Goal: Communication & Community: Answer question/provide support

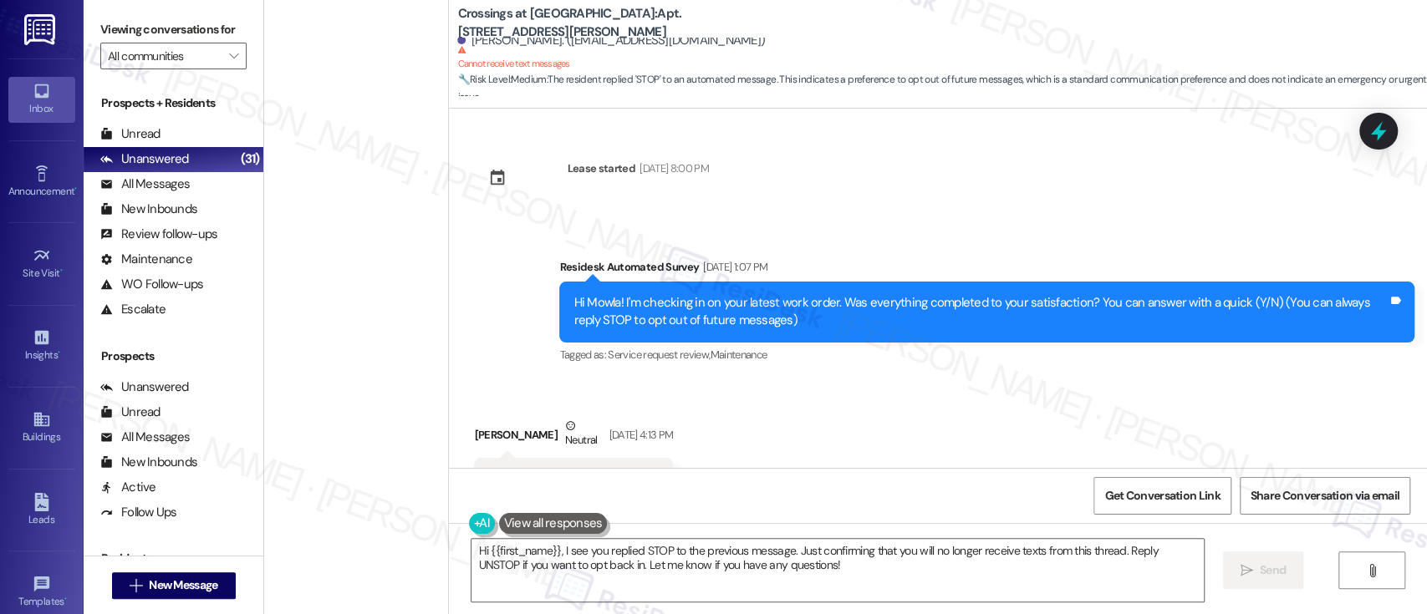
click at [884, 380] on div "Received via SMS Mowla Jalal Neutral Sep 12, 2025 at 4:13 PM STOP Tags and note…" at bounding box center [938, 459] width 978 height 159
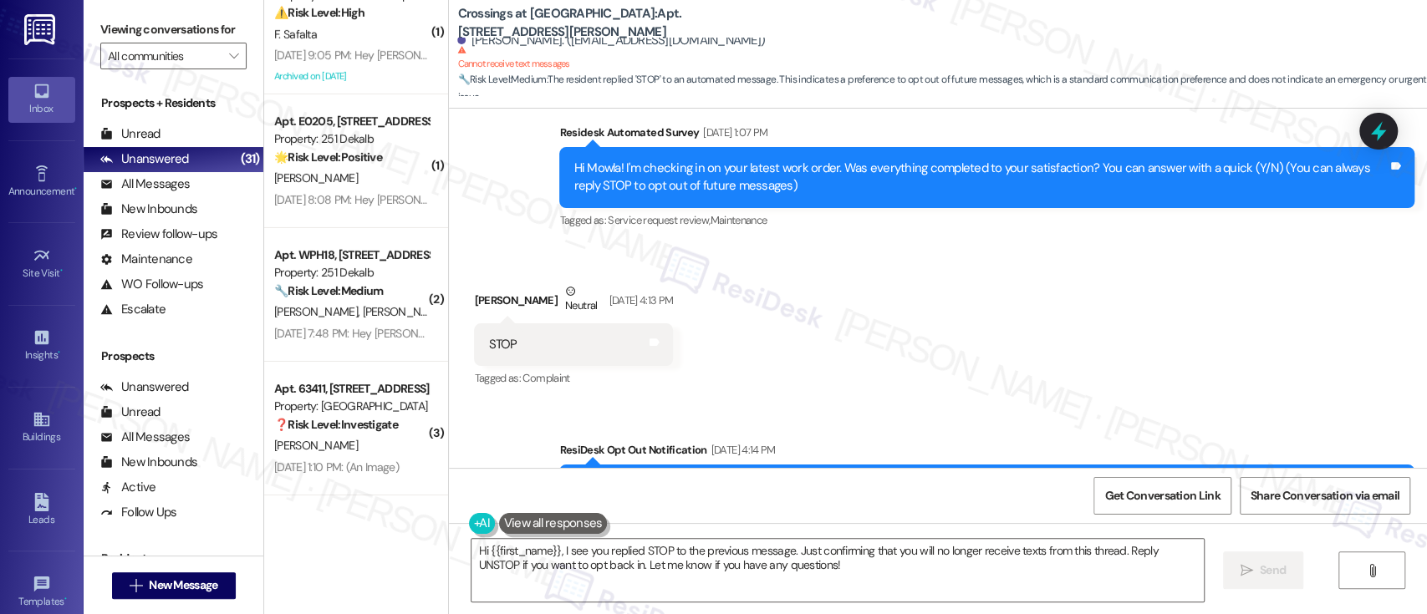
scroll to position [100, 0]
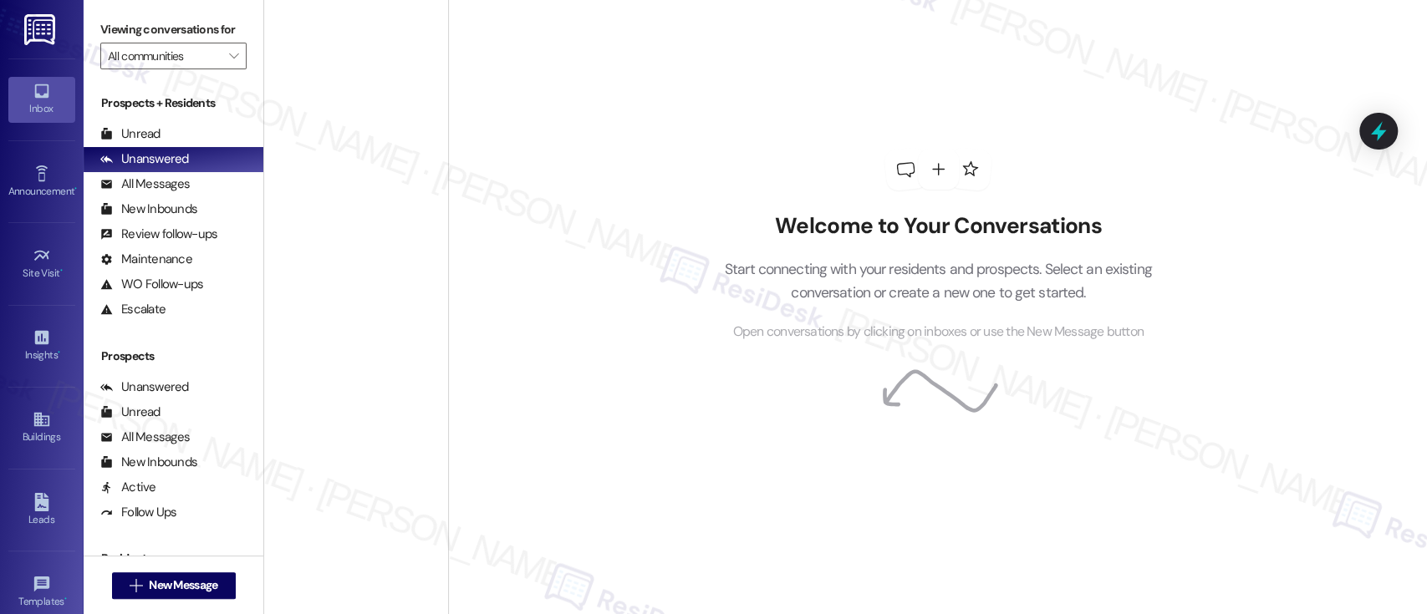
scroll to position [6192, 0]
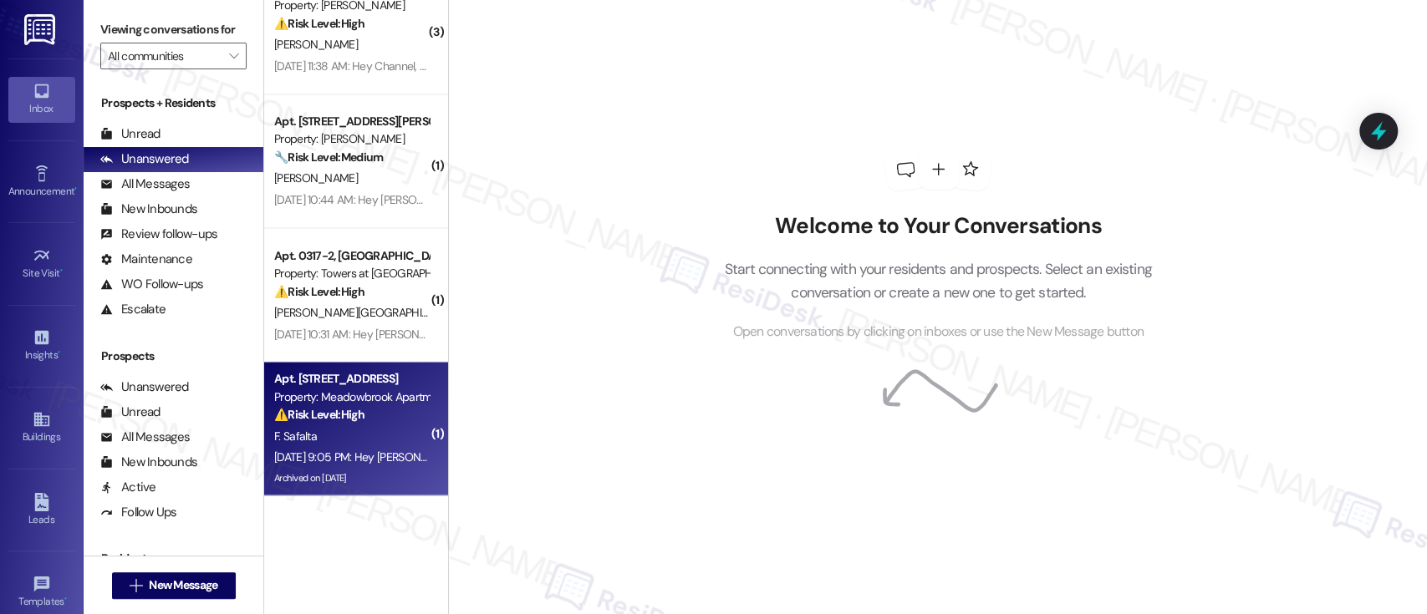
click at [355, 443] on div "F. Safalta" at bounding box center [352, 436] width 158 height 21
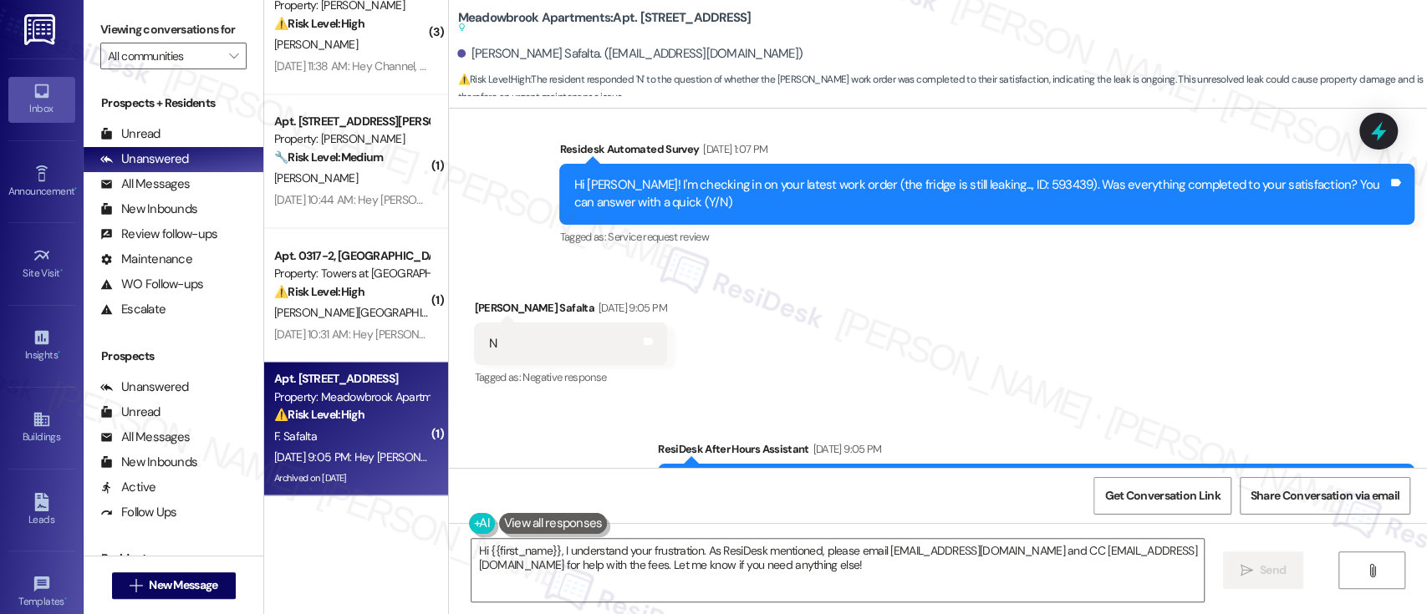
scroll to position [4734, 0]
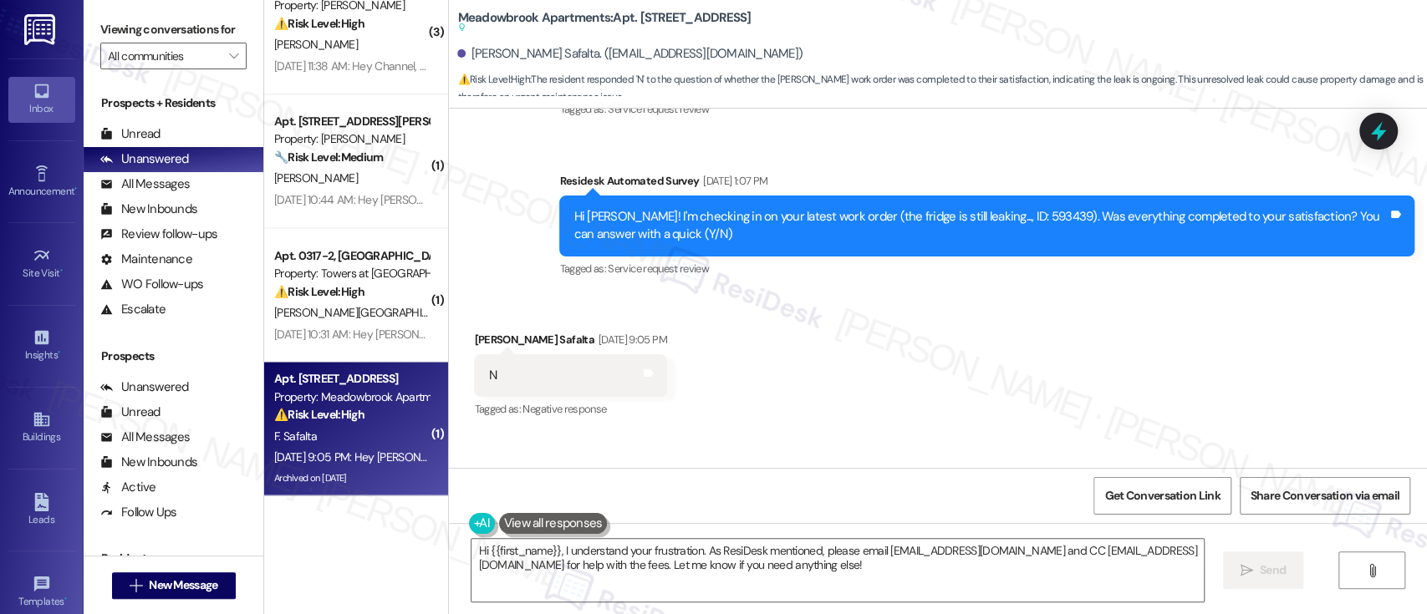
click at [1038, 303] on div "Received via SMS Fnu Safalta Sep 12, 2025 at 9:05 PM N Tags and notes Tagged as…" at bounding box center [938, 363] width 978 height 141
click at [972, 208] on div "Hi Fnu! I'm checking in on your latest work order (the fridge is still leaking.…" at bounding box center [981, 226] width 814 height 36
copy div "593439"
click at [1292, 378] on div "Received via SMS Fnu Safalta Sep 12, 2025 at 9:05 PM N Tags and notes Tagged as…" at bounding box center [938, 363] width 978 height 141
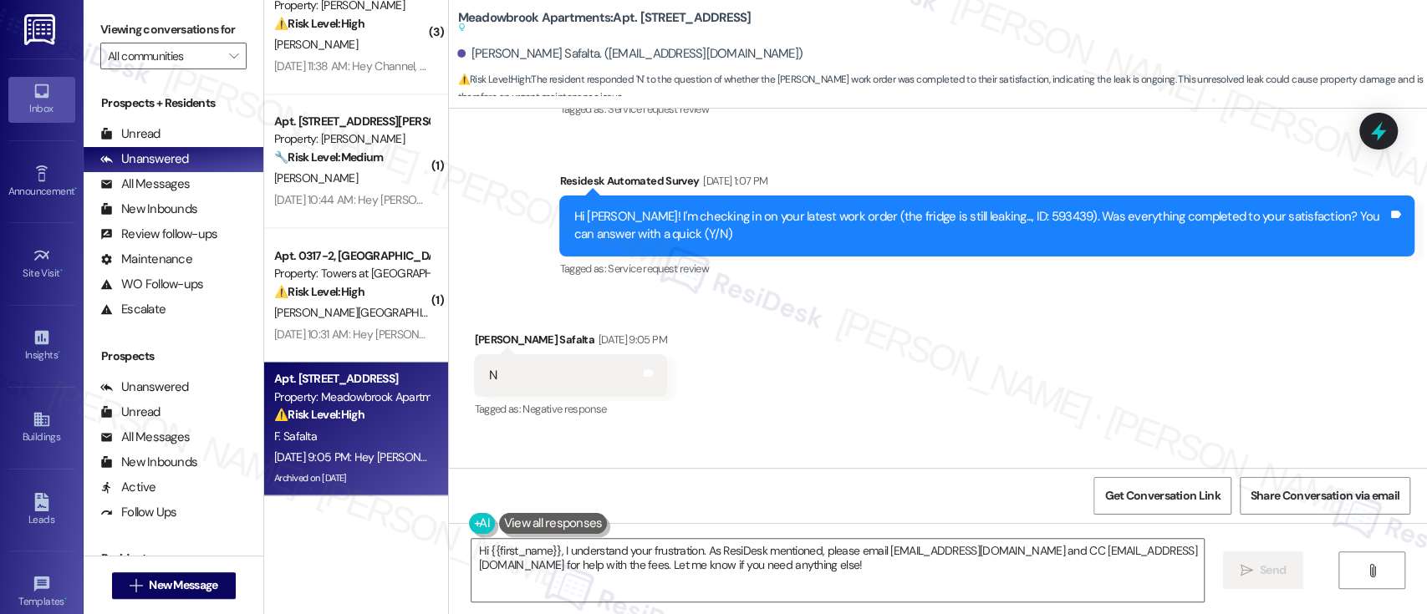
scroll to position [4976, 0]
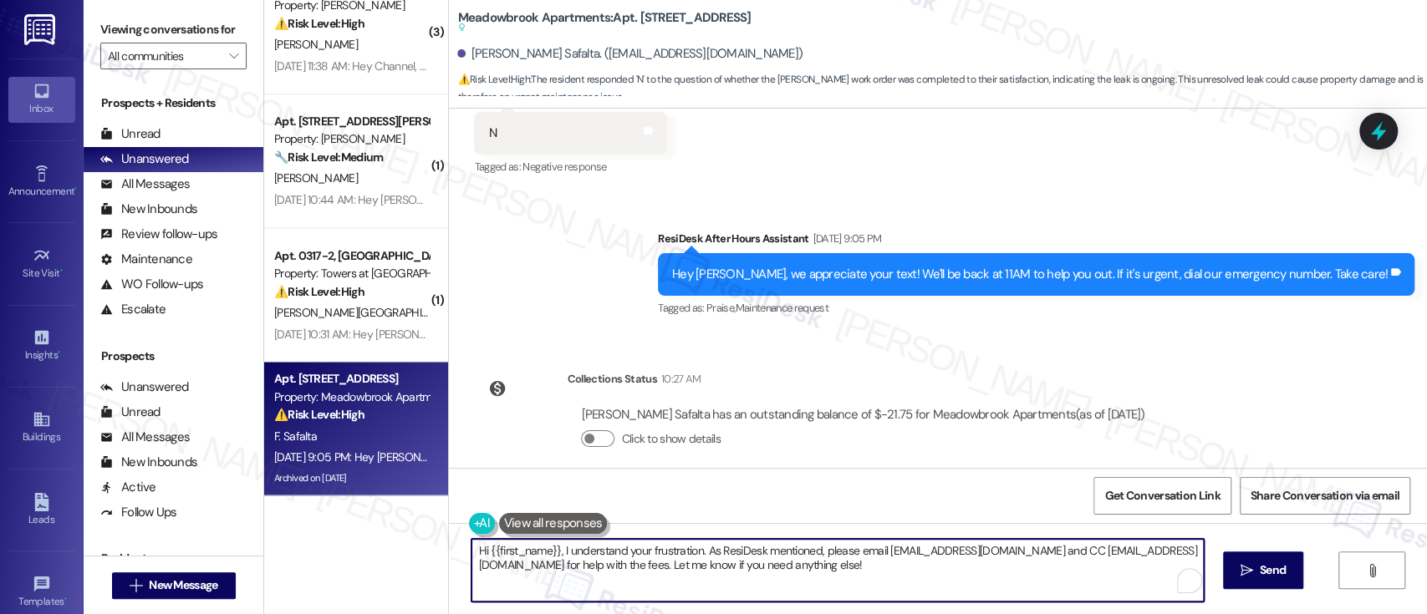
drag, startPoint x: 696, startPoint y: 548, endPoint x: 1007, endPoint y: 570, distance: 311.8
click at [1007, 570] on textarea "Hi {{first_name}}, I understand your frustration. As ResiDesk mentioned, please…" at bounding box center [838, 570] width 732 height 63
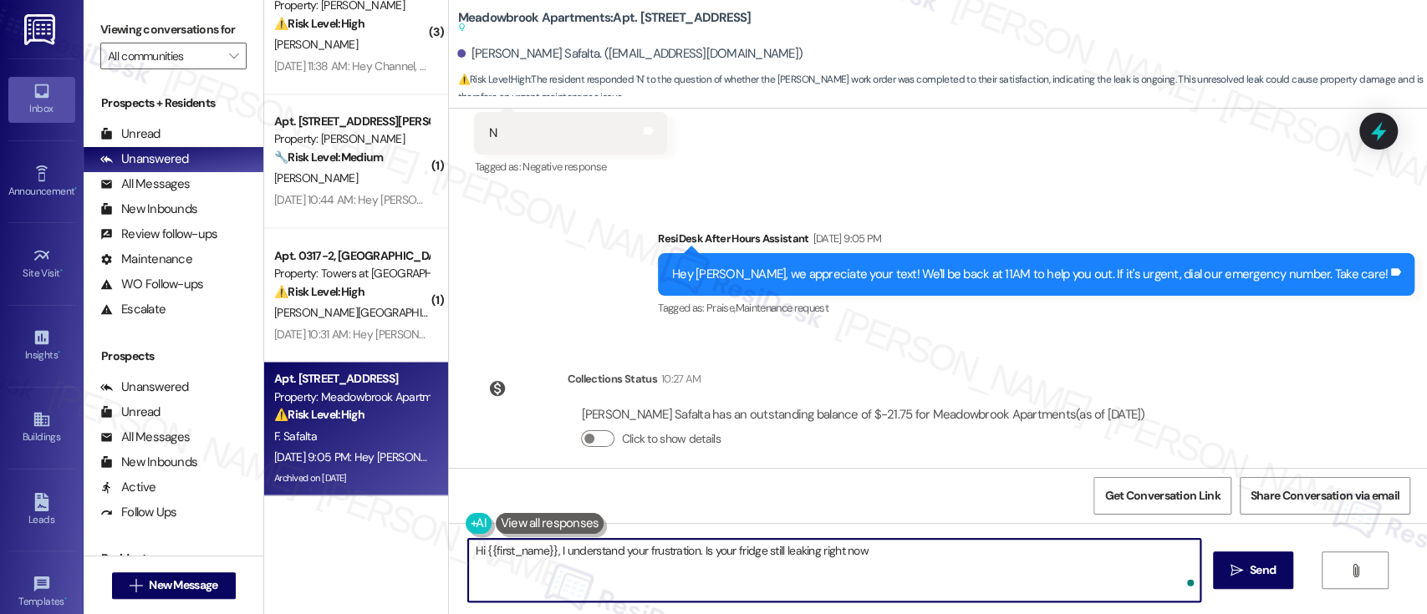
type textarea "Hi {{first_name}}, I understand your frustration. Is your fridge still leaking …"
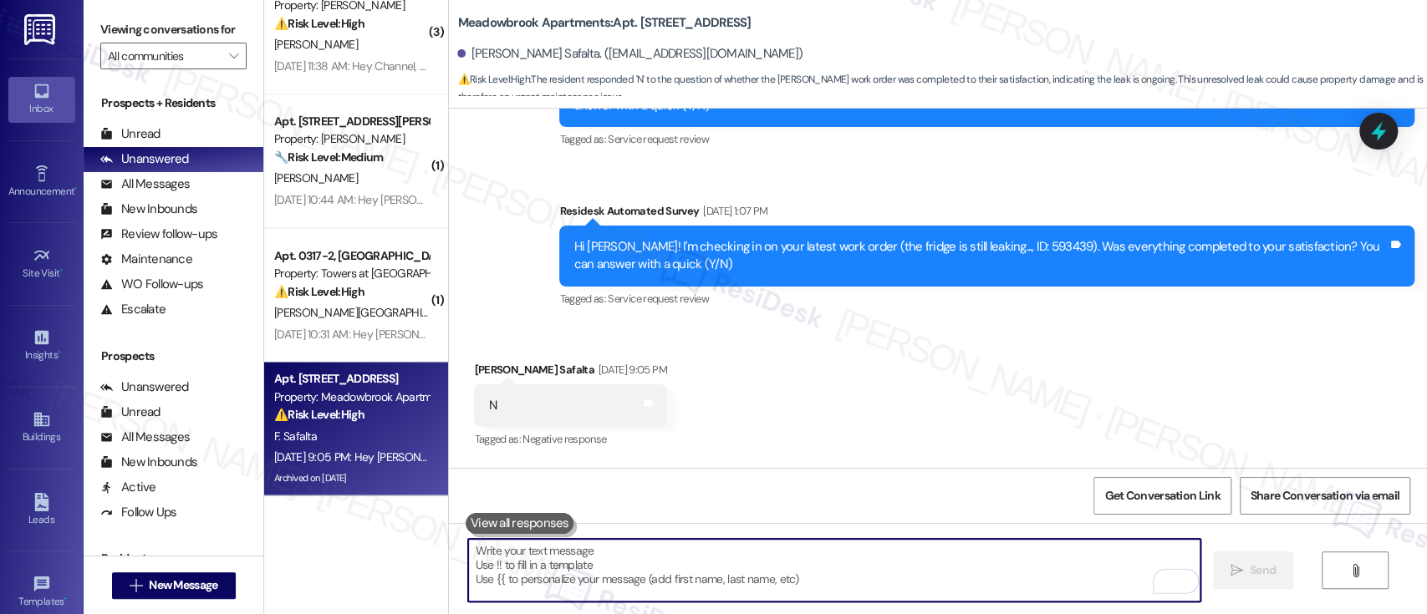
scroll to position [4681, 0]
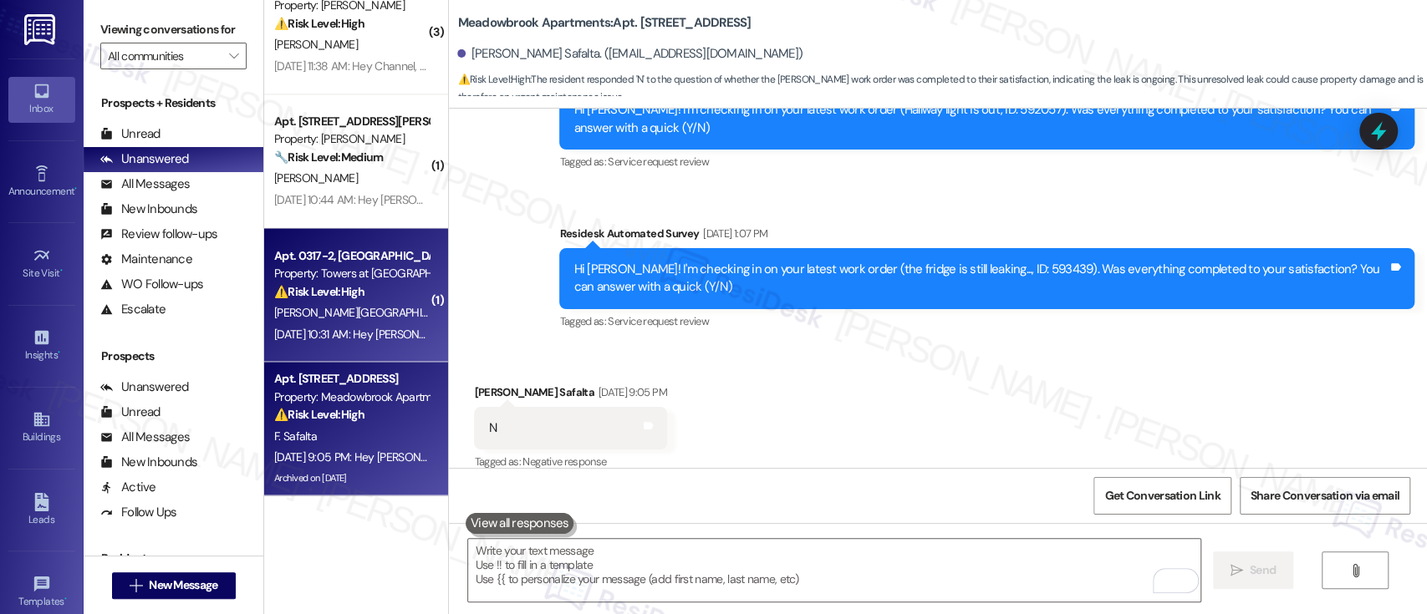
click at [354, 298] on strong "⚠️ Risk Level: High" at bounding box center [319, 290] width 90 height 15
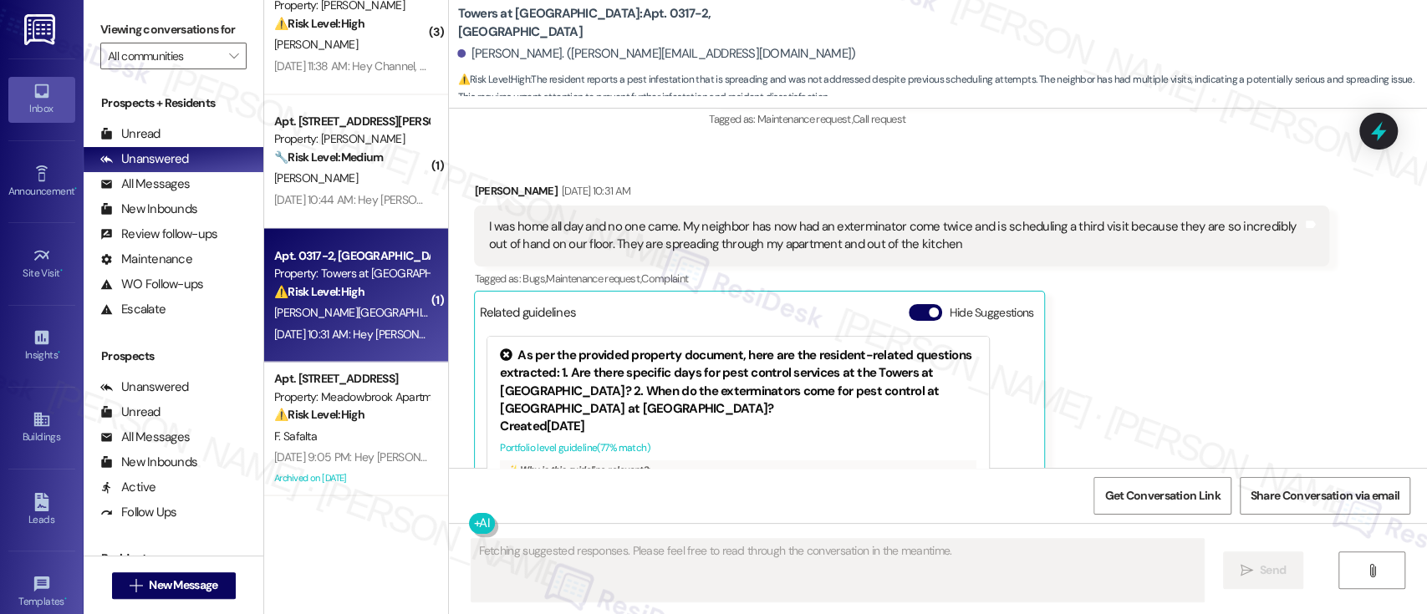
scroll to position [12118, 0]
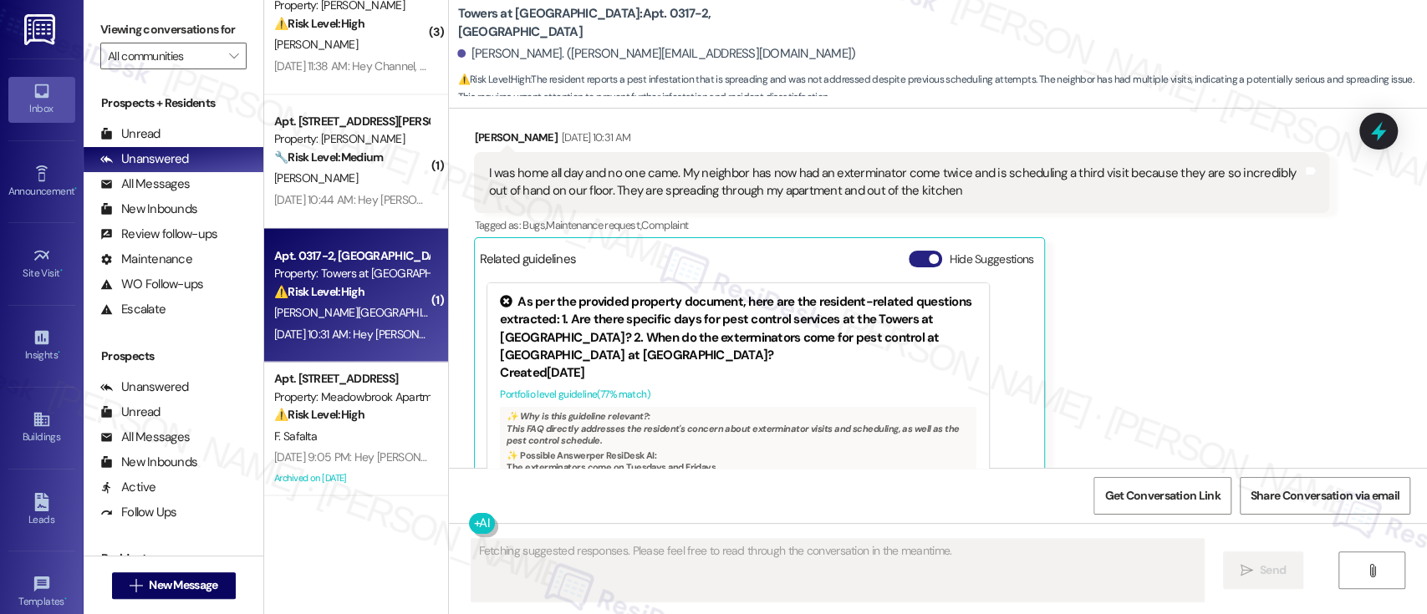
click at [914, 251] on button "Hide Suggestions" at bounding box center [925, 259] width 33 height 17
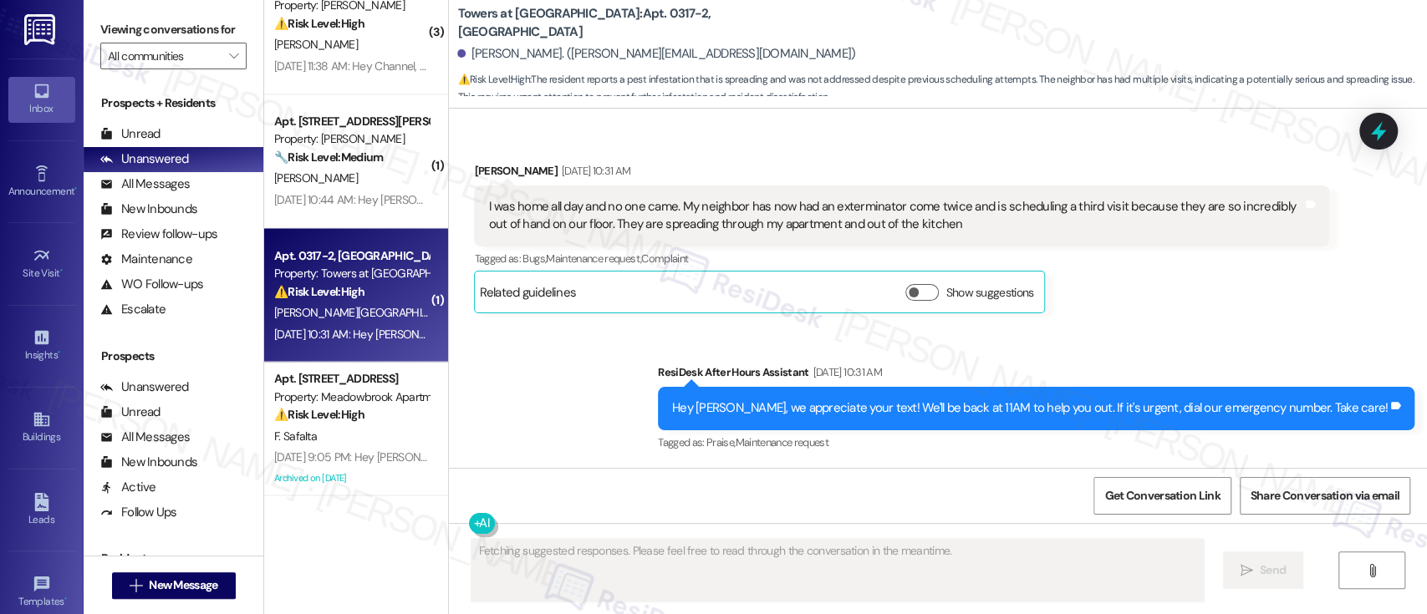
scroll to position [12014, 0]
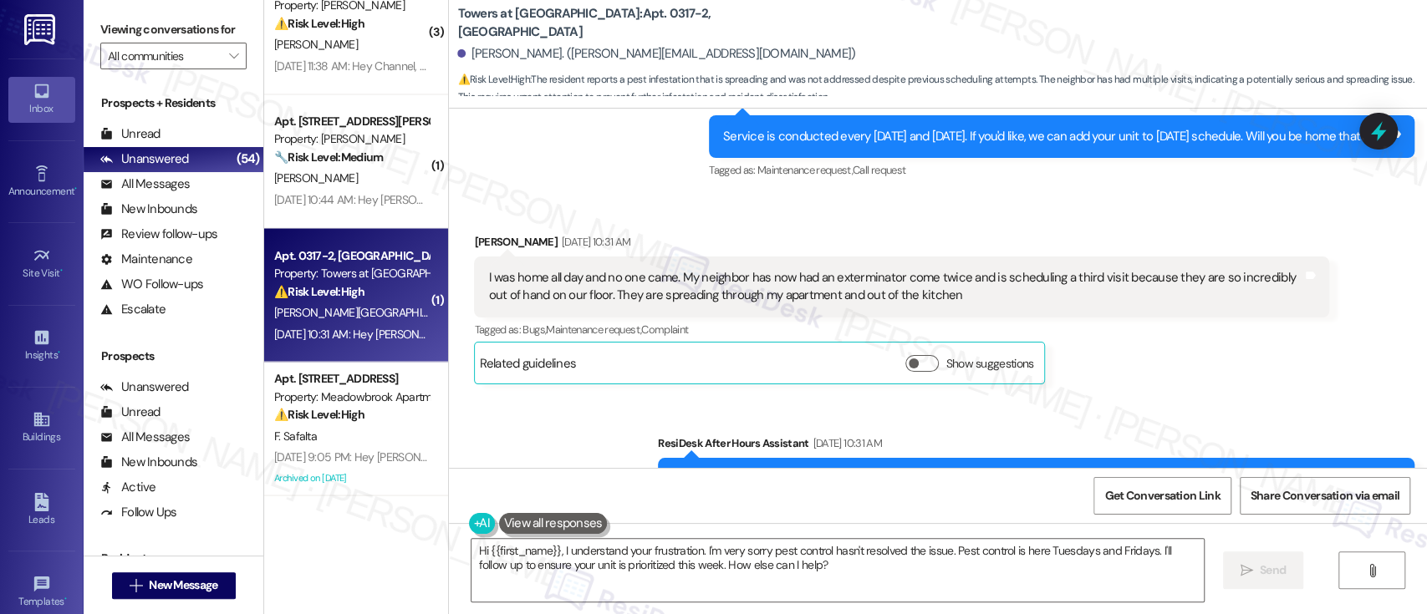
click at [561, 397] on div "Sent via SMS ResiDesk After Hours Assistant Sep 13, 2025 at 10:31 AM Hey Joshua…" at bounding box center [938, 467] width 978 height 141
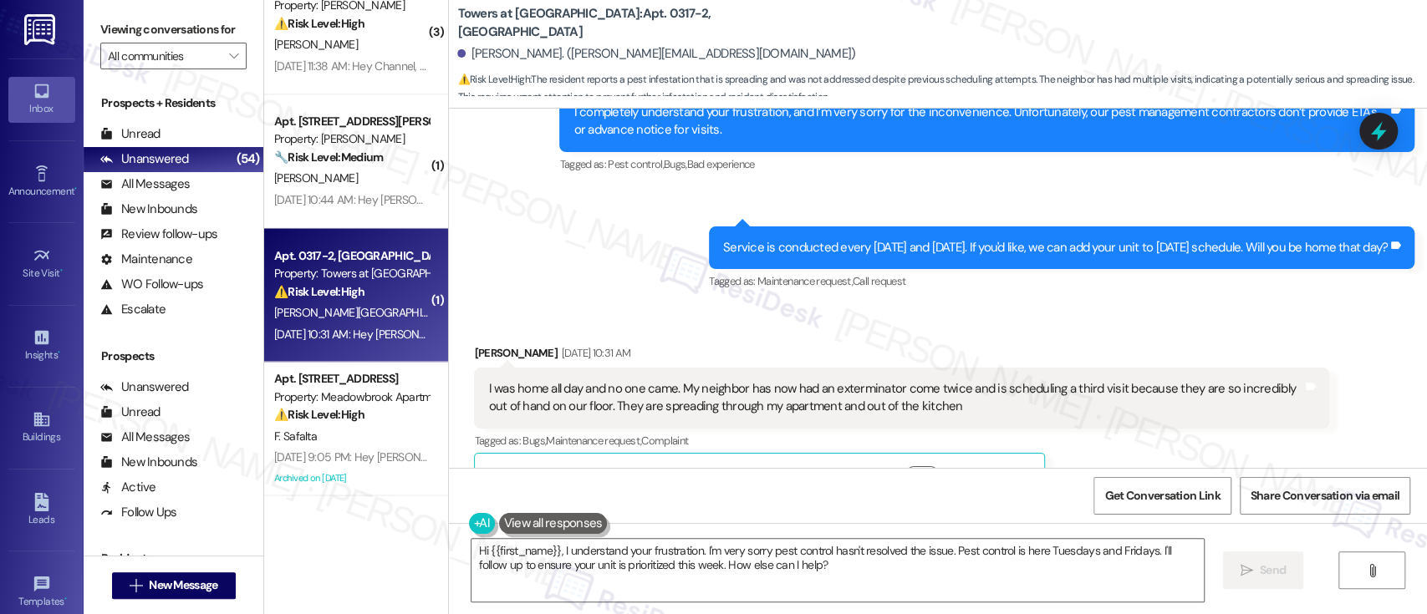
click at [1241, 429] on div "Tagged as: Bugs , Click to highlight conversations about Bugs Maintenance reque…" at bounding box center [901, 441] width 855 height 24
click at [1094, 429] on div "Tagged as: Bugs , Click to highlight conversations about Bugs Maintenance reque…" at bounding box center [901, 441] width 855 height 24
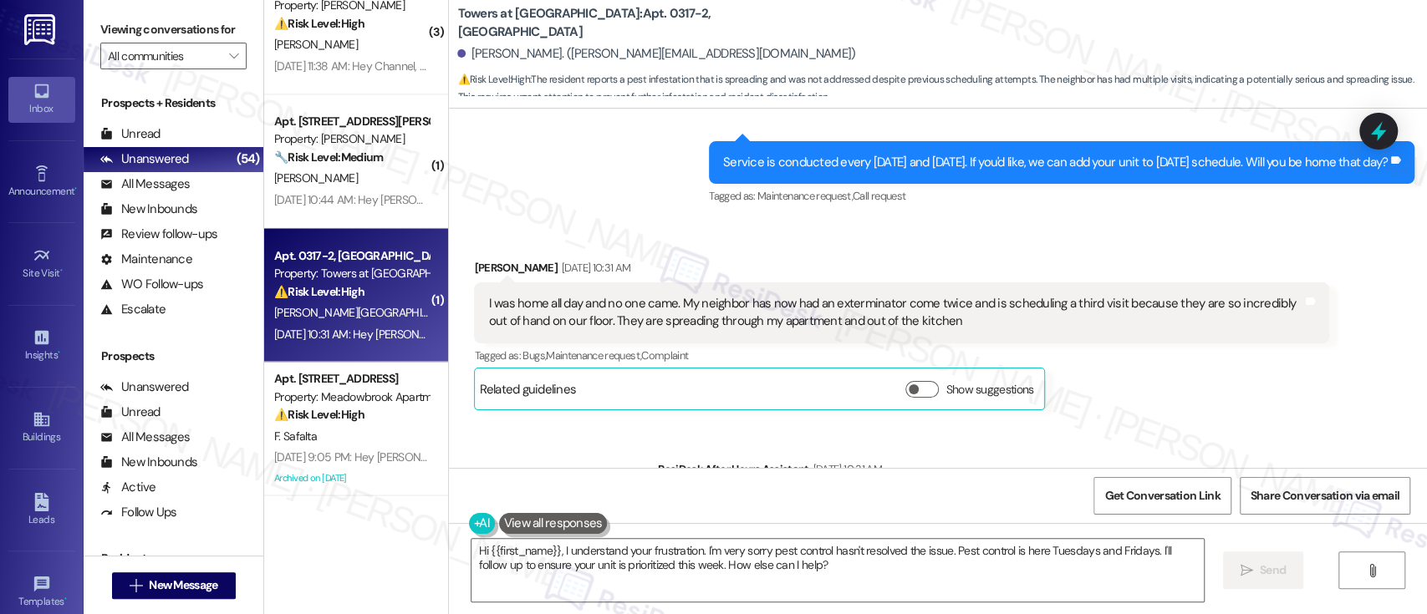
scroll to position [12014, 0]
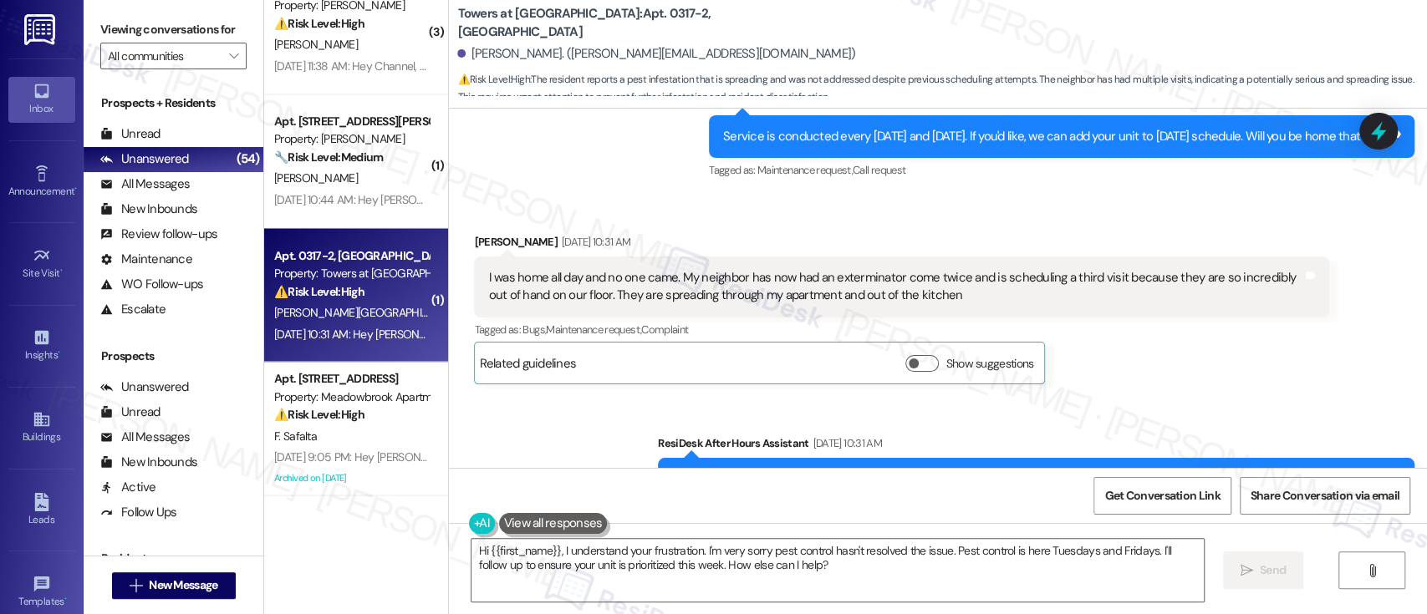
click at [1123, 318] on div "Tagged as: Bugs , Click to highlight conversations about Bugs Maintenance reque…" at bounding box center [901, 330] width 855 height 24
click at [1277, 435] on div "ResiDesk After Hours Assistant Sep 13, 2025 at 10:31 AM" at bounding box center [1036, 446] width 757 height 23
click at [594, 397] on div "Sent via SMS ResiDesk After Hours Assistant Sep 13, 2025 at 10:31 AM Hey Joshua…" at bounding box center [938, 467] width 978 height 141
click at [1143, 297] on div "Joshua Cheshire Sep 13, 2025 at 10:31 AM I was home all day and no one came. My…" at bounding box center [901, 309] width 855 height 152
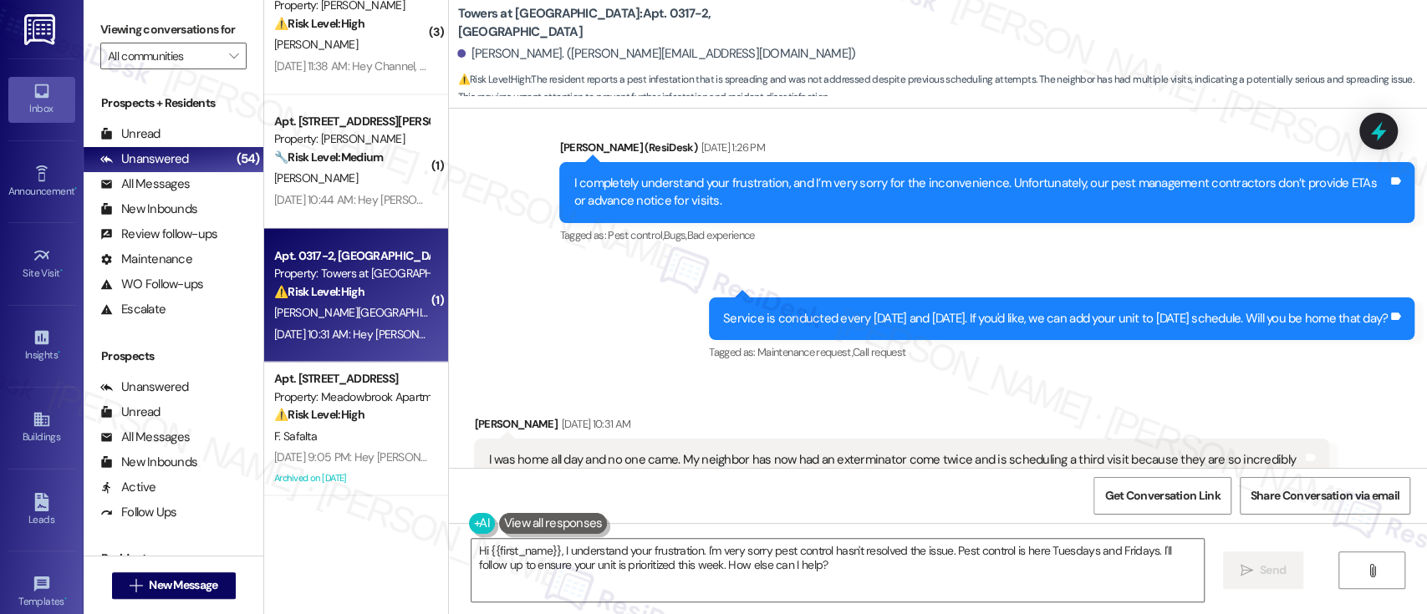
scroll to position [11753, 0]
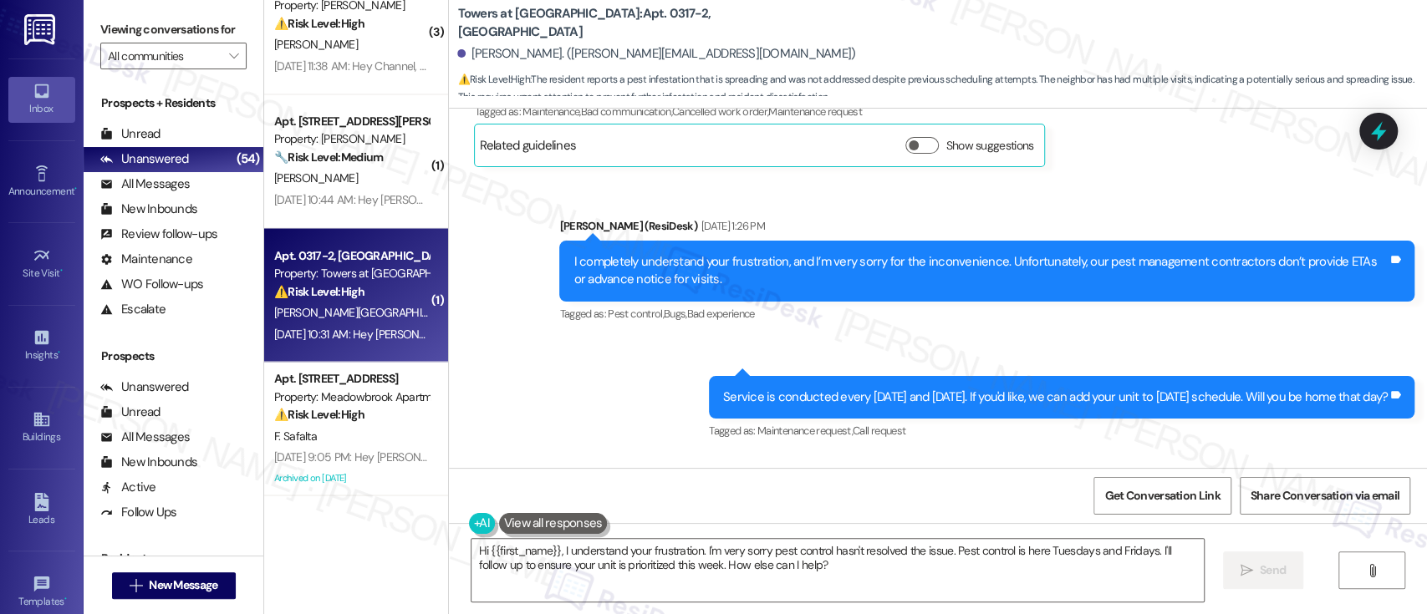
click at [584, 291] on div "Sent via SMS Emily (ResiDesk) Sep 10, 2025 at 1:26 PM I completely understand y…" at bounding box center [938, 318] width 978 height 277
drag, startPoint x: 618, startPoint y: 17, endPoint x: 584, endPoint y: 21, distance: 33.7
click at [584, 21] on b "Towers at Wyncote: Apt. 0317-2, 8440 Limekiln Pike" at bounding box center [624, 23] width 334 height 36
copy b "0317-2"
click at [531, 291] on div "Sent via SMS Emily (ResiDesk) Sep 10, 2025 at 1:26 PM I completely understand y…" at bounding box center [938, 318] width 978 height 277
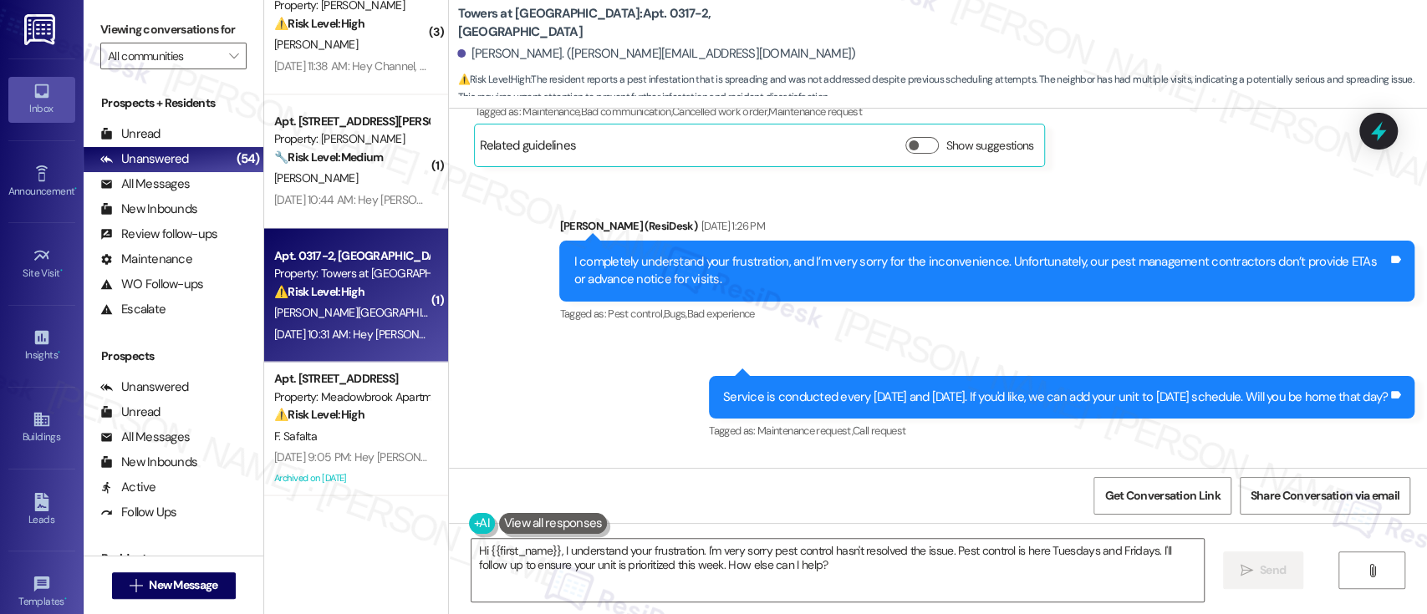
scroll to position [12014, 0]
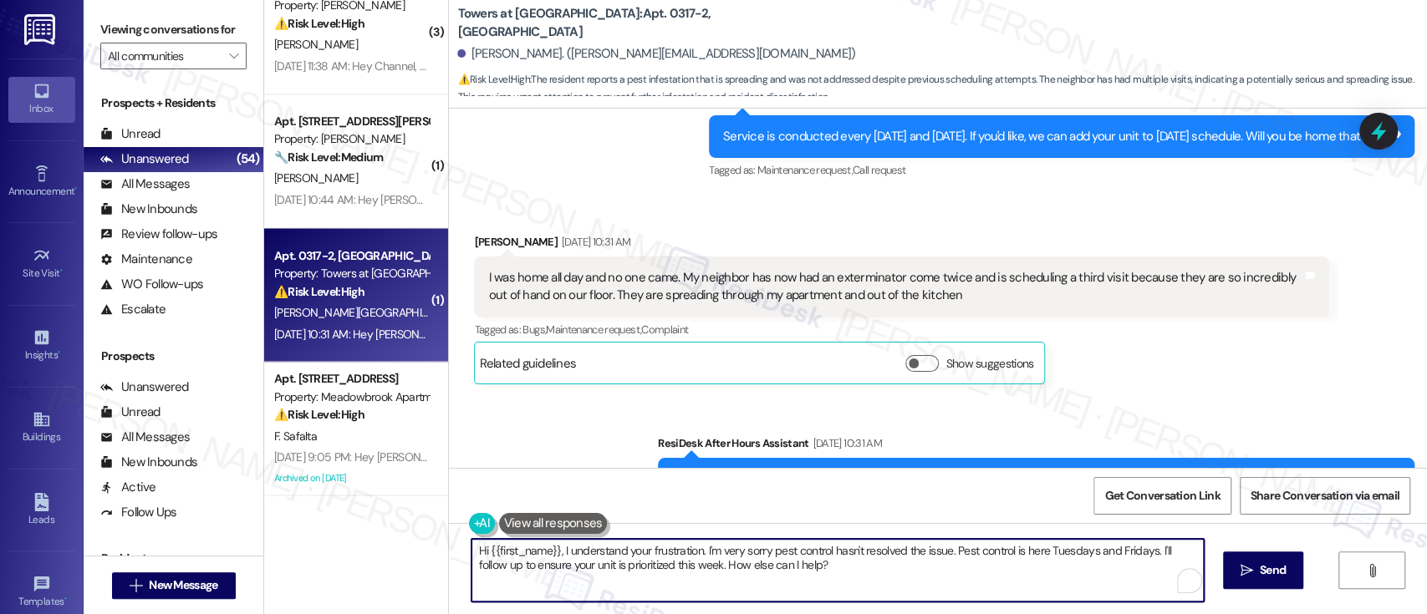
drag, startPoint x: 696, startPoint y: 550, endPoint x: 862, endPoint y: 563, distance: 166.8
click at [862, 558] on textarea "Hi {{first_name}}, I understand your frustration. I'm very sorry pest control h…" at bounding box center [838, 570] width 732 height 63
click at [864, 572] on textarea "Hi {{first_name}}, I understand your frustration. I'm very sorry pest control h…" at bounding box center [834, 570] width 732 height 63
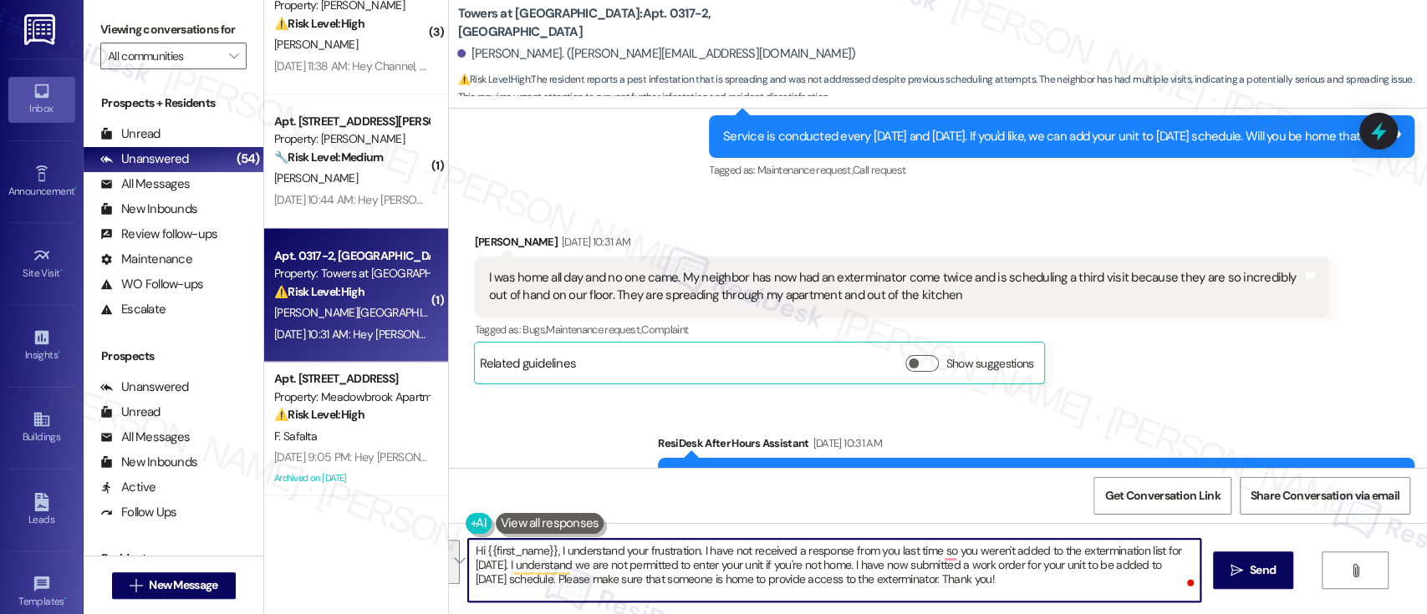
paste textarea "I completely understand your frustration. Since I didn’t receive a response fro…"
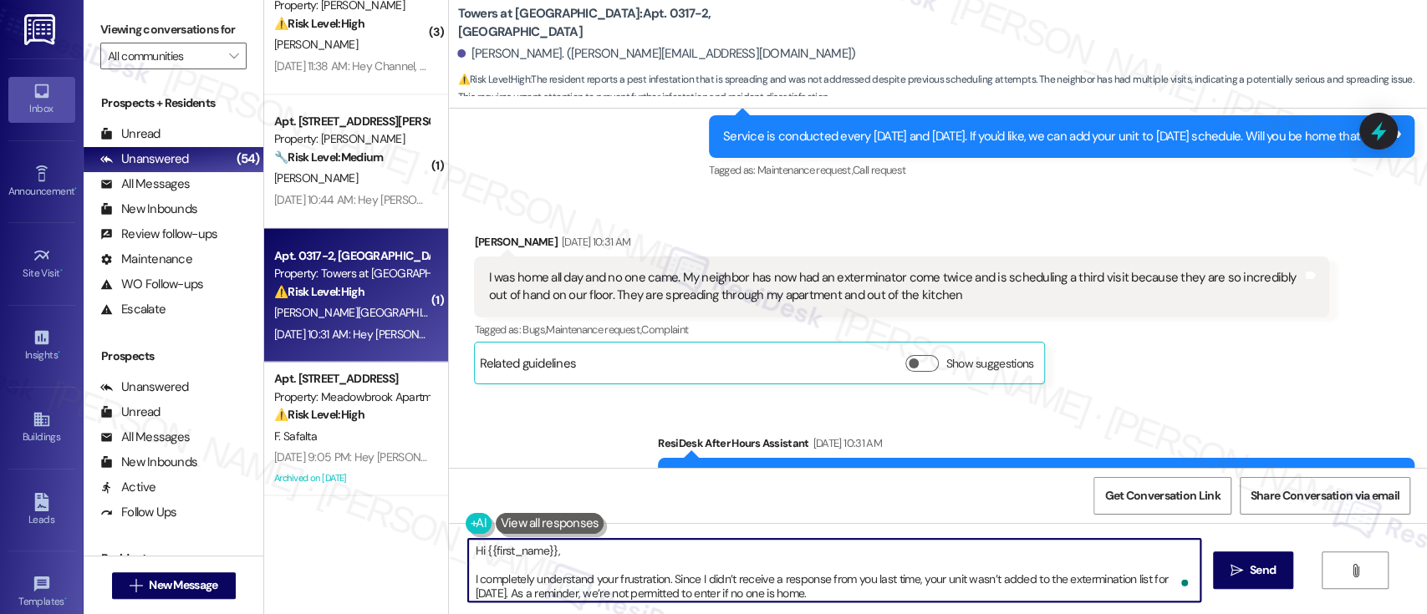
click at [626, 559] on textarea "Hi {{first_name}}, I completely understand your frustration. Since I didn’t rec…" at bounding box center [834, 570] width 732 height 63
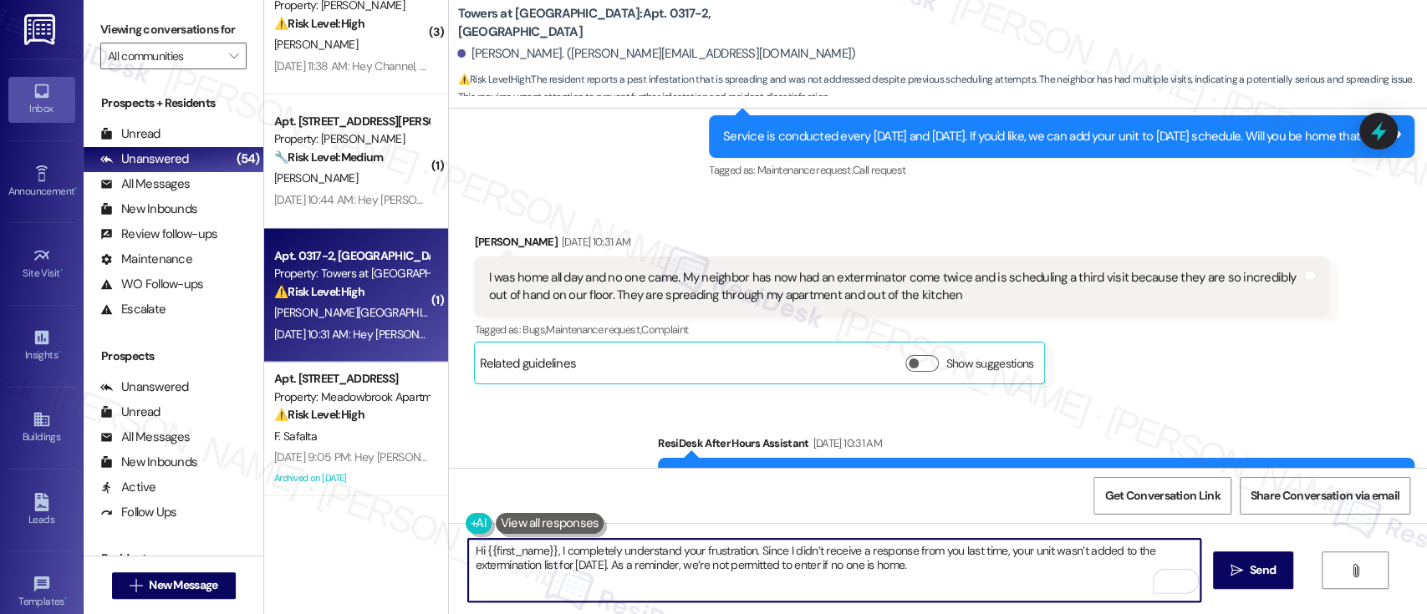
type textarea "Hi {{first_name}}, I completely understand your frustration. Since I didn’t rec…"
click at [1081, 582] on textarea "Hi {{first_name}}, I completely understand your frustration. Since I didn’t rec…" at bounding box center [834, 570] width 732 height 63
click at [1242, 573] on span " Send" at bounding box center [1253, 571] width 53 height 18
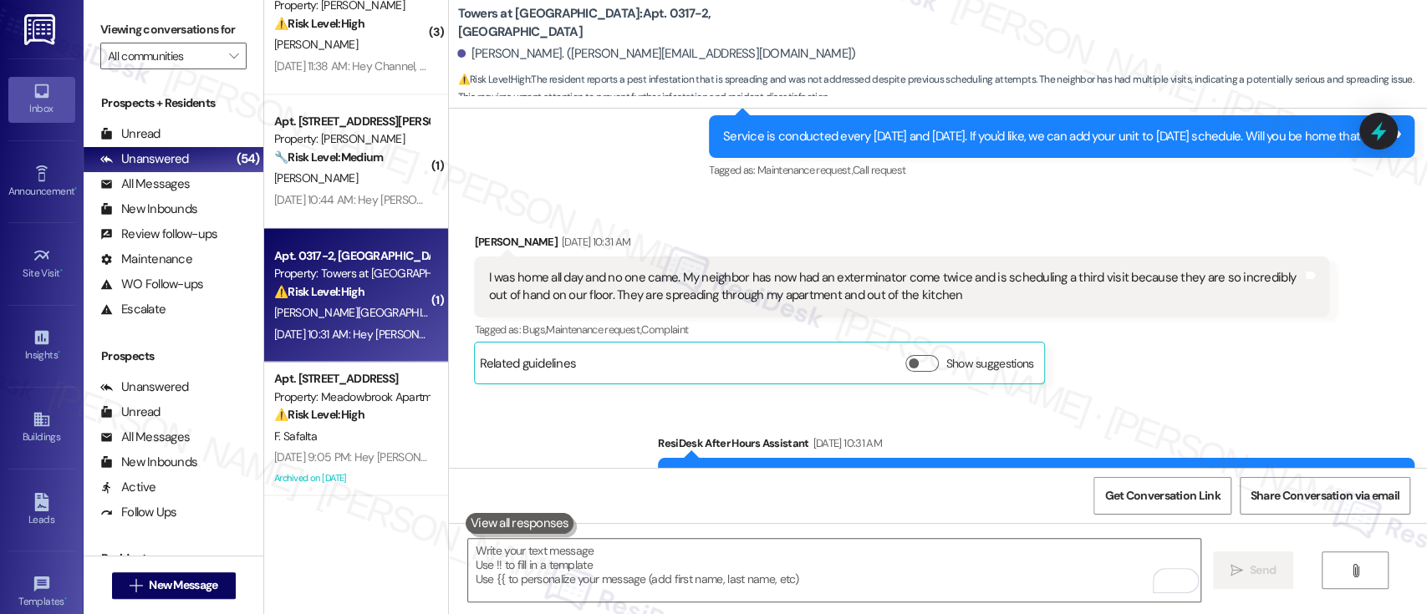
scroll to position [12148, 0]
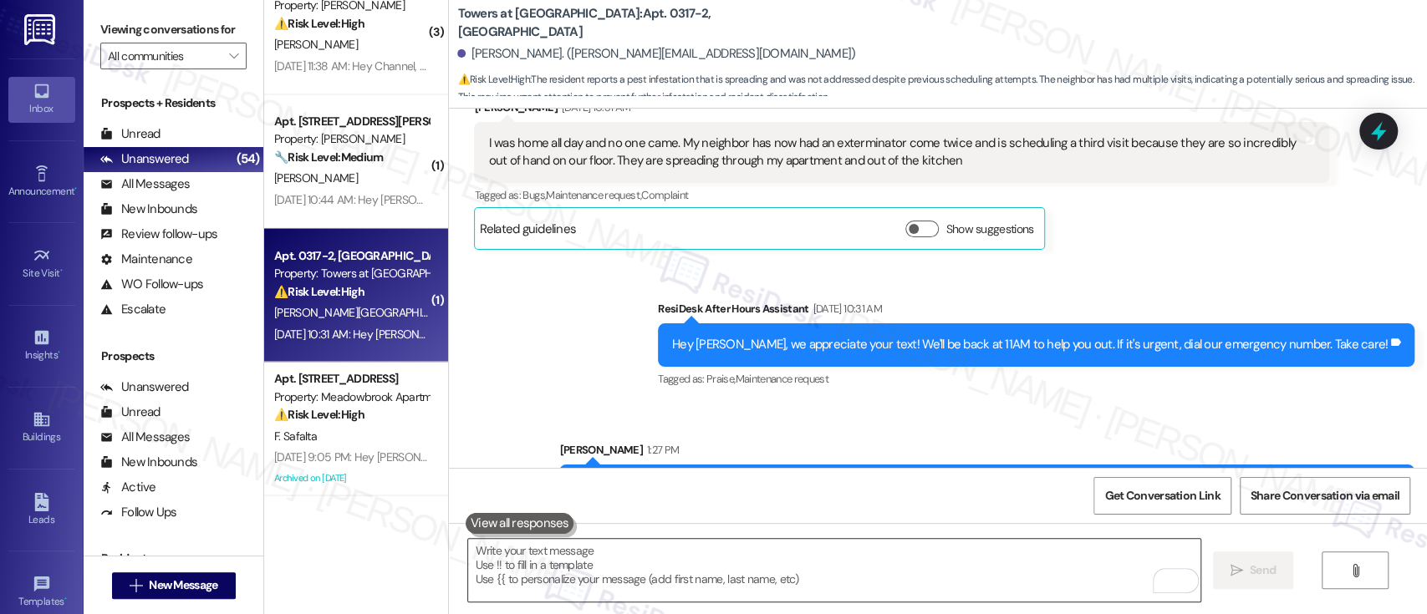
click at [863, 552] on textarea "To enrich screen reader interactions, please activate Accessibility in Grammarl…" at bounding box center [834, 570] width 732 height 63
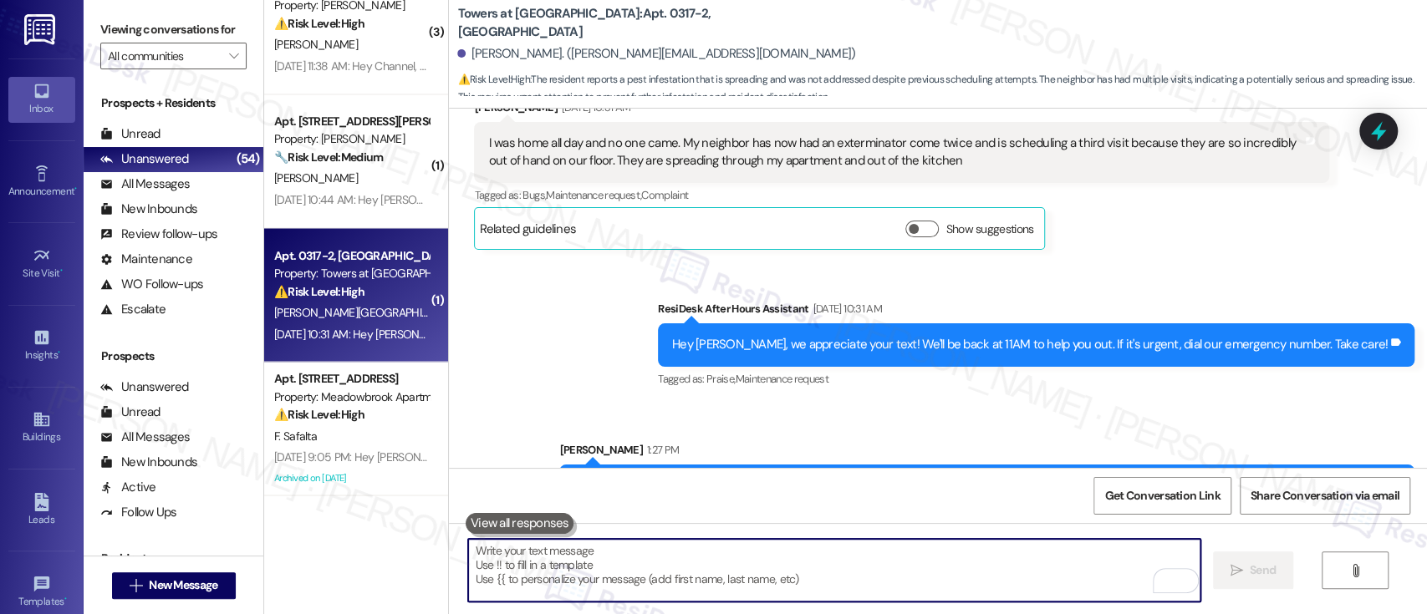
paste textarea "I’ve now submitted a work order to have your unit added to tomorrow’s schedule.…"
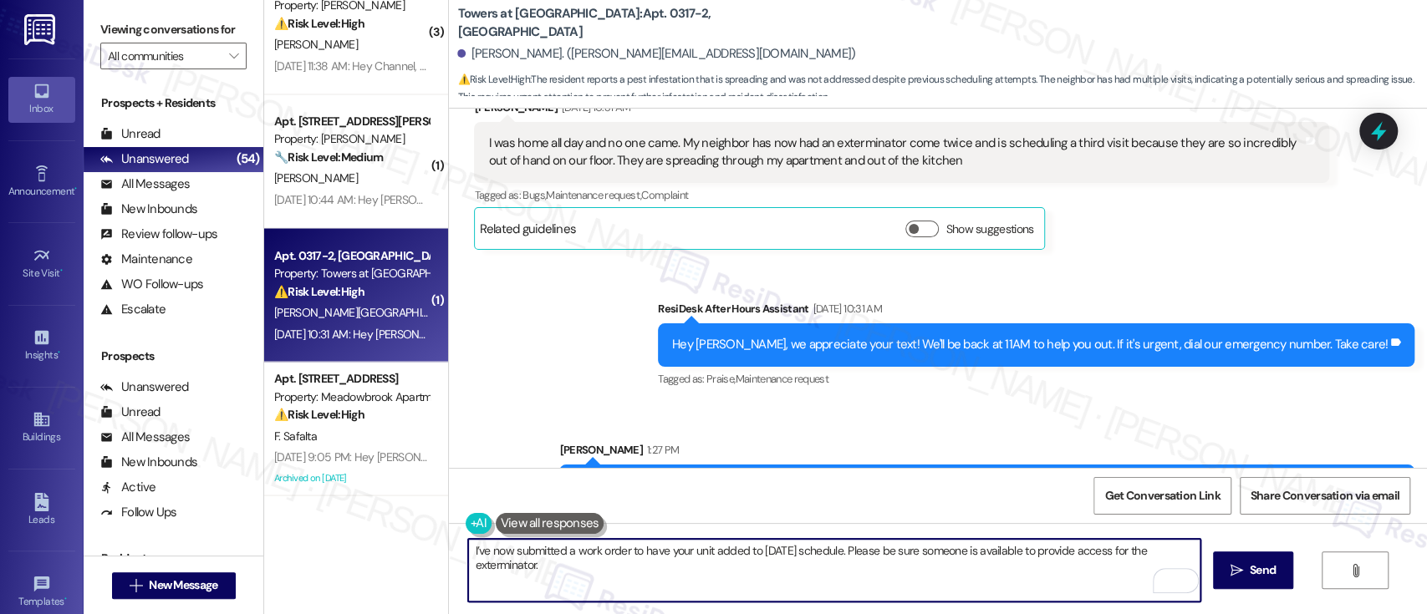
paste textarea "Thank you for your understanding!"
type textarea "I’ve now submitted a work order to have your unit added to tomorrow’s schedule.…"
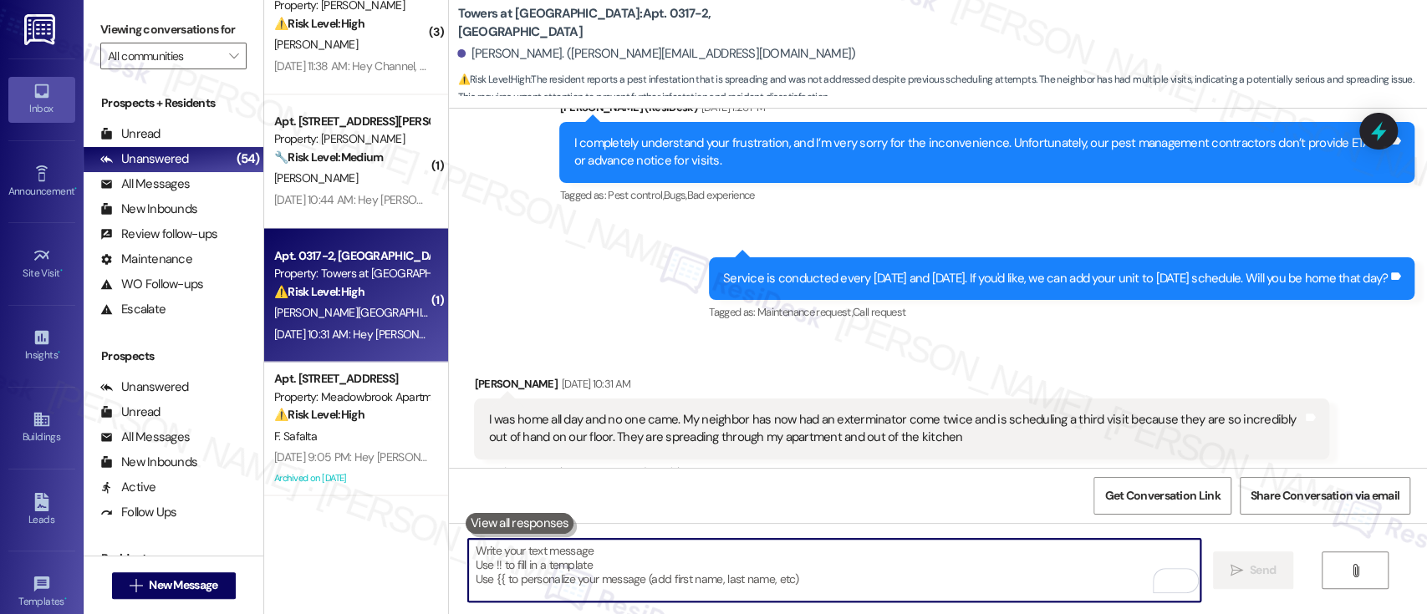
scroll to position [12283, 0]
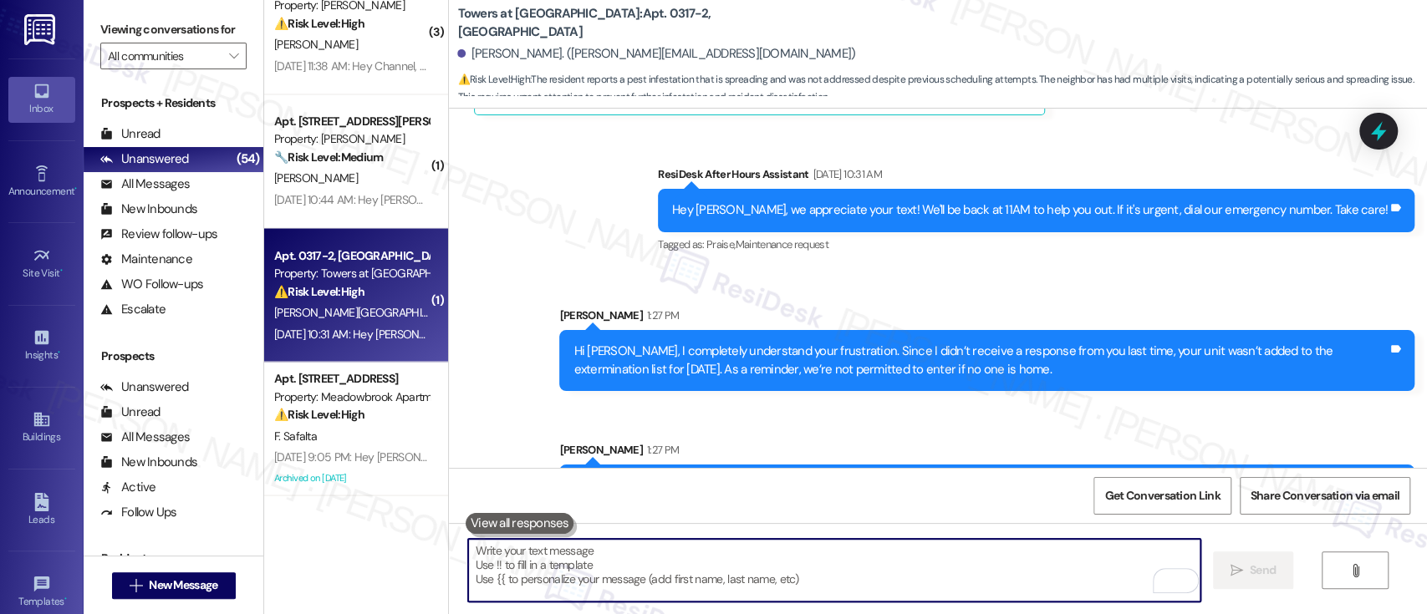
drag, startPoint x: 870, startPoint y: 215, endPoint x: 754, endPoint y: 3, distance: 241.3
click at [843, 191] on div "Sent via SMS ResiDesk After Hours Assistant Sep 13, 2025 at 10:31 AM Hey Joshua…" at bounding box center [938, 333] width 978 height 410
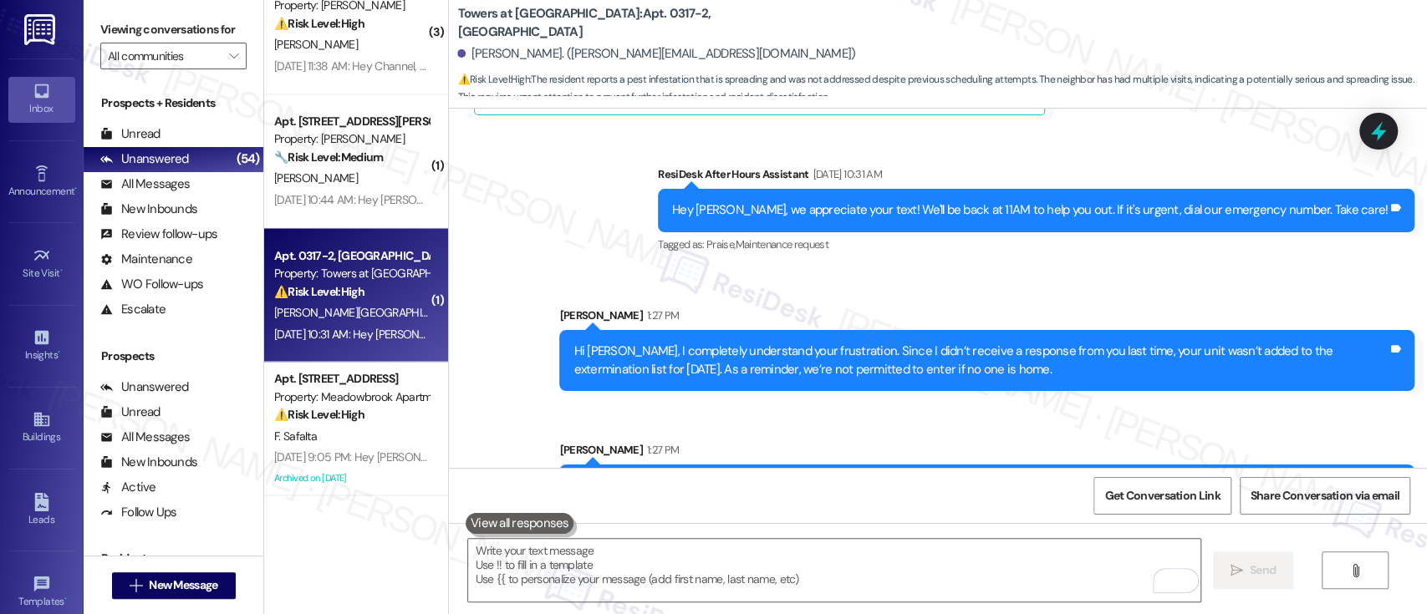
click at [706, 441] on div "Sarah 1:27 PM" at bounding box center [986, 452] width 855 height 23
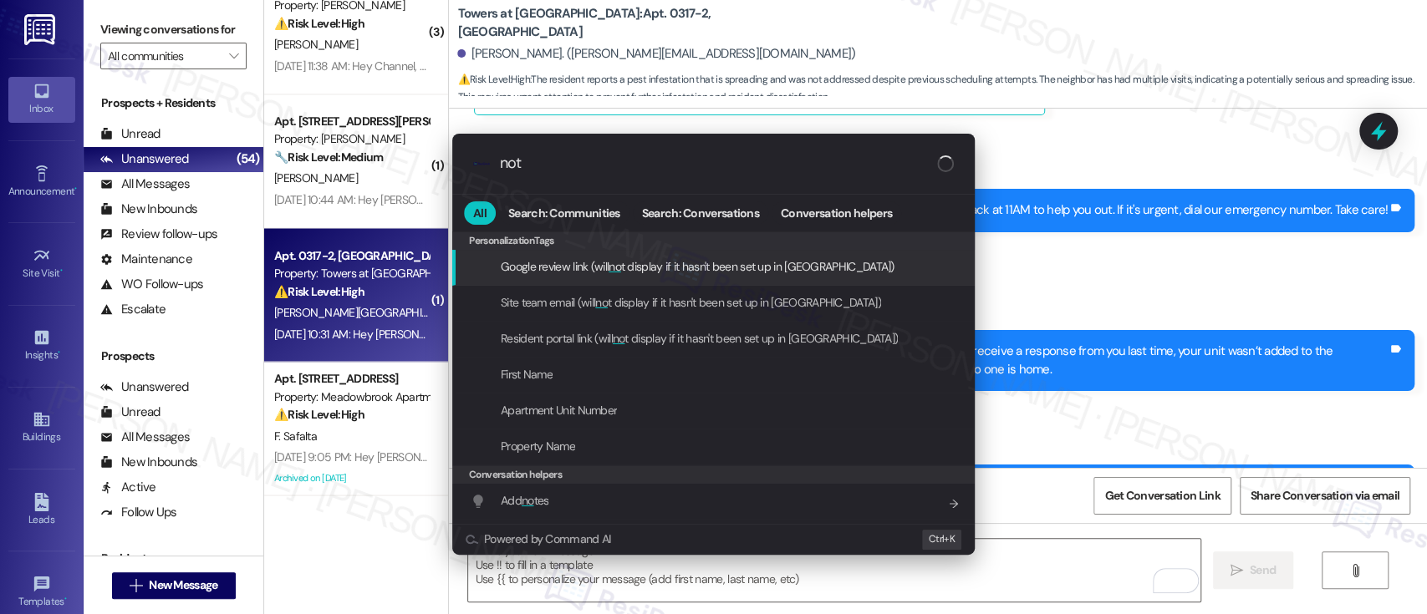
type input "note"
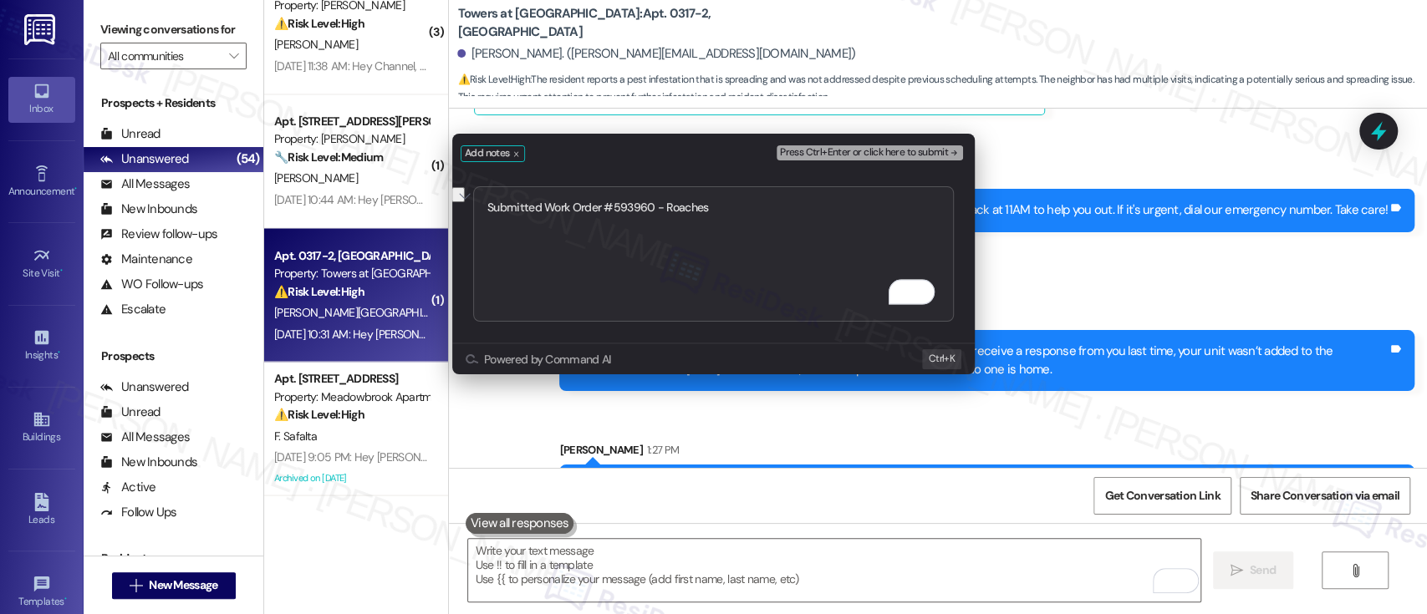
type textarea "Submitted Work Order #593960 - Roaches"
click at [896, 144] on div "Press Ctrl+Enter or click here to submit" at bounding box center [872, 153] width 190 height 23
click at [903, 148] on span "Press Ctrl+Enter or click here to submit" at bounding box center [864, 153] width 168 height 12
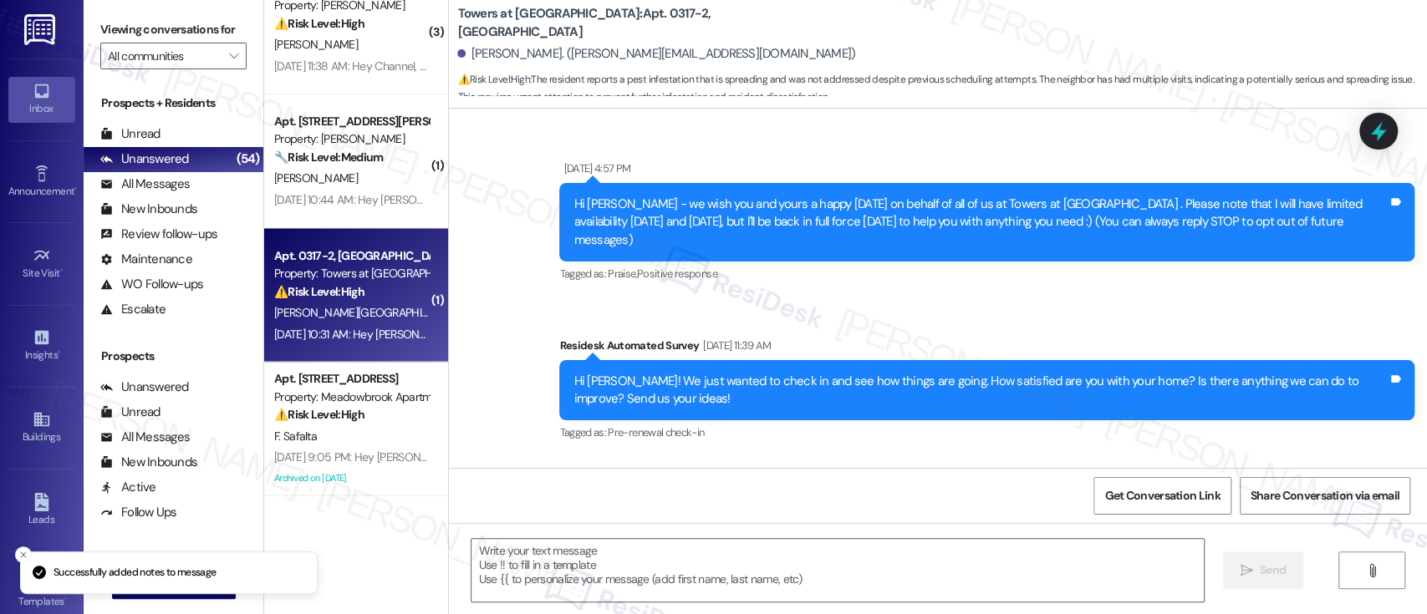
type textarea "Fetching suggested responses. Please feel free to read through the conversation…"
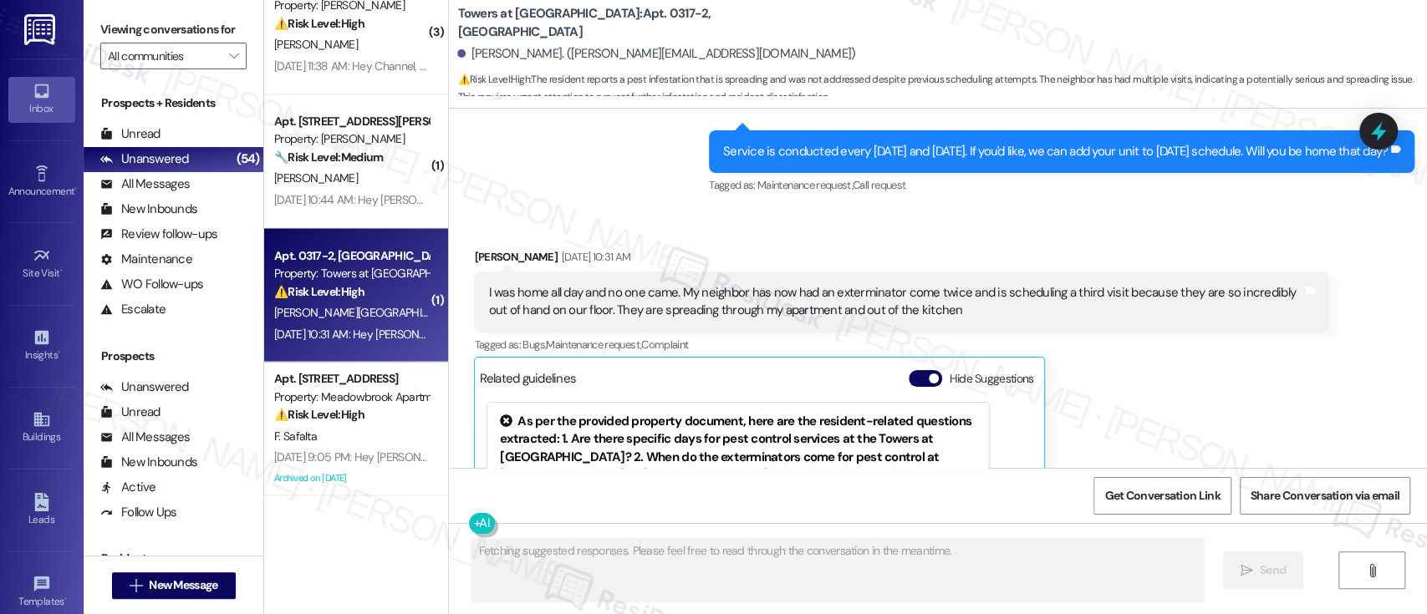
scroll to position [12118, 0]
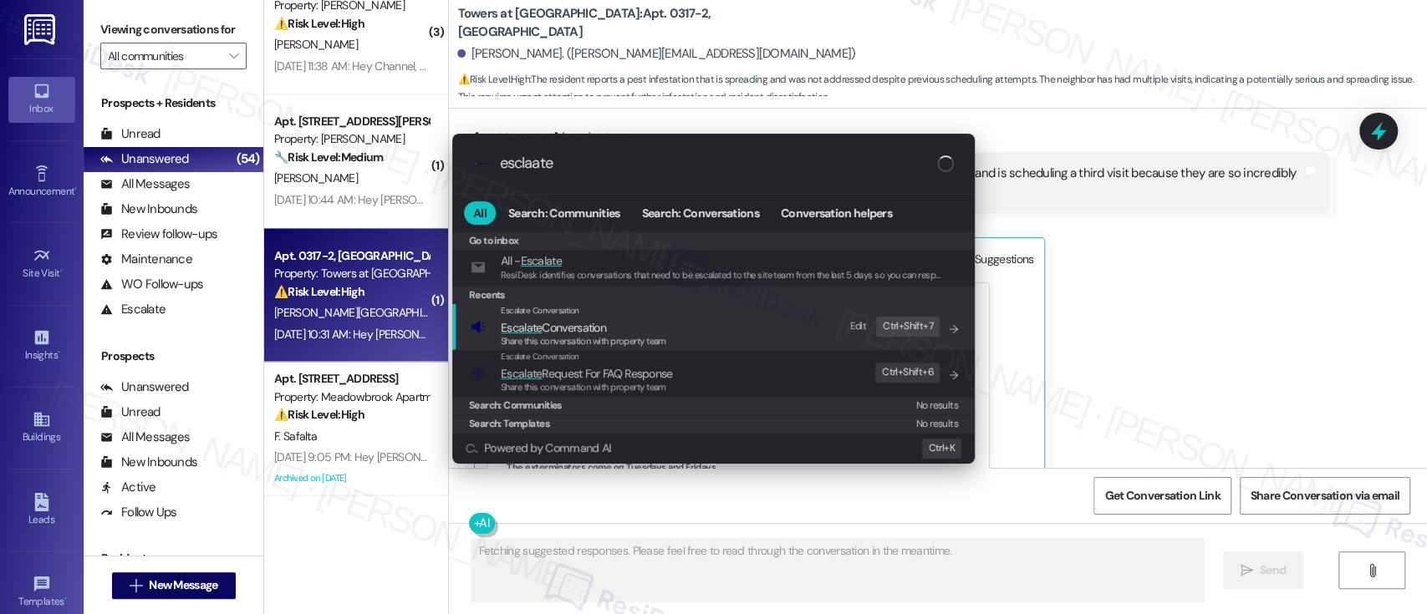
type input "esclaate"
click at [630, 333] on span "Escalate Conversation" at bounding box center [584, 328] width 166 height 18
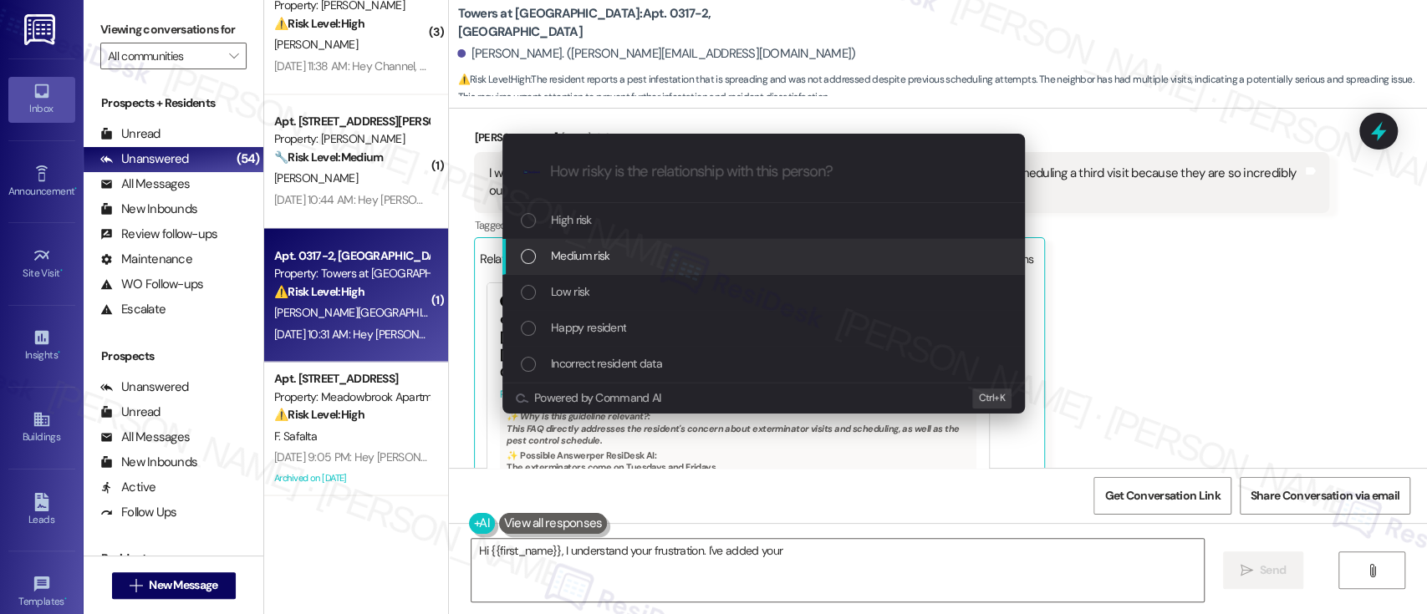
click at [610, 252] on div "Medium risk" at bounding box center [765, 256] width 489 height 18
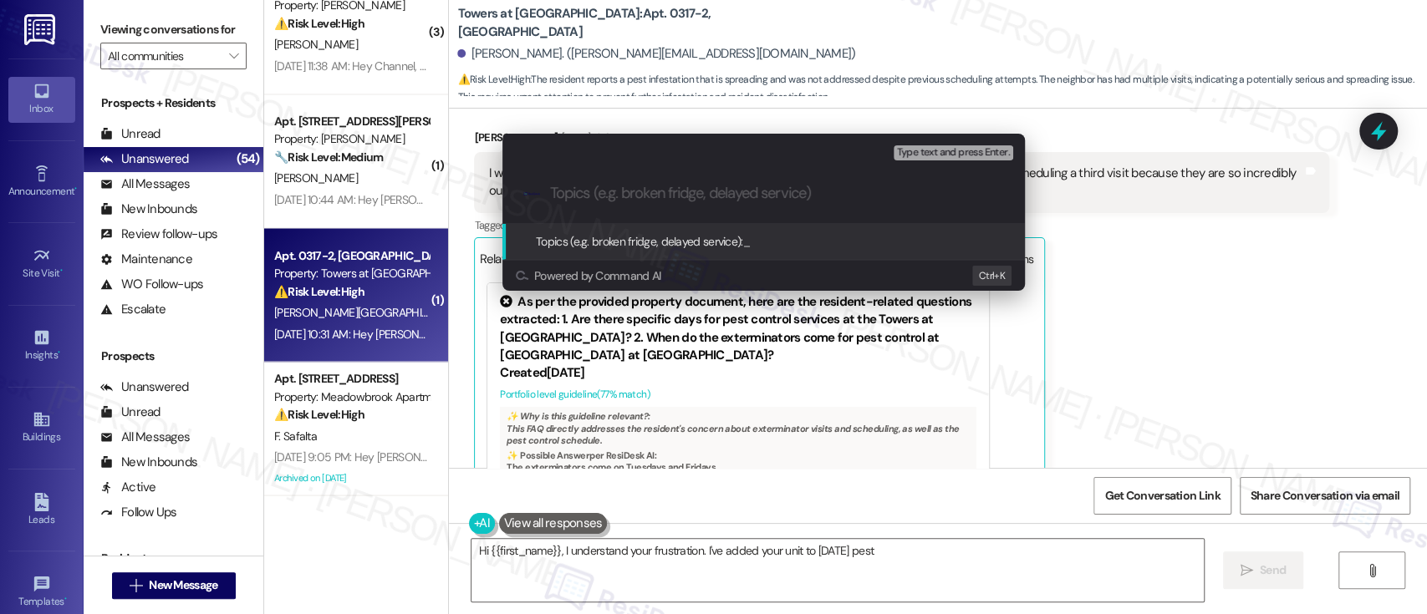
type textarea "Hi {{first_name}}, I understand your frustration. I've added your unit to tomor…"
paste input "Submitted Work Order #593960 - Roaches"
type input "Submitted Work Order #593960 - Roaches"
type textarea "Hi {{first_name}}, I understand your frustration. I've added your unit to tomor…"
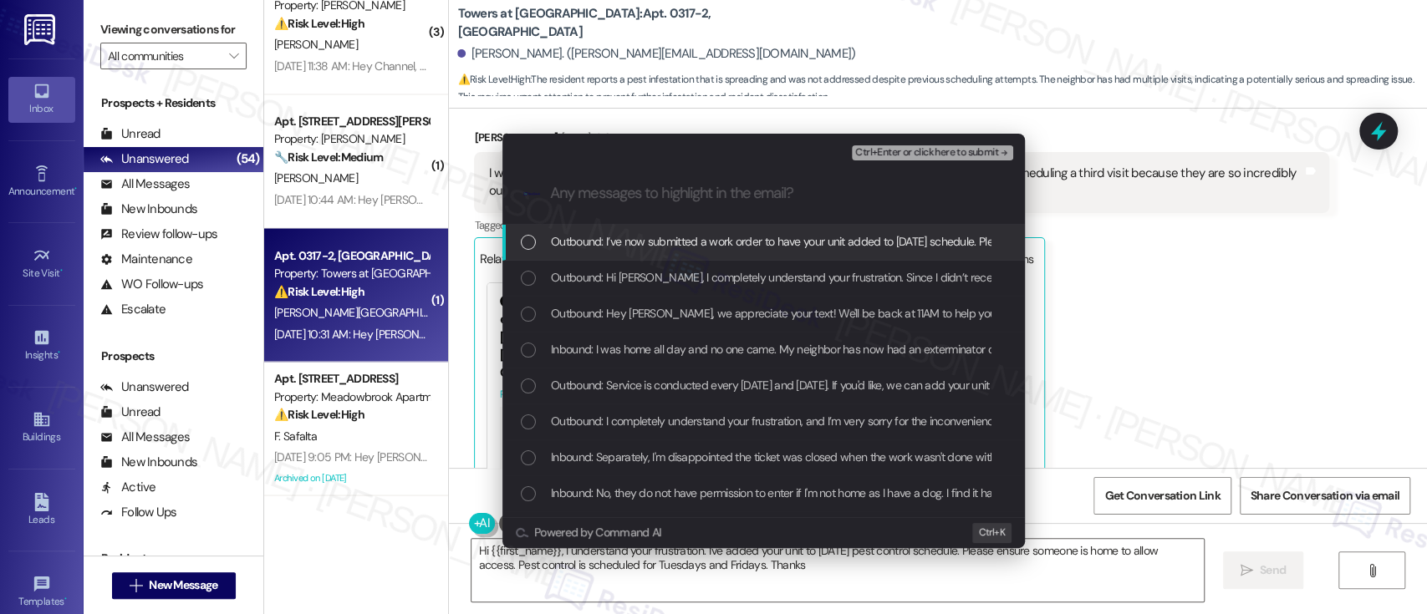
type textarea "Hi {{first_name}}, I understand your frustration. I've added your unit to tomor…"
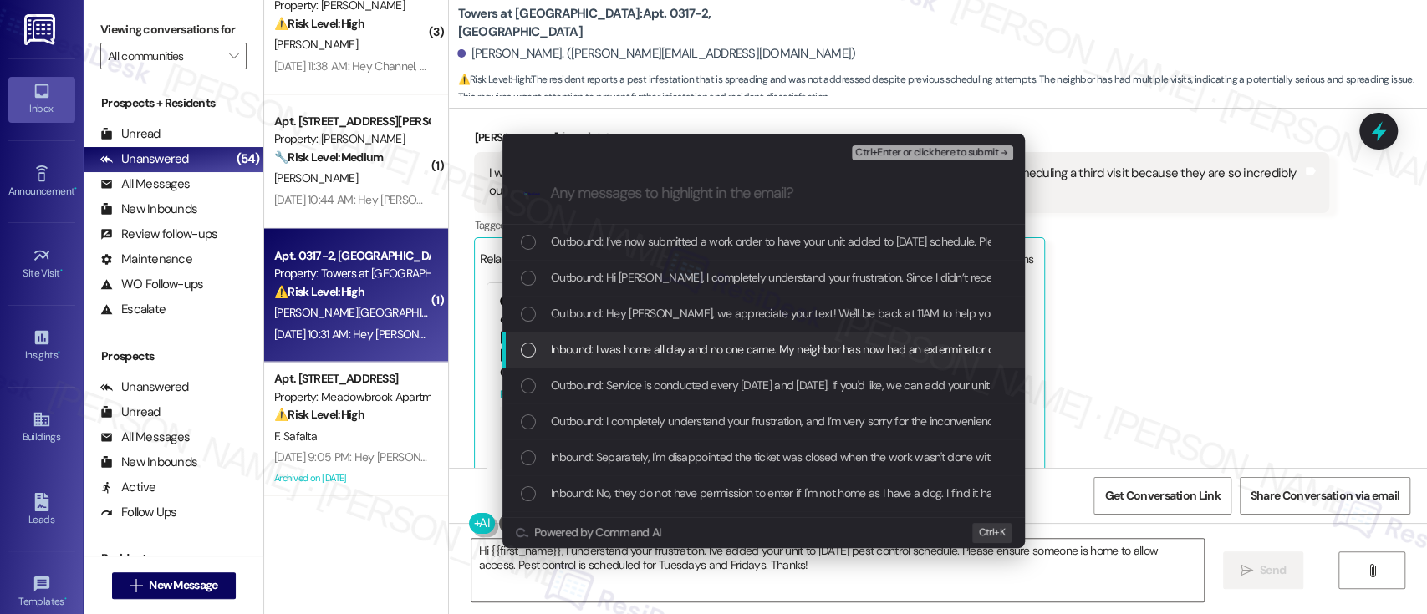
click at [602, 358] on span "Inbound: I was home all day and no one came. My neighbor has now had an extermi…" at bounding box center [1164, 349] width 1226 height 18
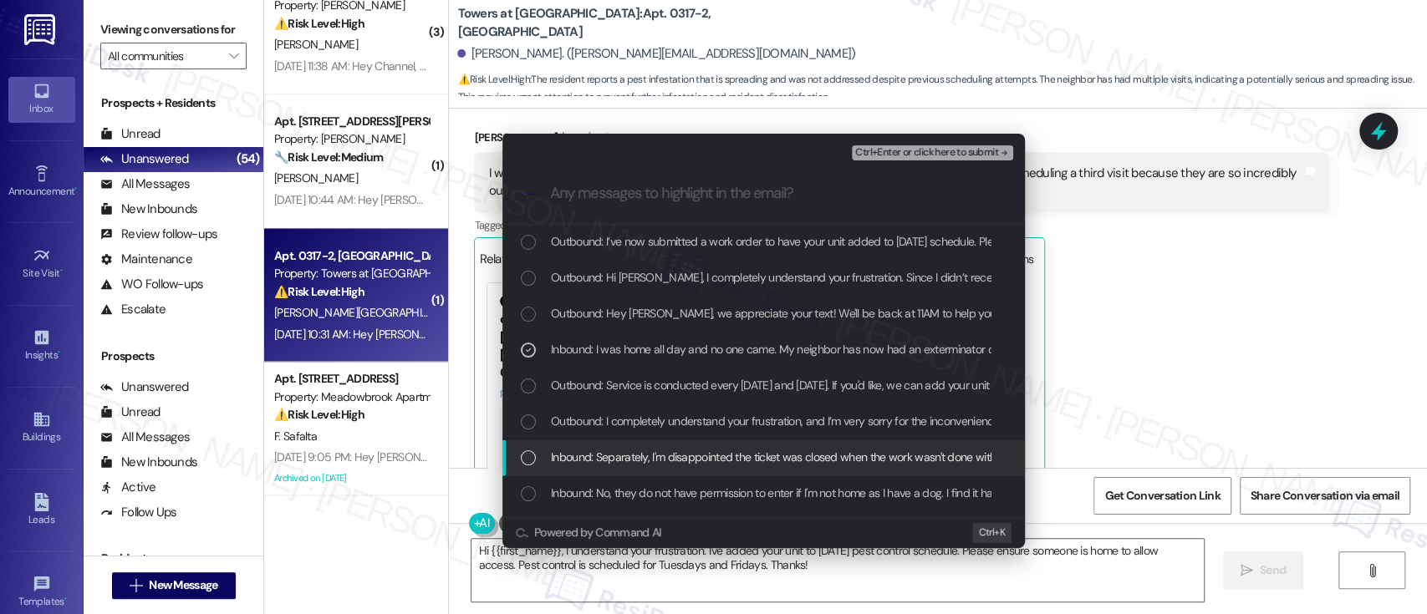
drag, startPoint x: 704, startPoint y: 456, endPoint x: 716, endPoint y: 451, distance: 12.4
click at [706, 456] on span "Inbound: Separately, I'm disappointed the ticket was closed when the work wasn'…" at bounding box center [1022, 457] width 942 height 18
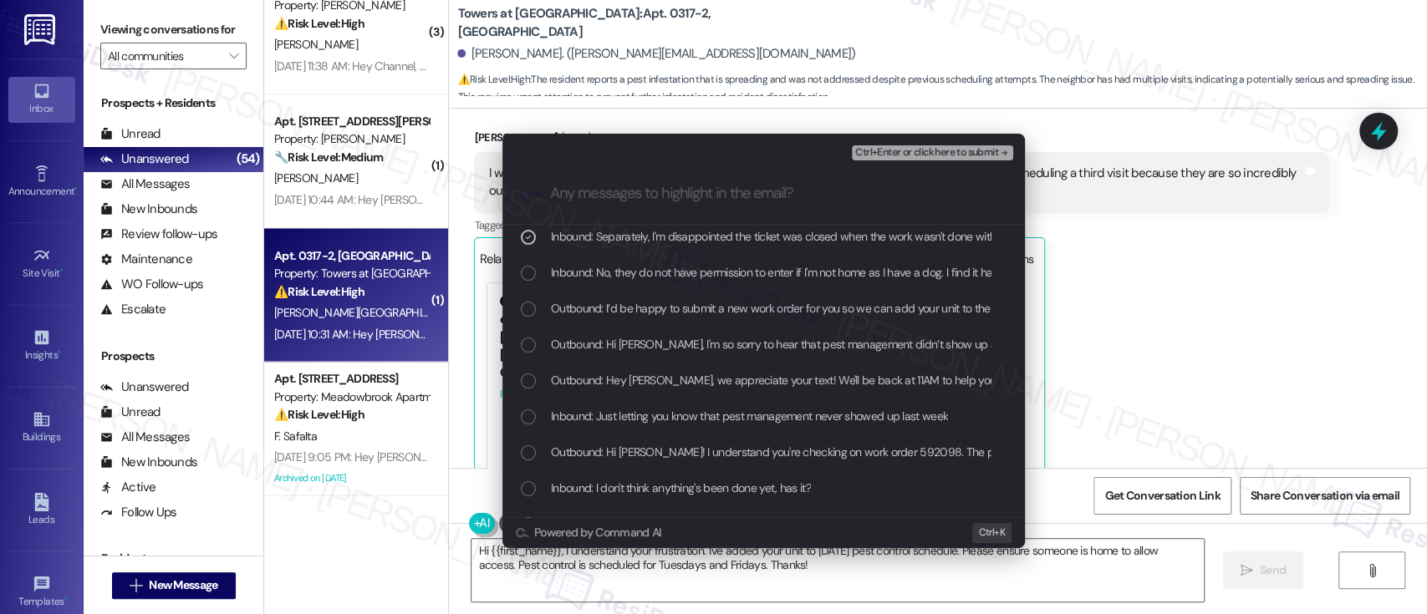
scroll to position [222, 0]
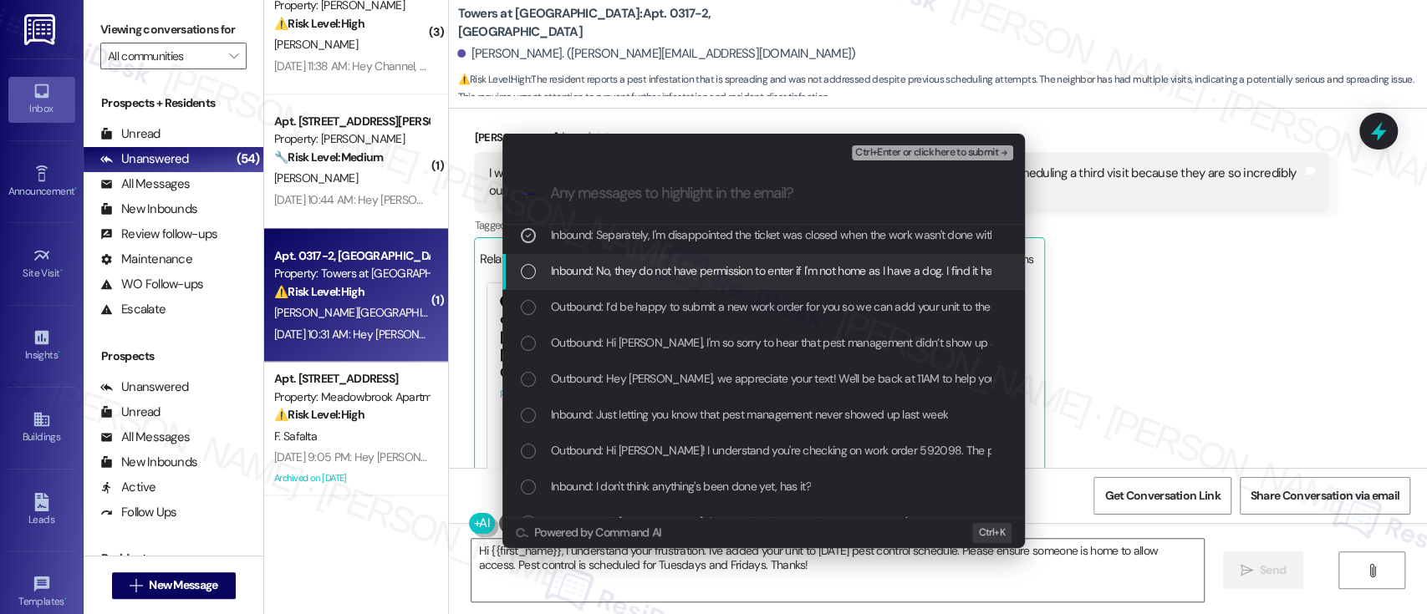
click at [644, 268] on span "Inbound: No, they do not have permission to enter if I'm not home as I have a d…" at bounding box center [1345, 271] width 1588 height 18
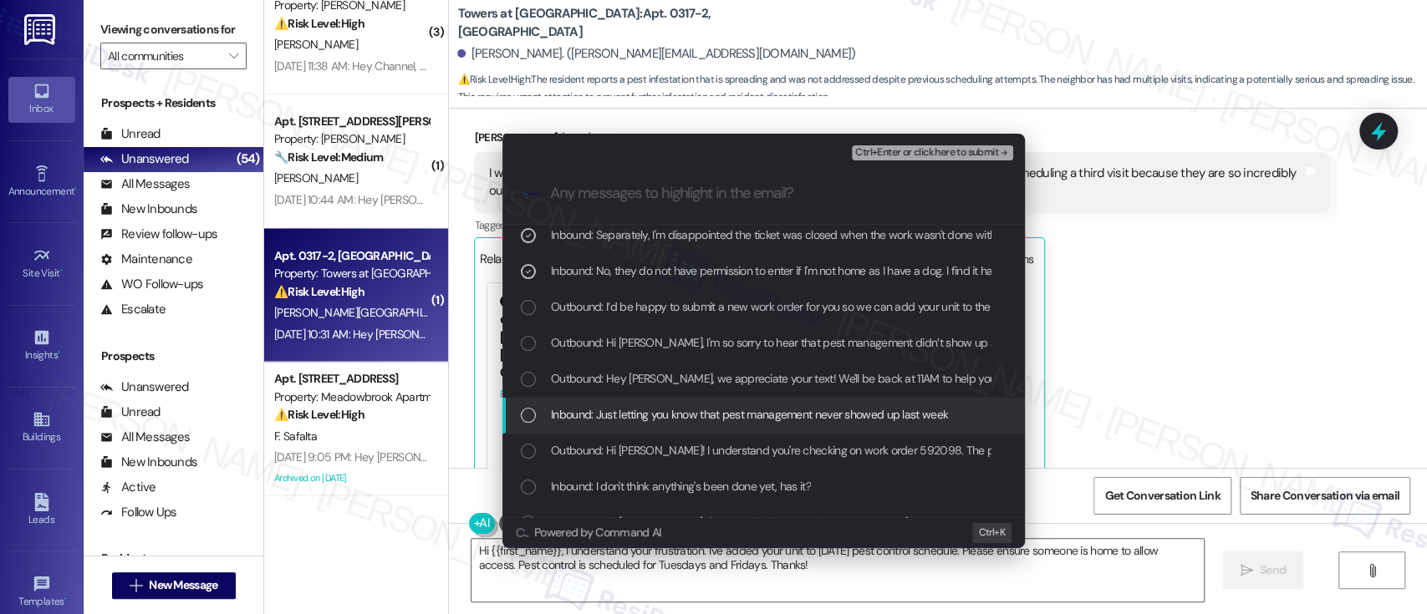
click at [729, 424] on span "Inbound: Just letting you know that pest management never showed up last week" at bounding box center [749, 414] width 397 height 18
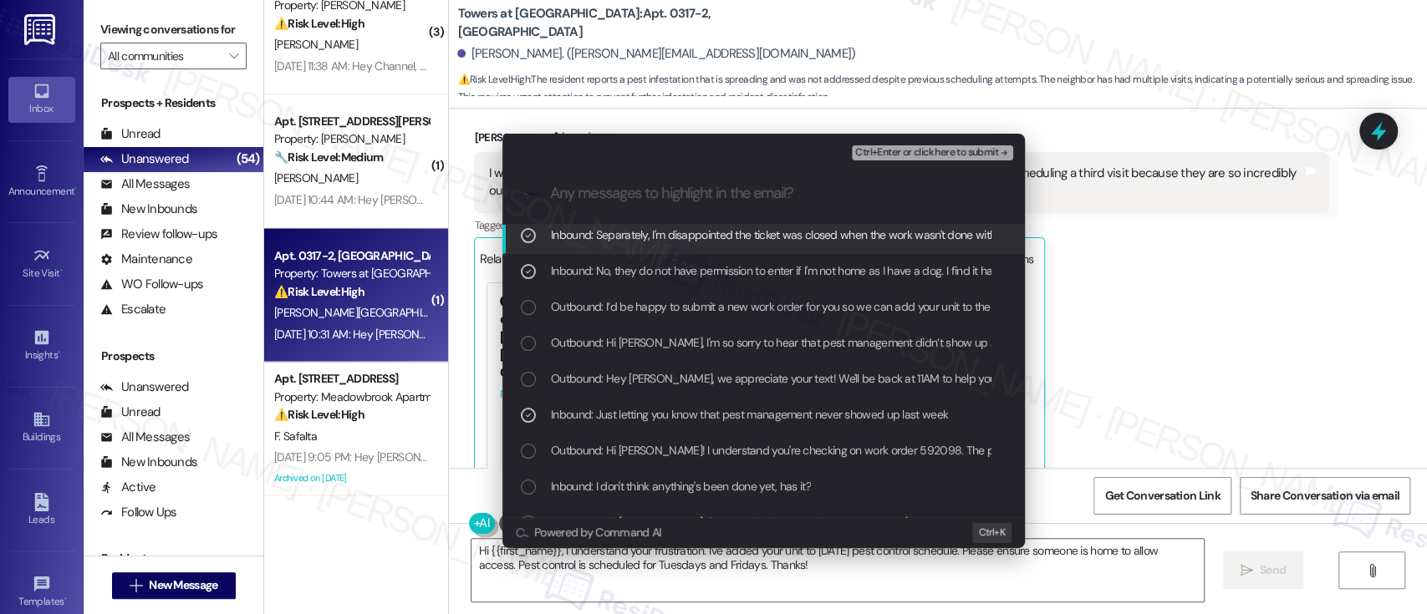
click at [943, 147] on span "Ctrl+Enter or click here to submit" at bounding box center [926, 153] width 143 height 12
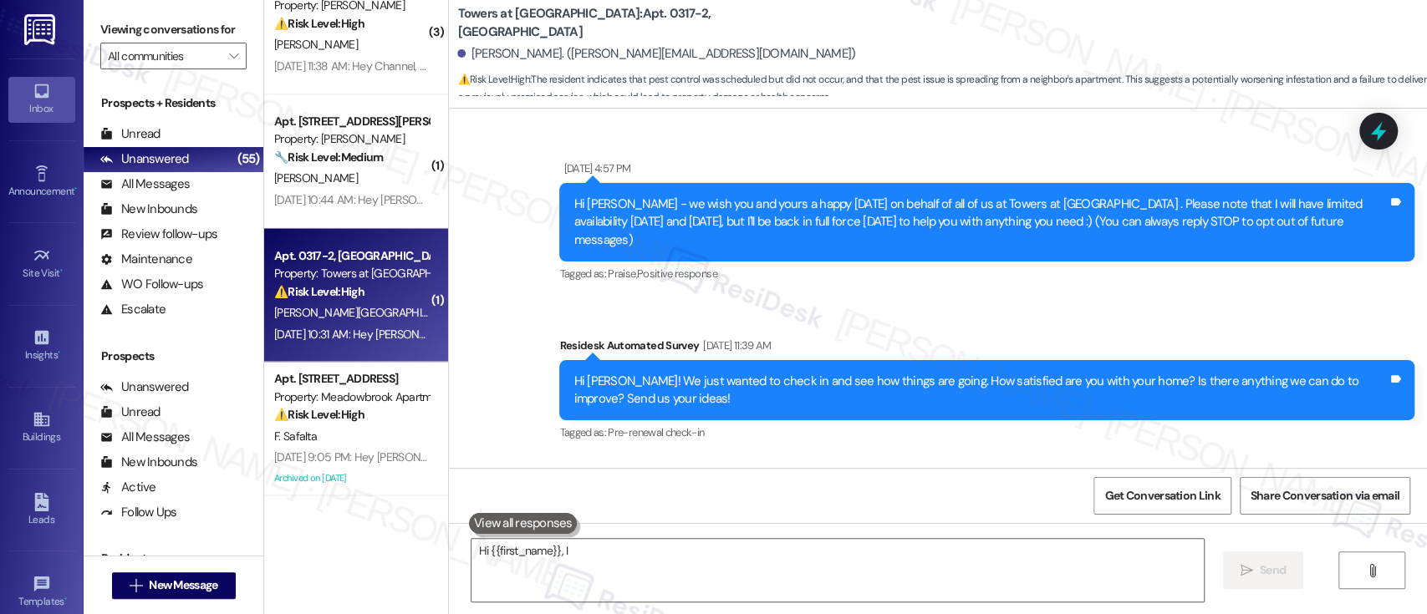
scroll to position [13131, 0]
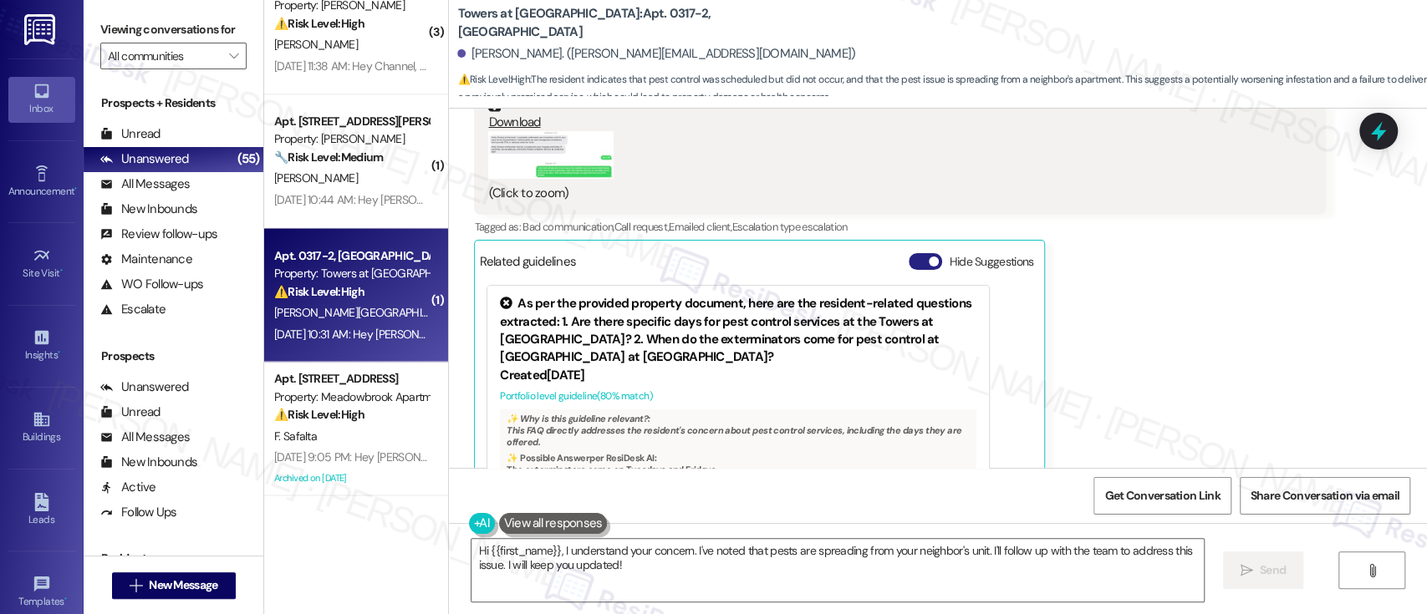
click at [929, 257] on span "button" at bounding box center [934, 262] width 10 height 10
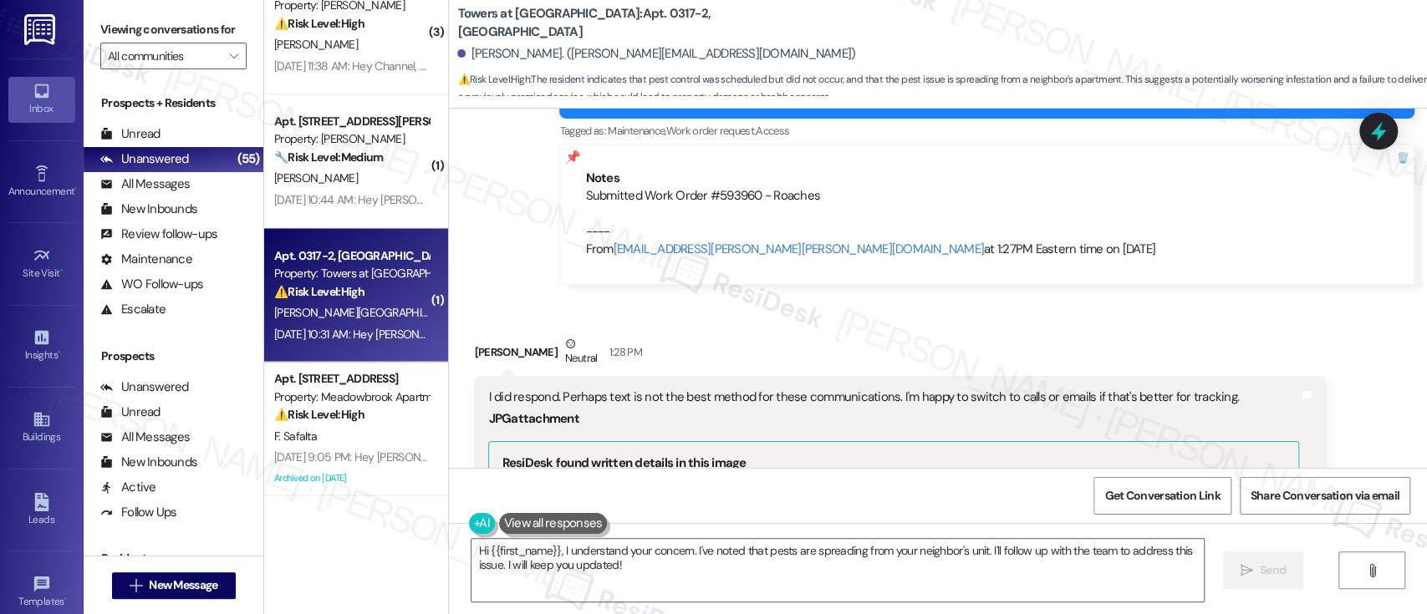
scroll to position [12886, 0]
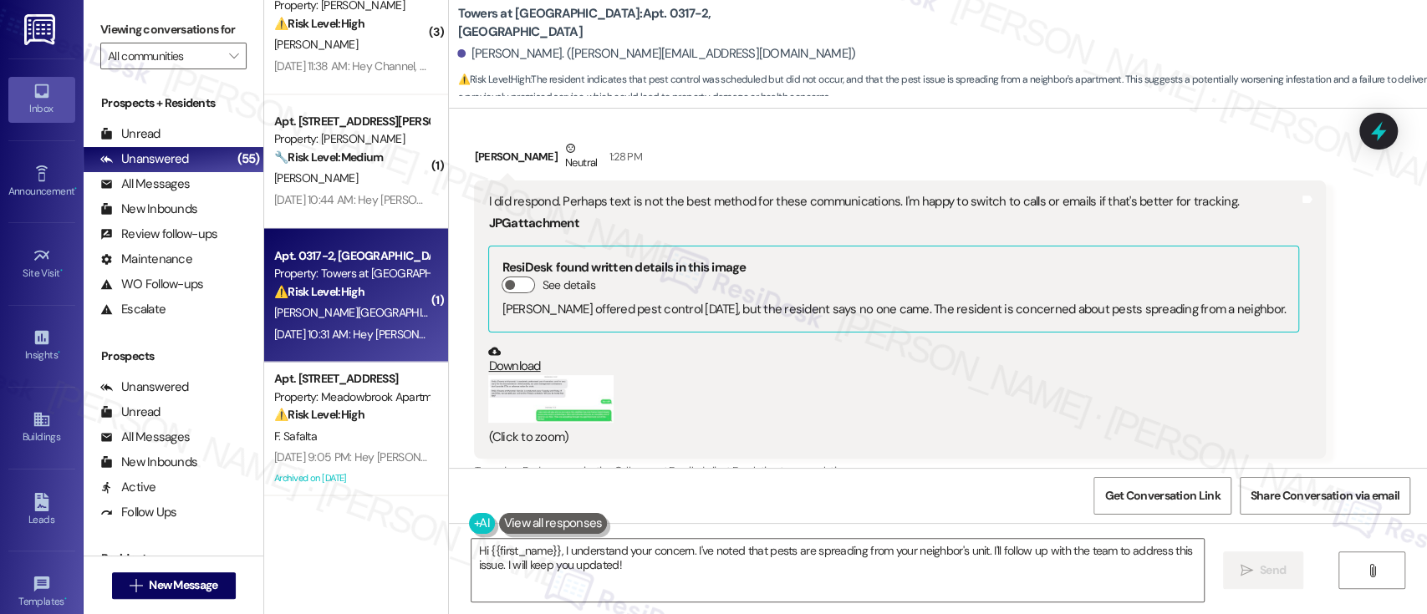
click at [526, 375] on button "Zoom image" at bounding box center [550, 399] width 125 height 48
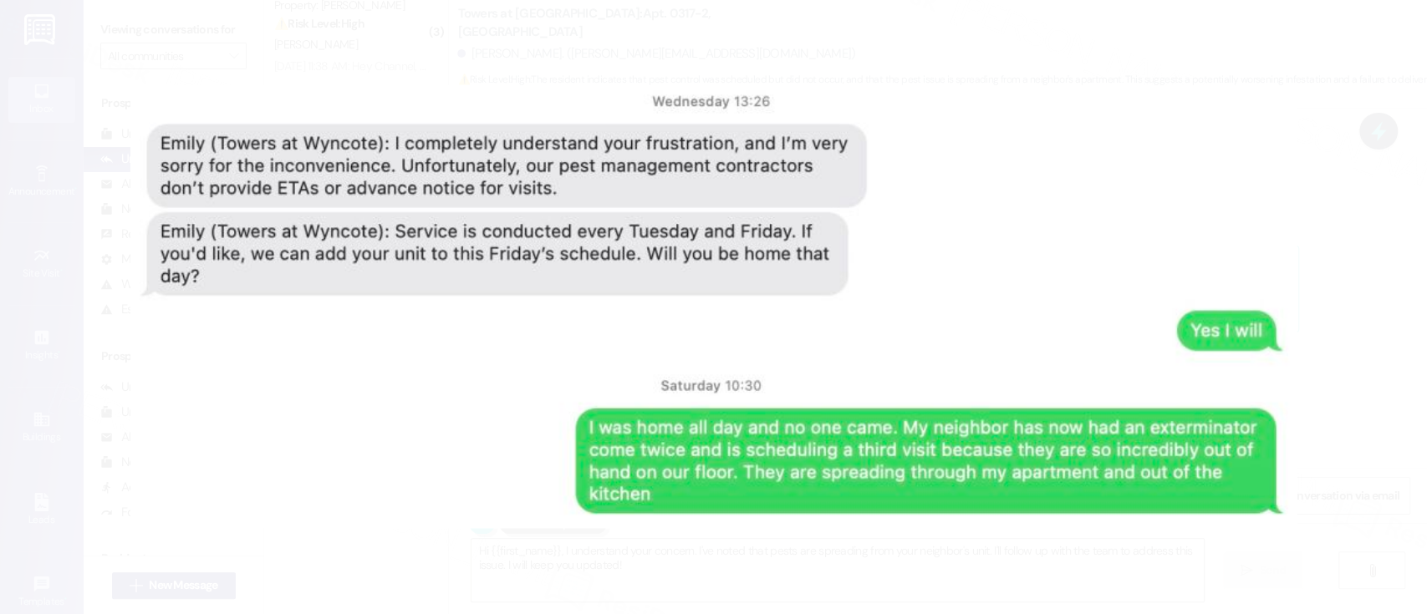
click at [1150, 150] on button "Unzoom image" at bounding box center [713, 307] width 1427 height 614
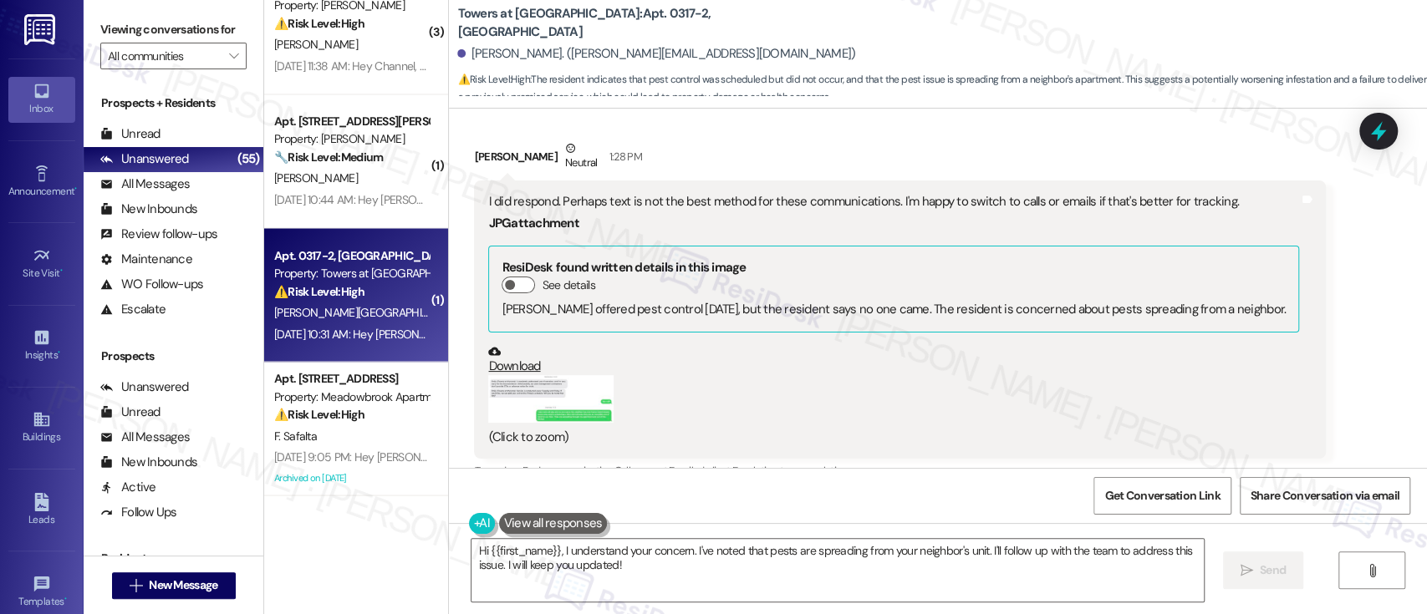
click at [1346, 419] on div "Received via SMS Joshua Cheshire Neutral 1:28 PM I did respond. Perhaps text is…" at bounding box center [938, 320] width 978 height 437
click at [1311, 400] on div "Received via SMS Joshua Cheshire Neutral 1:28 PM I did respond. Perhaps text is…" at bounding box center [938, 320] width 978 height 437
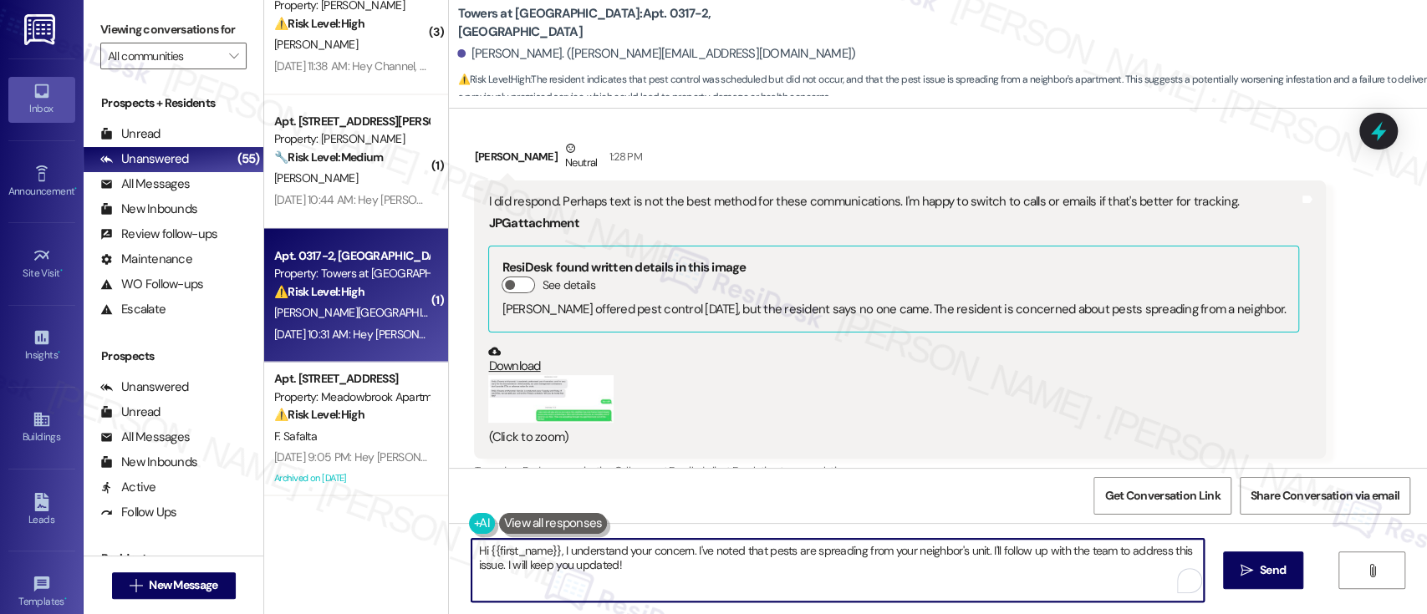
click at [891, 587] on textarea "Hi {{first_name}}, I understand your concern. I've noted that pests are spreadi…" at bounding box center [838, 570] width 732 height 63
click at [1014, 568] on textarea "Hi {{first_name}}, I understand your concern. I've noted that pests are spreadi…" at bounding box center [838, 570] width 732 height 63
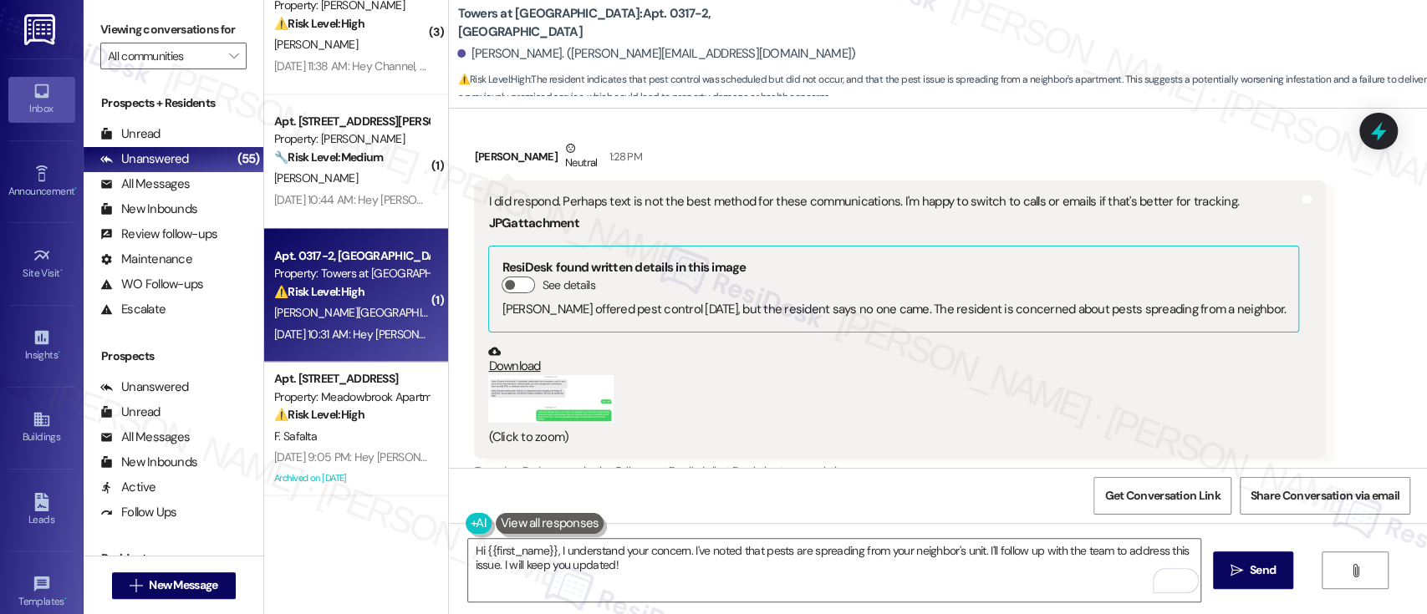
click at [1379, 375] on div "Received via SMS Joshua Cheshire Neutral 1:28 PM I did respond. Perhaps text is…" at bounding box center [938, 320] width 978 height 437
click at [789, 579] on textarea "Hi {{first_name}}, I understand your concern. I've noted that pests are spreadi…" at bounding box center [834, 570] width 732 height 63
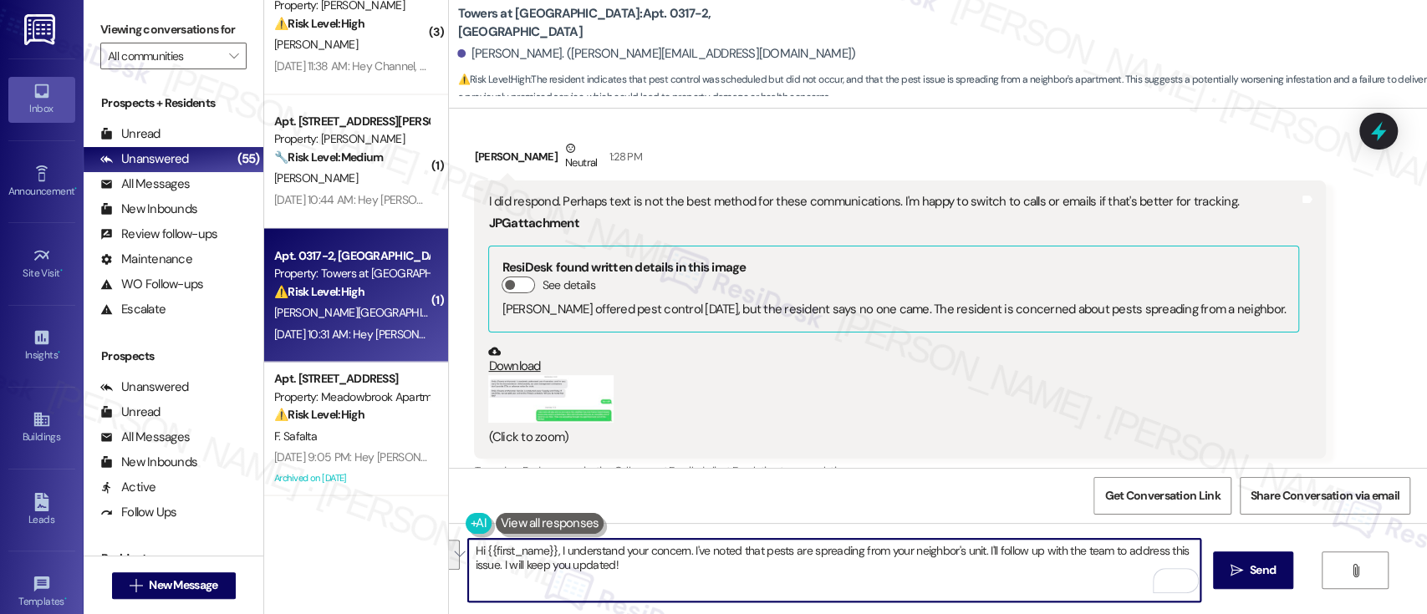
drag, startPoint x: 734, startPoint y: 579, endPoint x: 594, endPoint y: 506, distance: 158.6
click at [288, 502] on div "( 1 ) Apt. 0324-1, 8440 Limekiln Pike Property: Towers at Wyncote 🔧 Risk Level:…" at bounding box center [845, 307] width 1163 height 614
click at [891, 557] on textarea "I sincerely apologize that I didn't receive your previous text message. Feel fr…" at bounding box center [834, 570] width 732 height 63
click at [997, 556] on textarea "I sincerely apologize that I didn't receive your previous text message. Feel fr…" at bounding box center [834, 570] width 732 height 63
click at [981, 545] on textarea "I sincerely apologize that I didn't receive your previous text message. Feel fr…" at bounding box center [834, 570] width 732 height 63
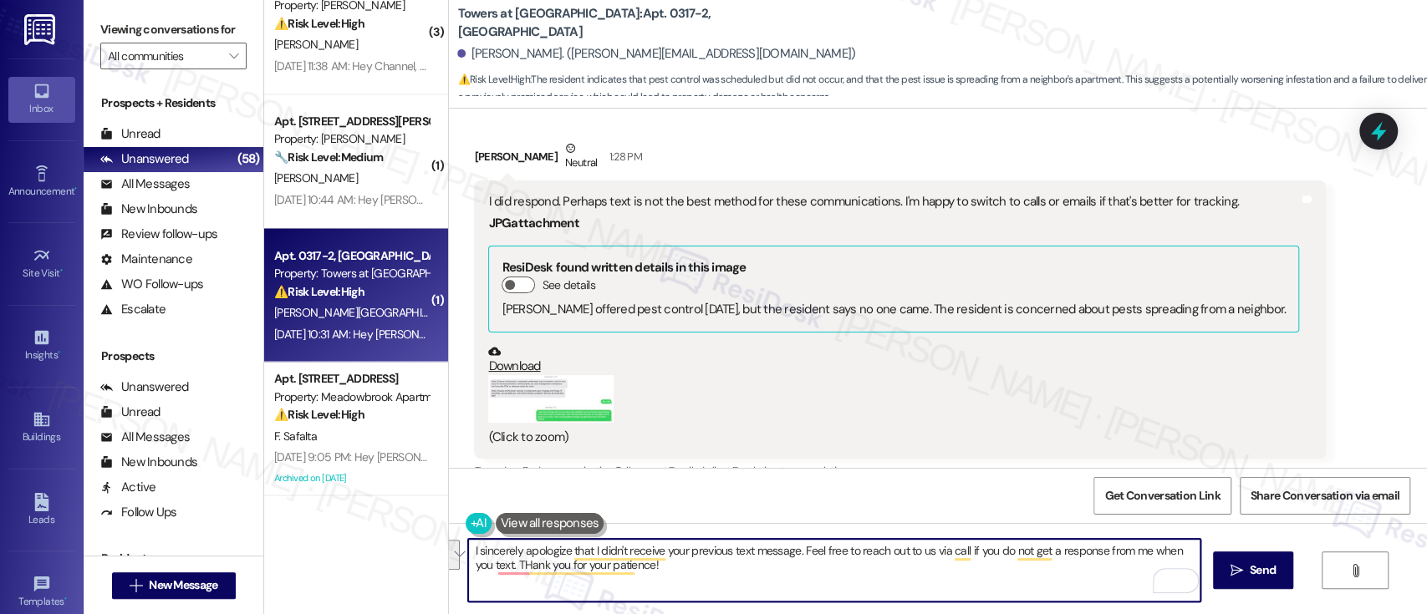
paste textarea "for missing your previous text. If you don’t receive a response from me via tex…"
type textarea "I sincerely apologize for missing your previous text. If you don’t receive a re…"
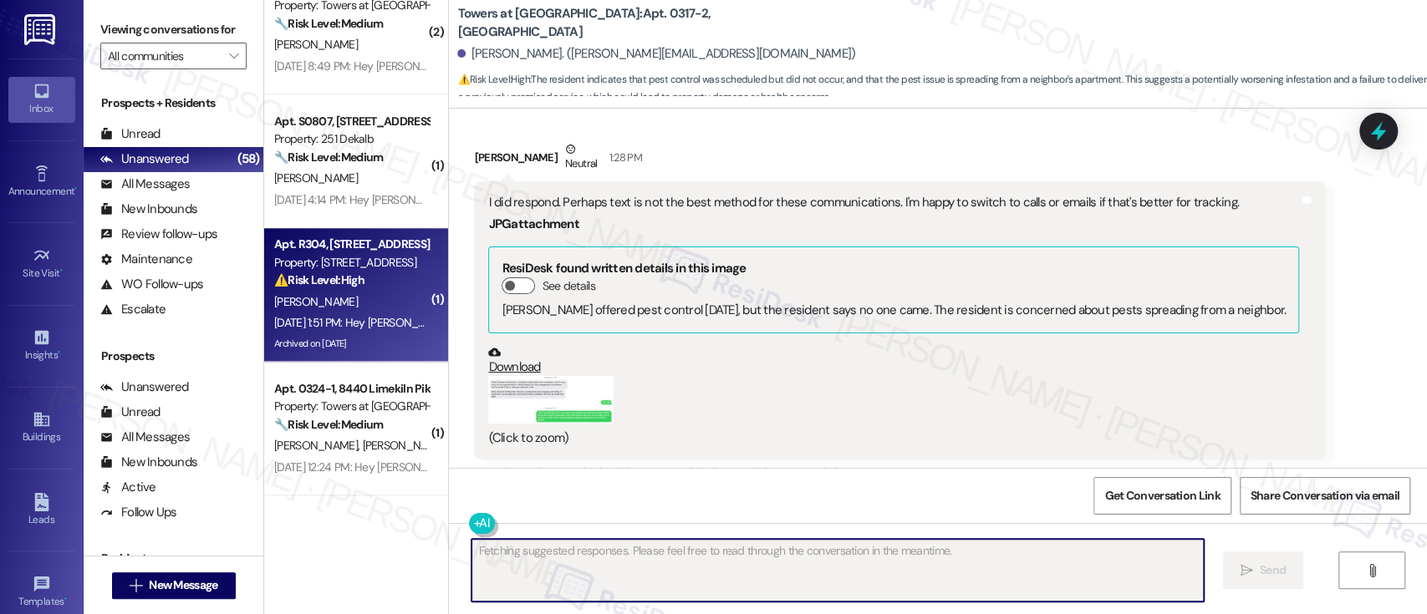
scroll to position [5635, 0]
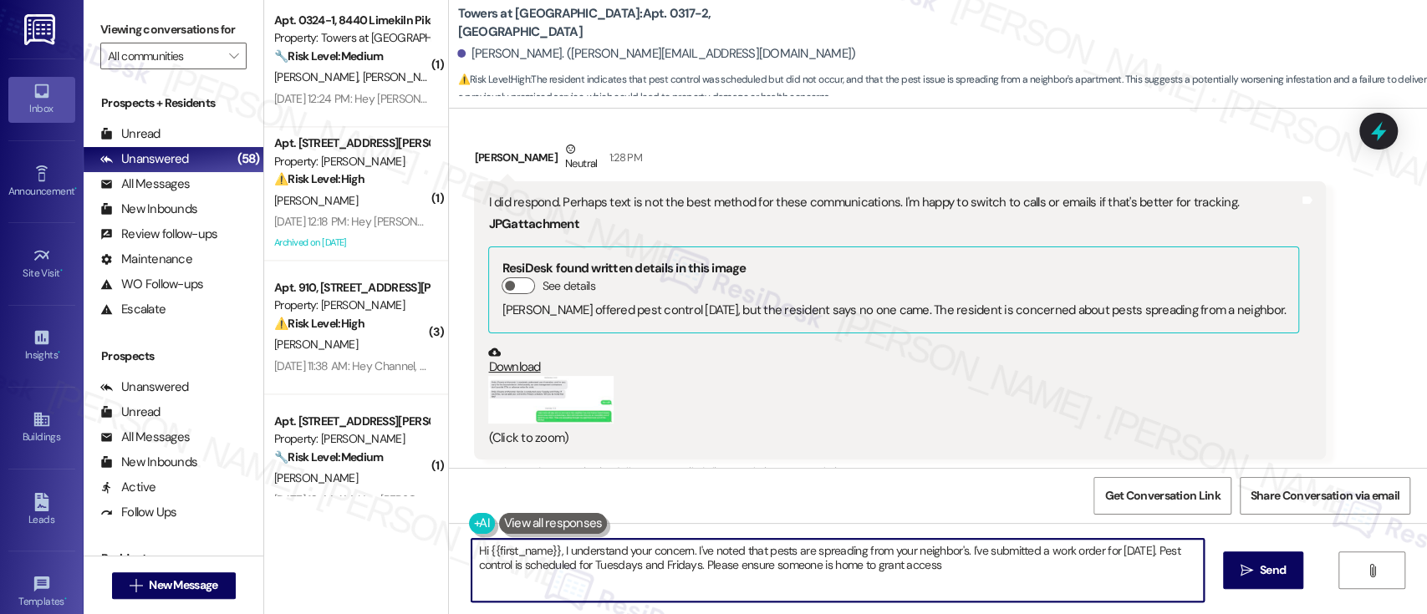
type textarea "Hi {{first_name}}, I understand your concern. I've noted that pests are spreadi…"
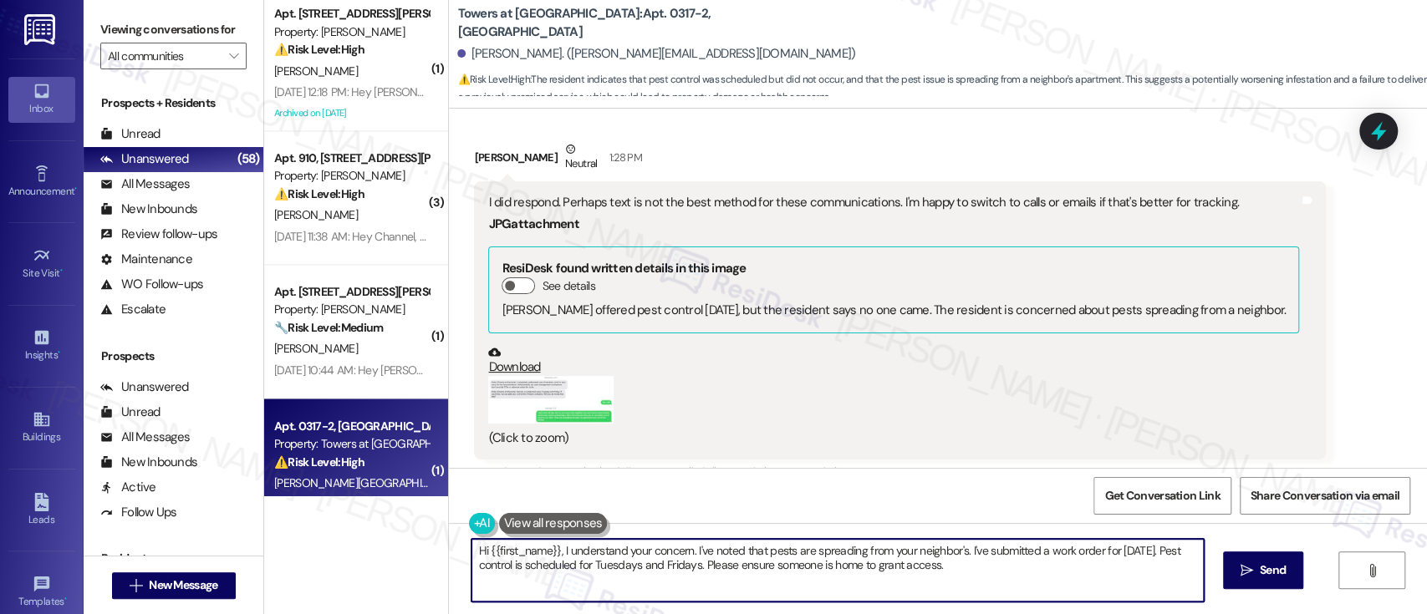
scroll to position [6052, 0]
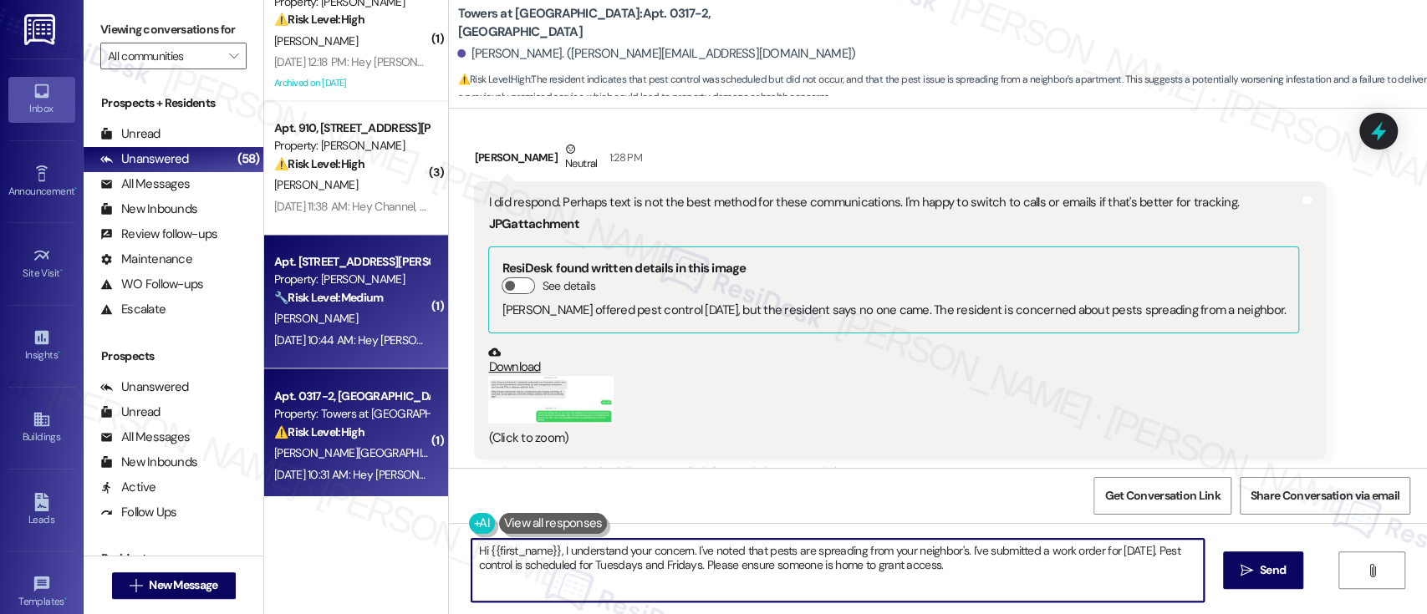
click at [356, 324] on div "[PERSON_NAME]" at bounding box center [352, 318] width 158 height 21
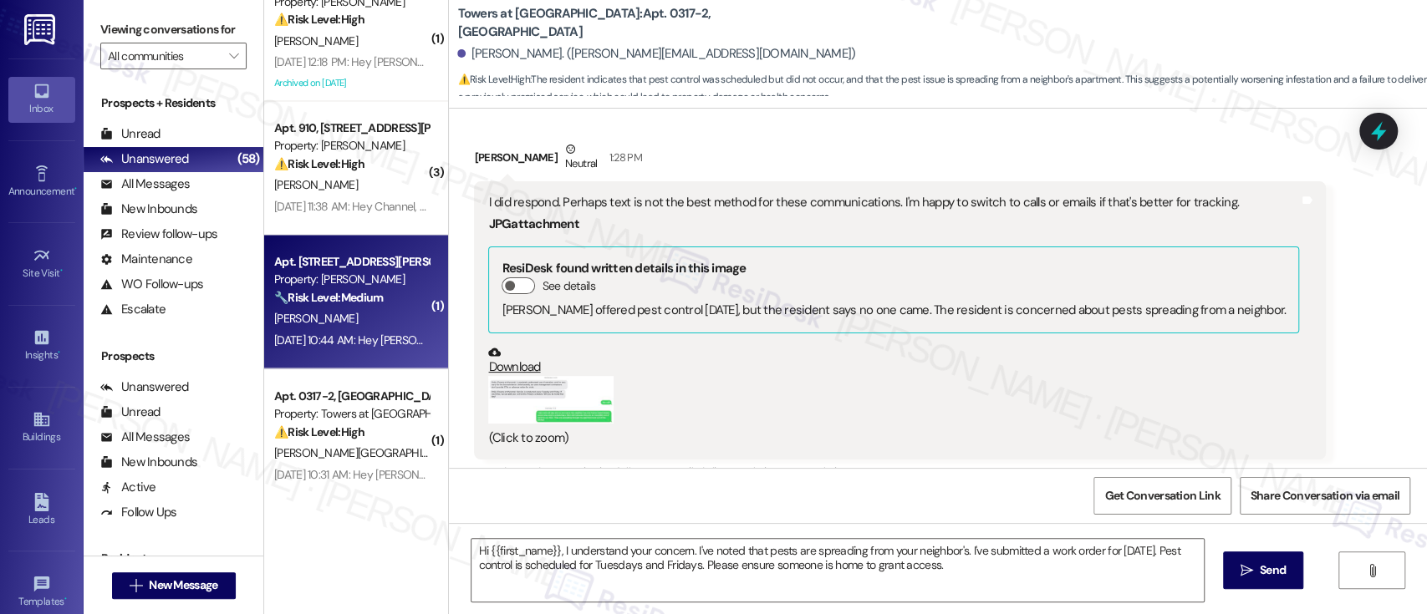
type textarea "Fetching suggested responses. Please feel free to read through the conversation…"
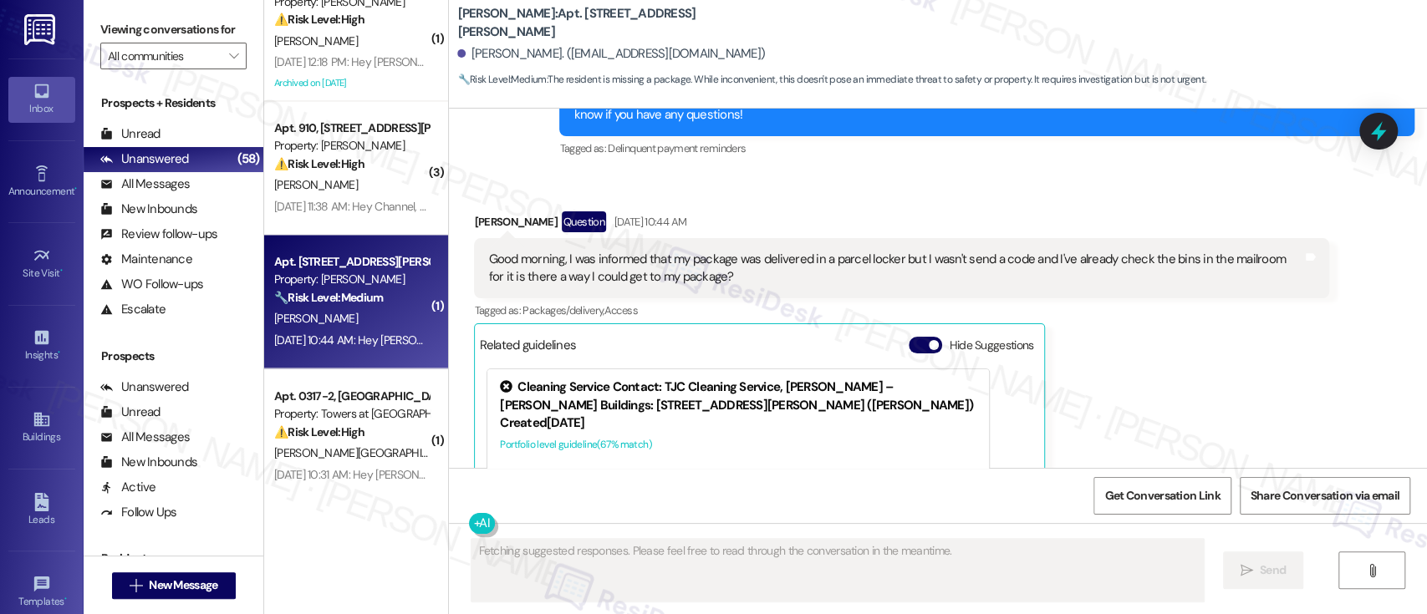
scroll to position [3817, 0]
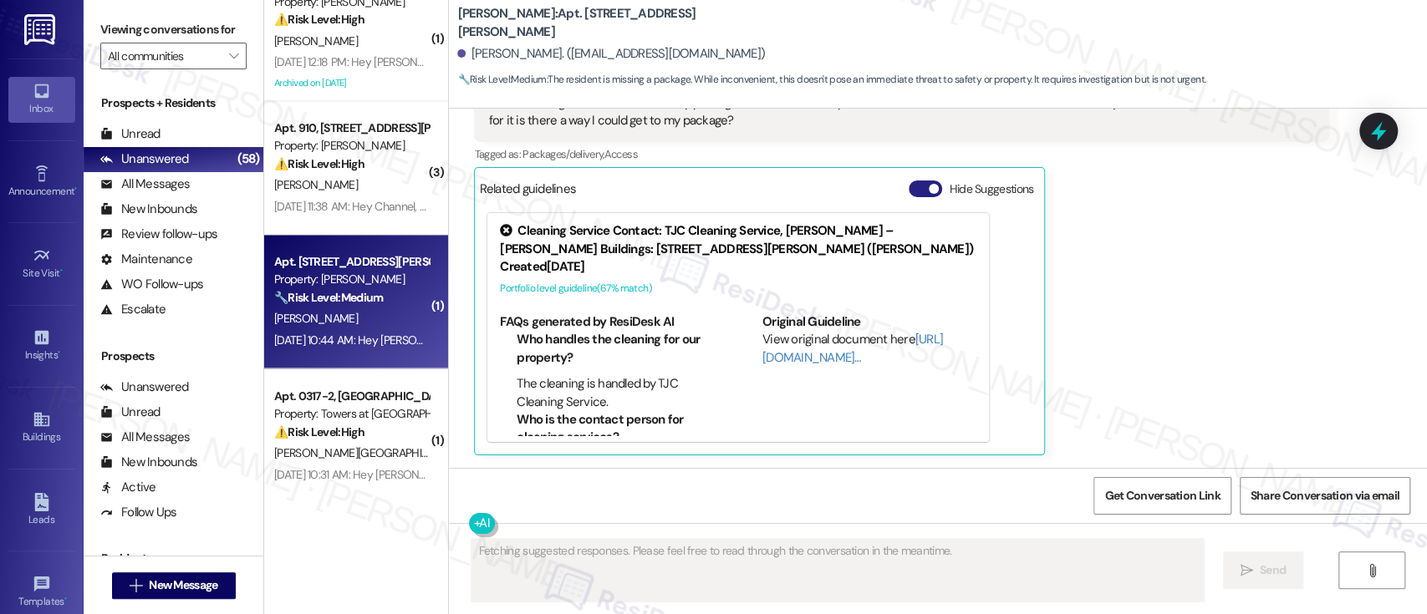
click at [911, 191] on button "Hide Suggestions" at bounding box center [925, 189] width 33 height 17
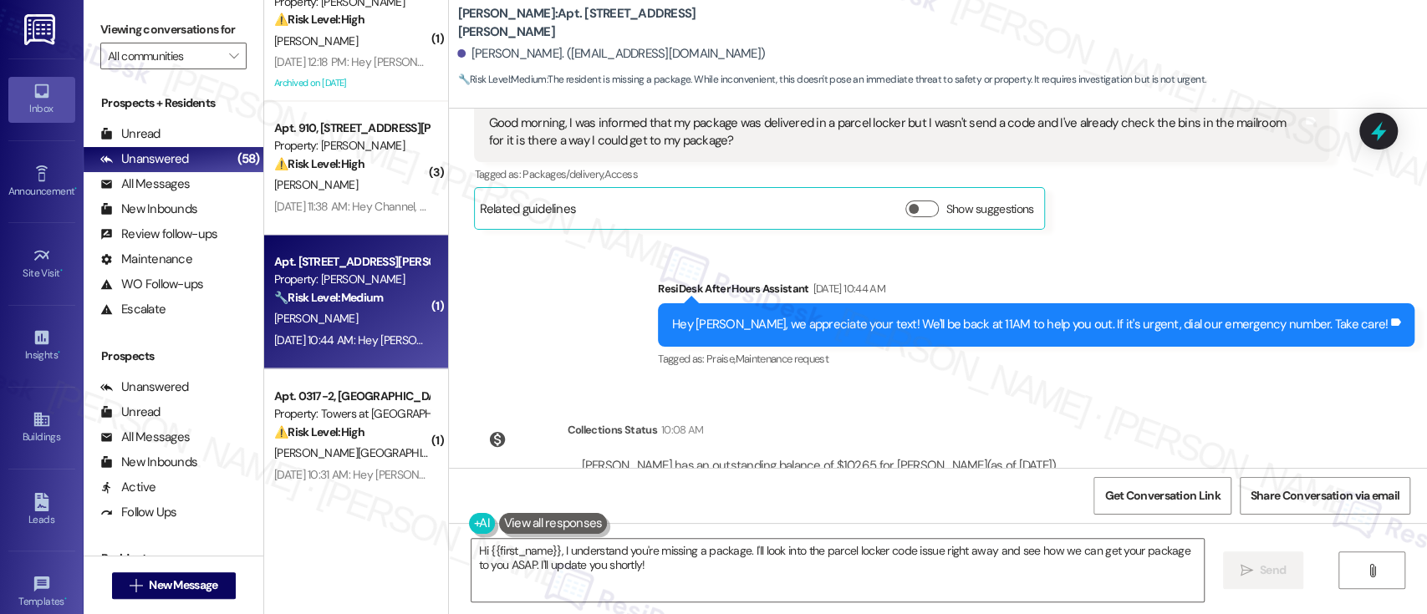
scroll to position [3867, 0]
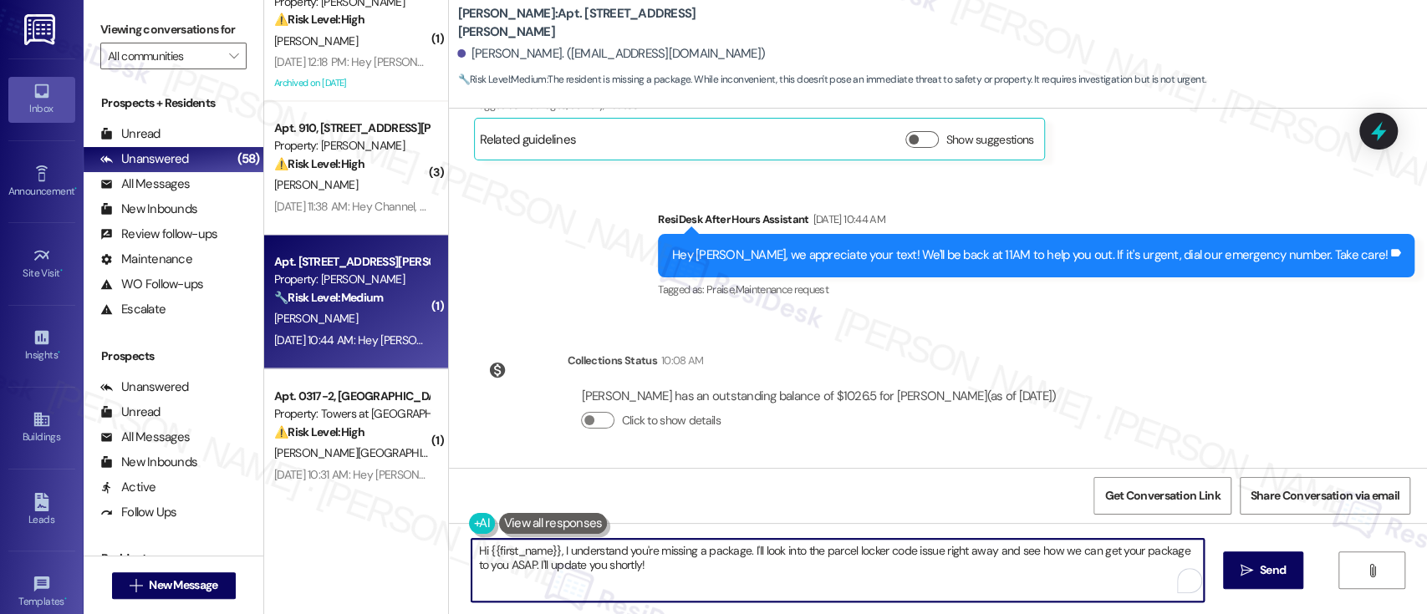
click at [741, 551] on textarea "Hi {{first_name}}, I understand you're missing a package. I'll look into the pa…" at bounding box center [838, 570] width 732 height 63
click at [742, 550] on textarea "Hi {{first_name}}, I understand you're missing a package. I'll look into the pa…" at bounding box center [838, 570] width 732 height 63
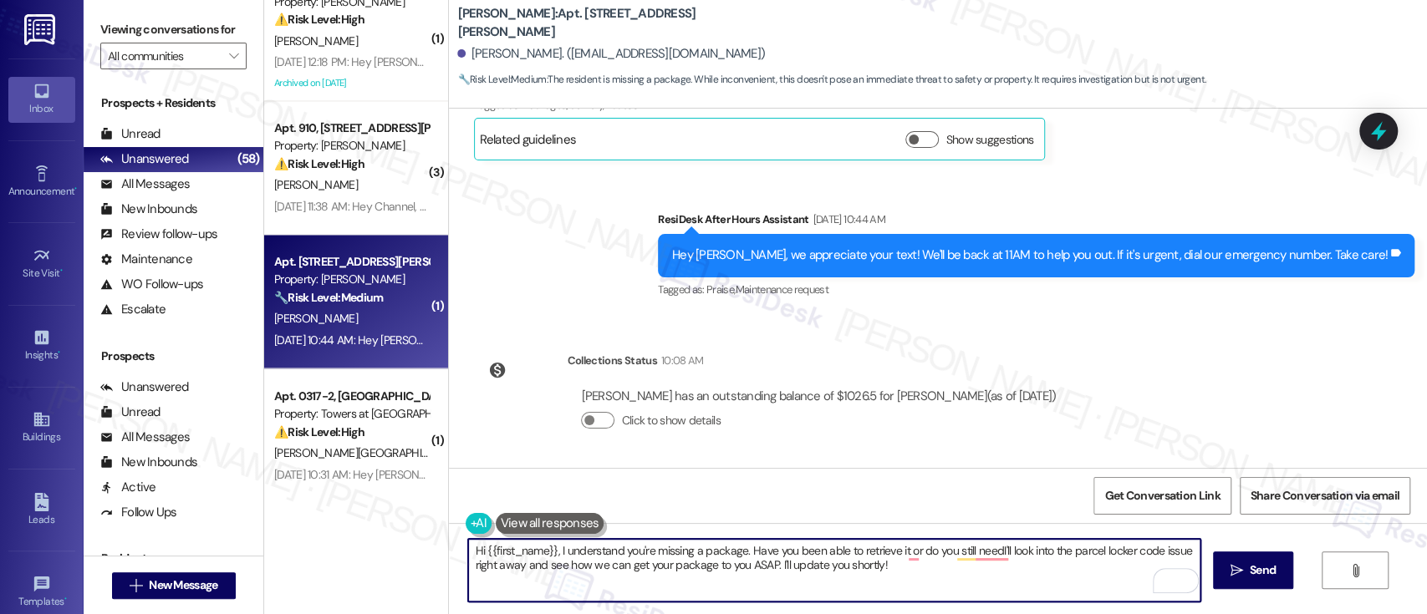
click at [742, 547] on textarea "Hi {{first_name}}, I understand you're missing a package. Have you been able to…" at bounding box center [834, 570] width 732 height 63
click at [910, 571] on textarea "Hi {{first_name}}, I understand you're missing a package. Have you been able to…" at bounding box center [834, 570] width 732 height 63
click at [910, 570] on textarea "Hi {{first_name}}, I understand you're missing a package. Have you been able to…" at bounding box center [834, 570] width 732 height 63
drag, startPoint x: 907, startPoint y: 577, endPoint x: 742, endPoint y: 553, distance: 166.5
click at [742, 553] on textarea "Hi {{first_name}}, I understand you're missing a package. Have you been able to…" at bounding box center [834, 570] width 732 height 63
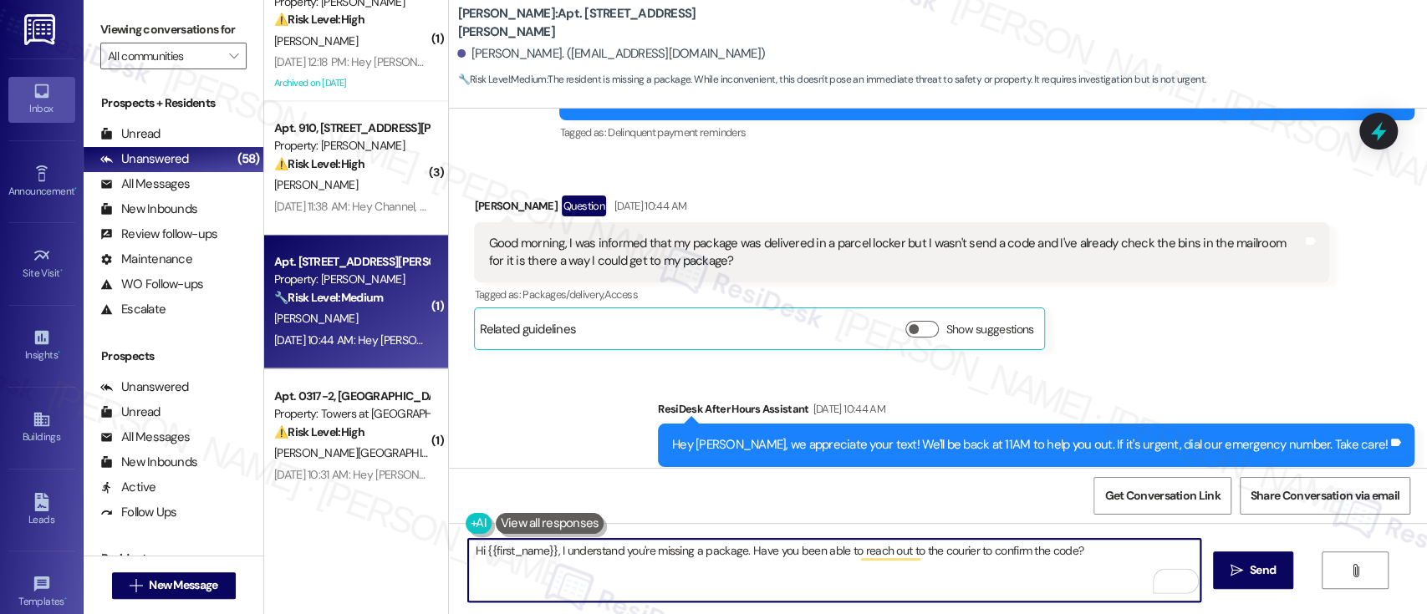
scroll to position [3644, 0]
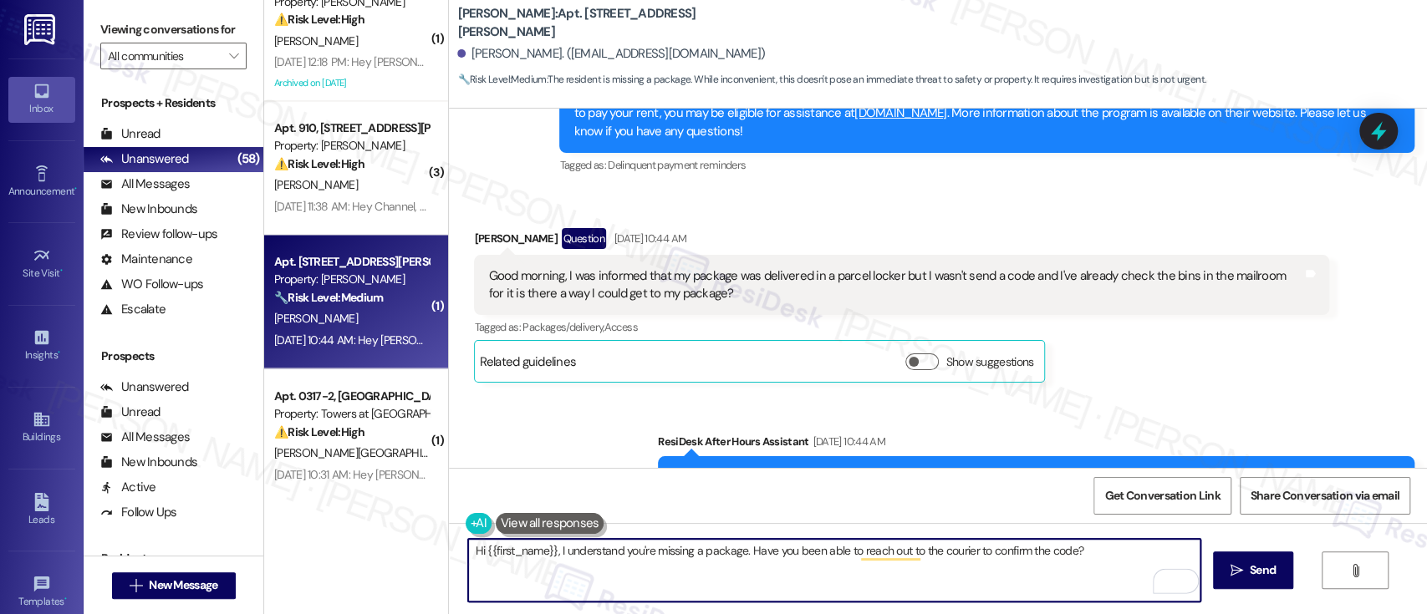
type textarea "Hi {{first_name}}, I understand you're missing a package. Have you been able to…"
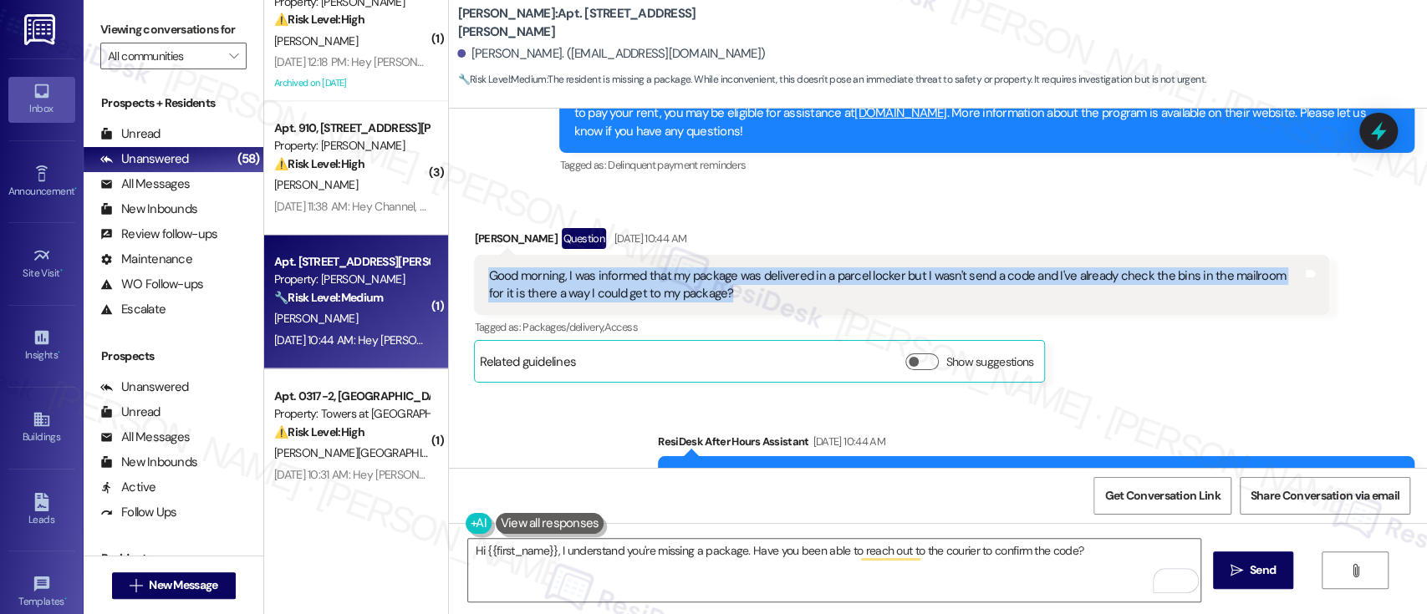
drag, startPoint x: 726, startPoint y: 296, endPoint x: 568, endPoint y: 217, distance: 175.7
click at [487, 278] on div "Good morning, I was informed that my package was delivered in a parcel locker b…" at bounding box center [896, 286] width 818 height 36
copy div "Good morning, I was informed that my package was delivered in a parcel locker b…"
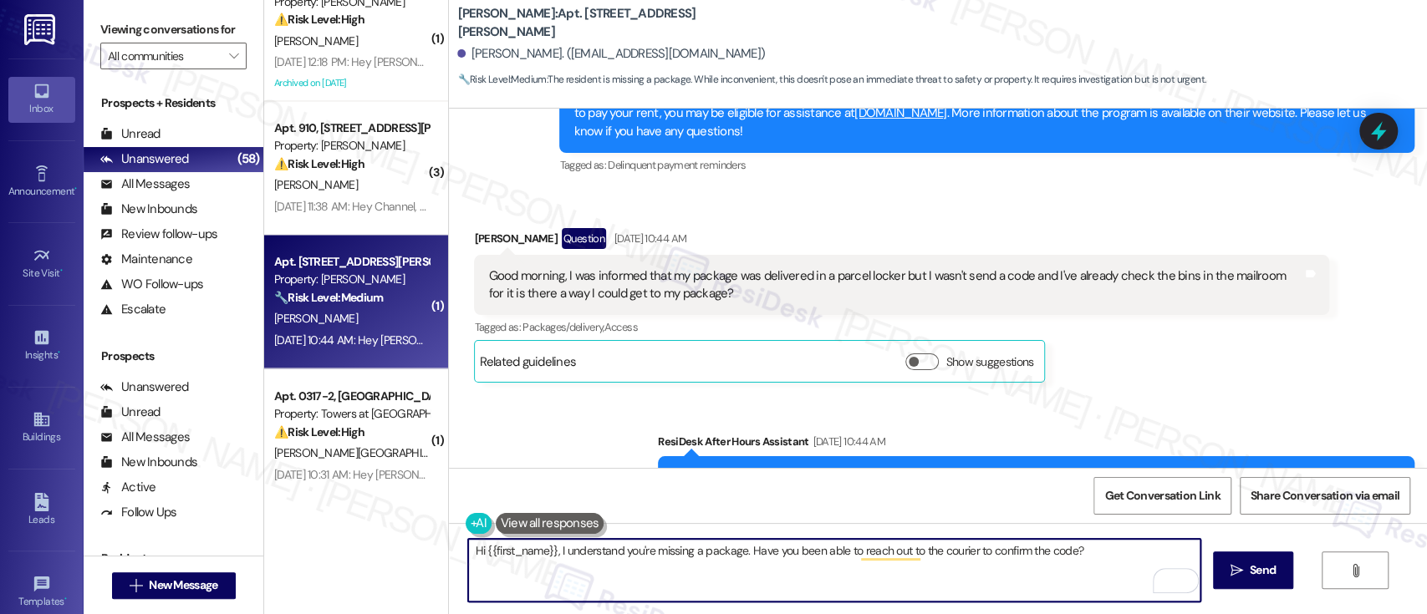
click at [1084, 552] on textarea "Hi {{first_name}}, I understand you're missing a package. Have you been able to…" at bounding box center [834, 570] width 732 height 63
click at [1097, 562] on textarea "Hi {{first_name}}, I understand you're missing a package. Have you been able to…" at bounding box center [834, 570] width 732 height 63
click at [1236, 568] on icon "" at bounding box center [1237, 570] width 13 height 13
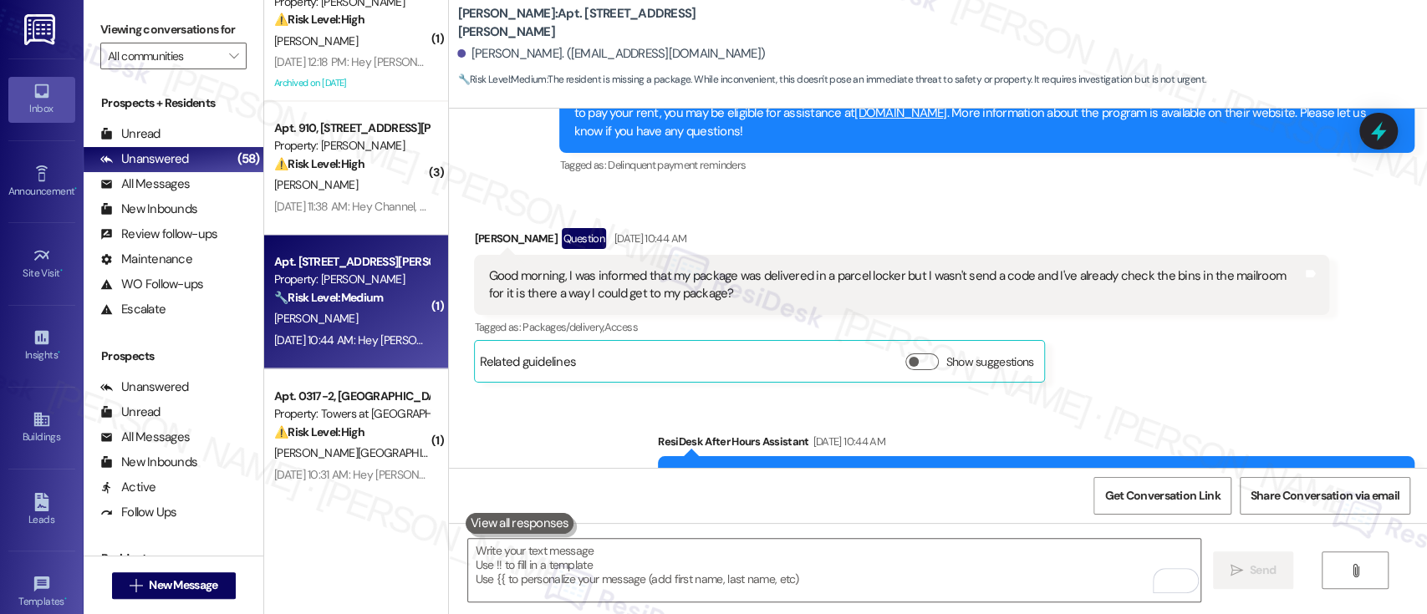
scroll to position [3571, 0]
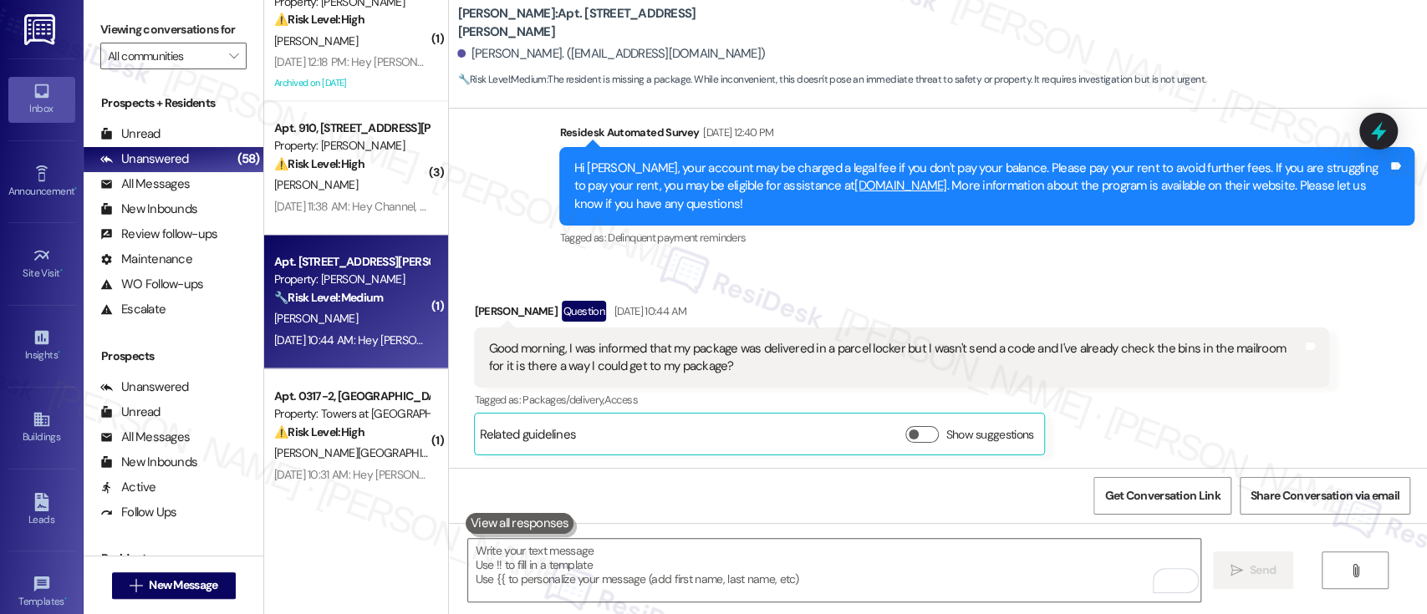
click at [344, 185] on div "C. Jones" at bounding box center [352, 185] width 158 height 21
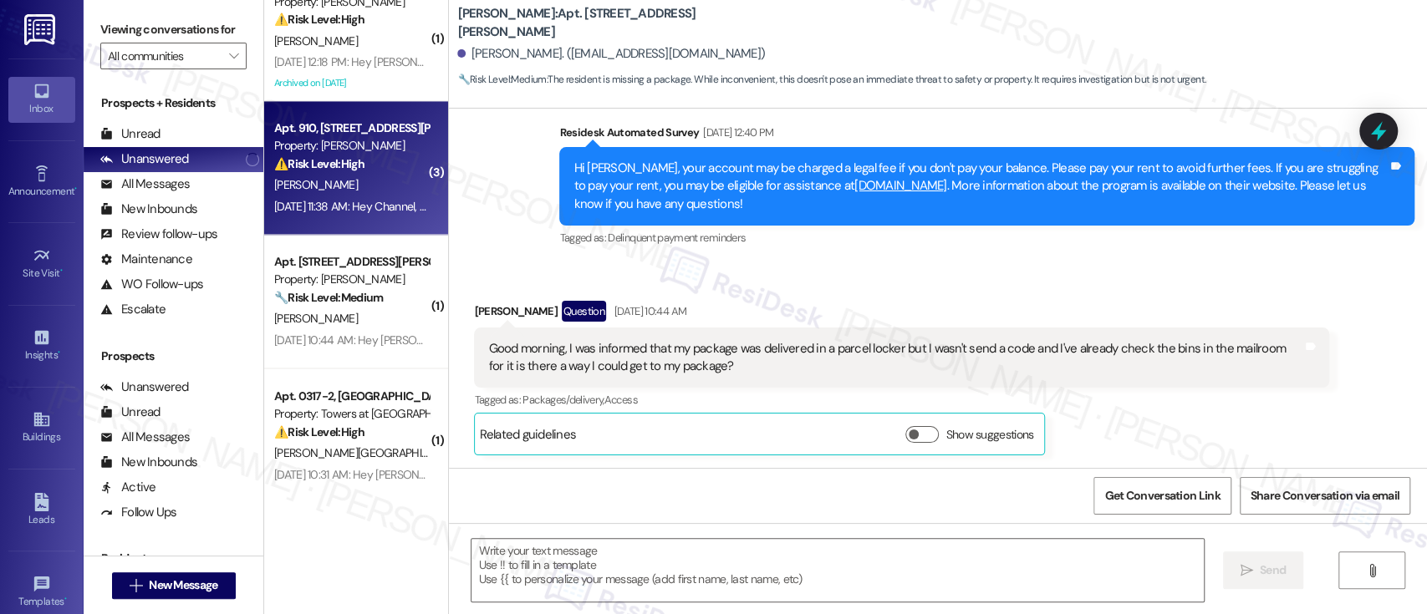
type textarea "Fetching suggested responses. Please feel free to read through the conversation…"
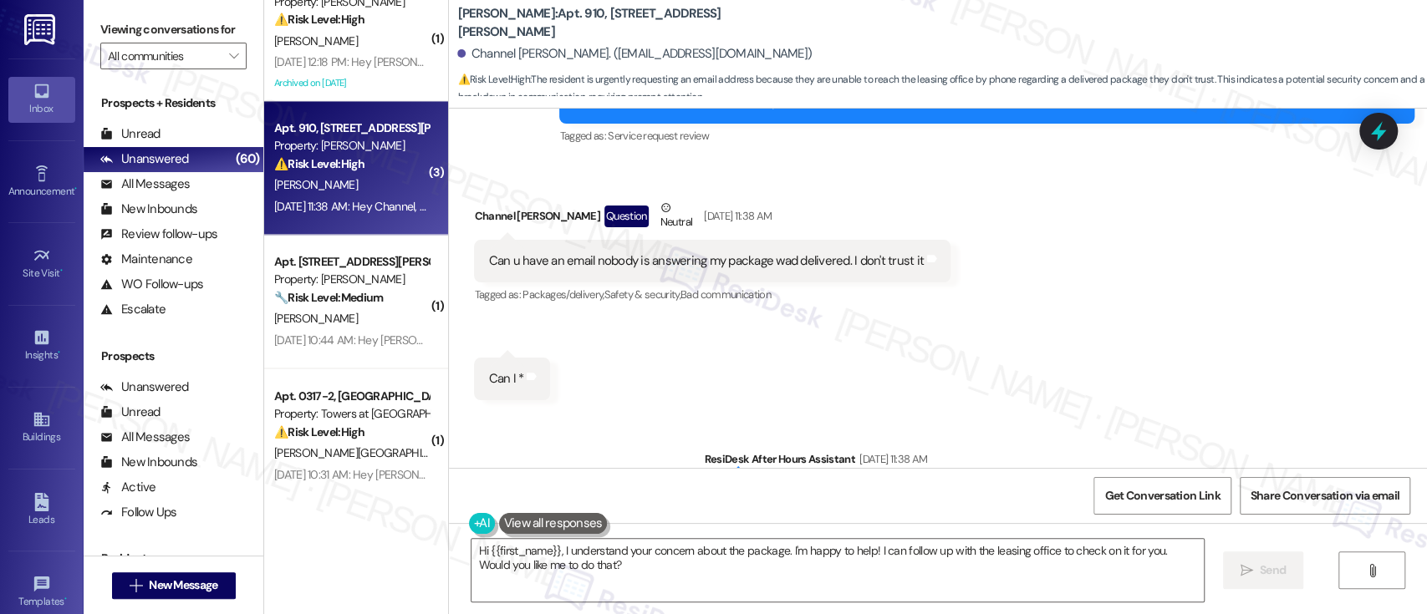
scroll to position [25478, 0]
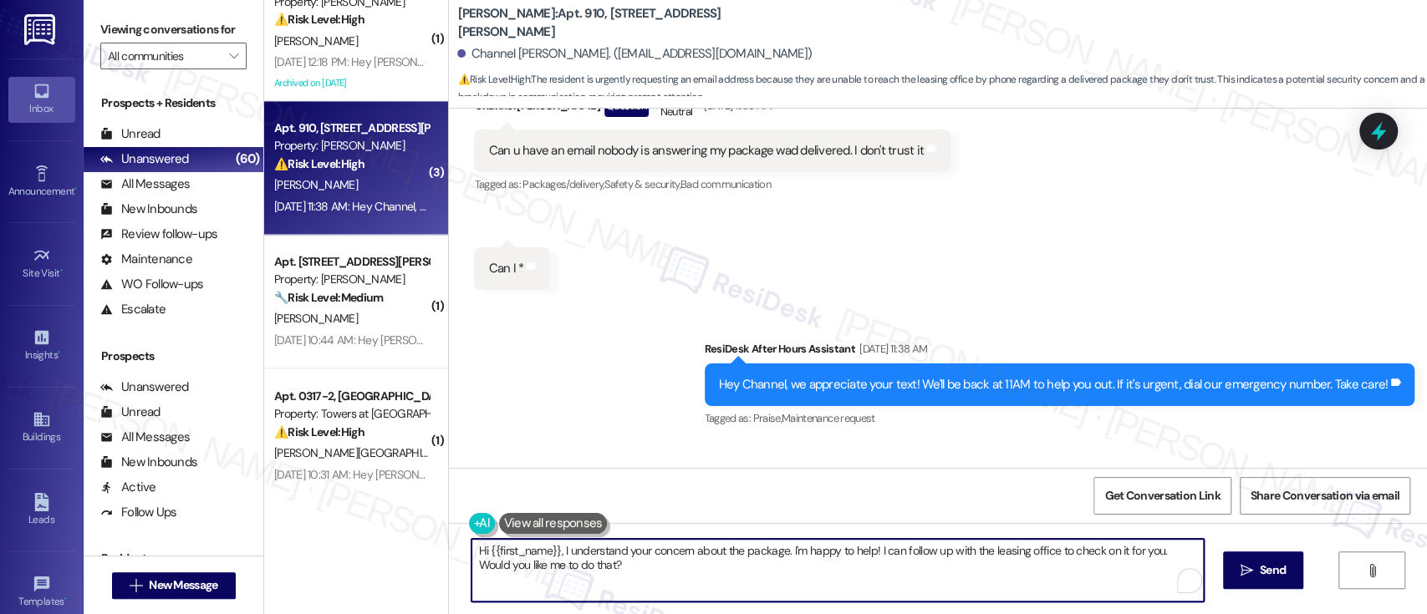
click at [905, 568] on textarea "Hi {{first_name}}, I understand your concern about the package. I'm happy to he…" at bounding box center [838, 570] width 732 height 63
click at [550, 549] on textarea "Hi {{first_name}}, I understand your concern about the package. I'm happy to he…" at bounding box center [834, 570] width 732 height 63
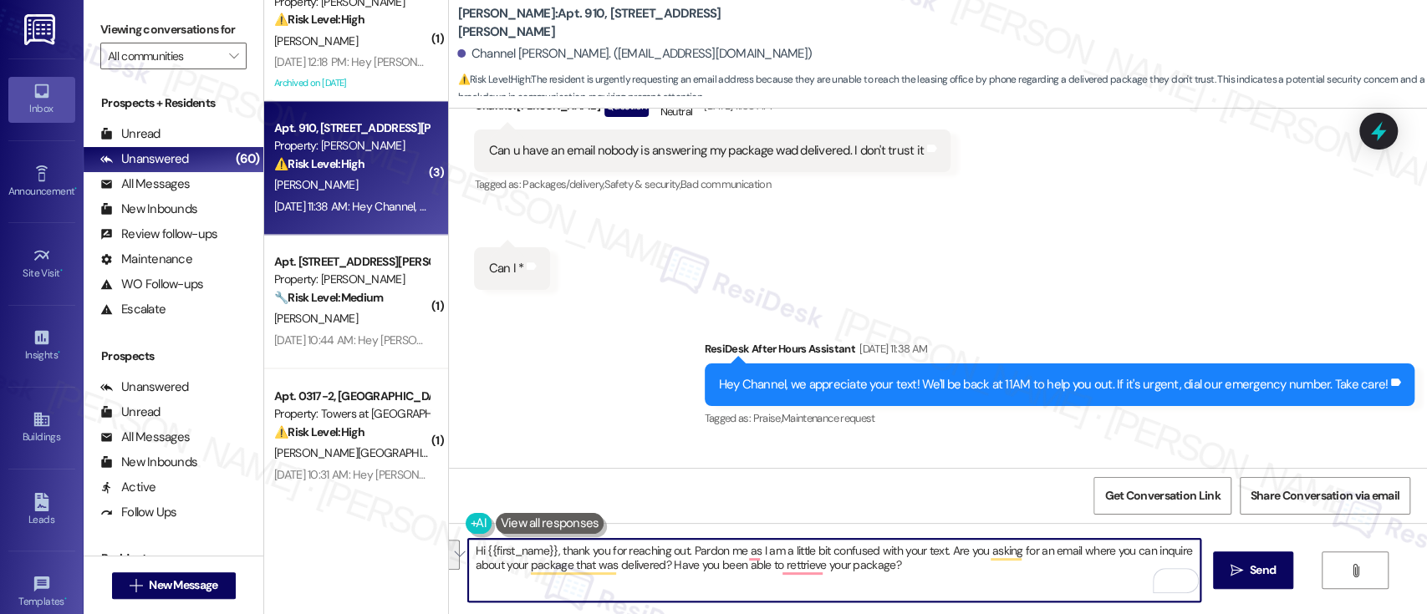
paste textarea "Thank you for reaching out! I apologize, but I’m a little unclear on your messa…"
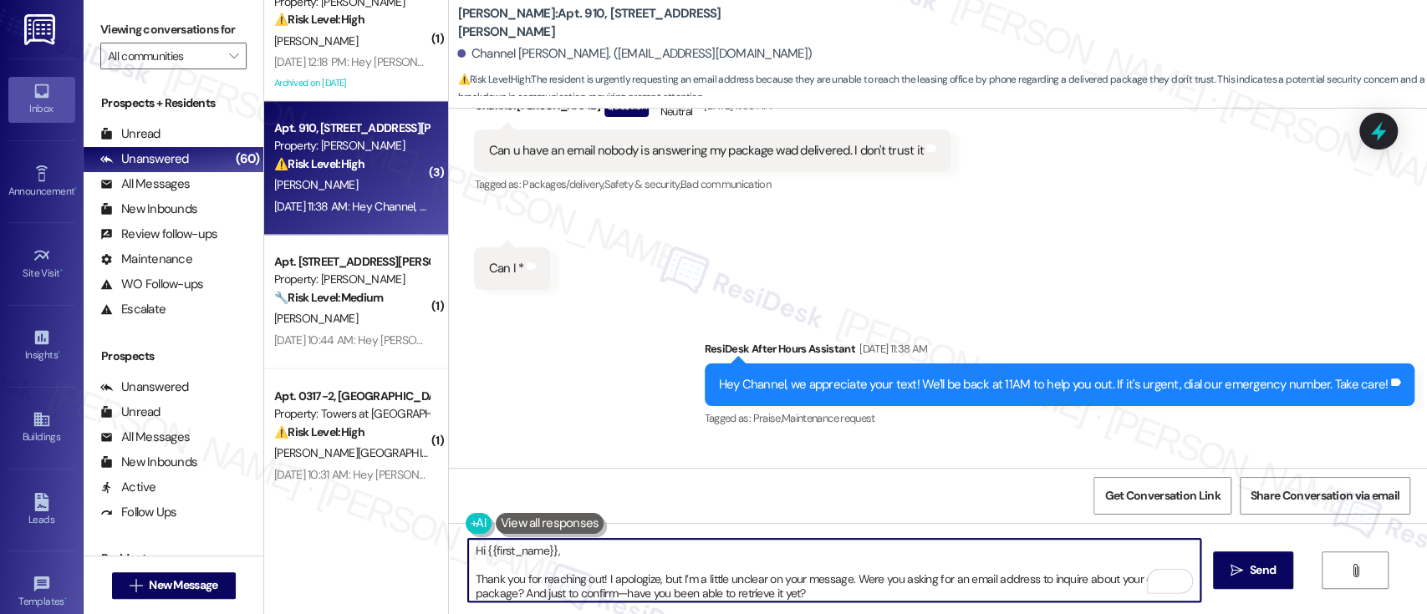
click at [626, 556] on textarea "Hi {{first_name}}, Thank you for reaching out! I apologize, but I’m a little un…" at bounding box center [834, 570] width 732 height 63
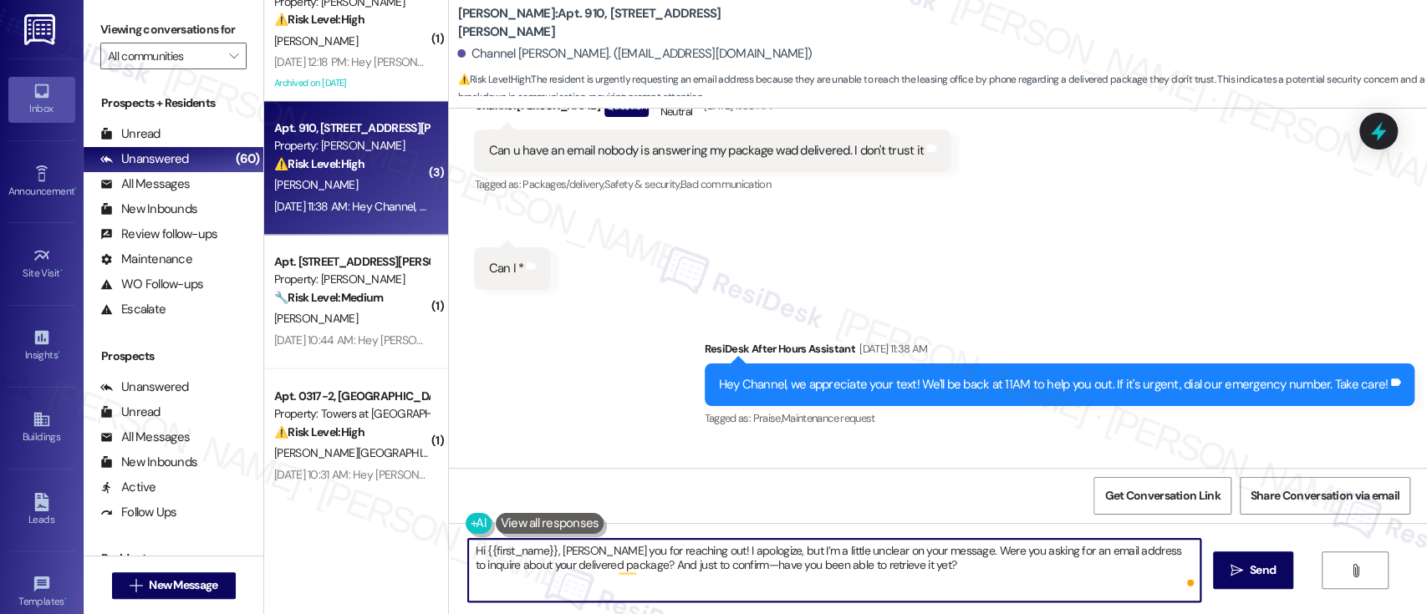
type textarea "Hi {{first_name}}, thank you for reaching out! I apologize, but I’m a little un…"
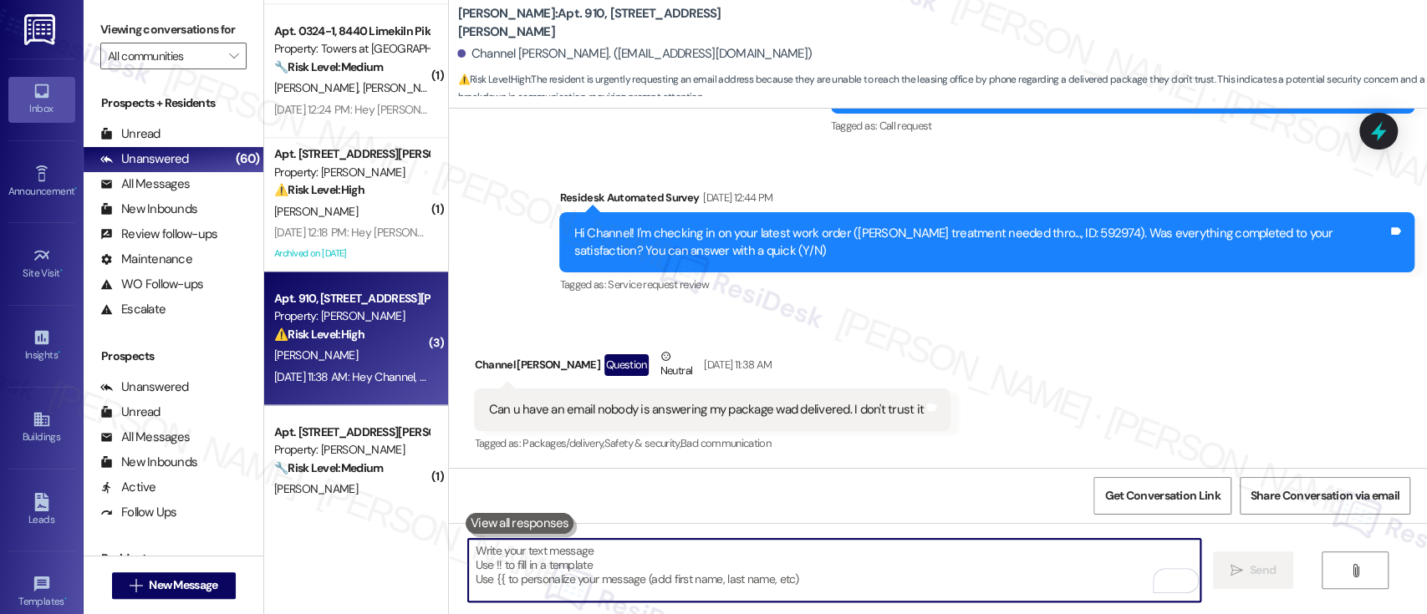
scroll to position [5832, 0]
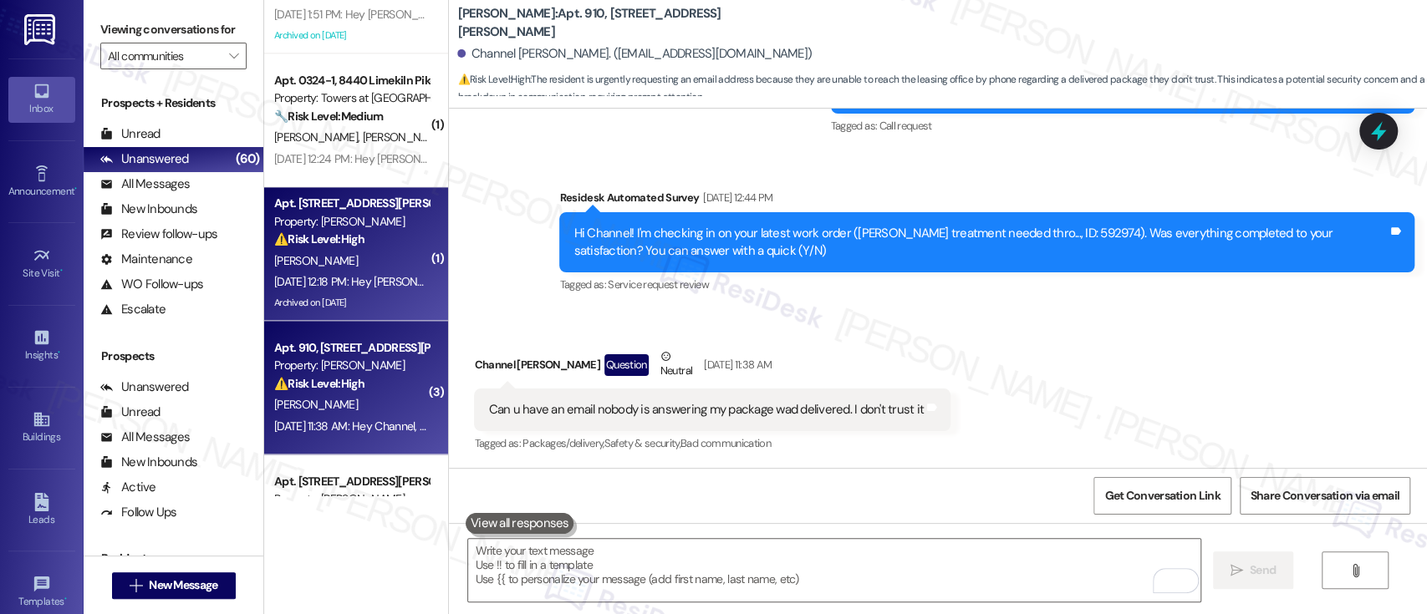
click at [324, 270] on div "J. Martinez" at bounding box center [352, 261] width 158 height 21
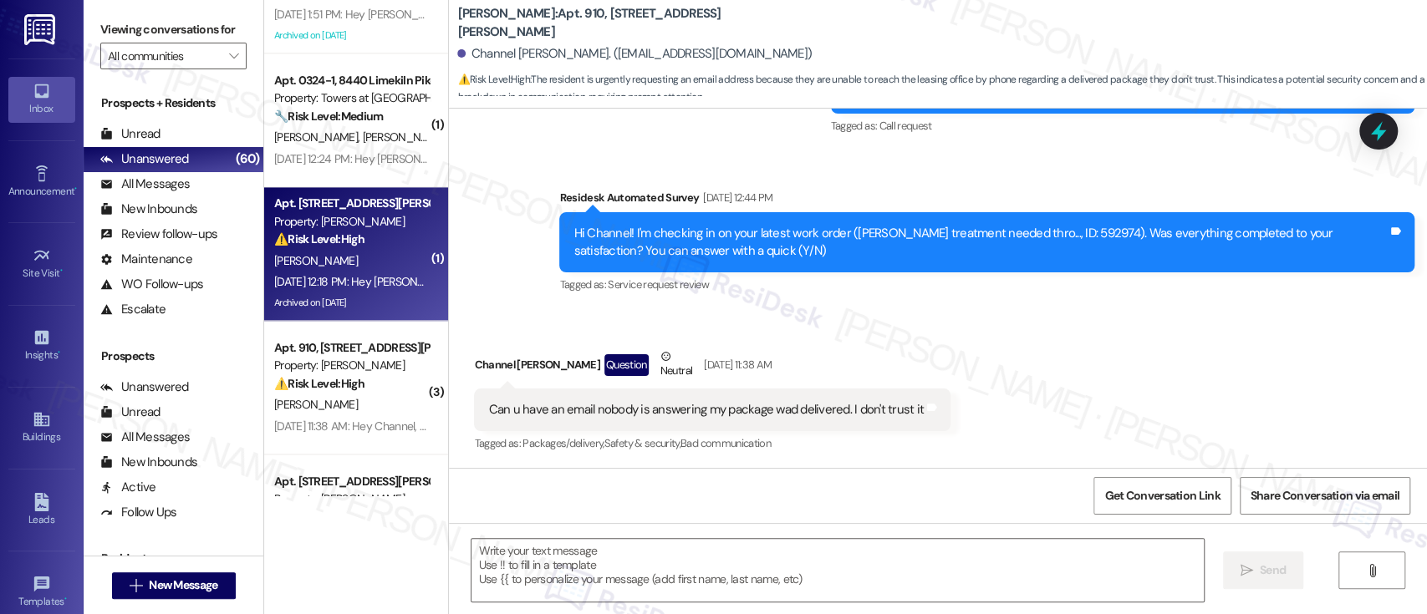
type textarea "Fetching suggested responses. Please feel free to read through the conversation…"
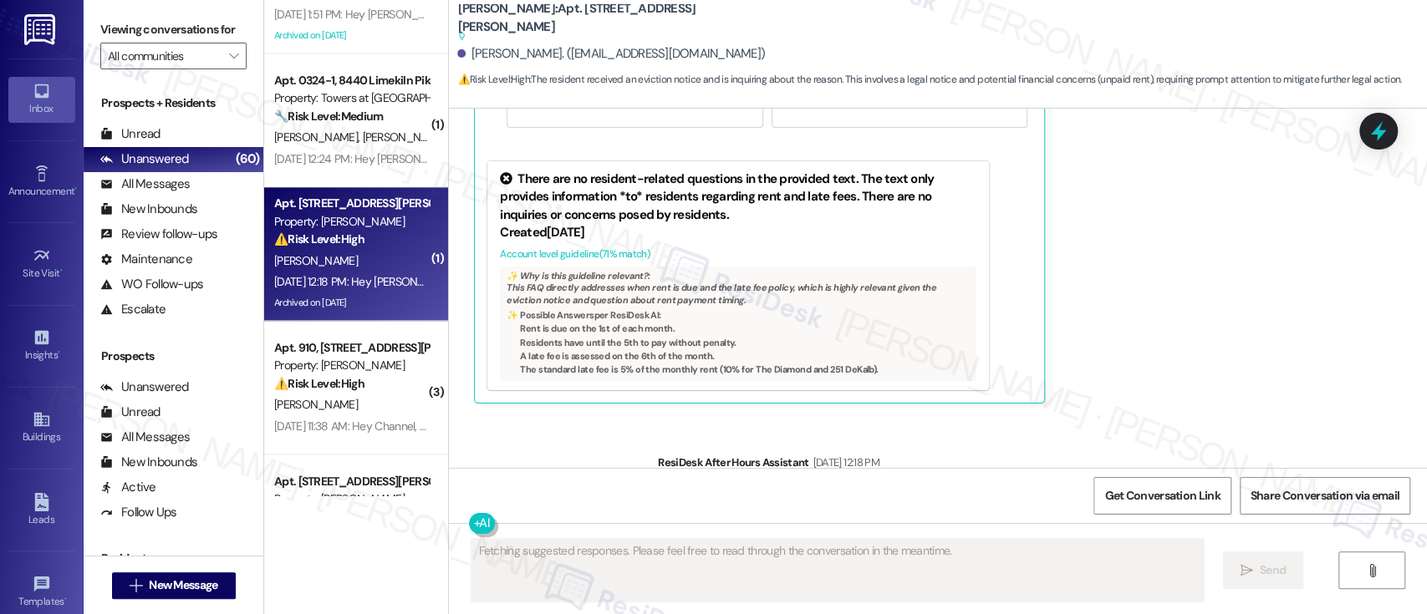
scroll to position [15552, 0]
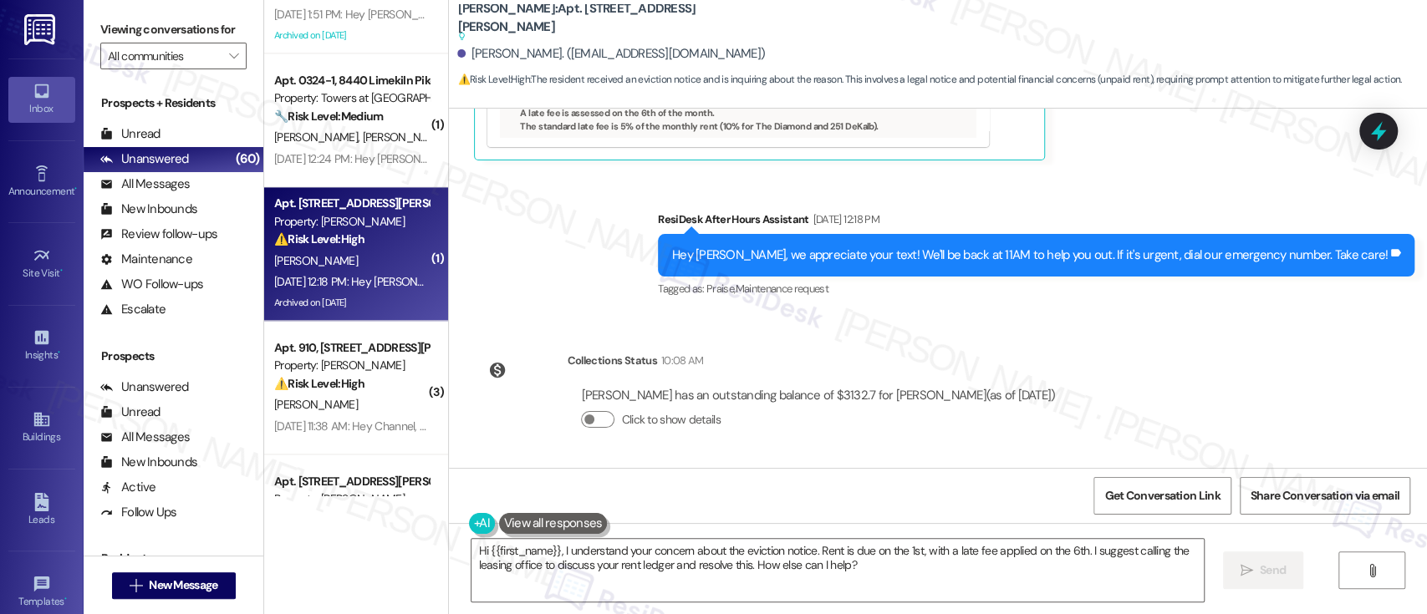
click at [1137, 319] on div "Announcement, sent via SMS Emily (ResiDesk) Oct 25, 2024 at 11:58 AM Hi Jewel, …" at bounding box center [938, 288] width 978 height 359
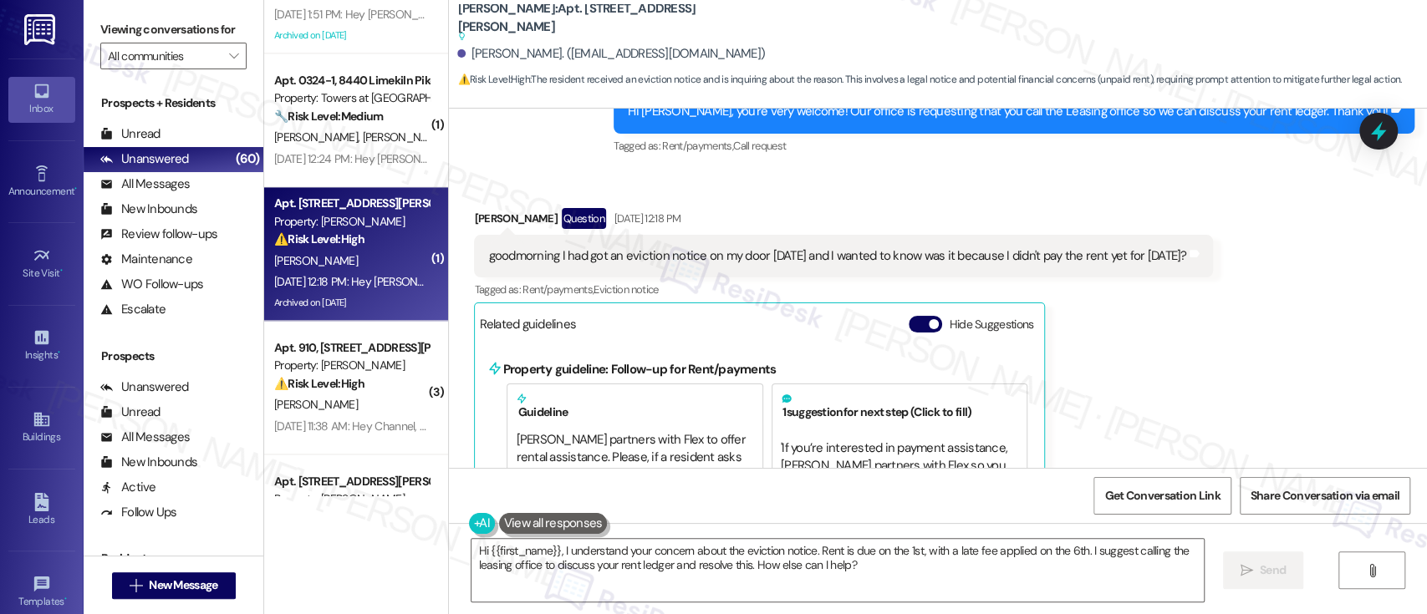
scroll to position [14870, 0]
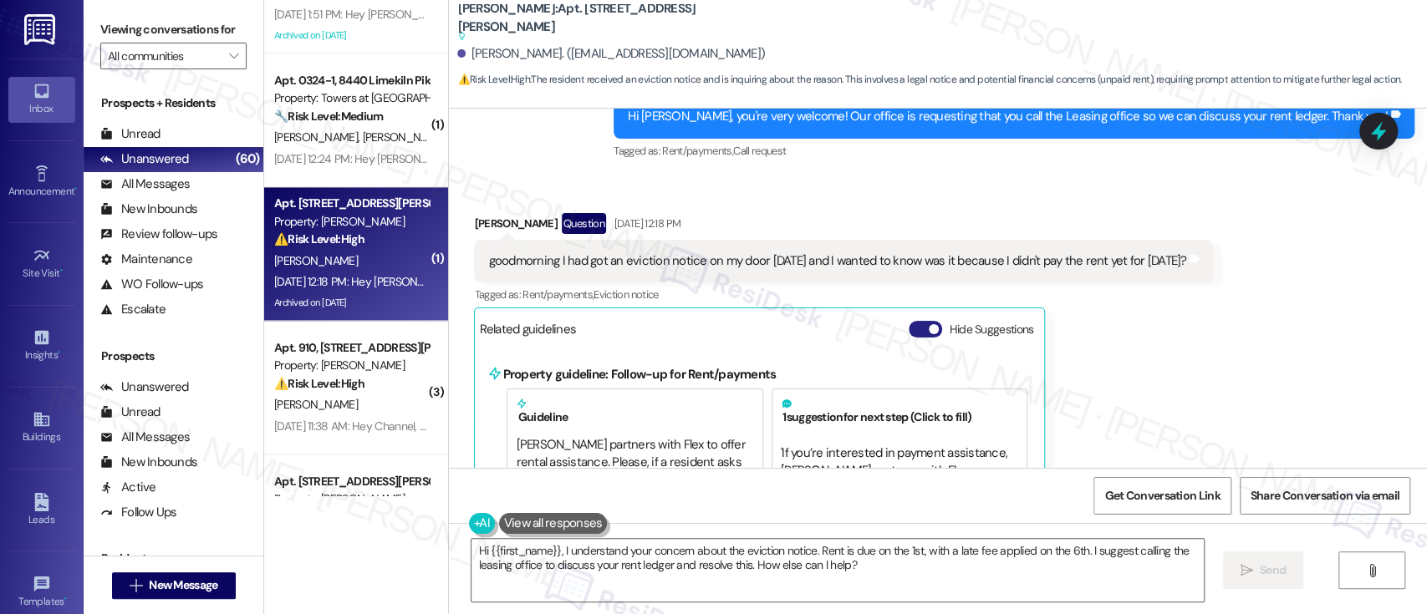
click at [913, 338] on button "Hide Suggestions" at bounding box center [925, 329] width 33 height 17
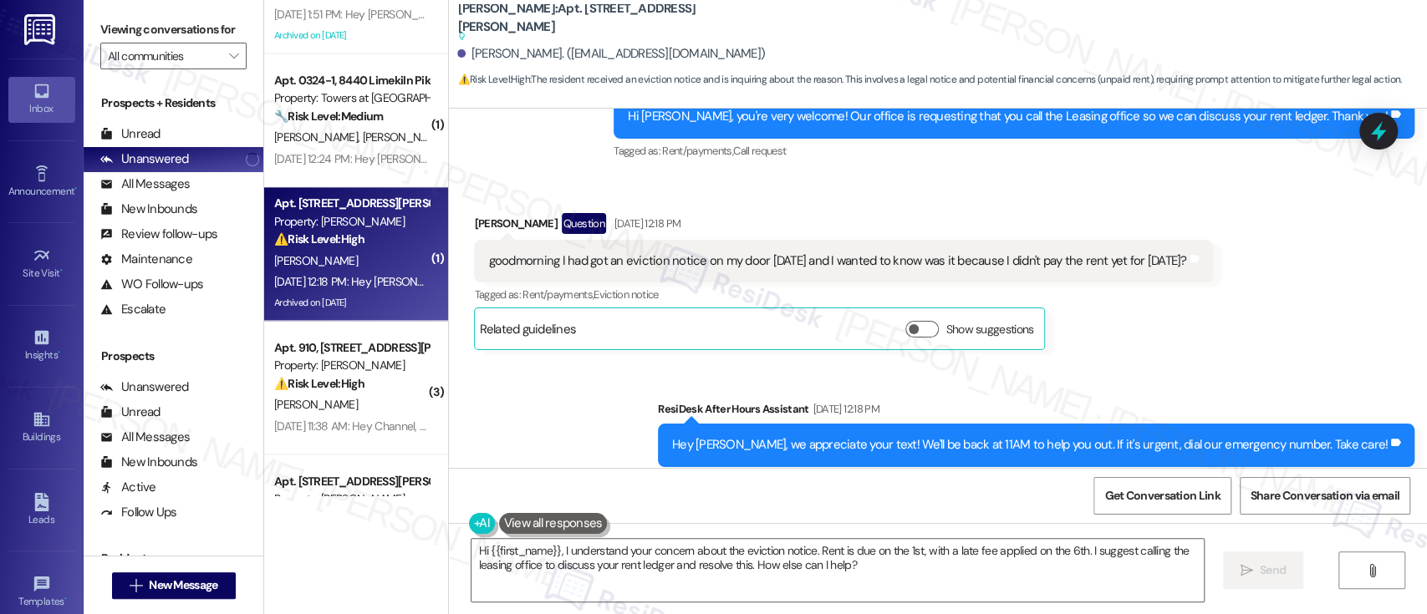
click at [1251, 358] on div "Received via SMS Jewel Martinez Question Sep 13, 2025 at 12:18 PM goodmorning I…" at bounding box center [938, 269] width 978 height 187
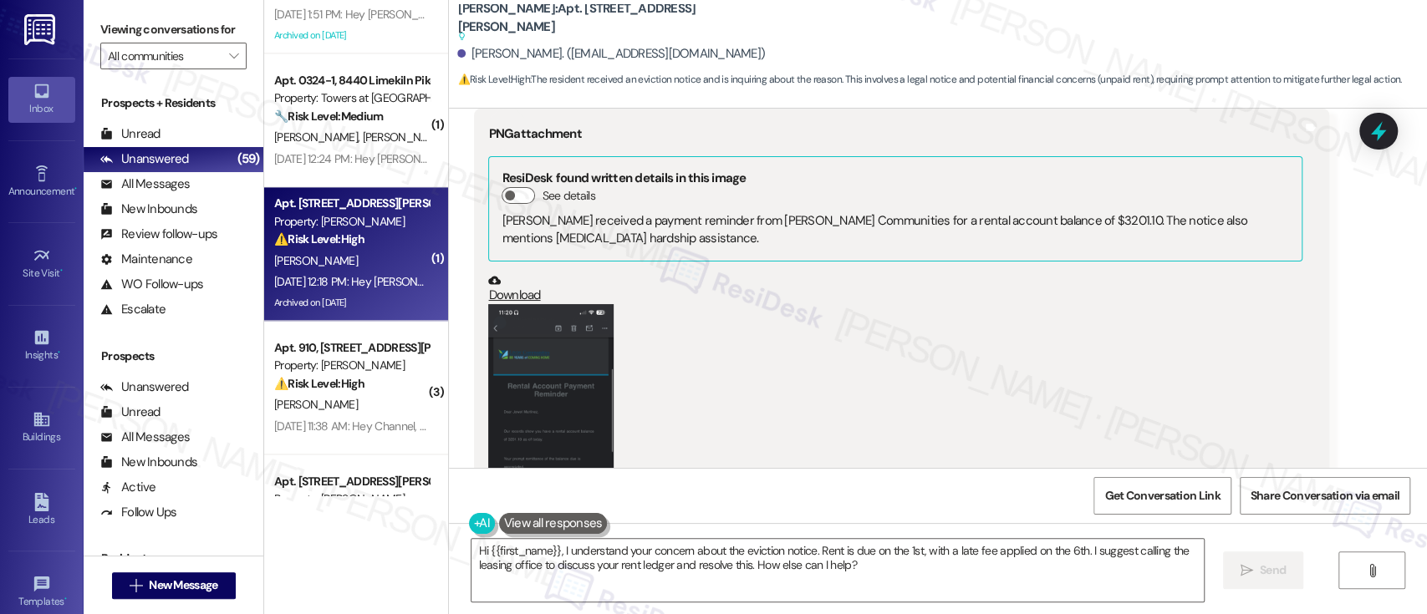
scroll to position [15074, 0]
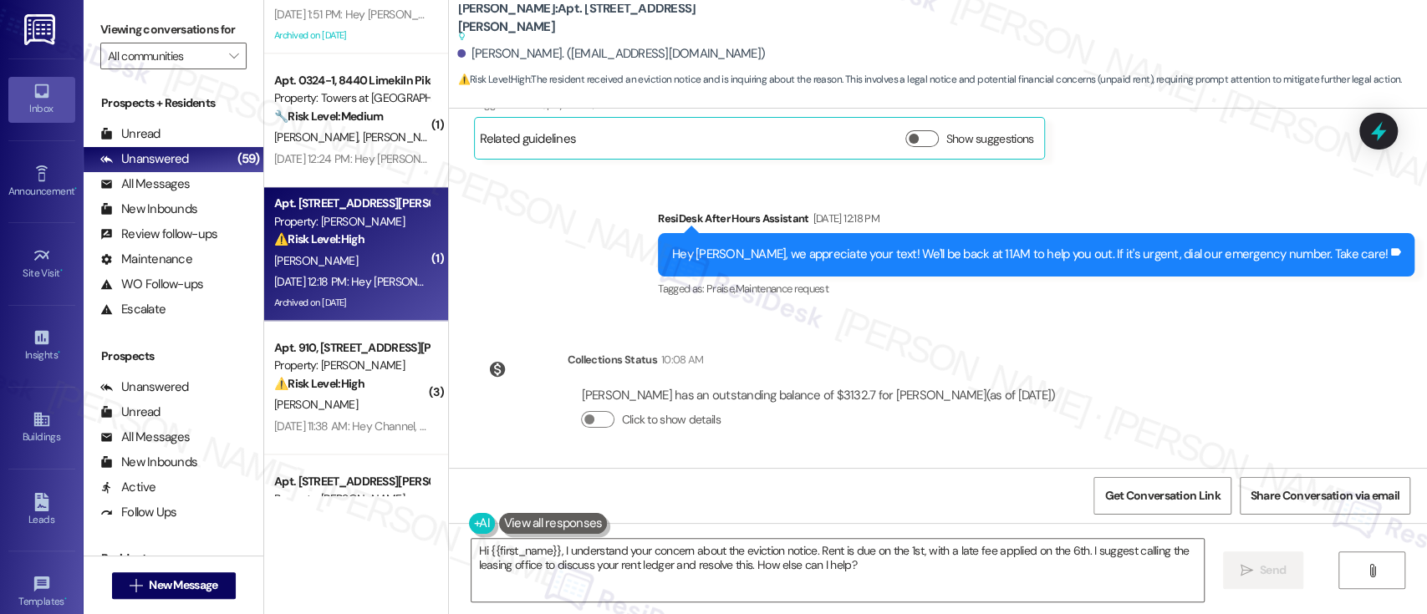
click at [582, 264] on div "Sent via SMS ResiDesk After Hours Assistant Sep 13, 2025 at 12:18 PM Hey Jewel,…" at bounding box center [938, 242] width 978 height 141
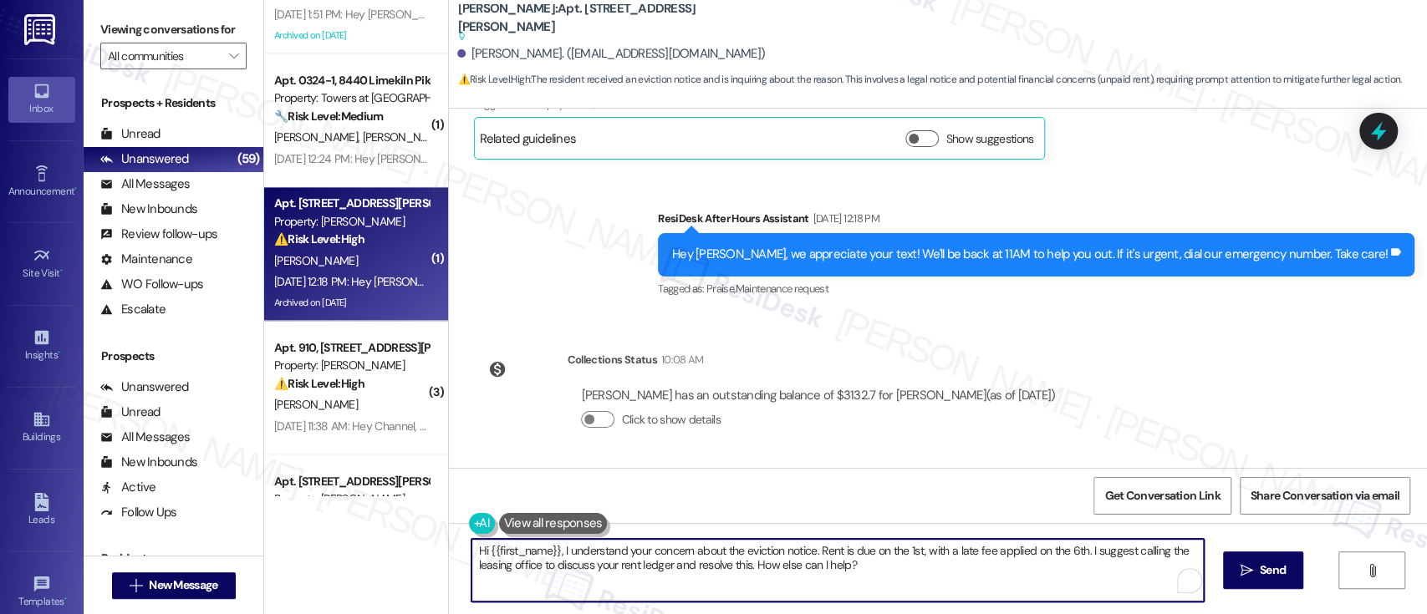
click at [767, 541] on textarea "Hi {{first_name}}, I understand your concern about the eviction notice. Rent is…" at bounding box center [838, 570] width 732 height 63
drag, startPoint x: 810, startPoint y: 550, endPoint x: 925, endPoint y: 587, distance: 120.3
click at [925, 587] on textarea "Hi {{first_name}}, I understand your concern about the eviction notice. Rent is…" at bounding box center [834, 570] width 732 height 63
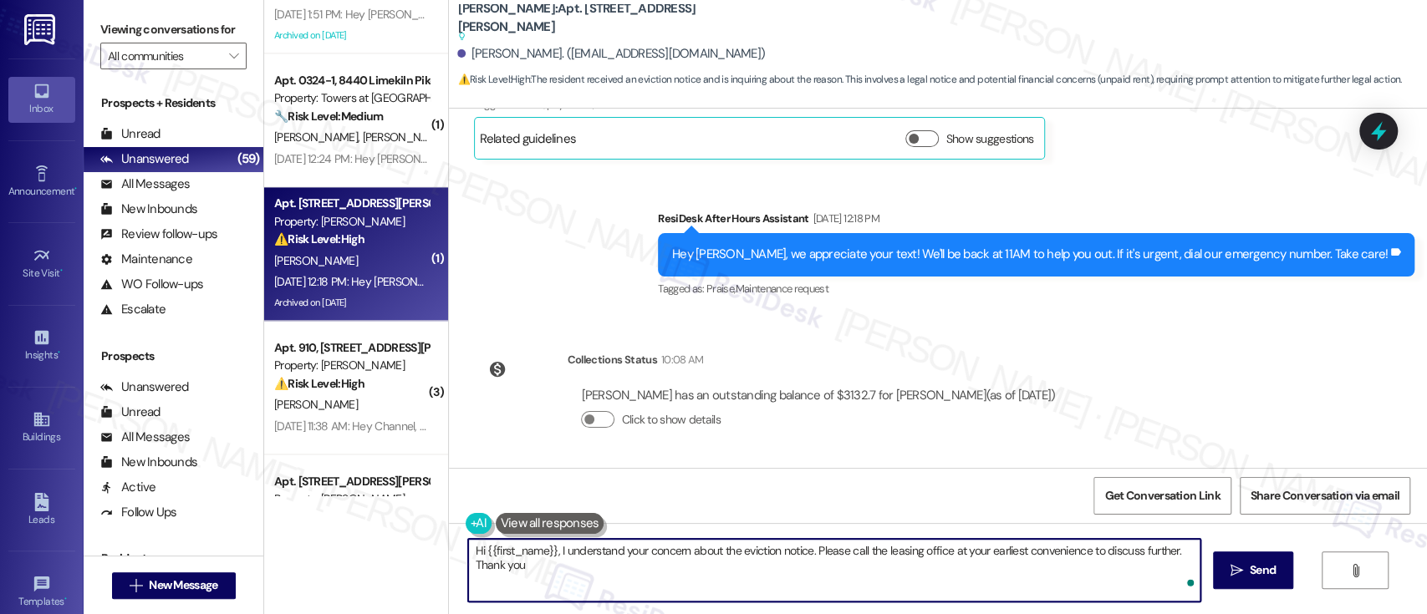
type textarea "Hi {{first_name}}, I understand your concern about the eviction notice. Please …"
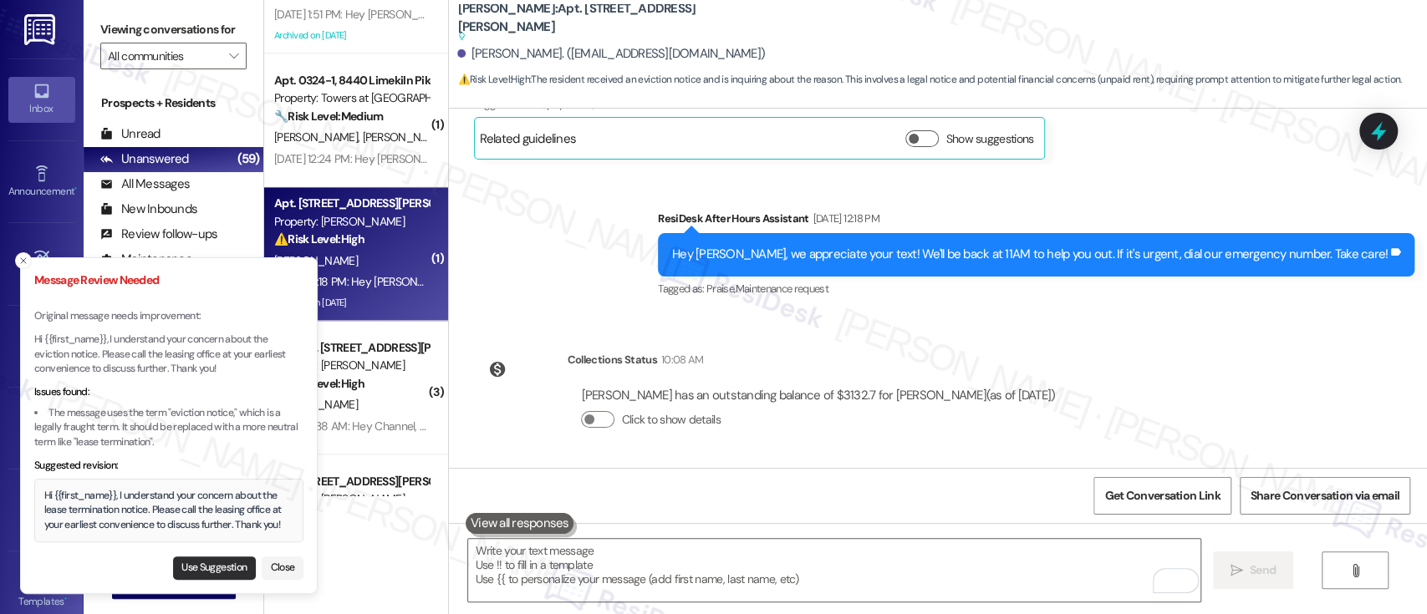
click at [234, 569] on button "Use Suggestion" at bounding box center [214, 568] width 83 height 23
type textarea "Hi {{first_name}}, I understand your concern about the lease termination notice…"
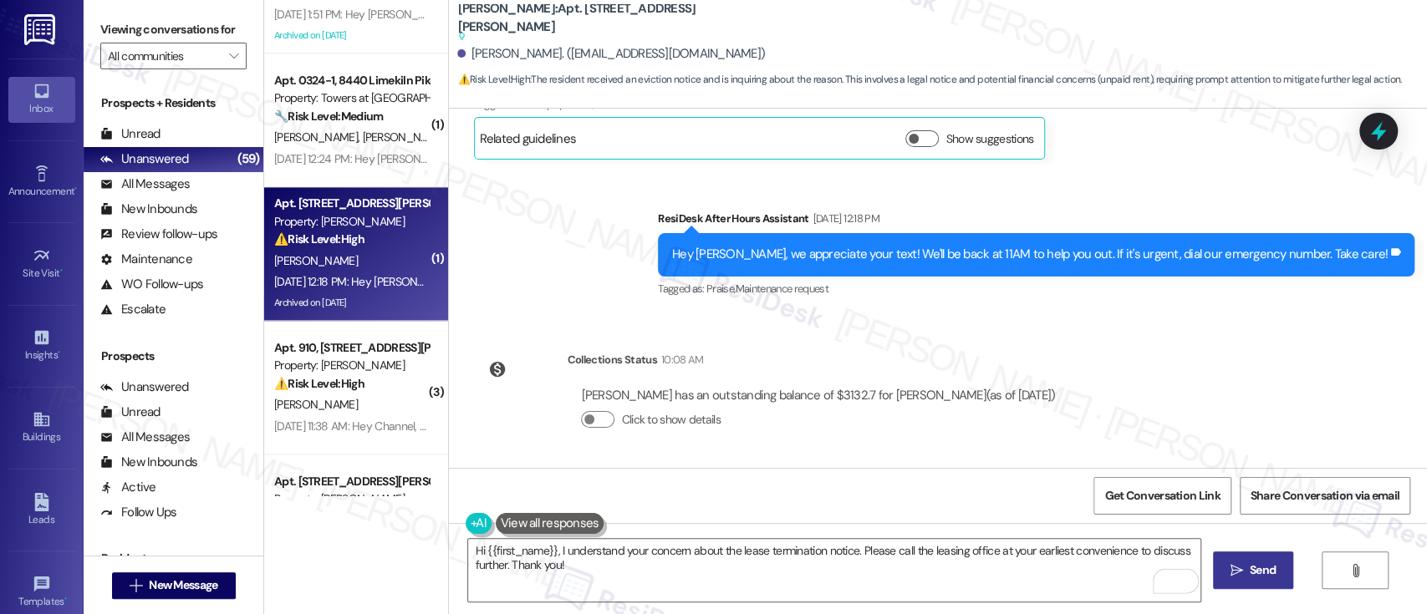
click at [1241, 567] on span " Send" at bounding box center [1253, 571] width 53 height 18
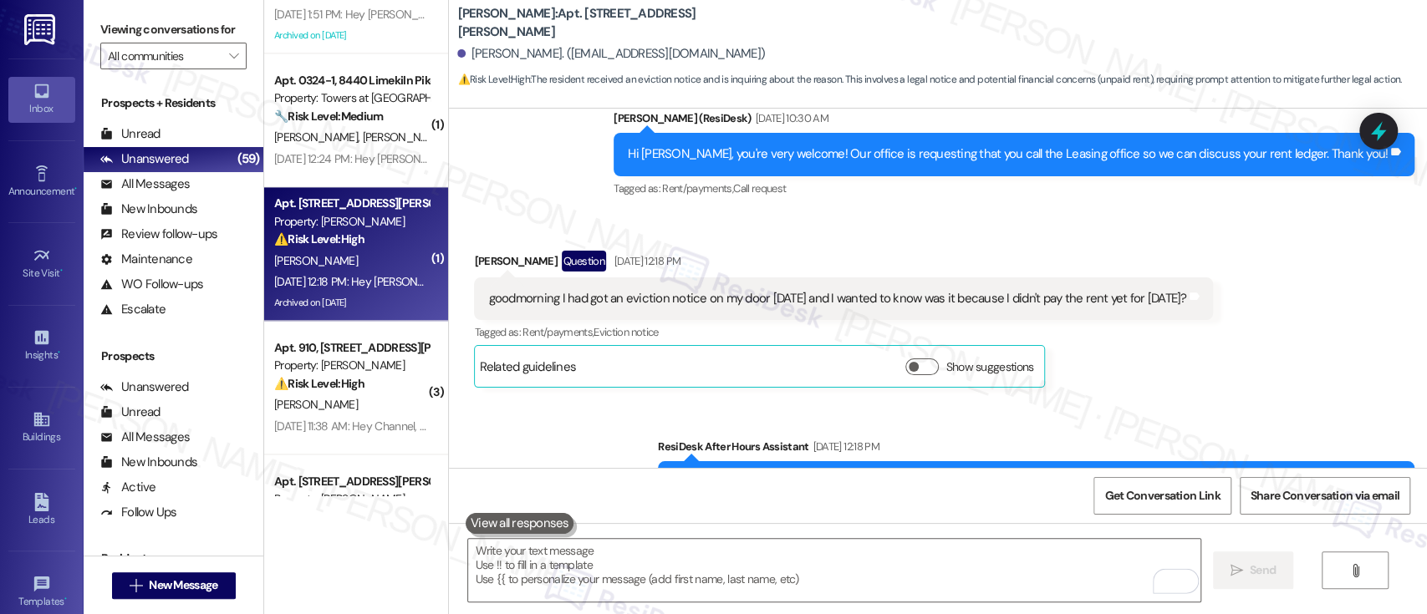
scroll to position [14778, 0]
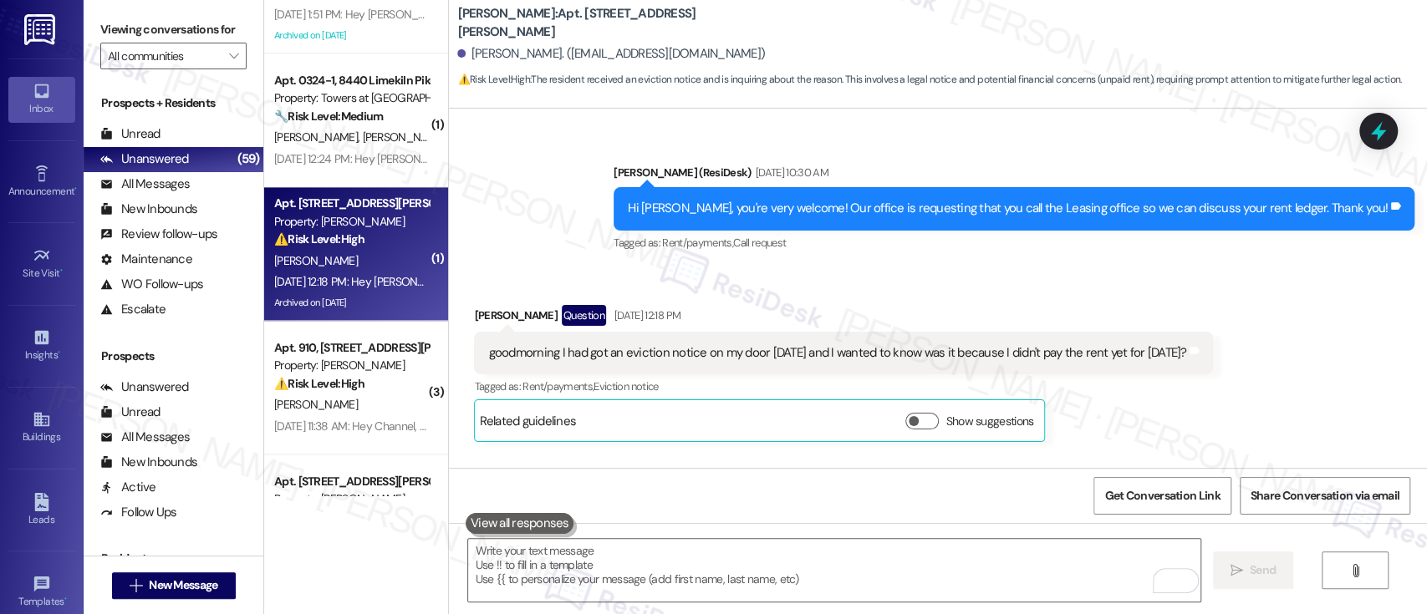
click at [876, 268] on div "Sent via SMS Emily (ResiDesk) Sep 11, 2025 at 10:30 AM Hi Jewel, you're very we…" at bounding box center [1014, 209] width 826 height 116
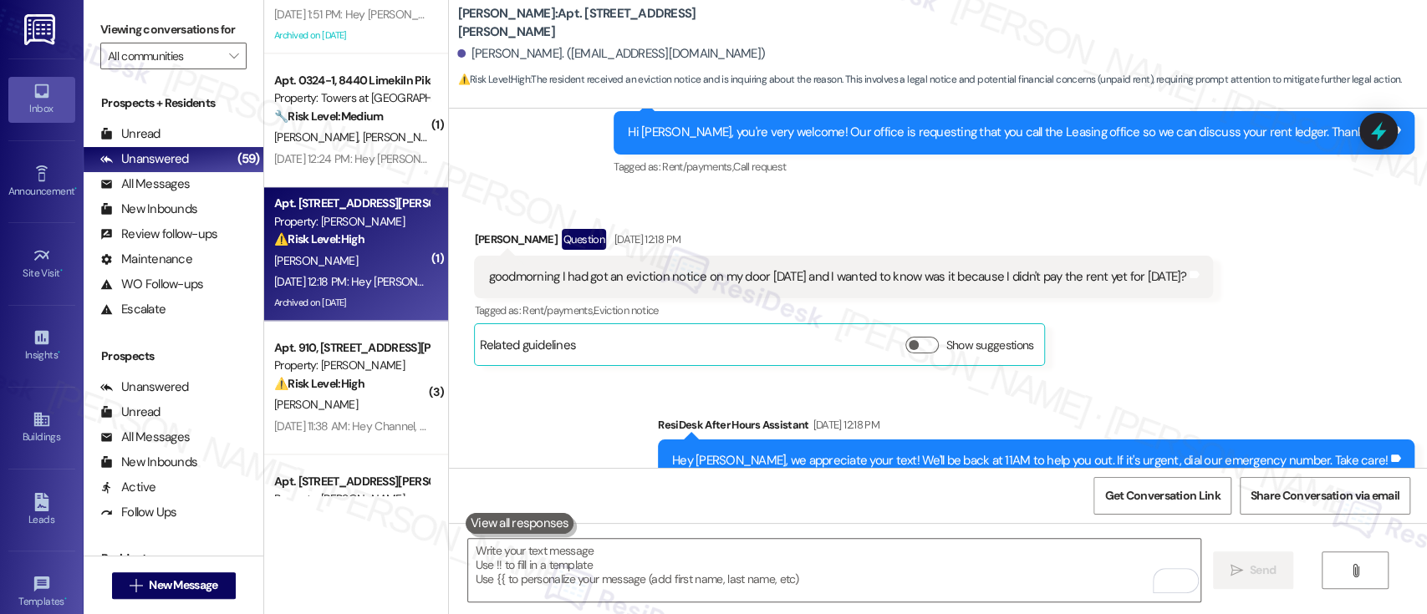
scroll to position [14890, 0]
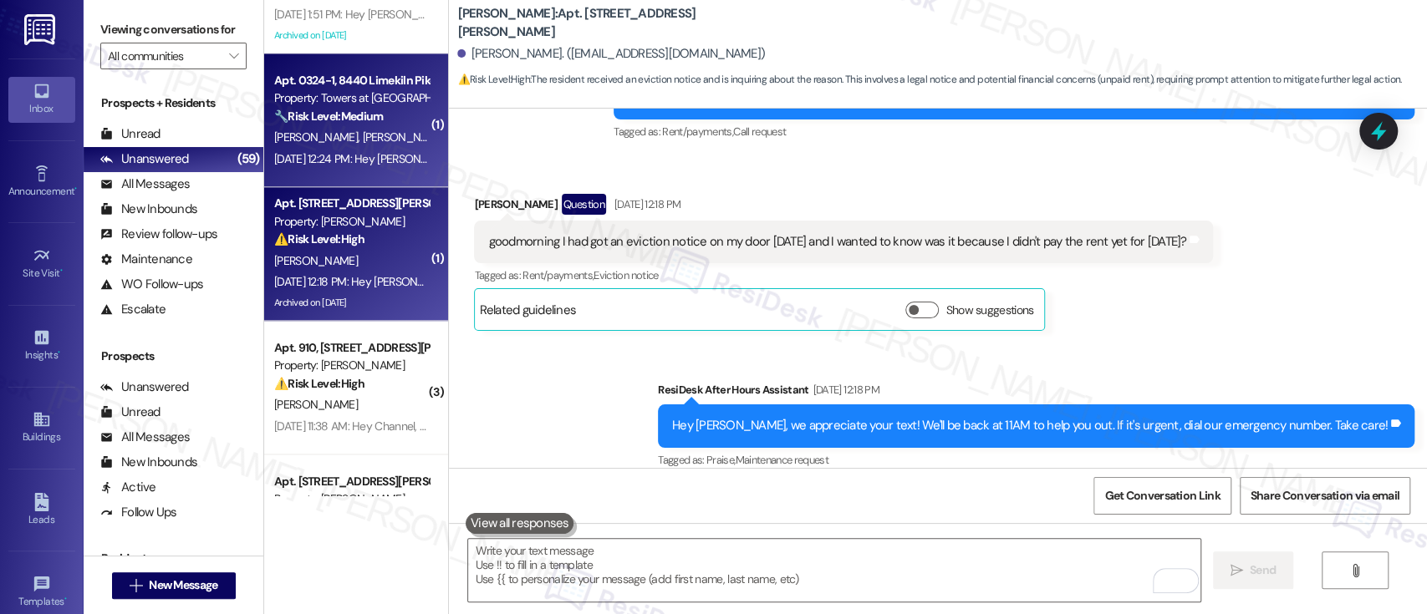
click at [325, 128] on div "J. Brennan T. Geiger" at bounding box center [352, 137] width 158 height 21
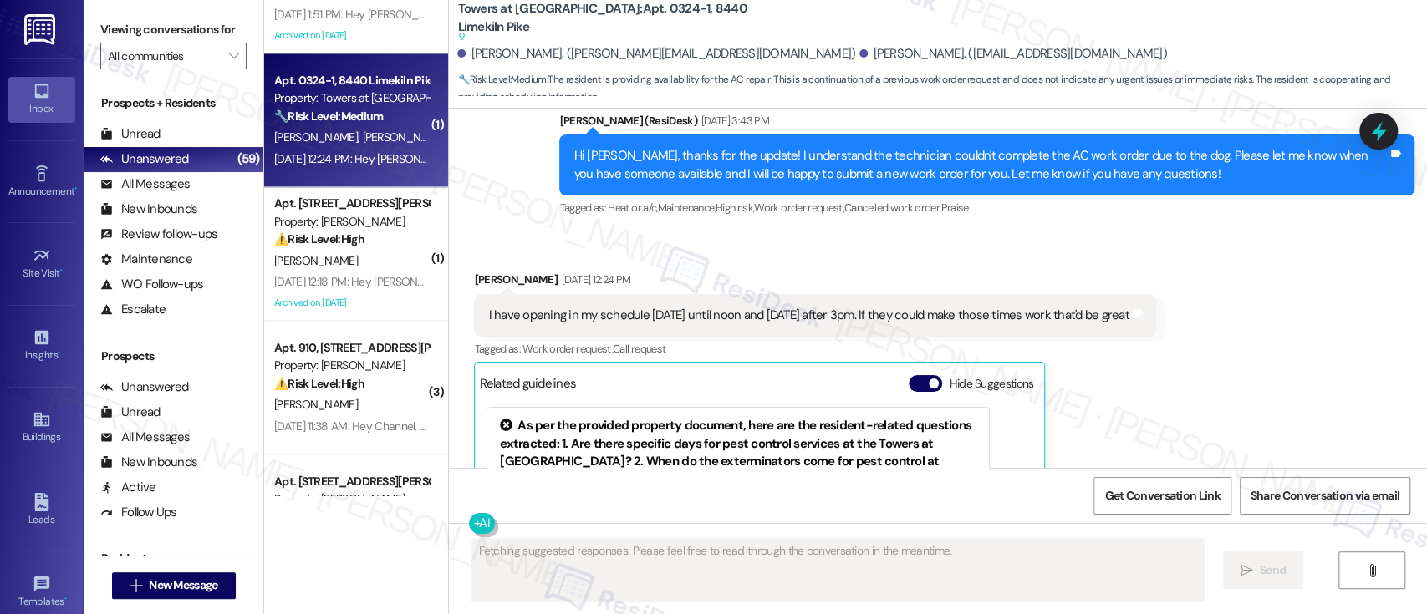
scroll to position [1263, 0]
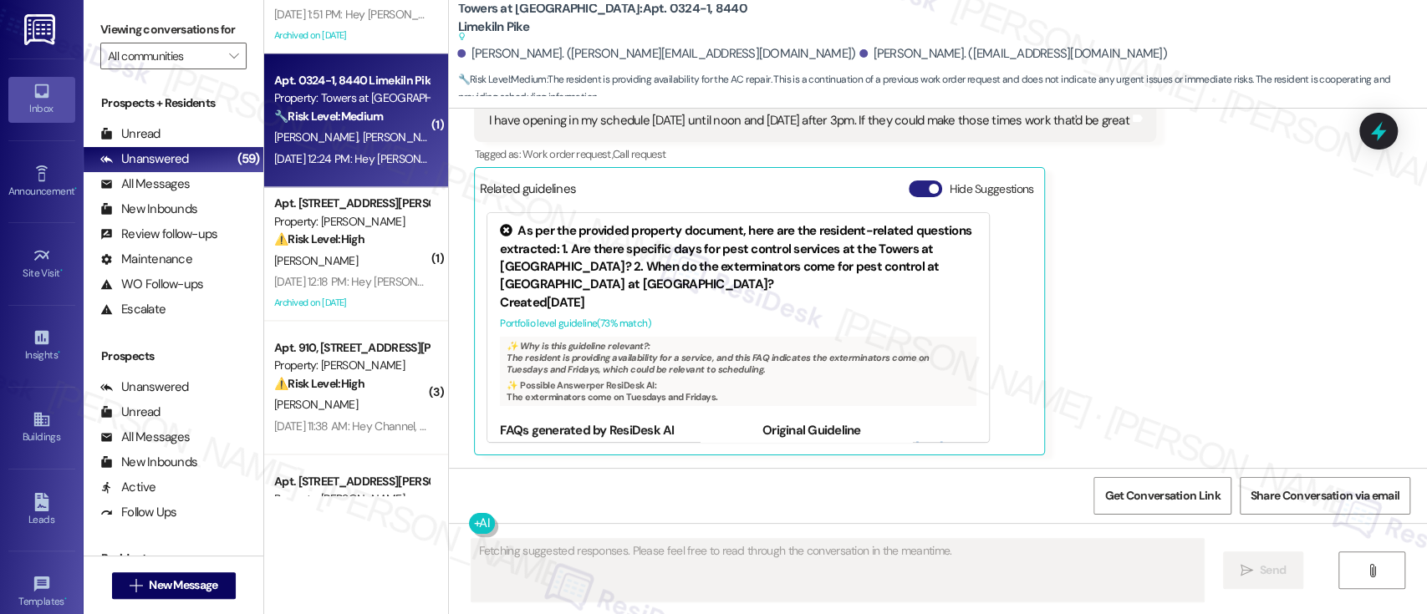
click at [909, 189] on button "Hide Suggestions" at bounding box center [925, 189] width 33 height 17
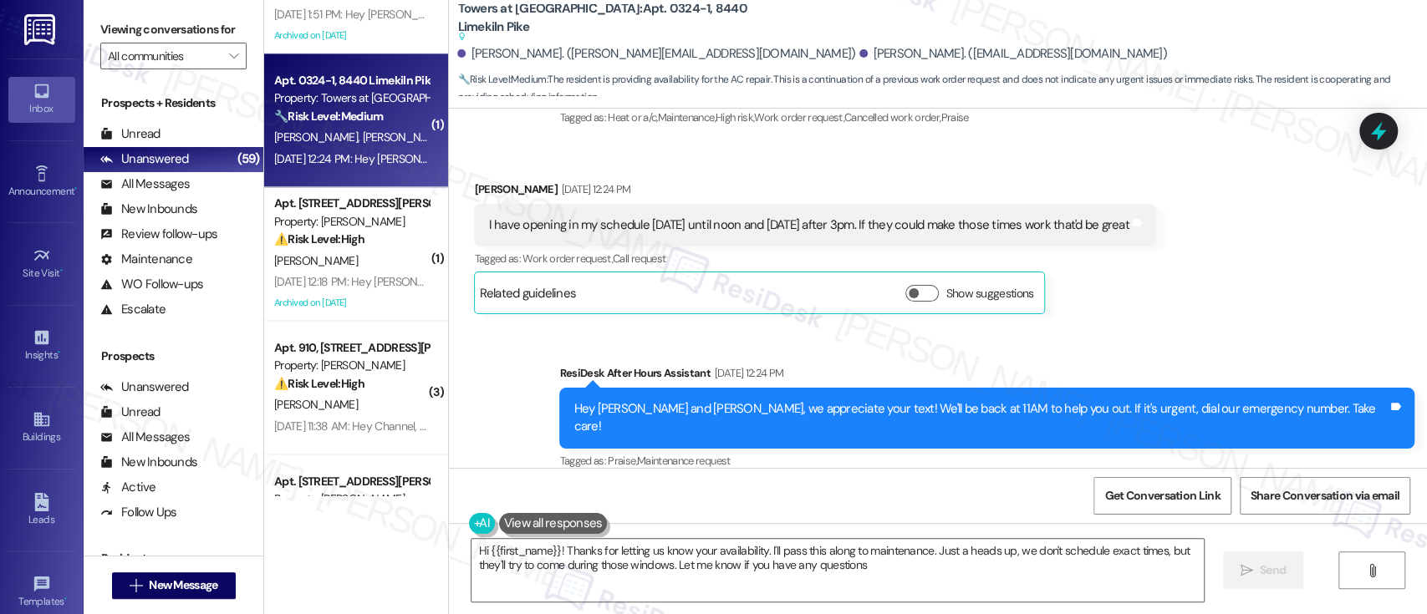
type textarea "Hi {{first_name}}! Thanks for letting us know your availability. I'll pass this…"
click at [1302, 351] on div "Sent via SMS ResiDesk After Hours Assistant Sep 13, 2025 at 12:24 PM Hey Taryn …" at bounding box center [938, 406] width 978 height 159
drag, startPoint x: 586, startPoint y: 12, endPoint x: 622, endPoint y: 18, distance: 36.4
click at [622, 18] on b "Towers at Wyncote: Apt. 0324-1, 8440 Limekiln Pike Suggested actions and notes …" at bounding box center [624, 22] width 334 height 45
copy b "0324-1"
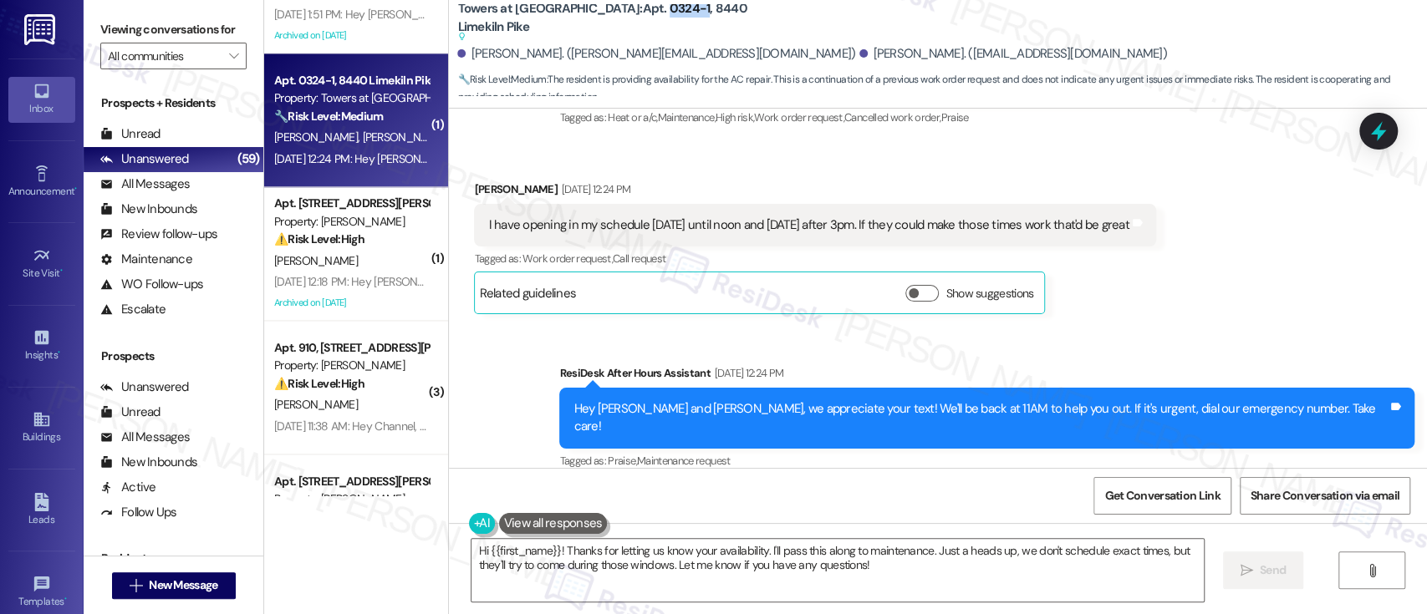
copy b "0324-1"
drag, startPoint x: 637, startPoint y: 226, endPoint x: 950, endPoint y: 228, distance: 312.7
click at [950, 228] on div "I have opening in my schedule Tuesday the 16th until noon and Thursday the 18th…" at bounding box center [808, 226] width 640 height 18
copy div "Tuesday the 16th until noon and Thursday the 18th after 3pm"
drag, startPoint x: 1205, startPoint y: 318, endPoint x: 1219, endPoint y: 342, distance: 28.1
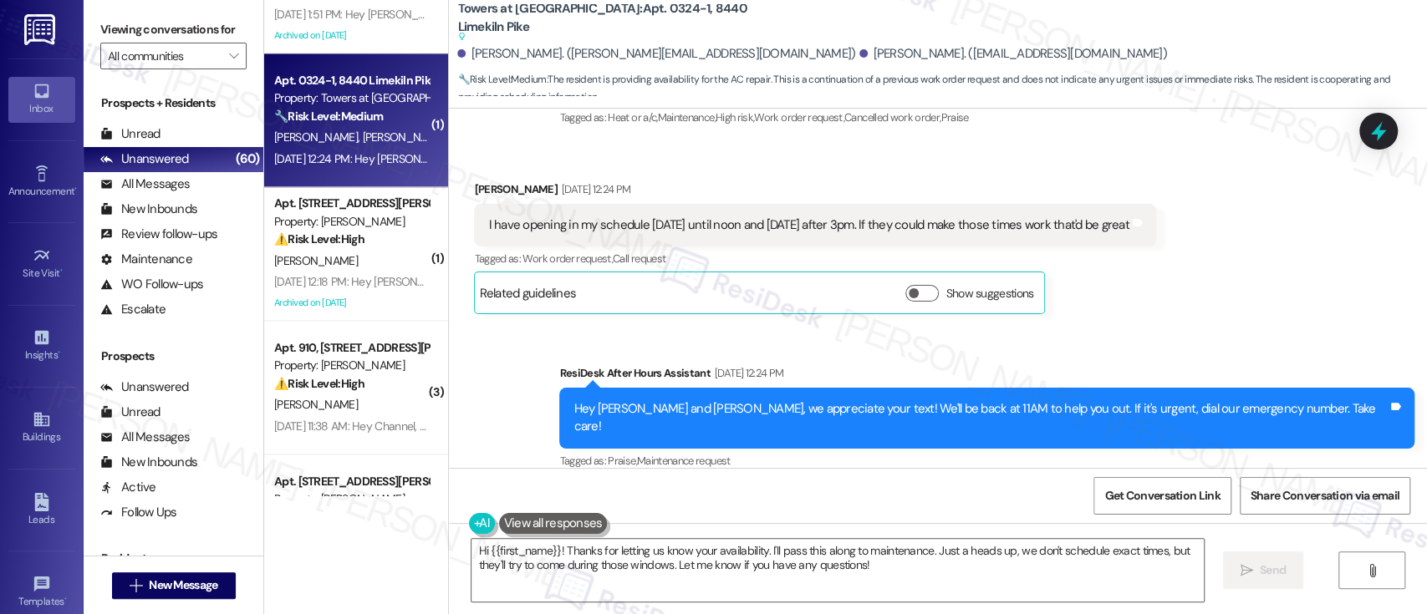
click at [1168, 320] on div "Received via SMS Taryn Geiger Sep 13, 2025 at 12:24 PM I have opening in my sch…" at bounding box center [814, 247] width 706 height 159
click at [568, 380] on div "Sent via SMS ResiDesk After Hours Assistant Sep 13, 2025 at 12:24 PM Hey Taryn …" at bounding box center [938, 406] width 978 height 159
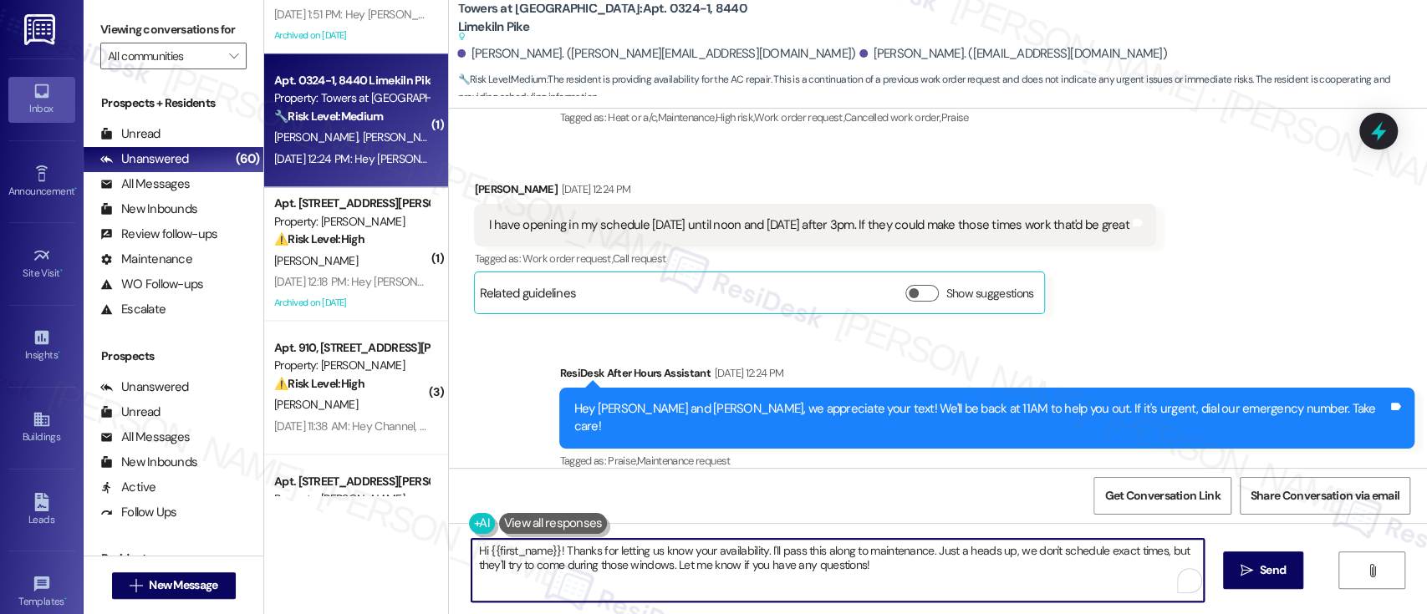
click at [998, 555] on textarea "Hi {{first_name}}! Thanks for letting us know your availability. I'll pass this…" at bounding box center [838, 570] width 732 height 63
click at [574, 571] on textarea "Hi {{first_name}}! Thanks for letting us know your availability. I'll pass this…" at bounding box center [834, 570] width 732 height 63
click at [949, 595] on textarea "Hi {{first_name}}! Thanks for letting us know your availability. I'll pass this…" at bounding box center [834, 570] width 732 height 63
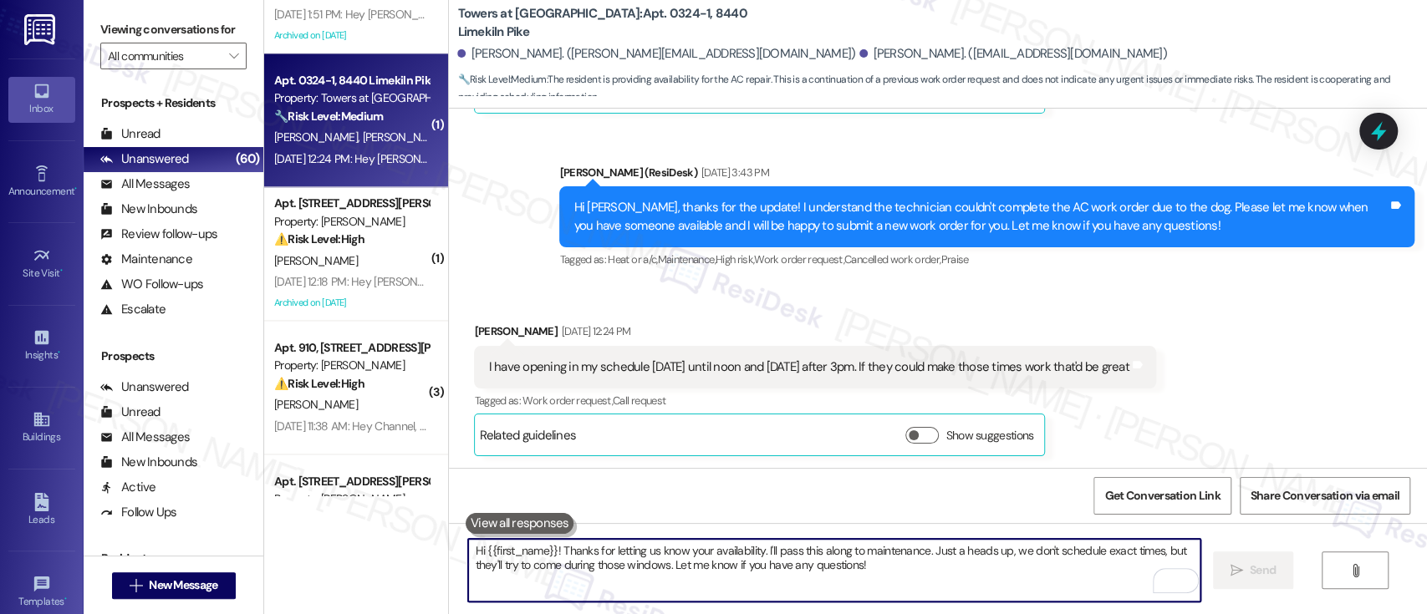
scroll to position [1293, 0]
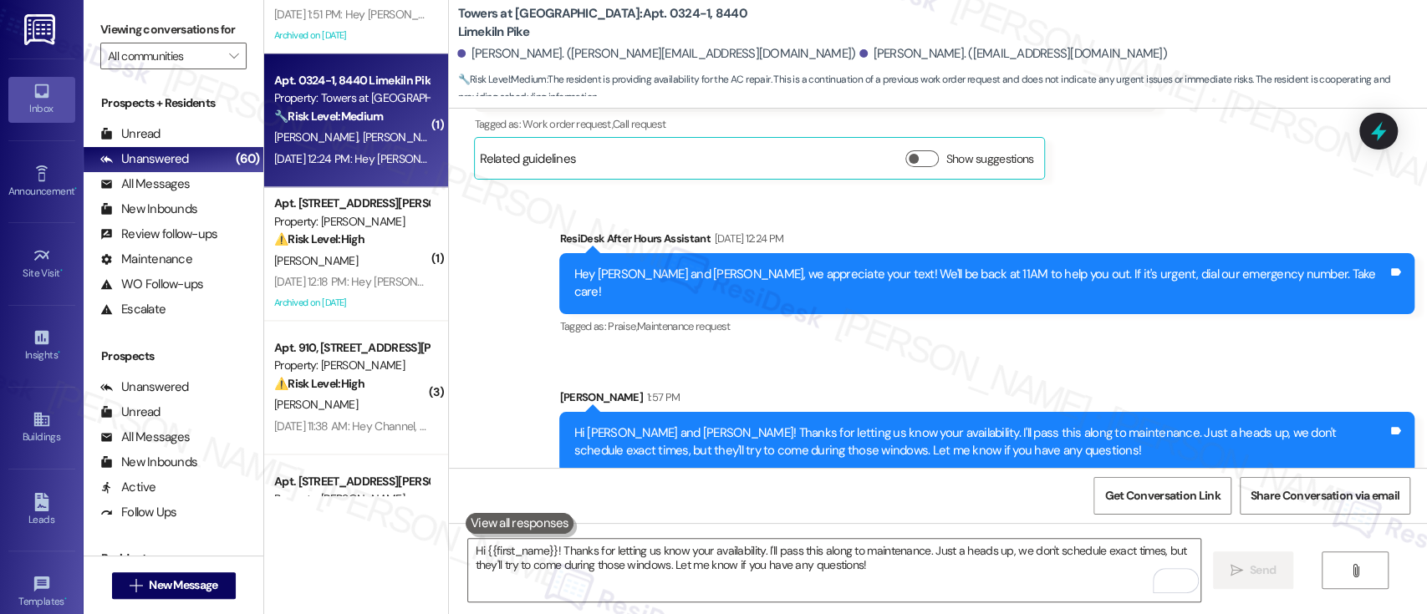
click at [1104, 350] on div "Sent via SMS ResiDesk After Hours Assistant [DATE] 12:24 PM Hey [PERSON_NAME] a…" at bounding box center [938, 338] width 978 height 293
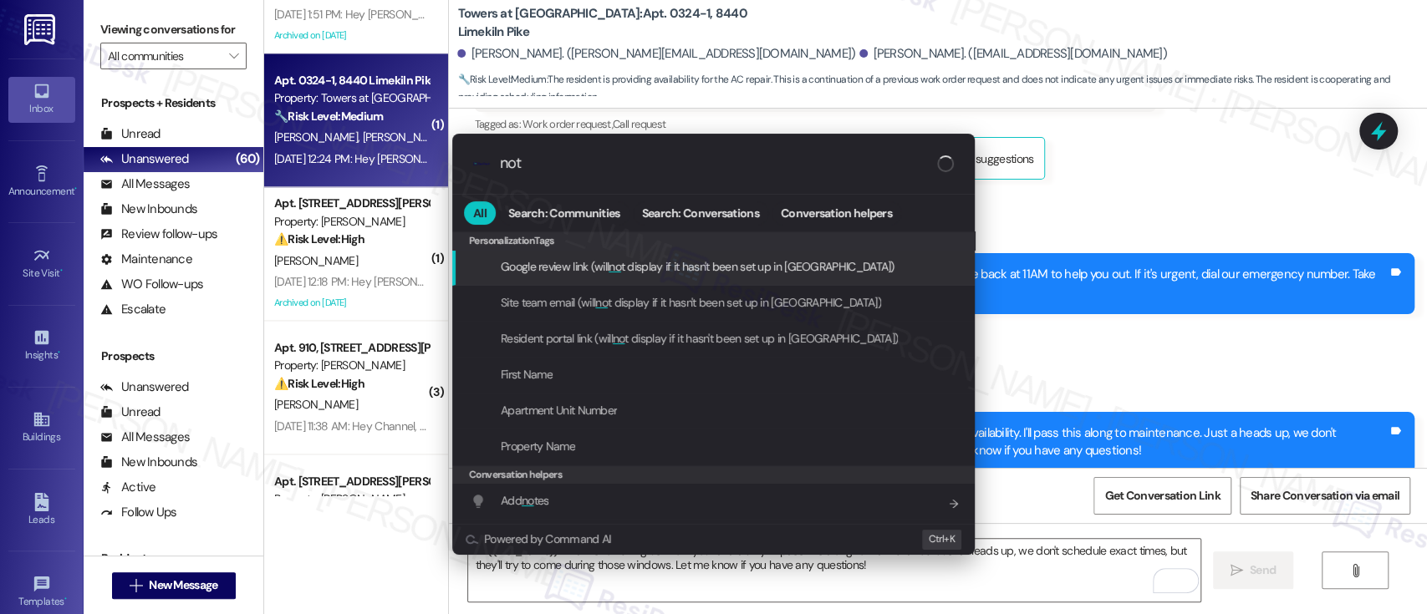
type input "note"
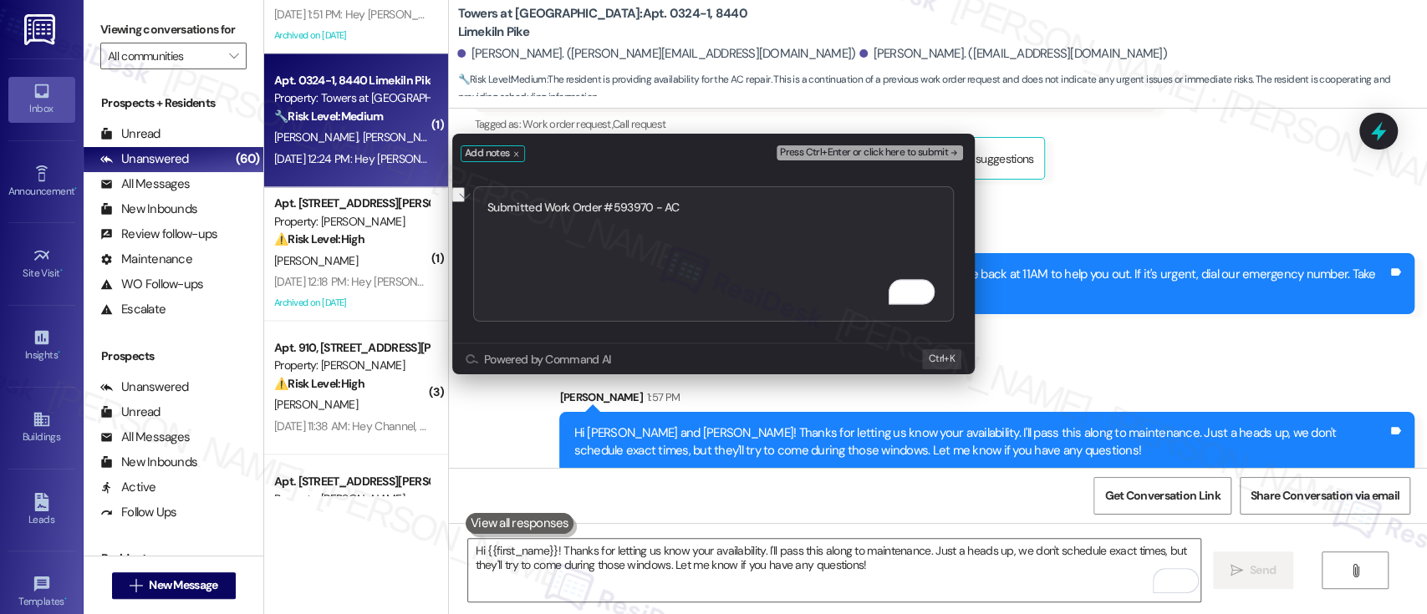
type textarea "Submitted Work Order #593970 - AC"
click at [908, 150] on span "Press Ctrl+Enter or click here to submit" at bounding box center [864, 153] width 168 height 12
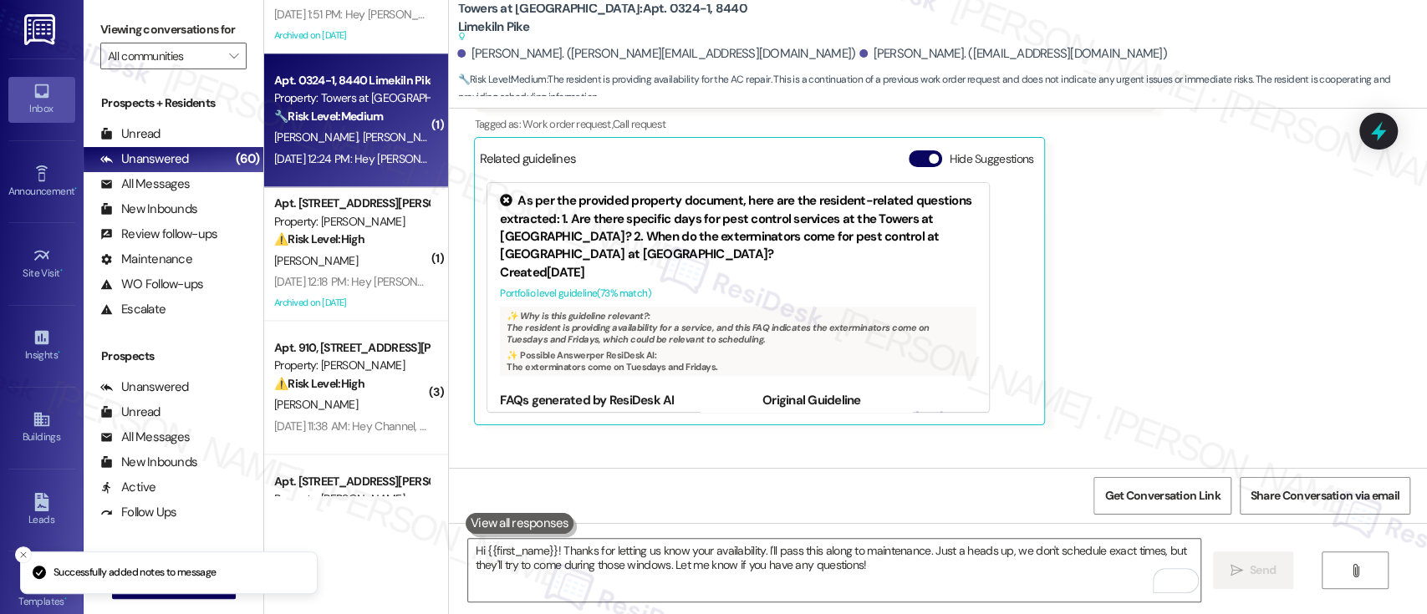
scroll to position [1263, 0]
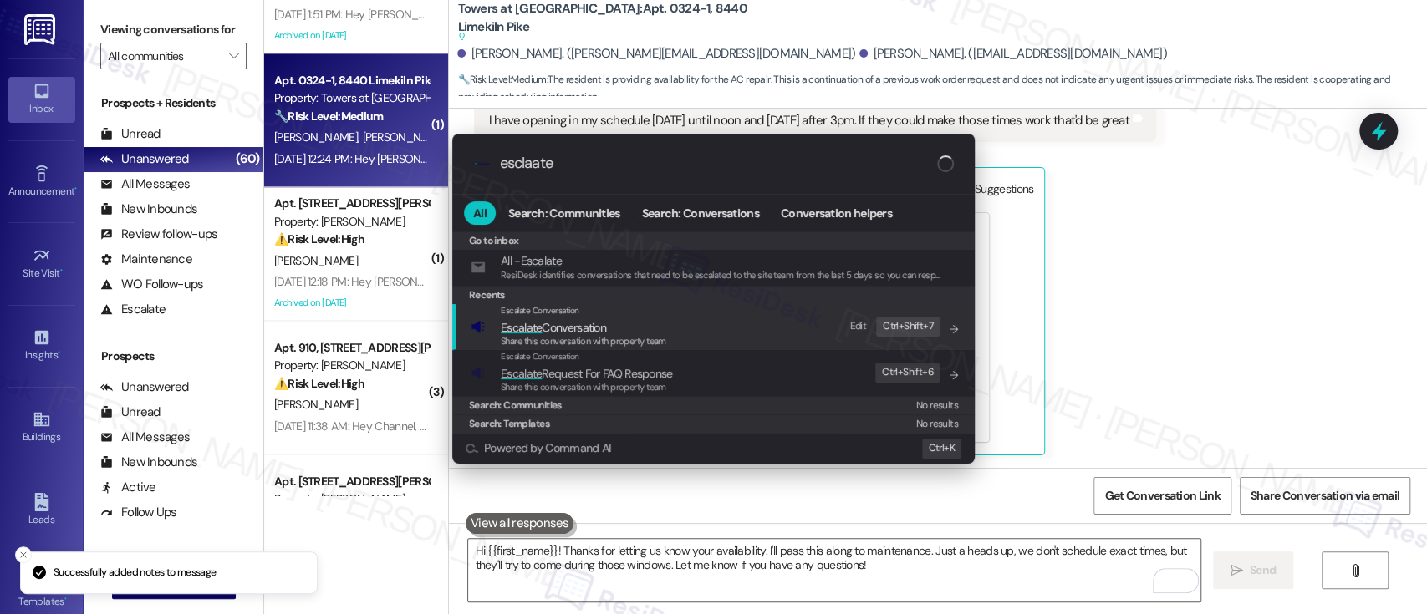
type input "esclaate"
click at [655, 325] on span "Escalate Conversation" at bounding box center [584, 328] width 166 height 18
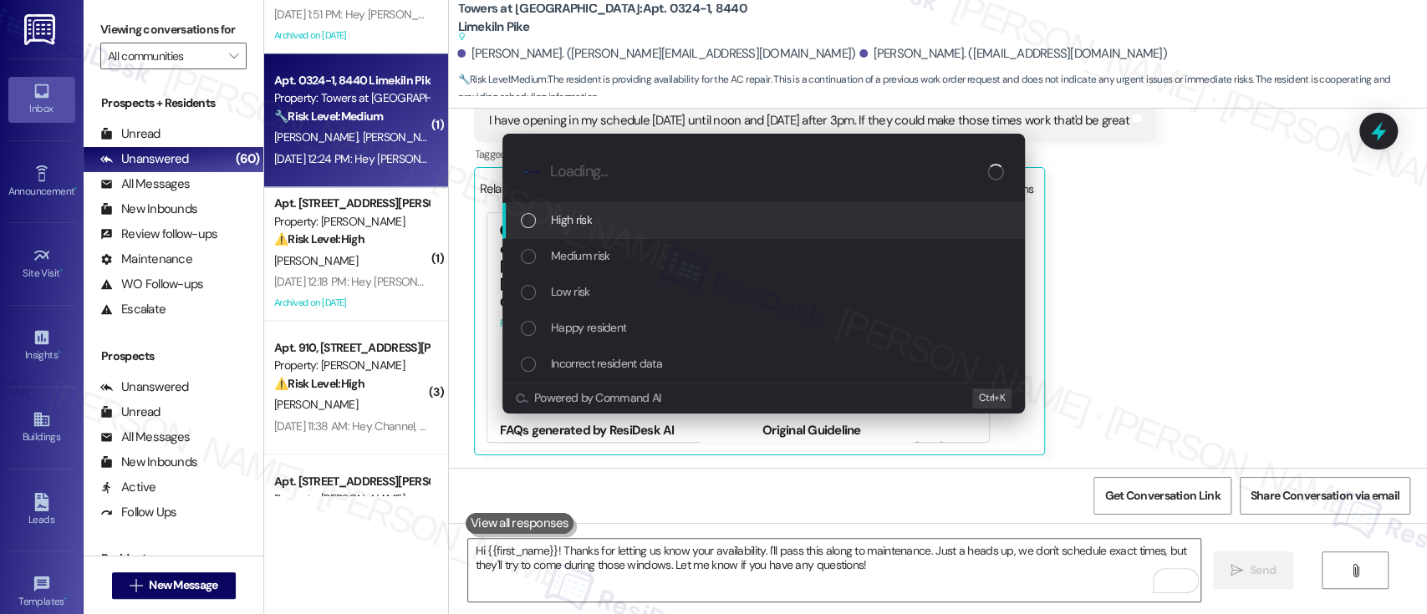
click at [595, 217] on div "High risk" at bounding box center [765, 220] width 489 height 18
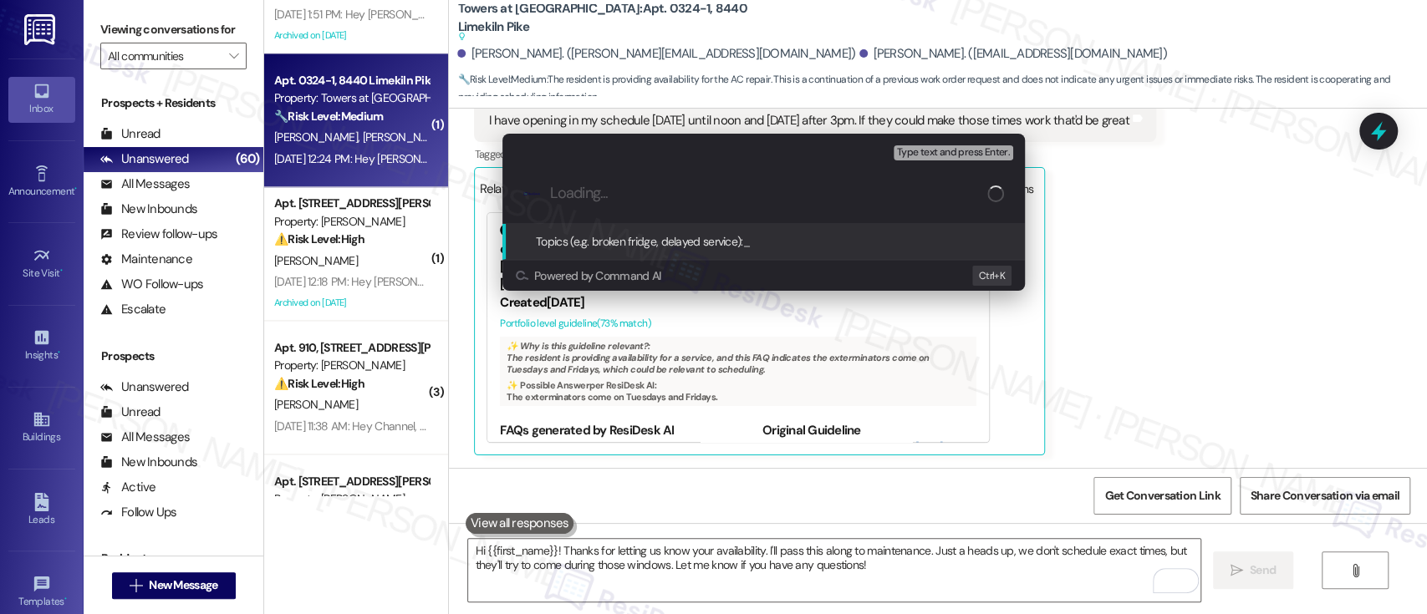
paste input "Submitted Work Order #593970 - AC"
type input "Submitted Work Order #593970 - AC"
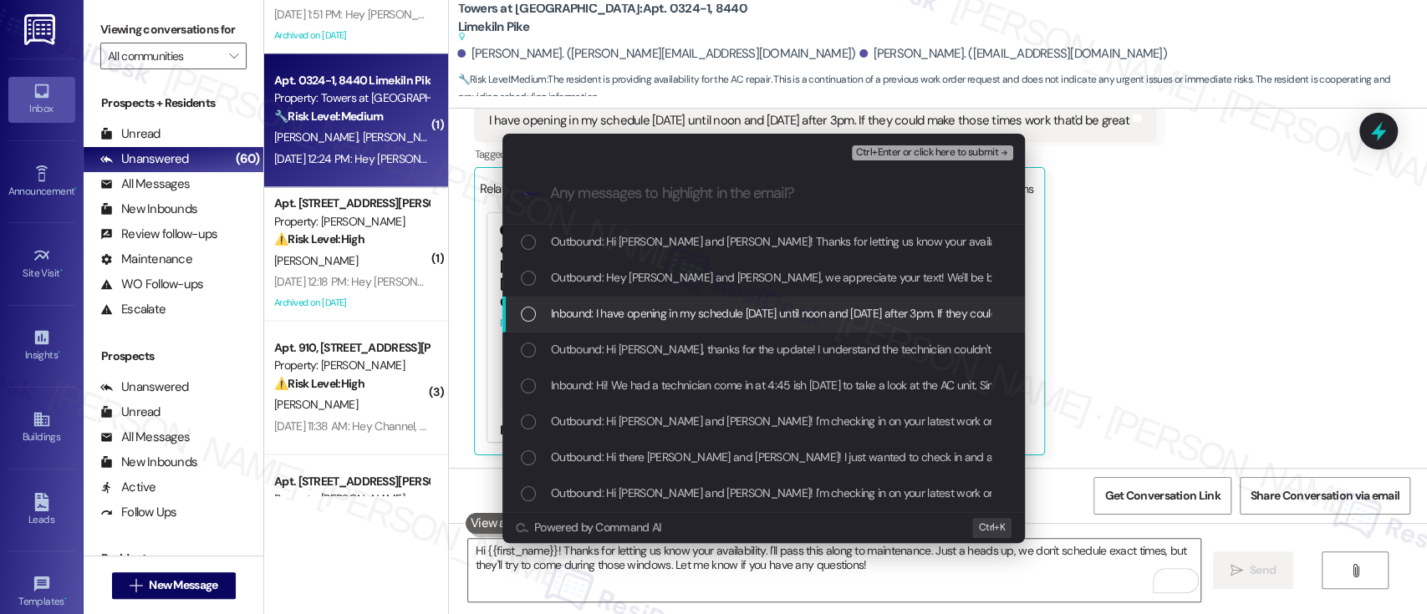
click at [599, 318] on span "Inbound: I have opening in my schedule Tuesday the 16th until noon and Thursday…" at bounding box center [868, 313] width 634 height 18
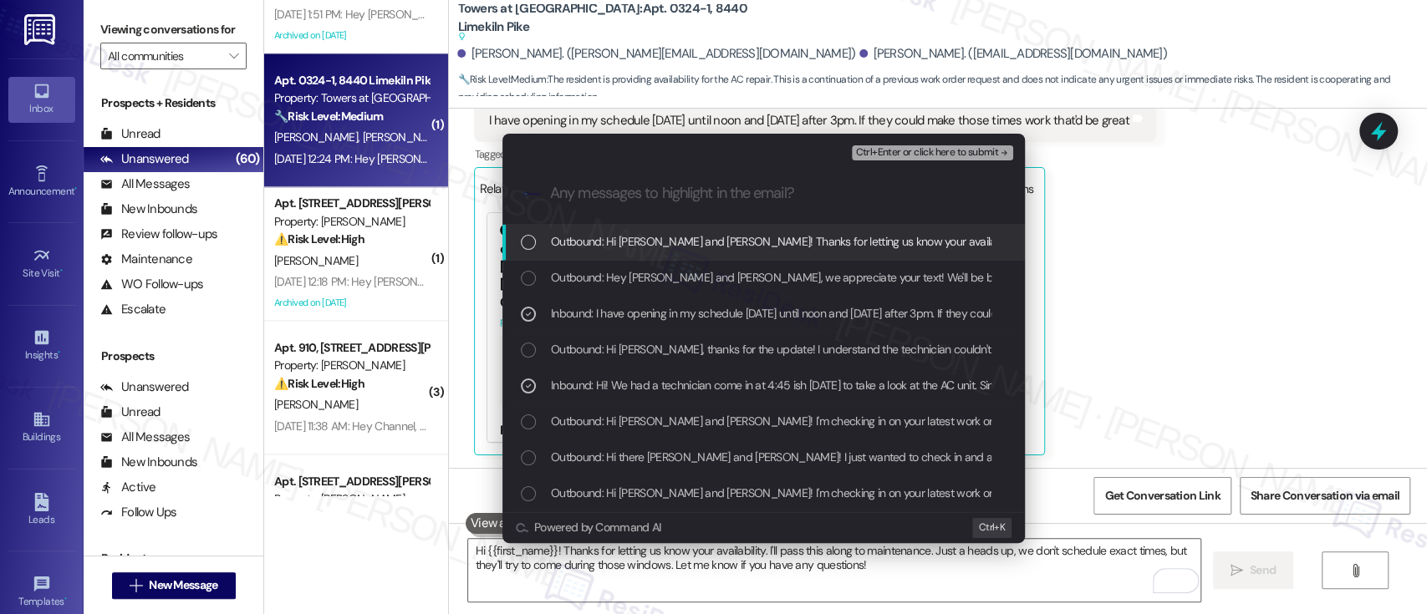
click at [962, 149] on span "Ctrl+Enter or click here to submit" at bounding box center [926, 153] width 143 height 12
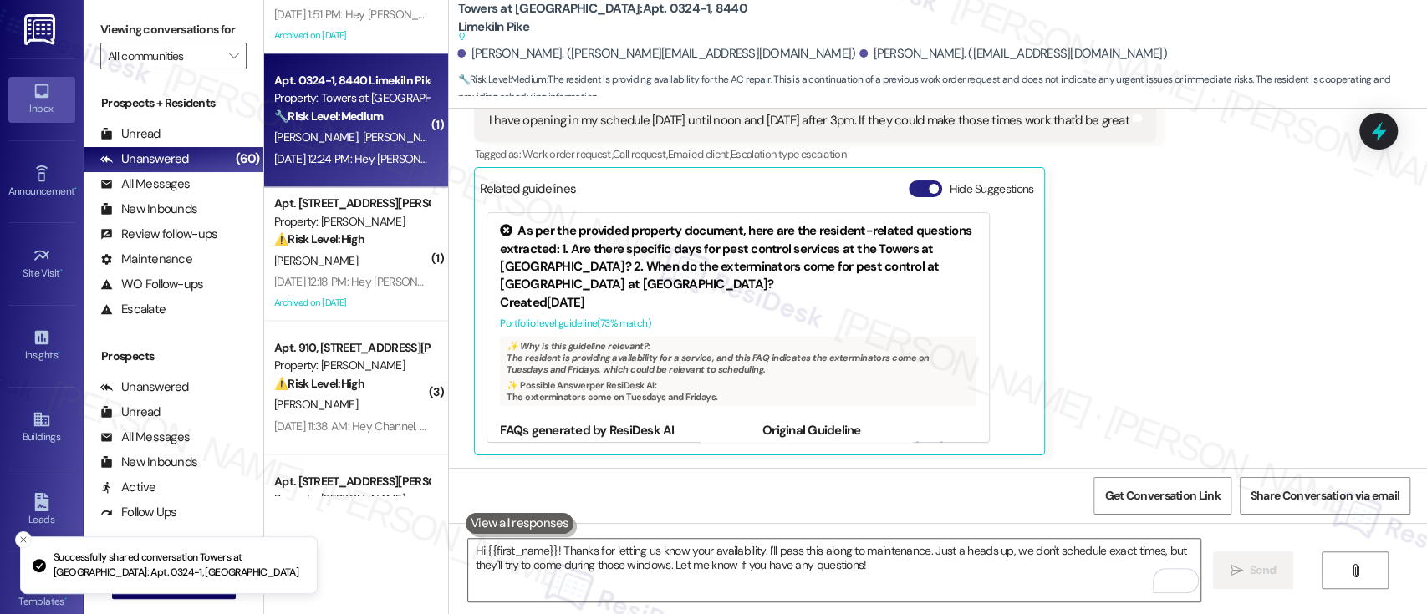
click at [929, 184] on span "button" at bounding box center [934, 189] width 10 height 10
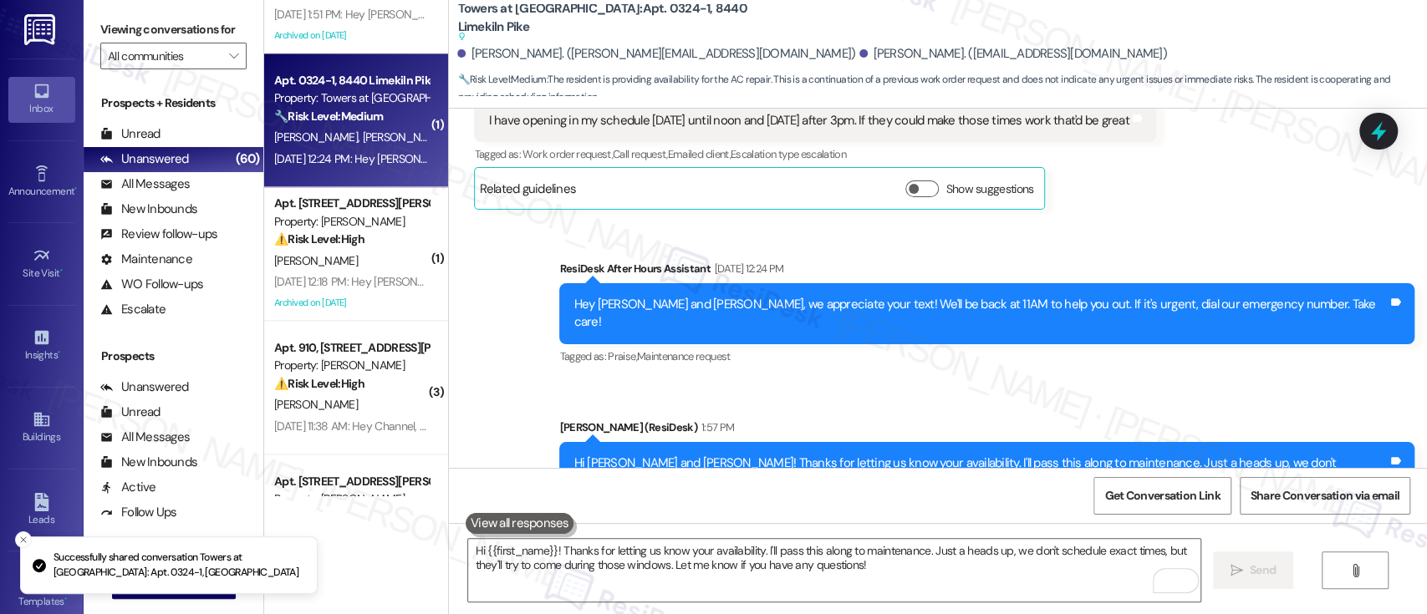
scroll to position [1459, 0]
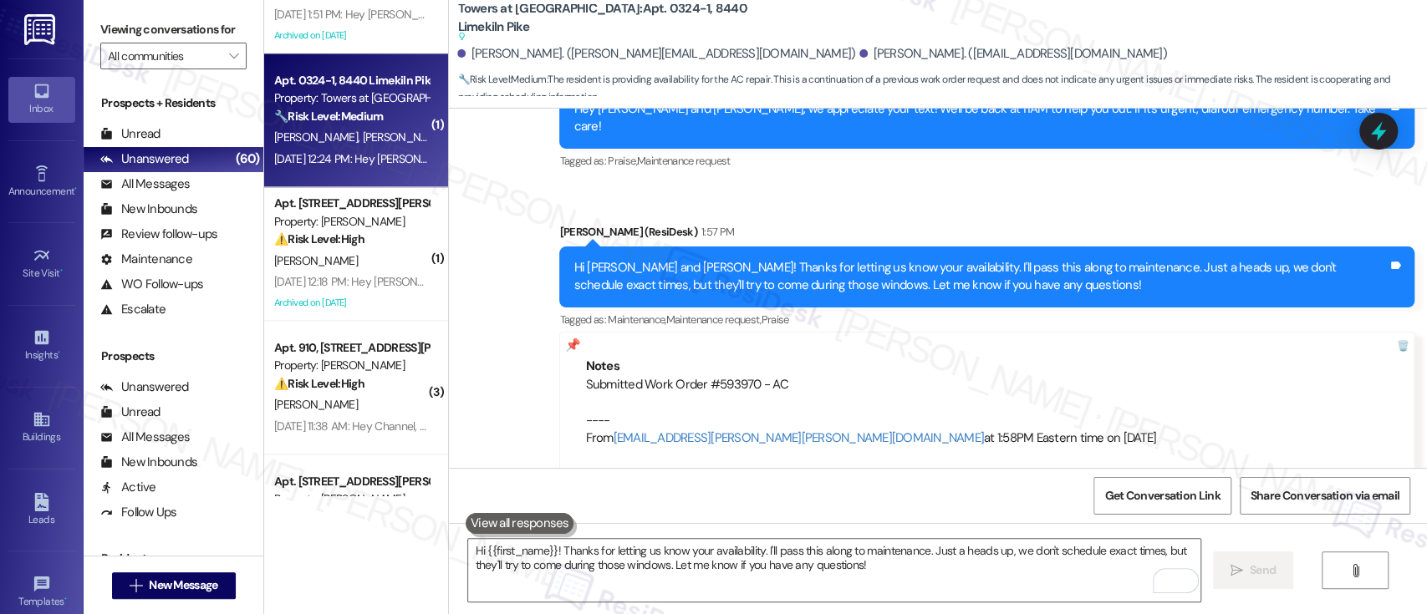
click at [503, 327] on div "Sent via SMS ResiDesk After Hours Assistant Sep 13, 2025 at 12:24 PM Hey Taryn …" at bounding box center [938, 256] width 978 height 459
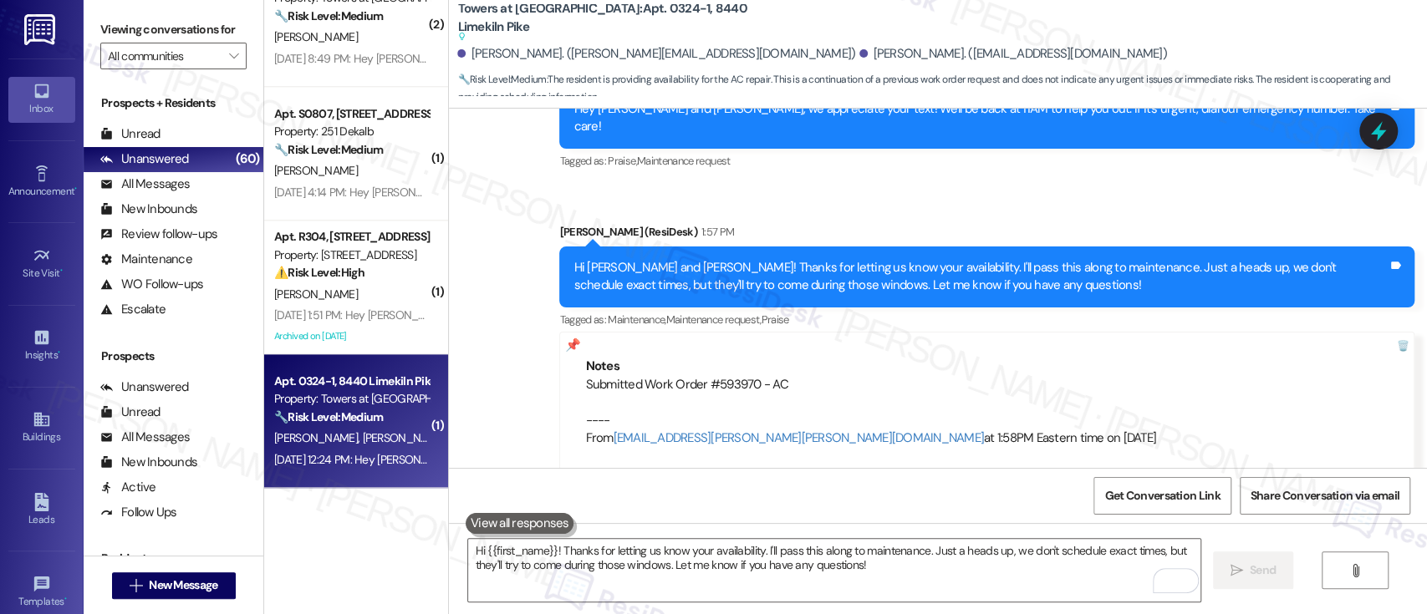
scroll to position [5511, 0]
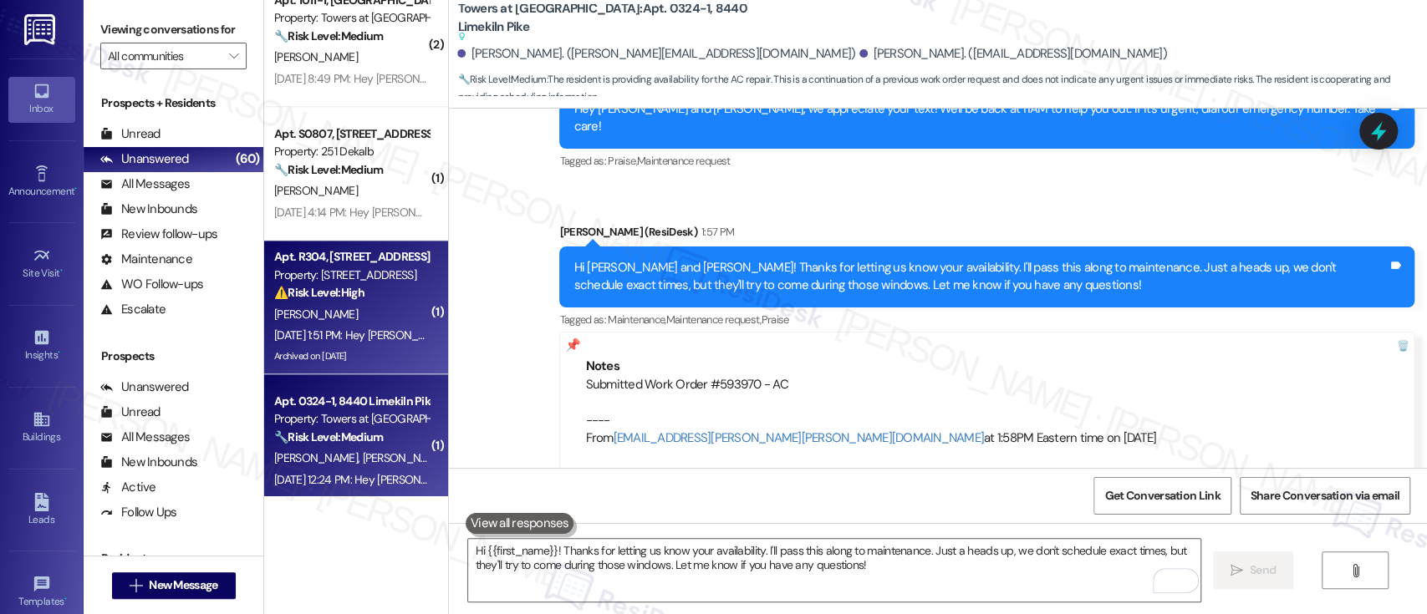
click at [365, 286] on div "⚠️ Risk Level: High The resident is reporting that a mold issue has not been re…" at bounding box center [351, 293] width 155 height 18
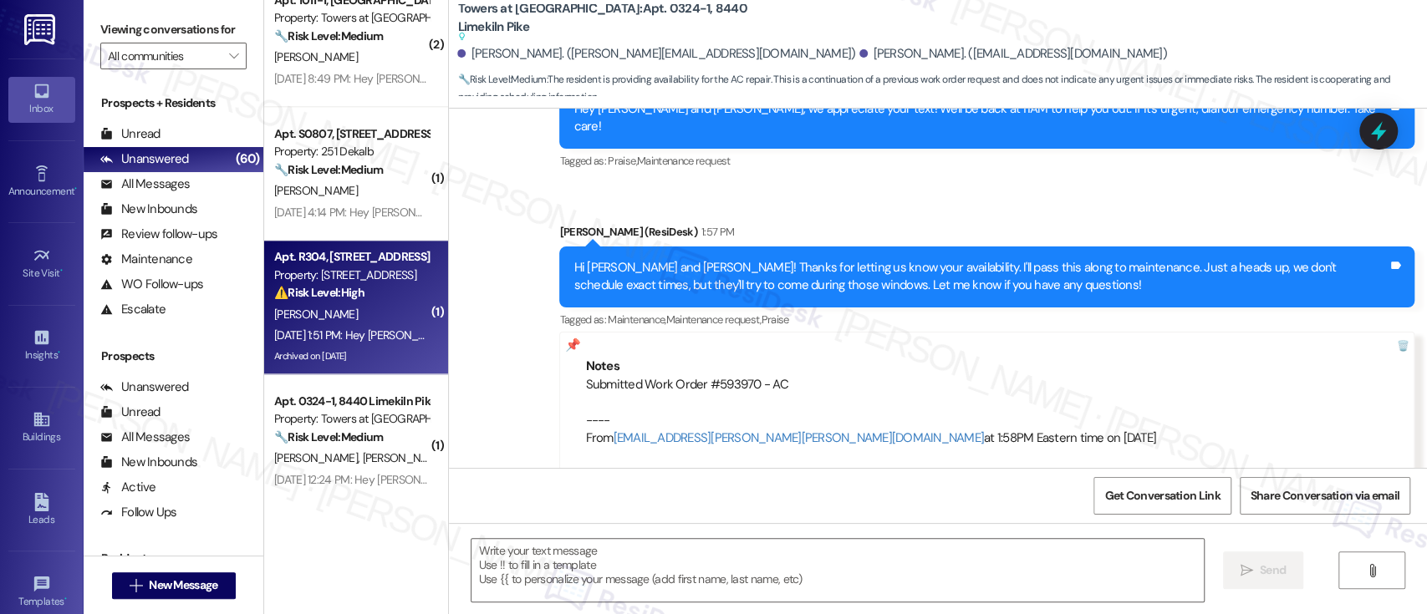
type textarea "Fetching suggested responses. Please feel free to read through the conversation…"
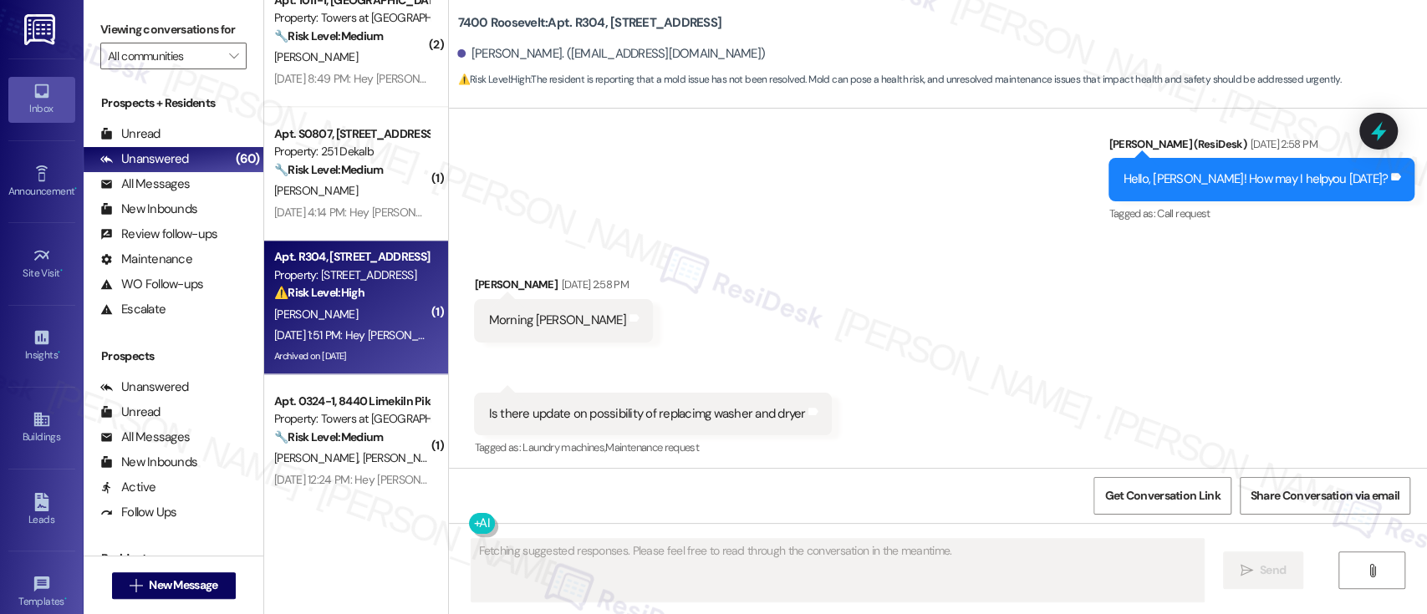
scroll to position [20659, 0]
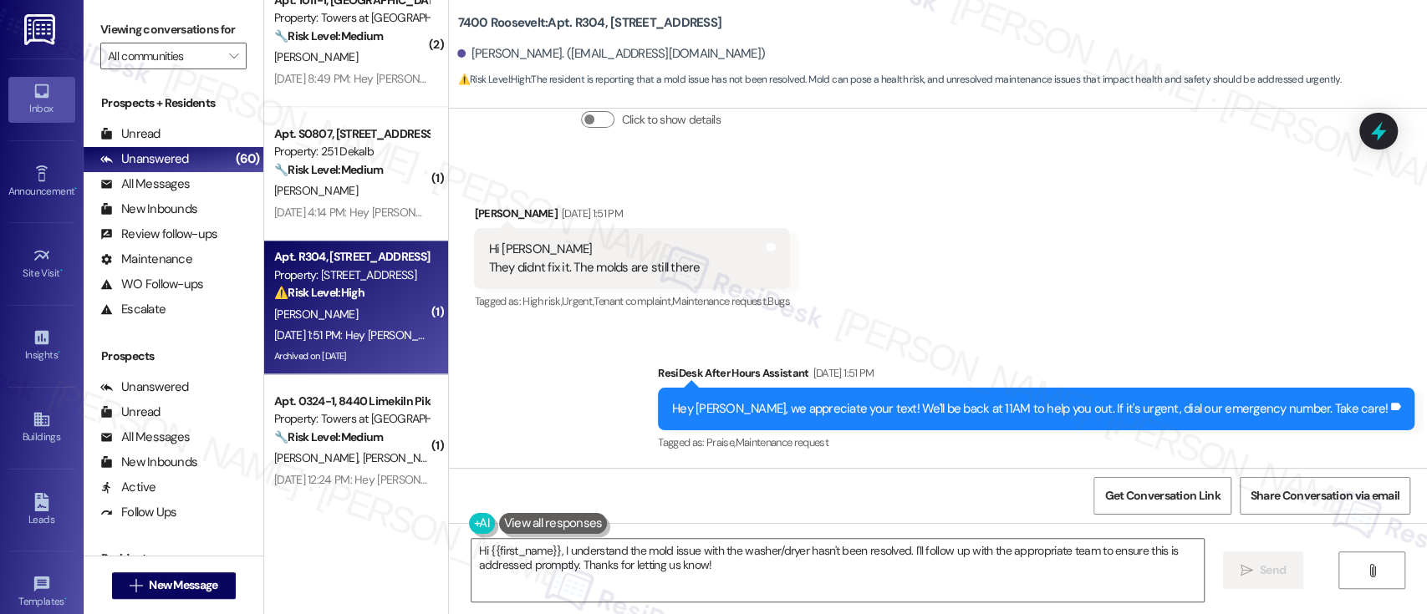
click at [1152, 306] on div "Received via SMS Jeong Shin Sep 13, 2025 at 1:51 PM Hi emily They didnt fix it.…" at bounding box center [938, 246] width 978 height 159
click at [1175, 305] on div "Received via SMS Jeong Shin Sep 13, 2025 at 1:51 PM Hi emily They didnt fix it.…" at bounding box center [938, 246] width 978 height 159
click at [575, 23] on b "7400 Roosevelt: Apt. R304, 7400 Roosevelt Blvd" at bounding box center [589, 23] width 264 height 18
copy b "R304"
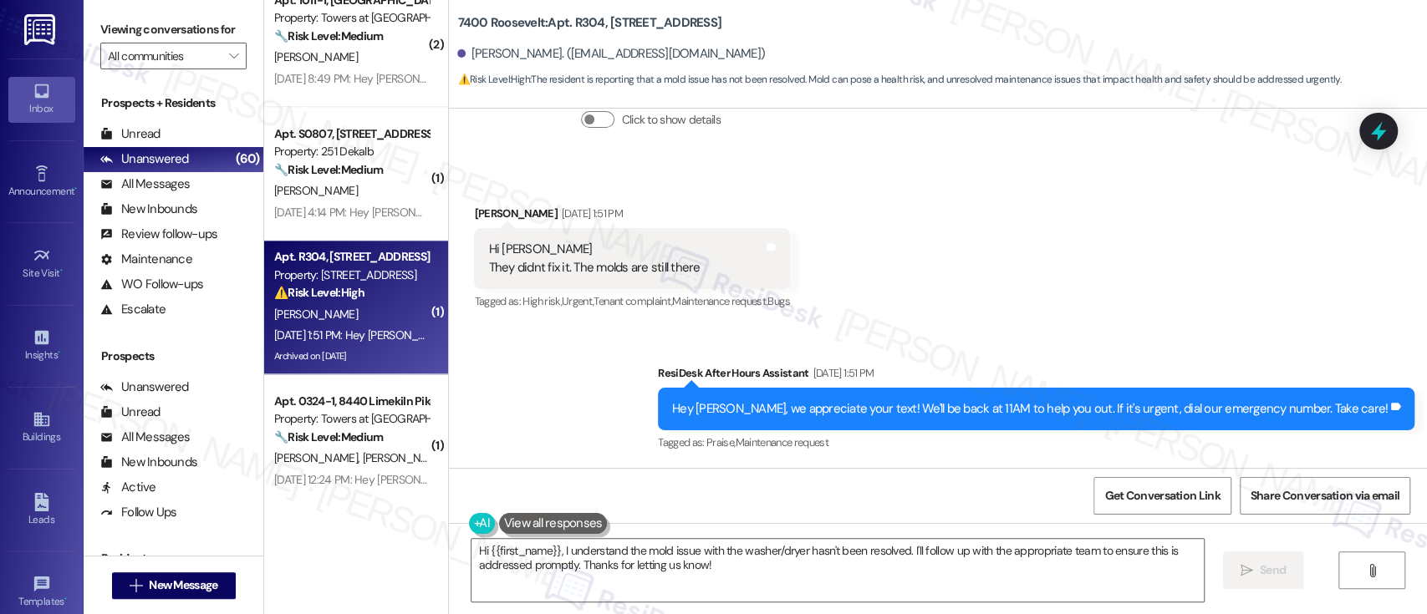
click at [1179, 298] on div "Received via SMS Jeong Shin Sep 13, 2025 at 1:51 PM Hi emily They didnt fix it.…" at bounding box center [938, 246] width 978 height 159
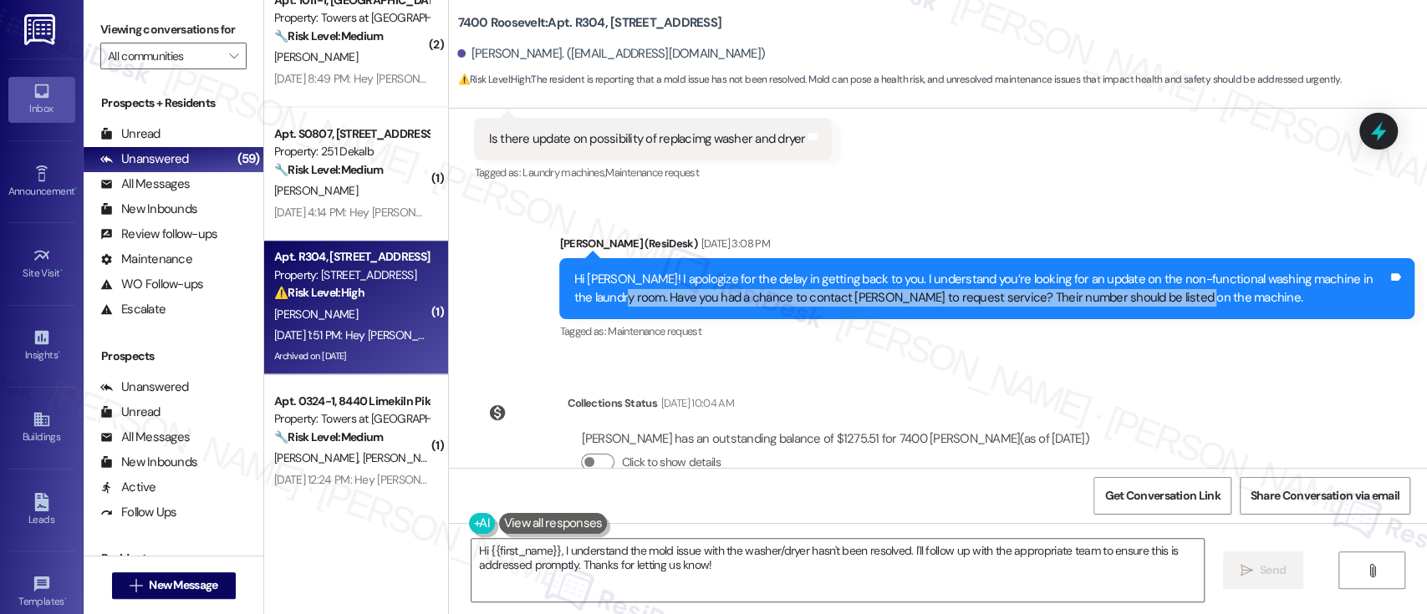
drag, startPoint x: 595, startPoint y: 309, endPoint x: 1172, endPoint y: 324, distance: 577.1
click at [1172, 319] on div "Hi Jeong! I apologize for the delay in getting back to you. I understand you’re…" at bounding box center [986, 288] width 855 height 61
copy div "Have you had a chance to contact Caleco to request service? Their number should…"
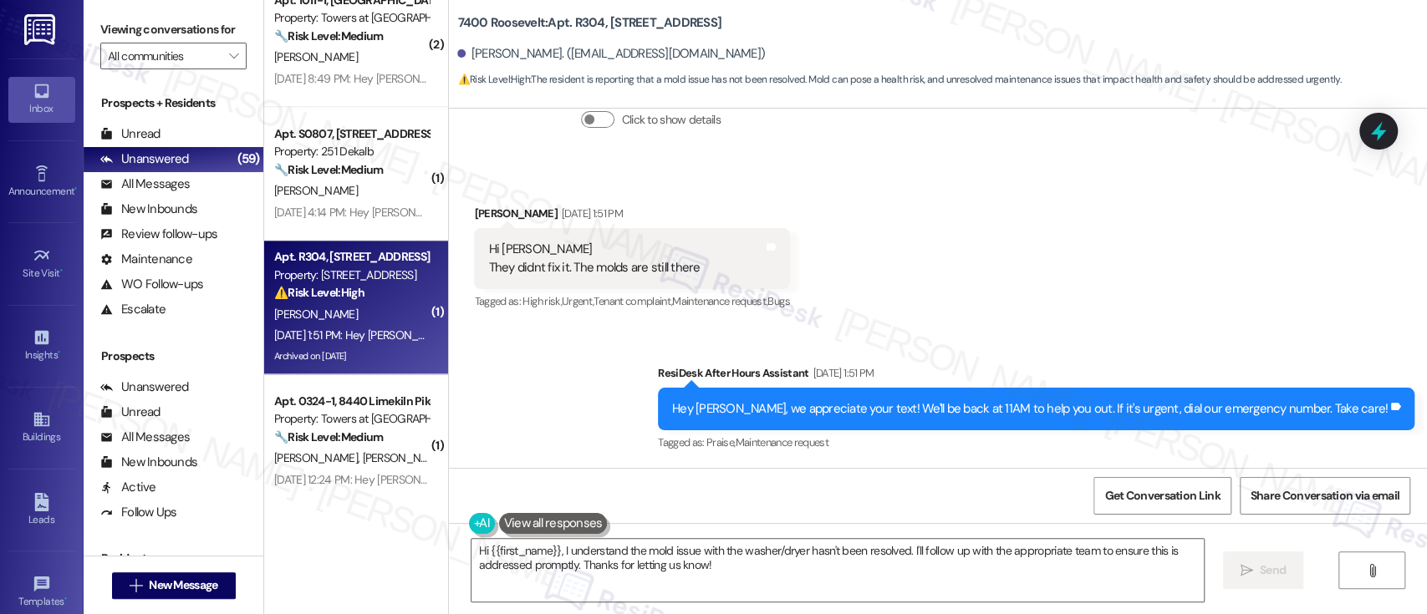
click at [657, 405] on div "Sent via SMS ResiDesk After Hours Assistant Sep 13, 2025 at 1:51 PM Hey Jeong, …" at bounding box center [938, 397] width 978 height 141
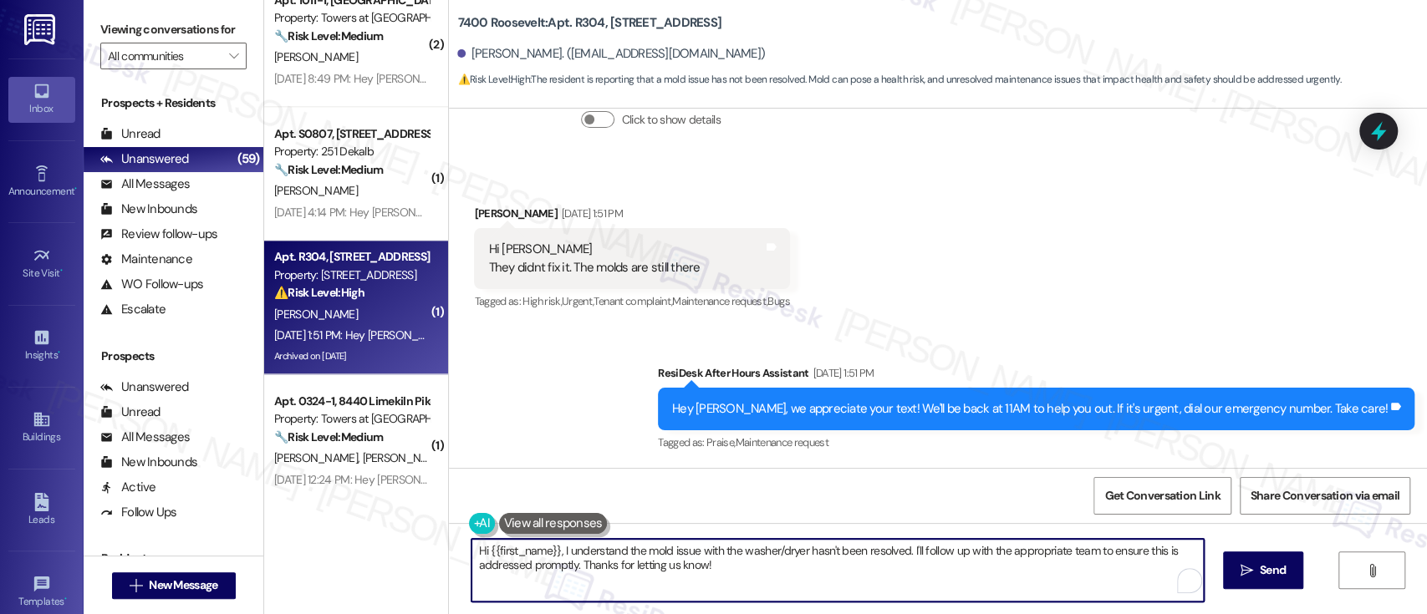
click at [729, 550] on textarea "Hi {{first_name}}, I understand the mold issue with the washer/dryer hasn't bee…" at bounding box center [838, 570] width 732 height 63
drag, startPoint x: 553, startPoint y: 549, endPoint x: 722, endPoint y: 573, distance: 170.5
click at [722, 573] on textarea "Hi {{first_name}}, I understand the mold issue with the washer/dryer hasn't bee…" at bounding box center [834, 570] width 732 height 63
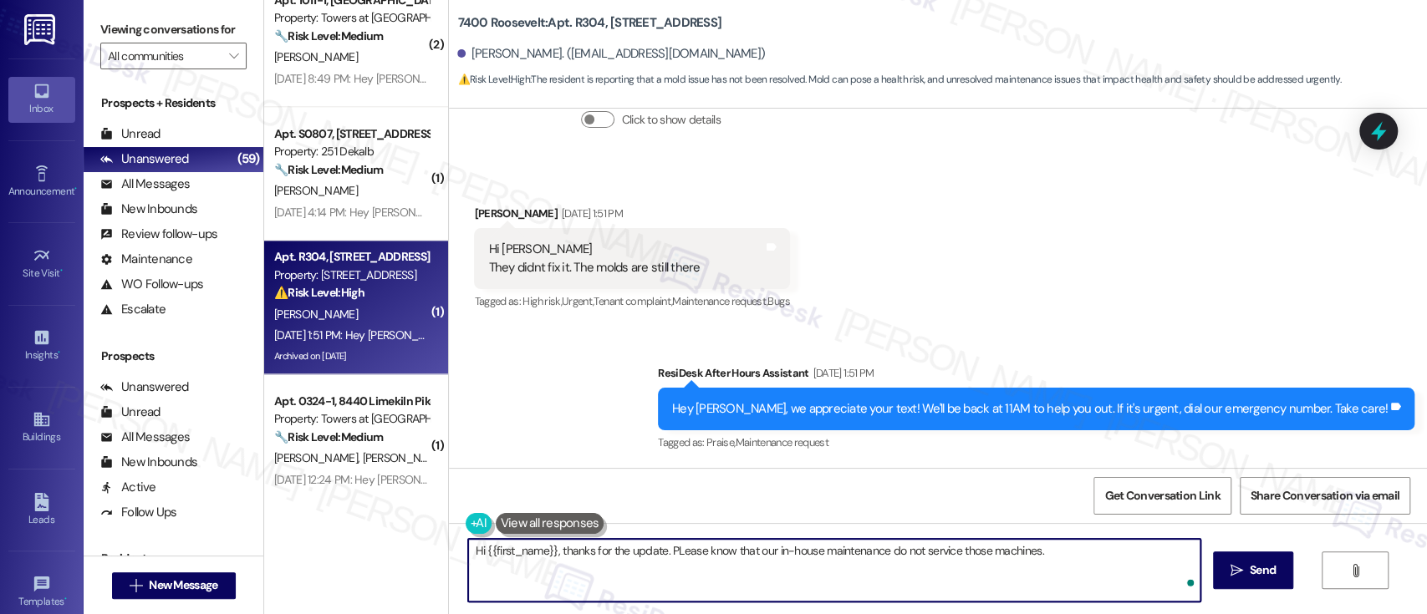
paste textarea "Have you had a chance to contact Caleco to request service? Their number should…"
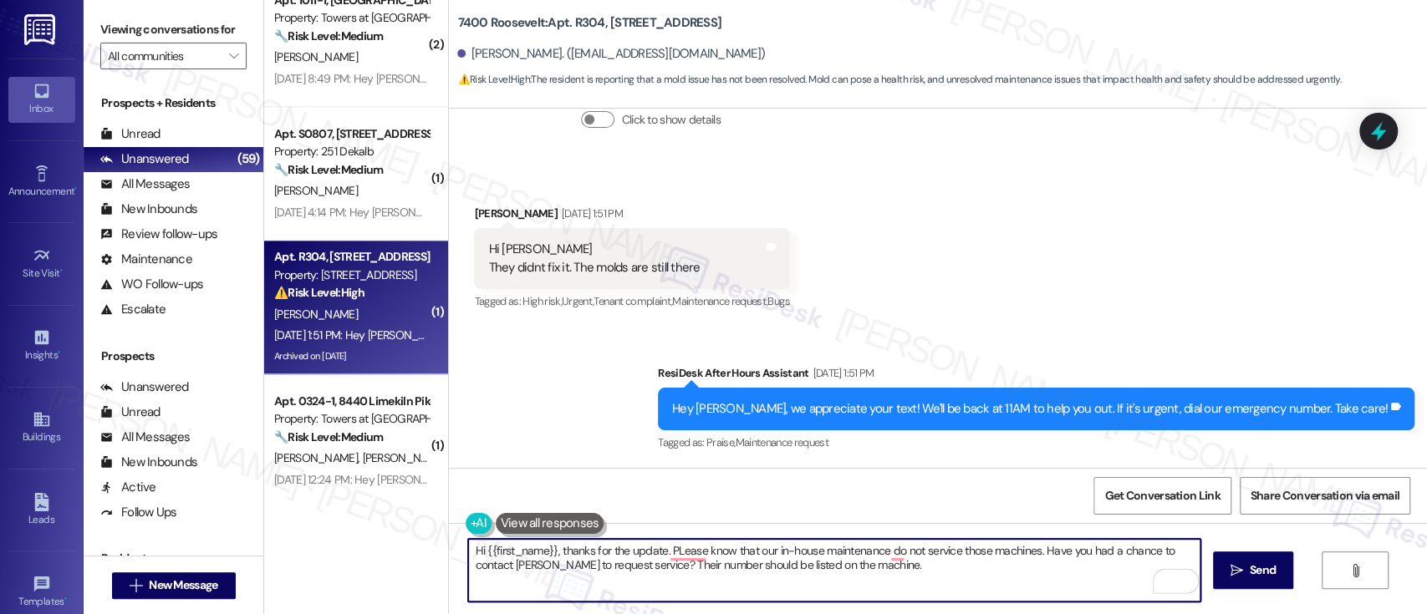
click at [548, 581] on textarea "Hi {{first_name}}, thanks for the update. PLease know that our in-house mainten…" at bounding box center [834, 570] width 732 height 63
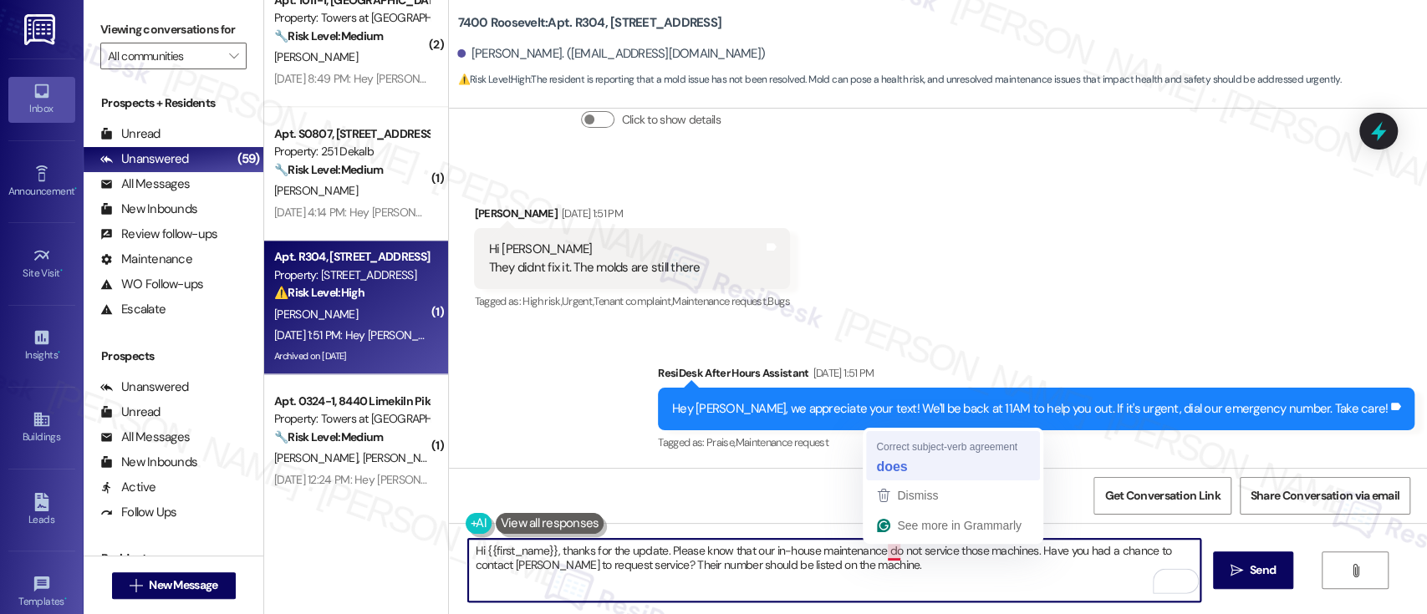
type textarea "Hi {{first_name}}, thanks for the update. Please know that our in-house mainten…"
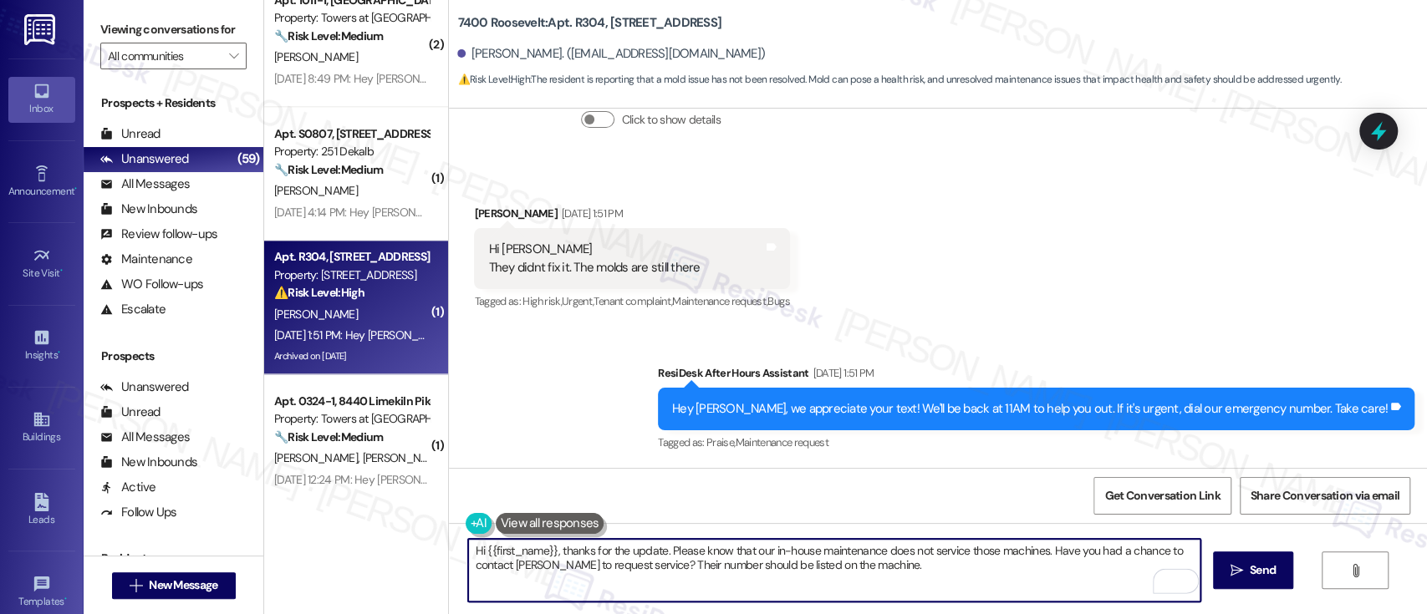
click at [896, 573] on textarea "Hi {{first_name}}, thanks for the update. Please know that our in-house mainten…" at bounding box center [834, 570] width 732 height 63
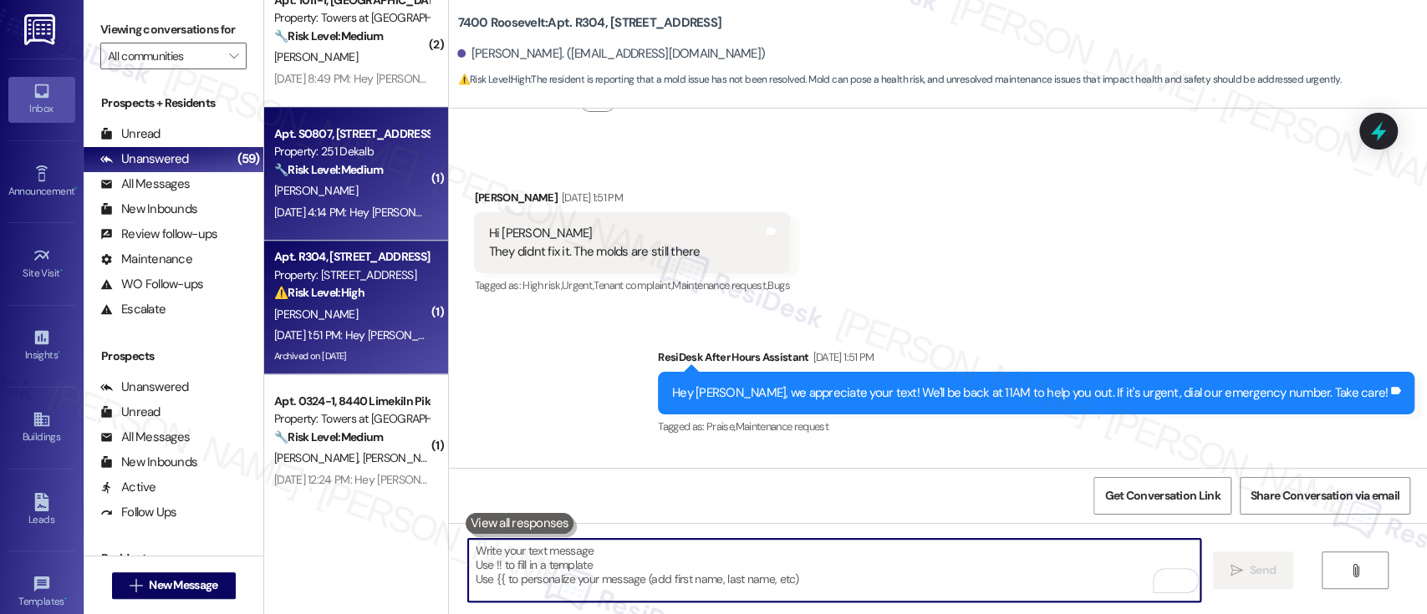
scroll to position [20517, 0]
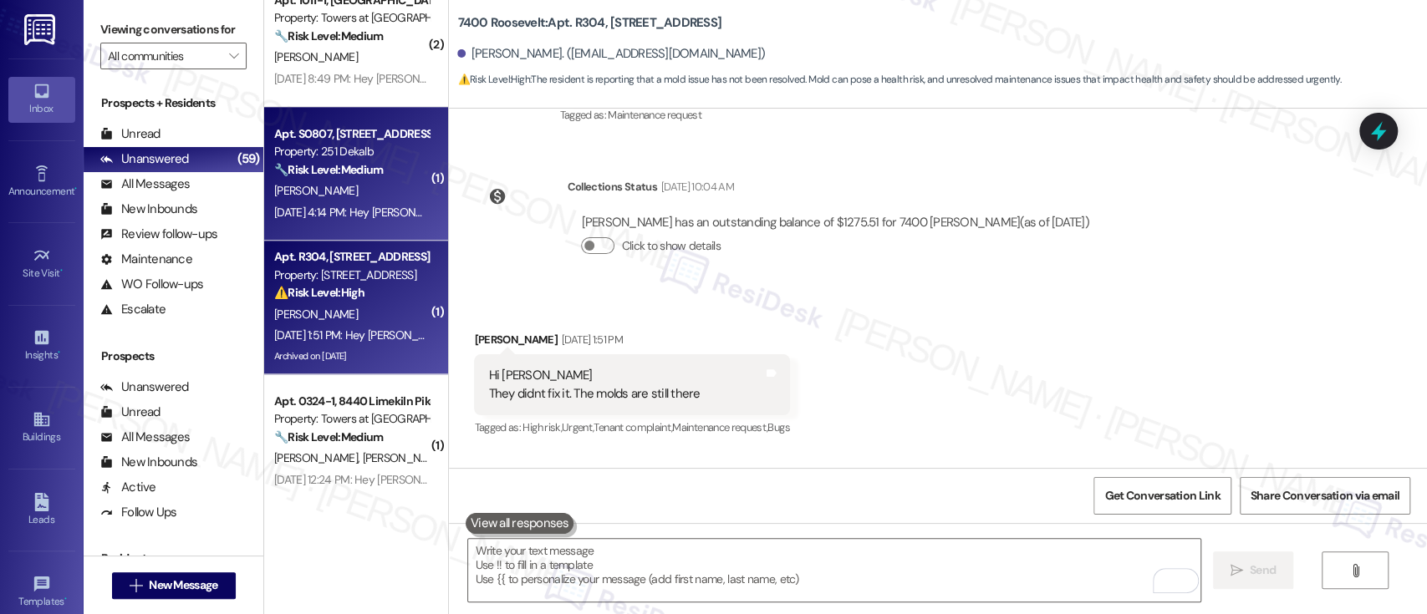
click at [341, 196] on div "[PERSON_NAME]" at bounding box center [352, 191] width 158 height 21
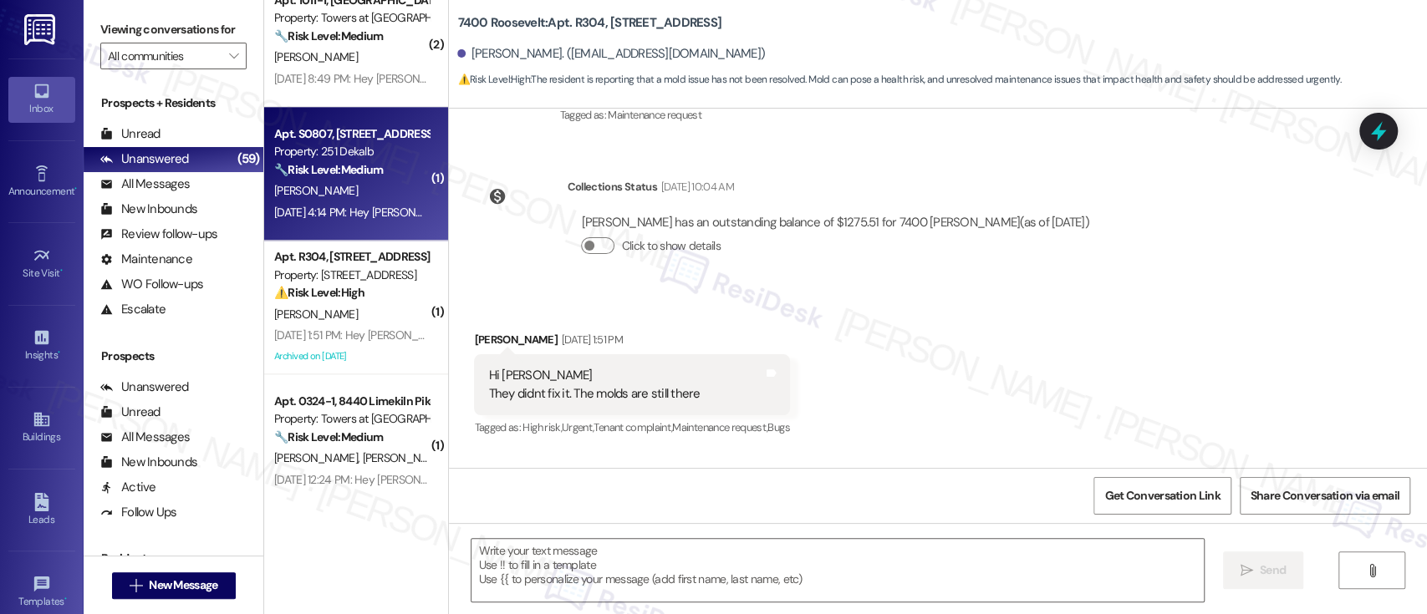
type textarea "Fetching suggested responses. Please feel free to read through the conversation…"
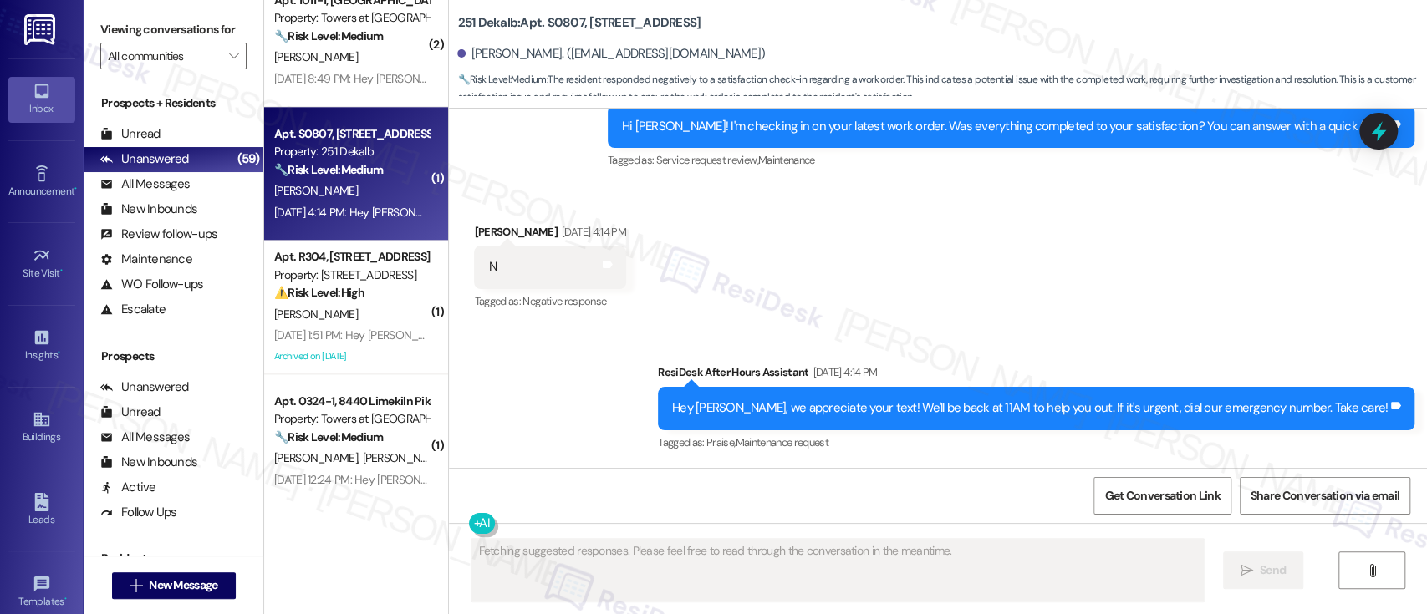
scroll to position [3138, 0]
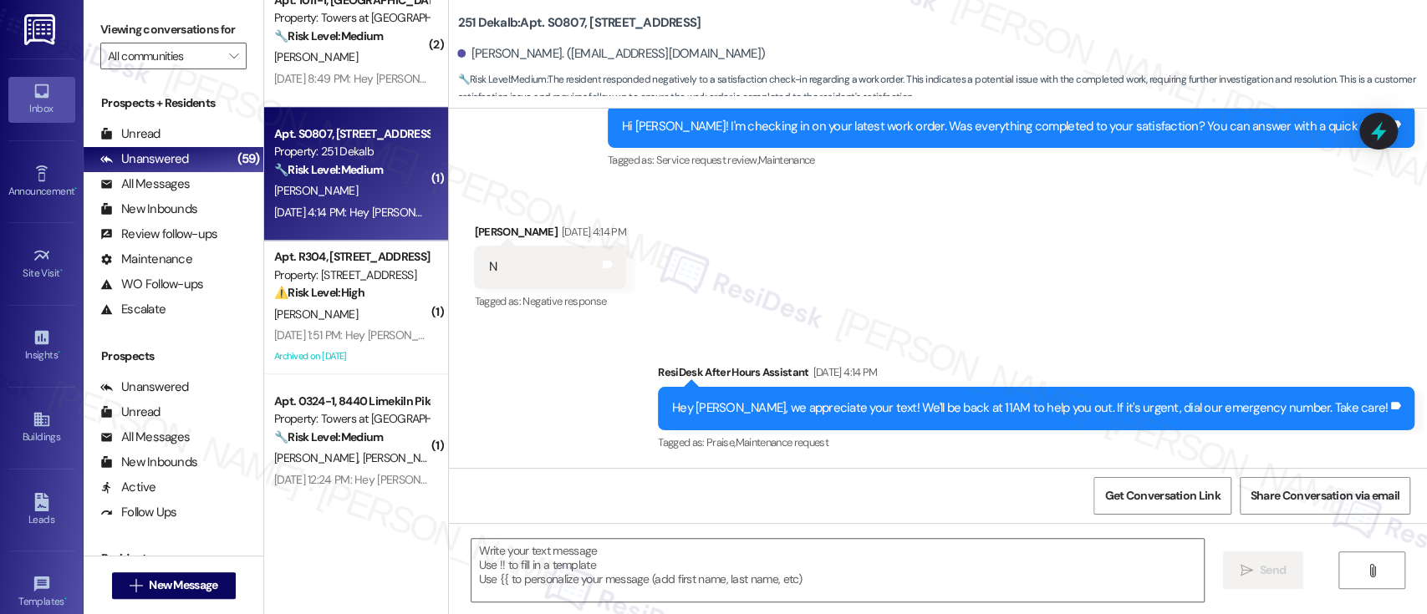
click at [897, 267] on div "Received via SMS Sina Abbasi Sep 13, 2025 at 4:14 PM N Tags and notes Tagged as…" at bounding box center [938, 256] width 978 height 141
click at [555, 24] on b "251 Dekalb: Apt. S0807, 251 W Dekalb Pike" at bounding box center [578, 23] width 243 height 18
copy b "S0807"
click at [909, 571] on textarea at bounding box center [838, 570] width 732 height 63
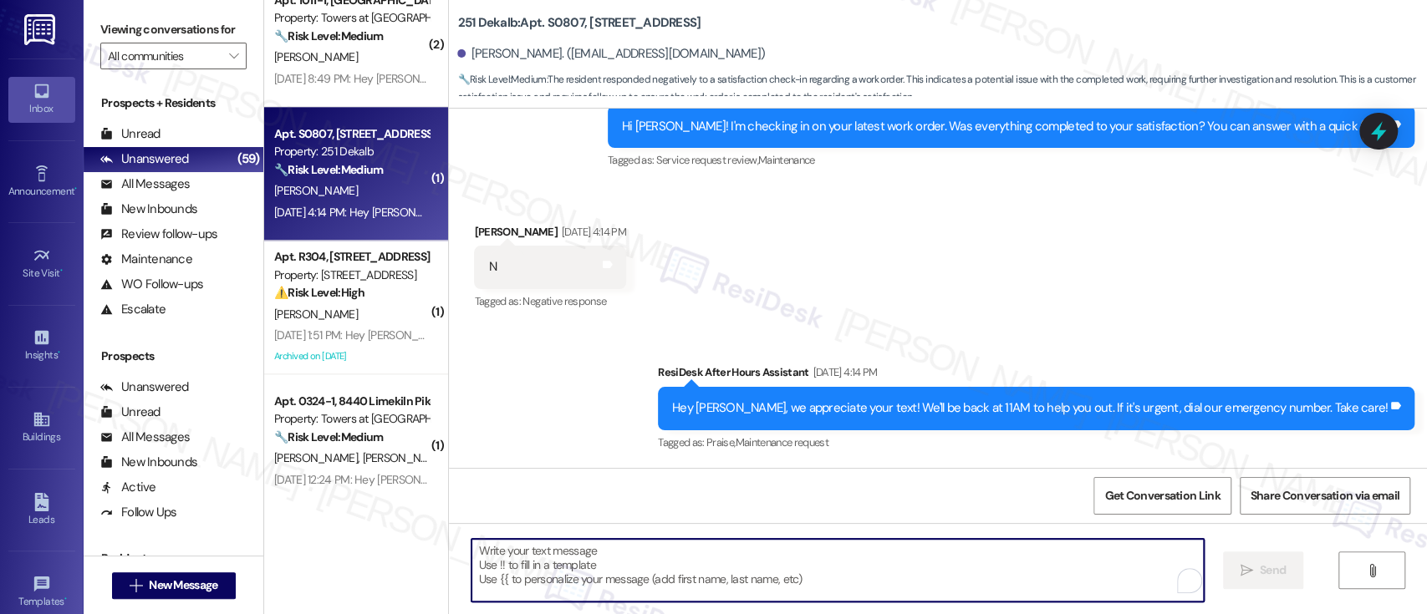
paste textarea "I'm so sorry to hear that the issue wasn't resolved to your satisfaction. Can y…"
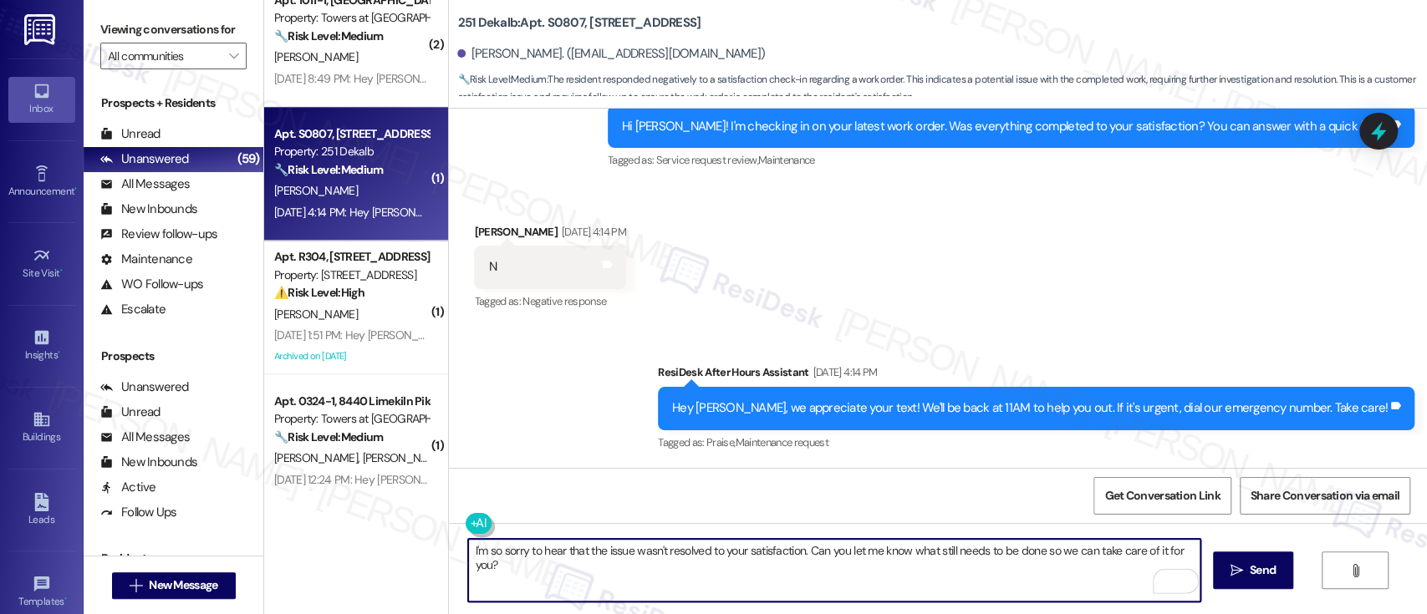
click at [825, 536] on div "I'm so sorry to hear that the issue wasn't resolved to your satisfaction. Can y…" at bounding box center [938, 585] width 978 height 125
drag, startPoint x: 911, startPoint y: 554, endPoint x: 916, endPoint y: 528, distance: 27.2
click at [911, 550] on textarea "I'm so sorry to hear that the issue wasn't resolved to your satisfaction. Can y…" at bounding box center [834, 570] width 732 height 63
type textarea "Hi Sina, I'm so sorry to hear that the issue wasn't resolved to your satisfacti…"
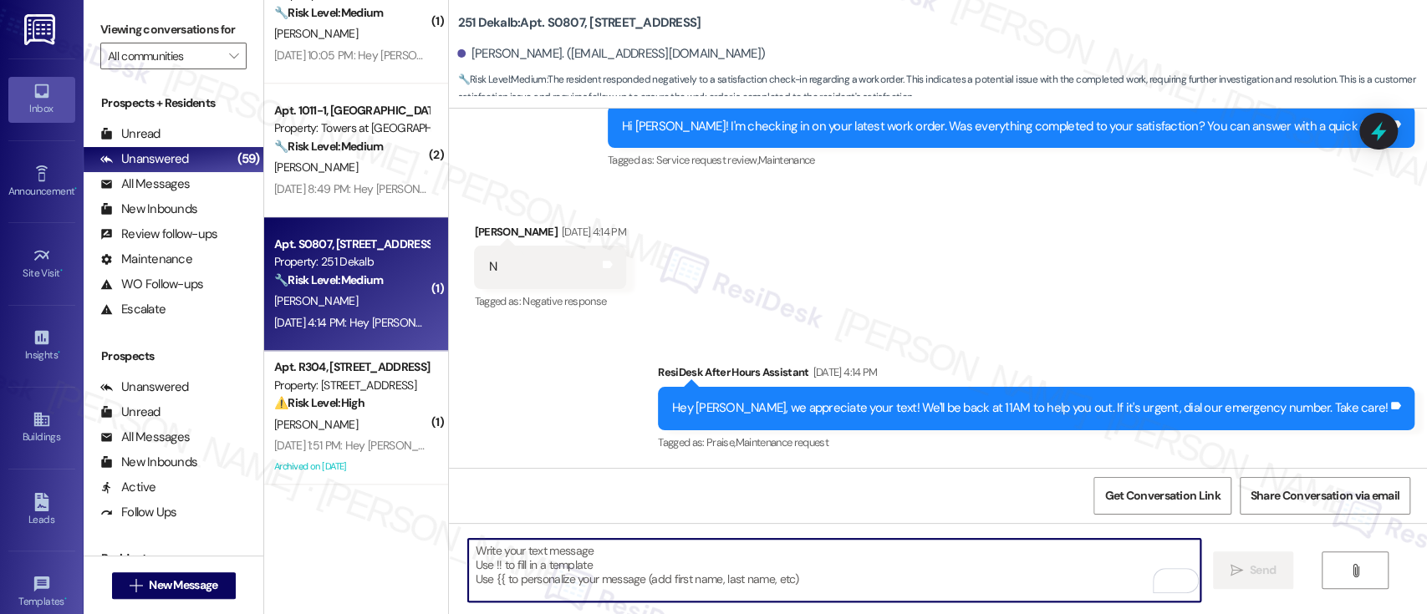
scroll to position [5351, 0]
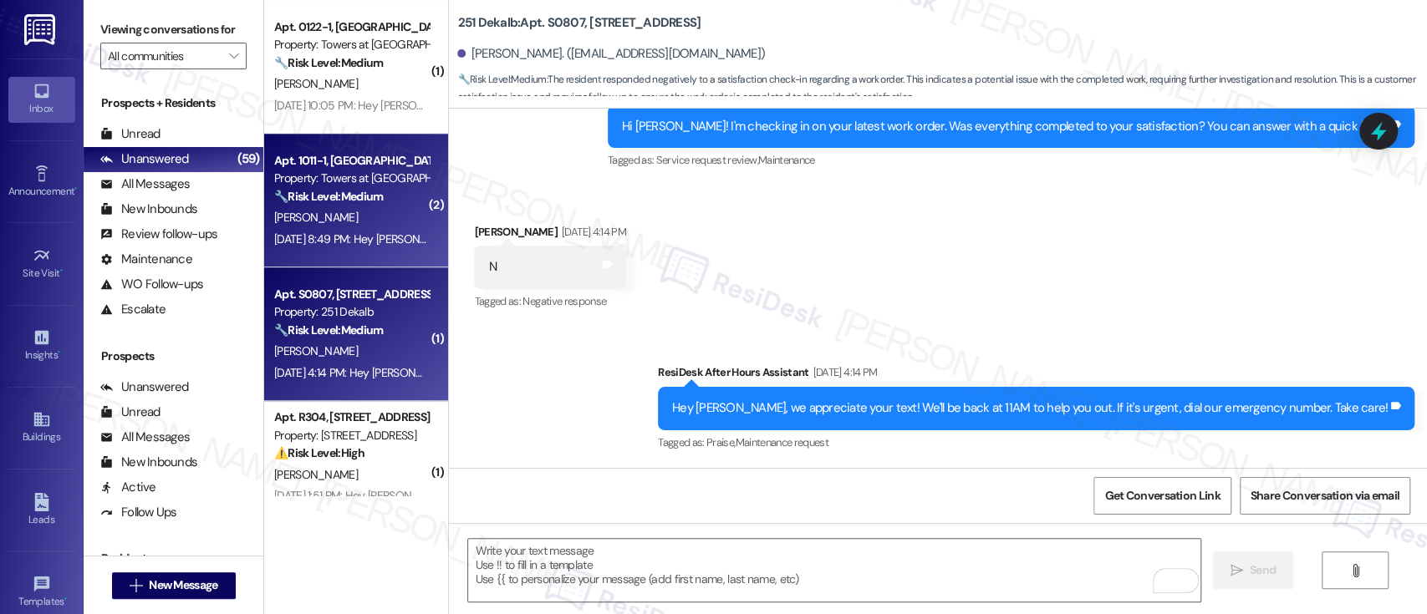
click at [325, 223] on div "A. Moore" at bounding box center [352, 217] width 158 height 21
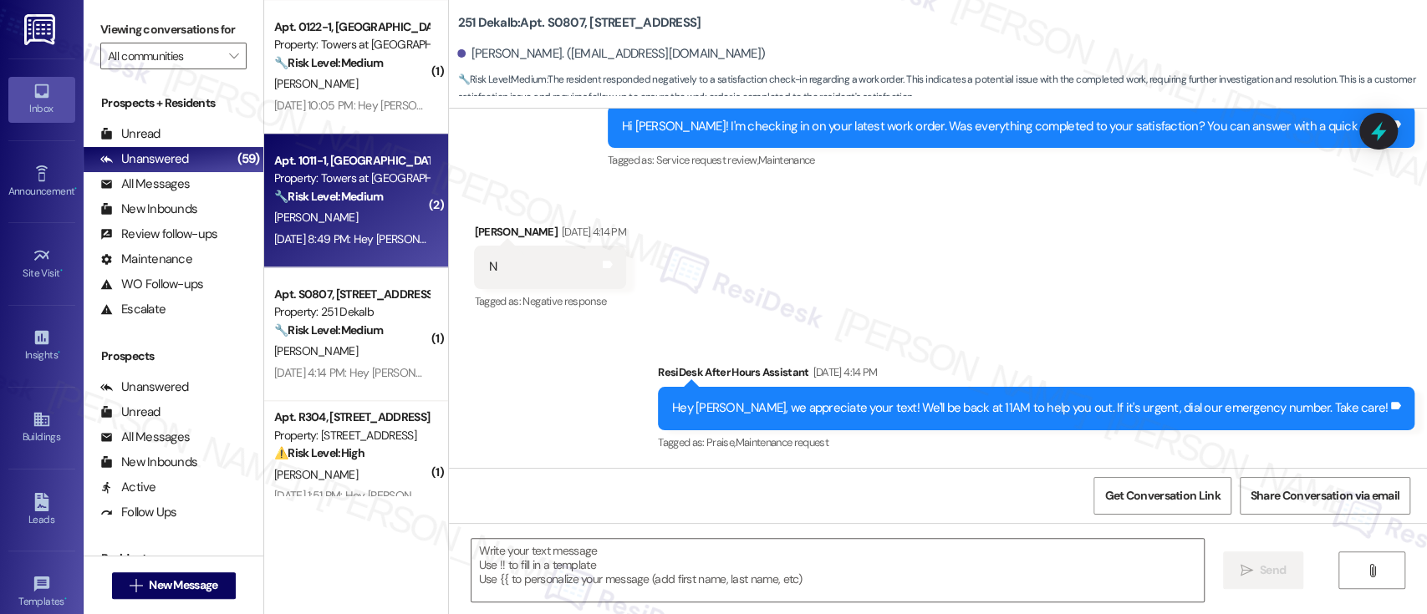
type textarea "Fetching suggested responses. Please feel free to read through the conversation…"
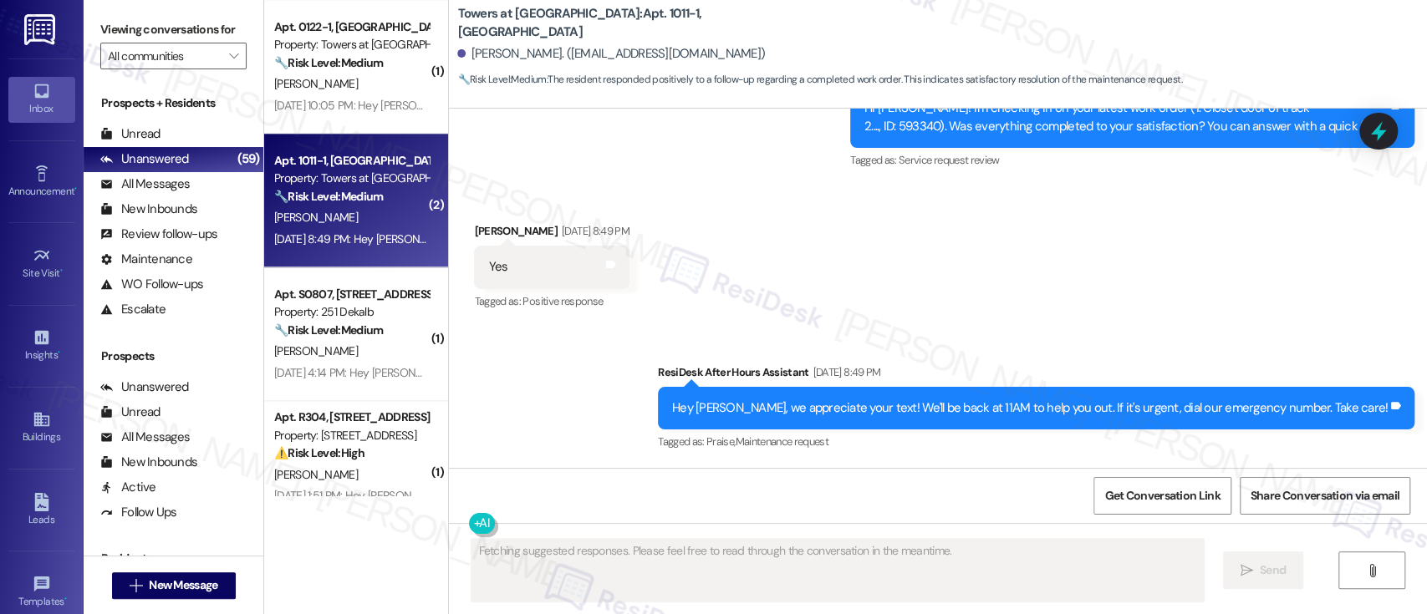
scroll to position [930, 0]
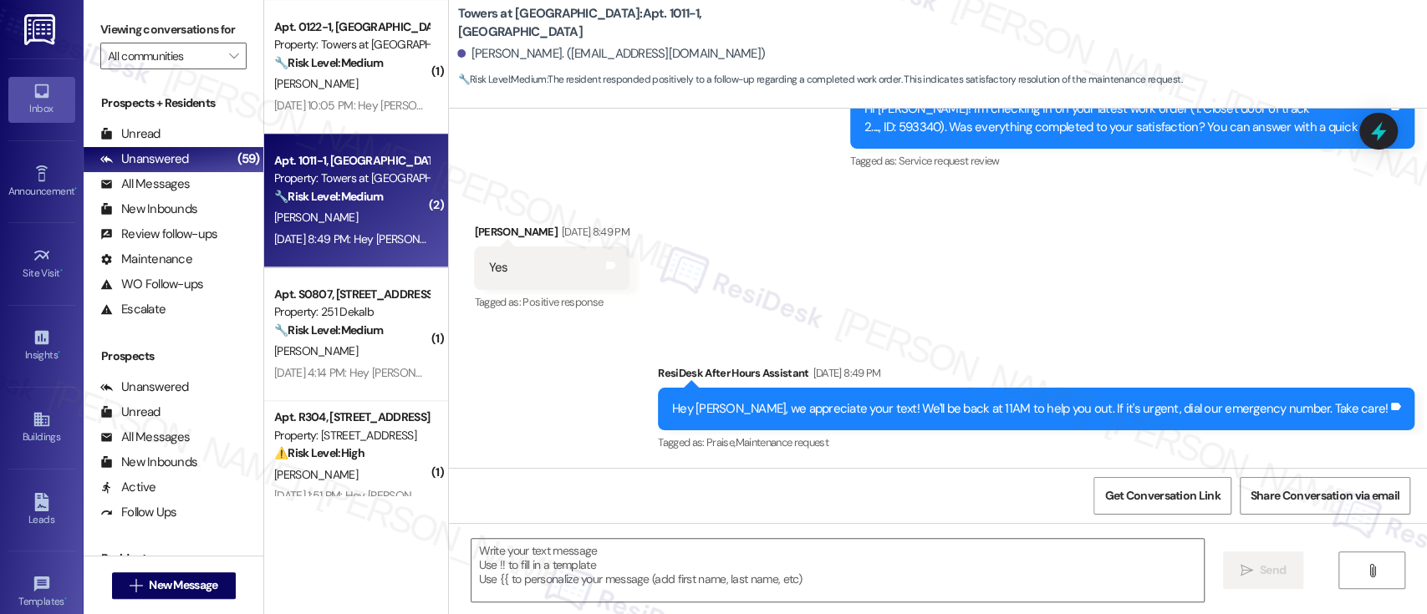
click at [1014, 233] on div "Received via SMS Angel Moore Sep 13, 2025 at 8:49 PM Yes Tags and notes Tagged …" at bounding box center [938, 256] width 978 height 141
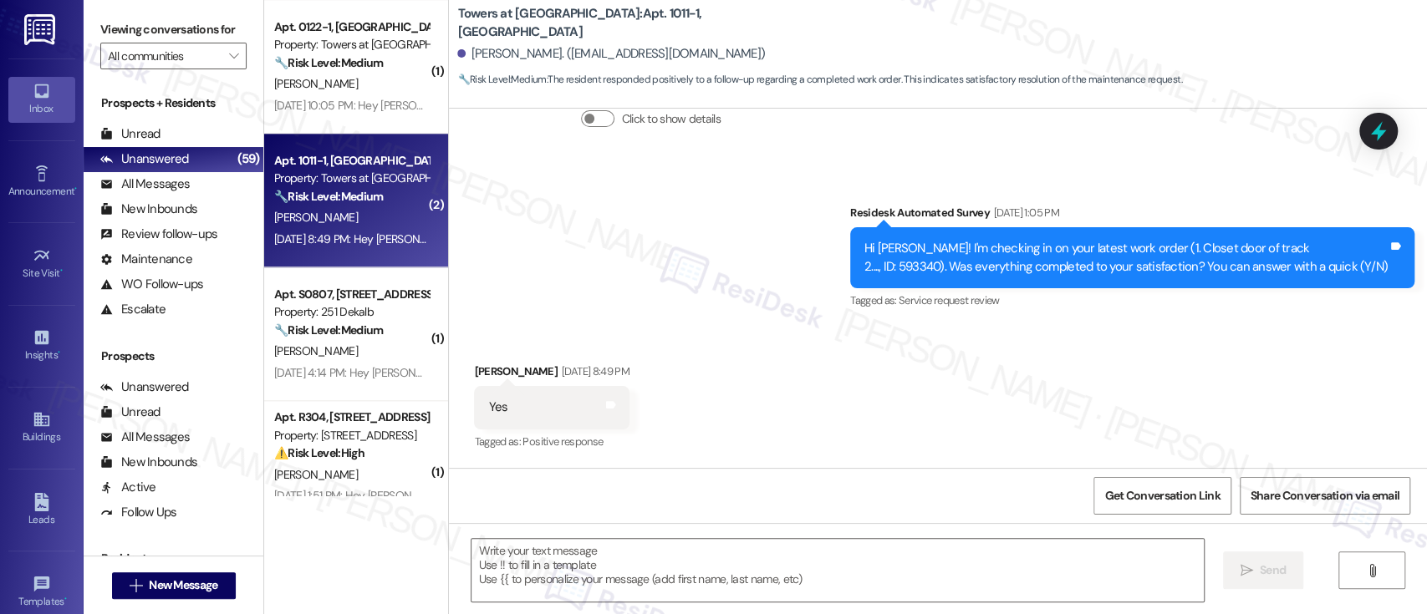
scroll to position [818, 0]
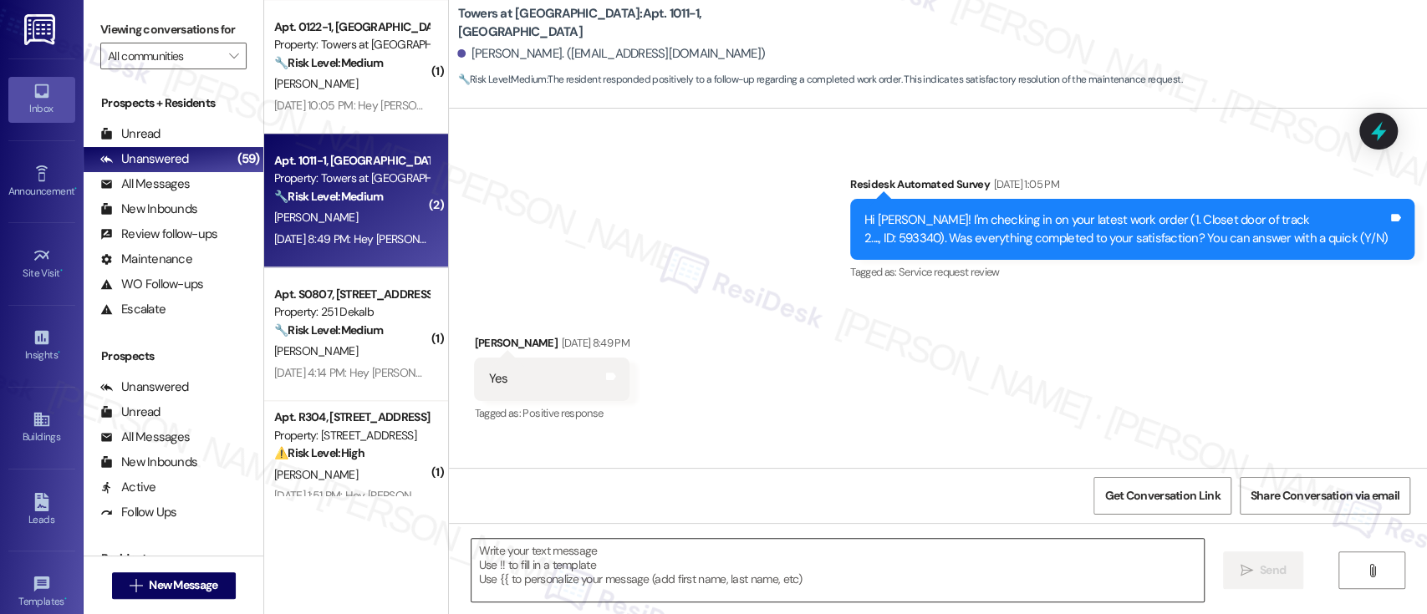
click at [728, 585] on textarea at bounding box center [838, 570] width 732 height 63
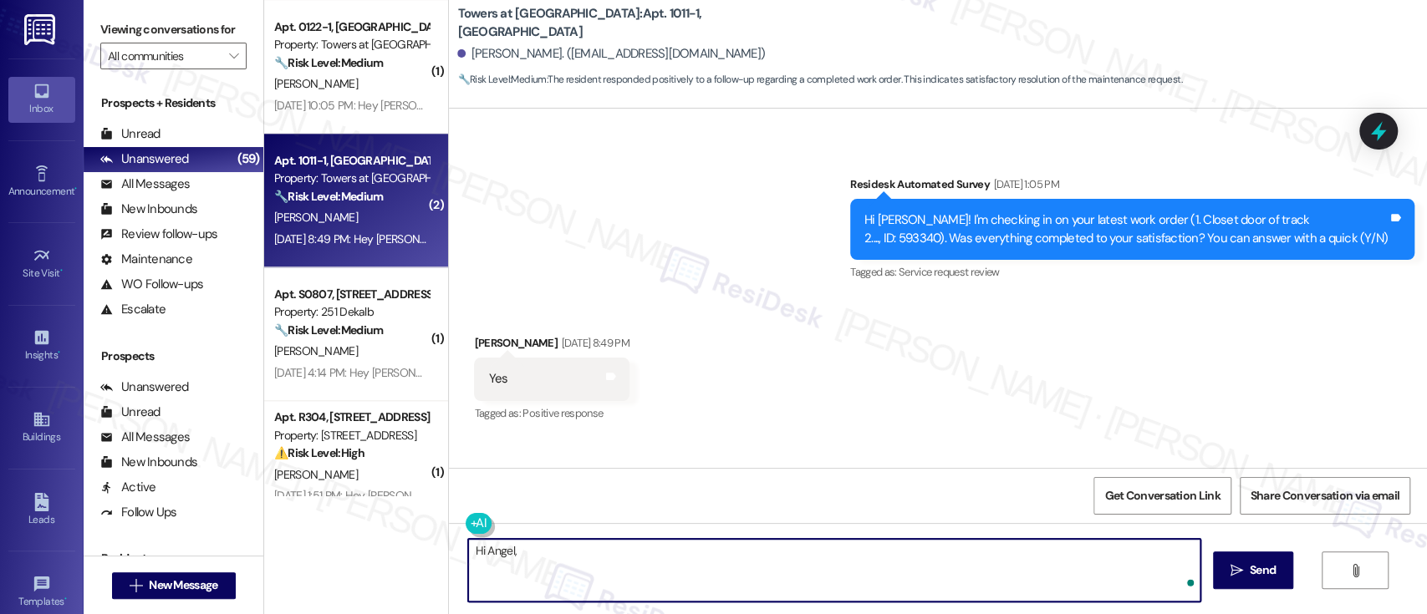
paste textarea "I'm so glad to hear that everything was taken care of to your satisfaction. Ple…"
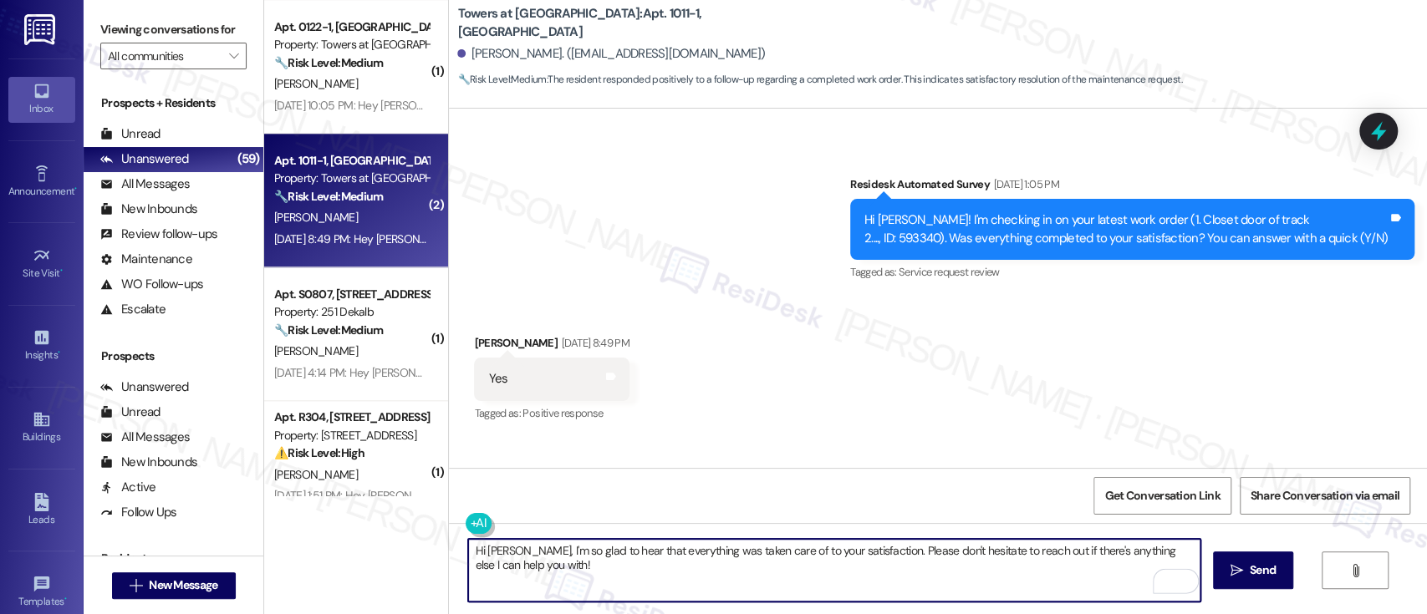
scroll to position [930, 0]
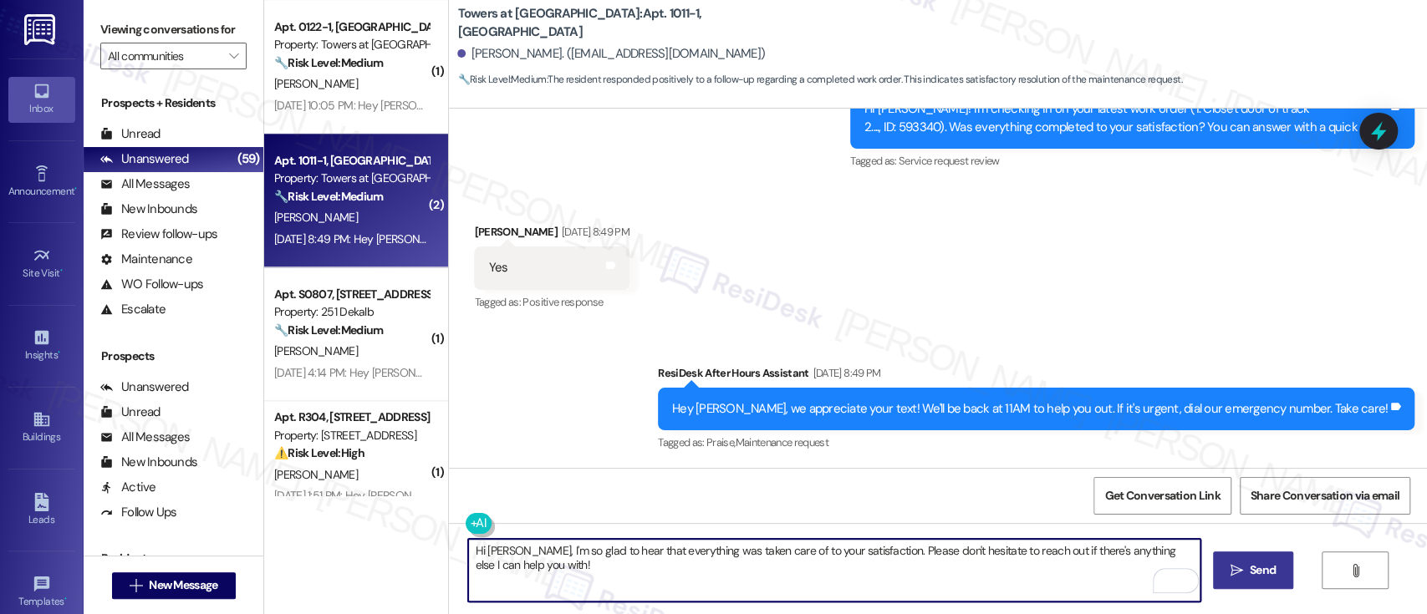
type textarea "Hi Angel, I'm so glad to hear that everything was taken care of to your satisfa…"
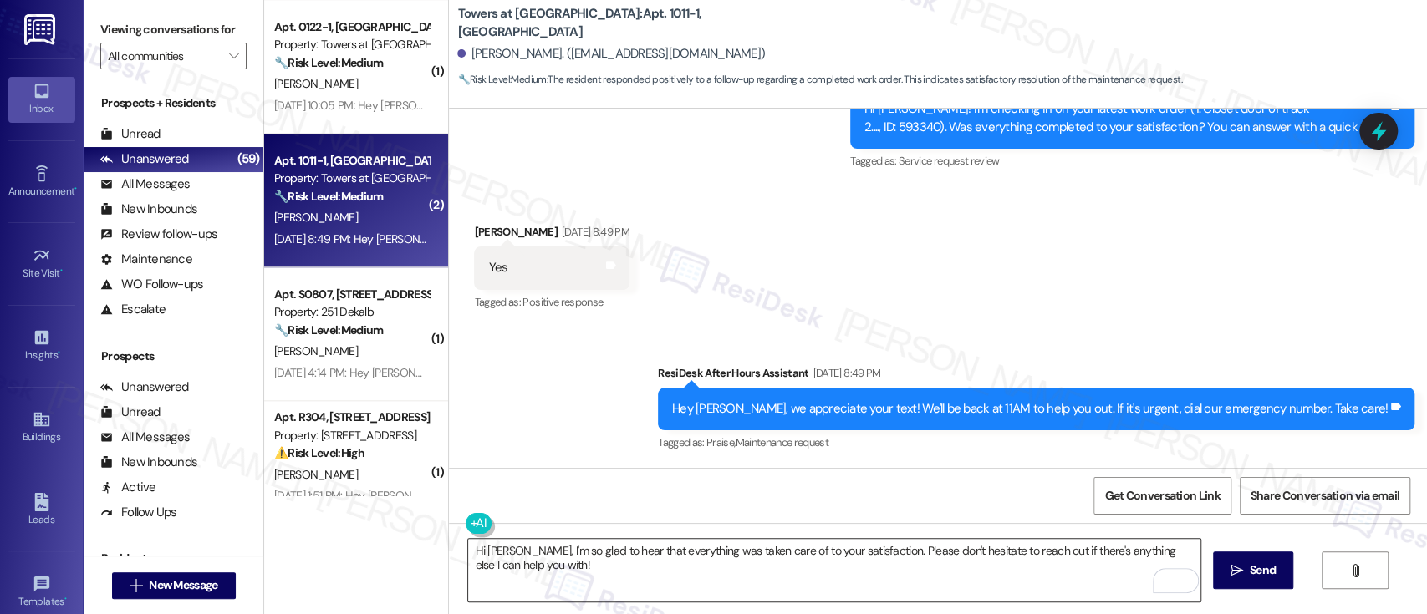
drag, startPoint x: 1257, startPoint y: 568, endPoint x: 1163, endPoint y: 567, distance: 94.5
click at [1251, 572] on span "Send" at bounding box center [1263, 571] width 26 height 18
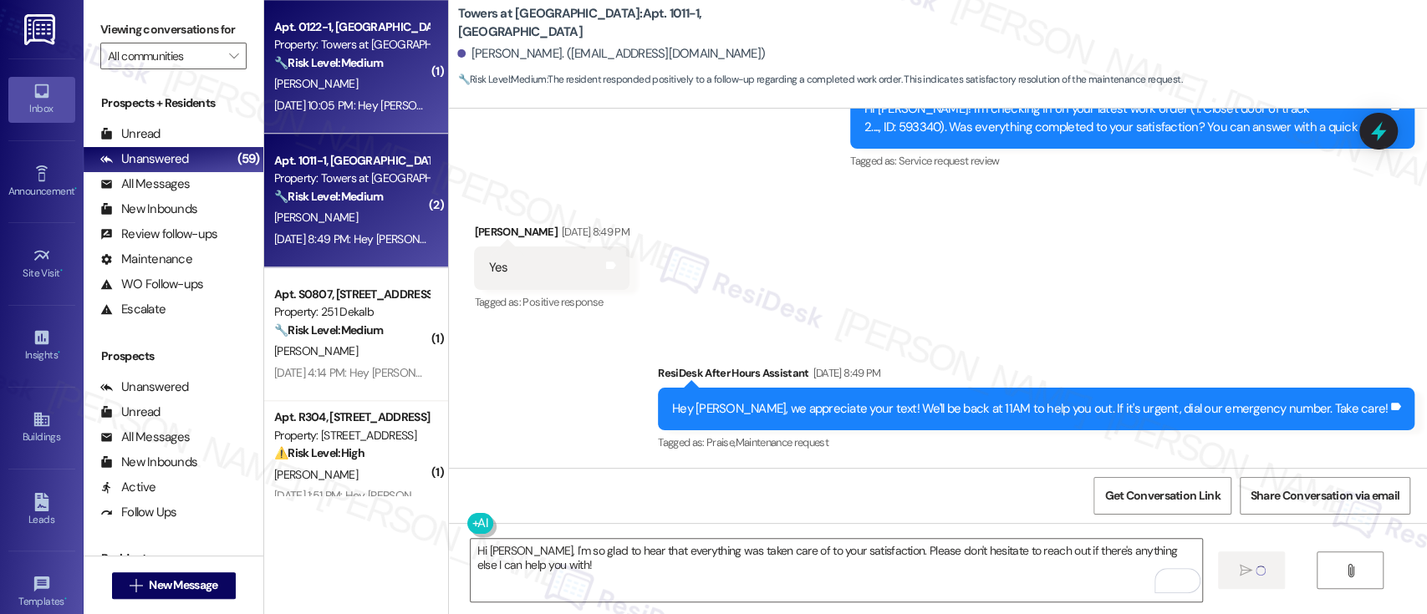
click at [322, 36] on div "Property: Towers at [GEOGRAPHIC_DATA]" at bounding box center [351, 45] width 155 height 18
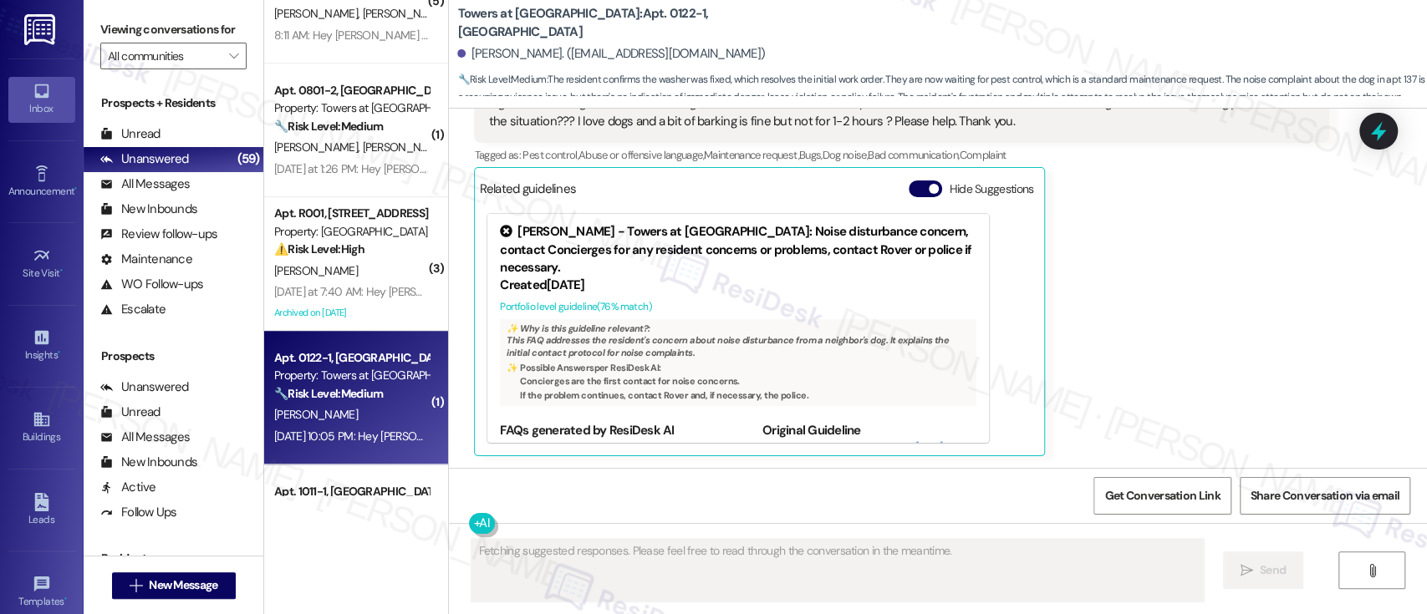
scroll to position [5020, 0]
click at [912, 188] on button "Hide Suggestions" at bounding box center [925, 189] width 33 height 17
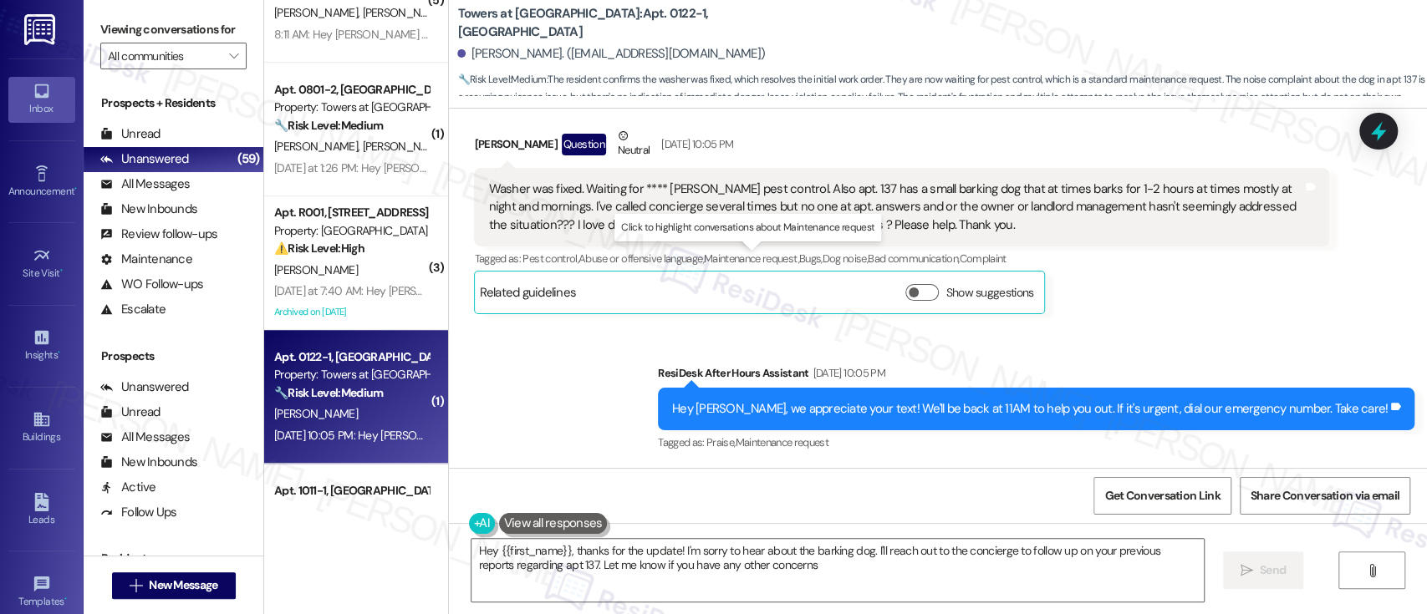
type textarea "Hey {{first_name}}, thanks for the update! I'm sorry to hear about the barking …"
click at [1144, 309] on div "Marc Maslow Question Neutral Sep 13, 2025 at 10:05 PM Washer was fixed. Waiting…" at bounding box center [901, 220] width 855 height 187
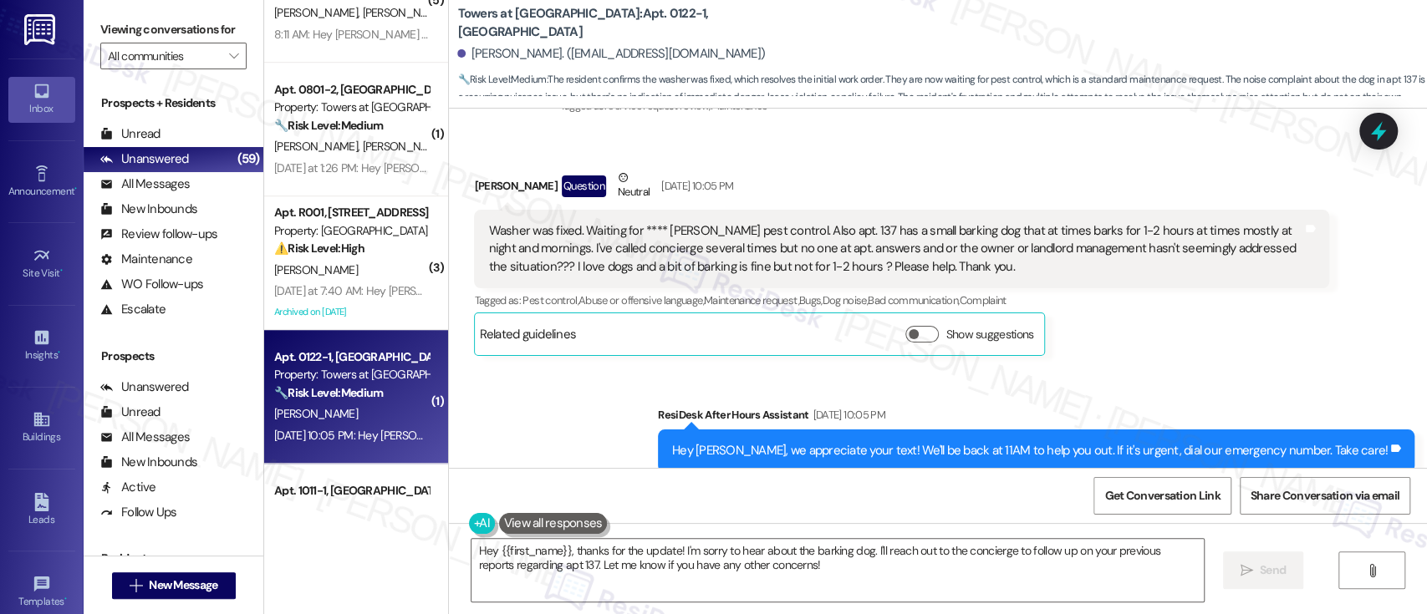
scroll to position [2915, 0]
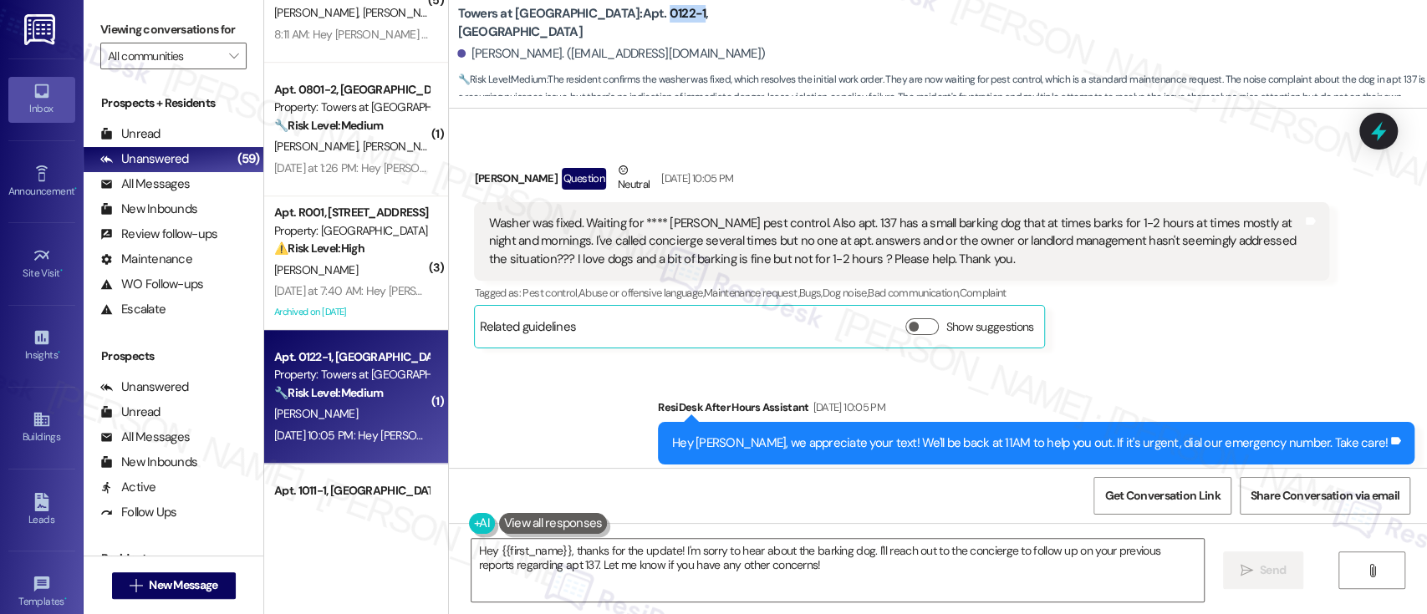
drag, startPoint x: 583, startPoint y: 23, endPoint x: 619, endPoint y: 21, distance: 36.0
click at [619, 21] on b "Towers at Wyncote: Apt. 0122-1, 8440 Limekiln Pike" at bounding box center [624, 23] width 334 height 36
copy b "0122-1"
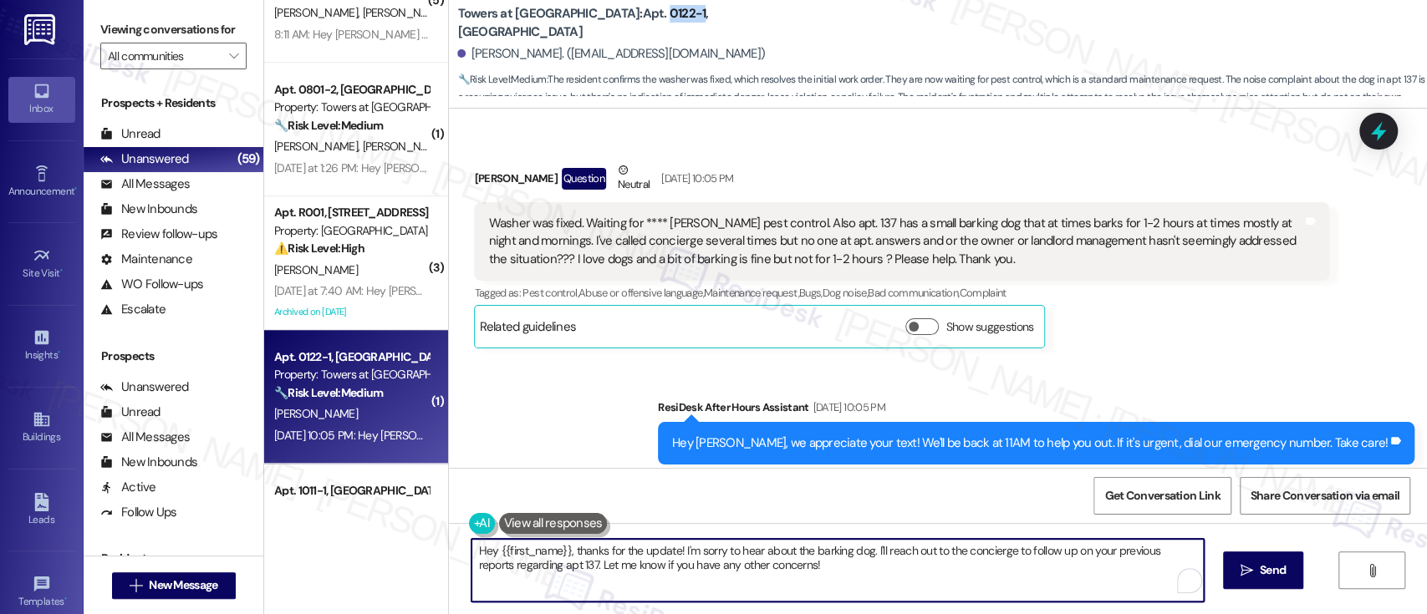
click at [968, 549] on textarea "Hey {{first_name}}, thanks for the update! I'm sorry to hear about the barking …" at bounding box center [838, 570] width 732 height 63
click at [1339, 318] on div "Received via SMS Marc Maslow Question Neutral Sep 13, 2025 at 10:05 PM Washer w…" at bounding box center [938, 242] width 978 height 237
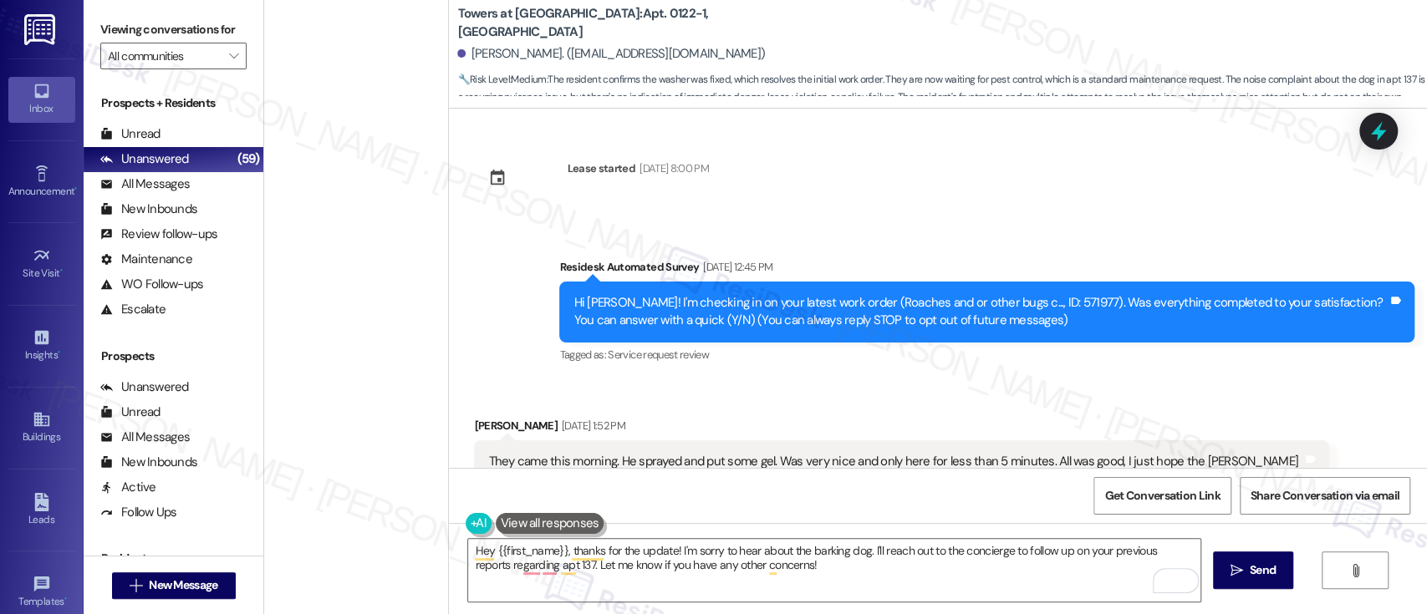
scroll to position [2915, 0]
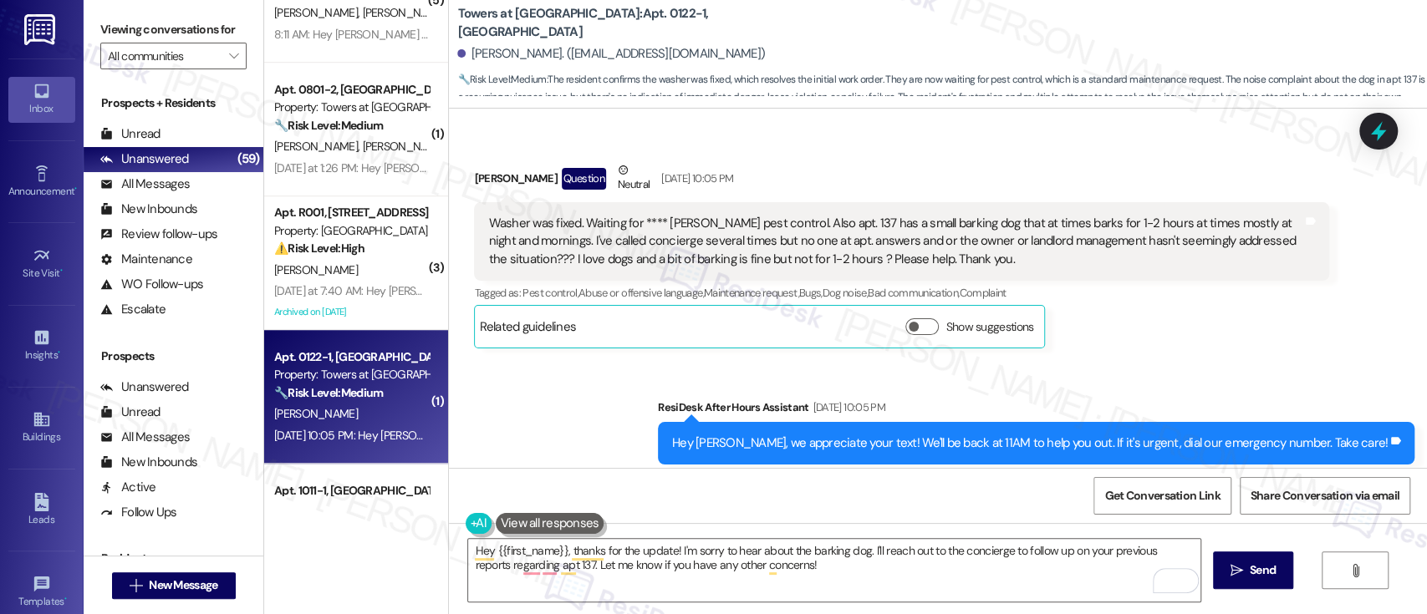
click at [1221, 318] on div "[PERSON_NAME] Question Neutral [DATE] 10:05 PM Washer was fixed. Waiting for **…" at bounding box center [901, 254] width 855 height 187
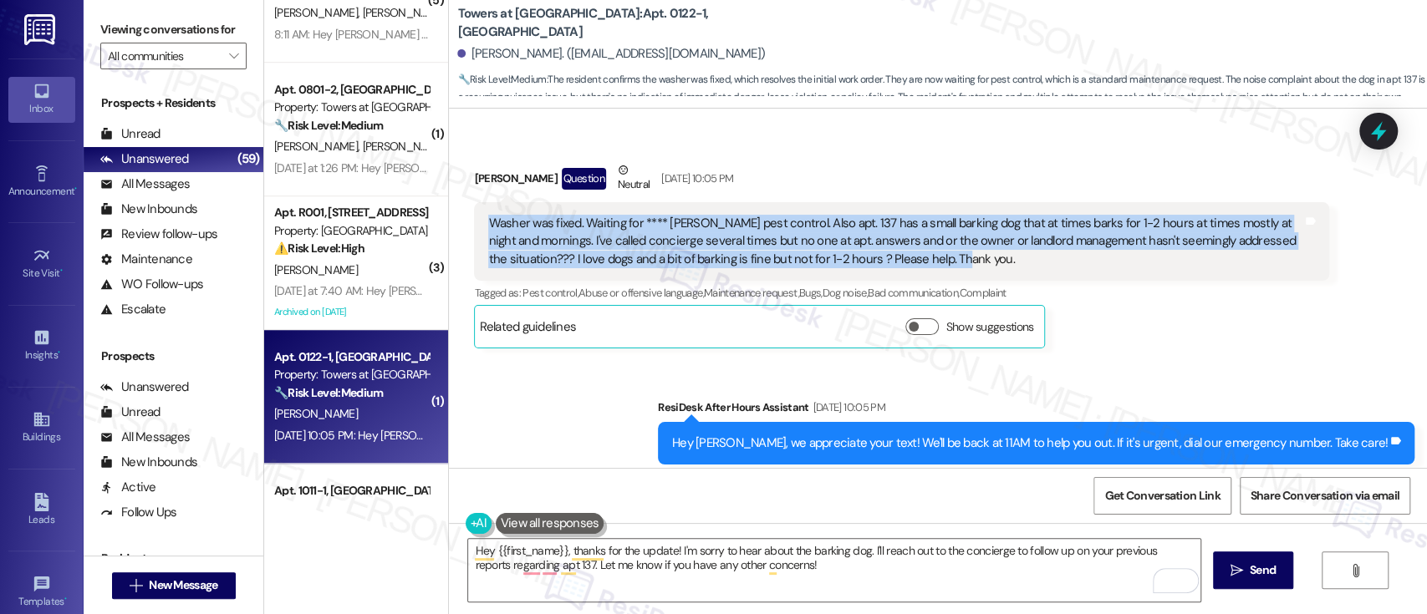
drag, startPoint x: 1008, startPoint y: 256, endPoint x: 451, endPoint y: 204, distance: 559.2
click at [449, 204] on div "Received via SMS Marc Maslow Question Neutral Sep 13, 2025 at 10:05 PM Washer w…" at bounding box center [938, 242] width 978 height 237
copy div "Washer was fixed. Waiting for **** roach pest control. Also apt. 137 has a smal…"
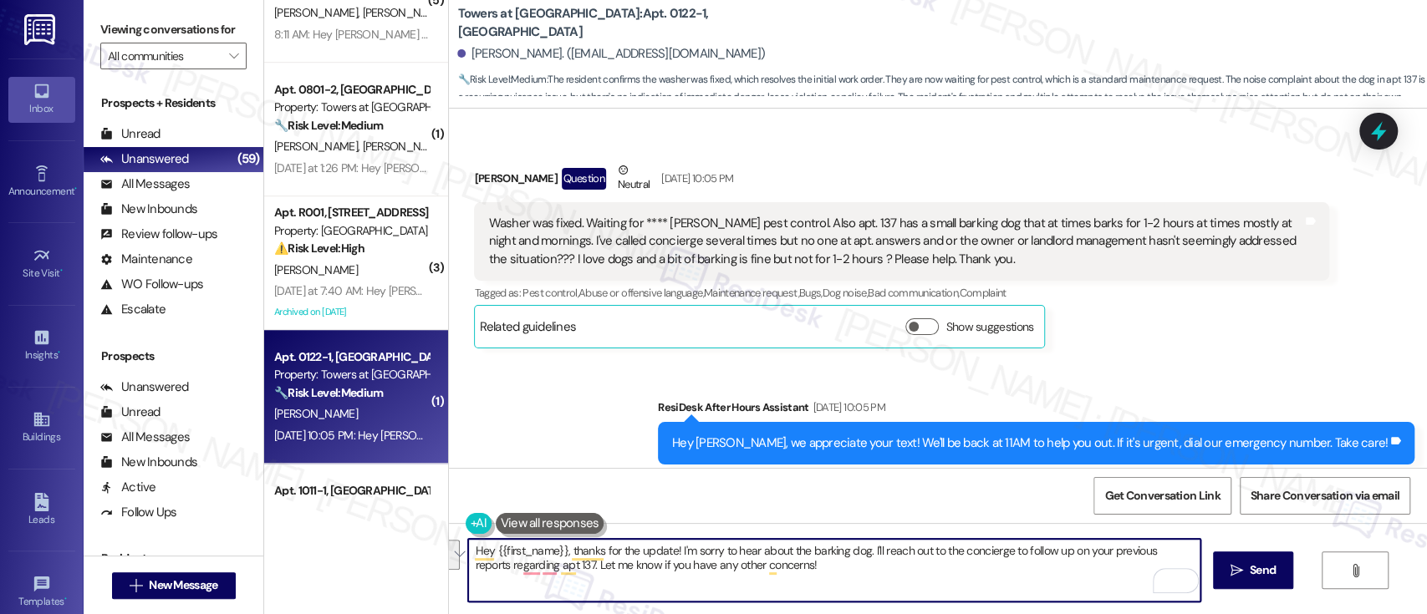
drag, startPoint x: 849, startPoint y: 576, endPoint x: 559, endPoint y: 550, distance: 290.4
click at [559, 550] on textarea "Hey {{first_name}}, thanks for the update! I'm sorry to hear about the barking …" at bounding box center [834, 570] width 732 height 63
paste textarea "Thank you for the update. I'm glad to hear the washer has been fixed, and I’ll …"
click at [563, 552] on textarea "Hey {{first_name}}, Thank you for the update. I'm glad to hear the washer has b…" at bounding box center [834, 570] width 732 height 63
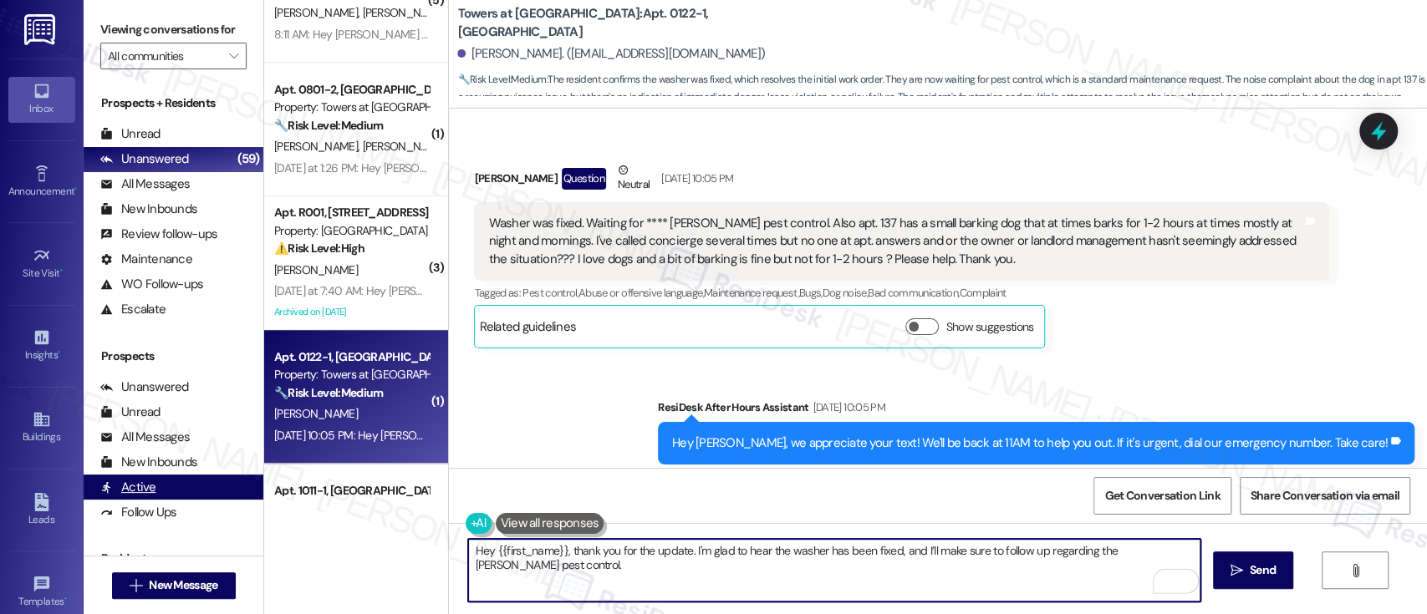
drag, startPoint x: 650, startPoint y: 559, endPoint x: 237, endPoint y: 496, distance: 418.7
click at [237, 496] on div "Viewing conversations for All communities  Prospects + Residents Unread (0) Un…" at bounding box center [755, 307] width 1343 height 614
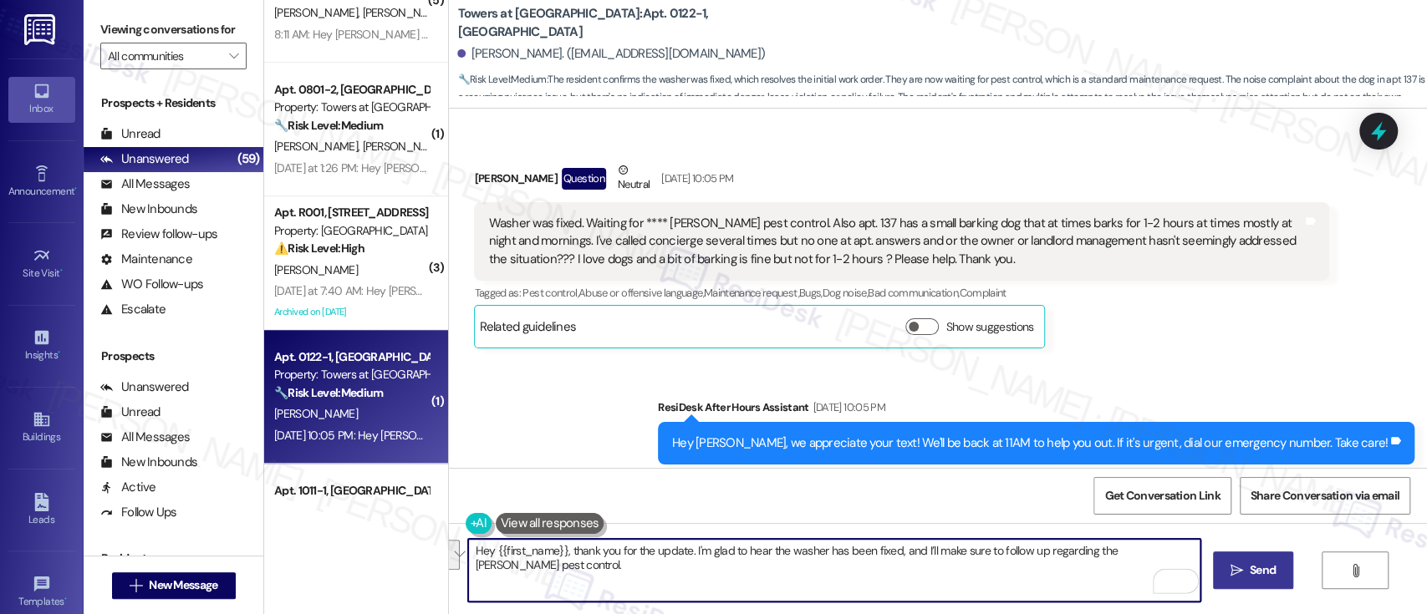
type textarea "Hey {{first_name}}, thank you for the update. I'm glad to hear the washer has b…"
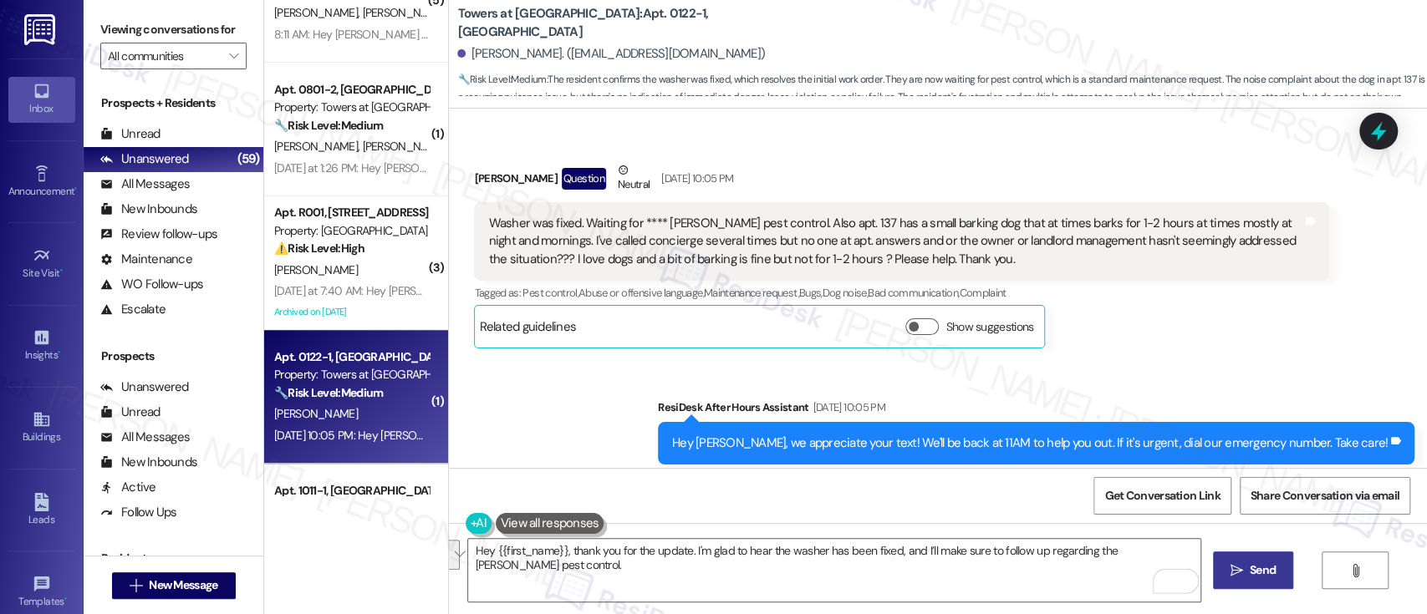
click at [1274, 584] on button " Send" at bounding box center [1253, 571] width 81 height 38
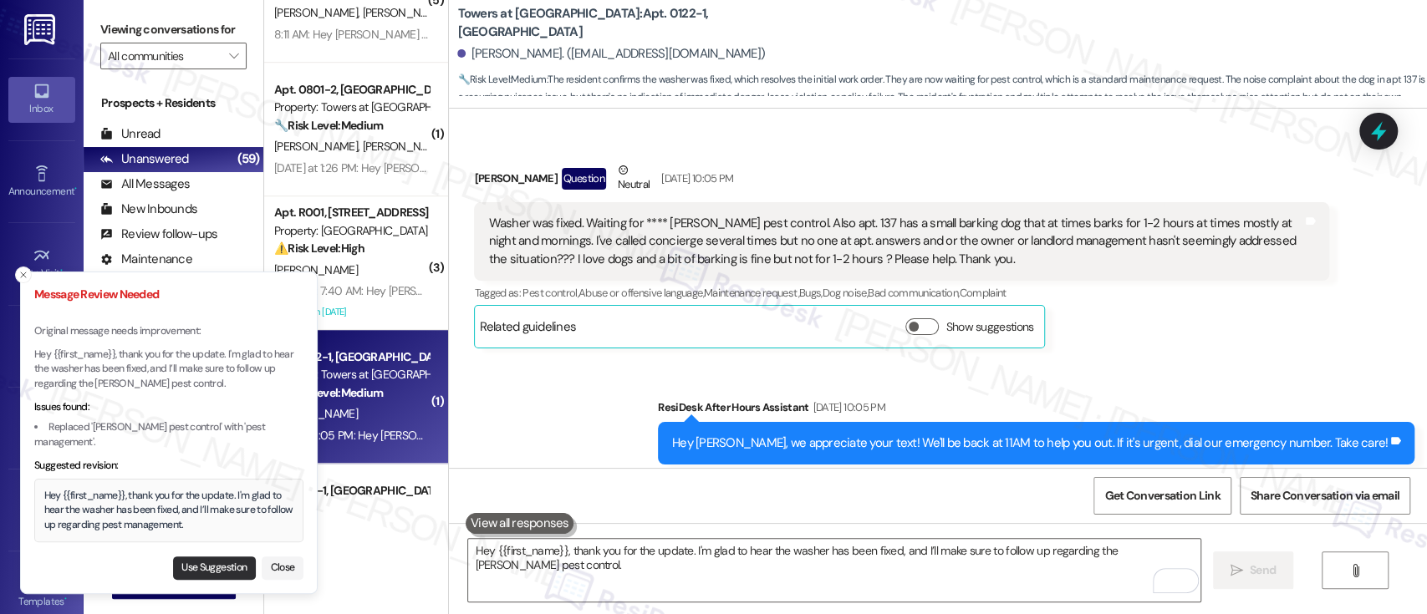
click at [204, 570] on button "Use Suggestion" at bounding box center [214, 568] width 83 height 23
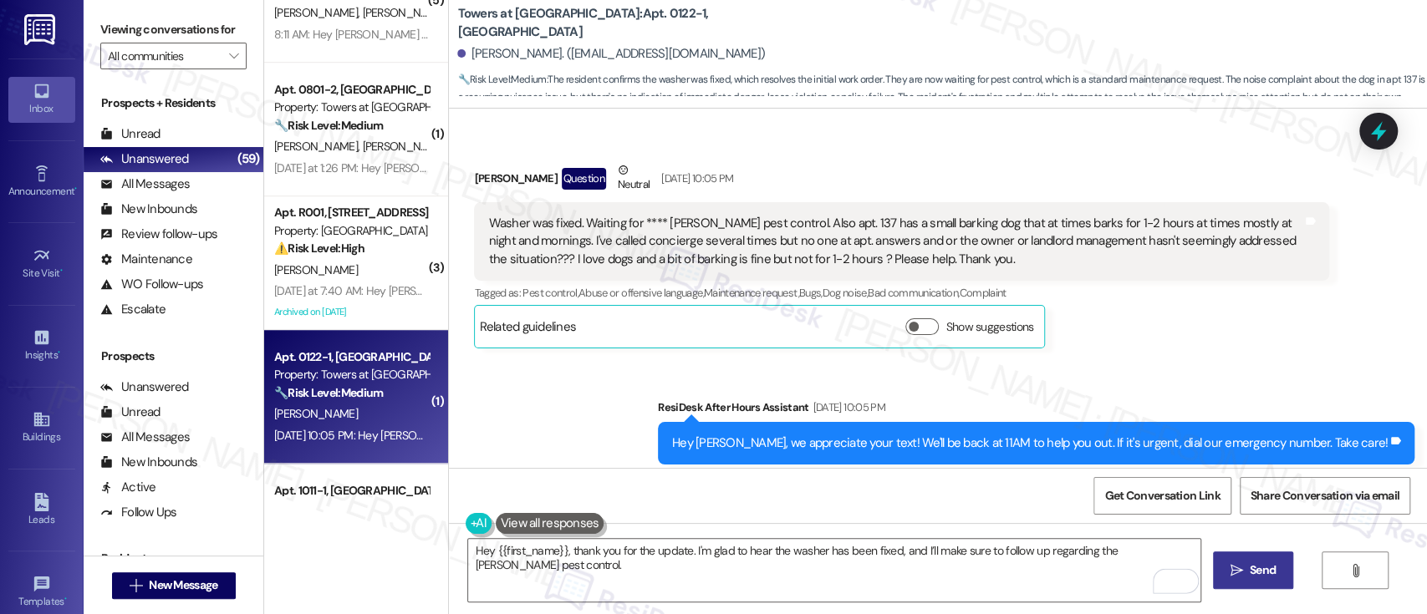
click at [1278, 576] on button " Send" at bounding box center [1253, 571] width 81 height 38
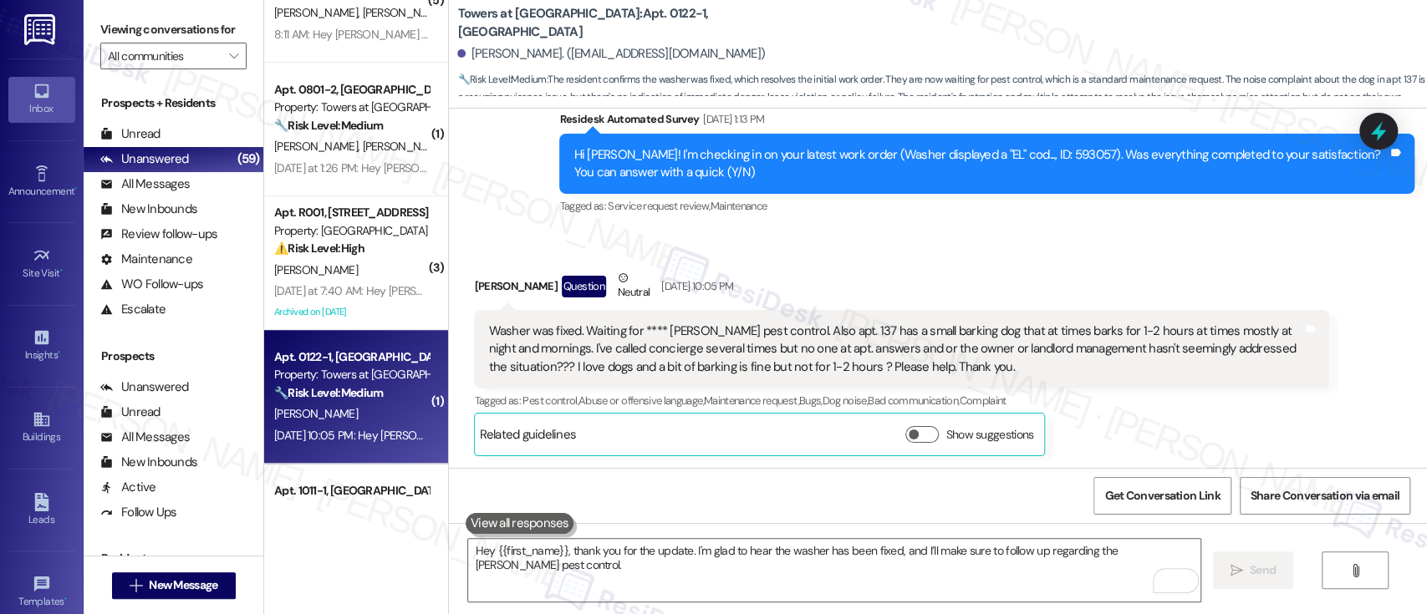
scroll to position [3066, 0]
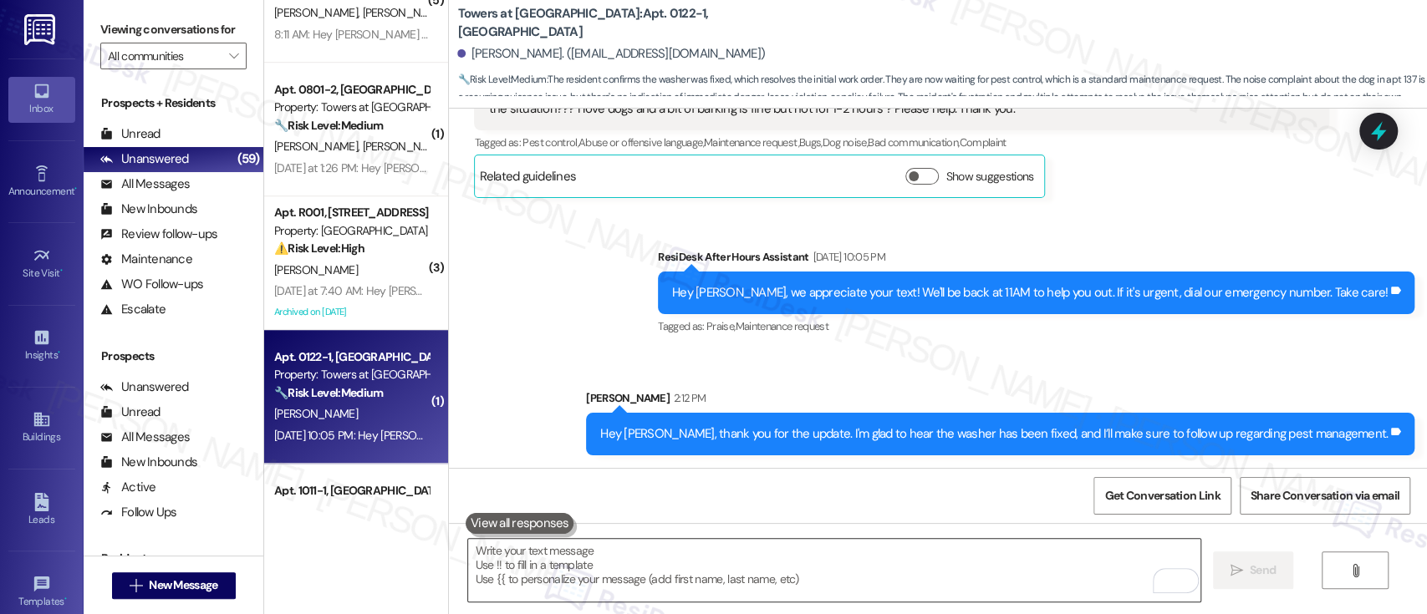
click at [926, 572] on textarea "To enrich screen reader interactions, please activate Accessibility in Grammarl…" at bounding box center [834, 570] width 732 height 63
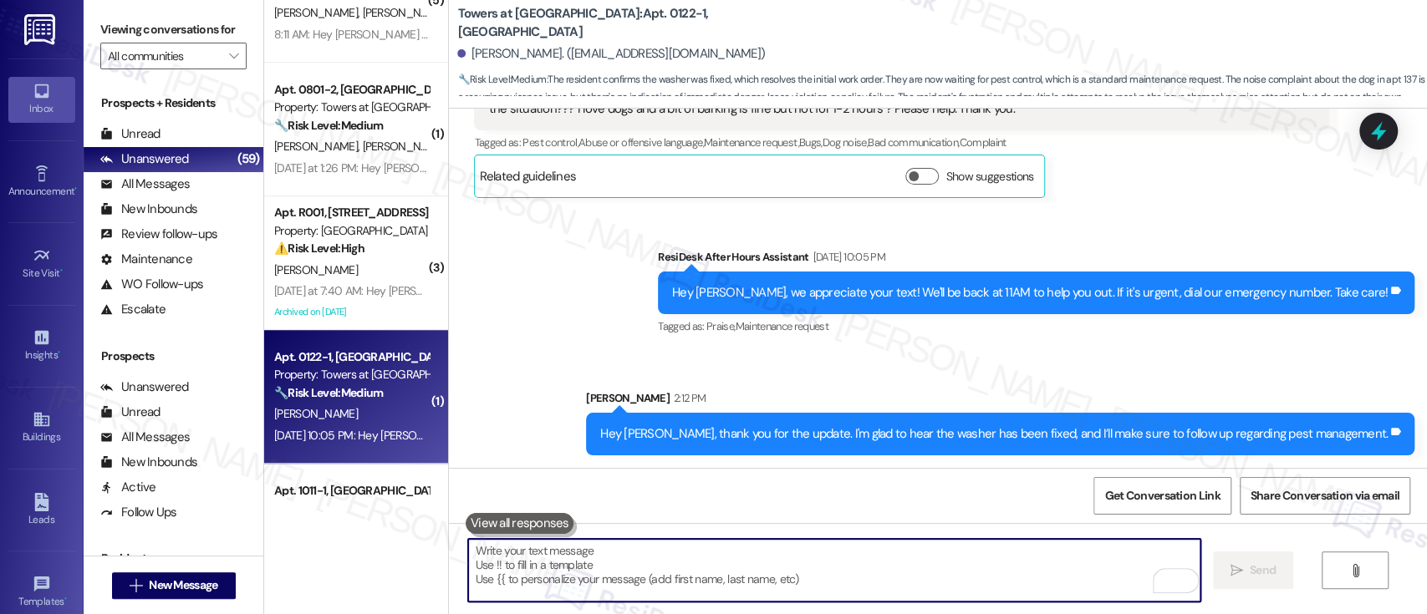
paste textarea "I’m really sorry to hear about the ongoing issue with the barking dog in Apt. 1…"
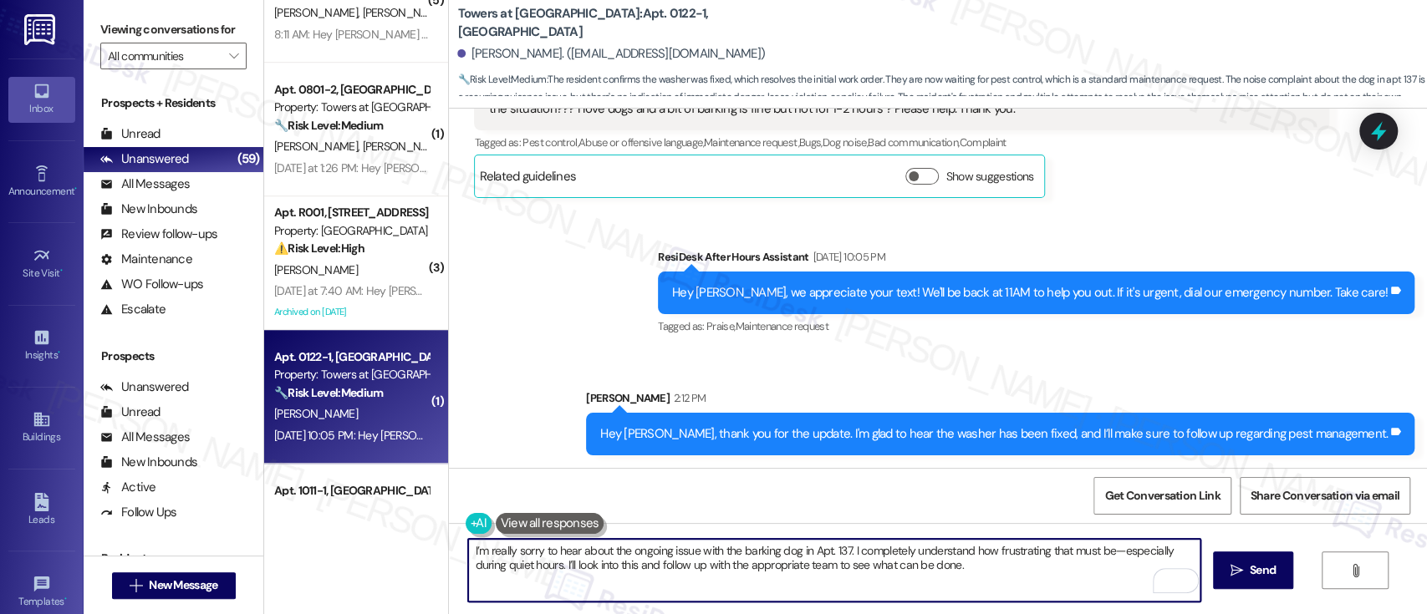
drag, startPoint x: 739, startPoint y: 565, endPoint x: 798, endPoint y: 568, distance: 58.6
click at [798, 568] on textarea "I’m really sorry to hear about the ongoing issue with the barking dog in Apt. 1…" at bounding box center [834, 570] width 732 height 63
type textarea "I’m really sorry to hear about the ongoing issue with the barking dog in Apt. 1…"
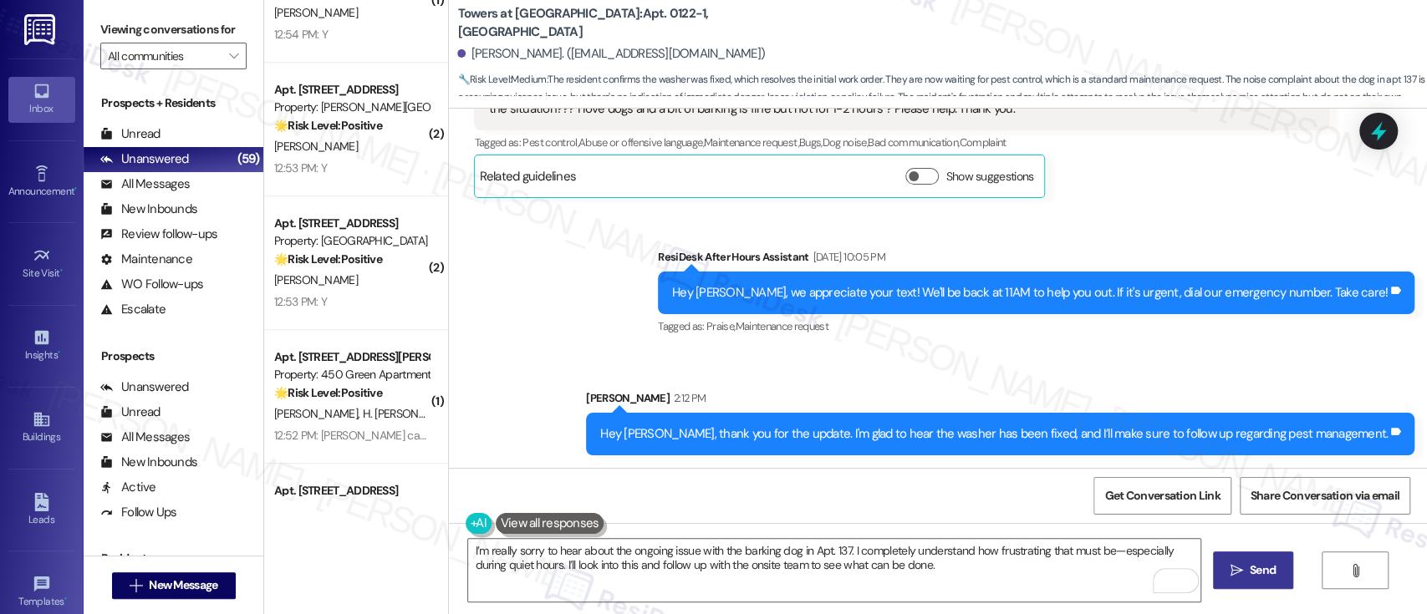
click at [1241, 584] on button " Send" at bounding box center [1253, 571] width 81 height 38
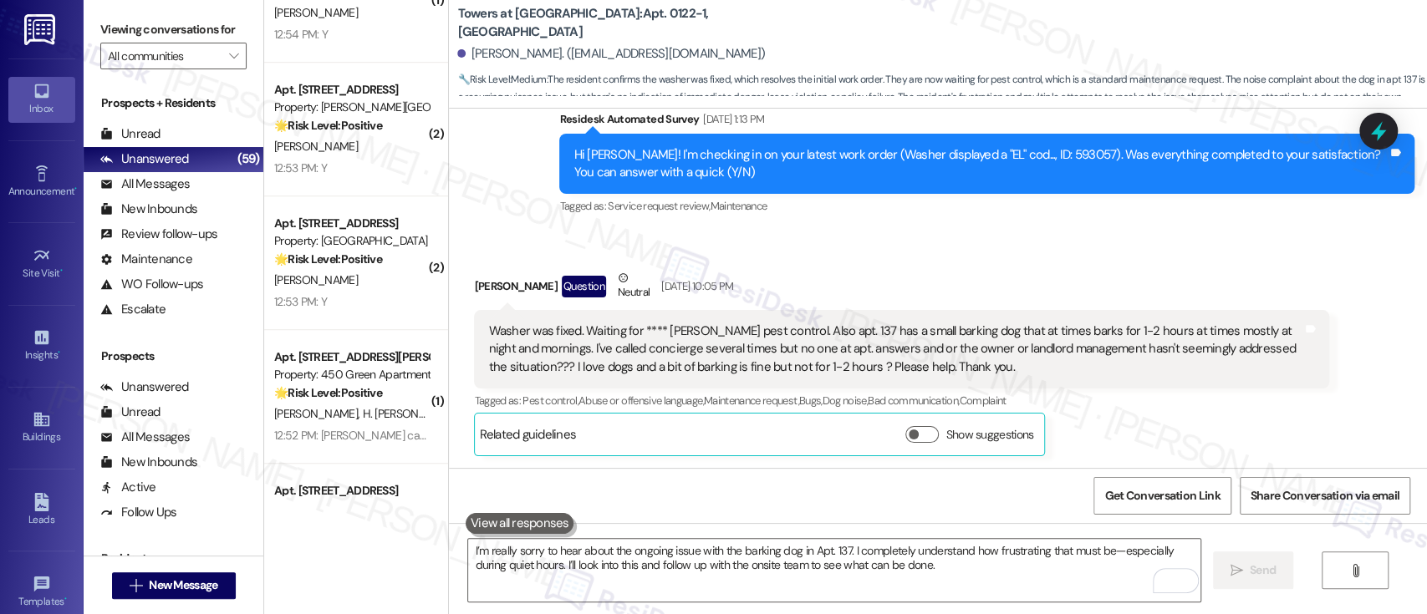
scroll to position [3200, 0]
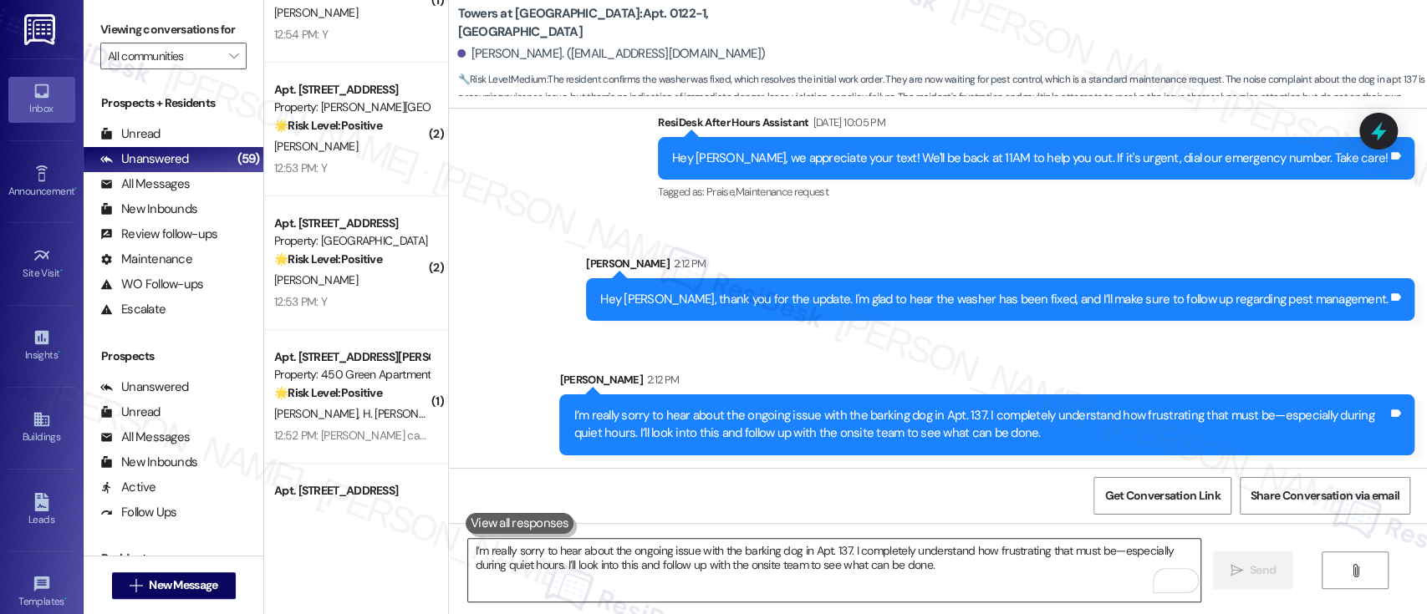
click at [903, 588] on textarea "I’m really sorry to hear about the ongoing issue with the barking dog in Apt. 1…" at bounding box center [834, 570] width 732 height 63
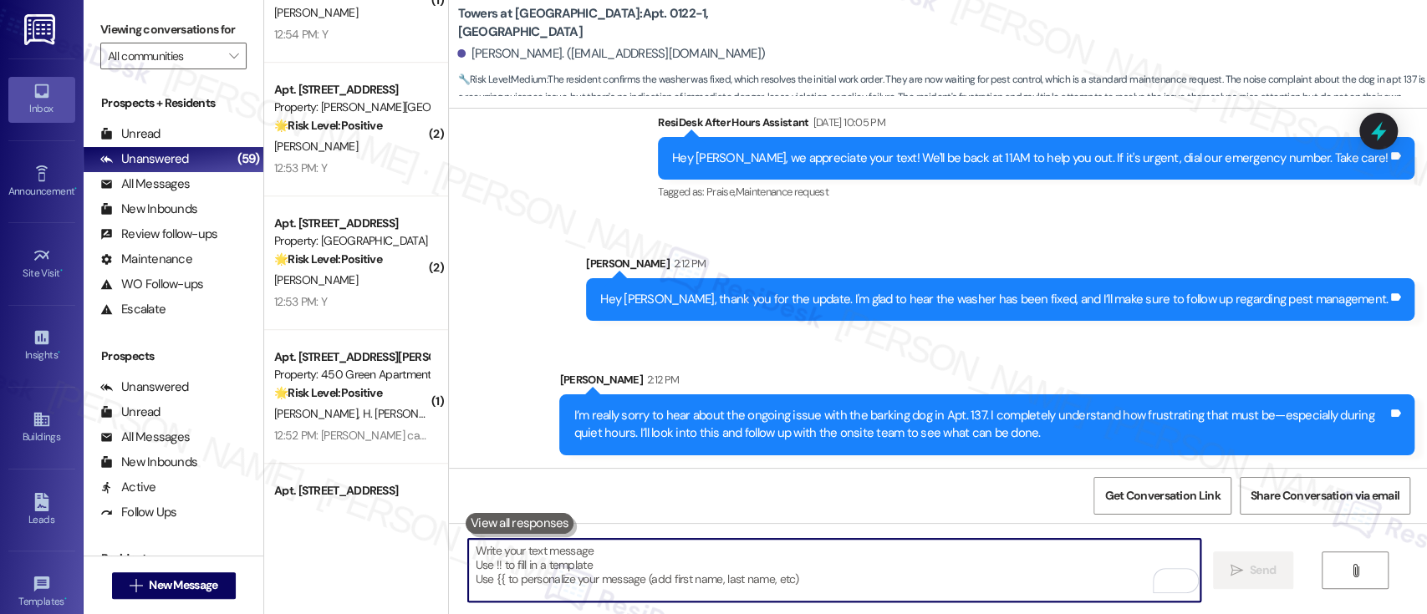
paste textarea "Thank you for your patience, and please don’t hesitate to reach out if anything…"
type textarea "Thank you for your patience, and please don’t hesitate to reach out if anything…"
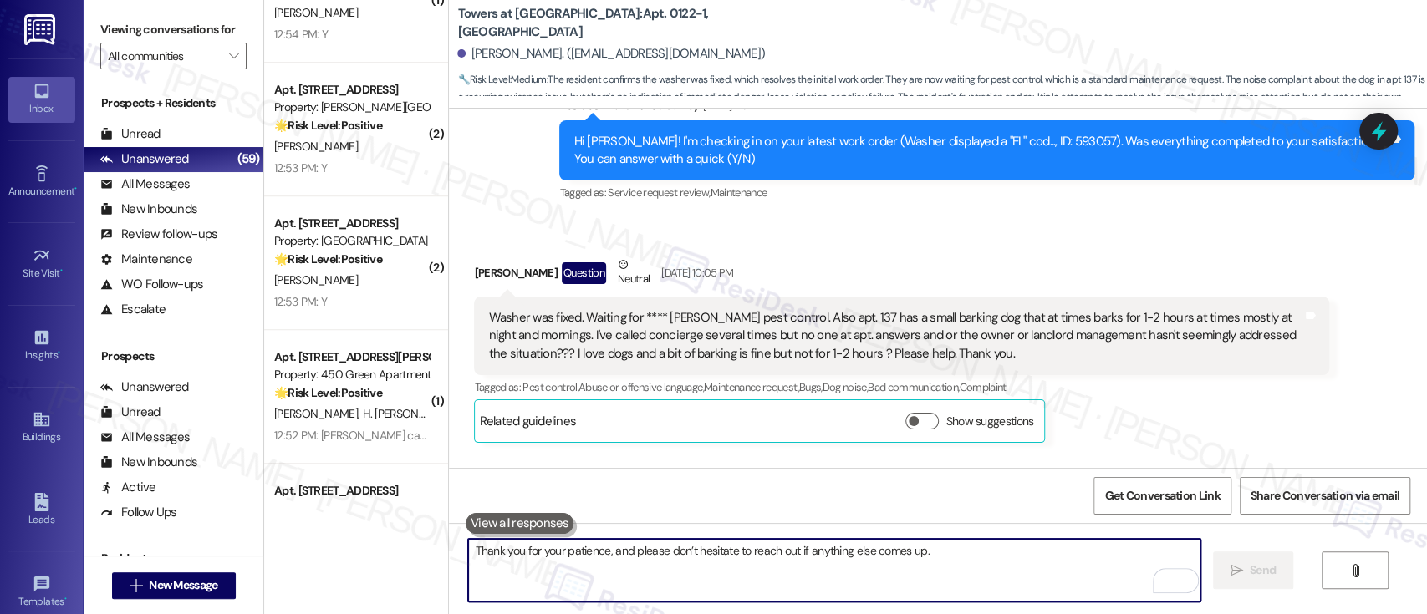
scroll to position [2807, 0]
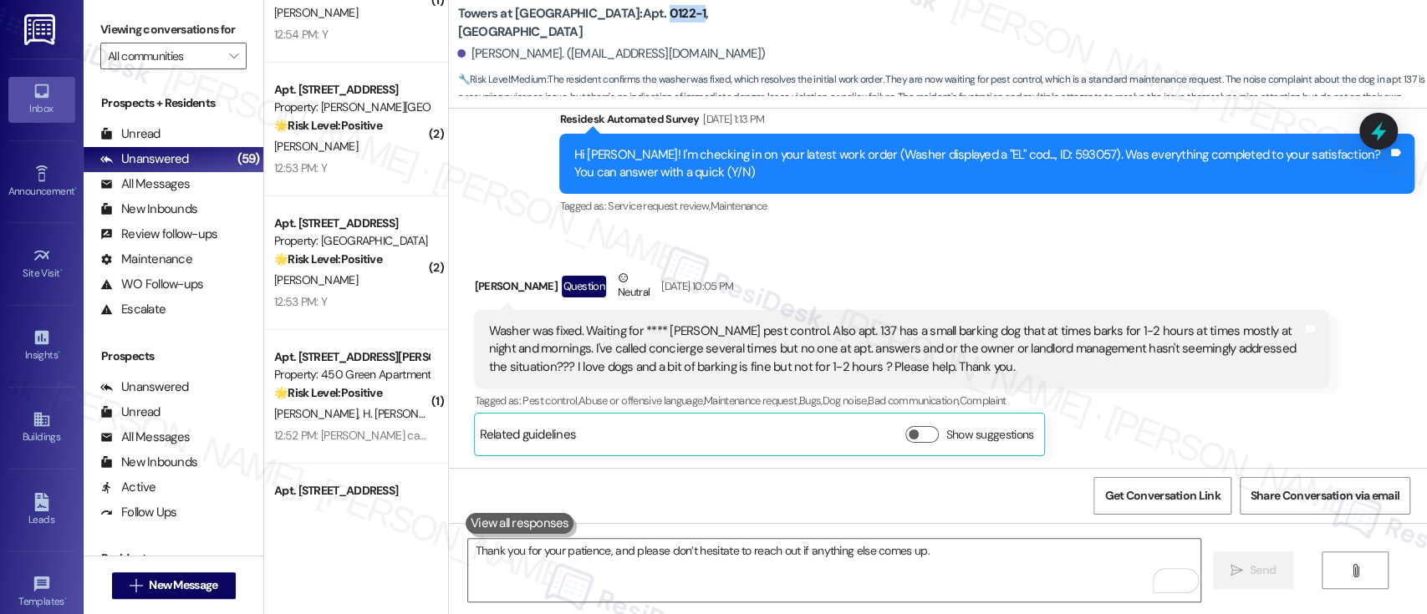
drag, startPoint x: 617, startPoint y: 23, endPoint x: 585, endPoint y: 23, distance: 31.8
click at [585, 23] on b "Towers at [GEOGRAPHIC_DATA]: Apt. 0122-1, [GEOGRAPHIC_DATA]" at bounding box center [624, 23] width 334 height 36
copy b "0122-1"
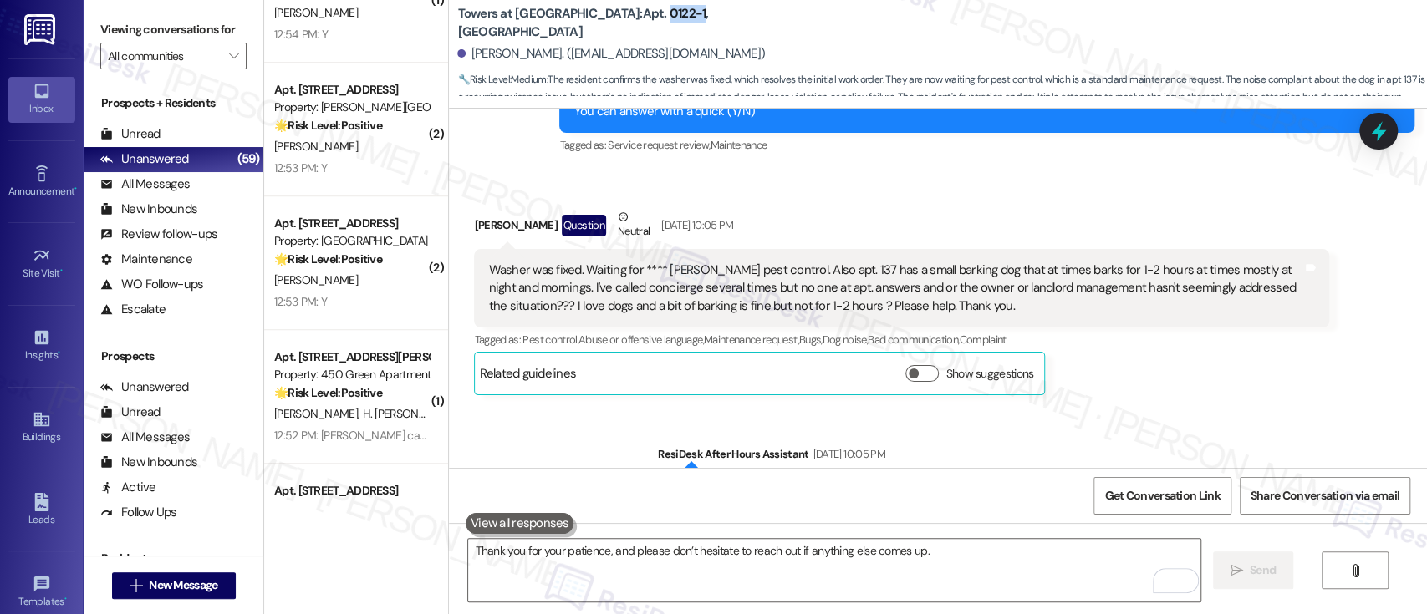
scroll to position [3317, 0]
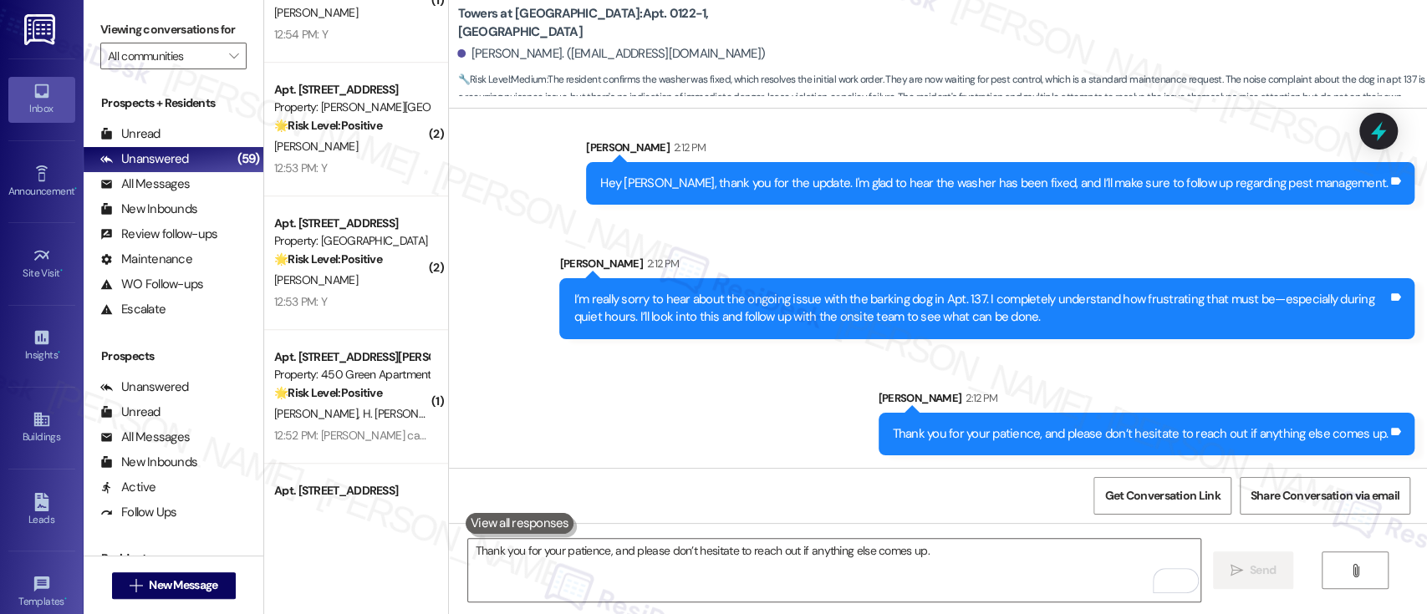
click at [663, 405] on div "Sent via SMS ResiDesk After Hours Assistant Sep 13, 2025 at 10:05 PM Hey Marc, …" at bounding box center [938, 214] width 978 height 508
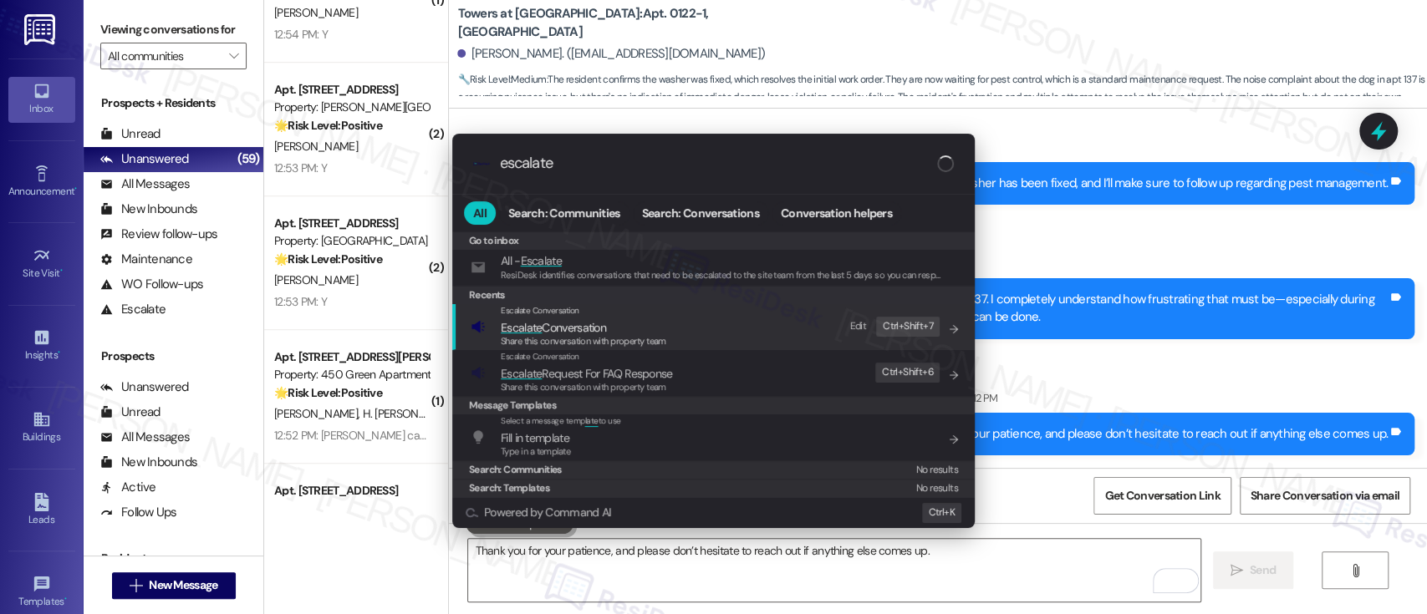
type input "escalate"
click at [595, 335] on span "Share this conversation with property team" at bounding box center [584, 341] width 166 height 12
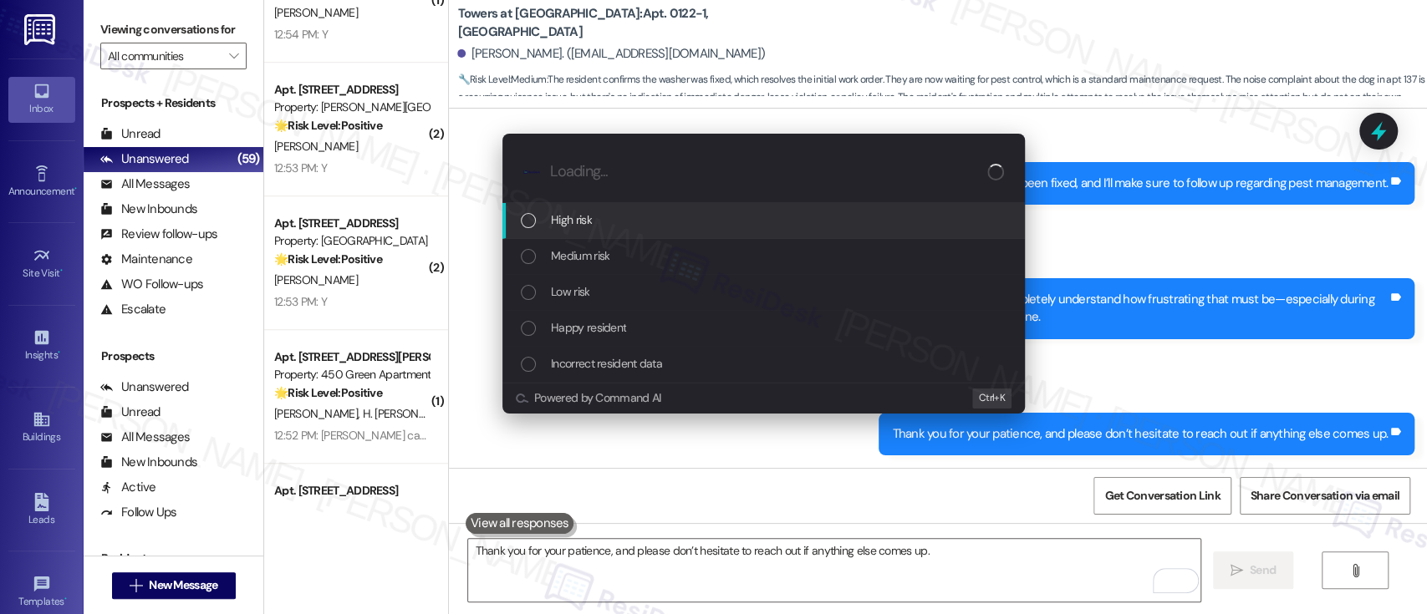
click at [598, 220] on div "High risk" at bounding box center [765, 220] width 489 height 18
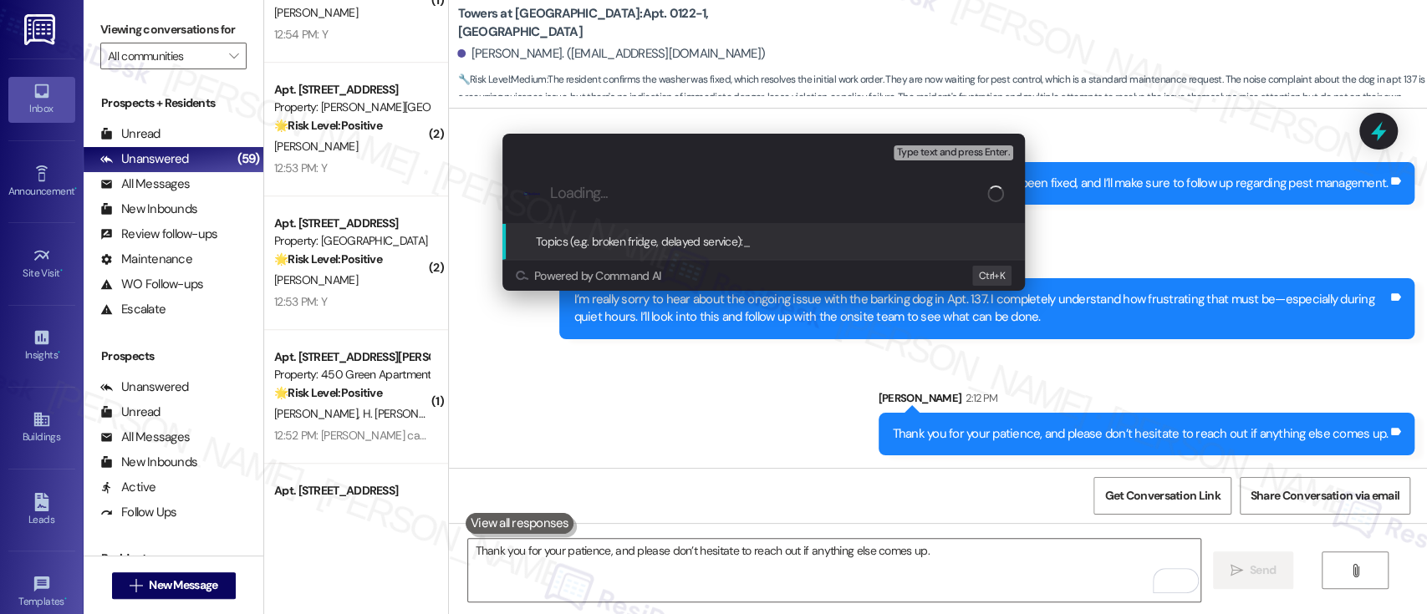
paste input "Work Order #593973"
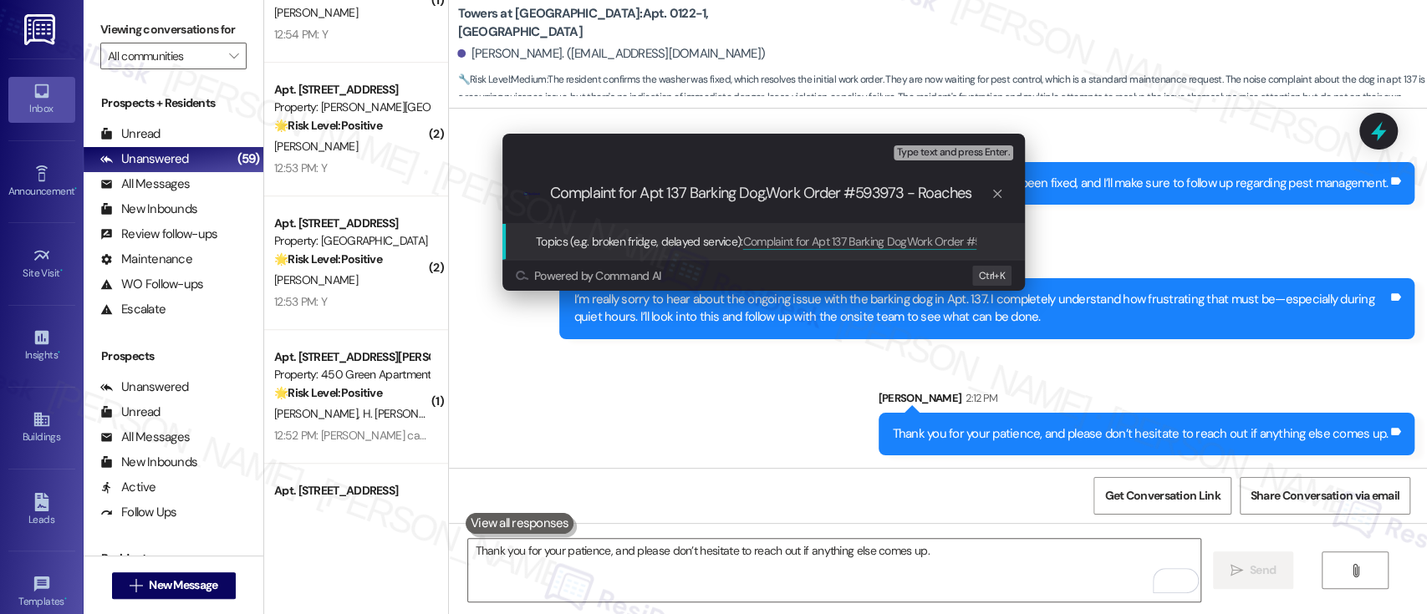
type input "Complaint for Apt 137 Barking Dog, Work Order #593973 - Roaches"
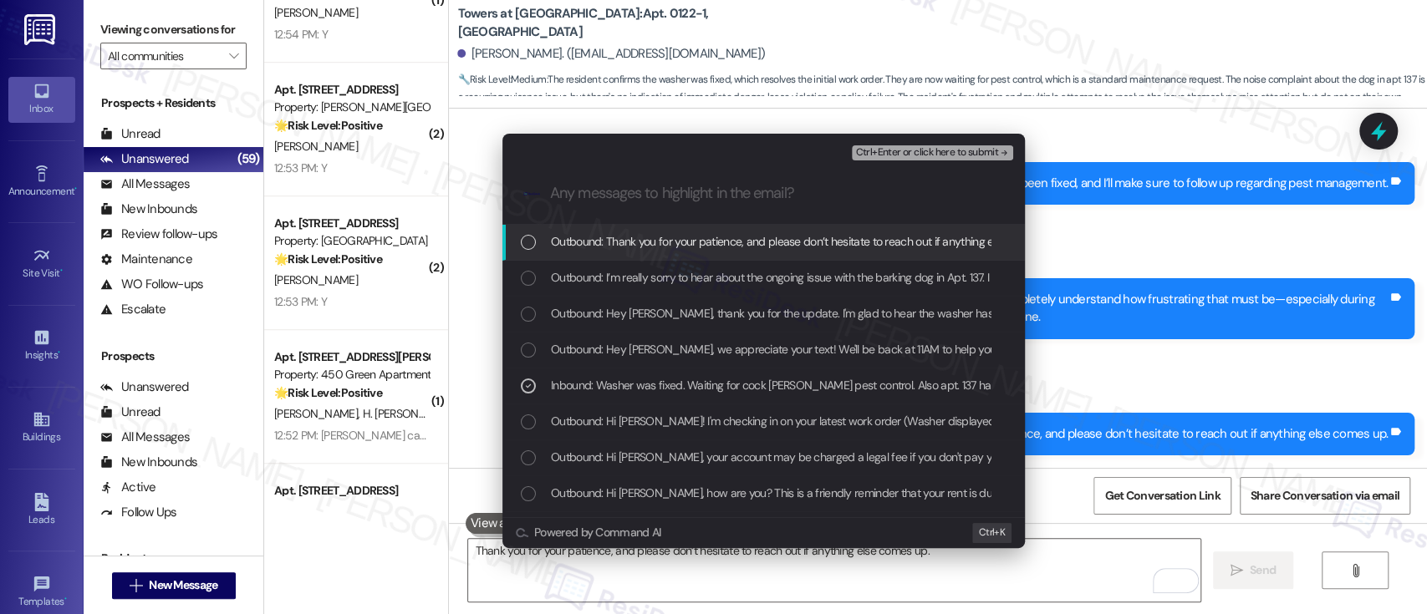
click at [947, 145] on button "Ctrl+Enter or click here to submit" at bounding box center [932, 152] width 161 height 15
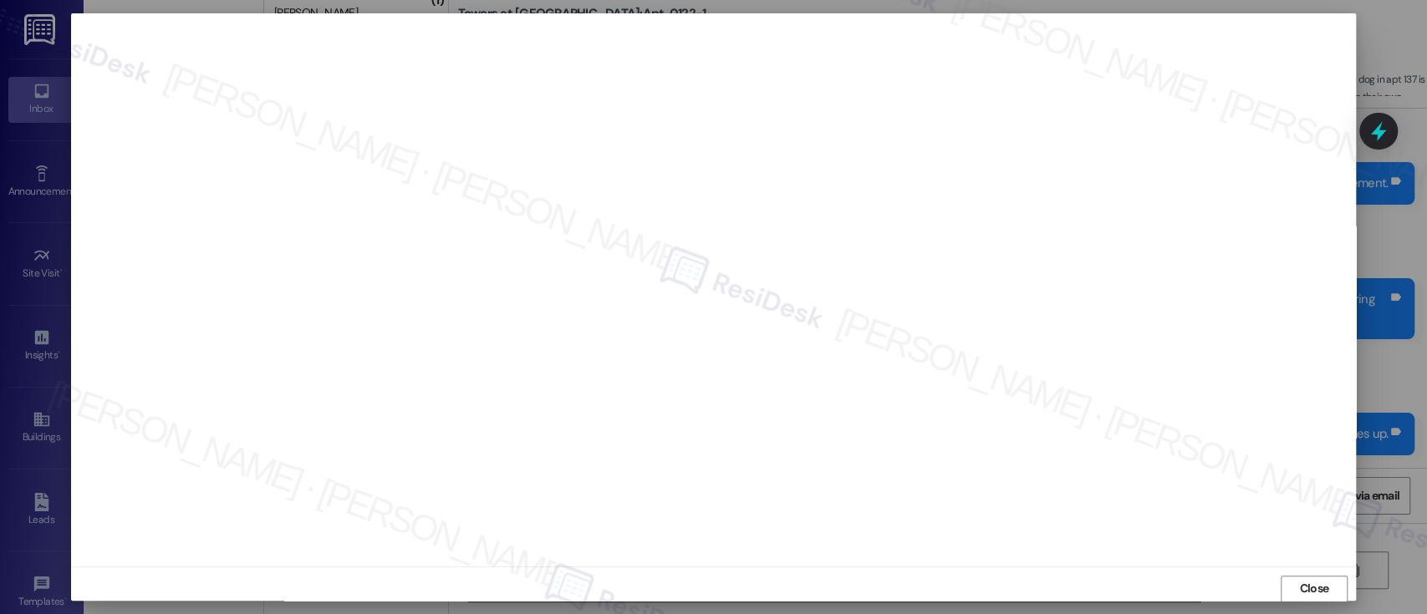
scroll to position [1, 0]
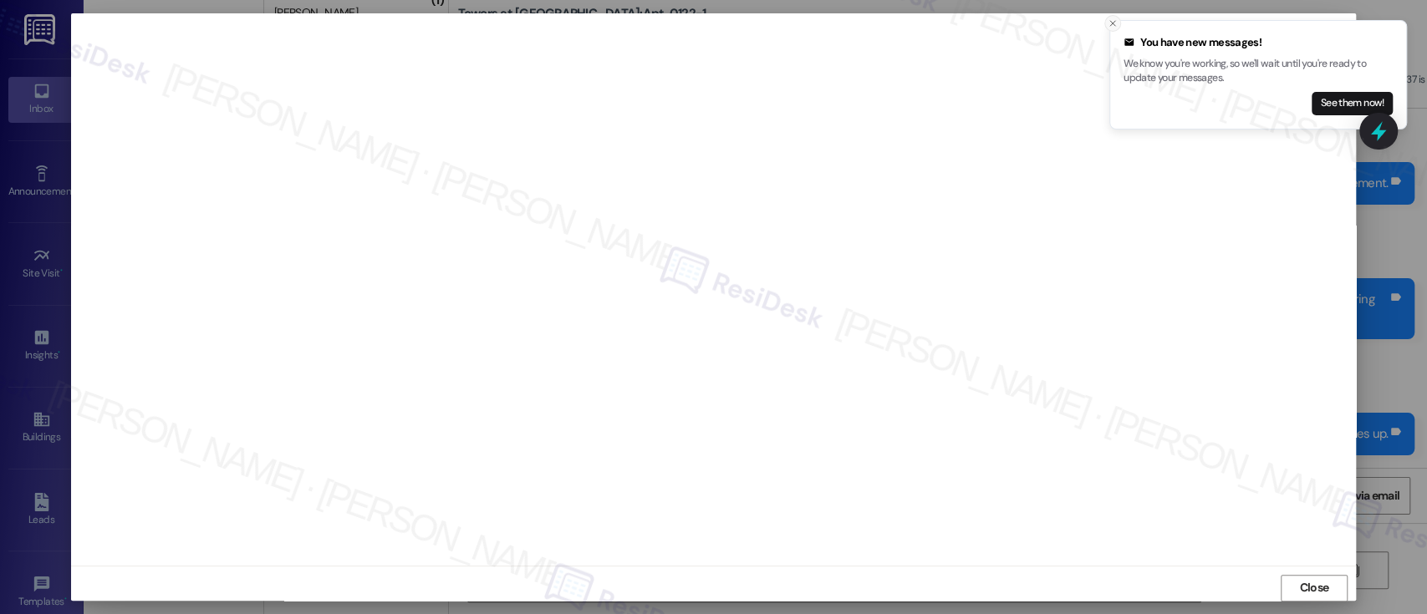
click at [1110, 22] on icon "Close toast" at bounding box center [1113, 23] width 10 height 10
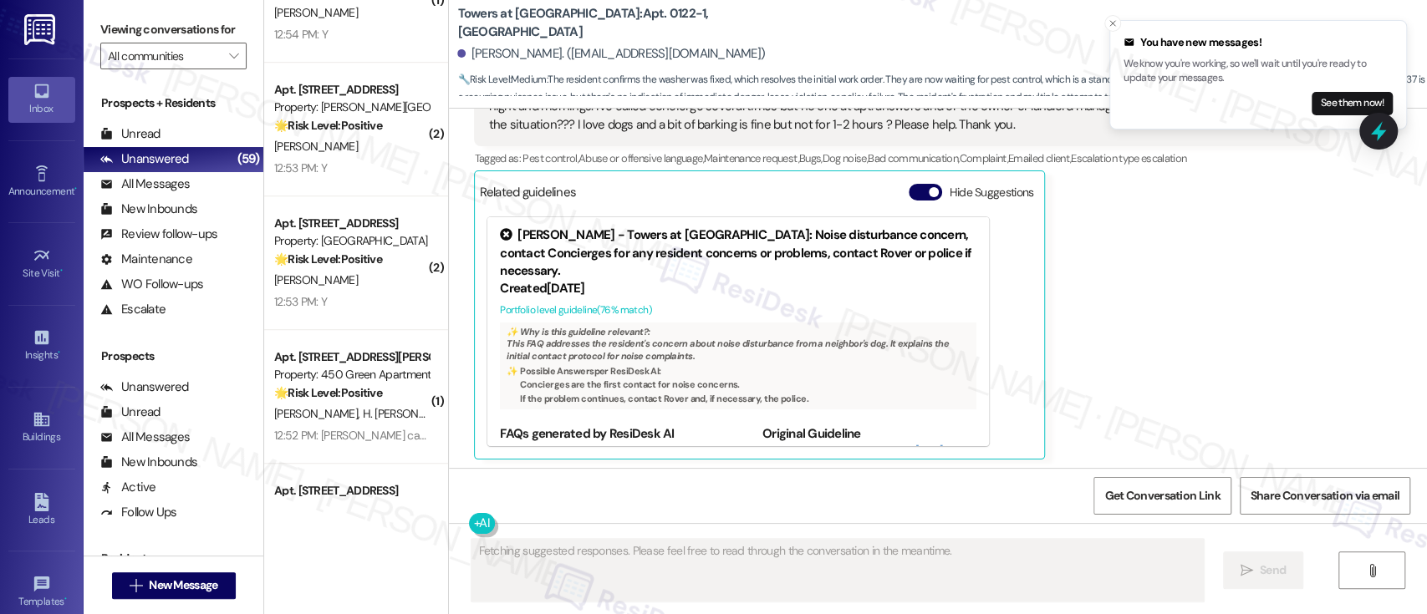
scroll to position [3053, 0]
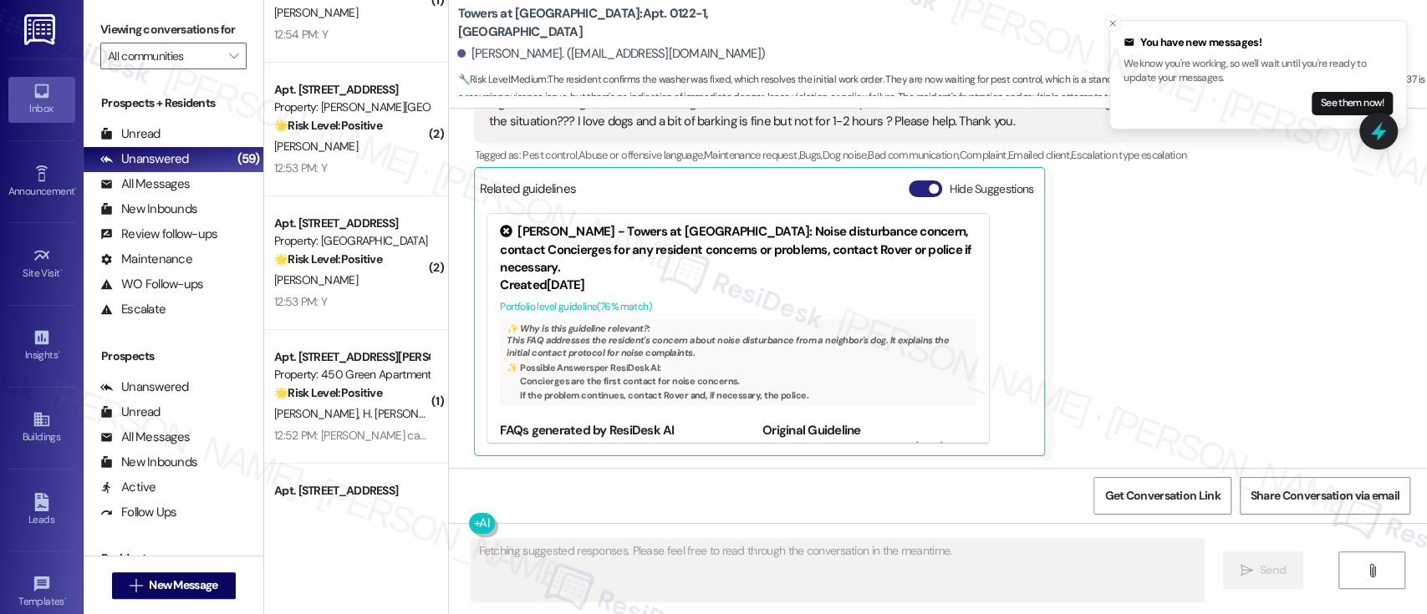
click at [909, 182] on button "Hide Suggestions" at bounding box center [925, 189] width 33 height 17
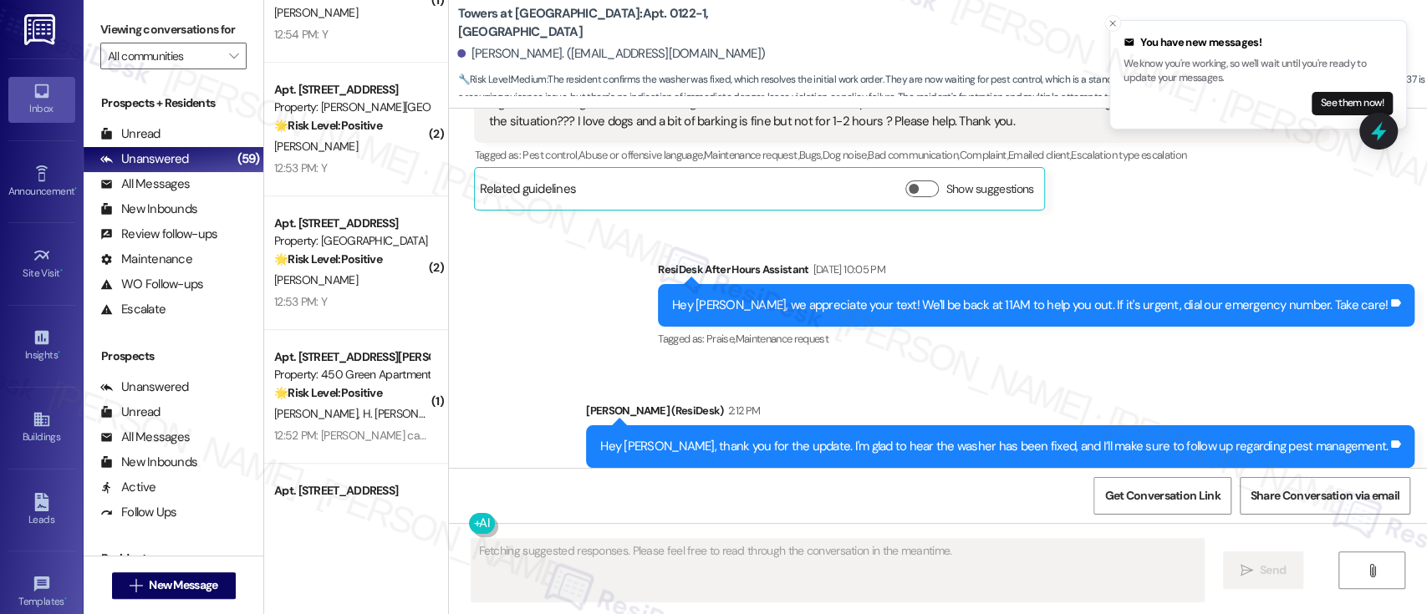
scroll to position [2942, 0]
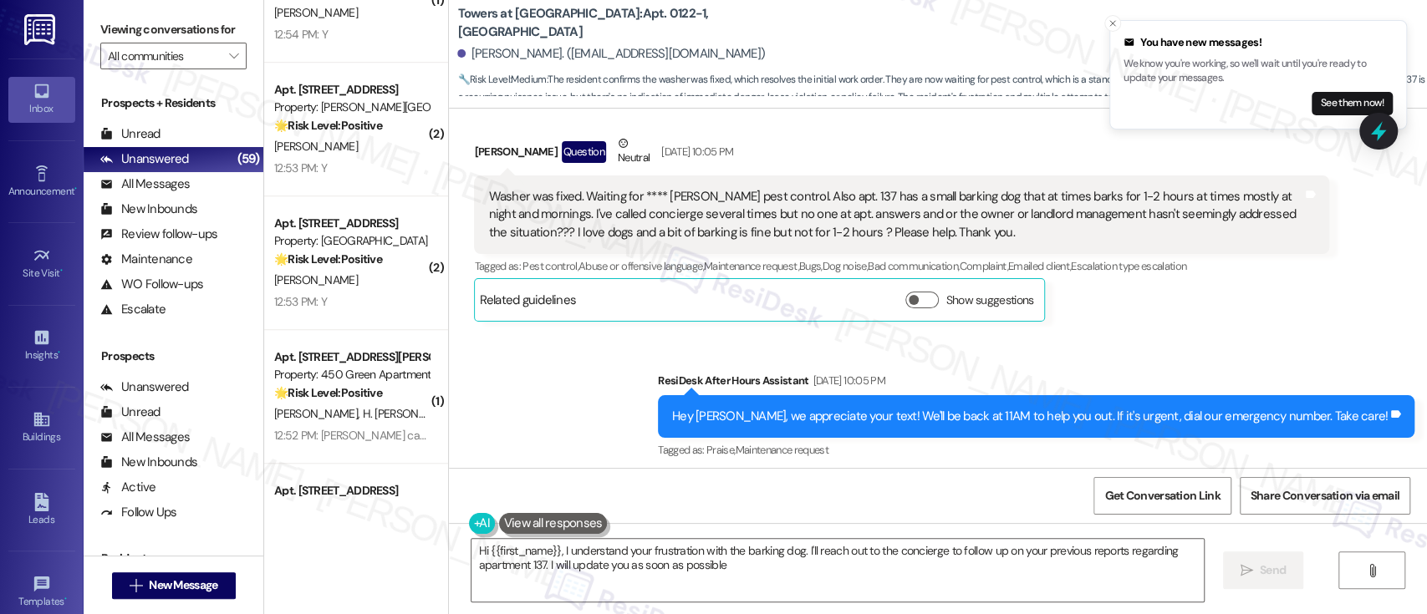
type textarea "Hi {{first_name}}, I understand your frustration with the barking dog. I'll rea…"
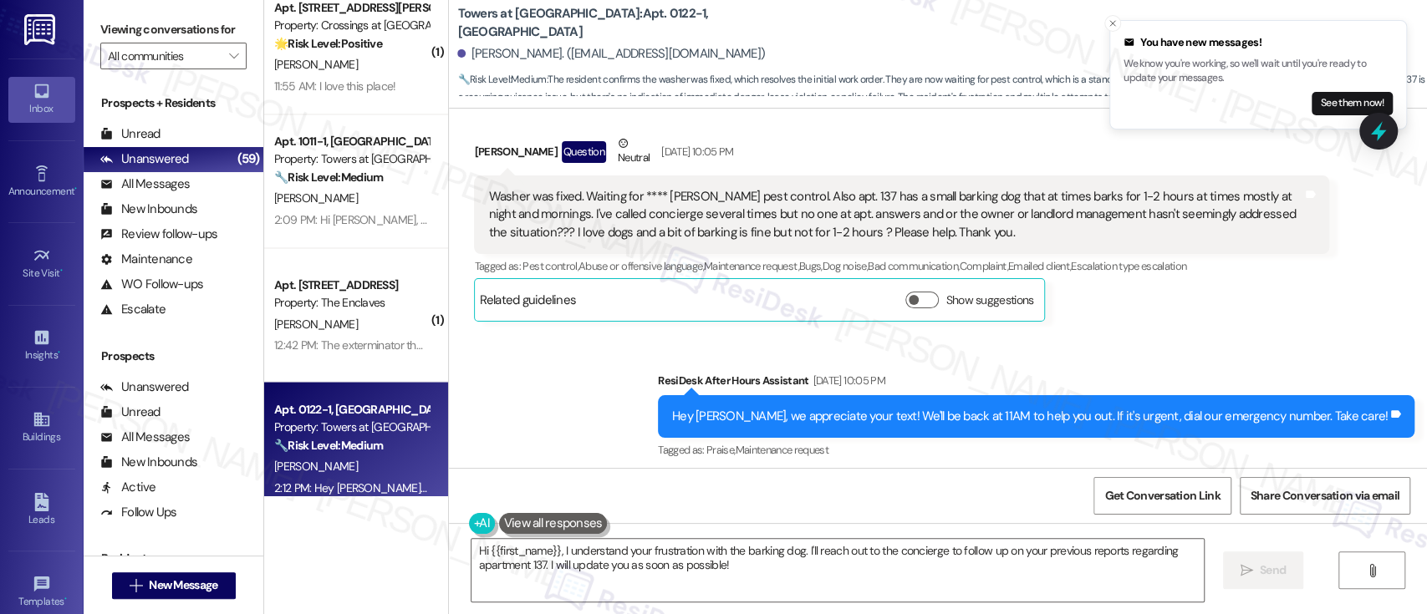
scroll to position [6192, 0]
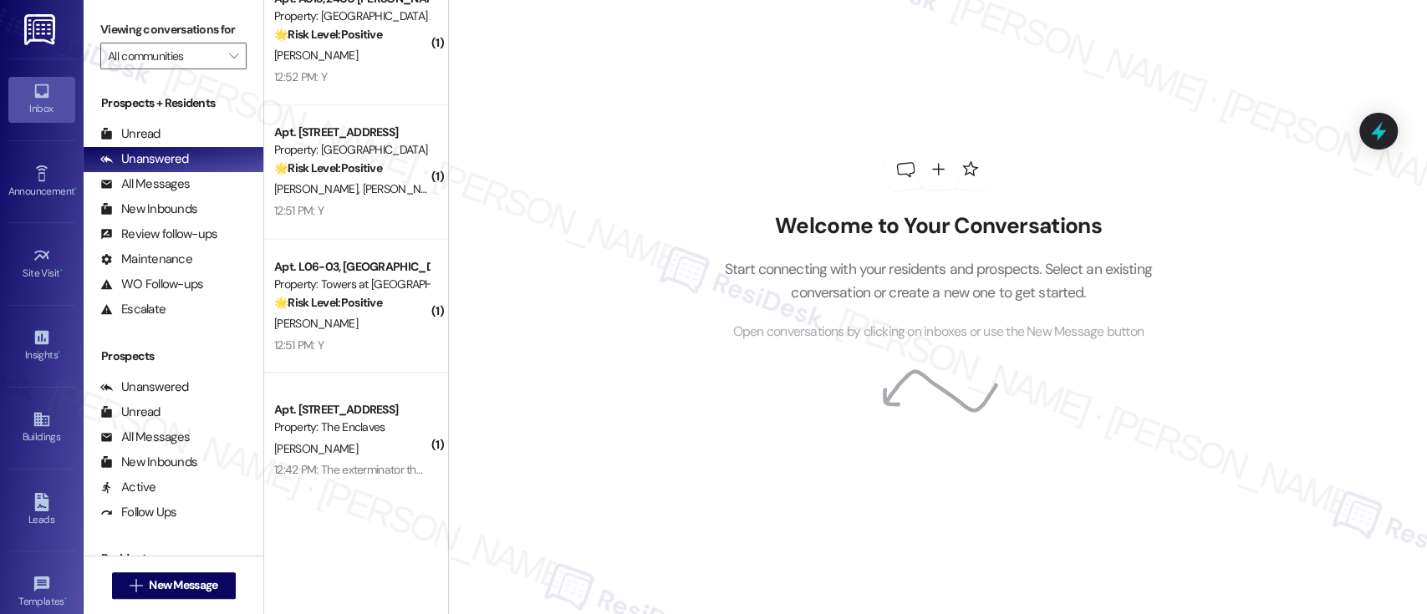
scroll to position [6192, 0]
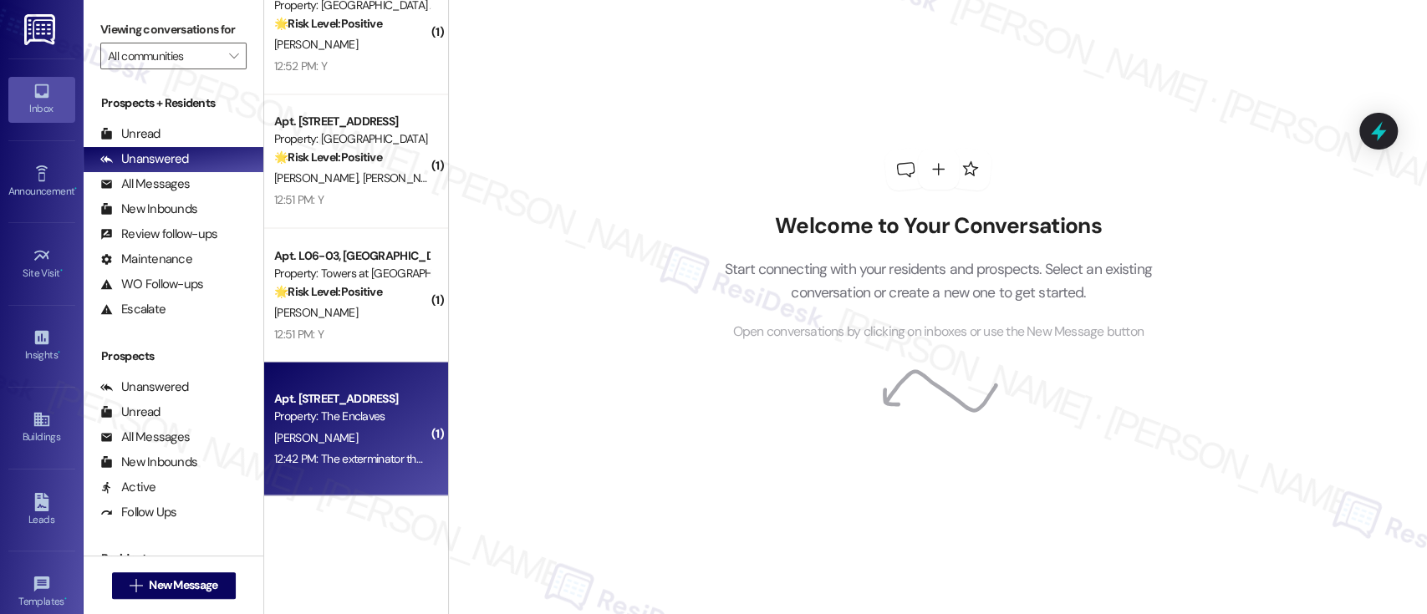
click at [366, 451] on div "12:42 PM: The exterminator that was provided stated there are repairs that must…" at bounding box center [752, 458] width 956 height 15
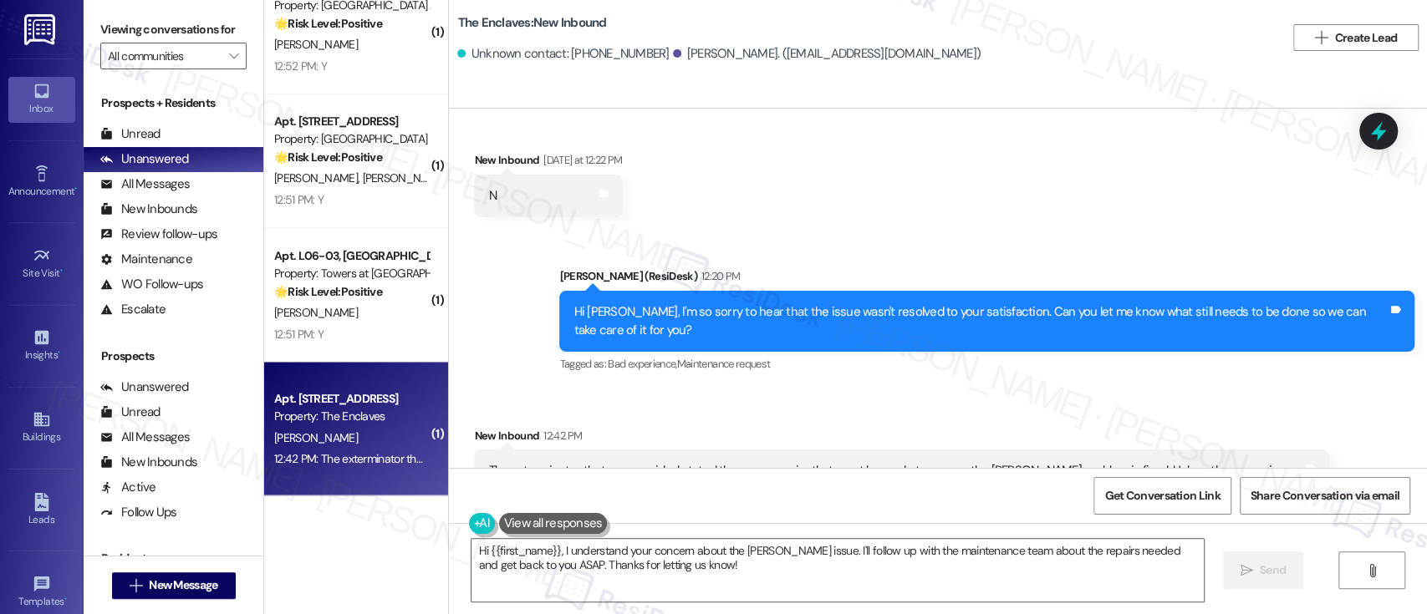
scroll to position [5320, 0]
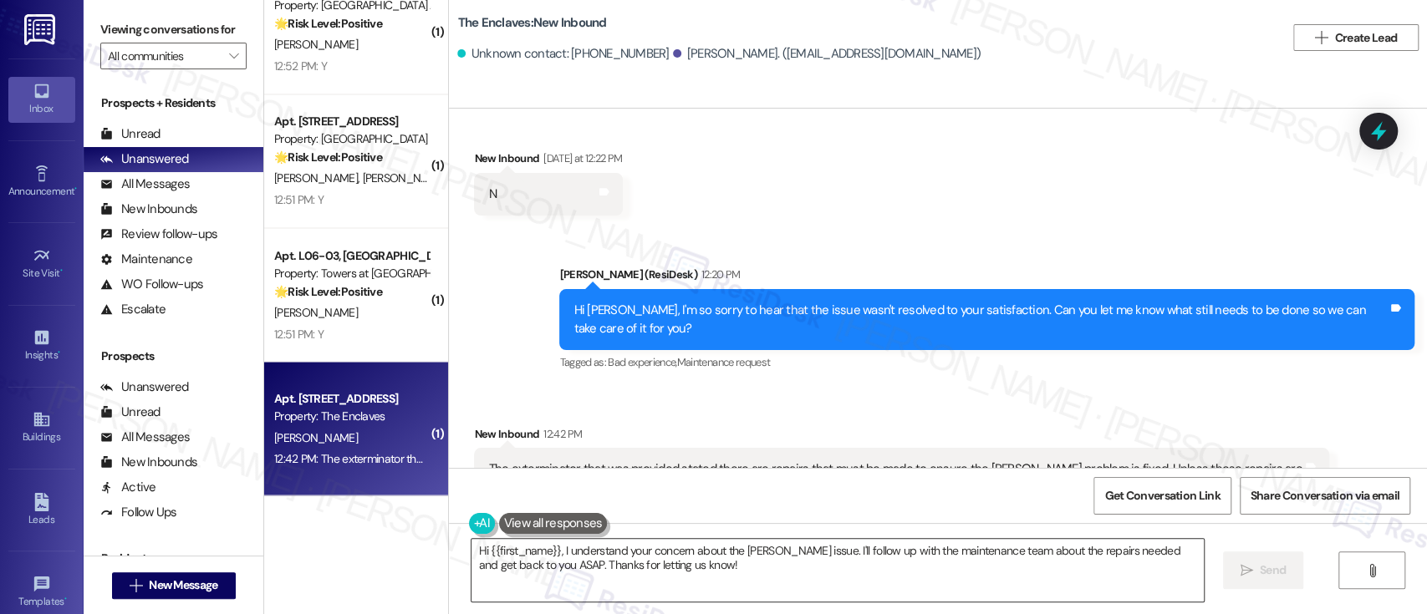
click at [762, 569] on textarea "Hi {{first_name}}, I understand your concern about the roach issue. I'll follow…" at bounding box center [838, 570] width 732 height 63
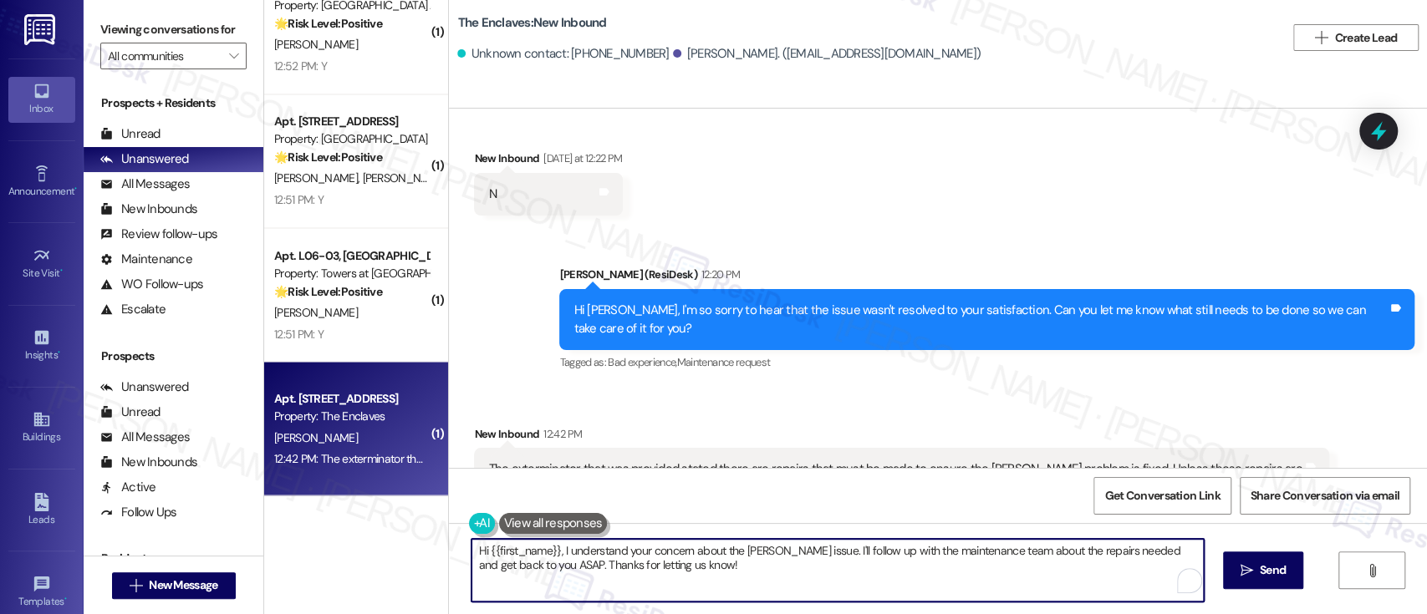
drag, startPoint x: 329, startPoint y: 498, endPoint x: 620, endPoint y: 497, distance: 290.9
click at [400, 497] on div "( 1 ) Apt. 328, 200 Meadowbrook Drive Property: Meadowbrook Apartments 🌟 Risk L…" at bounding box center [845, 307] width 1163 height 614
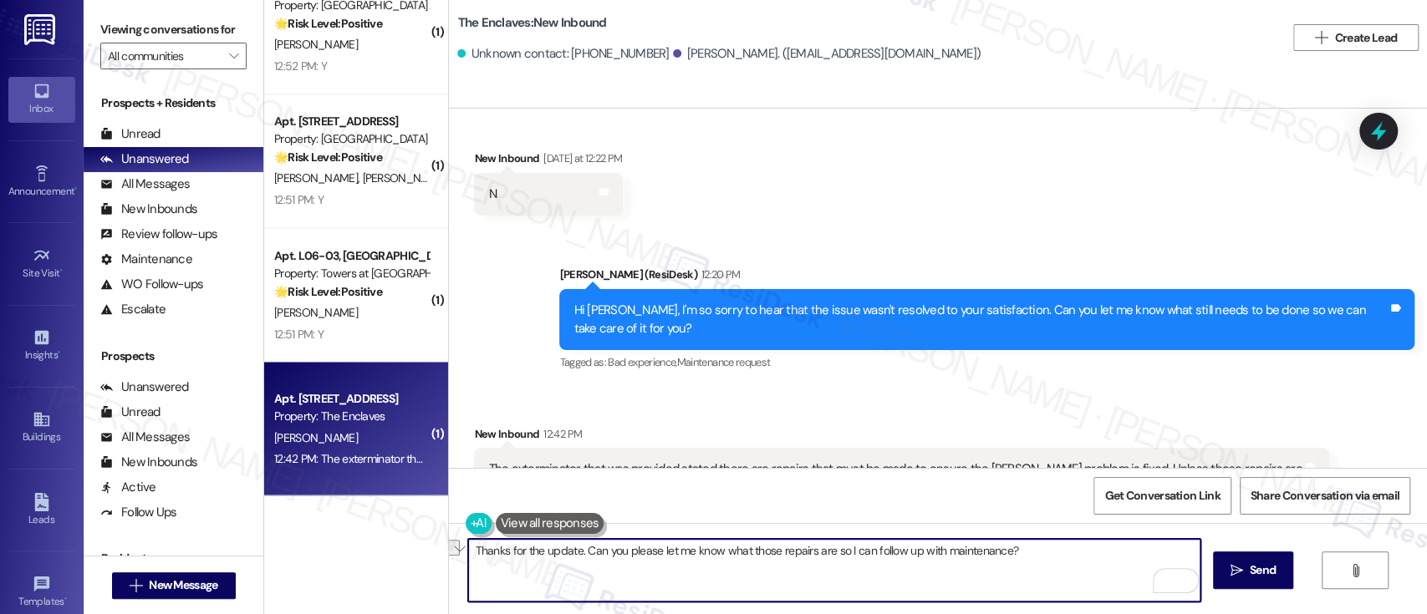
paste textarea "! Could you please let me know which repairs you’re referring to so I can follo…"
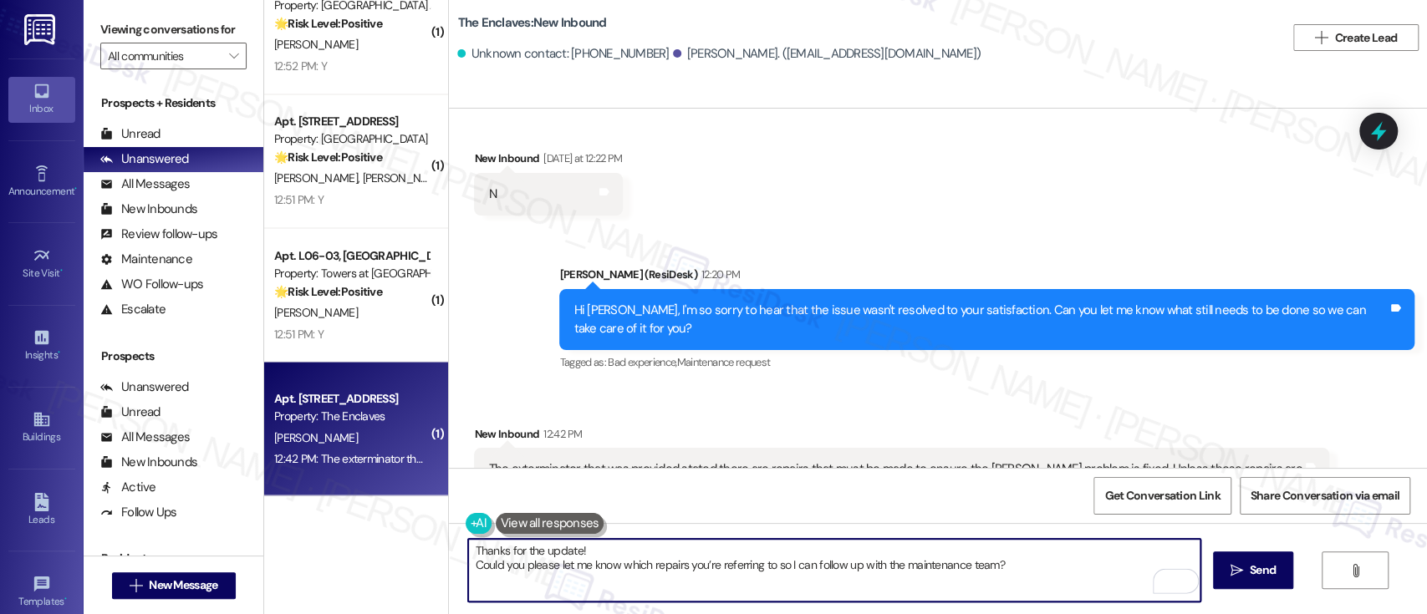
click at [927, 548] on textarea "Thanks for the update! Could you please let me know which repairs you’re referr…" at bounding box center [834, 570] width 732 height 63
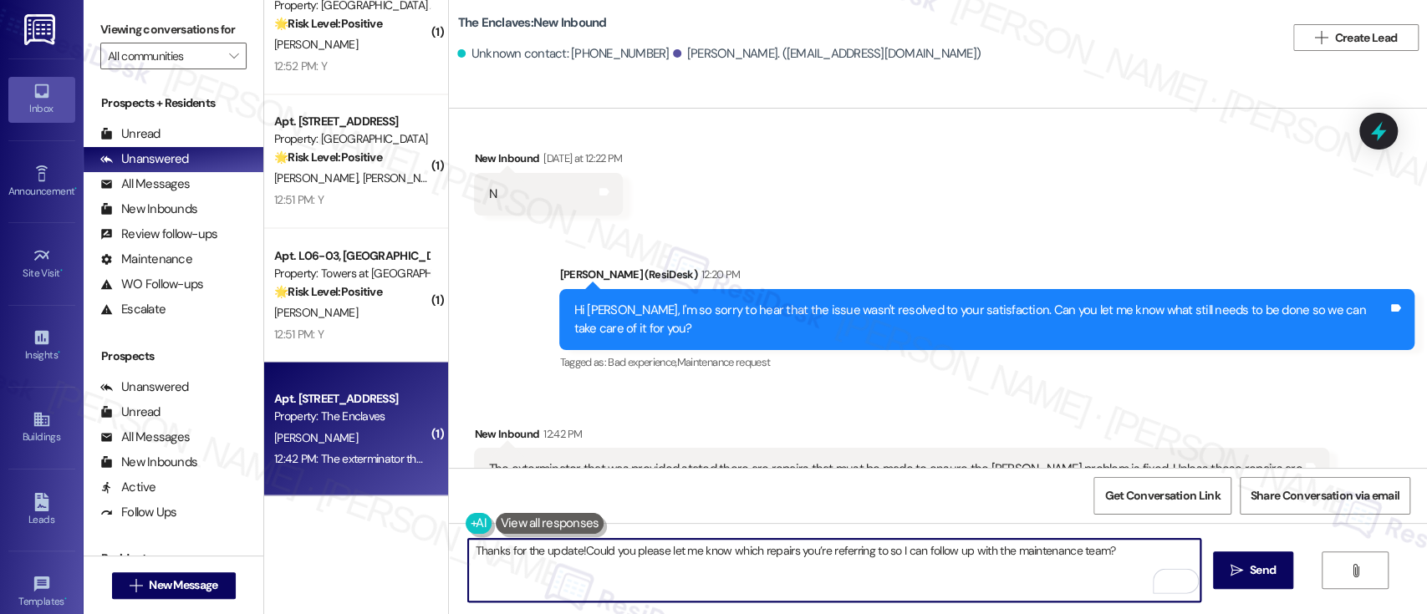
type textarea "Thanks for the update! Could you please let me know which repairs you’re referr…"
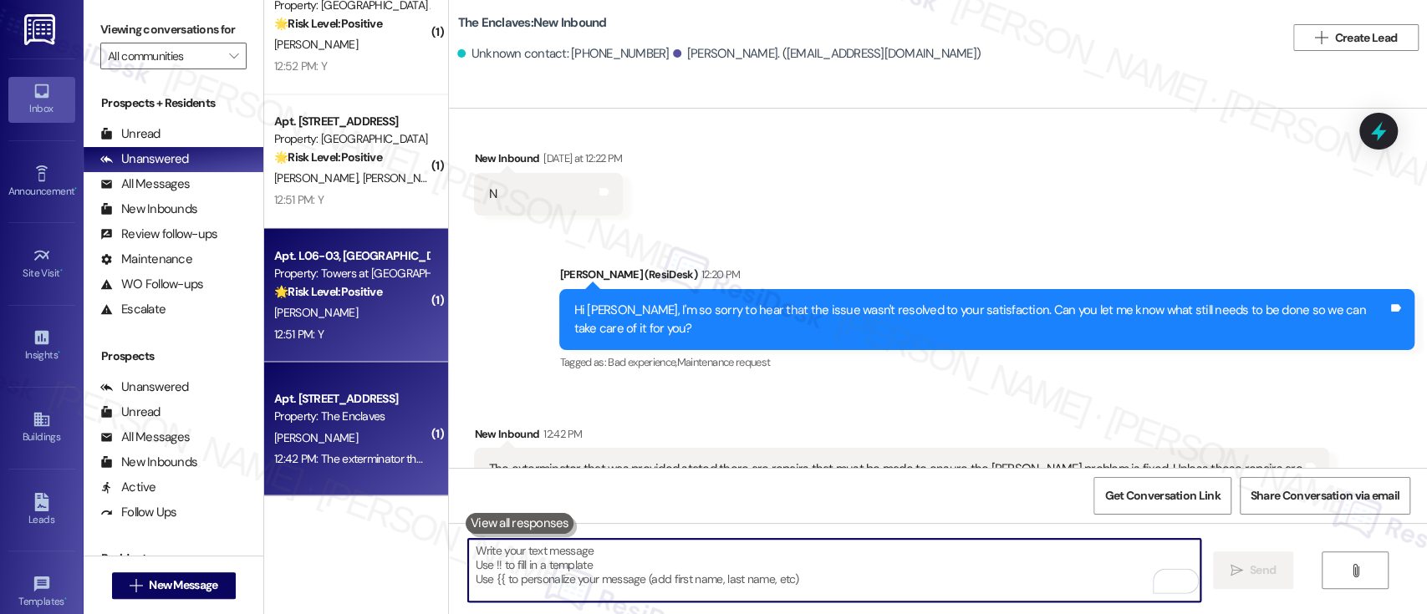
scroll to position [5320, 0]
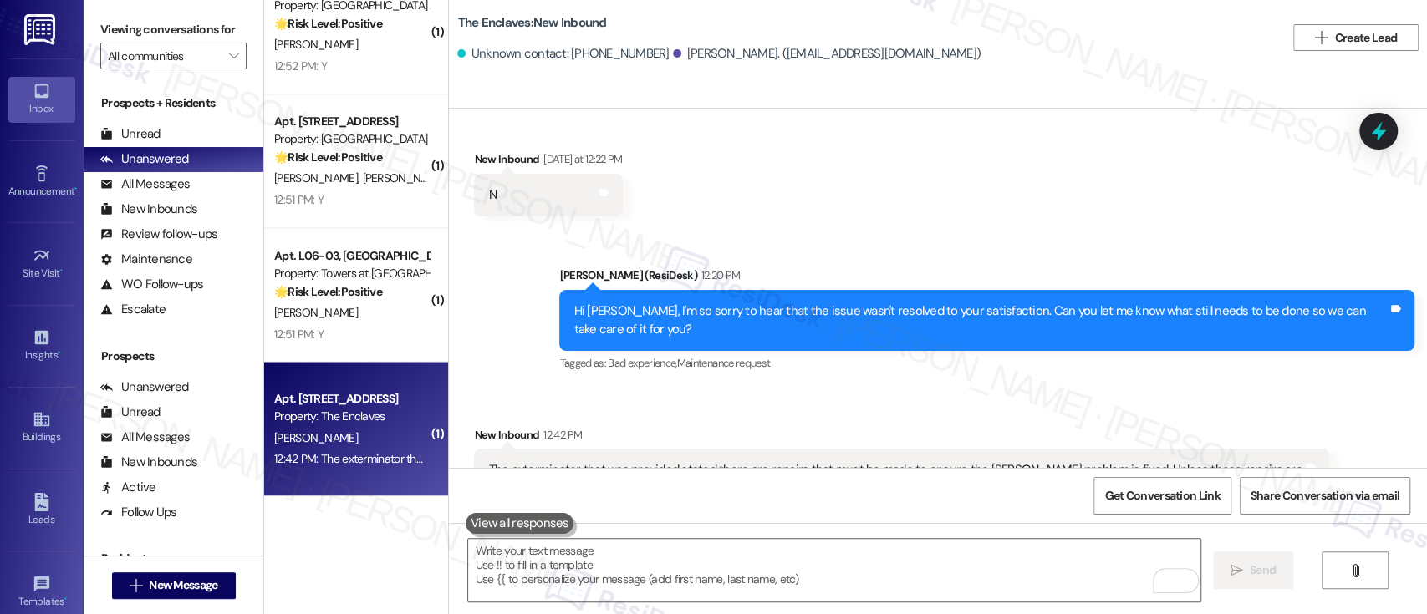
drag, startPoint x: 320, startPoint y: 311, endPoint x: 584, endPoint y: 299, distance: 264.4
click at [319, 311] on div "A. Dorsey" at bounding box center [352, 312] width 158 height 21
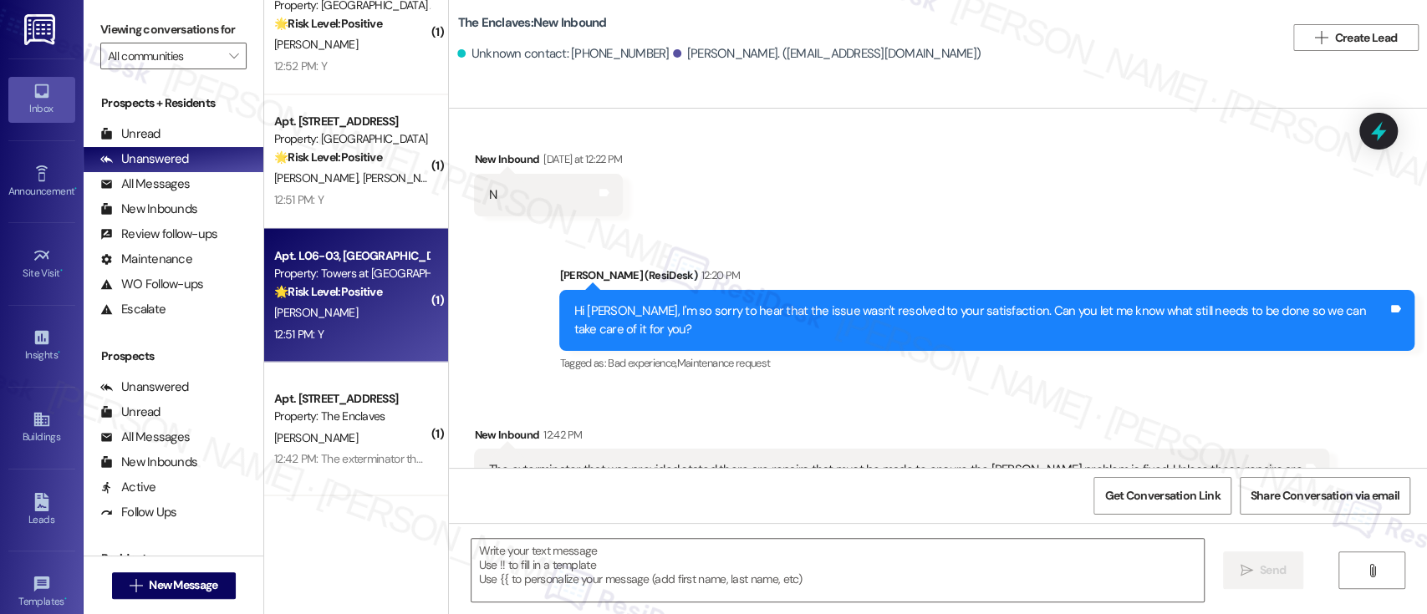
type textarea "Fetching suggested responses. Please feel free to read through the conversation…"
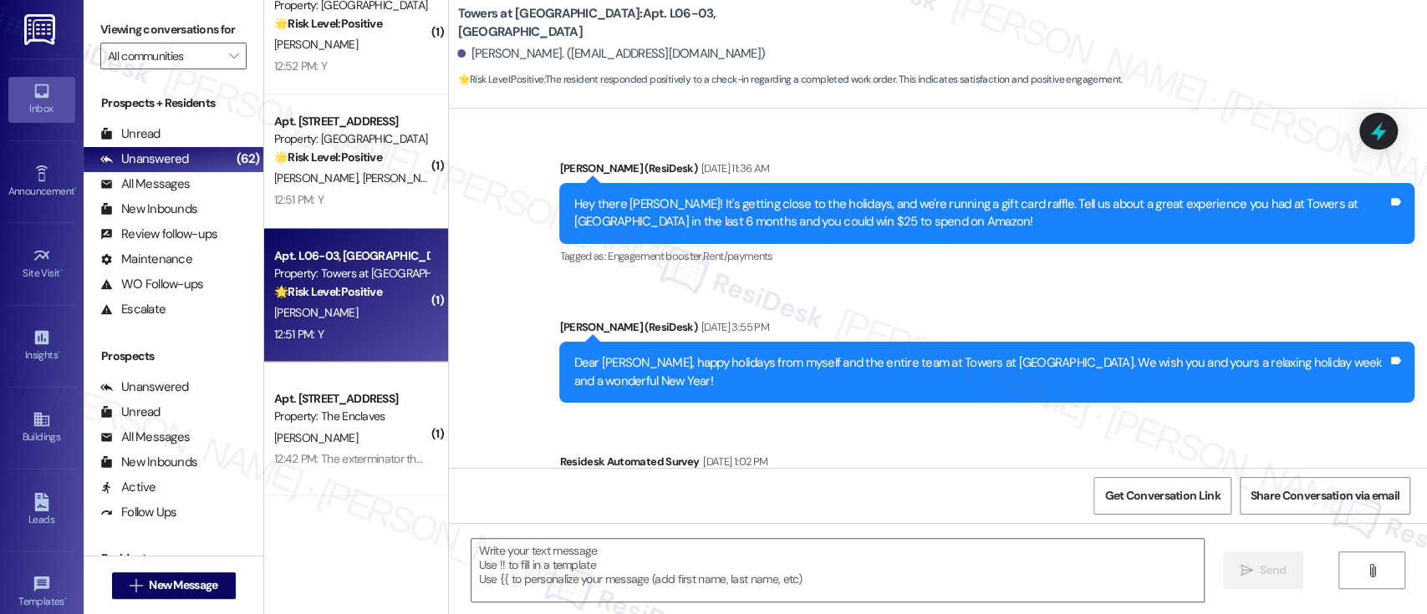
type textarea "Fetching suggested responses. Please feel free to read through the conversation…"
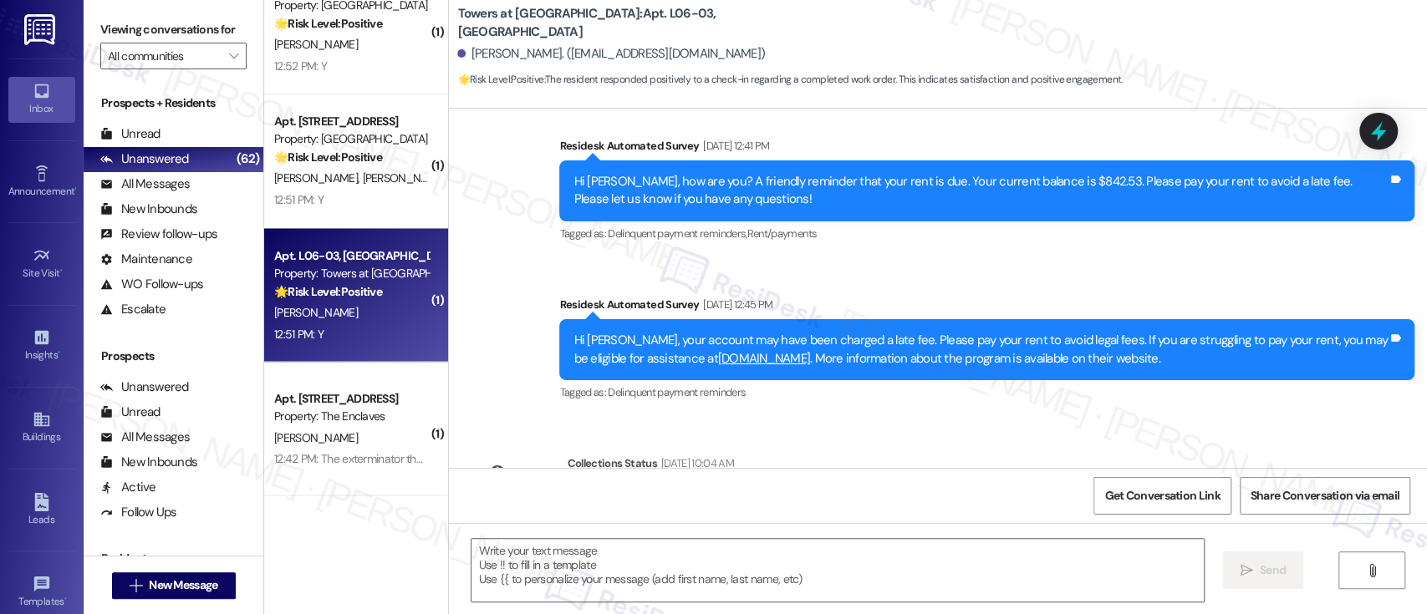
scroll to position [4103, 0]
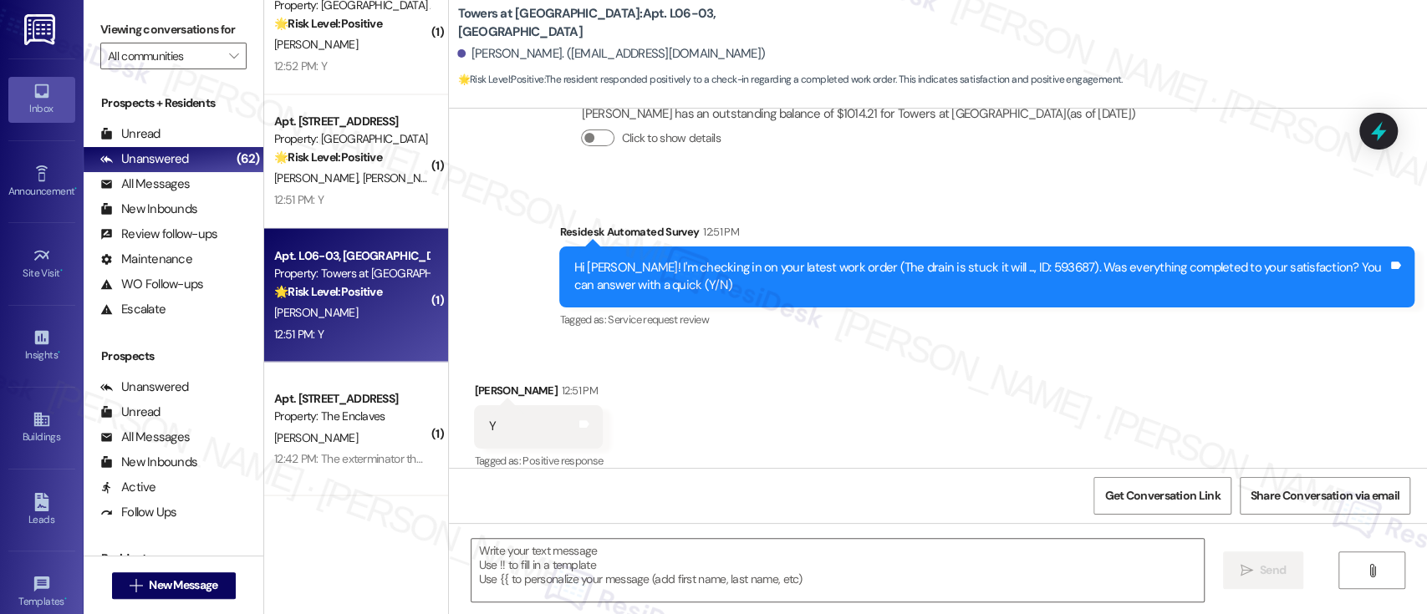
click at [1068, 384] on div "Received via SMS Angela Dorsey 12:51 PM Y Tags and notes Tagged as: Positive re…" at bounding box center [938, 414] width 978 height 141
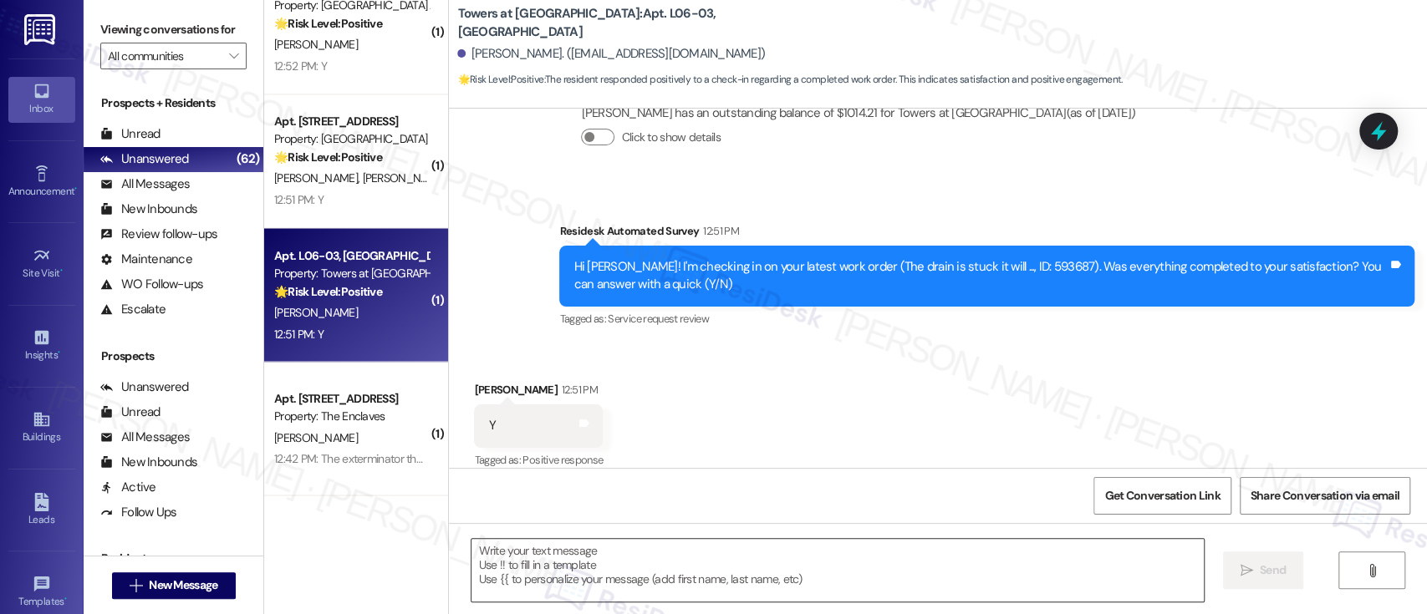
click at [1011, 545] on textarea at bounding box center [838, 570] width 732 height 63
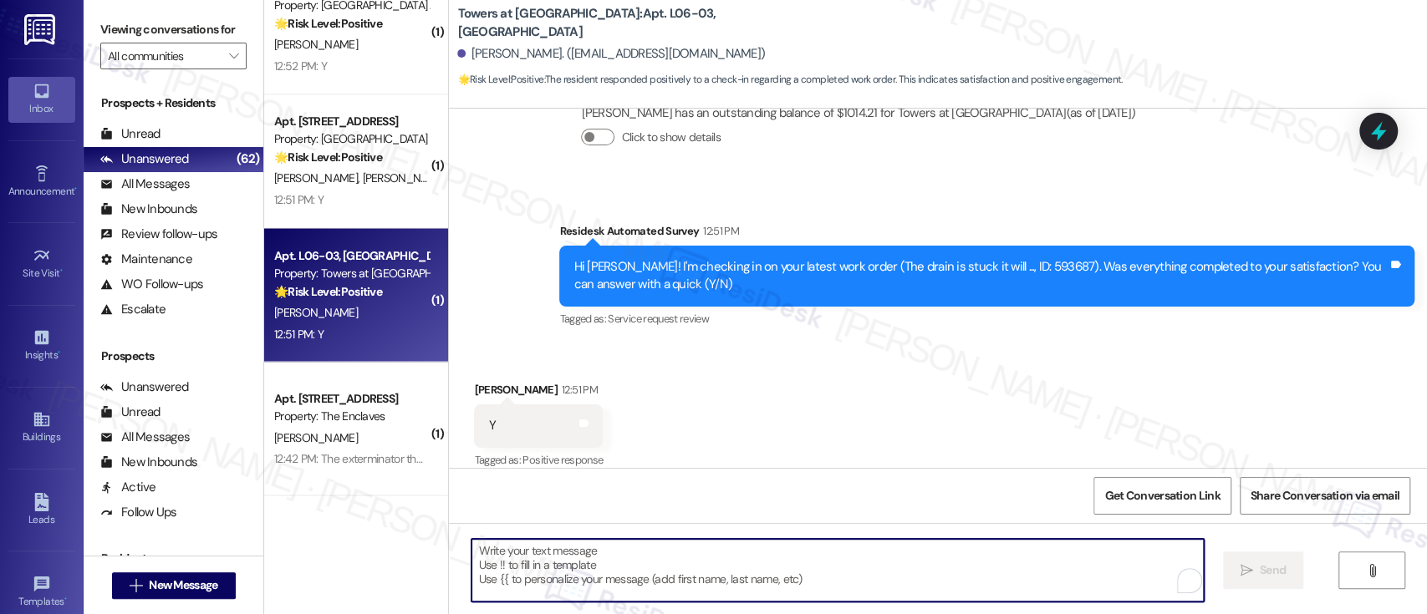
paste textarea "Hi {{first_name}}, I'm glad to hear you're satisfied with the repair! If anythi…"
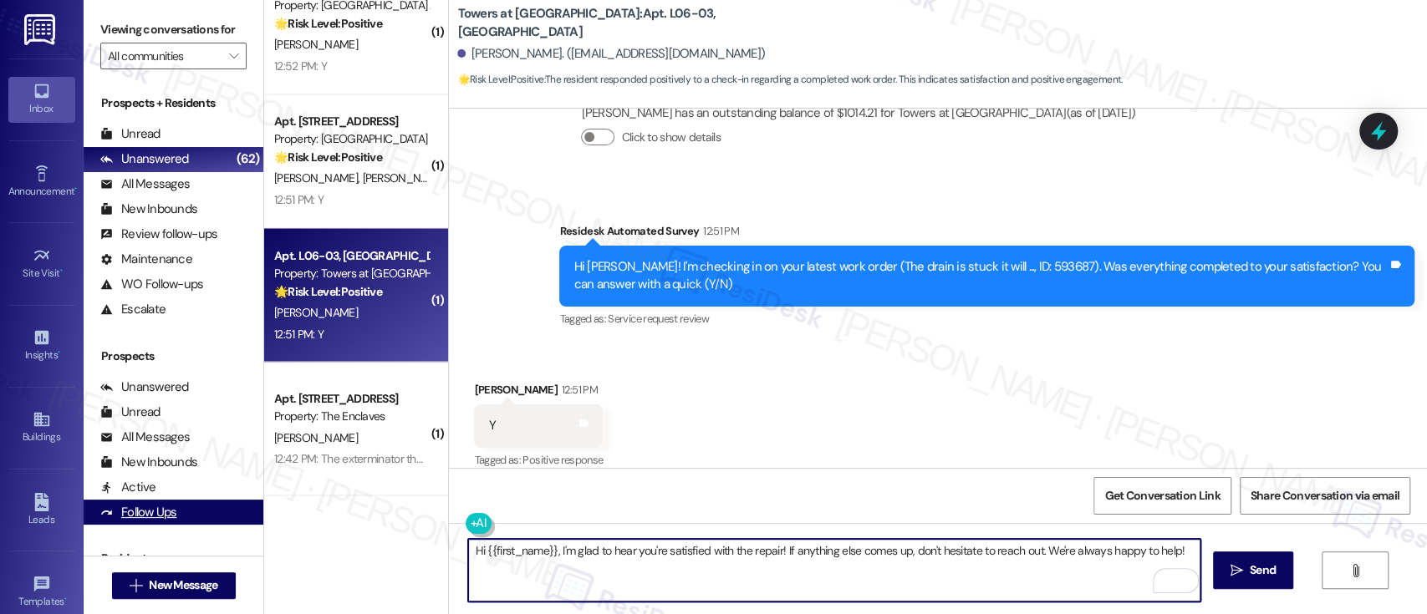
drag, startPoint x: 548, startPoint y: 549, endPoint x: 214, endPoint y: 505, distance: 337.3
click at [227, 517] on div "Viewing conversations for All communities  Prospects + Residents Unread (0) Un…" at bounding box center [755, 307] width 1343 height 614
type textarea "I'm glad to hear you're satisfied with the repair! If anything else comes up, d…"
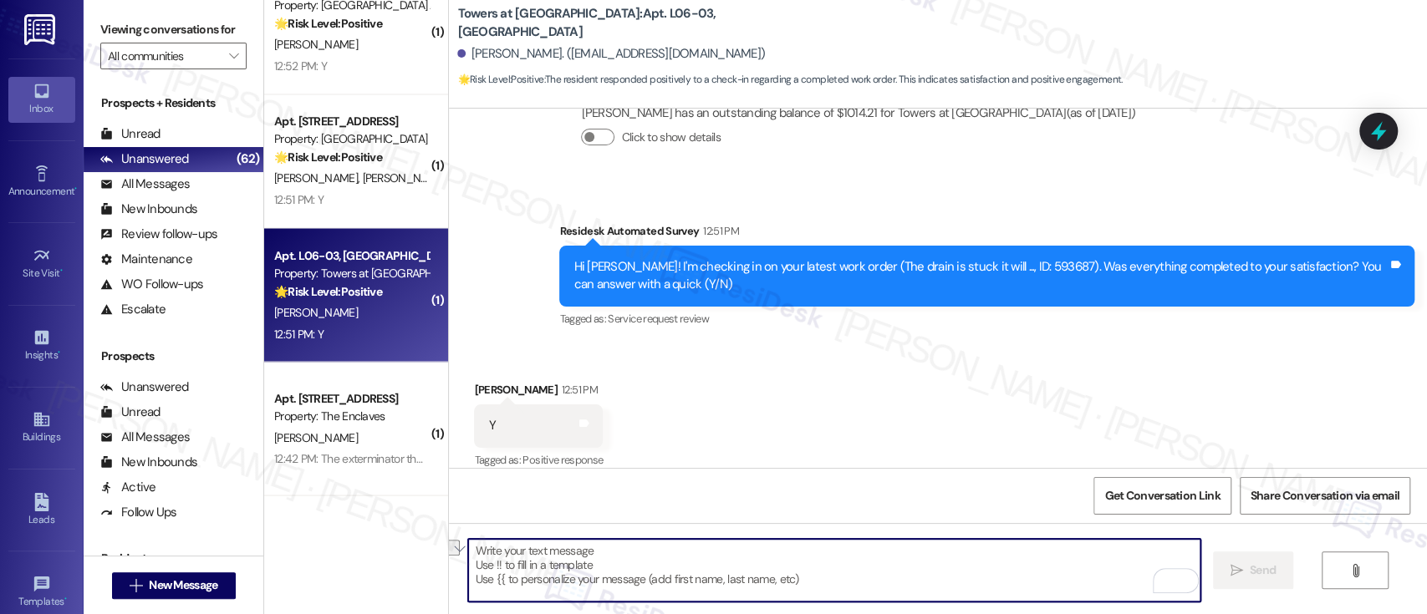
scroll to position [4103, 0]
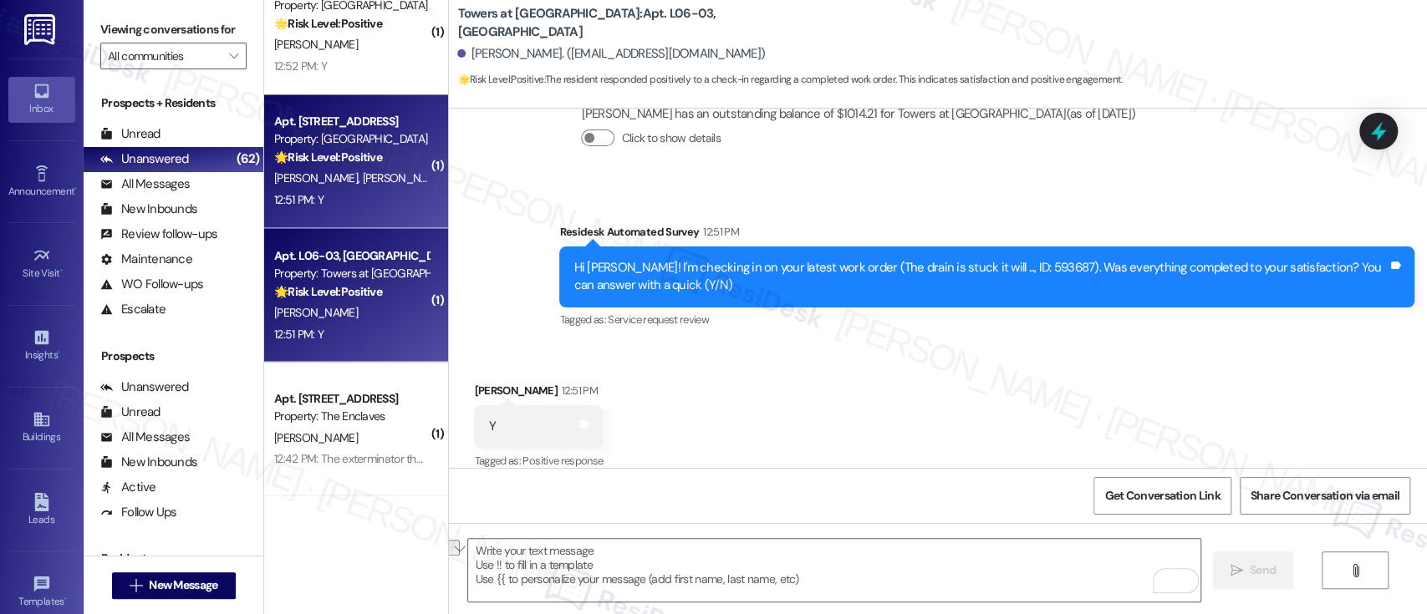
click at [334, 151] on strong "🌟 Risk Level: Positive" at bounding box center [328, 157] width 108 height 15
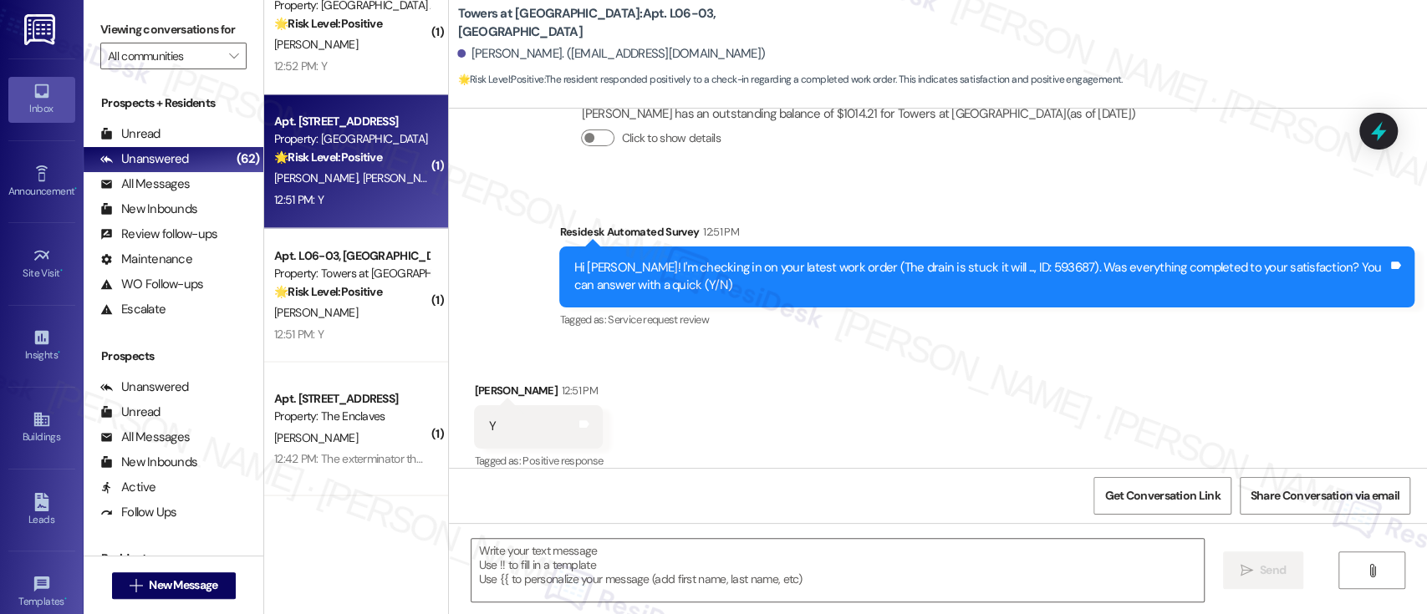
type textarea "Fetching suggested responses. Please feel free to read through the conversation…"
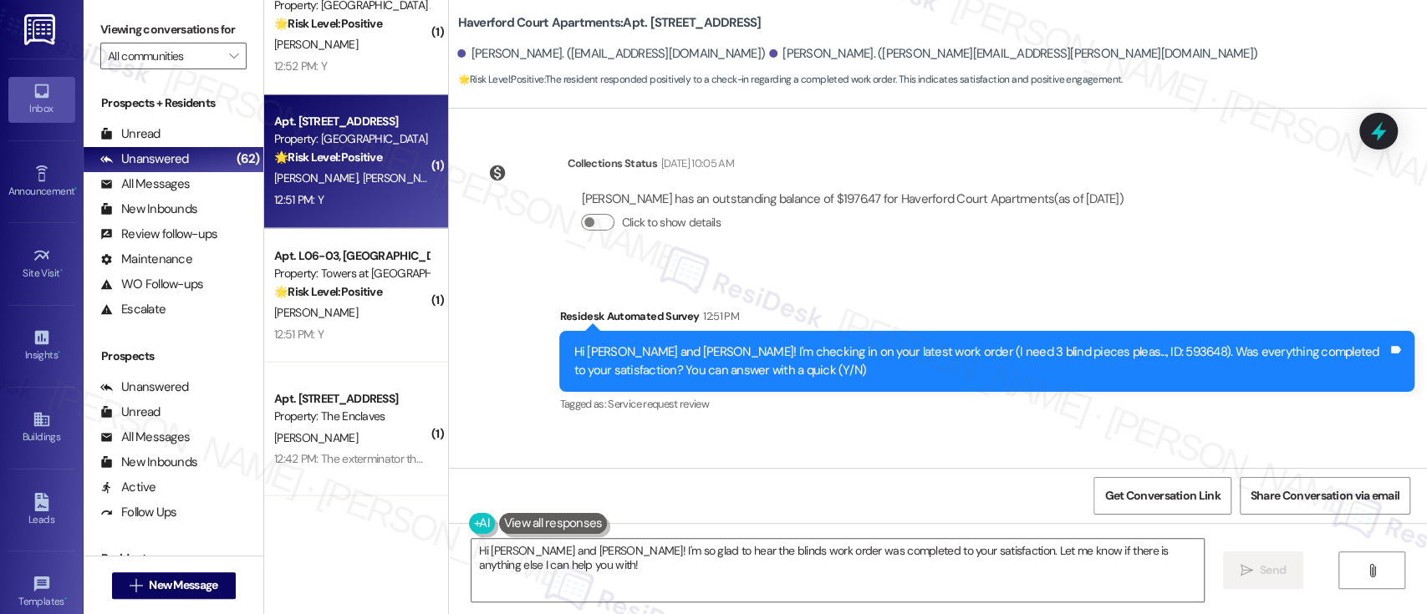
scroll to position [6665, 0]
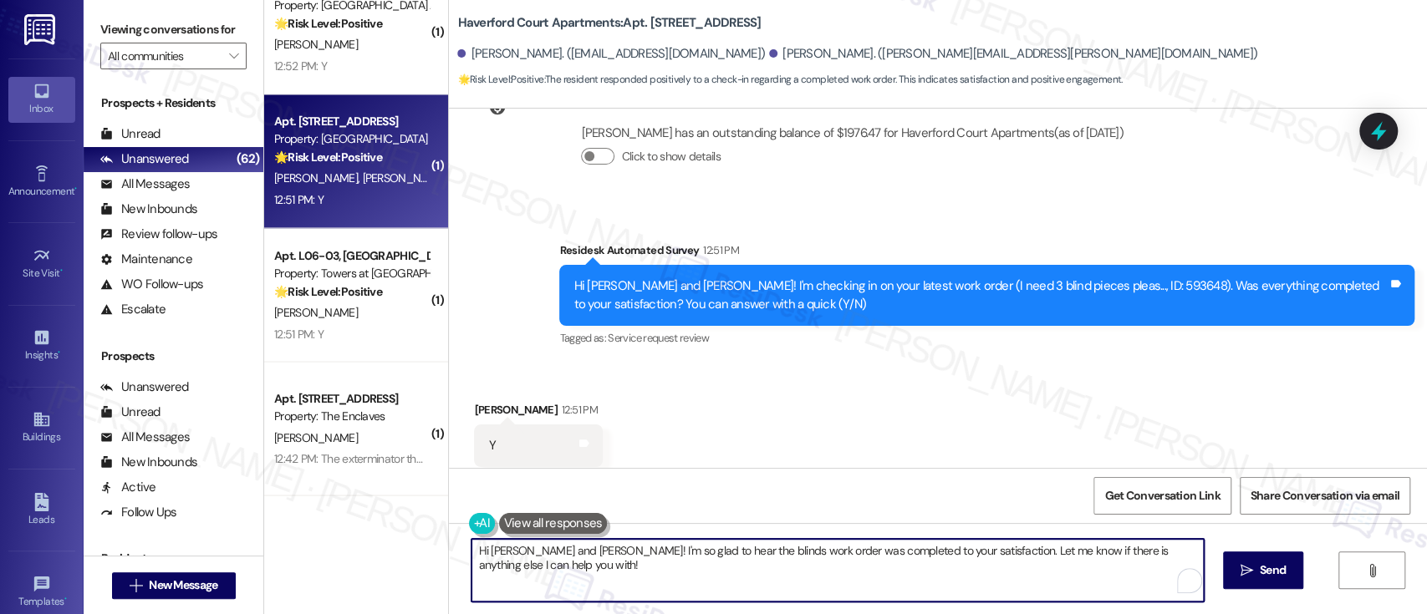
click at [762, 563] on textarea "Hi Jamal and Bonita! I'm so glad to hear the blinds work order was completed to…" at bounding box center [838, 570] width 732 height 63
click at [562, 552] on textarea "Hi Jamal and Bonita! I'm so glad to hear the blinds work order was completed to…" at bounding box center [834, 570] width 732 height 63
click at [595, 576] on textarea "Hi Jamal and Bonita! I'm so glad to hear the blinds work order was completed to…" at bounding box center [834, 570] width 732 height 63
click at [559, 557] on textarea "Hi Jamal and Bonita! I'm so glad to hear the blinds work order was completed to…" at bounding box center [834, 570] width 732 height 63
click at [563, 555] on textarea "Hi Jamal and Bonita! I'm so glad to hear the blinds work order was completed to…" at bounding box center [834, 570] width 732 height 63
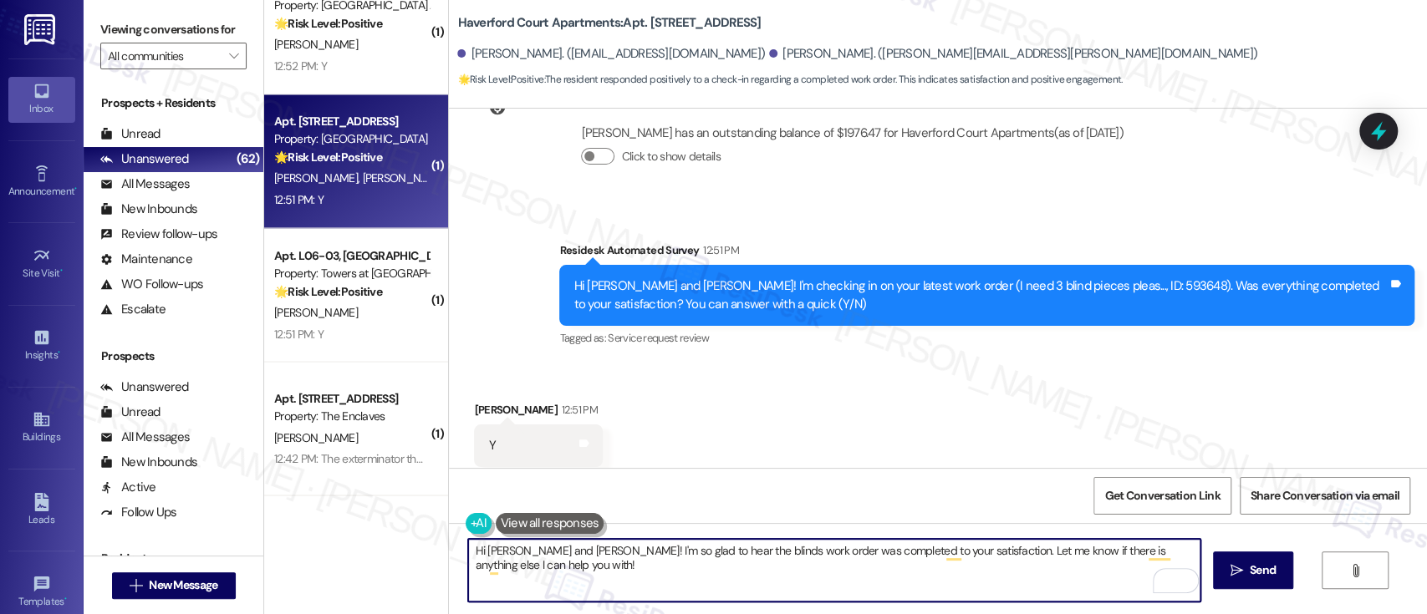
type textarea "I'm so glad to hear the blinds work order was completed to your satisfaction. L…"
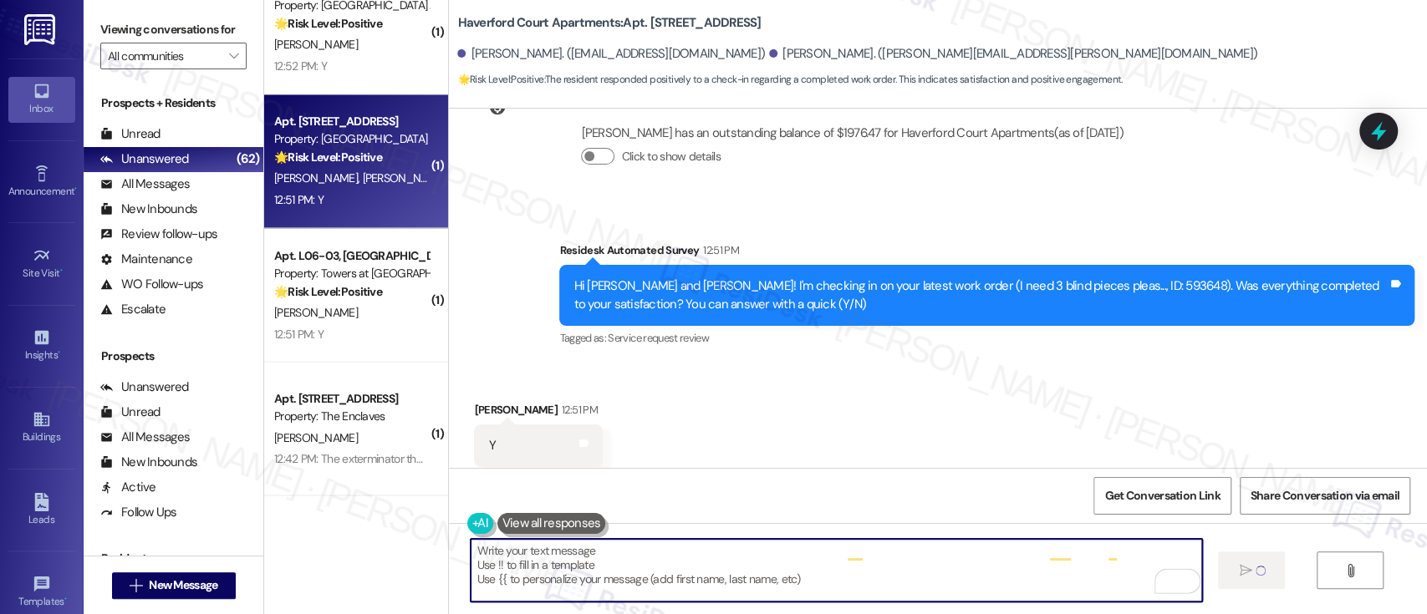
type textarea "Fetching suggested responses. Please feel free to read through the conversation…"
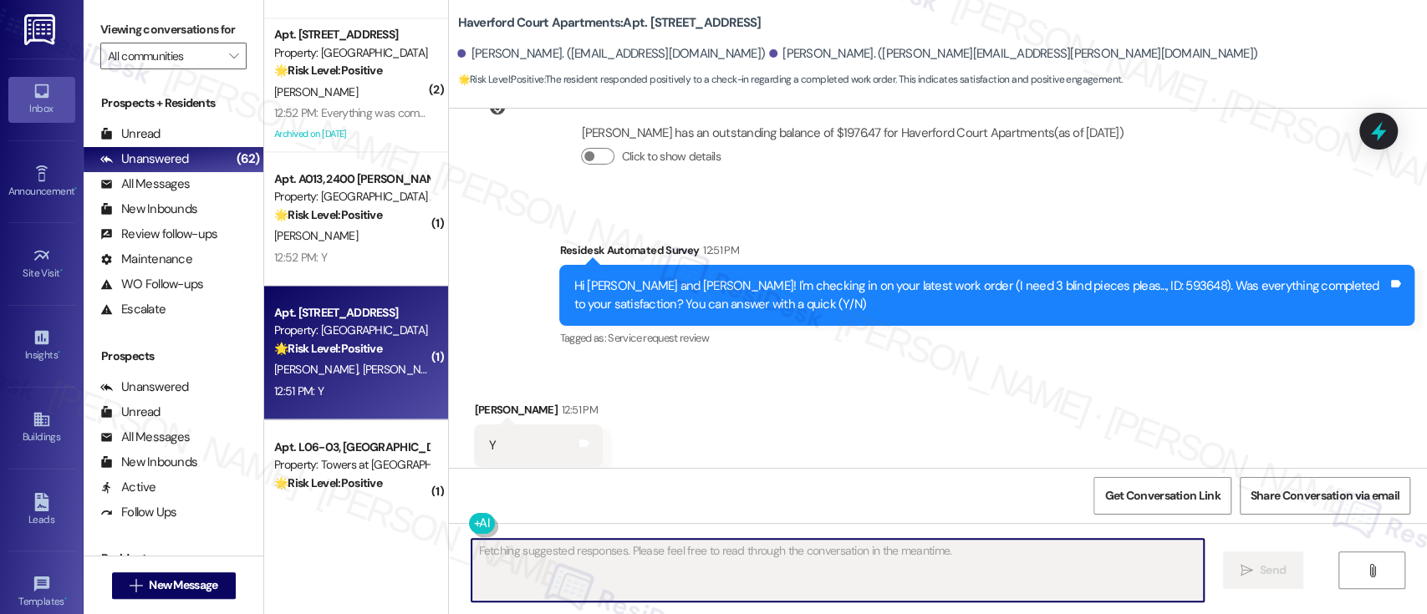
scroll to position [5973, 0]
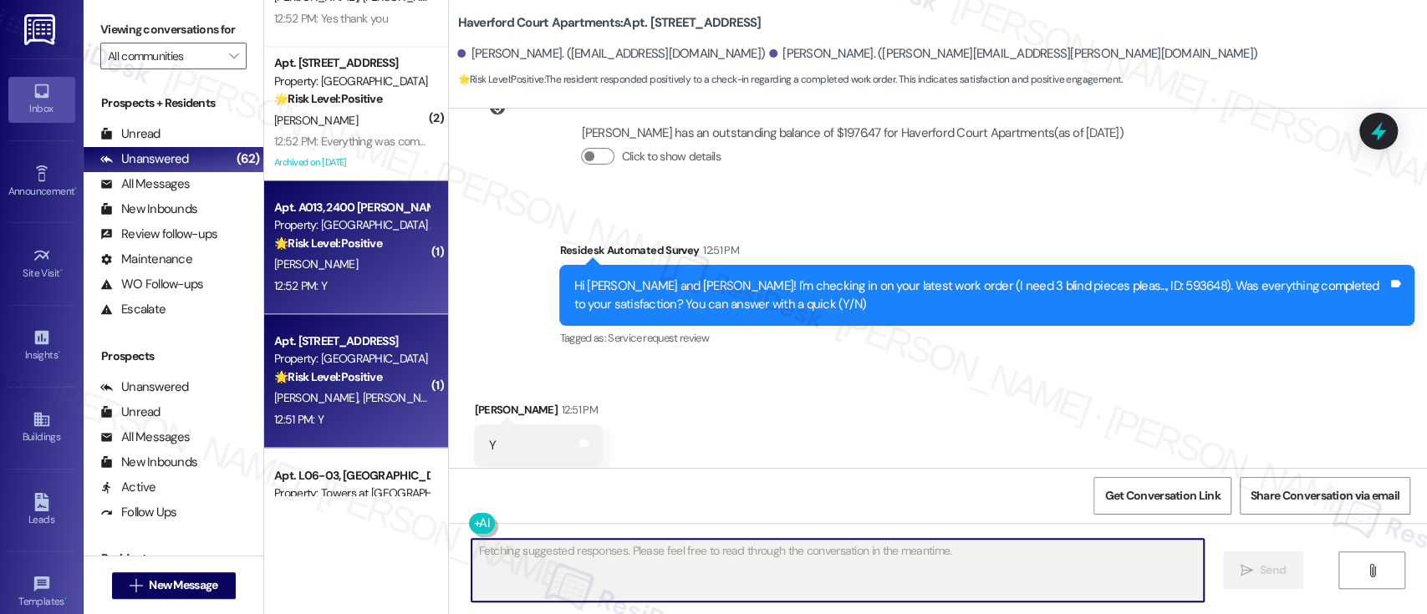
click at [330, 251] on div "🌟 Risk Level: Positive The resident responded positively to a check-in regardin…" at bounding box center [351, 244] width 155 height 18
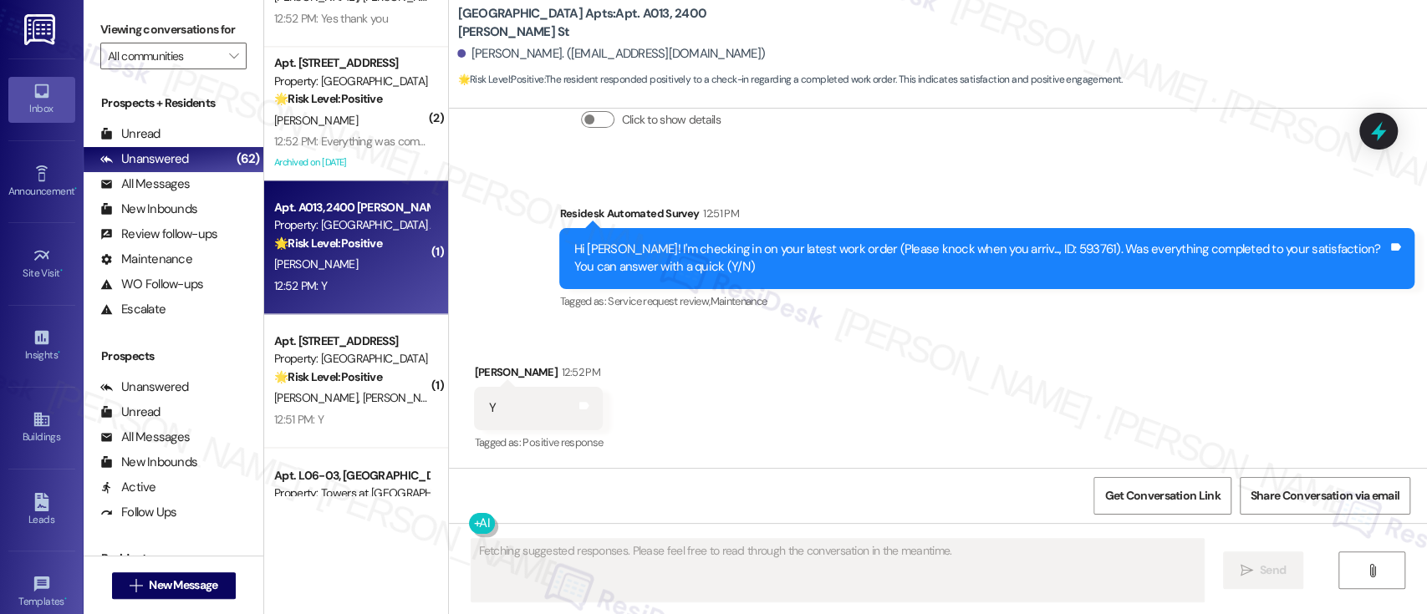
scroll to position [1761, 0]
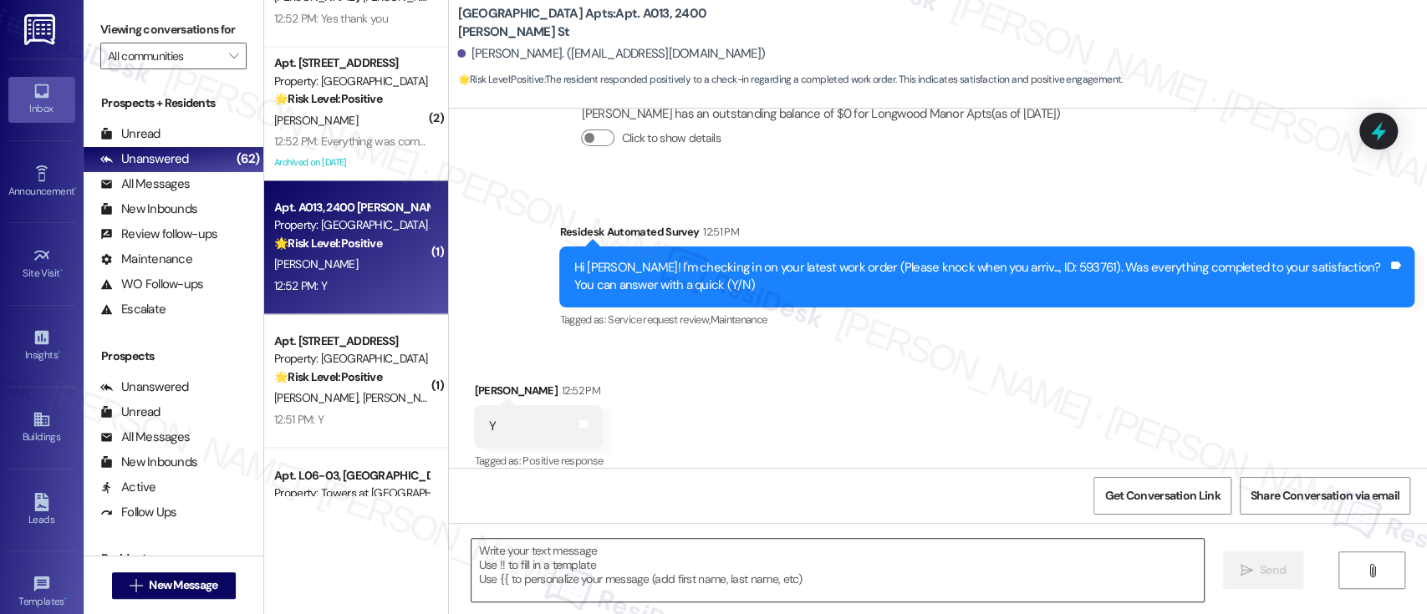
click at [803, 583] on textarea at bounding box center [838, 570] width 732 height 63
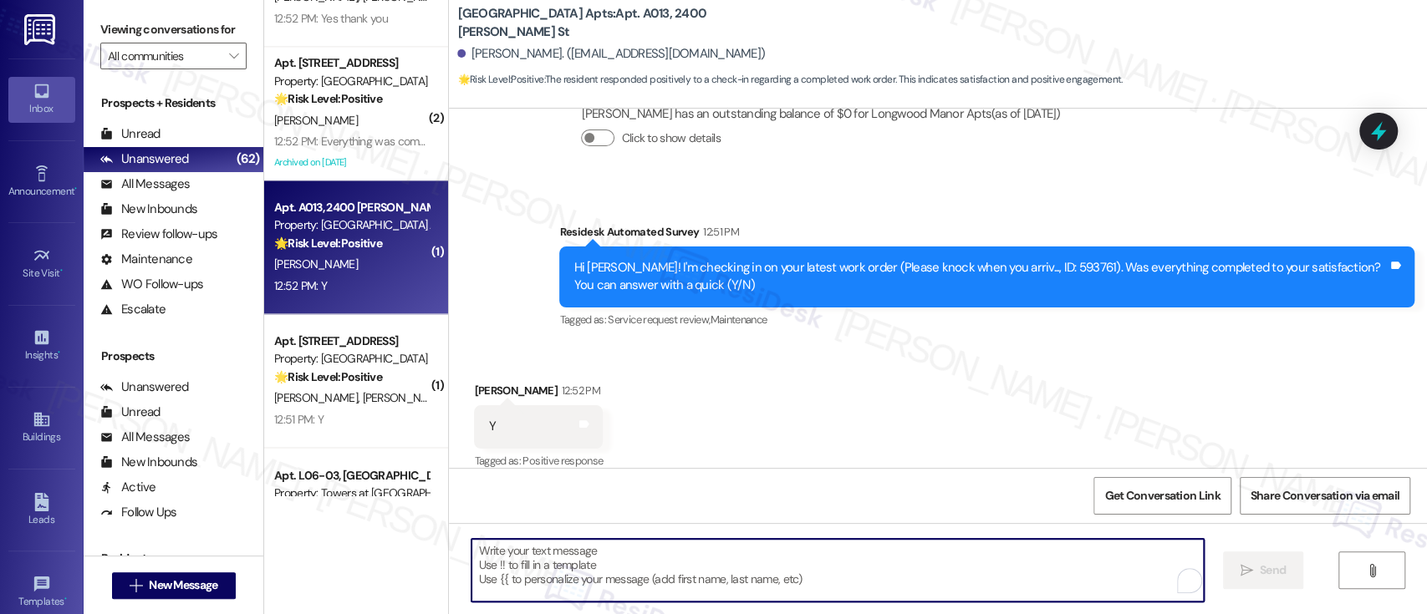
paste textarea "I'm glad to hear you're satisfied with the repair! If anything else comes up, d…"
type textarea "I'm glad to hear you're satisfied with the repair! If anything else comes up, d…"
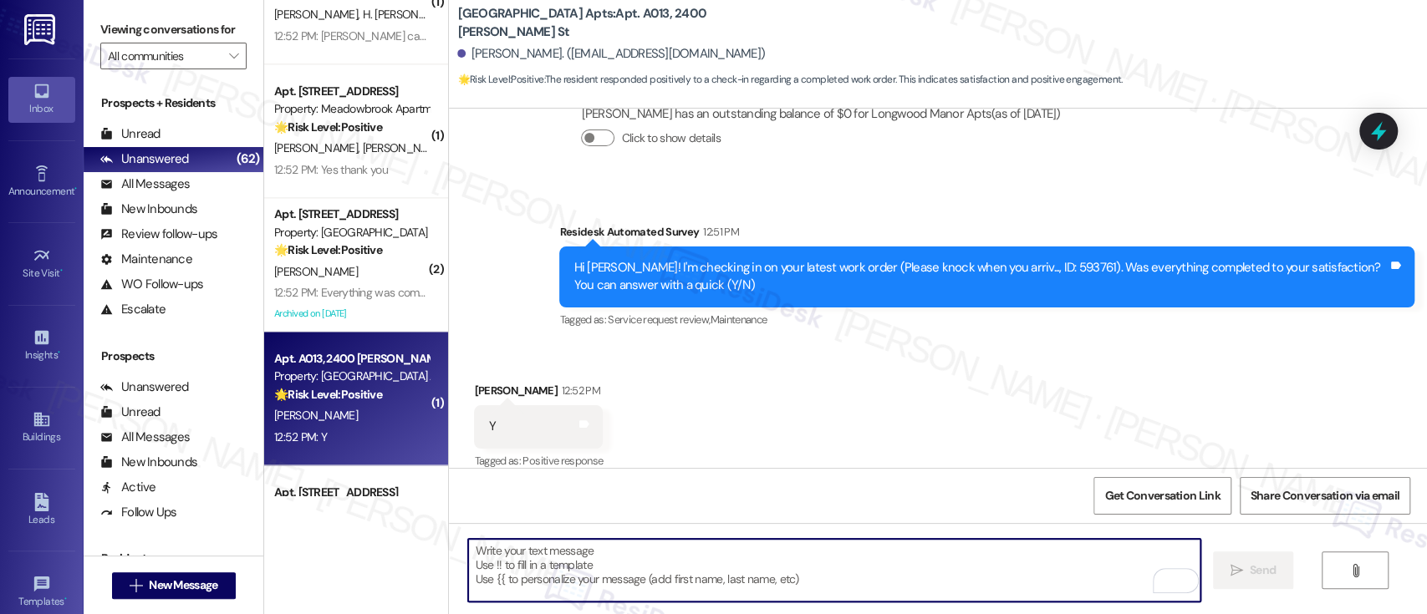
scroll to position [5801, 0]
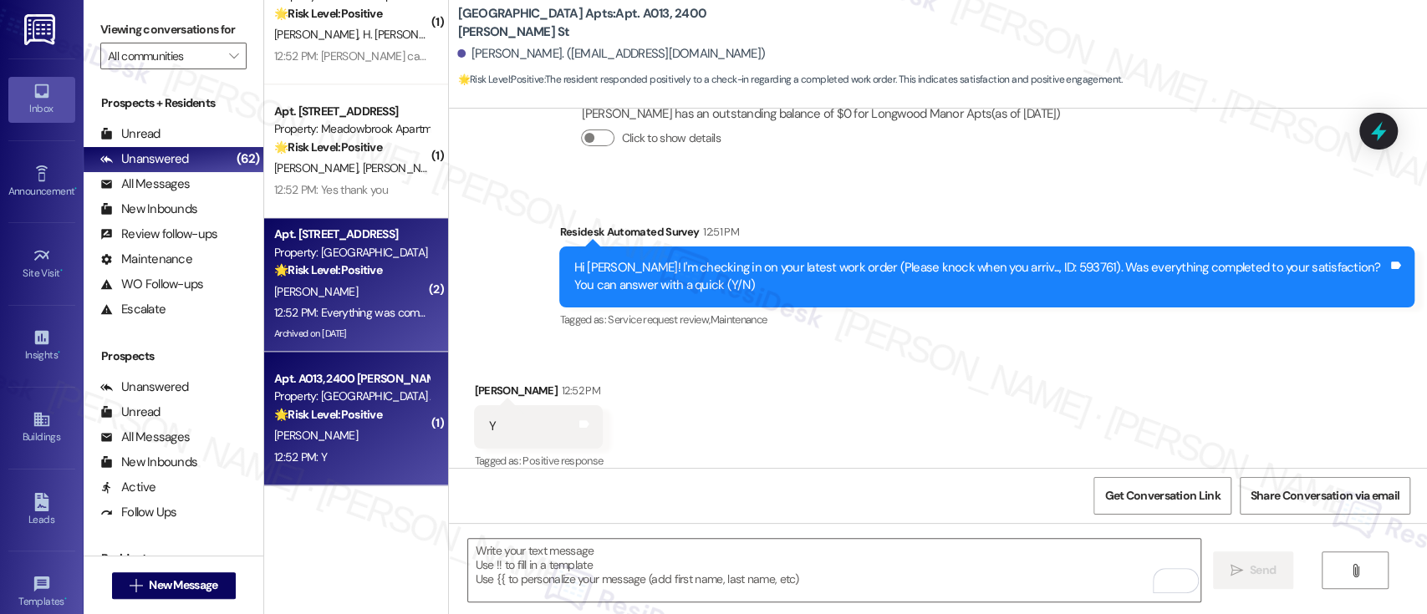
click at [348, 303] on div "12:52 PM: Everything was completed & Satisfactory. 12:52 PM: Everything was com…" at bounding box center [352, 313] width 158 height 21
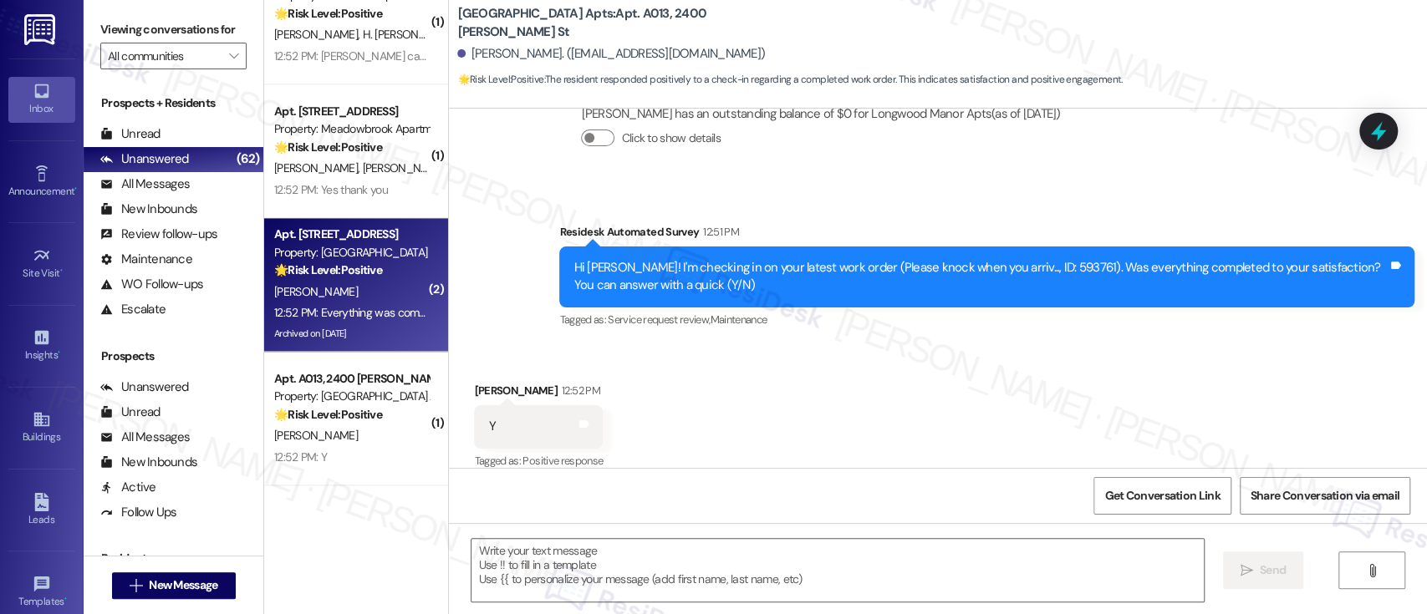
type textarea "Fetching suggested responses. Please feel free to read through the conversation…"
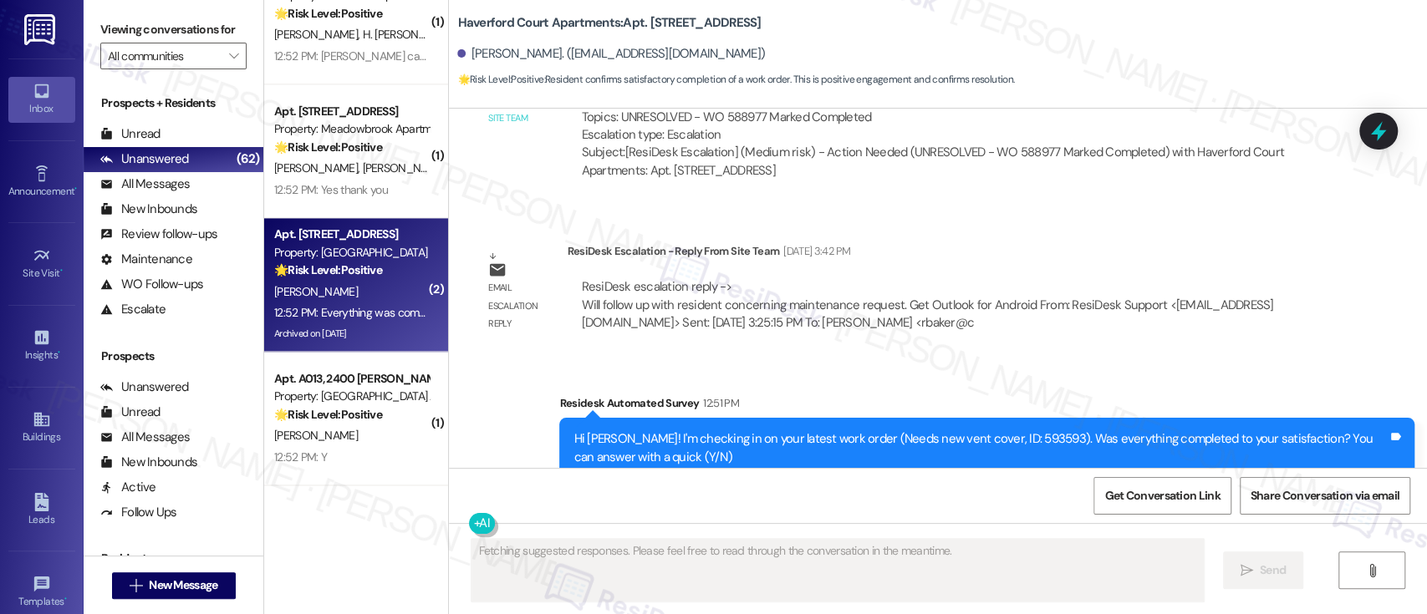
scroll to position [15308, 0]
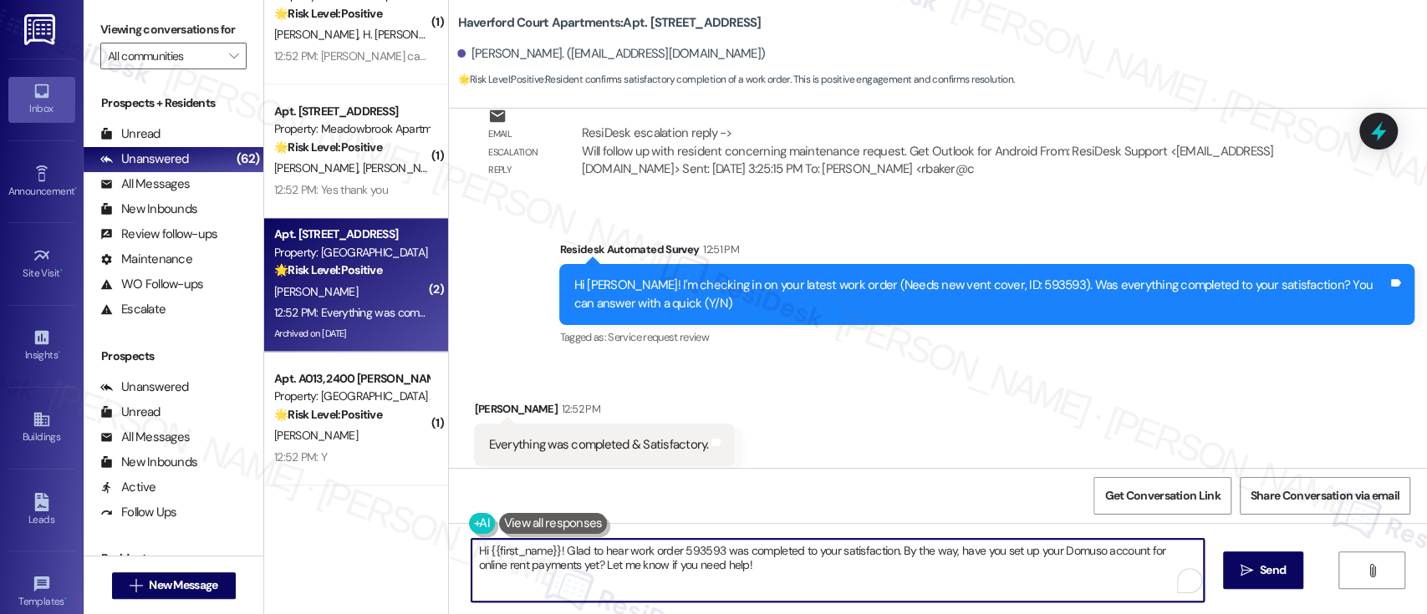
click at [818, 577] on textarea "Hi {{first_name}}! Glad to hear work order 593593 was completed to your satisfa…" at bounding box center [838, 570] width 732 height 63
paste textarea "I'm glad to hear you're satisfied with the repair! If anything else comes up, d…"
type textarea "I'm glad to hear you're satisfied with the repair! If anything else comes up, d…"
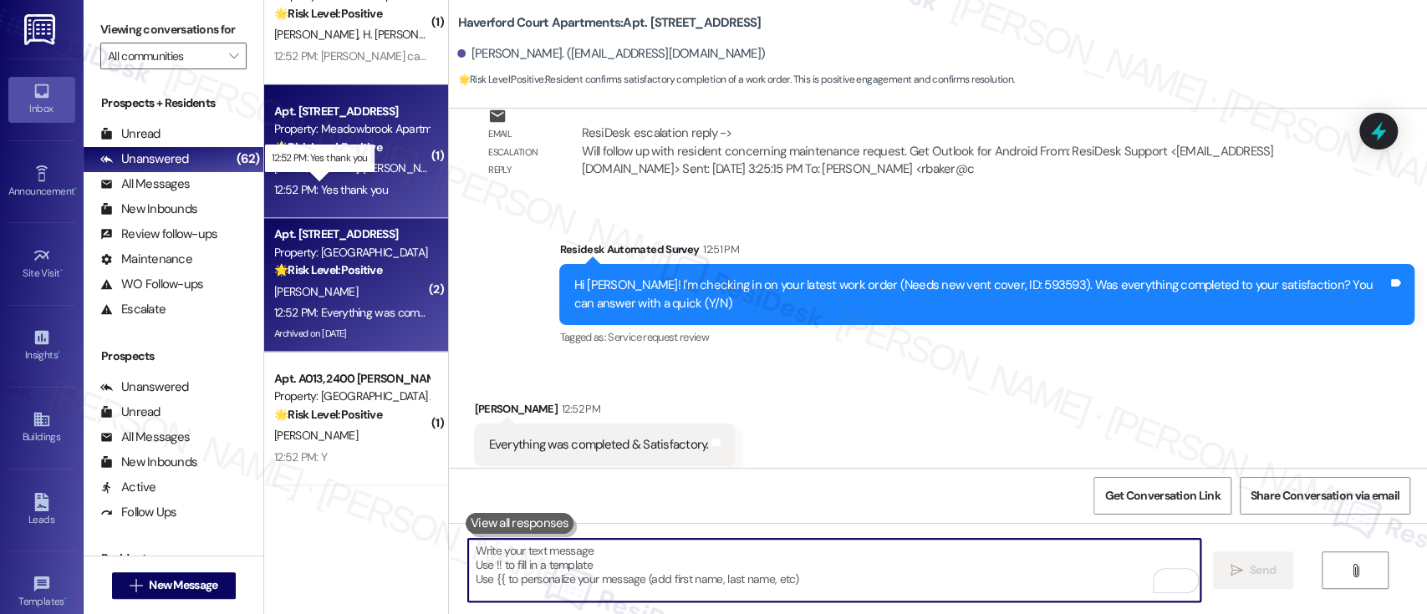
scroll to position [15308, 0]
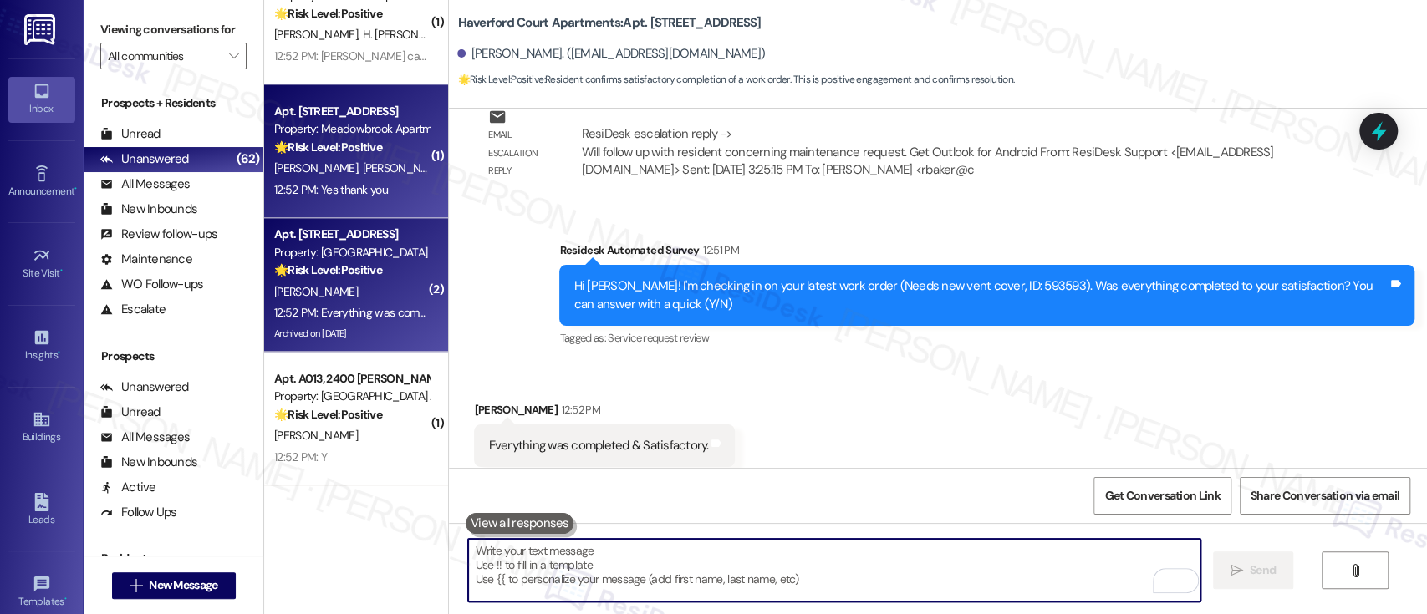
click at [371, 164] on div "D. Echols E. Holm" at bounding box center [352, 168] width 158 height 21
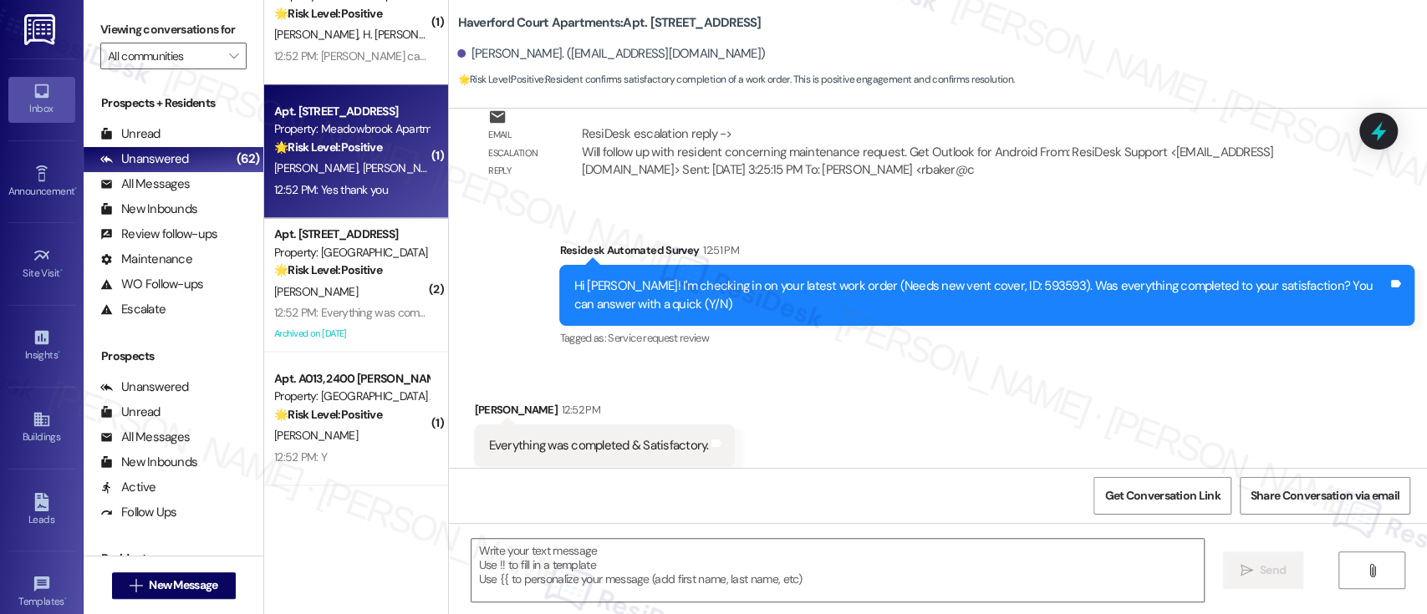
type textarea "Fetching suggested responses. Please feel free to read through the conversation…"
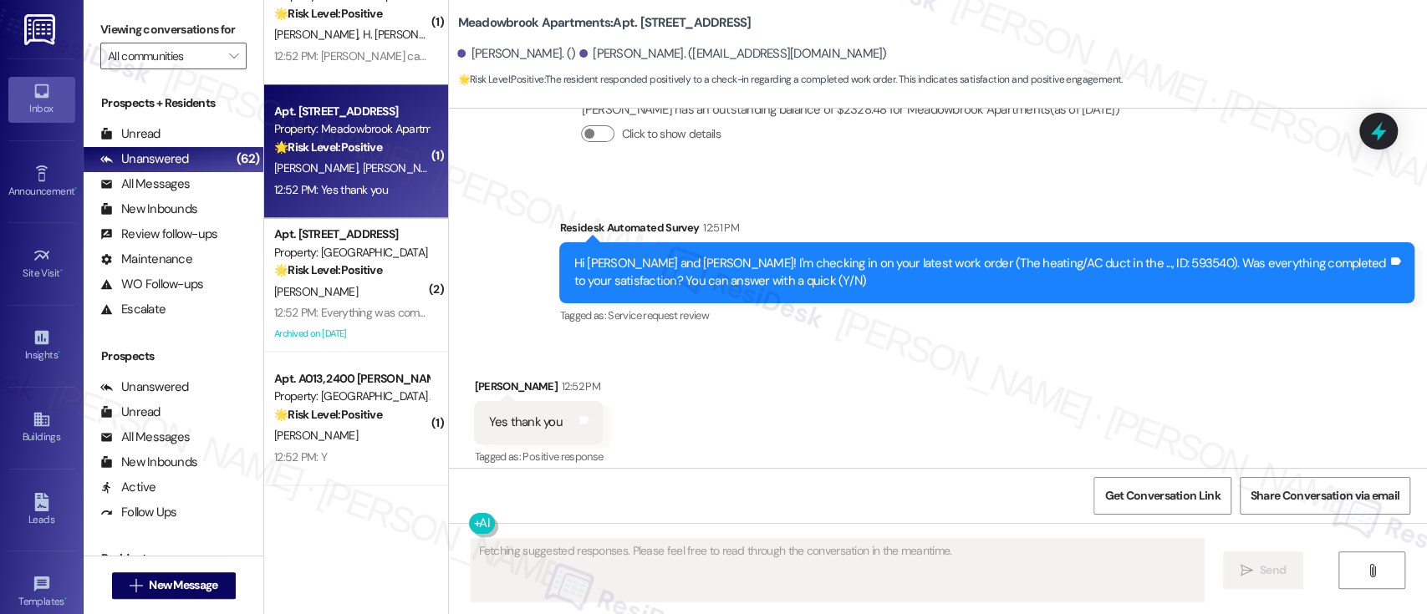
scroll to position [1898, 0]
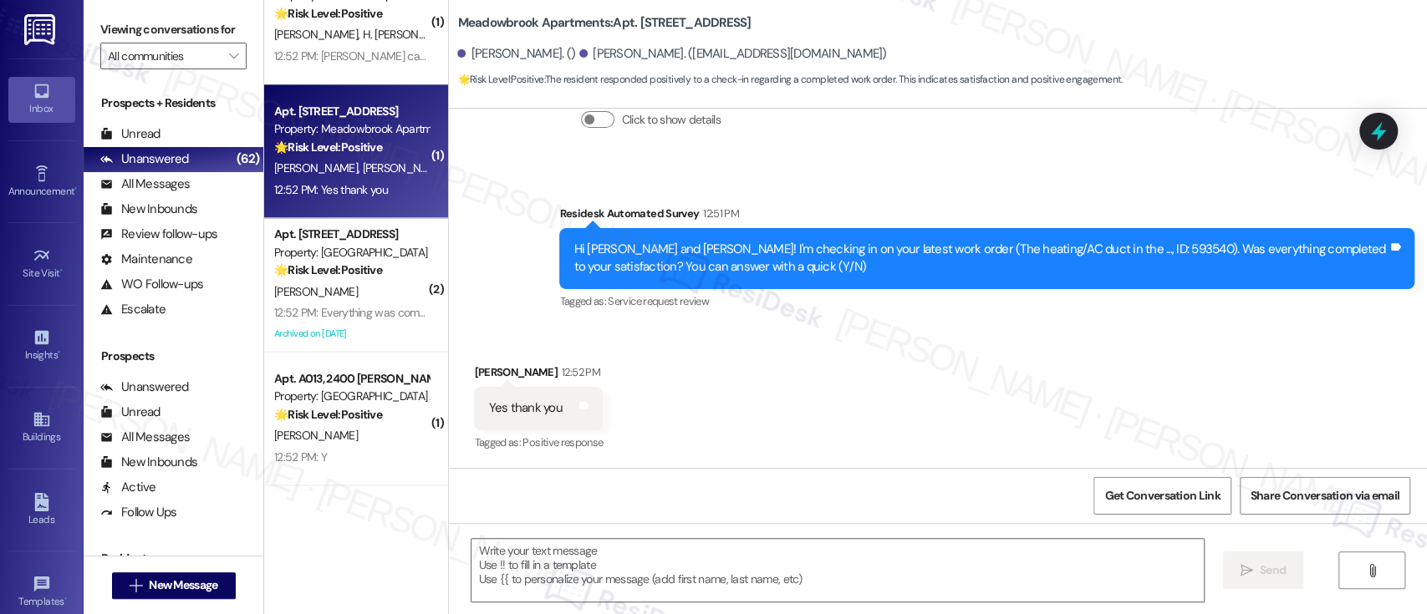
click at [757, 488] on div "Get Conversation Link Share Conversation via email" at bounding box center [938, 495] width 978 height 55
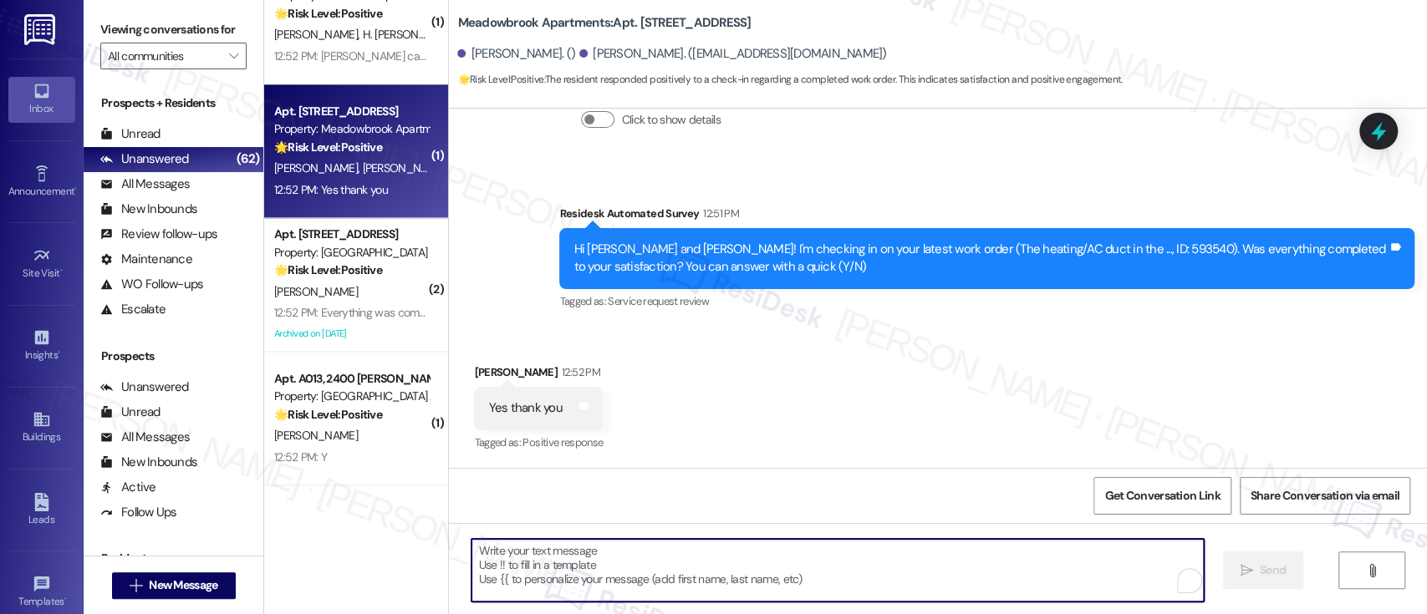
drag, startPoint x: 741, startPoint y: 580, endPoint x: 783, endPoint y: 558, distance: 47.9
click at [740, 581] on textarea "To enrich screen reader interactions, please activate Accessibility in Grammarl…" at bounding box center [838, 570] width 732 height 63
paste textarea "I'm glad to hear you're satisfied with the repair! If anything else comes up, d…"
type textarea "I'm glad to hear you're satisfied with the repair! If anything else comes up, d…"
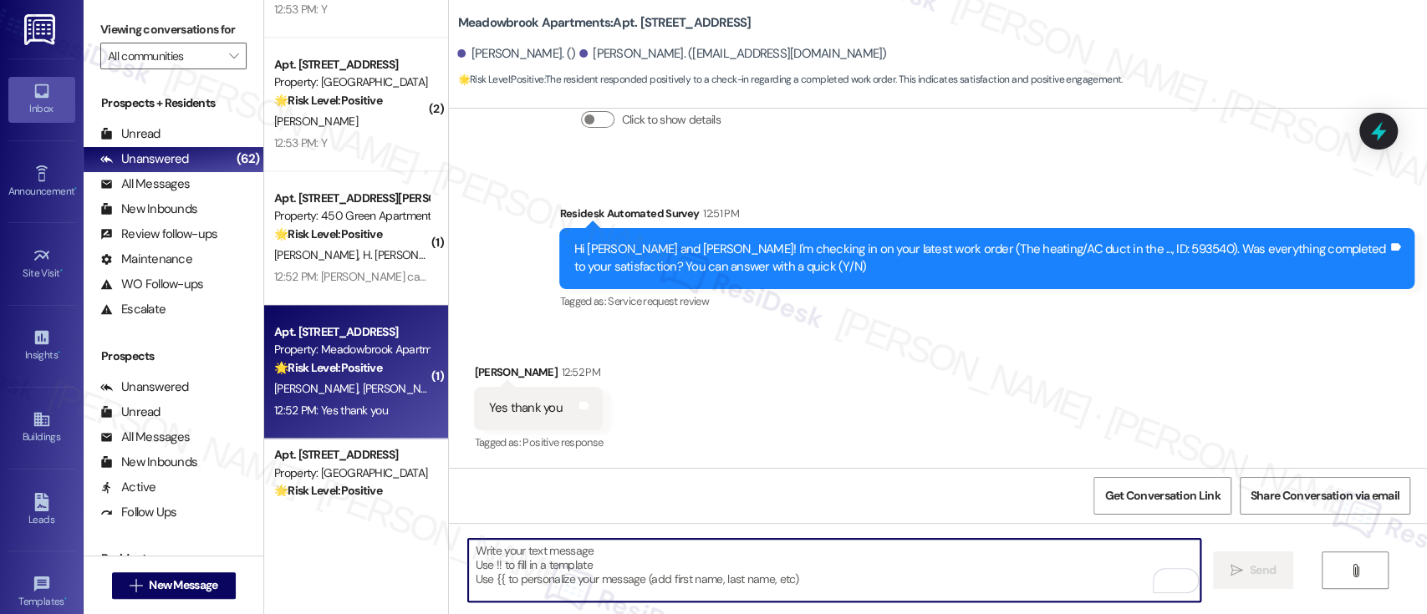
scroll to position [5561, 0]
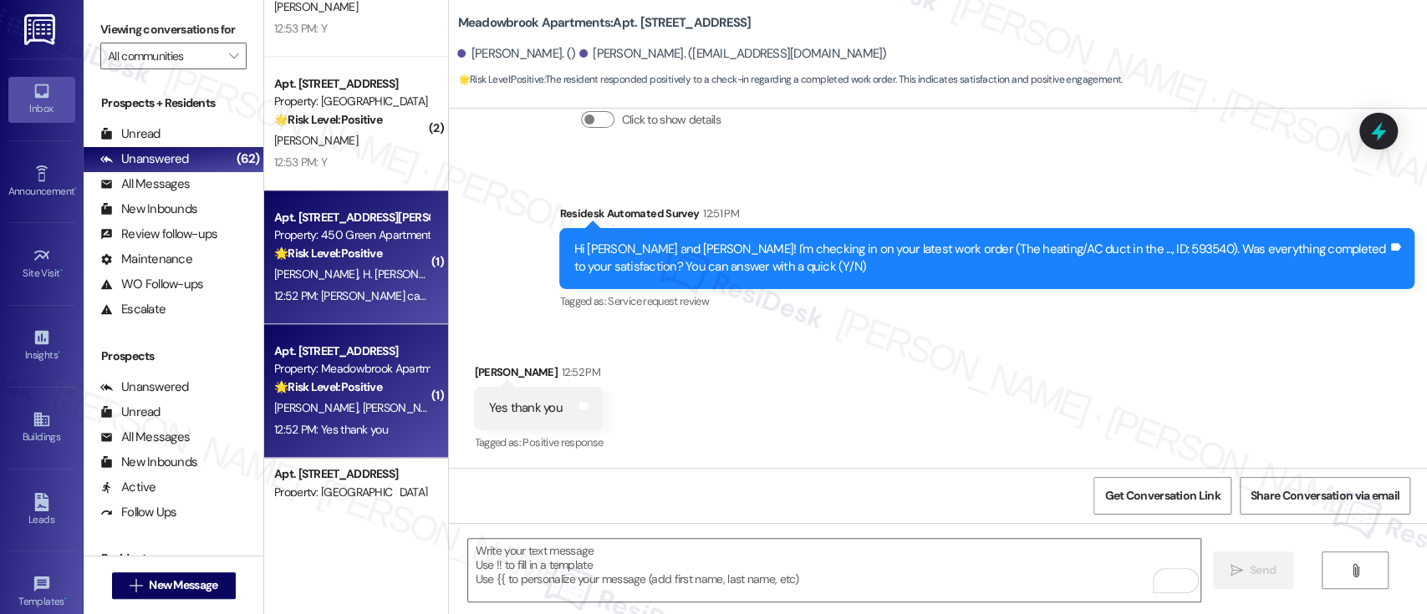
click at [320, 271] on span "C. Brightbill" at bounding box center [318, 274] width 89 height 15
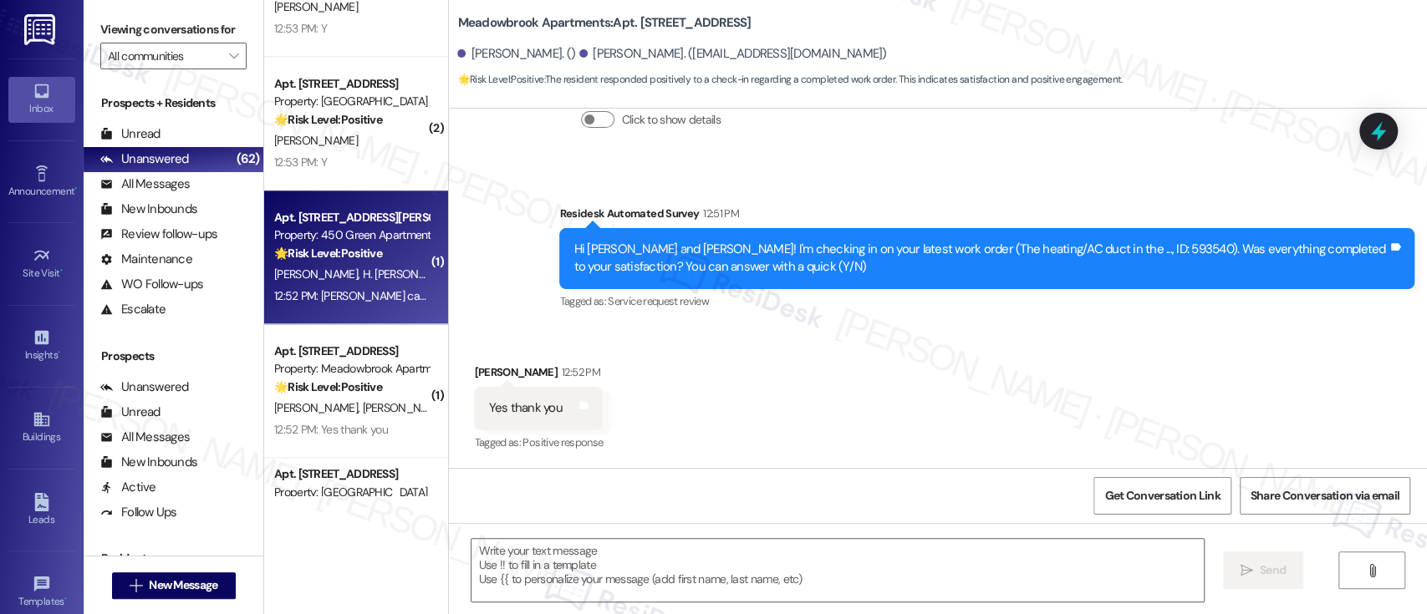
type textarea "Fetching suggested responses. Please feel free to read through the conversation…"
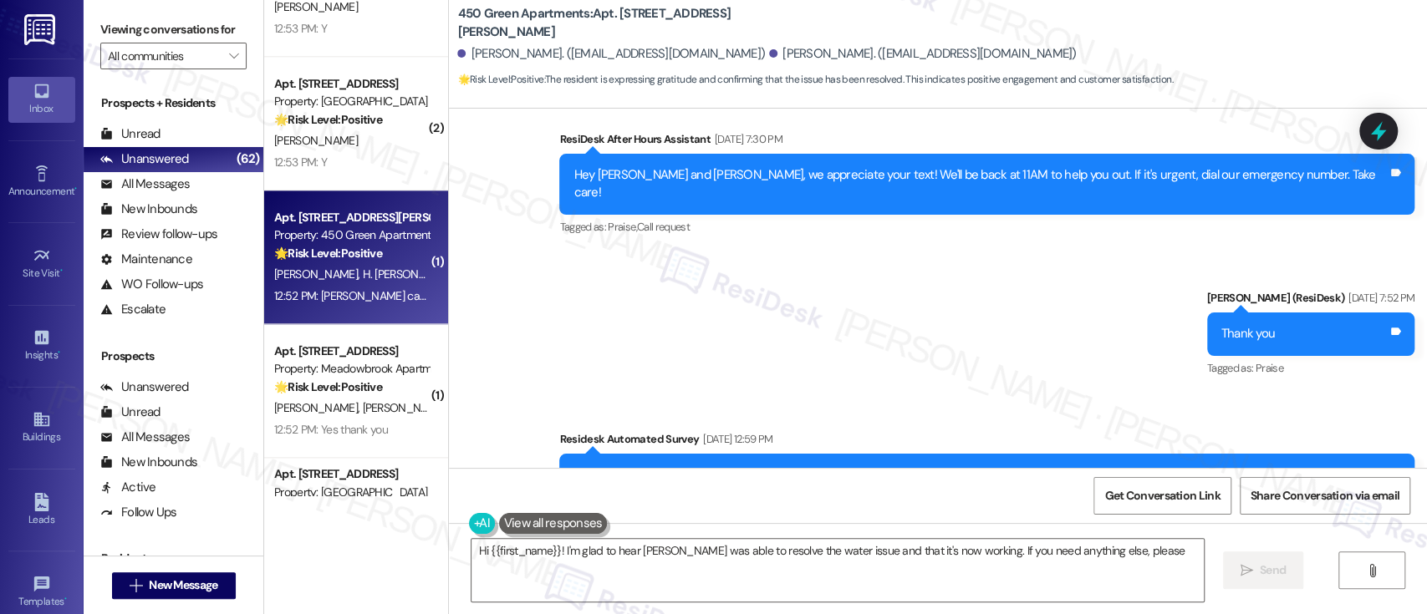
scroll to position [7541, 0]
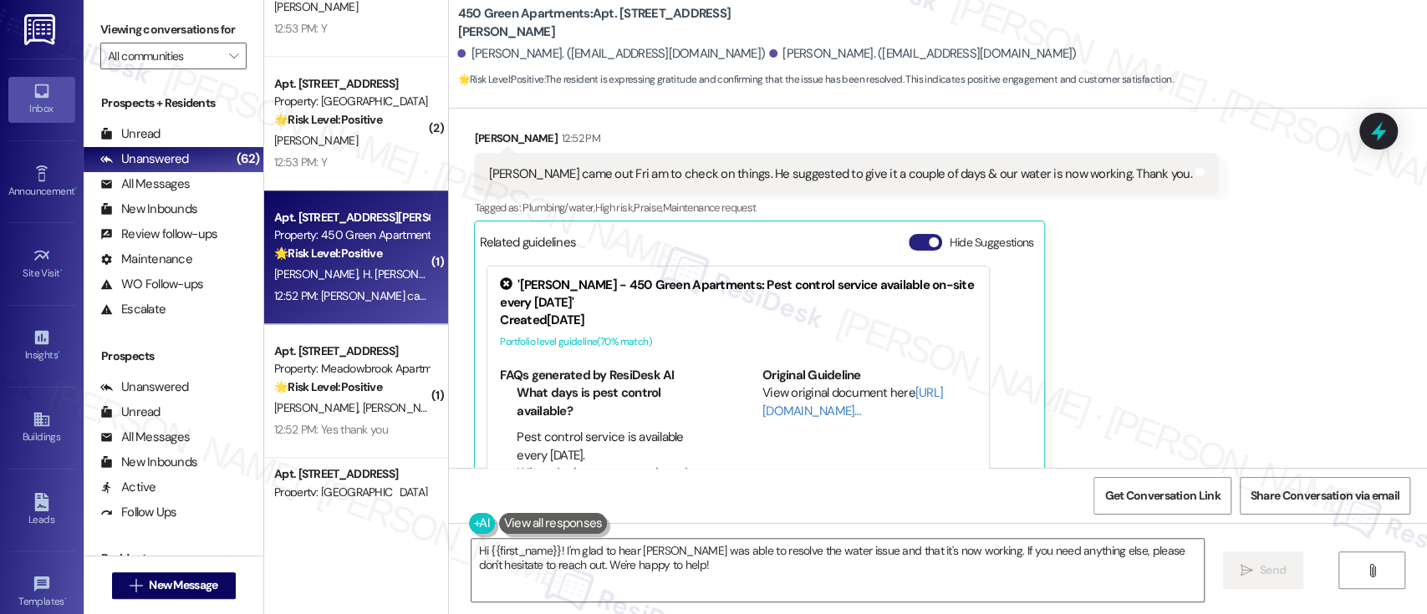
click at [929, 237] on span "button" at bounding box center [934, 242] width 10 height 10
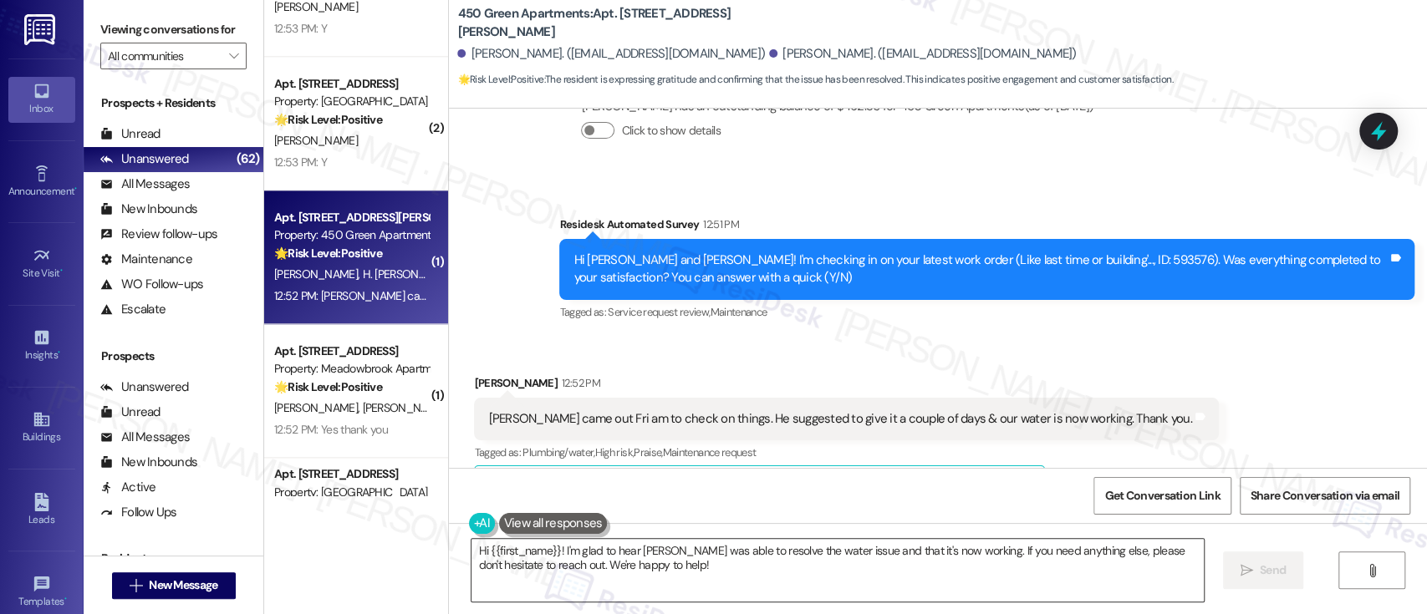
click at [556, 556] on textarea "Hi {{first_name}}! I'm glad to hear Tyrone was able to resolve the water issue …" at bounding box center [838, 570] width 732 height 63
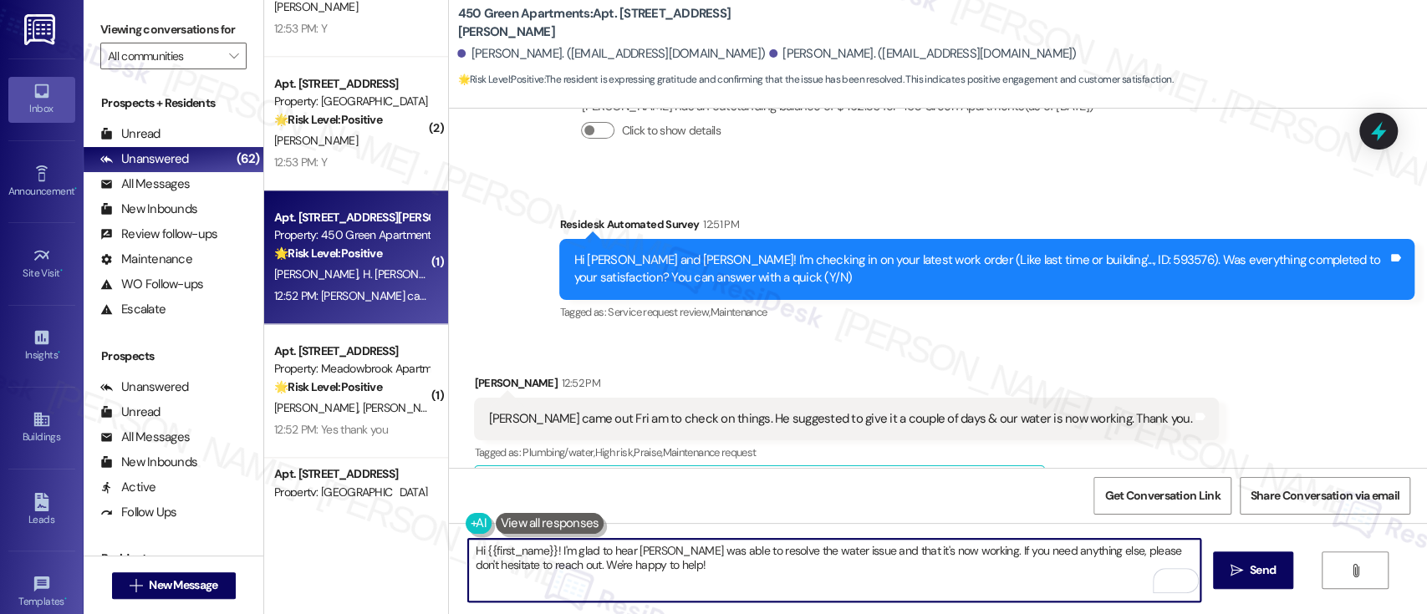
type textarea "I'm glad to hear Tyrone was able to resolve the water issue and that it's now w…"
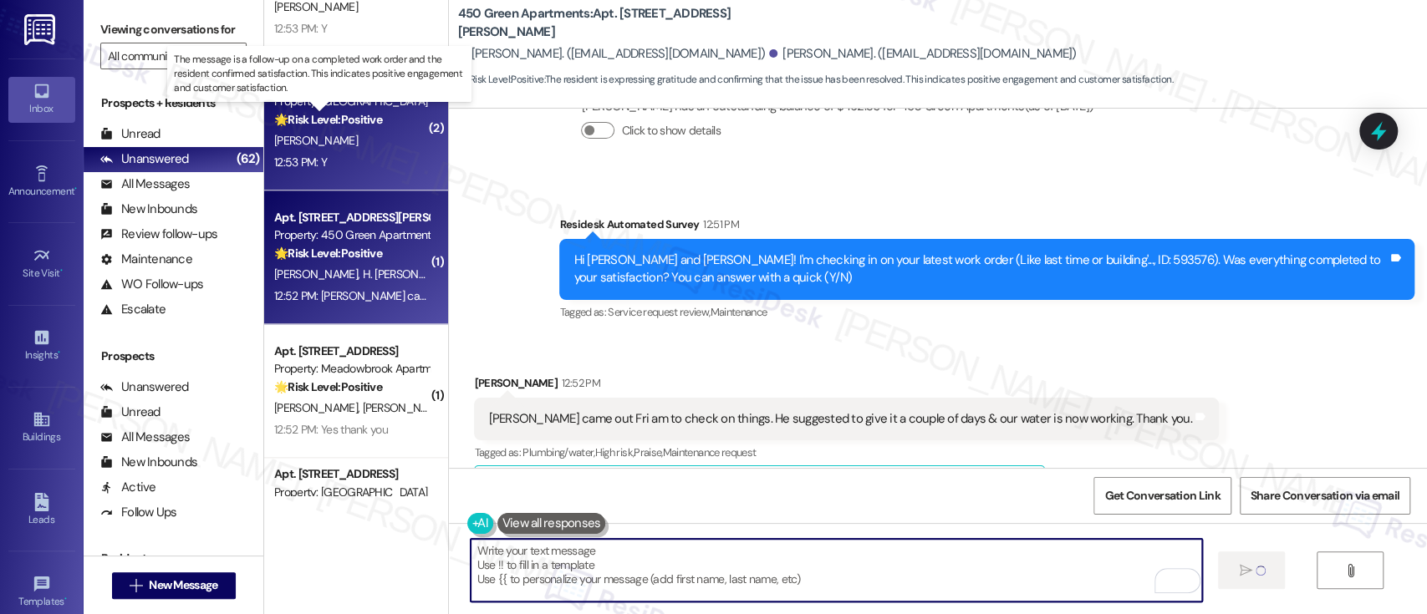
type textarea "Fetching suggested responses. Please feel free to read through the conversation…"
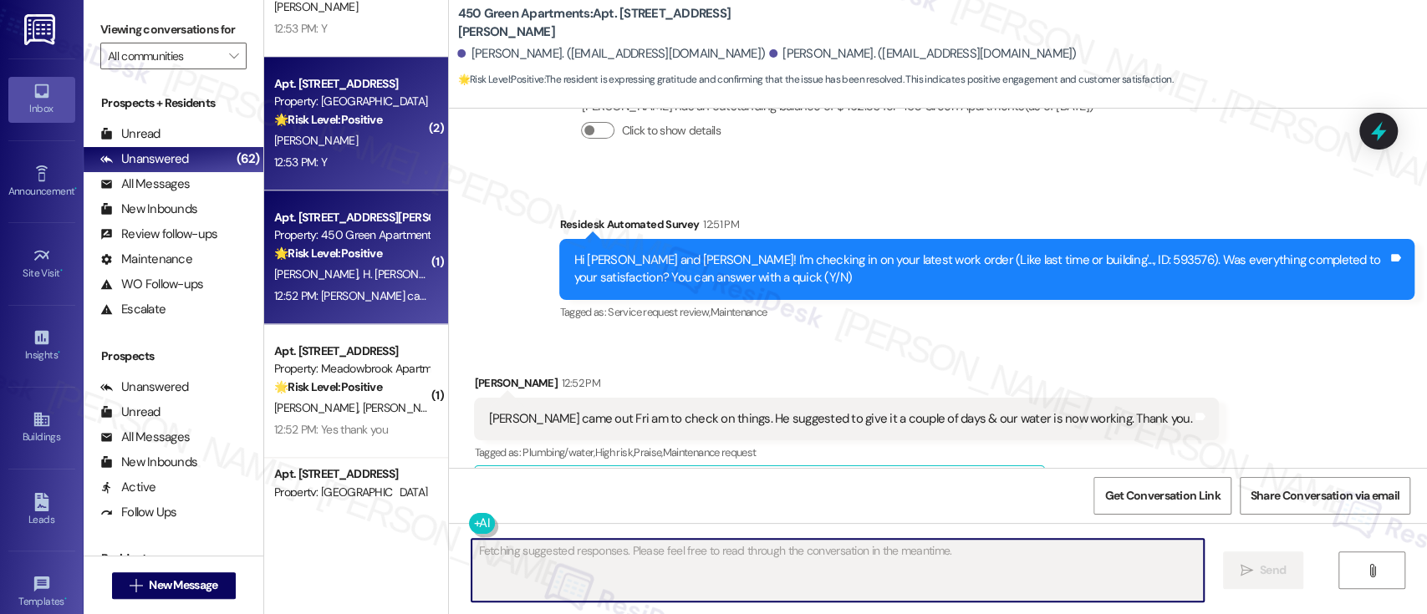
scroll to position [7295, 0]
click at [375, 124] on strong "🌟 Risk Level: Positive" at bounding box center [328, 119] width 108 height 15
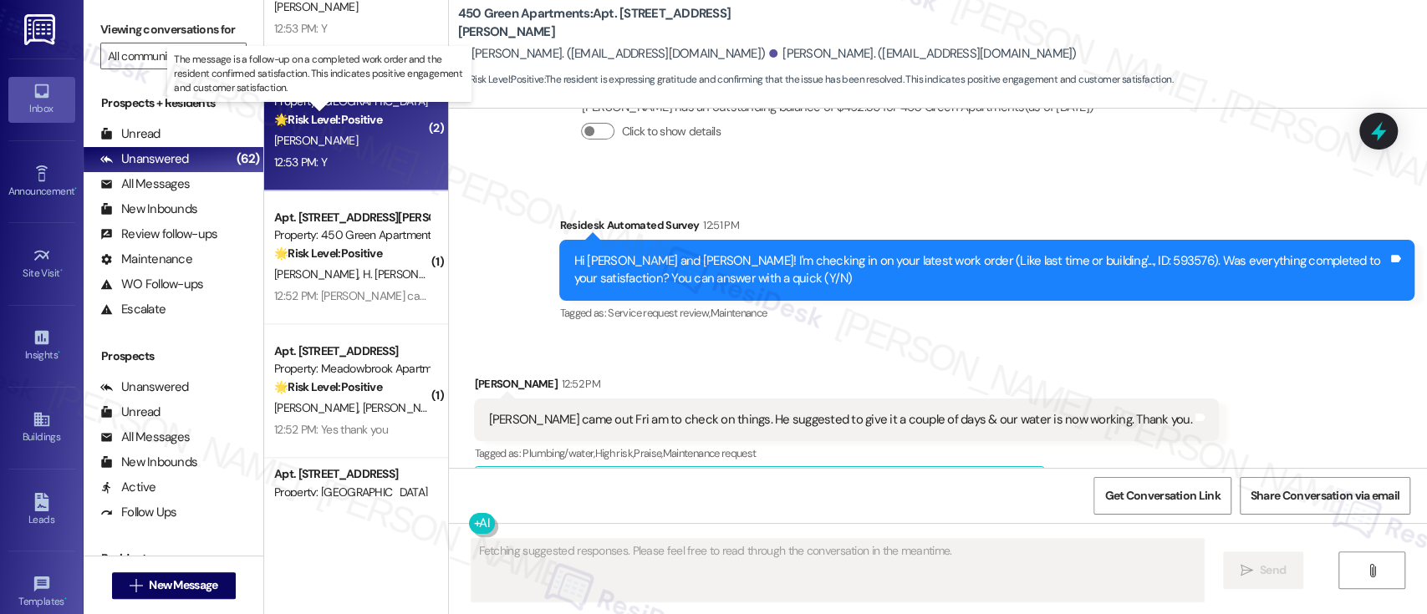
scroll to position [648, 0]
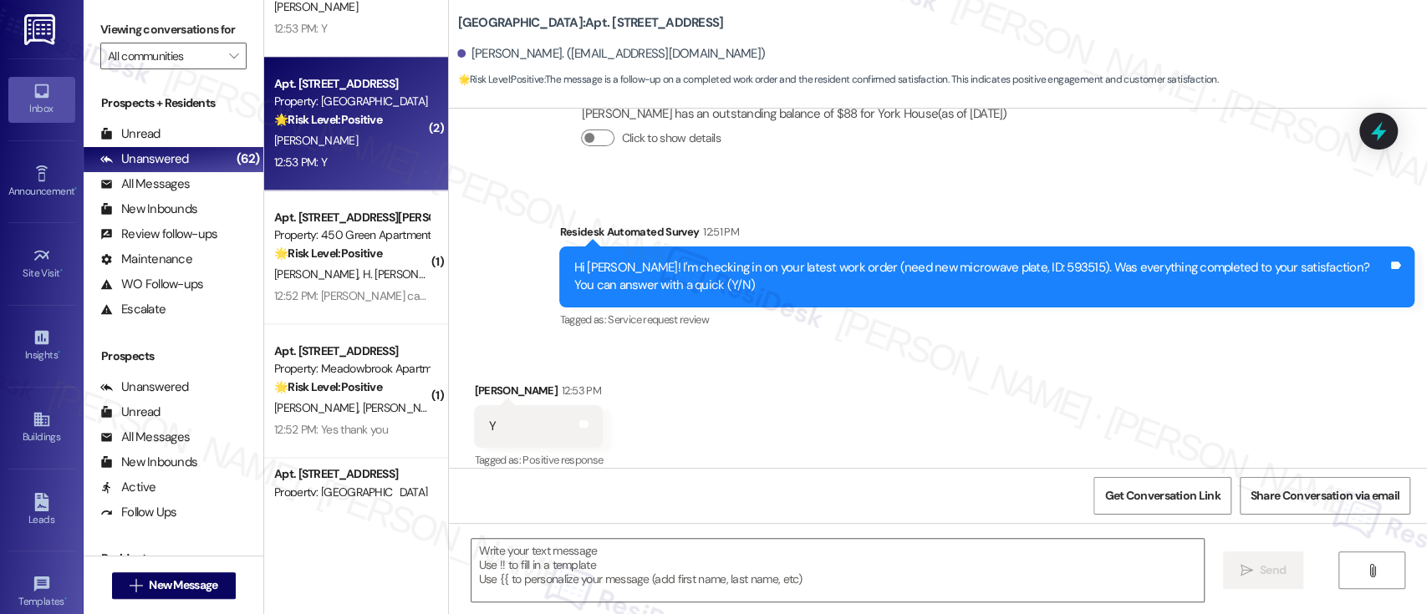
click at [1047, 346] on div "Received via SMS Elouise Quarles 12:53 PM Y Tags and notes Tagged as: Positive …" at bounding box center [938, 414] width 978 height 141
drag, startPoint x: 930, startPoint y: 580, endPoint x: 919, endPoint y: 585, distance: 12.0
click at [927, 582] on textarea at bounding box center [838, 570] width 732 height 63
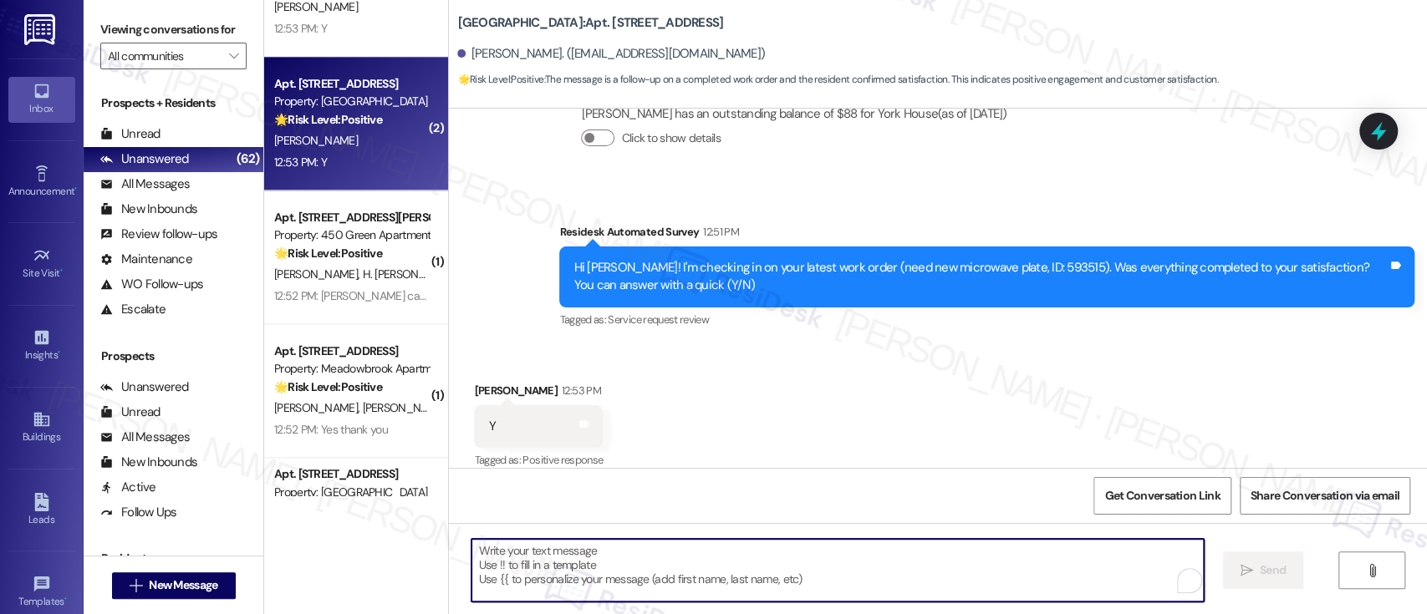
paste textarea "I'm glad to hear you're satisfied with the repair! If anything else comes up, d…"
type textarea "I'm glad to hear you're satisfied with the repair! If anything else comes up, d…"
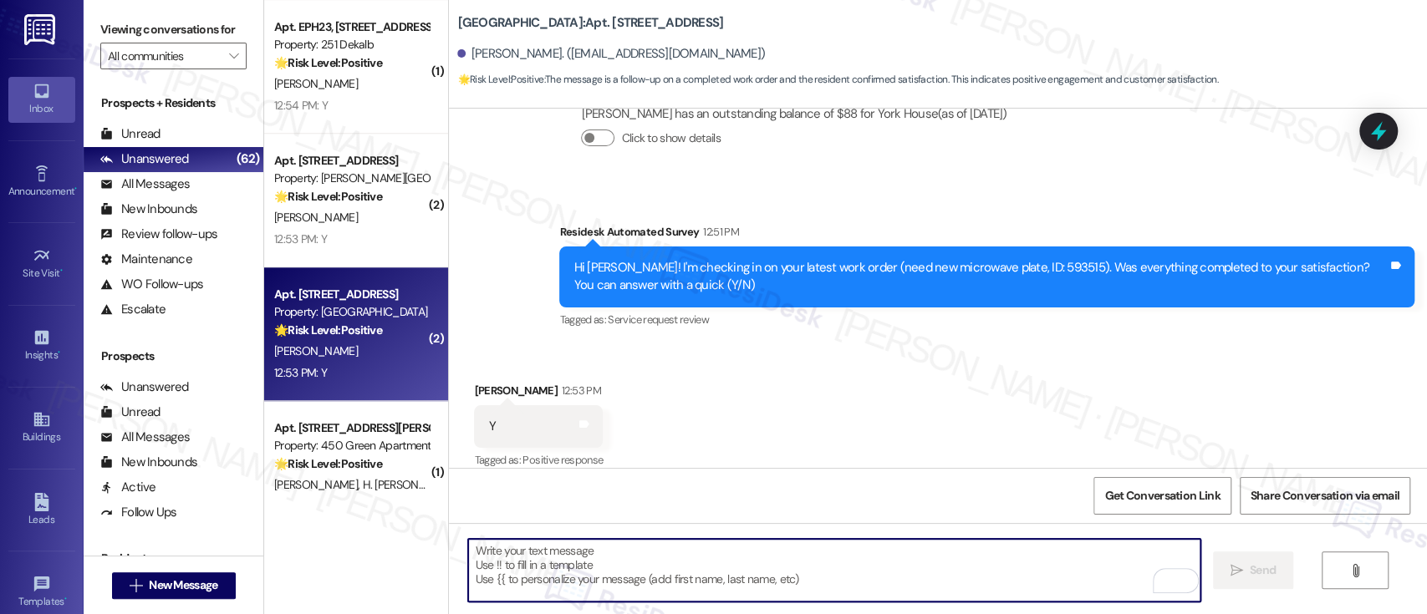
scroll to position [5330, 0]
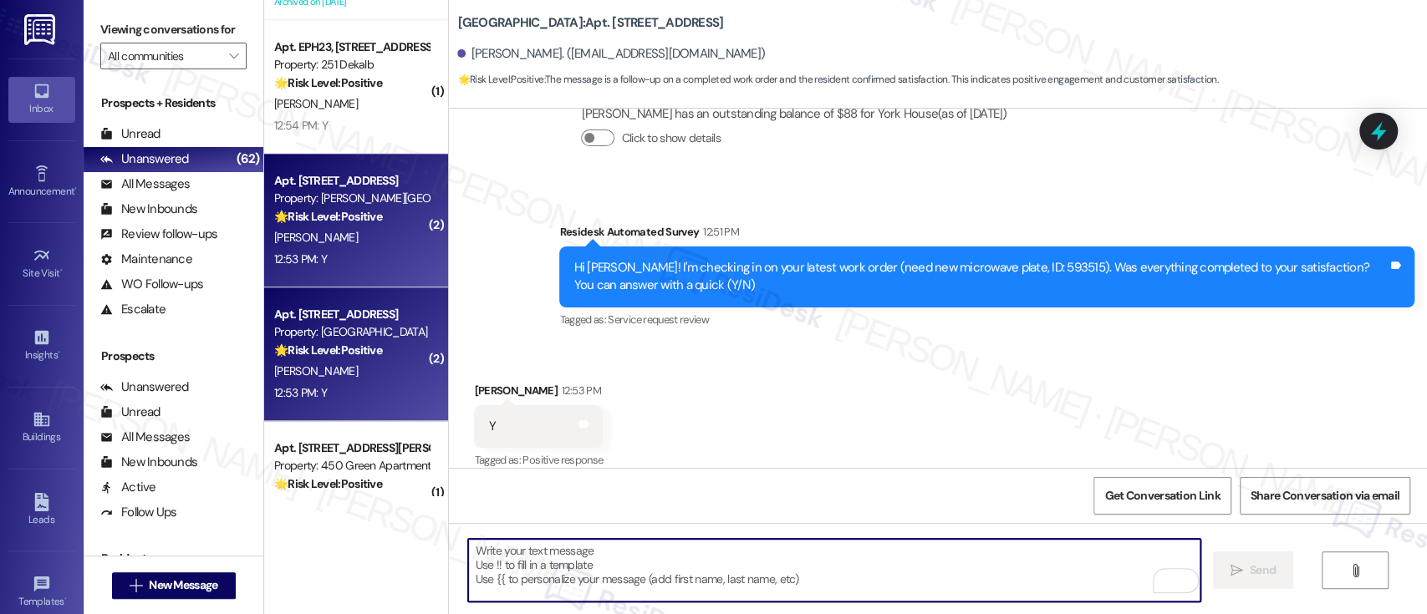
click at [364, 231] on div "D. Jamison" at bounding box center [352, 237] width 158 height 21
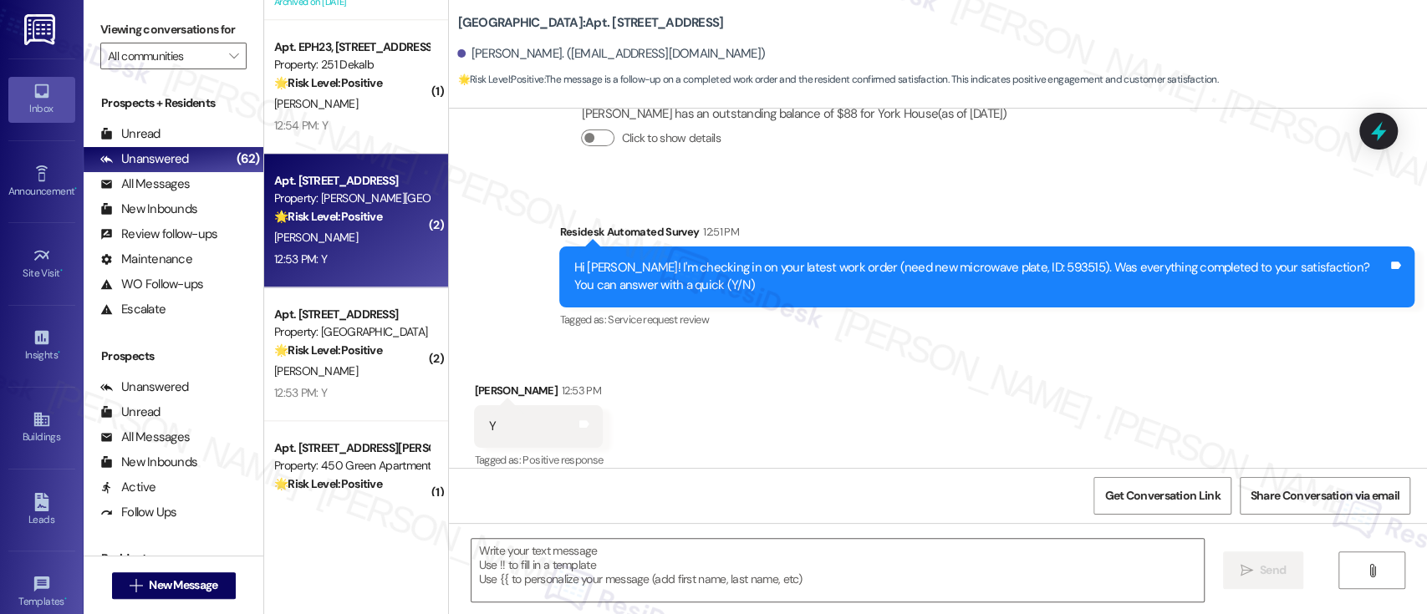
type textarea "Fetching suggested responses. Please feel free to read through the conversation…"
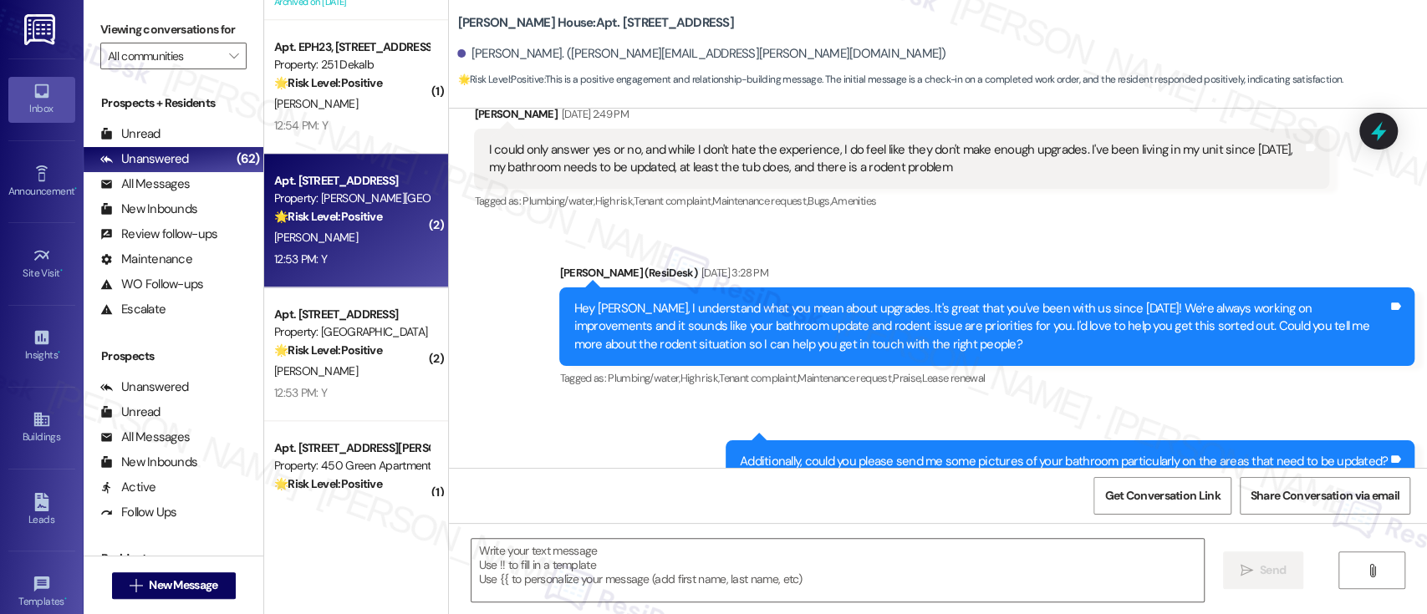
type textarea "Fetching suggested responses. Please feel free to read through the conversation…"
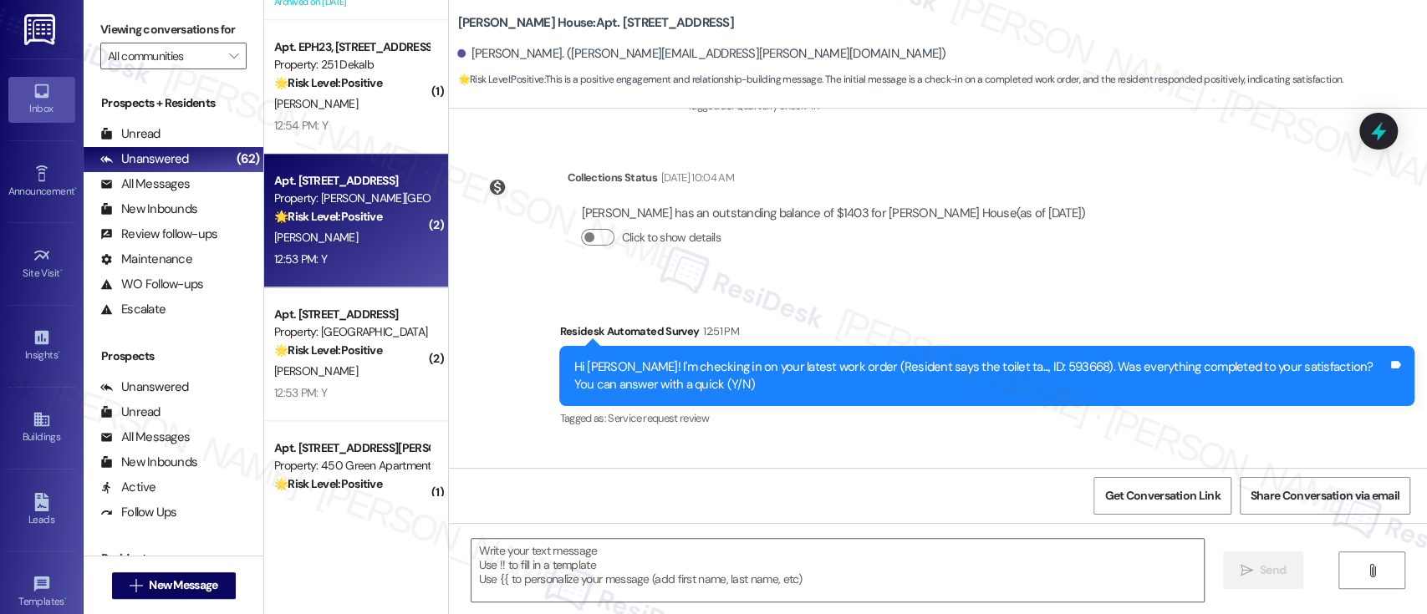
scroll to position [4548, 0]
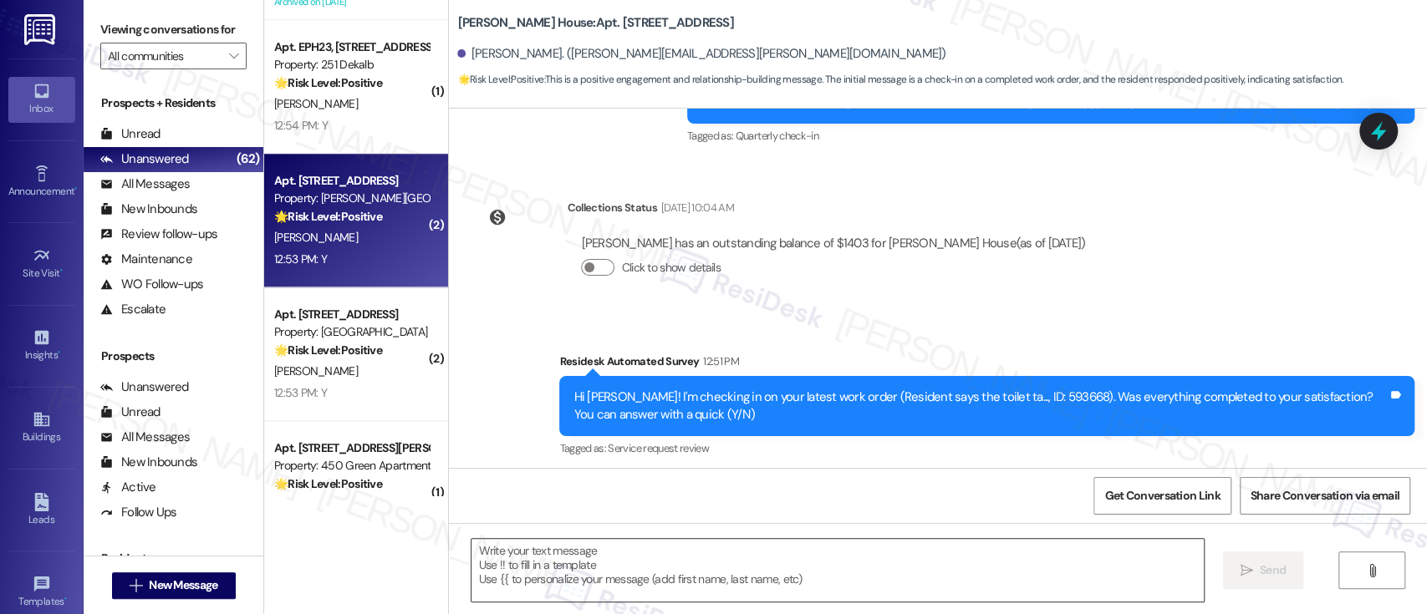
click at [871, 592] on textarea at bounding box center [838, 570] width 732 height 63
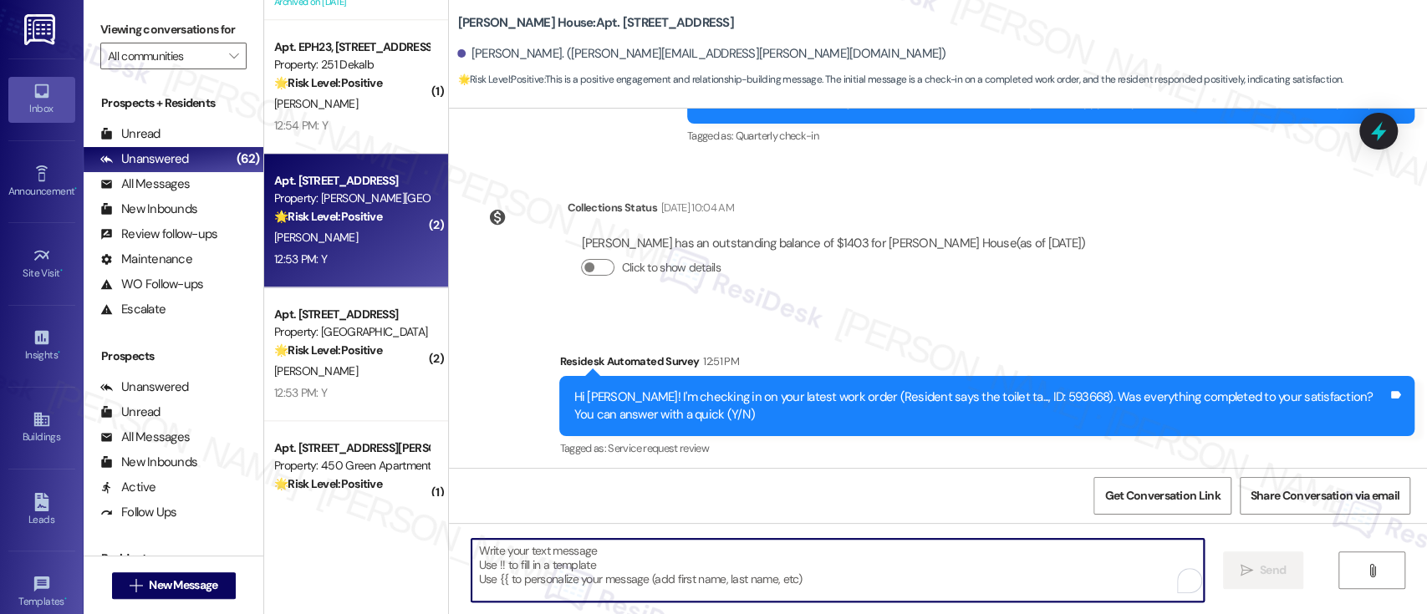
paste textarea "I'm glad to hear you're satisfied with the repair! If anything else comes up, d…"
type textarea "I'm glad to hear you're satisfied with the repair! If anything else comes up, d…"
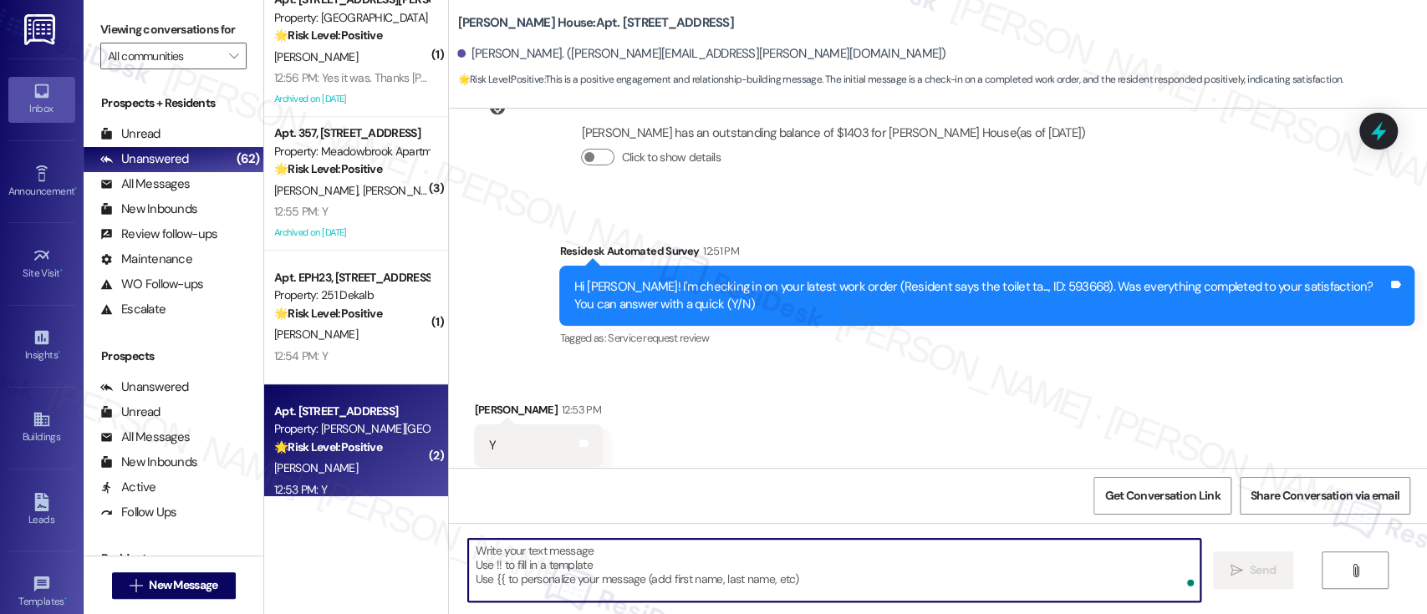
scroll to position [5101, 0]
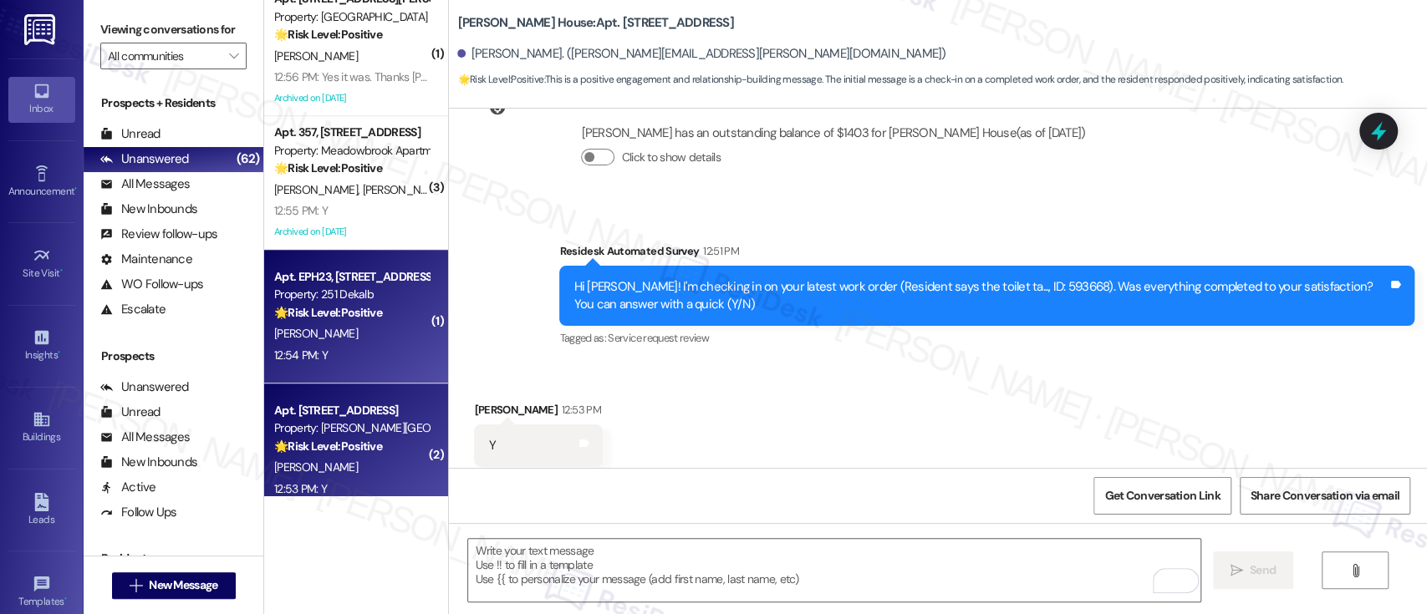
click at [289, 328] on span "C. Mota" at bounding box center [316, 333] width 84 height 15
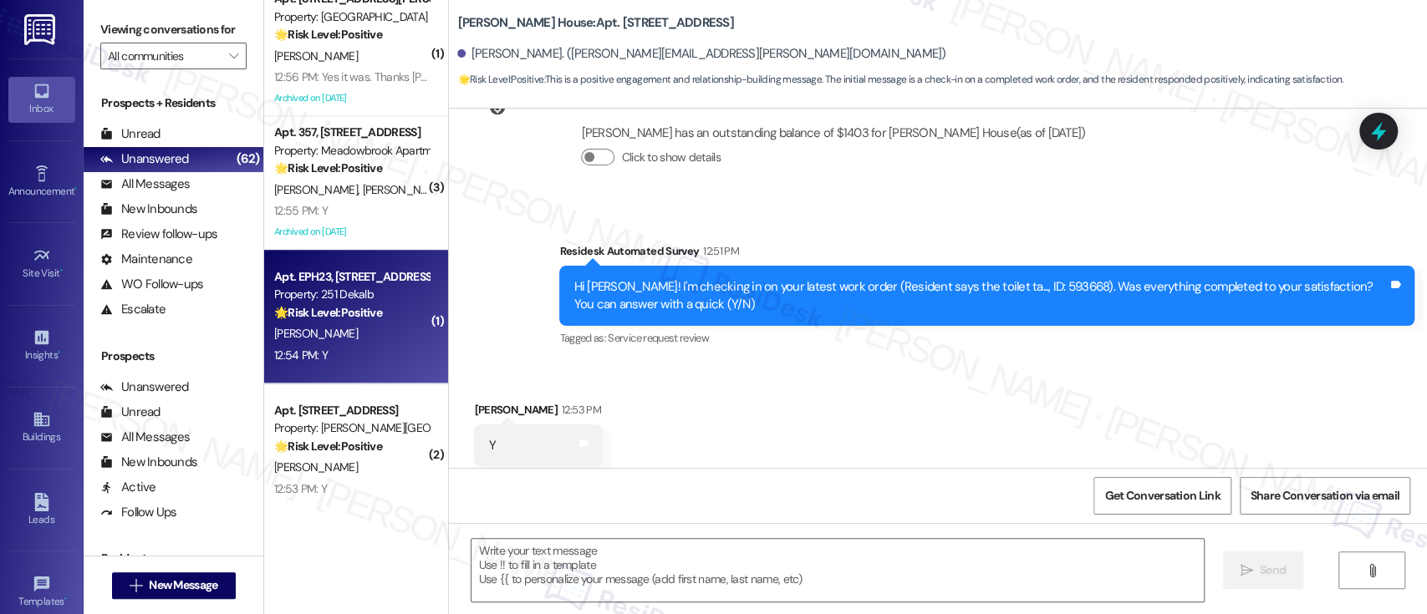
type textarea "Fetching suggested responses. Please feel free to read through the conversation…"
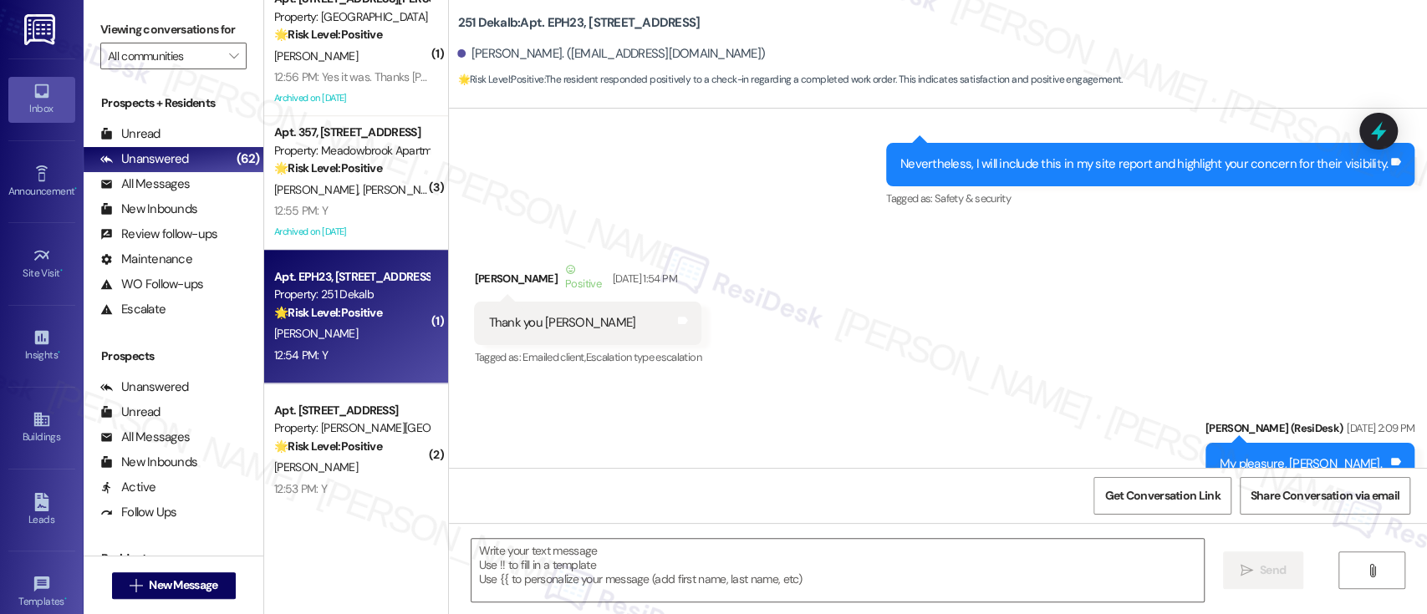
type textarea "Fetching suggested responses. Please feel free to read through the conversation…"
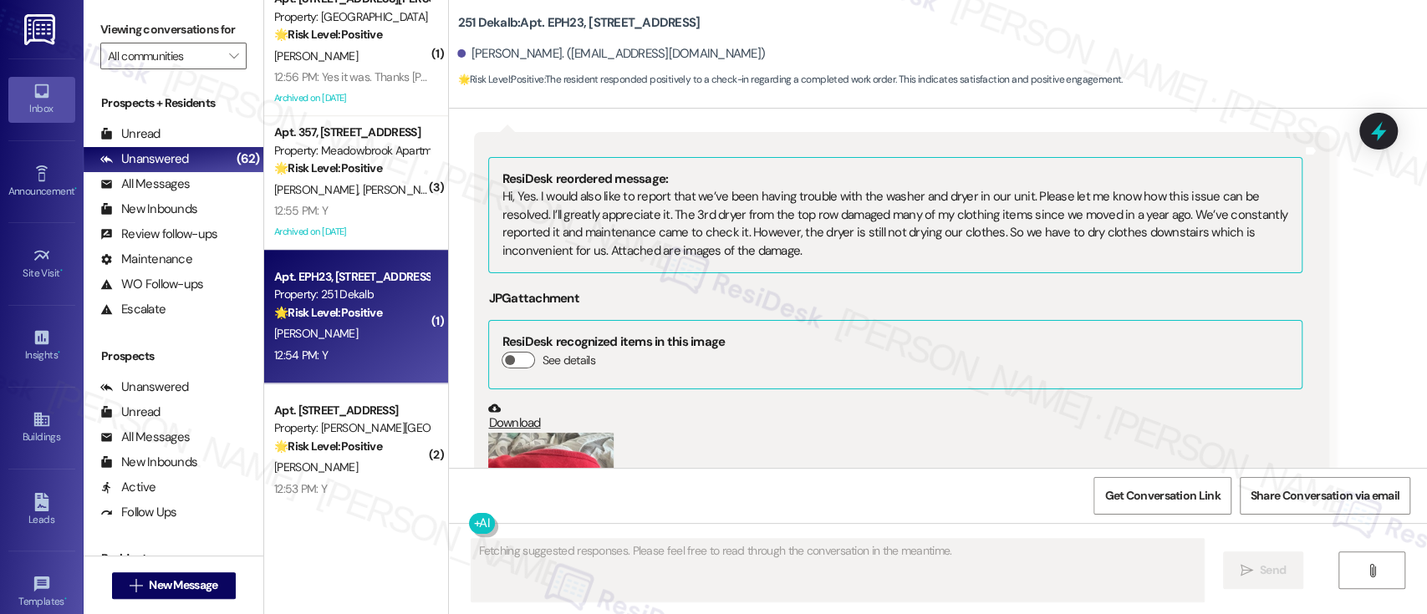
scroll to position [11427, 0]
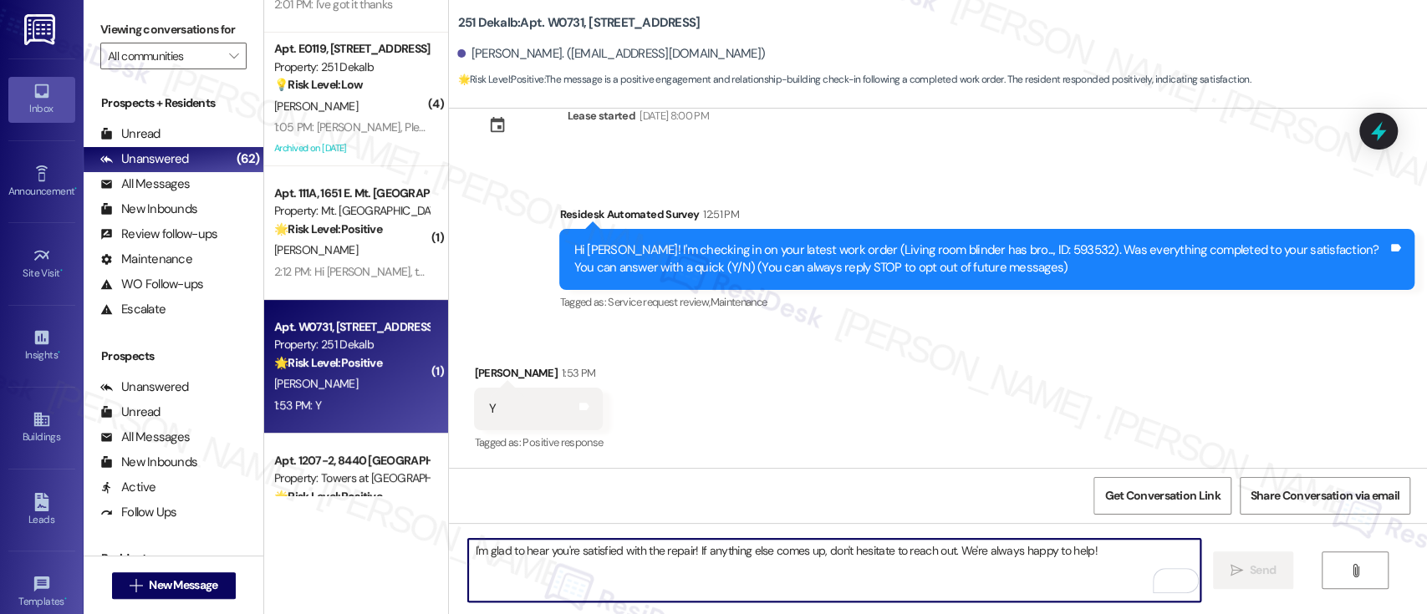
scroll to position [4208, 0]
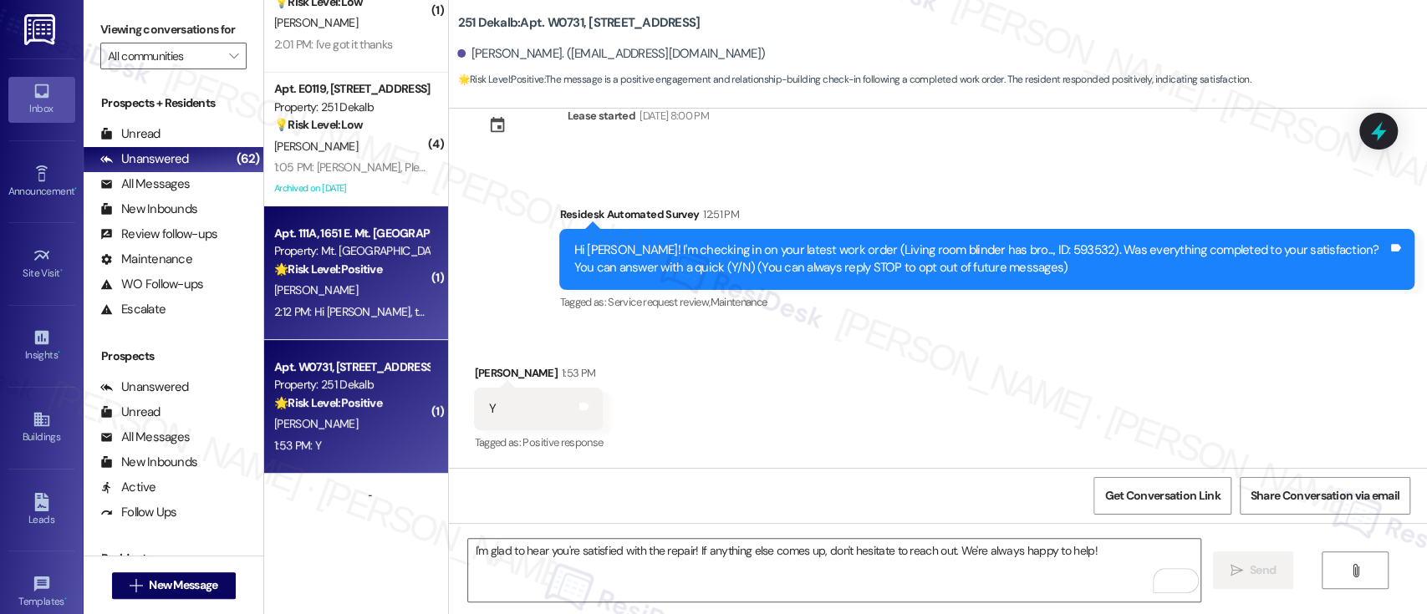
click at [326, 281] on div "[PERSON_NAME]" at bounding box center [352, 290] width 158 height 21
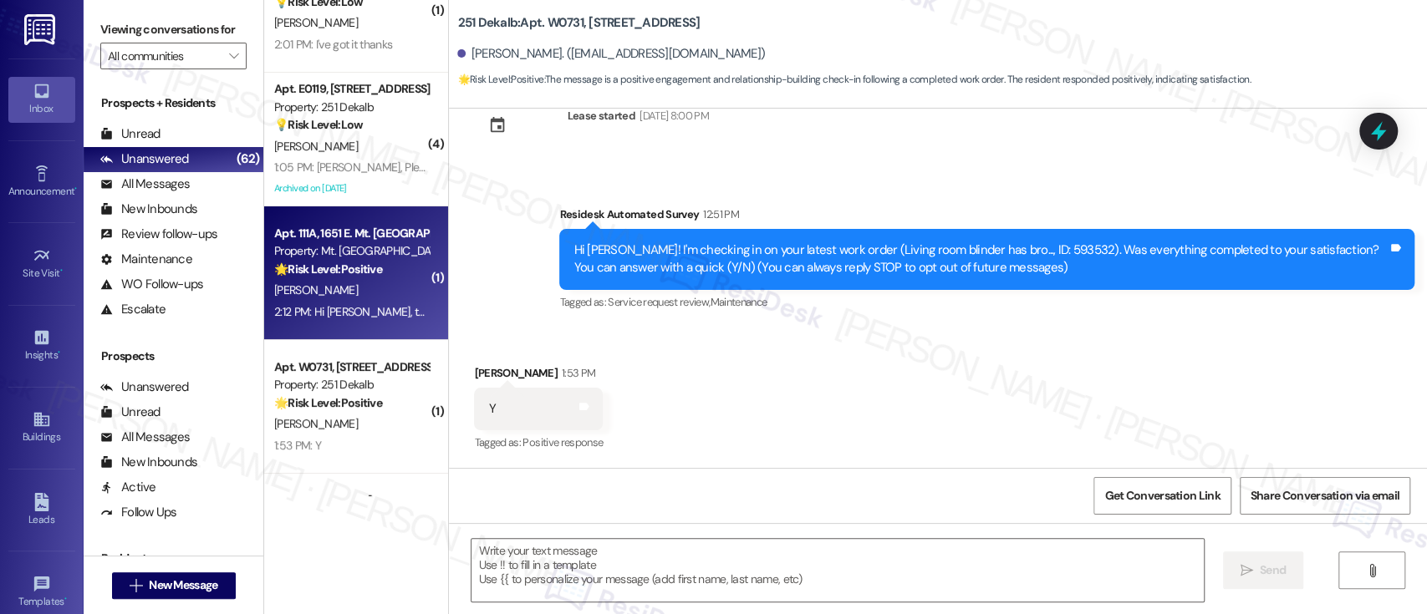
type textarea "Fetching suggested responses. Please feel free to read through the conversation…"
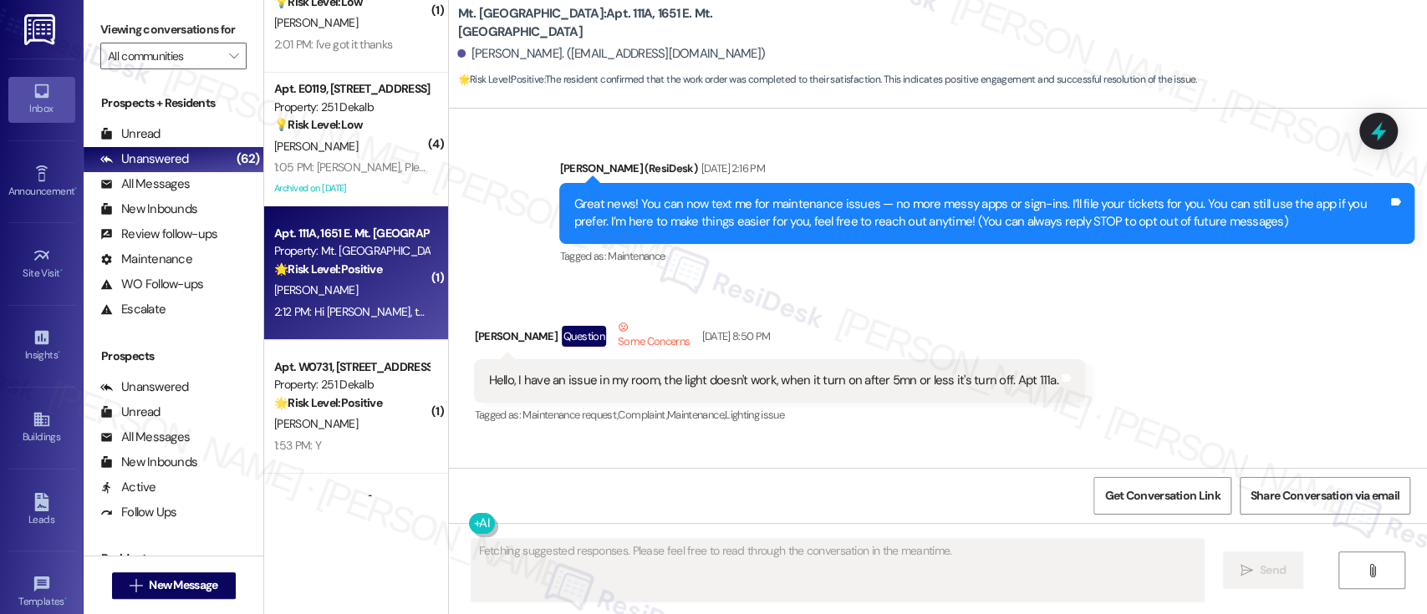
scroll to position [28192, 0]
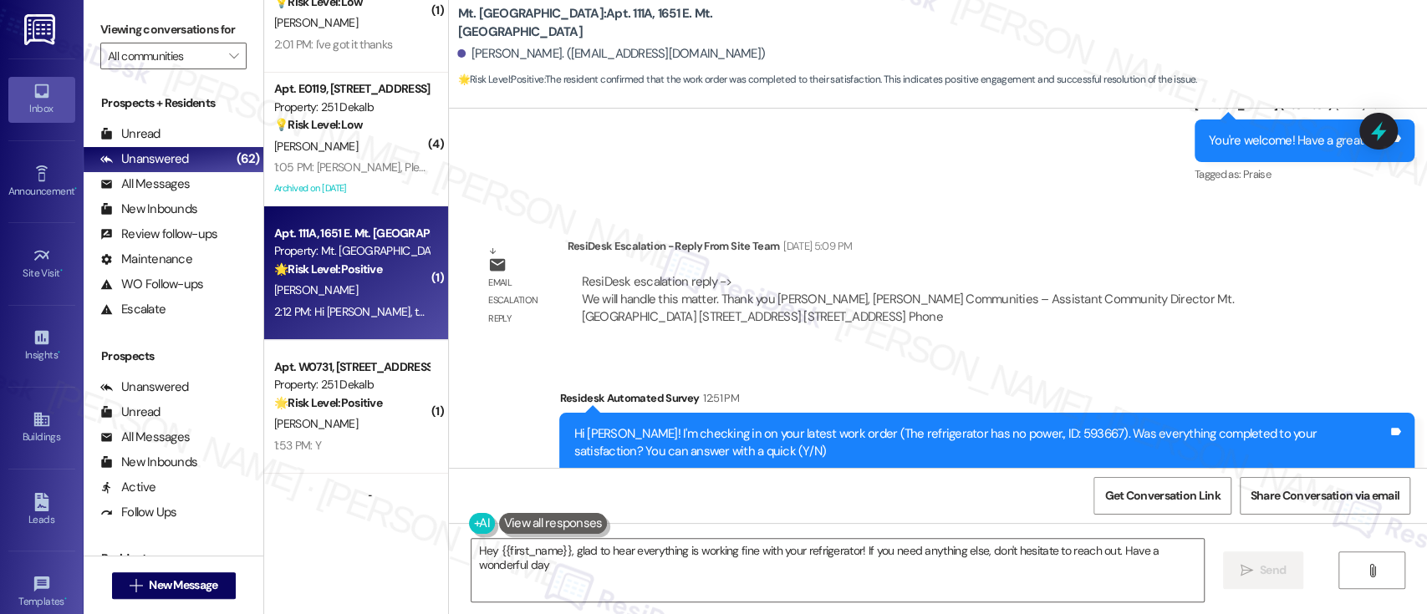
type textarea "Hey {{first_name}}, glad to hear everything is working fine with your refrigera…"
click at [1034, 511] on div "Received via SMS [PERSON_NAME] 2:12 PM Hi [PERSON_NAME], thank you so very much…" at bounding box center [938, 581] width 978 height 141
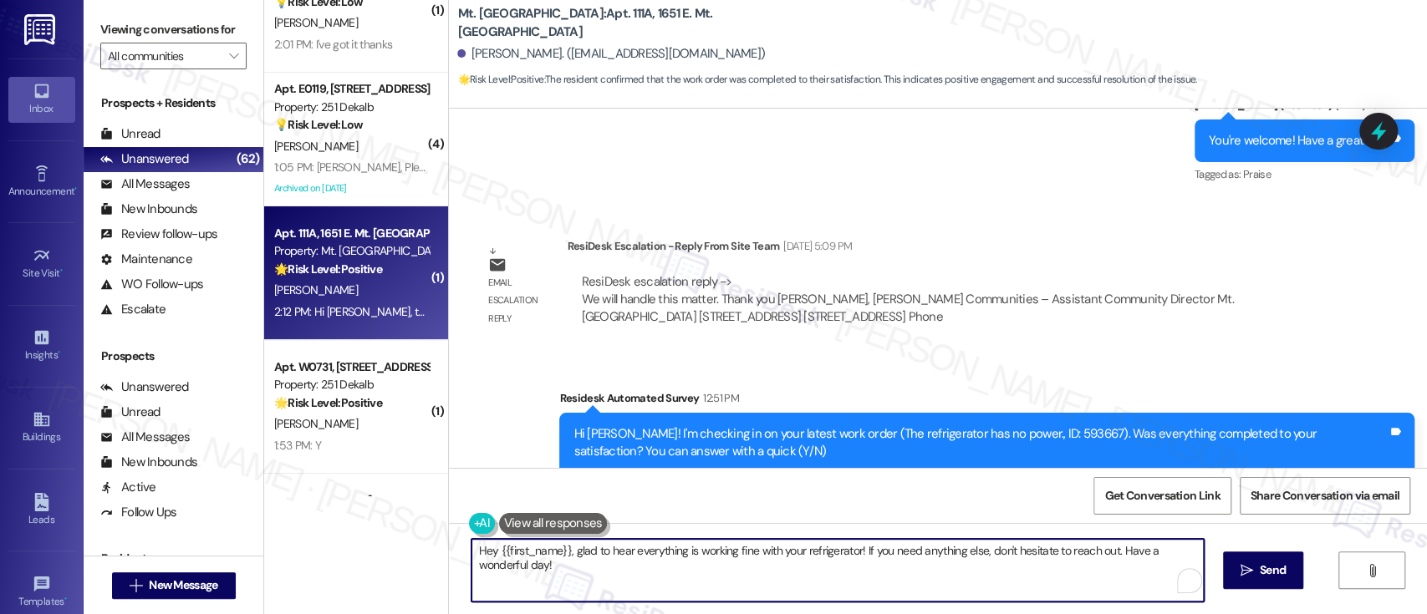
drag, startPoint x: 645, startPoint y: 548, endPoint x: 854, endPoint y: 559, distance: 210.2
click at [774, 548] on textarea "Hey {{first_name}}, glad to hear everything is working fine with your refrigera…" at bounding box center [838, 570] width 732 height 63
click at [909, 563] on textarea "Hey {{first_name}}, glad to hear everything is working fine with your refrigera…" at bounding box center [838, 570] width 732 height 63
click at [1058, 553] on textarea "Hey {{first_name}}, glad to hear everything is working fine with your refrigera…" at bounding box center [834, 570] width 732 height 63
click at [912, 579] on textarea "Hey {{first_name}}, glad to hear everything is working fine with your refrigera…" at bounding box center [834, 570] width 732 height 63
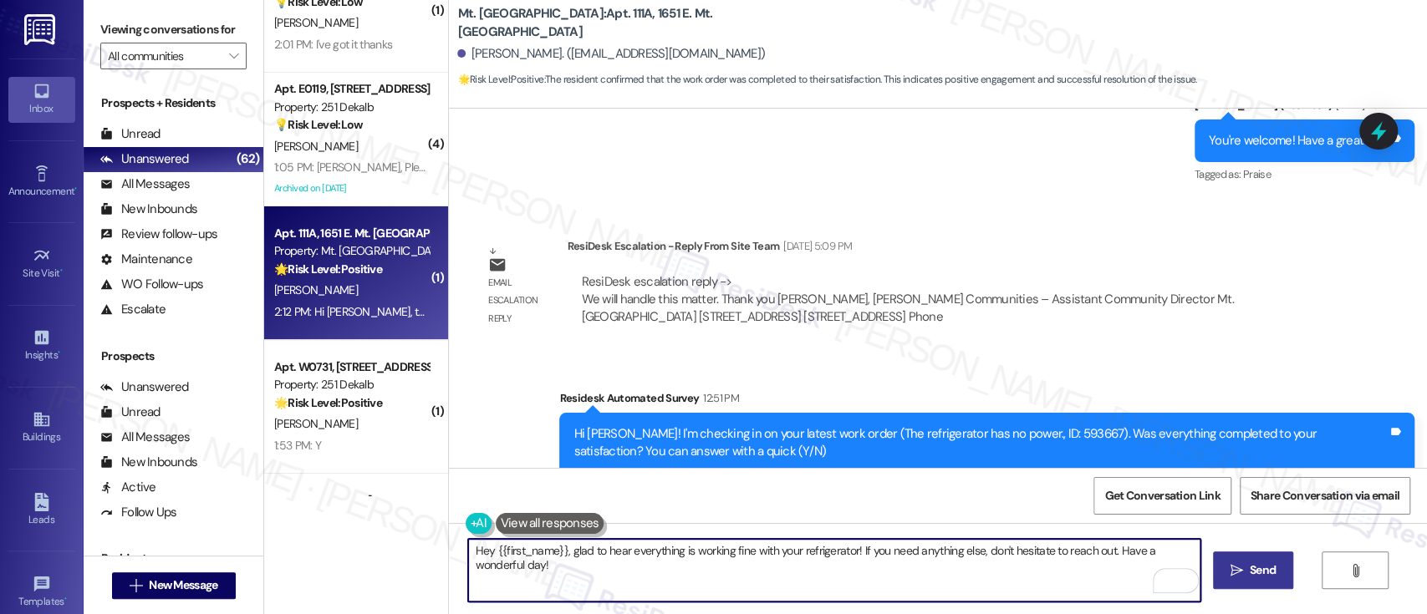
click at [1250, 571] on span "Send" at bounding box center [1263, 571] width 26 height 18
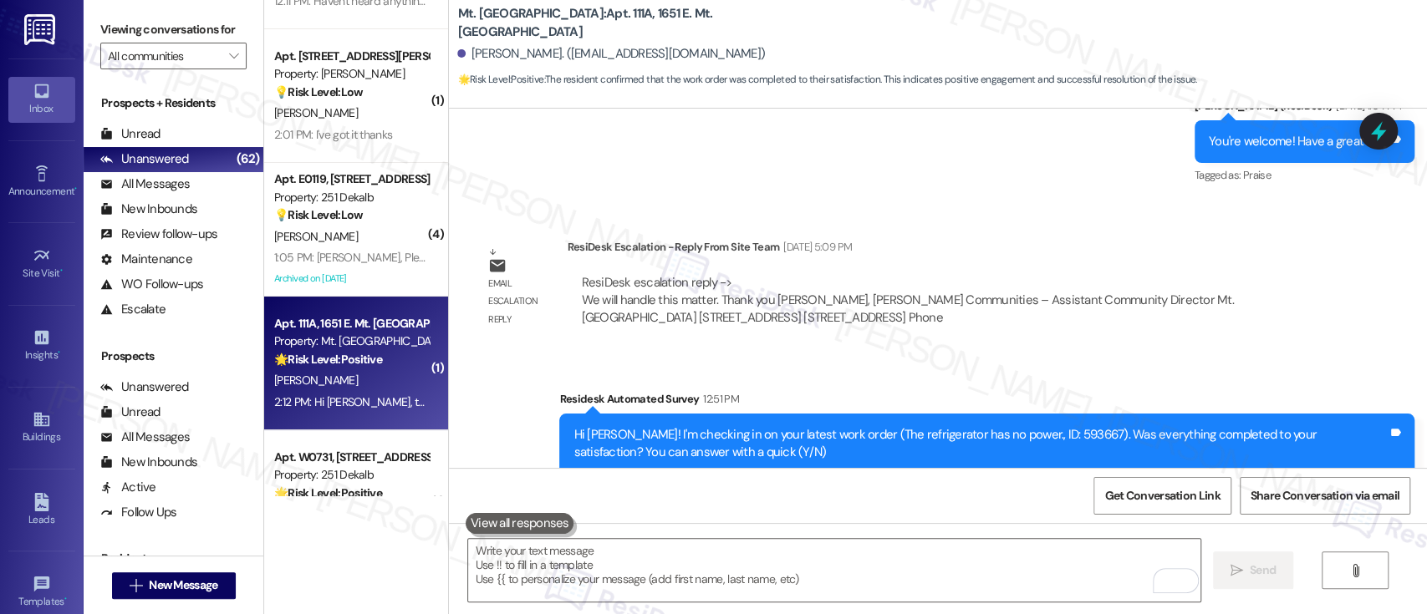
scroll to position [4118, 0]
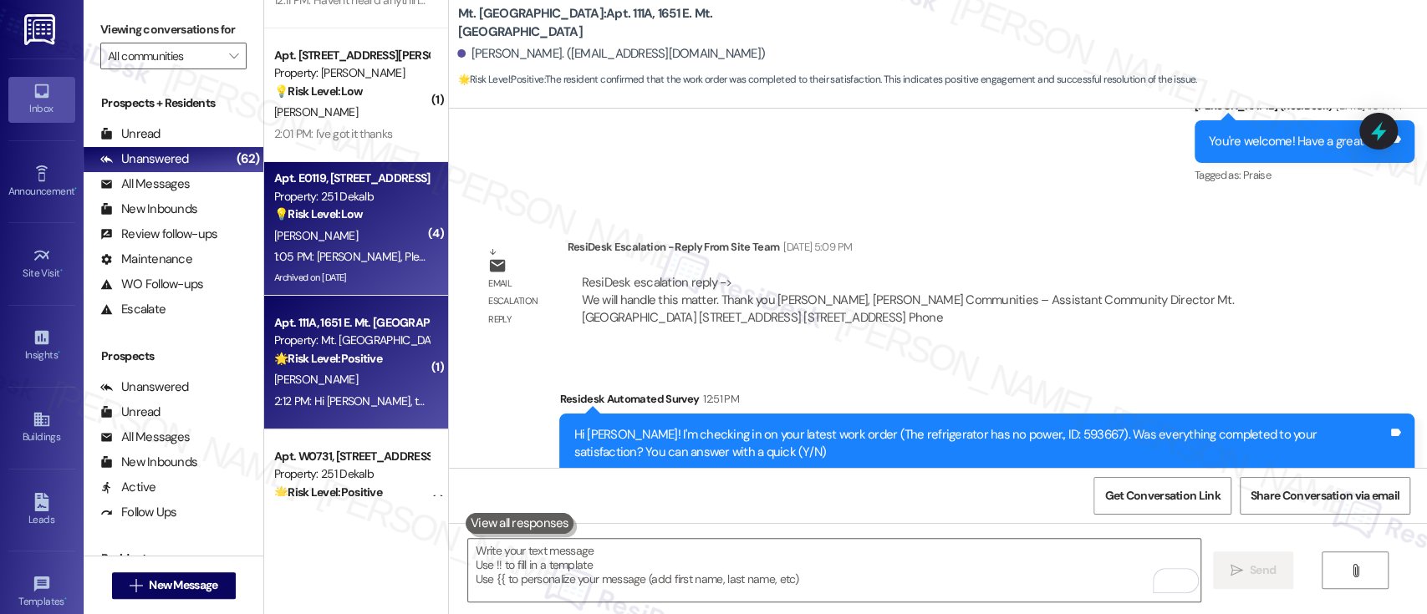
click at [368, 234] on div "[PERSON_NAME]" at bounding box center [352, 236] width 158 height 21
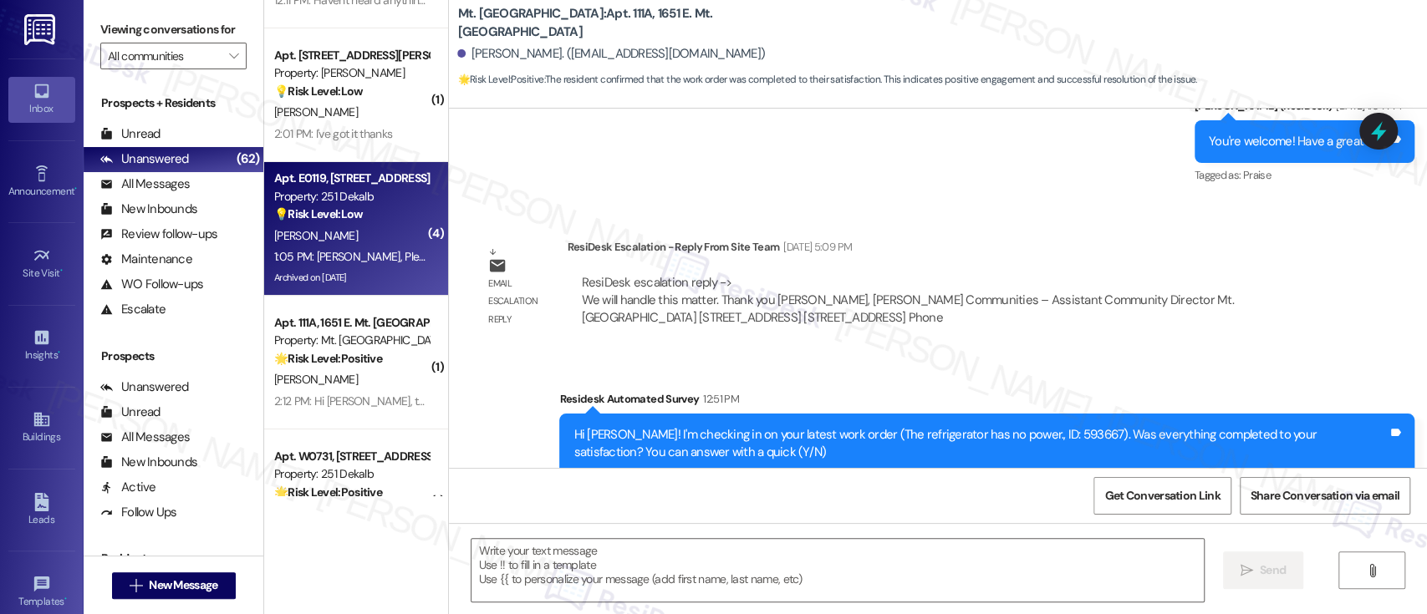
type textarea "Fetching suggested responses. Please feel free to read through the conversation…"
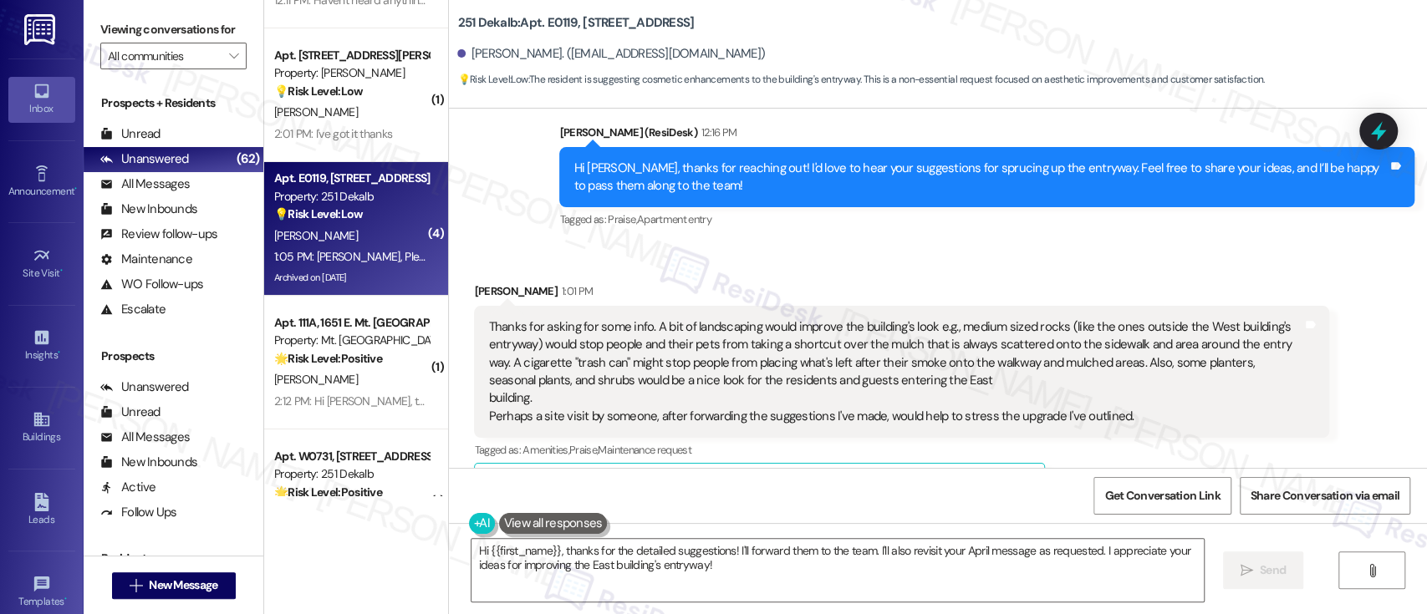
scroll to position [9750, 0]
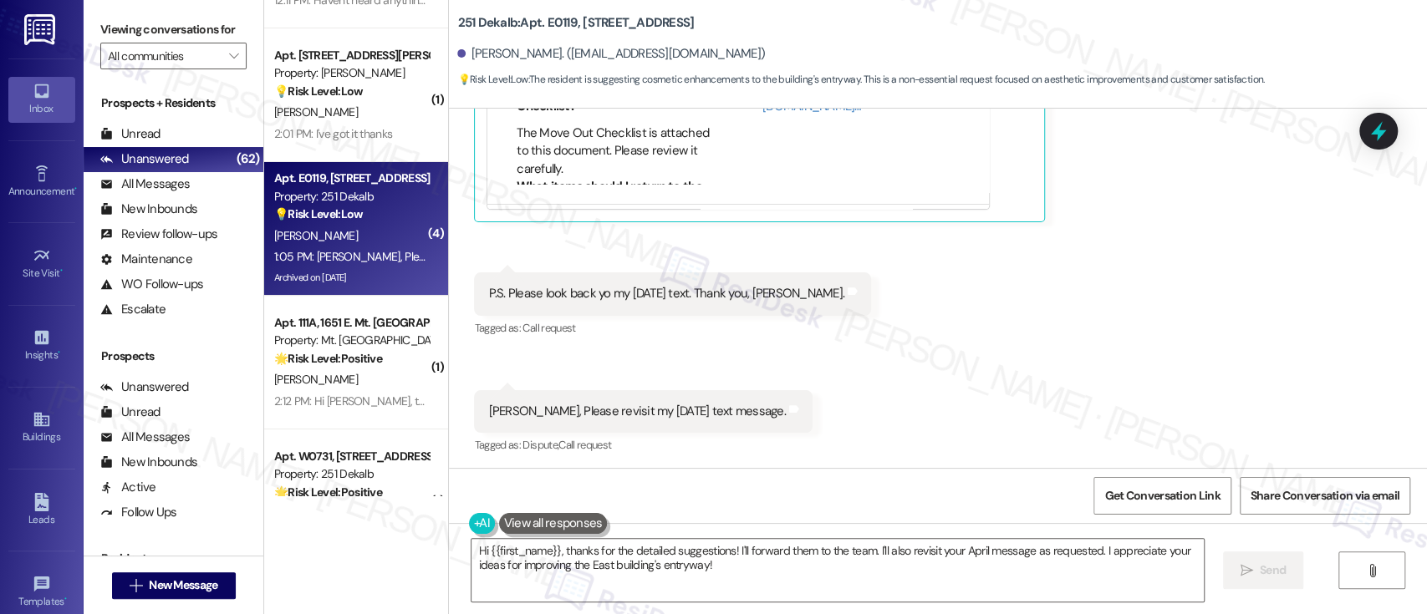
click at [1048, 404] on div "Received via SMS [PERSON_NAME] 1:01 PM Thanks for asking for some info. A bit o…" at bounding box center [938, 93] width 978 height 755
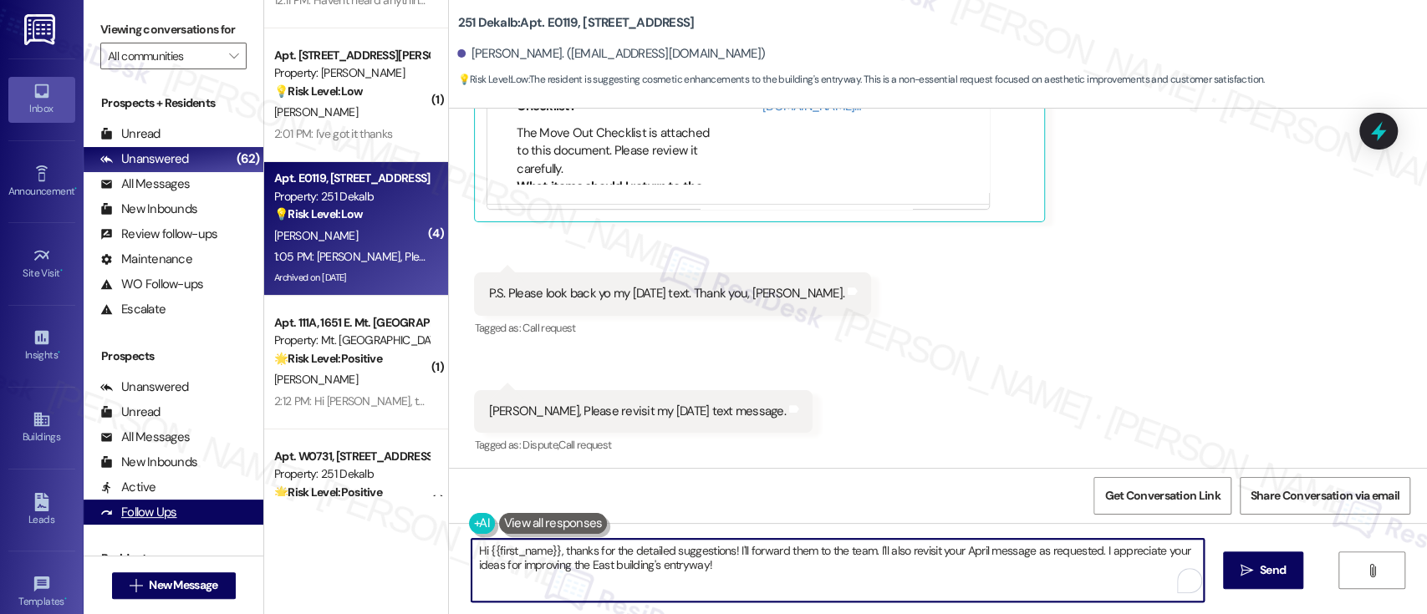
drag, startPoint x: 556, startPoint y: 549, endPoint x: 233, endPoint y: 517, distance: 324.3
click at [235, 519] on div "Viewing conversations for All communities  Prospects + Residents Unread (0) Un…" at bounding box center [755, 307] width 1343 height 614
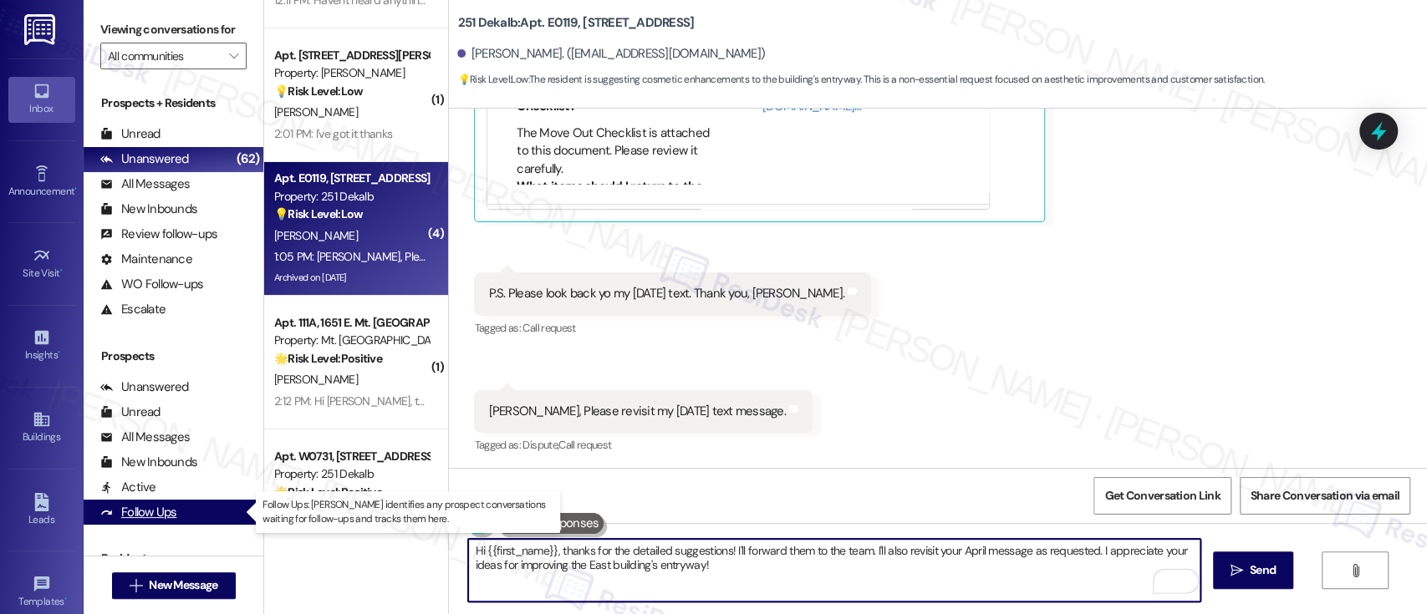
type textarea "Thanks for the detailed suggestions! I'll forward them to the team. I'll also r…"
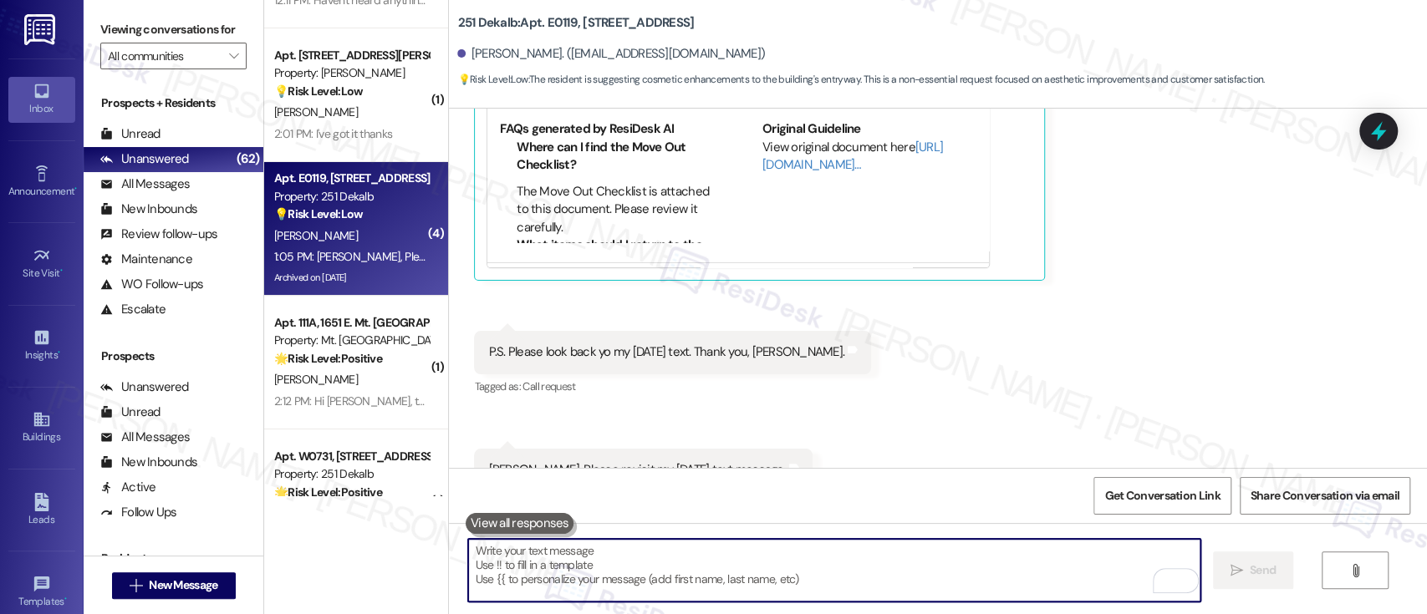
scroll to position [9884, 0]
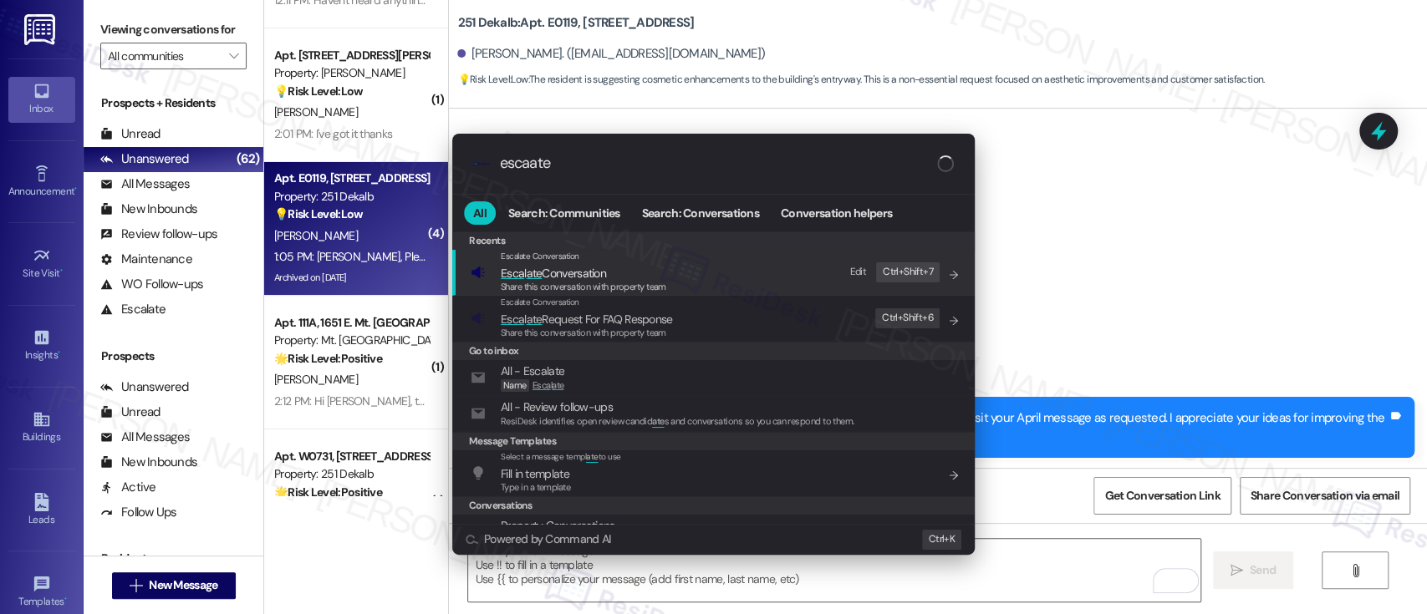
type input "escaate"
click at [603, 269] on span "Esca l ate Conversation" at bounding box center [553, 273] width 105 height 15
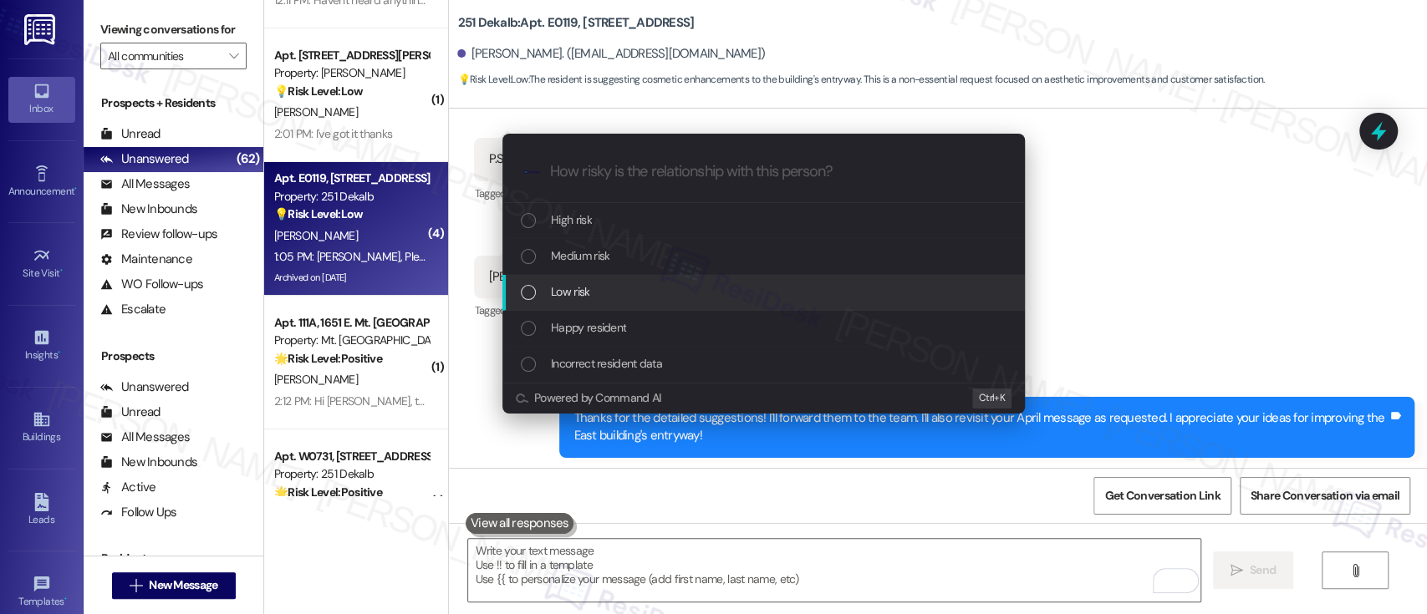
click at [609, 288] on div "Low risk" at bounding box center [765, 292] width 489 height 18
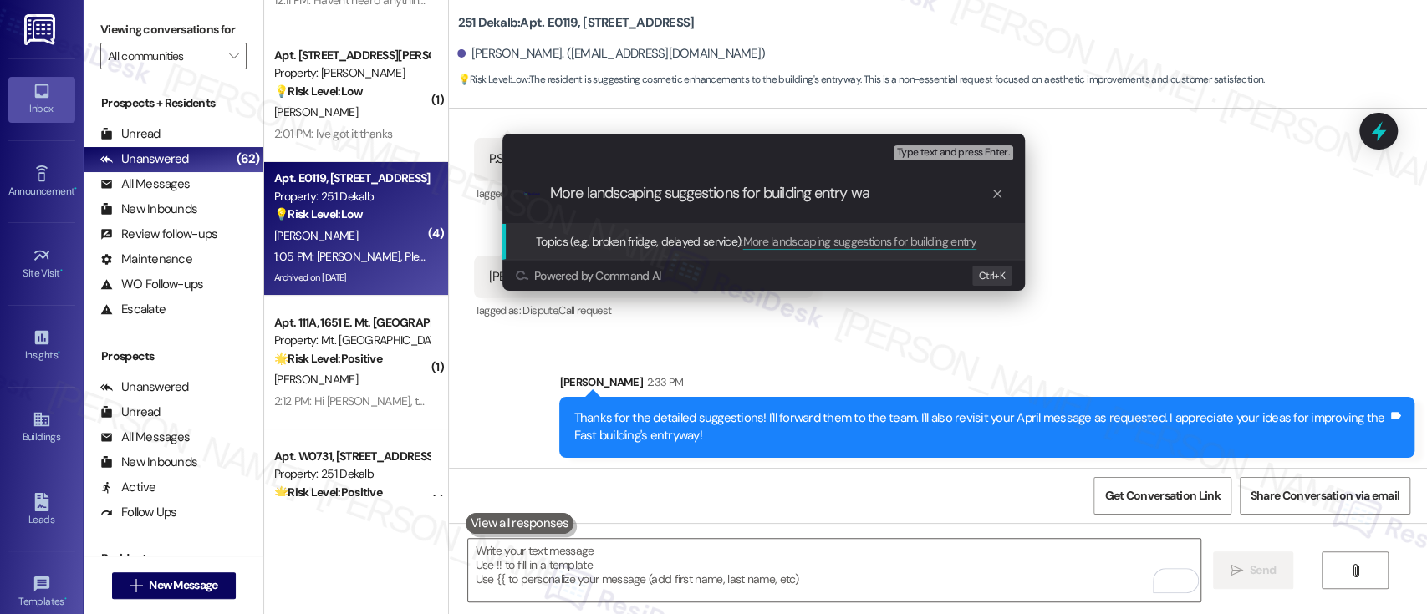
type input "More landscaping suggestions for building entry way"
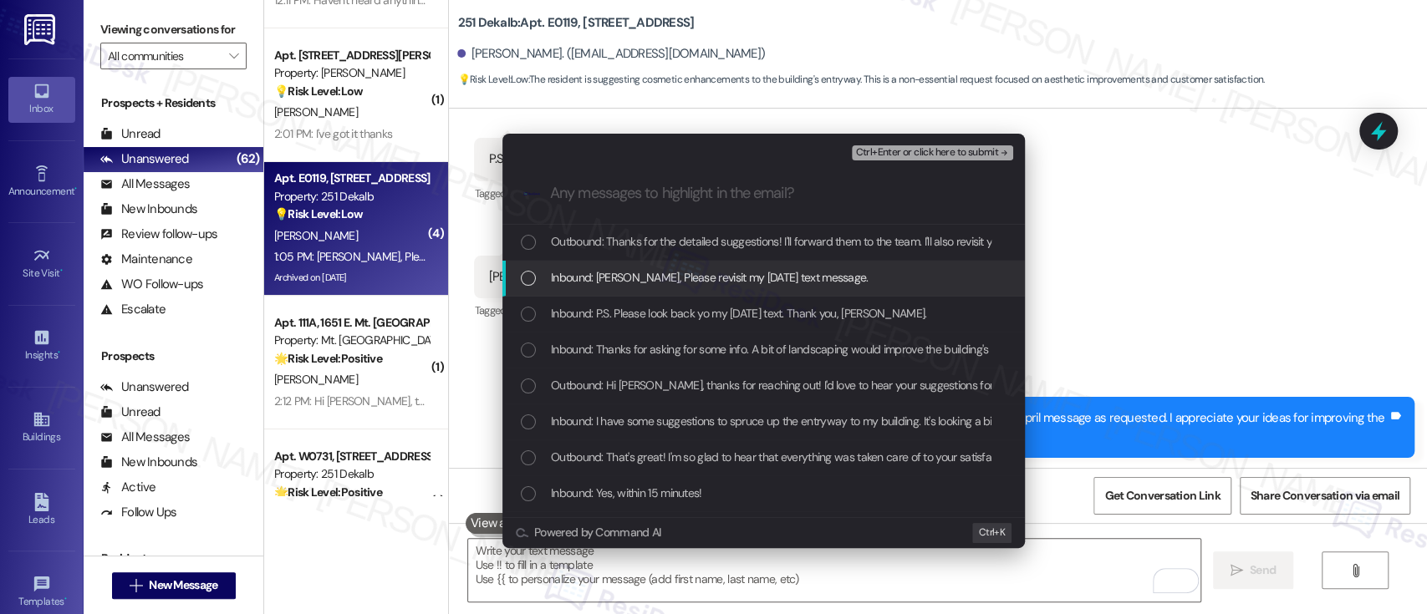
click at [772, 278] on span "Inbound: Emily, Please revisit my April 2025 text message." at bounding box center [710, 277] width 318 height 18
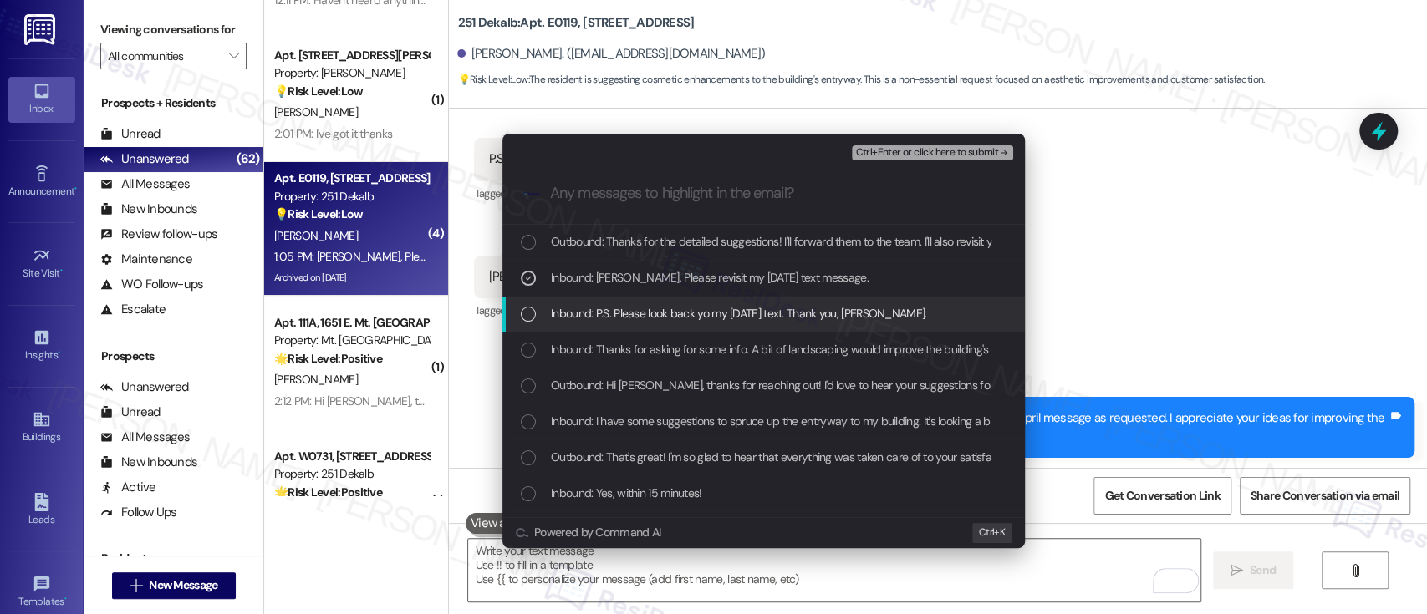
click at [736, 321] on span "Inbound: P.S. Please look back yo my April 2025 text. Thank you, Emily." at bounding box center [739, 313] width 376 height 18
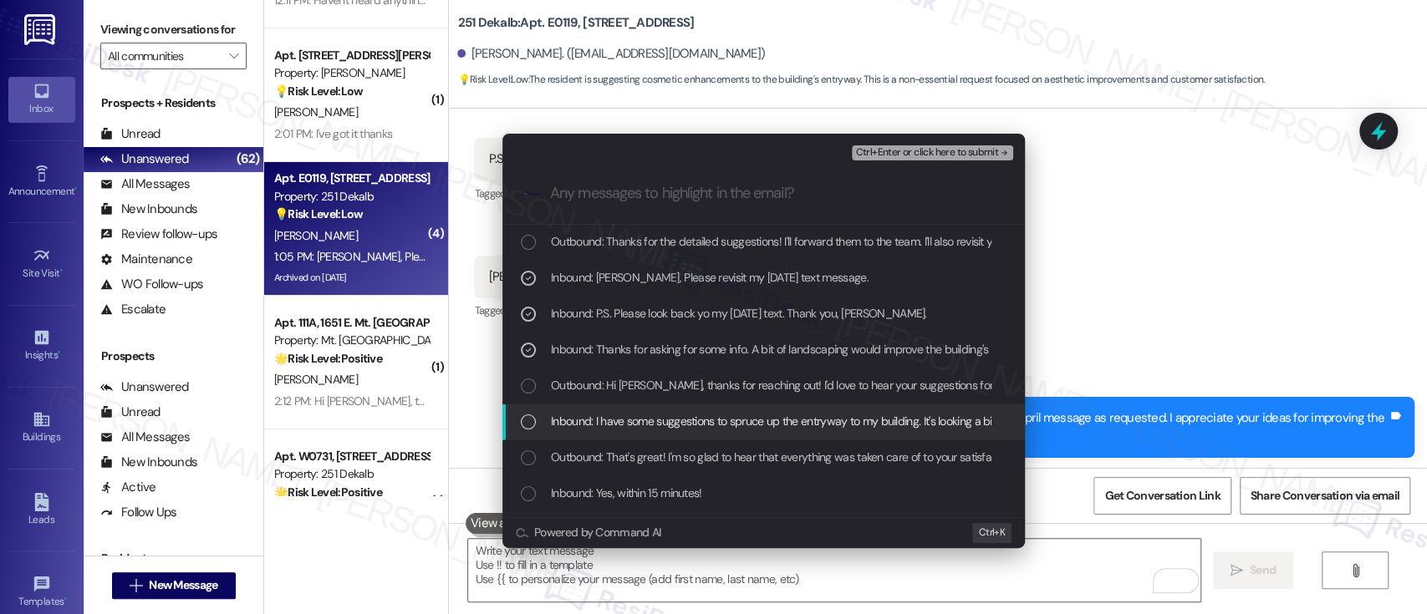
click at [645, 421] on span "Inbound: I have some suggestions to spruce up the entryway to my building. It's…" at bounding box center [799, 421] width 496 height 18
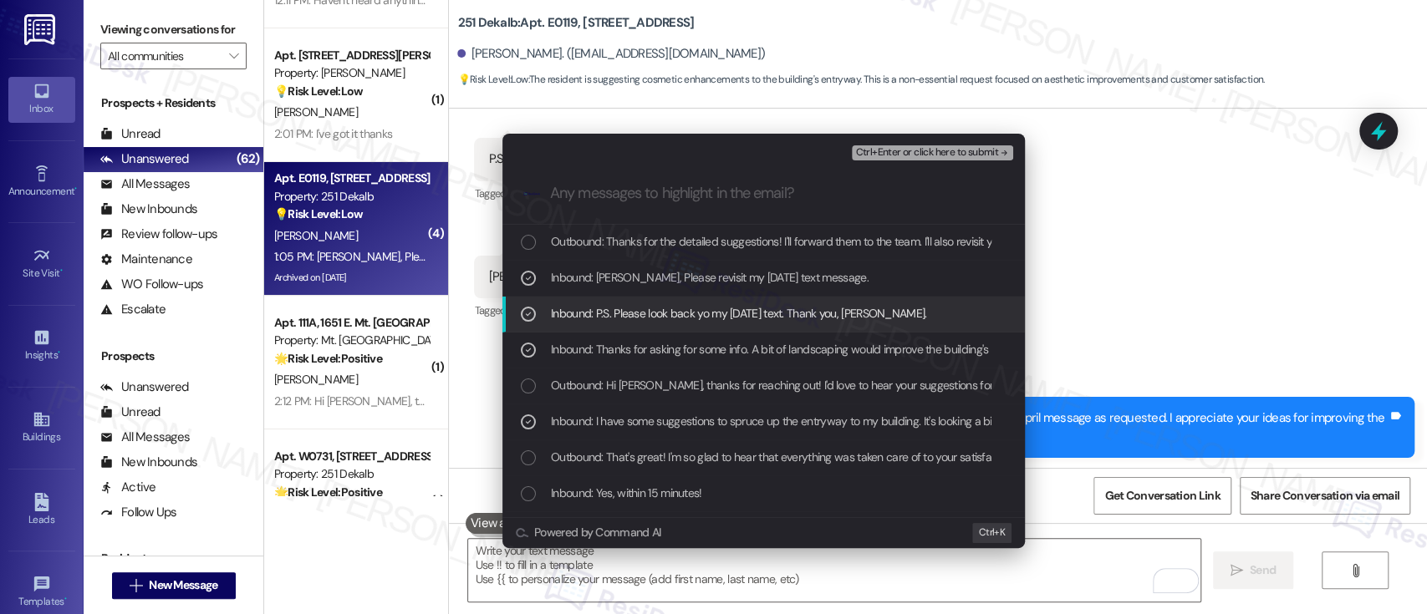
click at [985, 150] on span "Ctrl+Enter or click here to submit" at bounding box center [926, 153] width 143 height 12
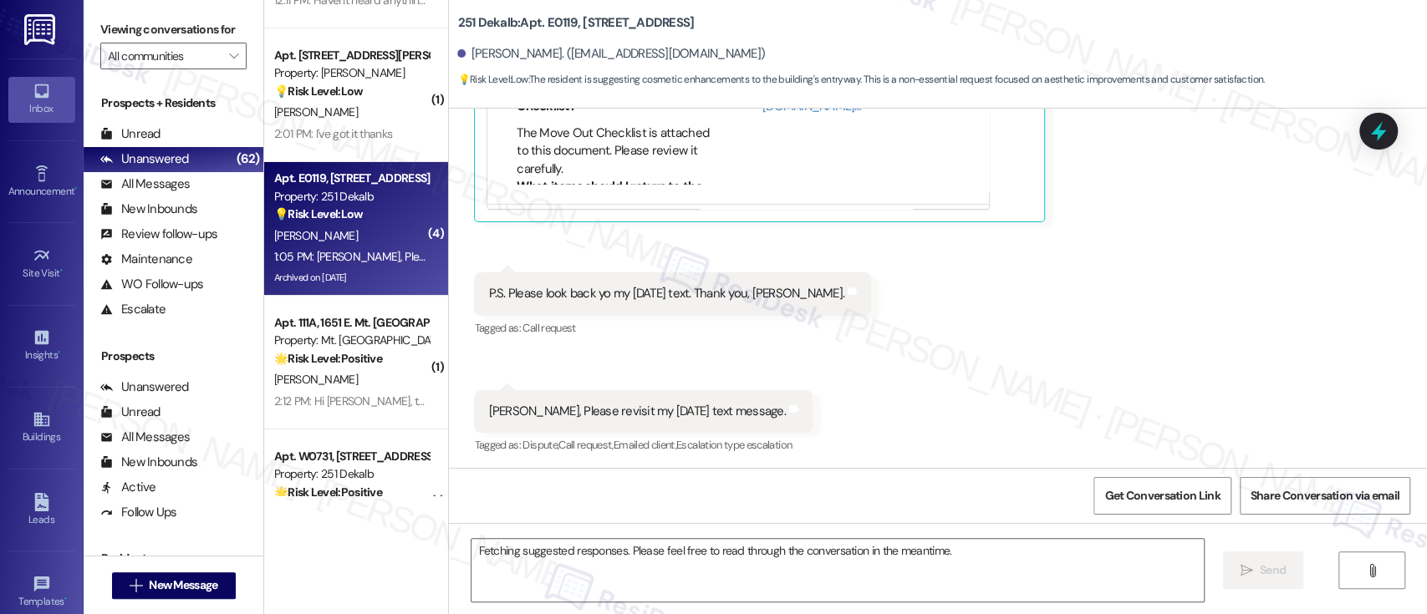
scroll to position [9749, 0]
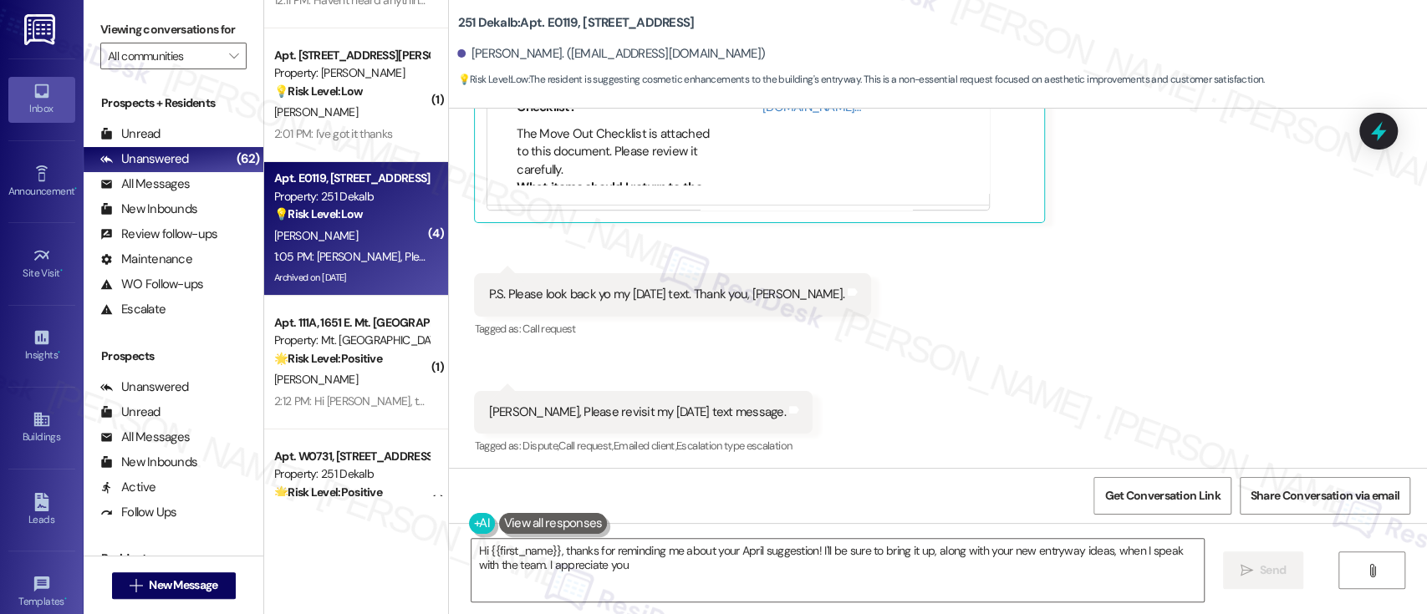
type textarea "Hi {{first_name}}, thanks for reminding me about your April suggestion! I'll be…"
drag, startPoint x: 868, startPoint y: 232, endPoint x: 831, endPoint y: 288, distance: 67.7
click at [1128, 240] on div "Received via SMS Ann Rebillard 1:01 PM Thanks for asking for some info. A bit o…" at bounding box center [938, 94] width 978 height 755
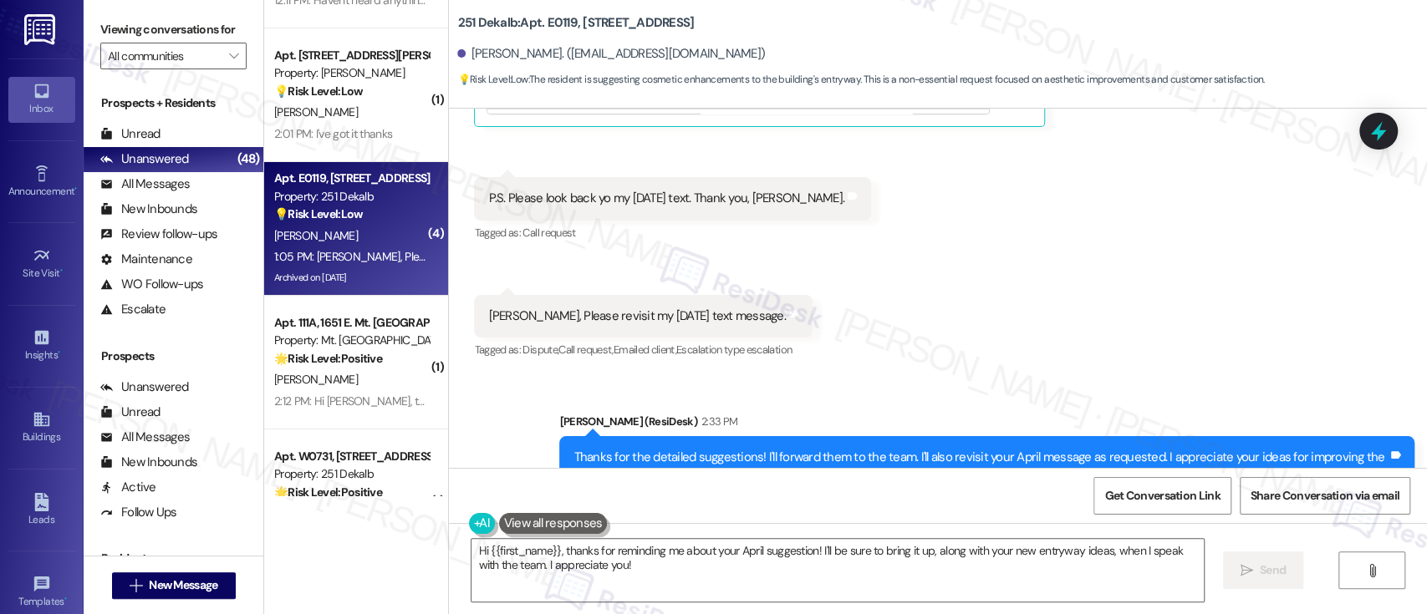
scroll to position [9909, 0]
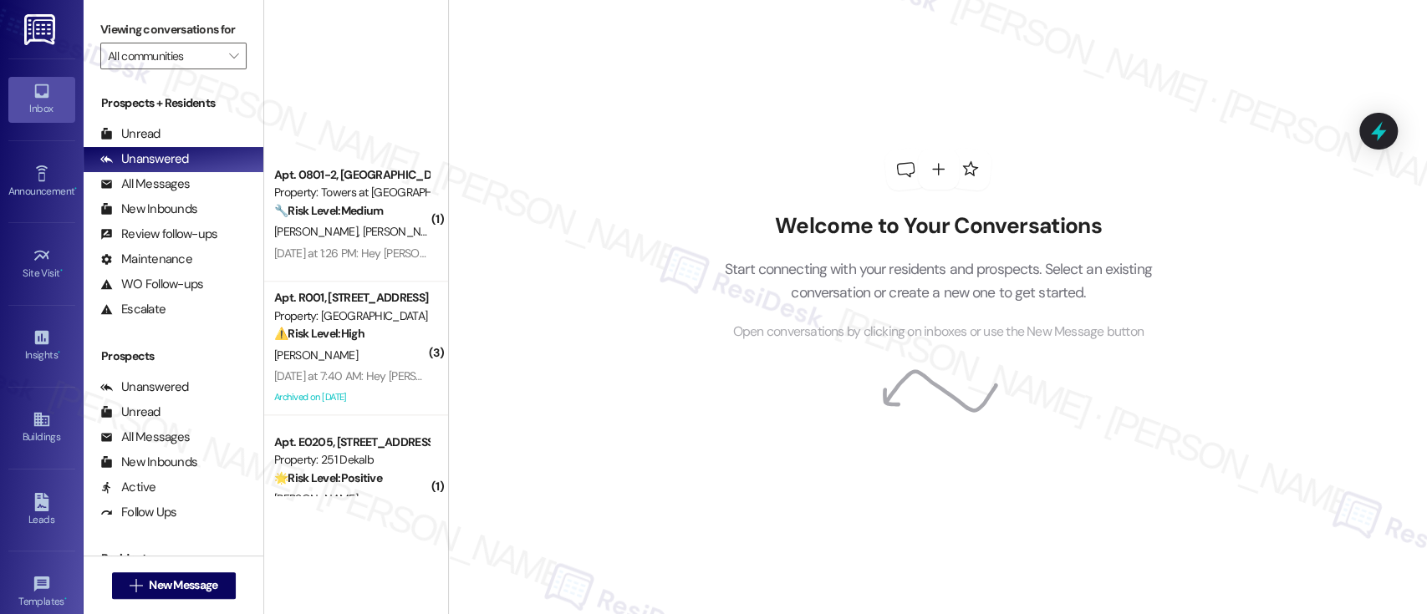
scroll to position [5791, 0]
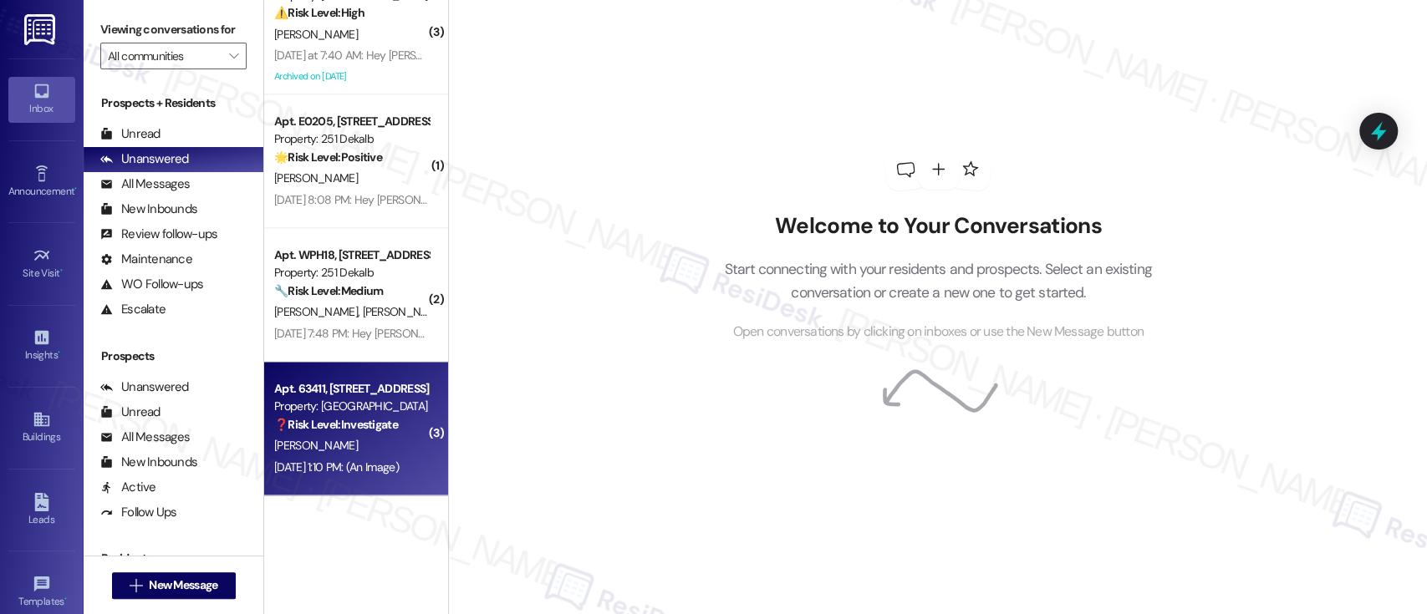
click at [333, 436] on div "[PERSON_NAME]" at bounding box center [352, 446] width 158 height 21
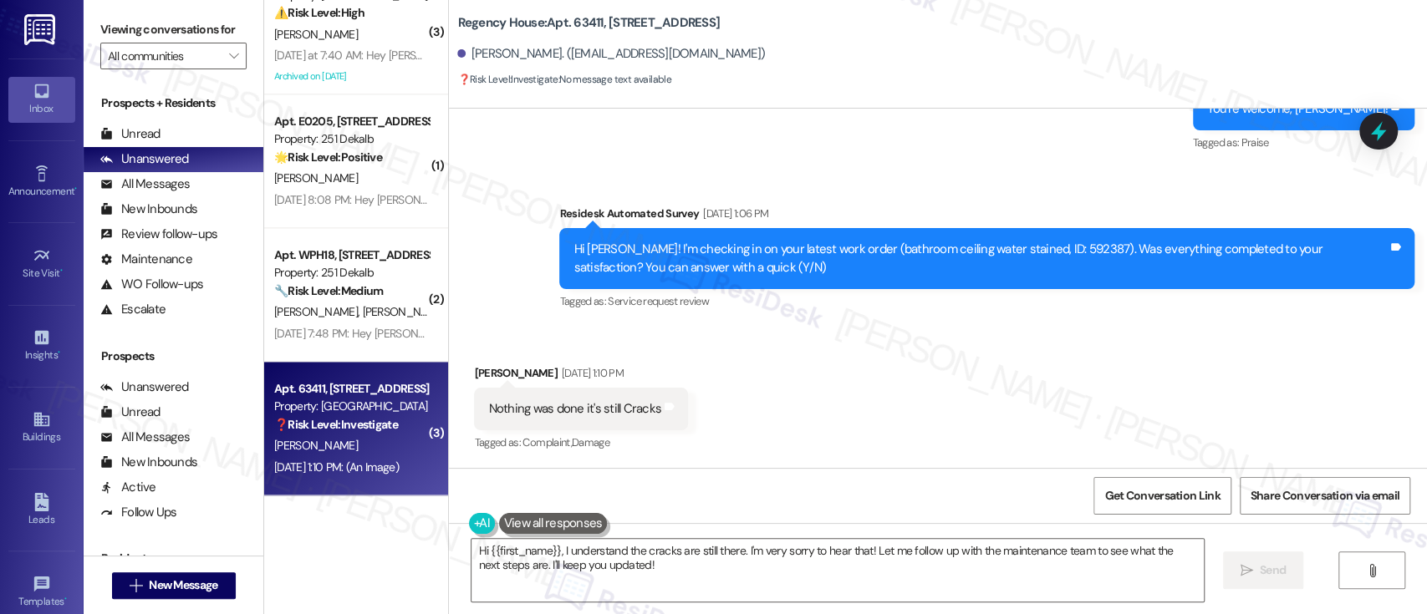
scroll to position [2942, 0]
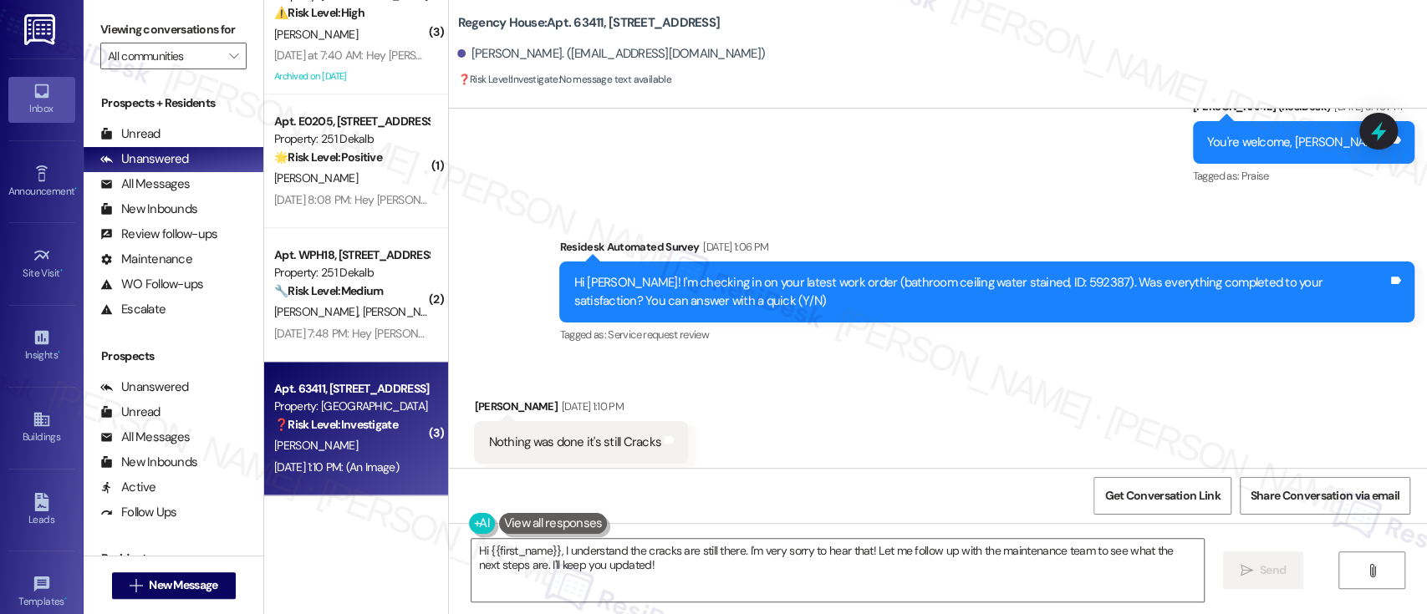
click at [1043, 274] on div "Hi [PERSON_NAME]! I'm checking in on your latest work order (bathroom ceiling w…" at bounding box center [981, 292] width 814 height 36
copy div "592387"
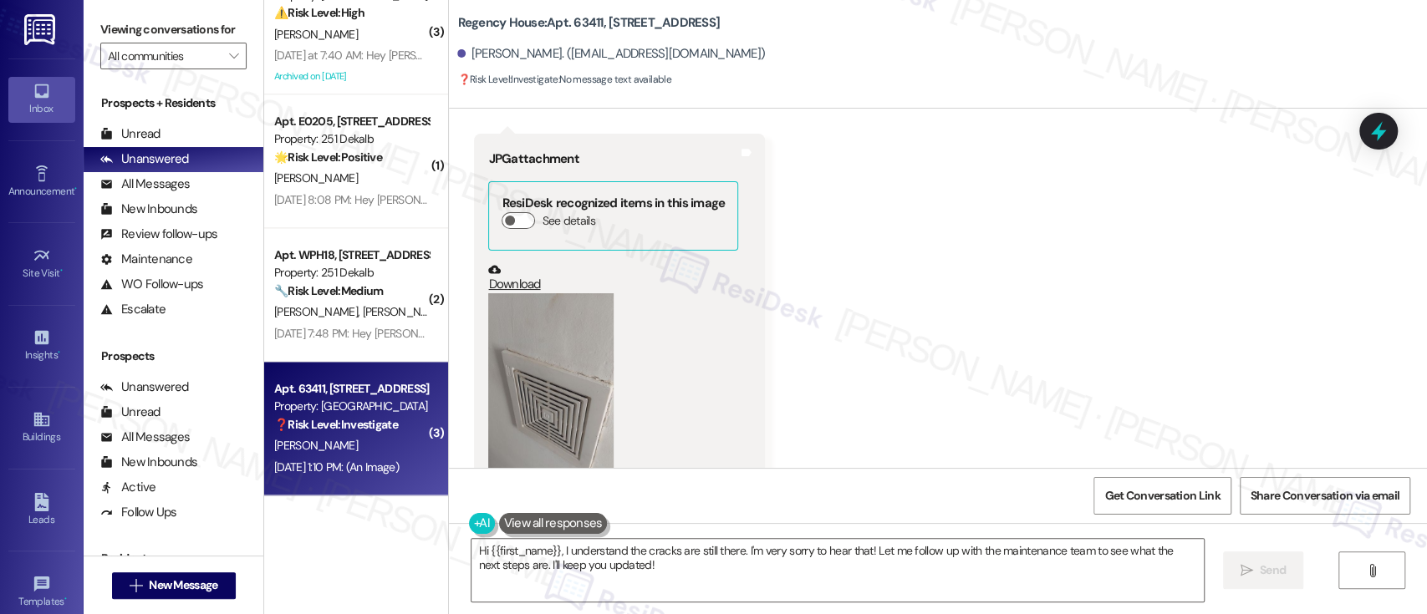
scroll to position [3722, 0]
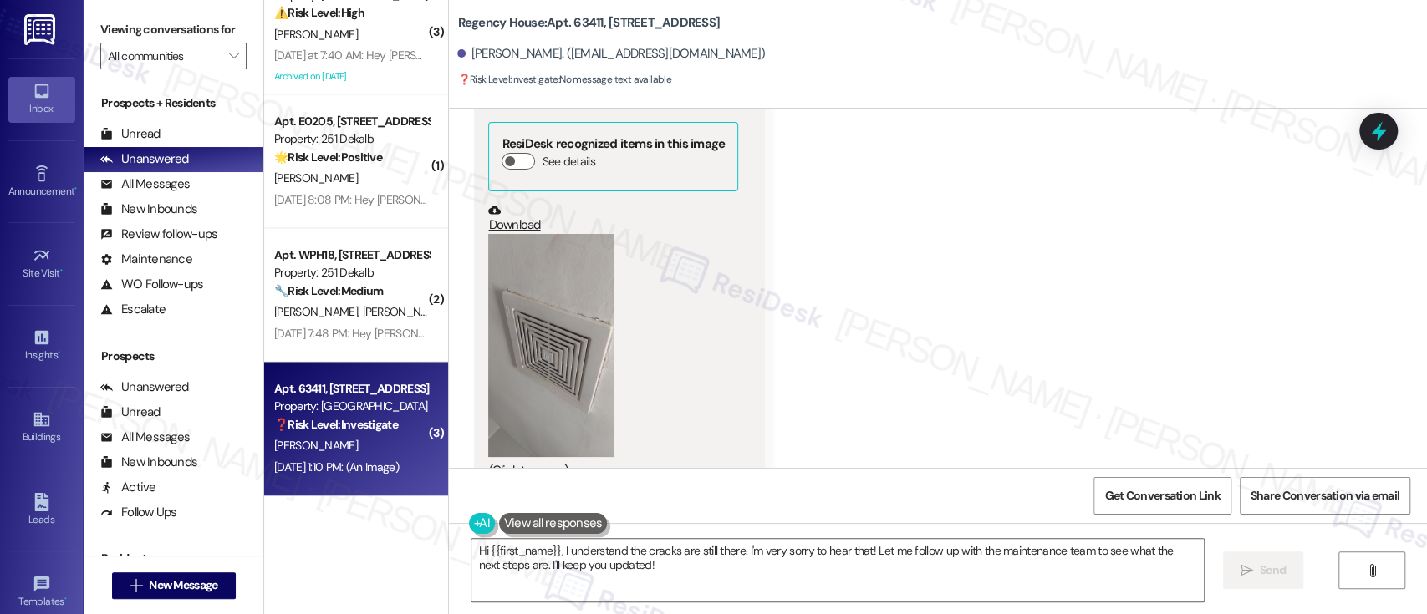
click at [1177, 296] on div "Received via SMS [PERSON_NAME] [DATE] 1:10 PM Nothing was done it's still Crack…" at bounding box center [938, 42] width 978 height 925
click at [582, 298] on button "Zoom image" at bounding box center [550, 345] width 125 height 223
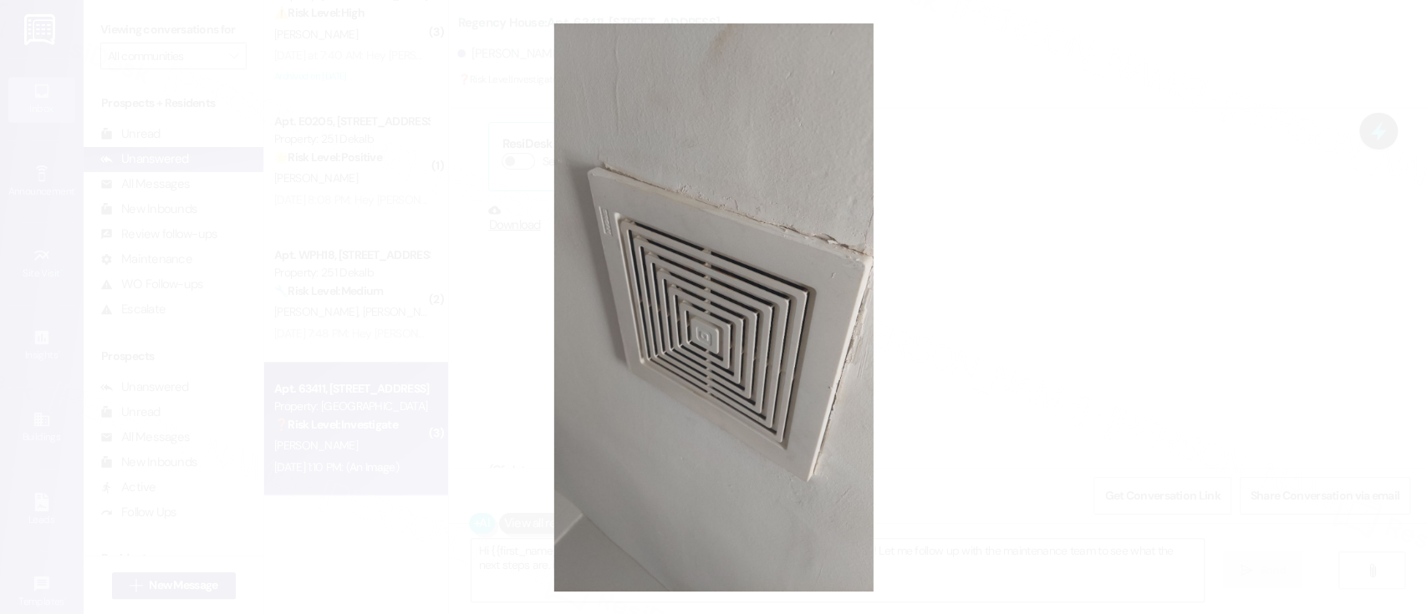
click at [1124, 299] on button "Unzoom image" at bounding box center [713, 307] width 1427 height 614
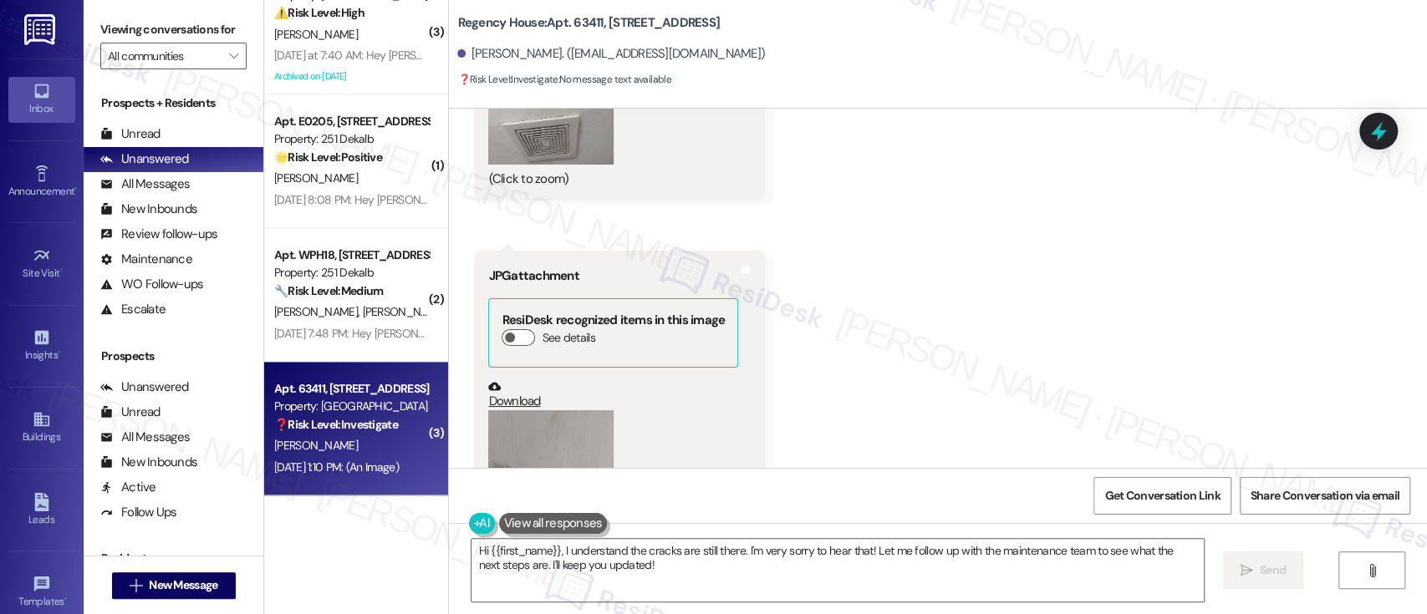
scroll to position [3499, 0]
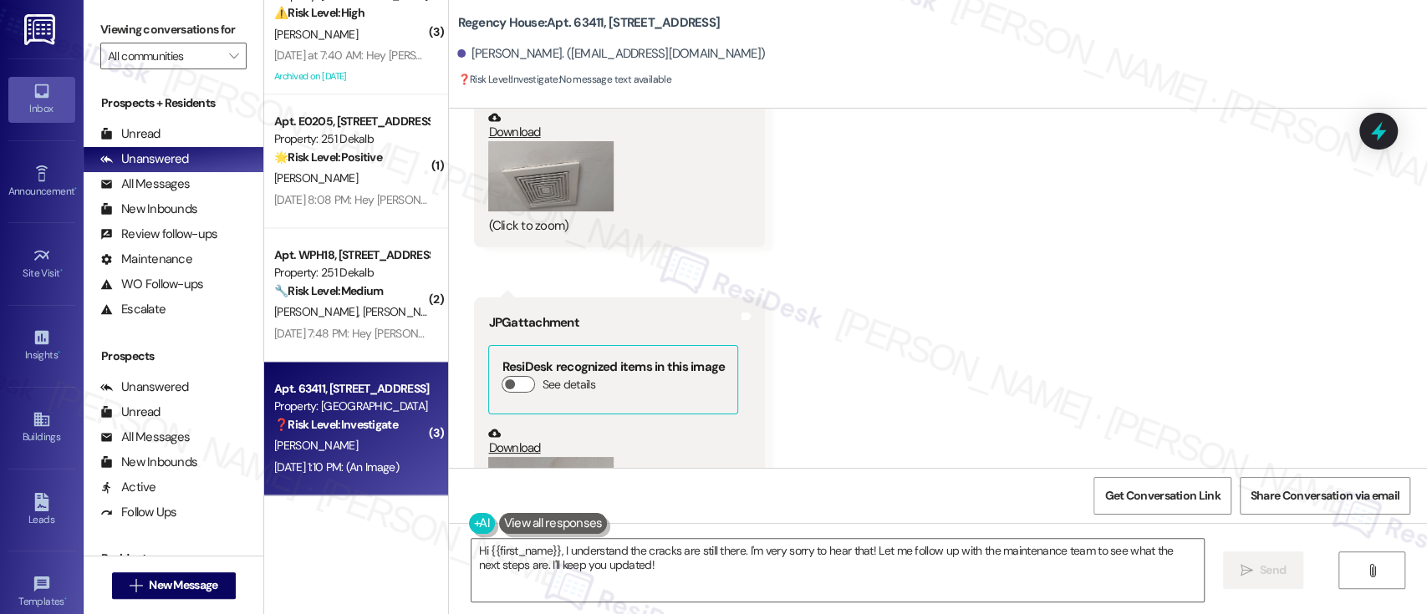
click at [517, 157] on button "Zoom image" at bounding box center [550, 176] width 125 height 70
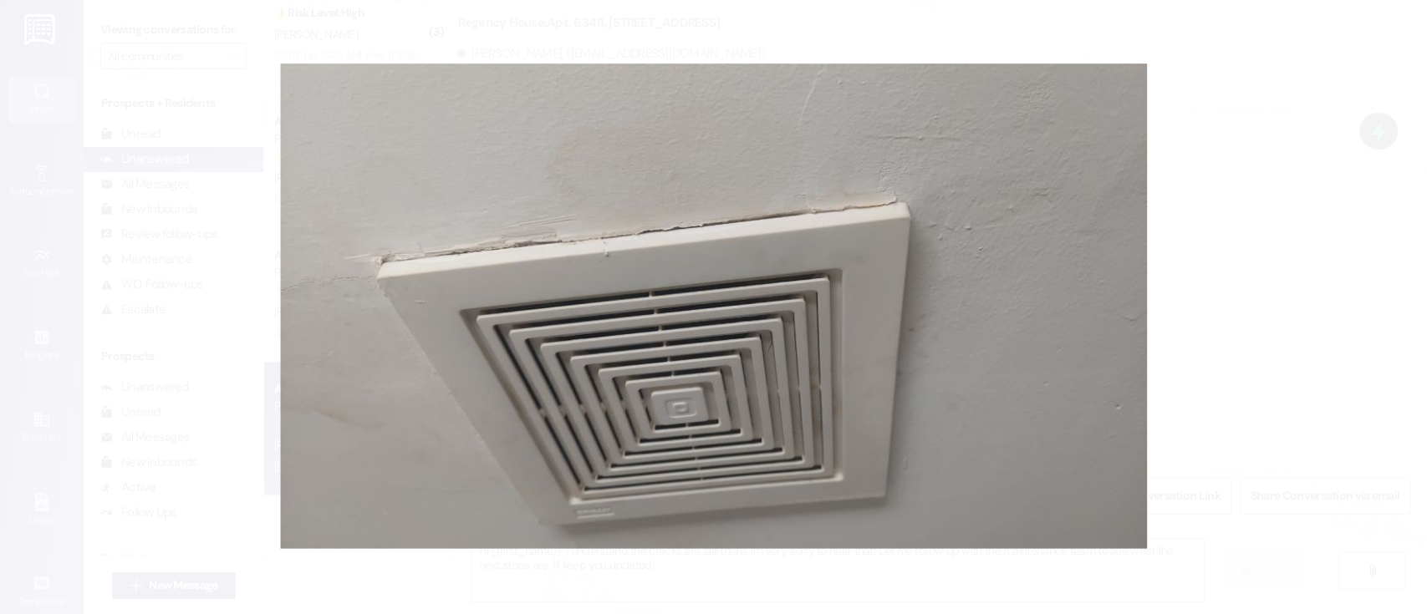
click at [1253, 237] on button "Unzoom image" at bounding box center [713, 307] width 1427 height 614
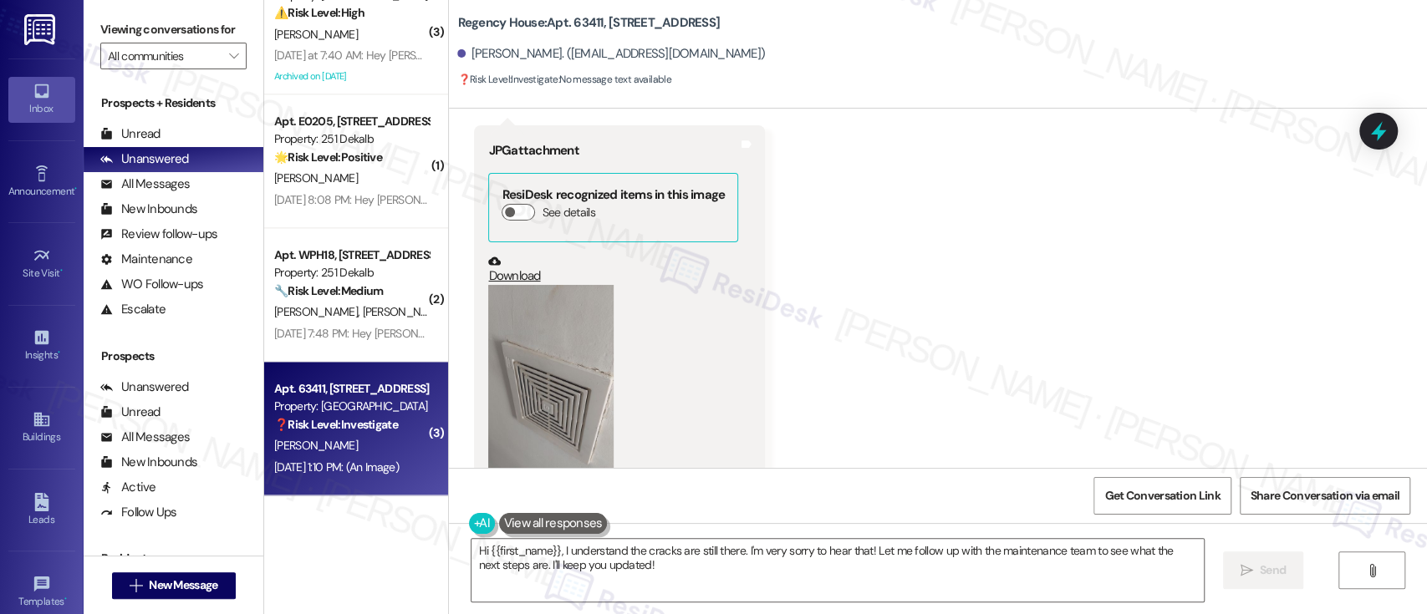
scroll to position [3722, 0]
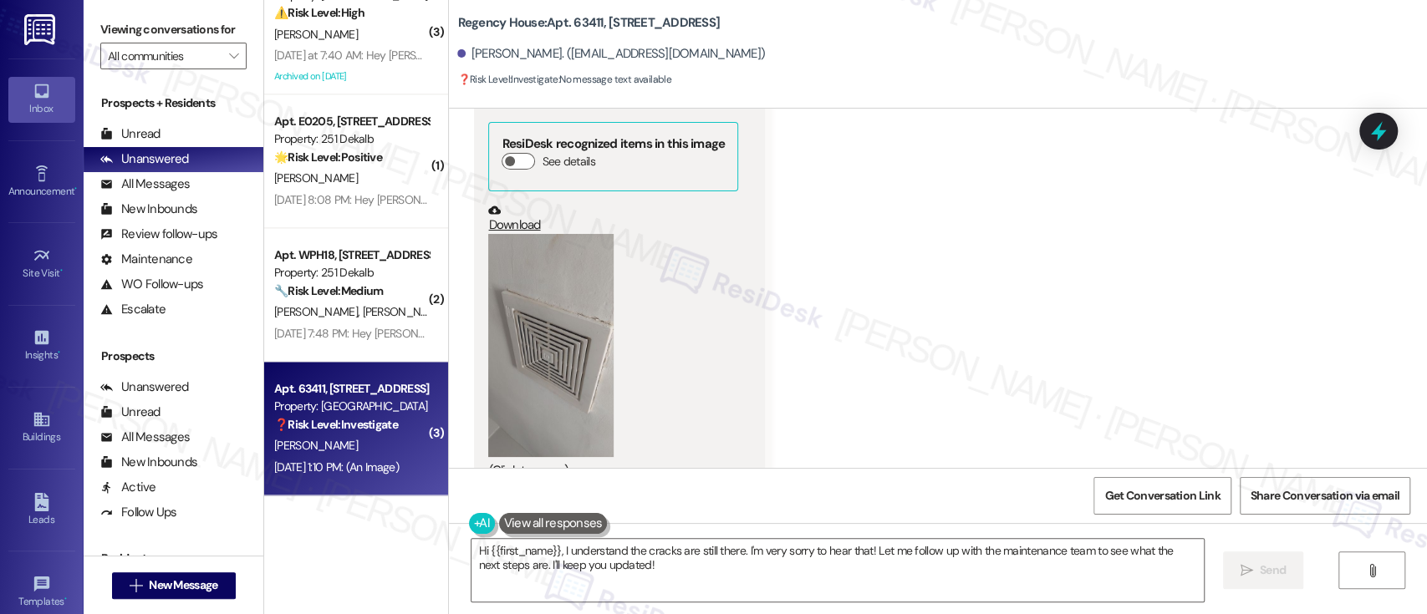
click at [1092, 342] on div "Received via SMS Rosalind Gainer Sep 12, 2025 at 1:10 PM Nothing was done it's …" at bounding box center [938, 42] width 978 height 925
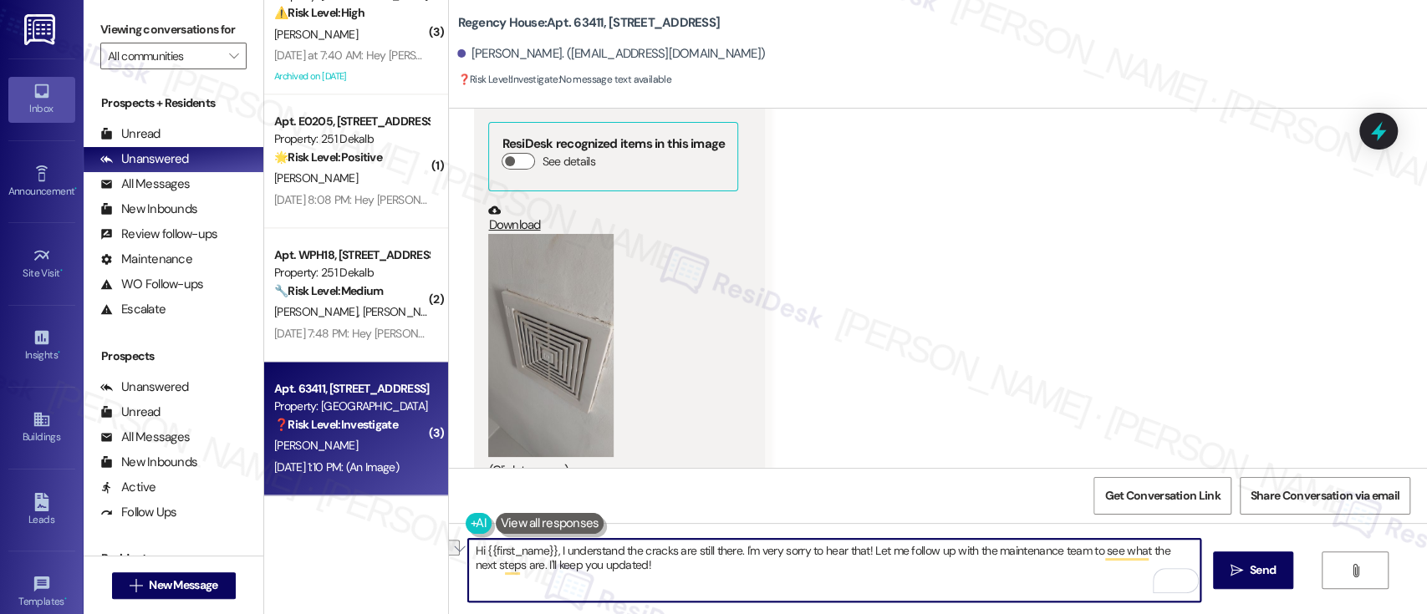
drag, startPoint x: 635, startPoint y: 552, endPoint x: 727, endPoint y: 549, distance: 91.2
click at [727, 549] on textarea "Hi {{first_name}}, I understand the cracks are still there. I'm very sorry to h…" at bounding box center [834, 570] width 732 height 63
drag, startPoint x: 923, startPoint y: 552, endPoint x: 956, endPoint y: 599, distance: 57.5
click at [956, 599] on textarea "Hi {{first_name}}, I understand the ceiling has not yet been repaired. I'm very…" at bounding box center [834, 570] width 732 height 63
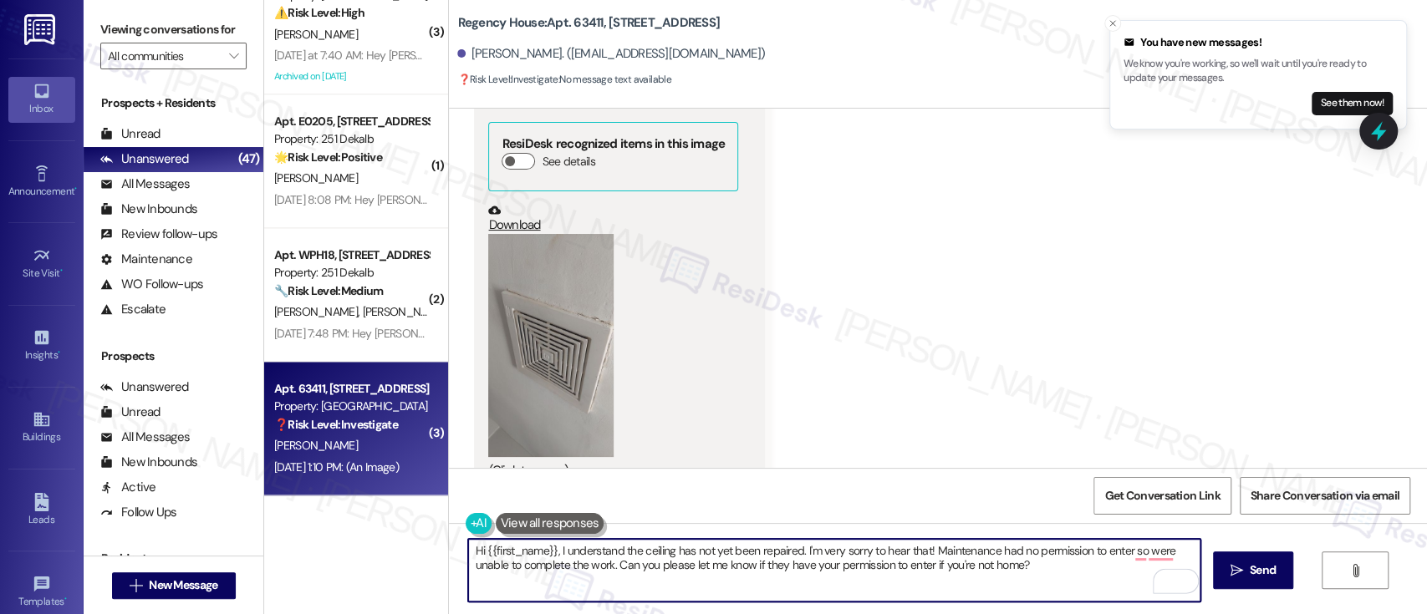
drag, startPoint x: 609, startPoint y: 570, endPoint x: 622, endPoint y: 579, distance: 15.6
click at [609, 568] on textarea "Hi {{first_name}}, I understand the ceiling has not yet been repaired. I'm very…" at bounding box center [834, 570] width 732 height 63
click at [565, 582] on textarea "Hi {{first_name}}, I understand the ceiling has not yet been repaired. I'm very…" at bounding box center [834, 570] width 732 height 63
click at [551, 549] on textarea "Hi {{first_name}}, I understand the ceiling has not yet been repaired. I'm very…" at bounding box center [834, 570] width 732 height 63
paste textarea "’m very sorry to hear the ceiling still hasn’t been repaired. Maintenance wasn’…"
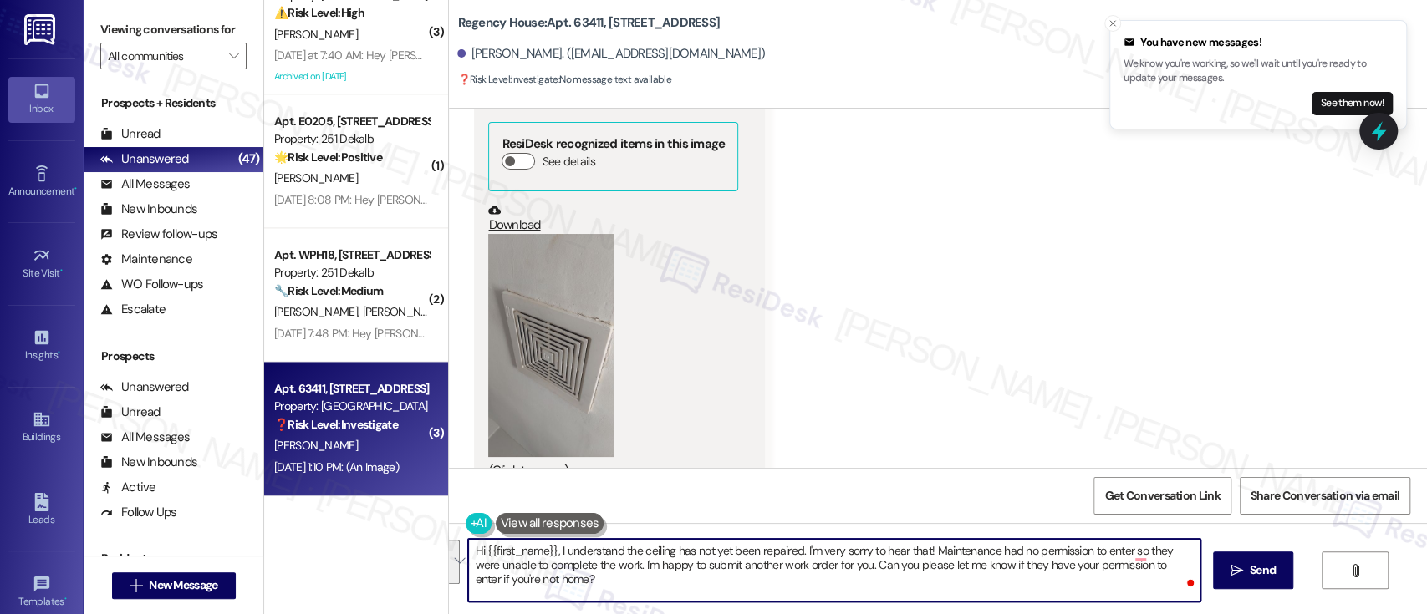
type textarea "Hi {{first_name}}, I’m very sorry to hear the ceiling still hasn’t been repaire…"
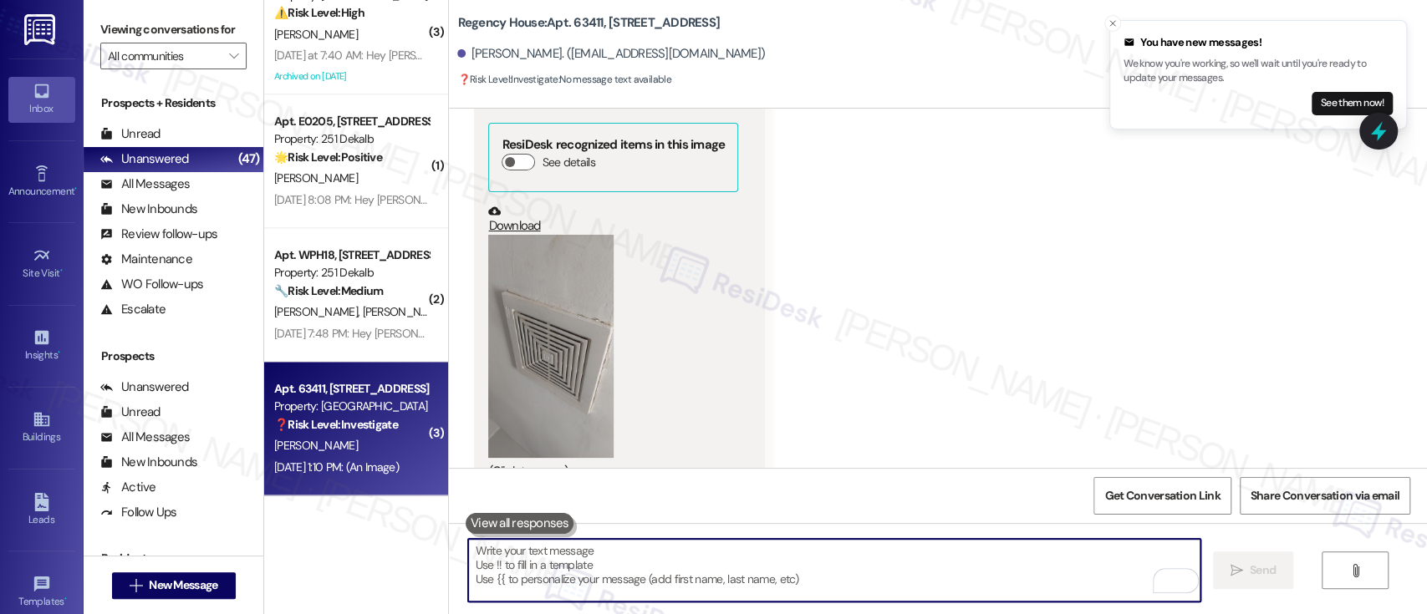
scroll to position [3857, 0]
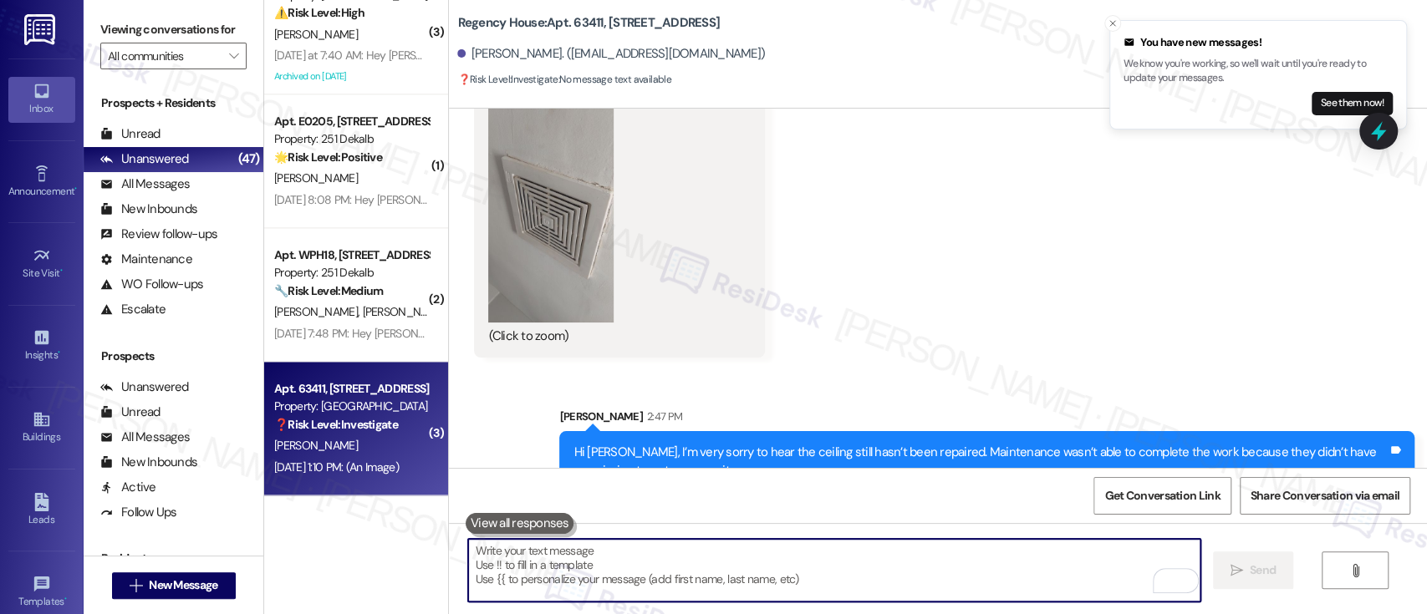
paste textarea "I’d be happy to submit another work order for you — could you please let me kno…"
type textarea "I’d be happy to submit another work order for you — could you please let me kno…"
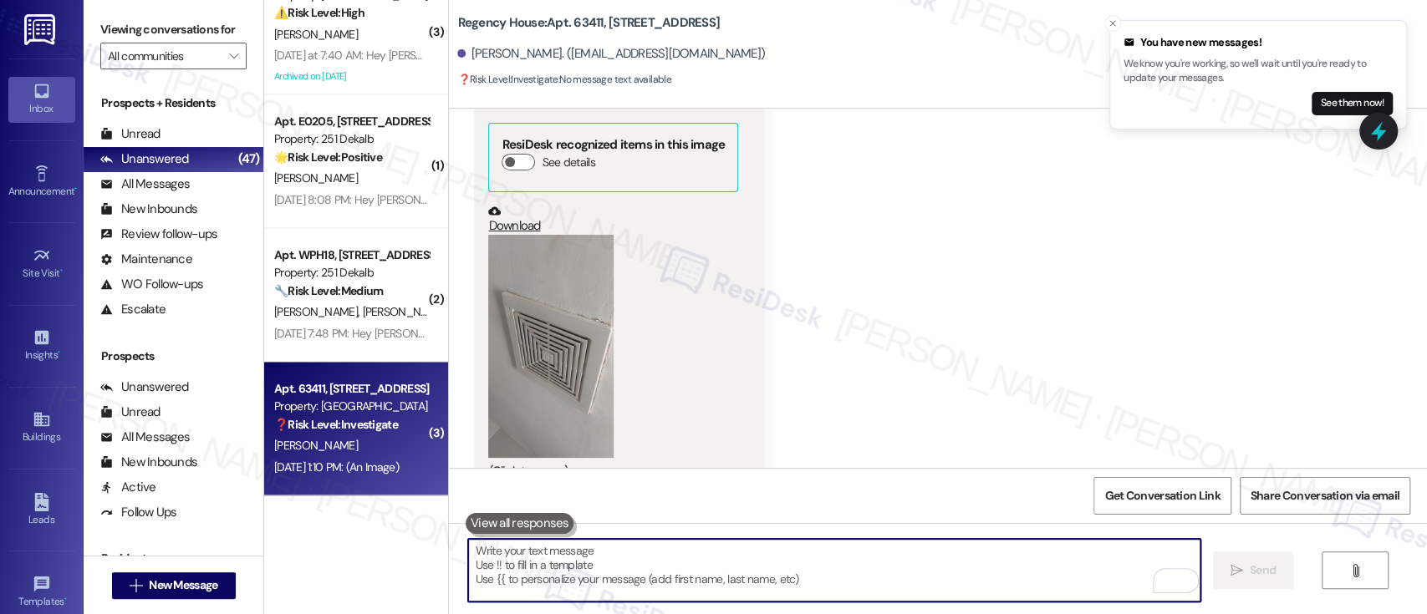
scroll to position [3973, 0]
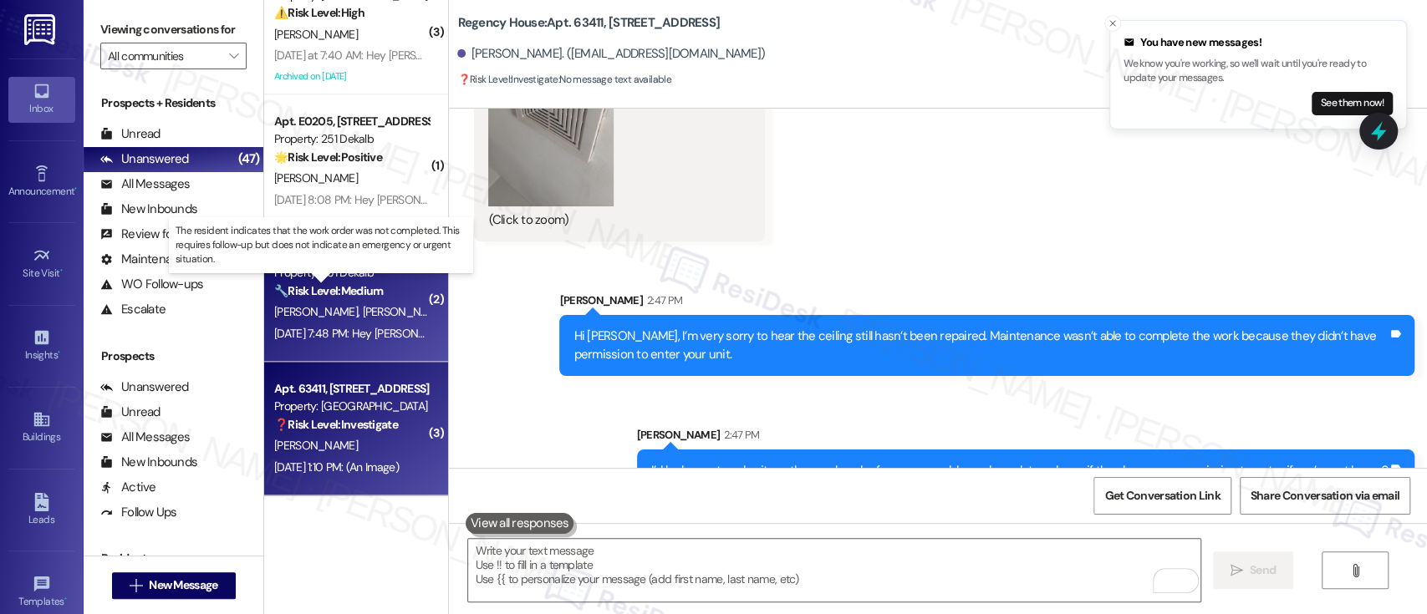
click at [324, 288] on strong "🔧 Risk Level: Medium" at bounding box center [328, 290] width 109 height 15
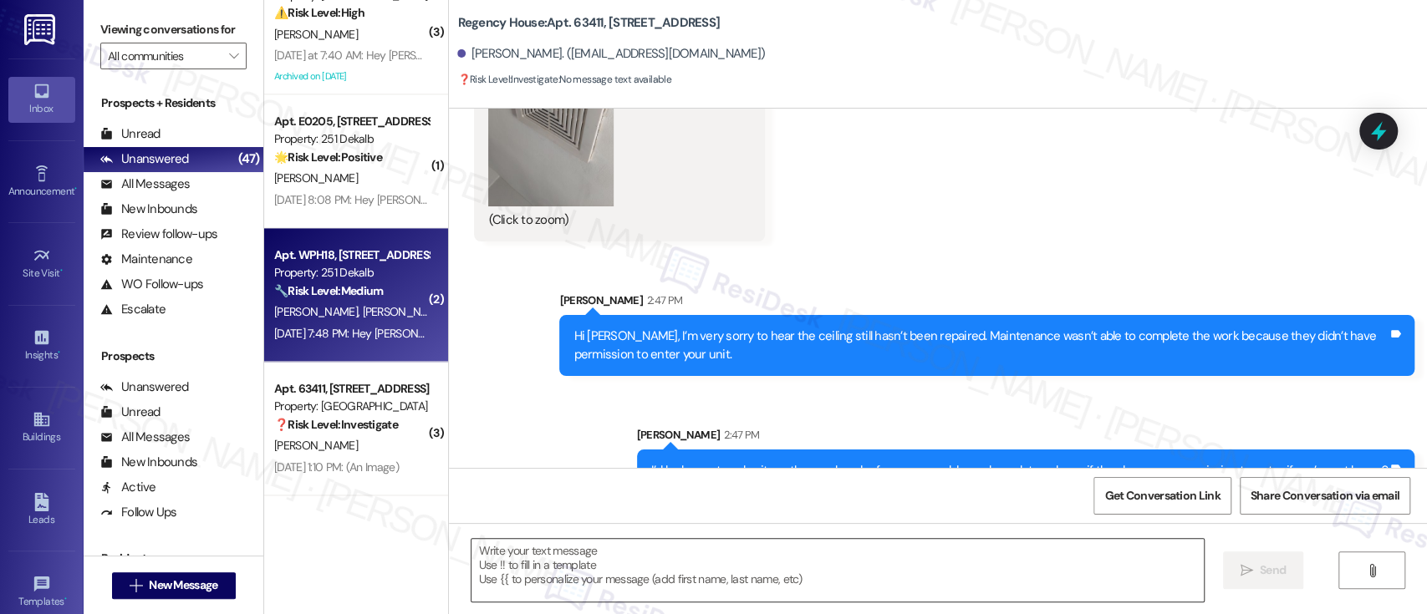
type textarea "Fetching suggested responses. Please feel free to read through the conversation…"
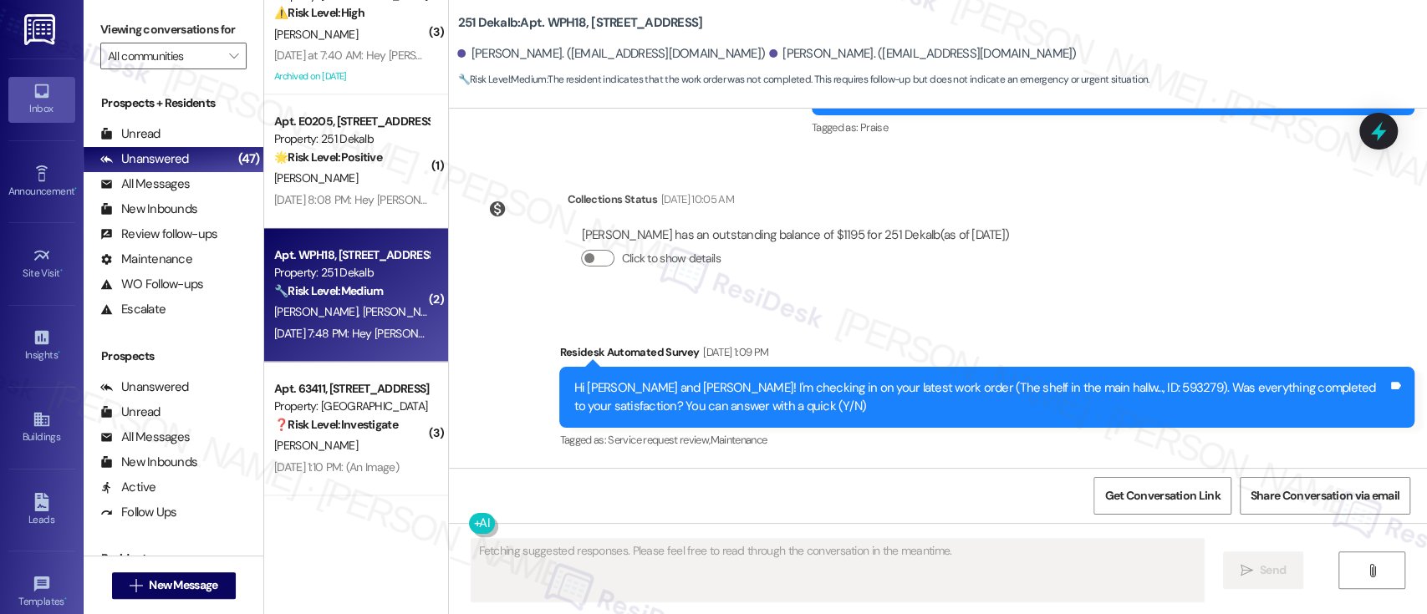
scroll to position [3441, 0]
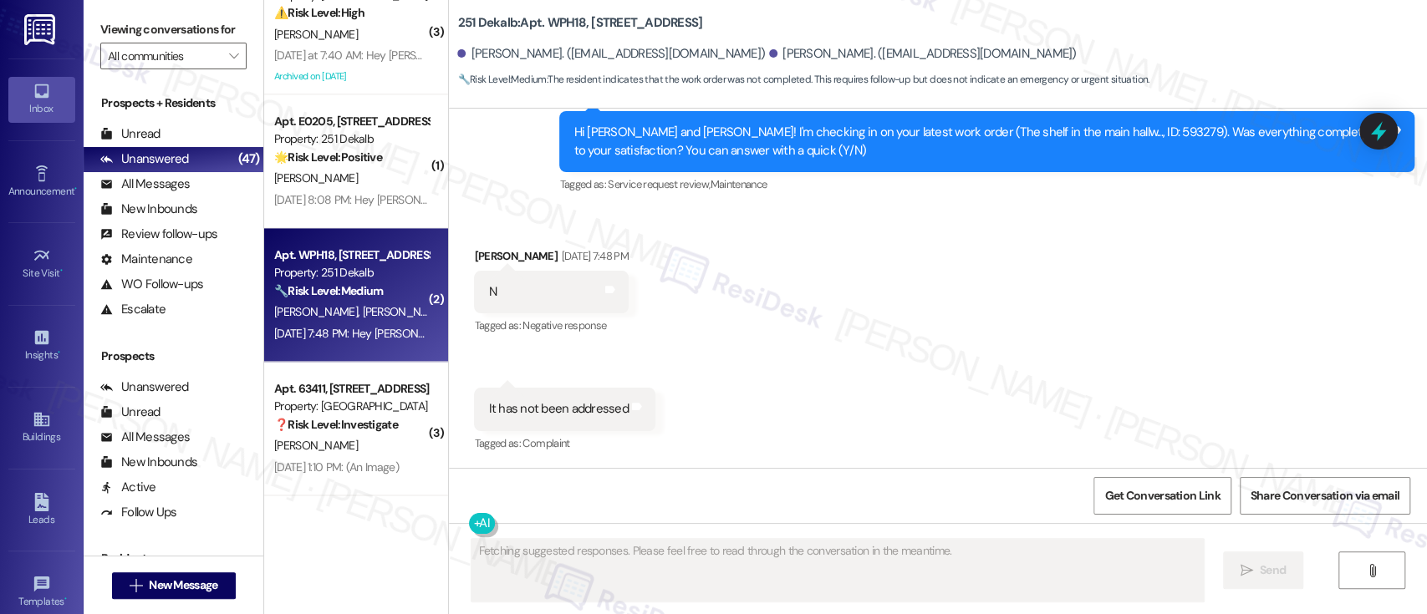
click at [1060, 124] on div "Hi John and Allison! I'm checking in on your latest work order (The shelf in th…" at bounding box center [981, 142] width 814 height 36
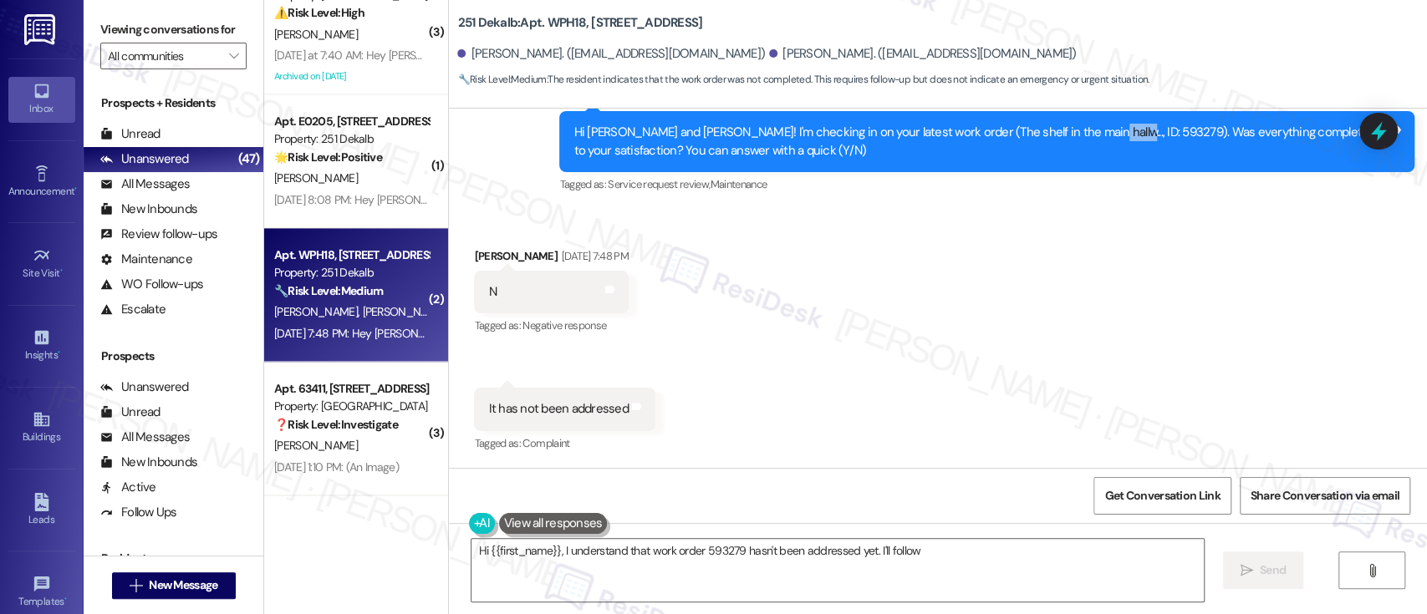
copy div "593279"
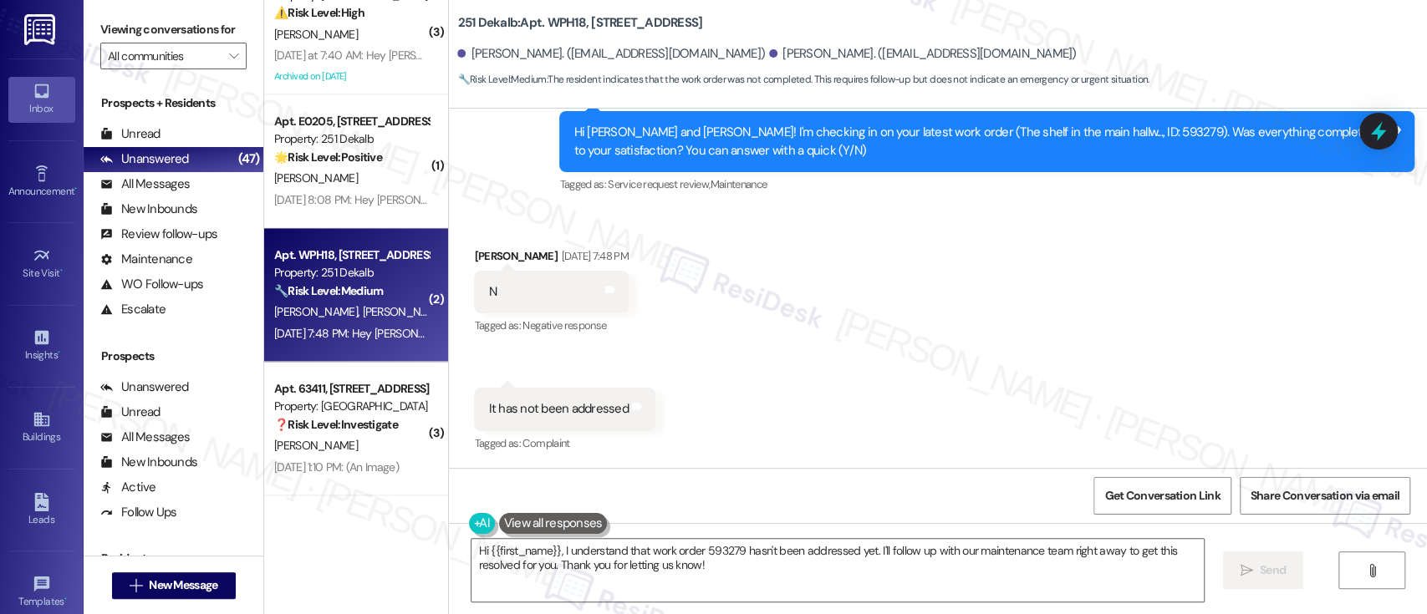
click at [550, 21] on b "251 Dekalb: Apt. WPH18, 251 W Dekalb Pike" at bounding box center [579, 23] width 245 height 18
copy b "WPH18"
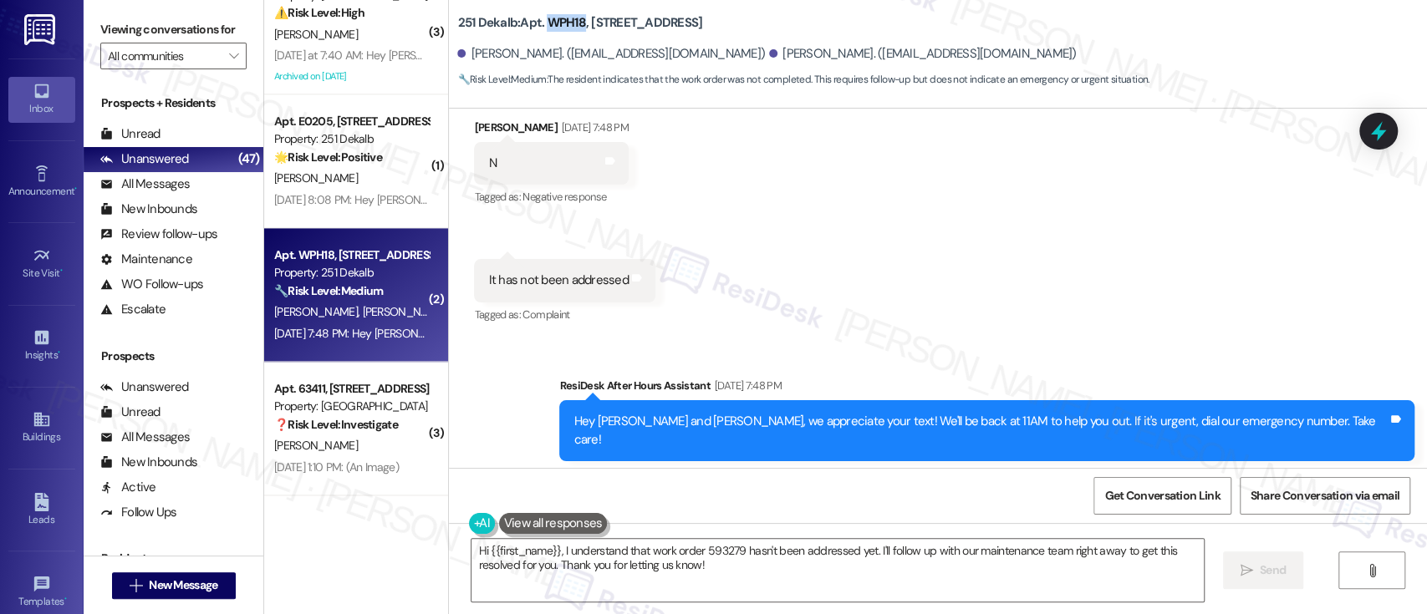
scroll to position [3583, 0]
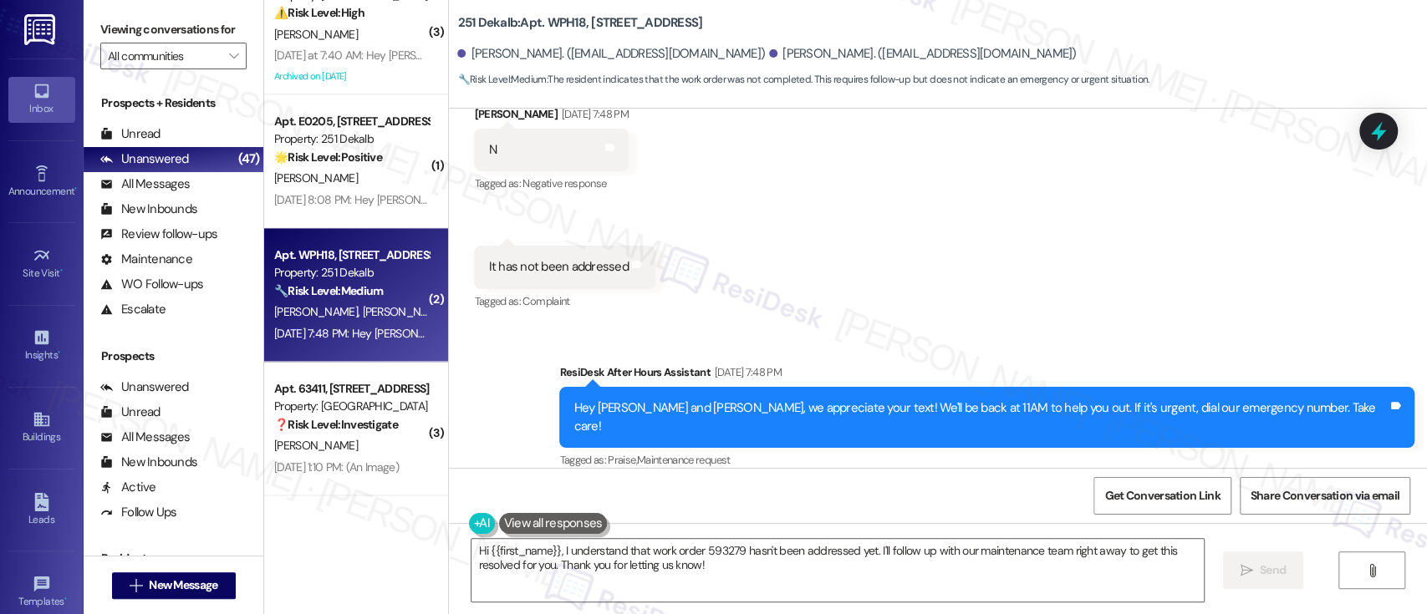
drag, startPoint x: 984, startPoint y: 285, endPoint x: 962, endPoint y: 283, distance: 21.8
click at [984, 284] on div "Received via SMS John Levkulic Sep 12, 2025 at 7:48 PM N Tags and notes Tagged …" at bounding box center [938, 197] width 978 height 259
click at [1017, 552] on textarea "Hi {{first_name}}, I understand that work order 593279 hasn't been addressed ye…" at bounding box center [838, 570] width 732 height 63
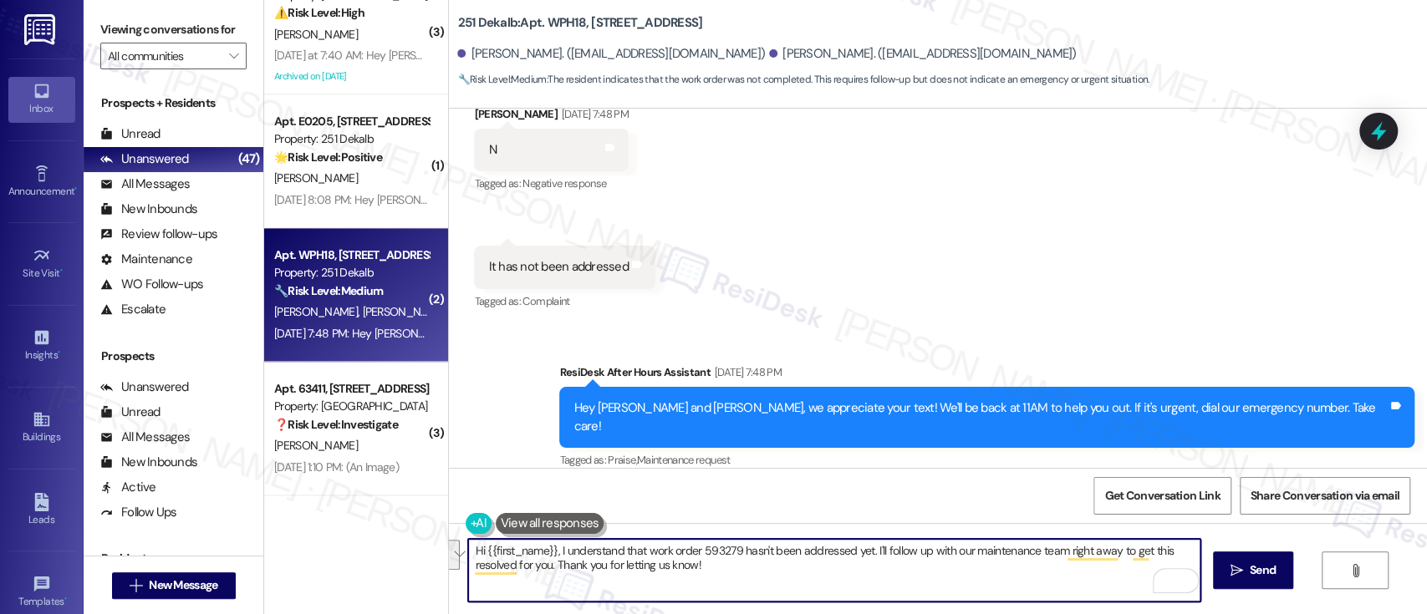
drag, startPoint x: 864, startPoint y: 543, endPoint x: 863, endPoint y: 592, distance: 48.5
click at [863, 592] on textarea "Hi {{first_name}}, I understand that work order 593279 hasn't been addressed ye…" at bounding box center [834, 570] width 732 height 63
click at [1140, 543] on textarea "Hi {{first_name}}, I understand that work order 593279 hasn't been addressed ye…" at bounding box center [834, 570] width 732 height 63
click at [1149, 548] on textarea "Hi {{first_name}}, I understand that work order 593279 hasn't been addressed ye…" at bounding box center [834, 570] width 732 height 63
click at [548, 569] on textarea "Hi {{first_name}}, I understand that work order 593279 hasn't been addressed ye…" at bounding box center [834, 570] width 732 height 63
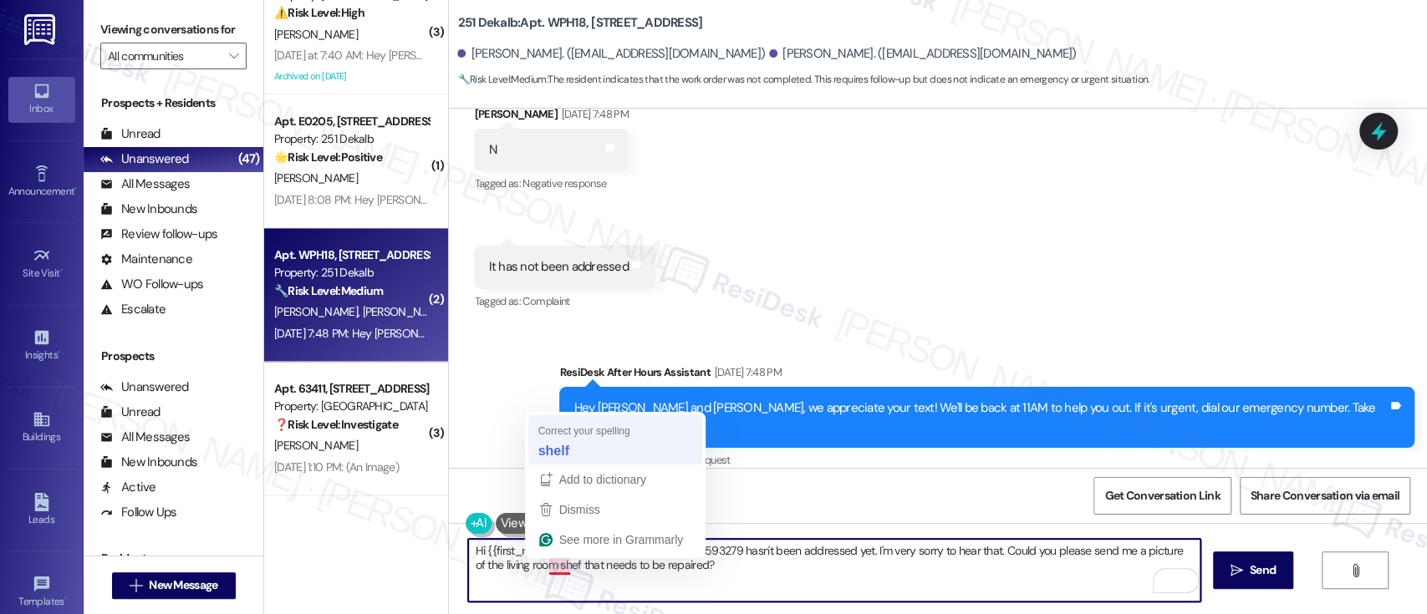
type textarea "Hi {{first_name}}, I understand that work order 593279 hasn't been addressed ye…"
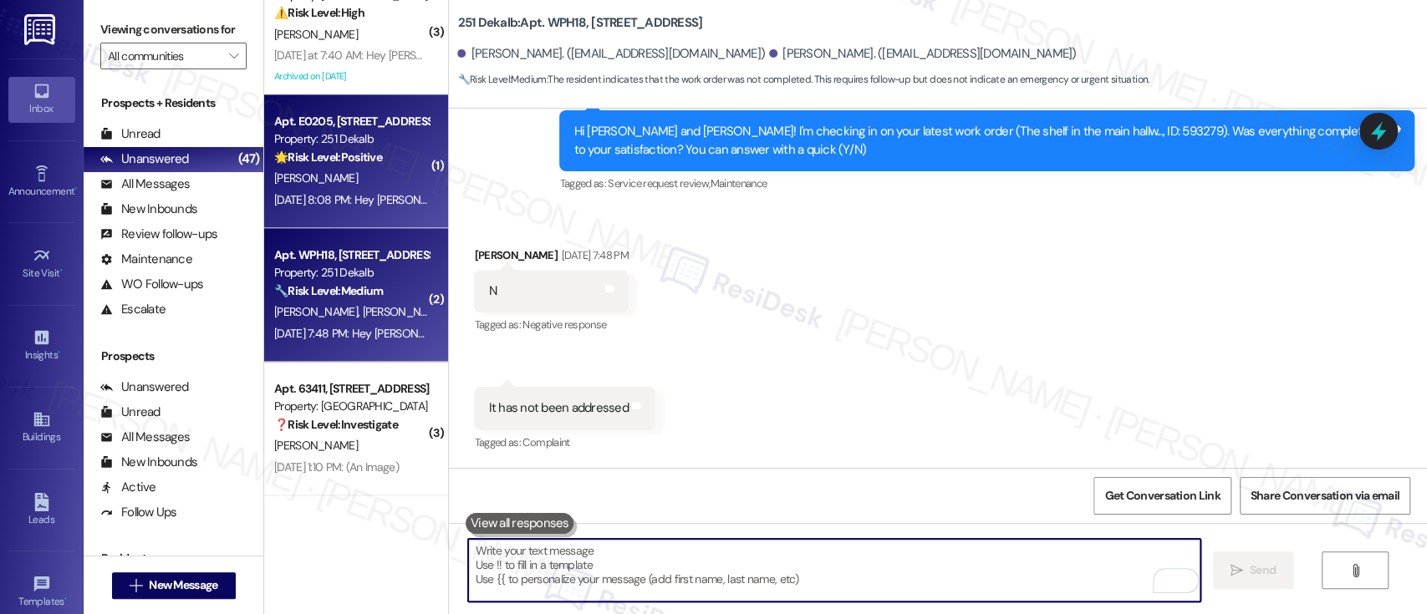
scroll to position [3441, 0]
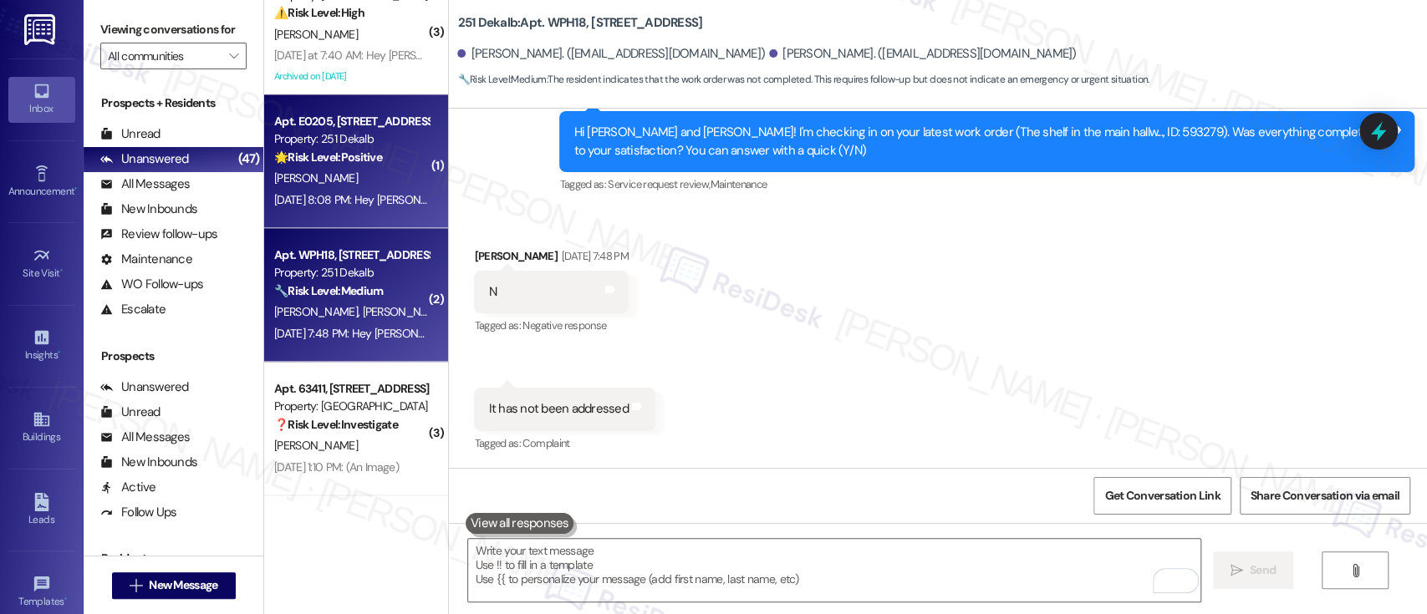
click at [361, 174] on div "S. Cunningham" at bounding box center [352, 178] width 158 height 21
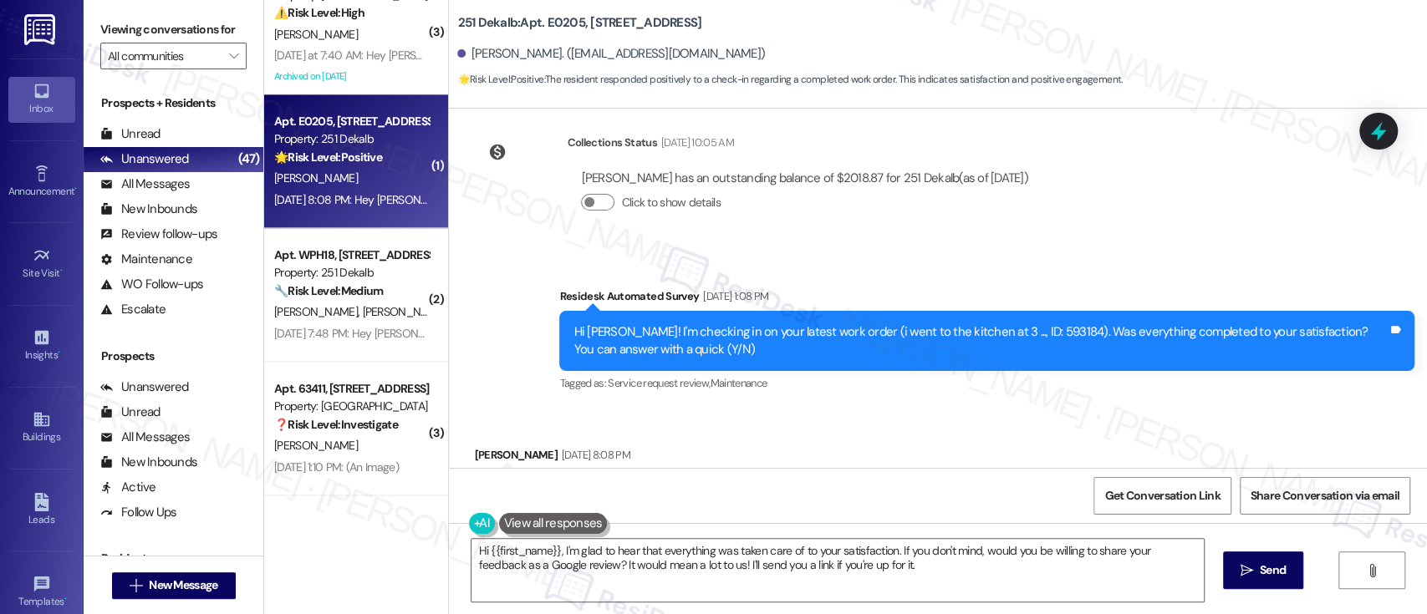
scroll to position [948, 0]
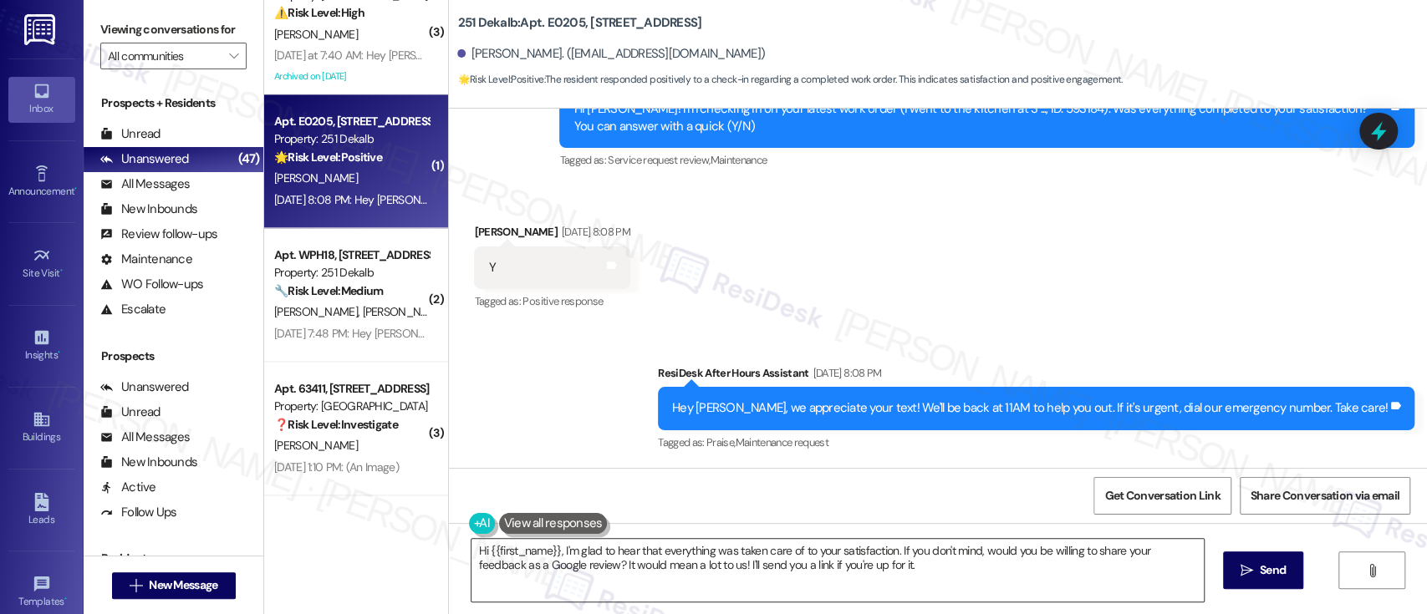
click at [890, 573] on textarea "Hi {{first_name}}, I'm glad to hear that everything was taken care of to your s…" at bounding box center [838, 570] width 732 height 63
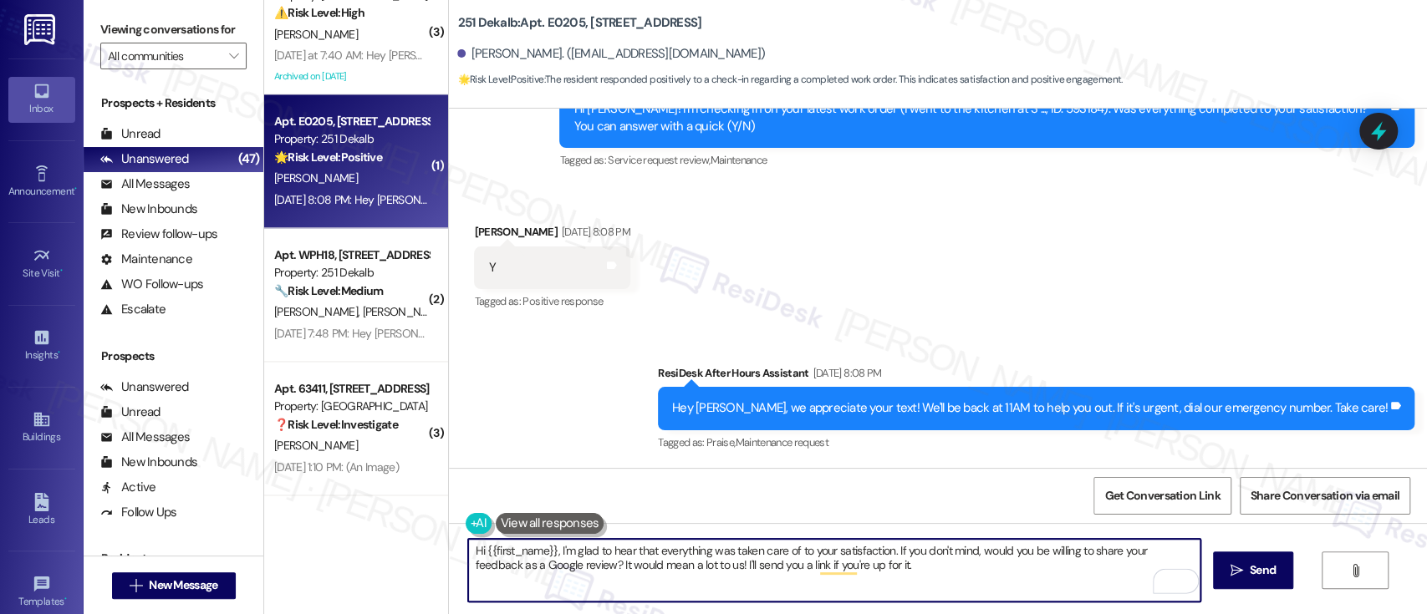
click at [551, 553] on textarea "Hi {{first_name}}, I'm glad to hear that everything was taken care of to your s…" at bounding box center [834, 570] width 732 height 63
paste textarea "so glad to hear that everything was taken care of to your satisfaction. Please …"
type textarea "Hi {{first_name}}, I'm so glad to hear that everything was taken care of to you…"
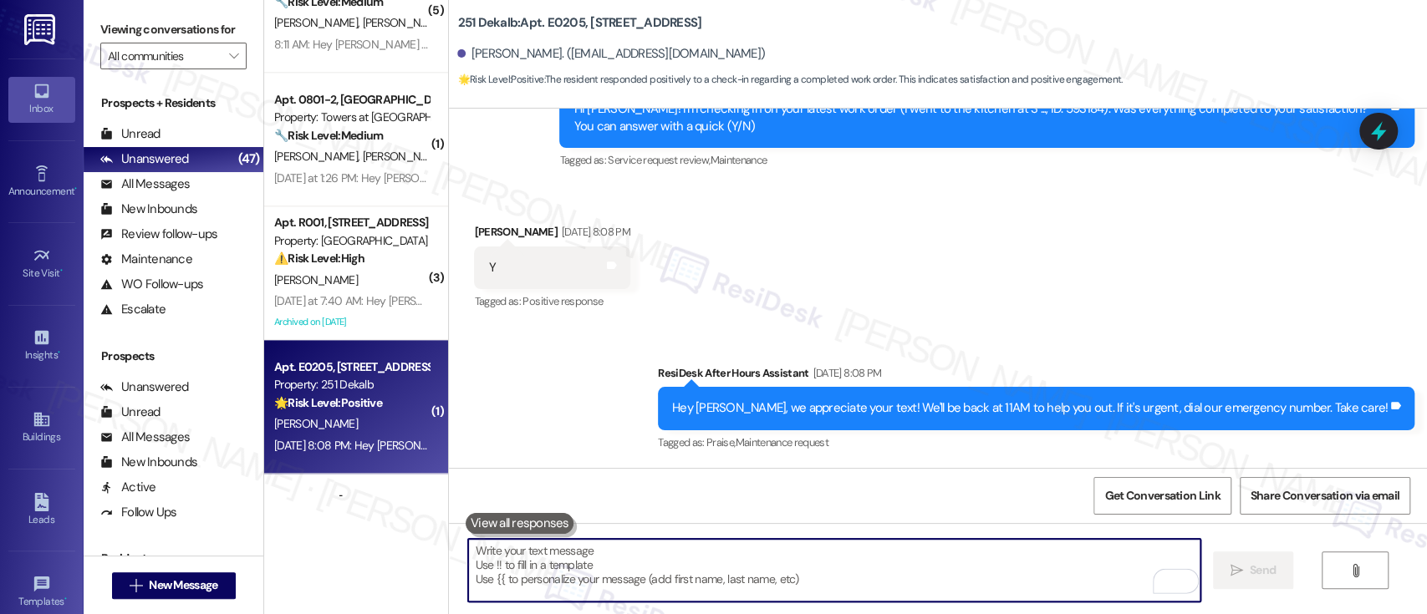
scroll to position [5386, 0]
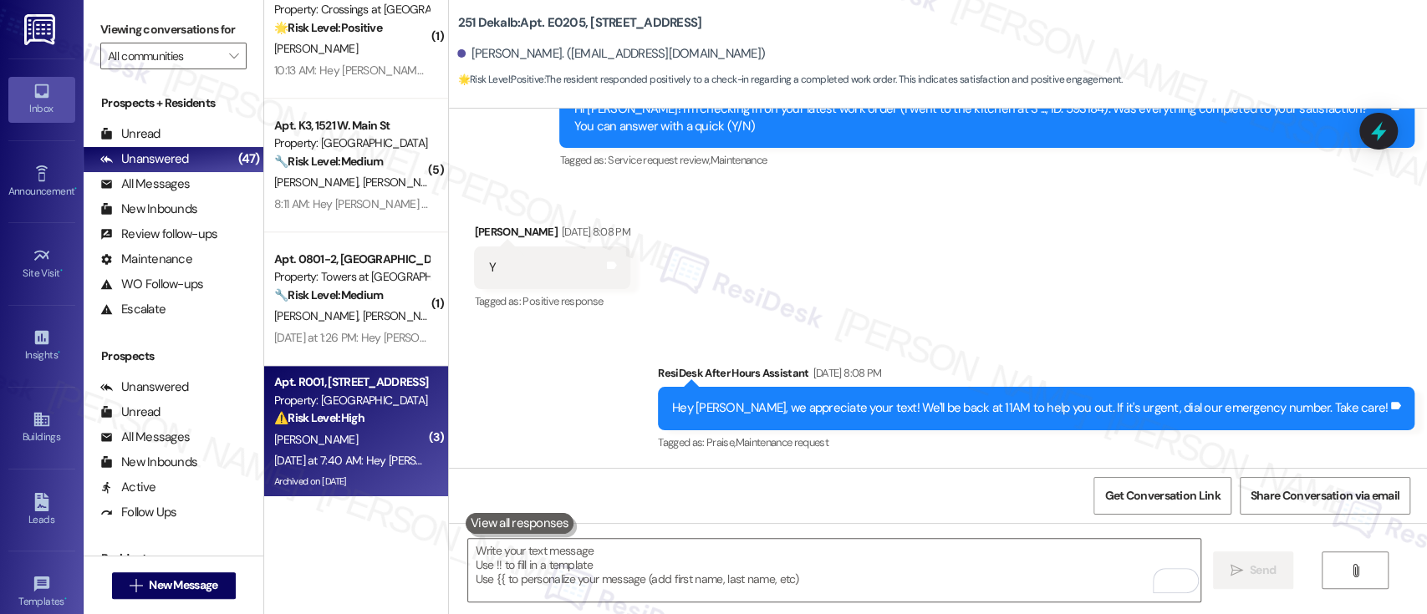
click at [340, 433] on div "[PERSON_NAME]" at bounding box center [352, 440] width 158 height 21
type textarea "Fetching suggested responses. Please feel free to read through the conversation…"
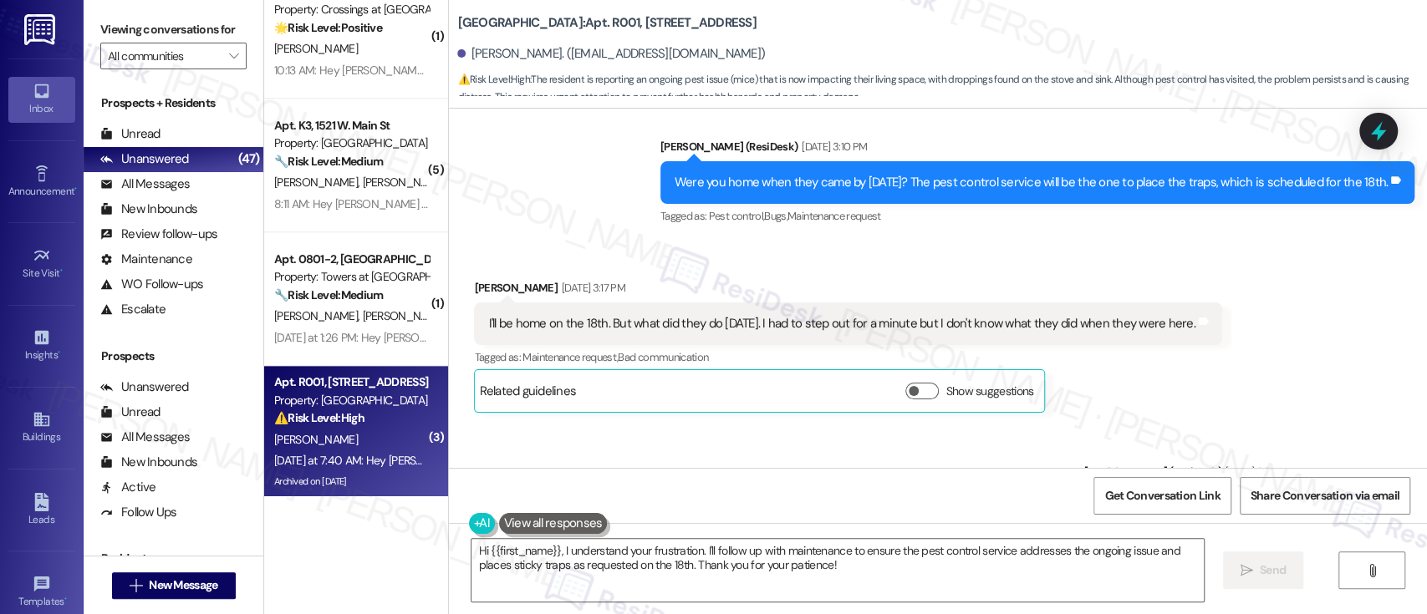
scroll to position [42518, 0]
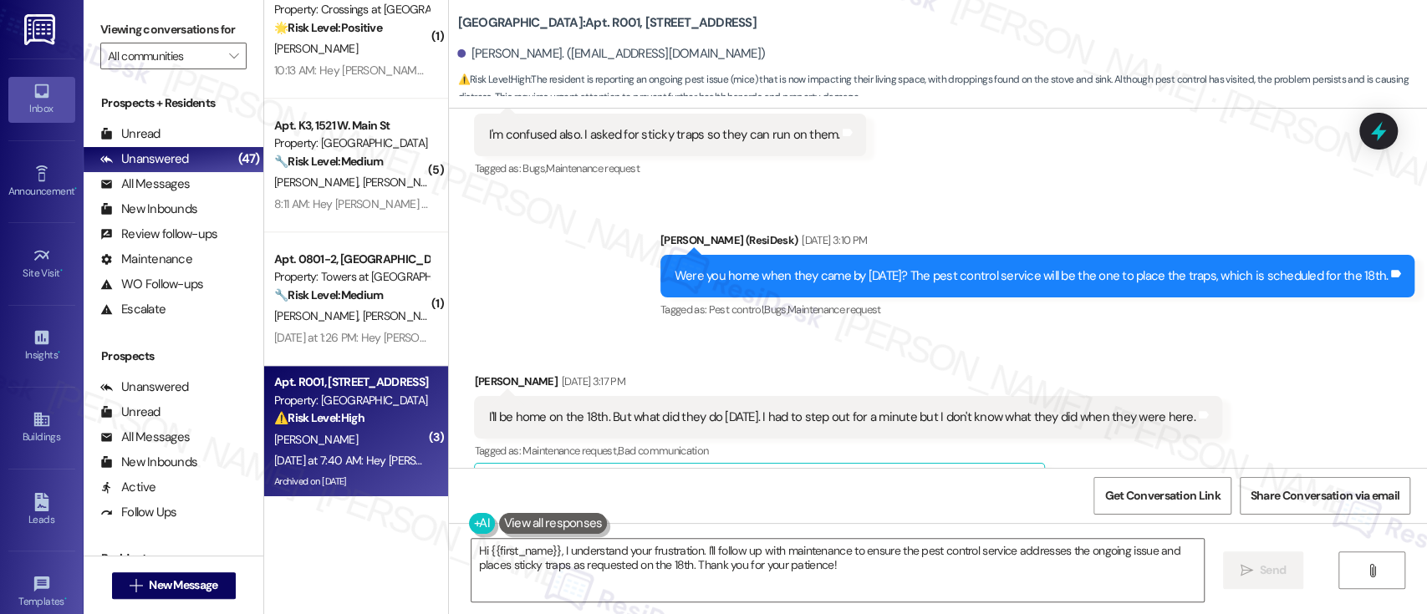
click at [667, 519] on div "Sent via SMS Emily (ResiDesk) Sep 12, 2025 at 3:34 PM The work order indicates …" at bounding box center [938, 589] width 978 height 141
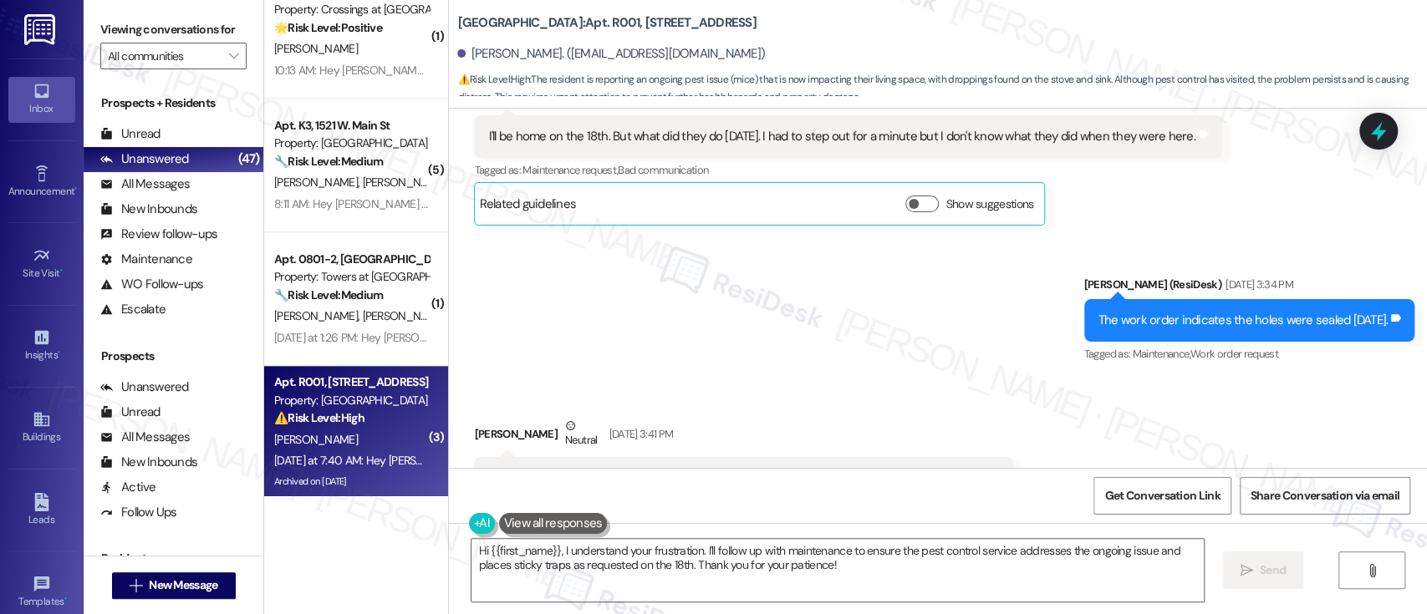
click at [1269, 380] on div "Received via SMS Belinda Brown Neutral Sep 12, 2025 at 3:41 PM They must have s…" at bounding box center [938, 597] width 978 height 435
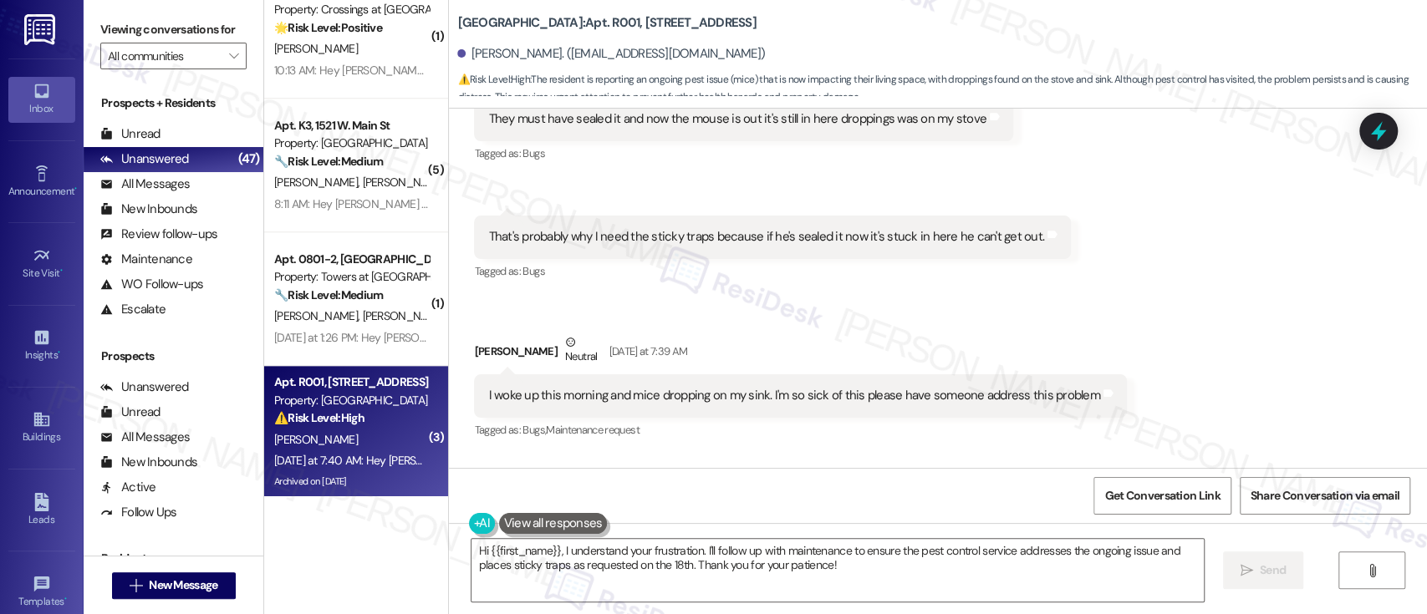
scroll to position [43269, 0]
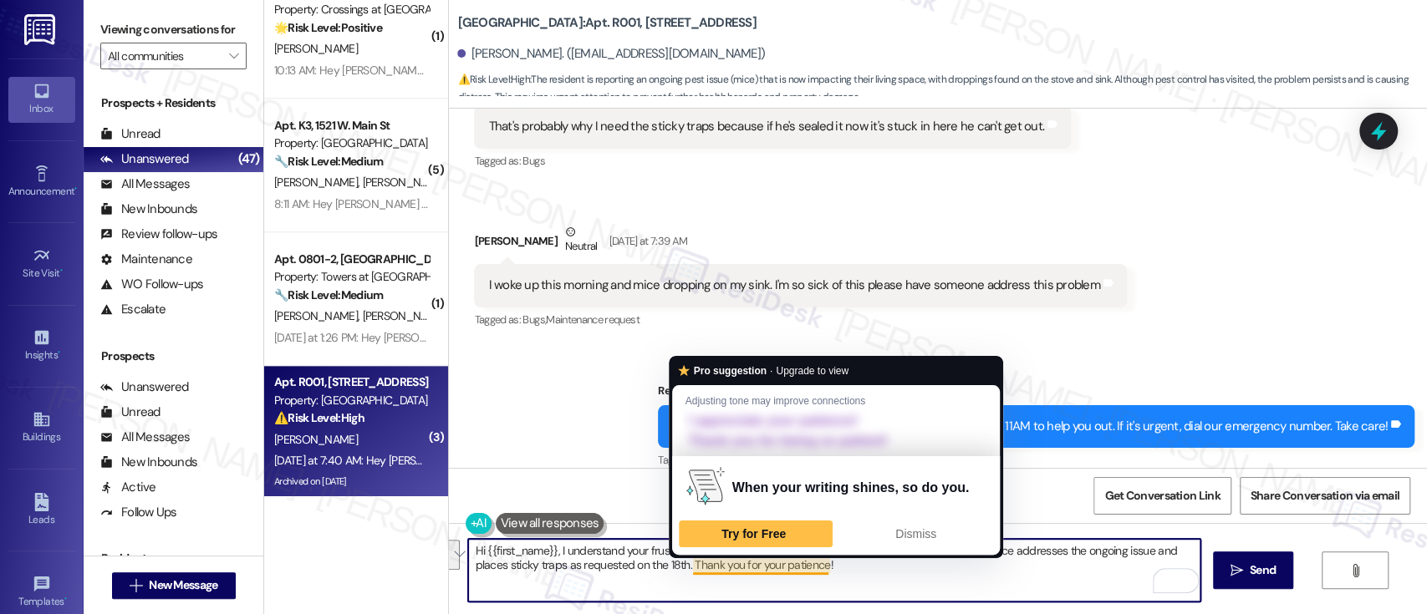
drag, startPoint x: 856, startPoint y: 551, endPoint x: 678, endPoint y: 566, distance: 178.7
click at [678, 566] on textarea "Hi {{first_name}}, I understand your frustration. I'll follow up with maintenan…" at bounding box center [834, 570] width 732 height 63
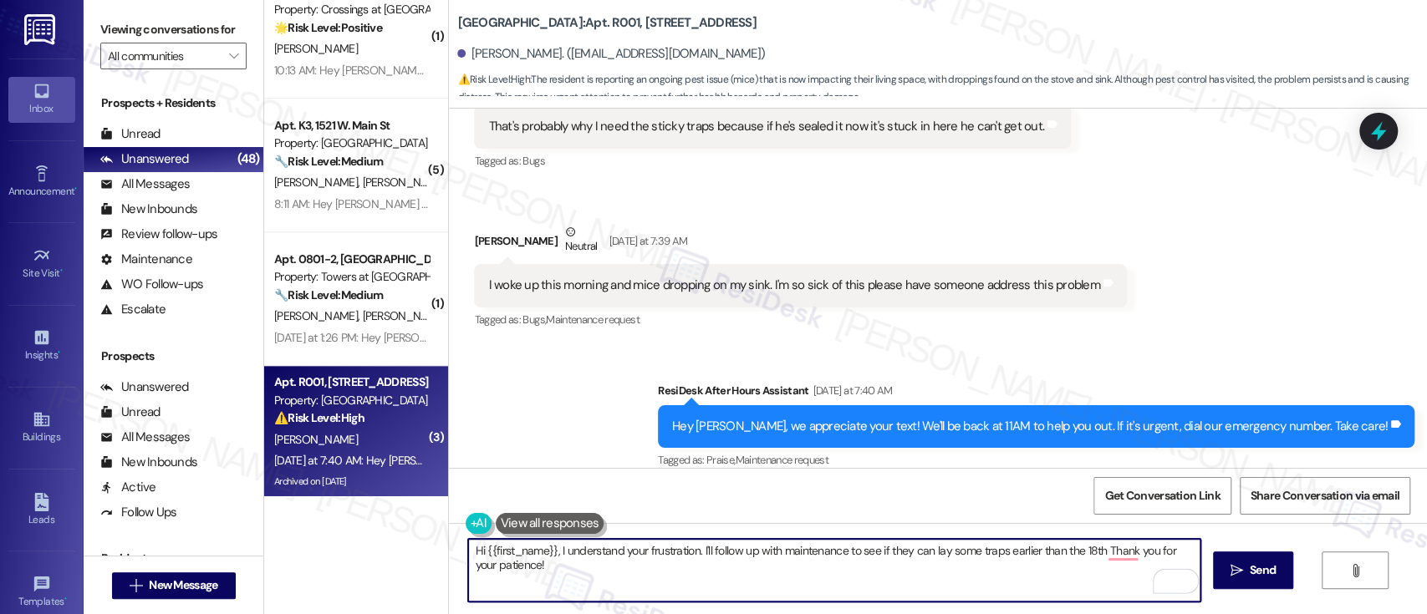
type textarea "Hi {{first_name}}, I understand your frustration. I'll follow up with maintenan…"
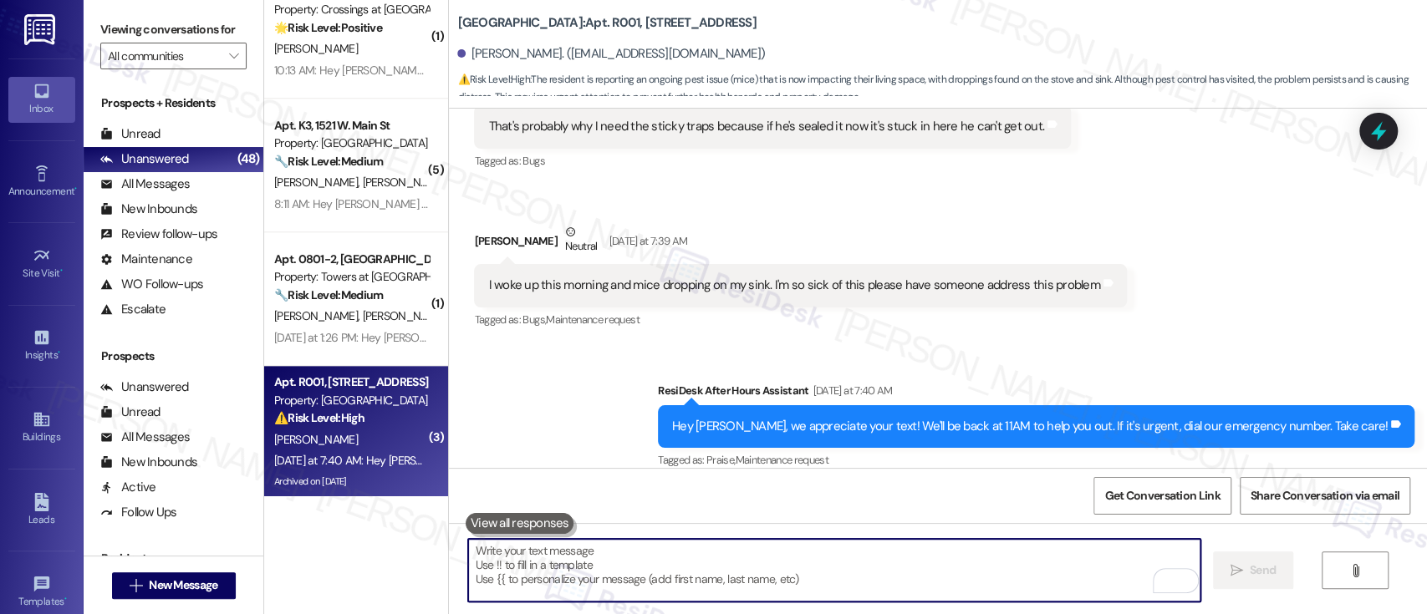
scroll to position [42974, 0]
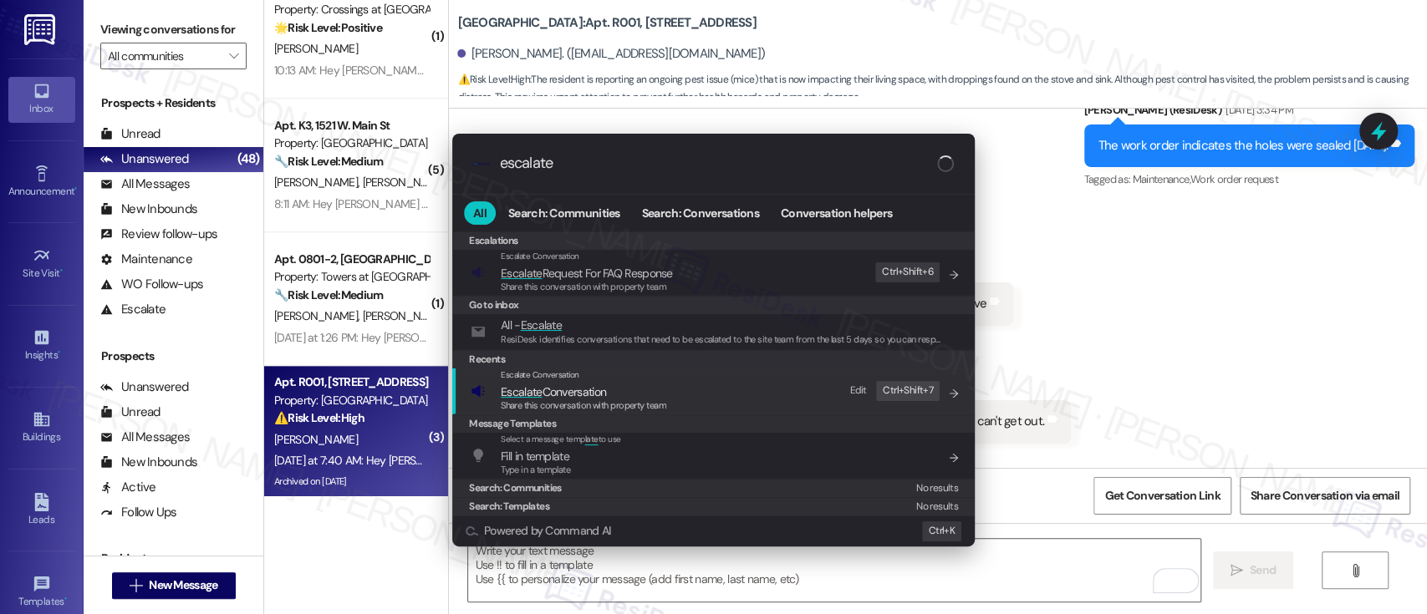
type input "escalate"
click at [609, 393] on span "Escalate Conversation" at bounding box center [584, 392] width 166 height 18
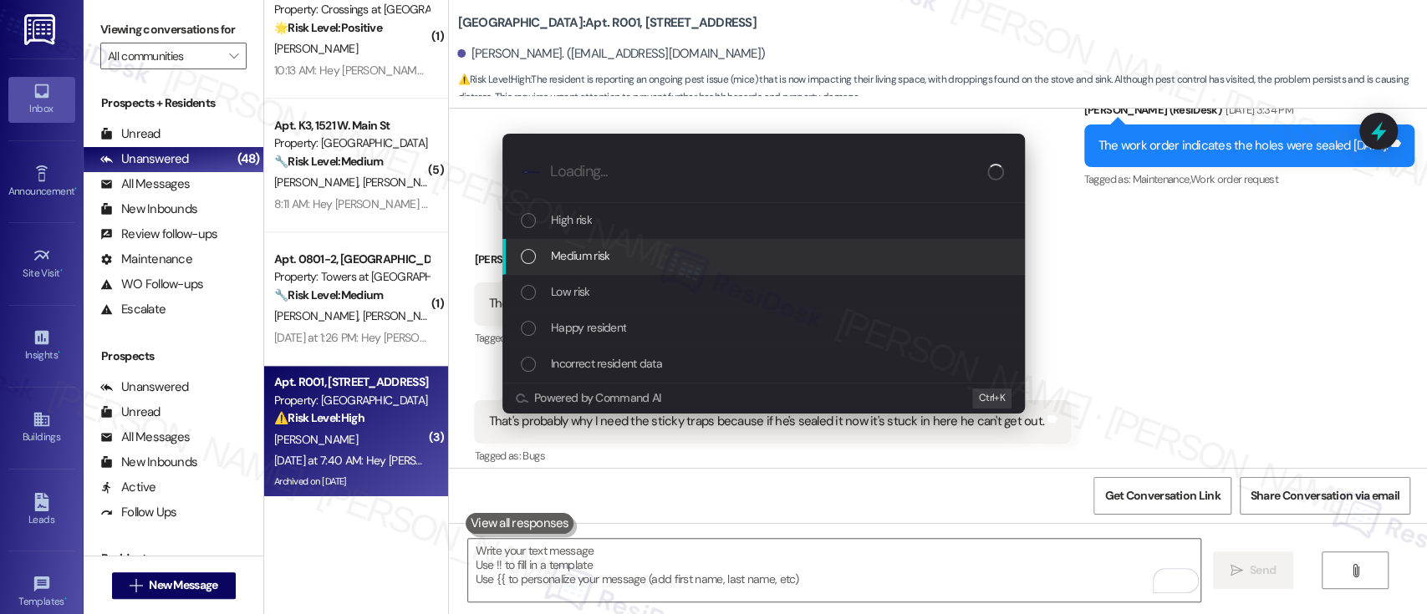
click at [592, 251] on span "Medium risk" at bounding box center [580, 256] width 59 height 18
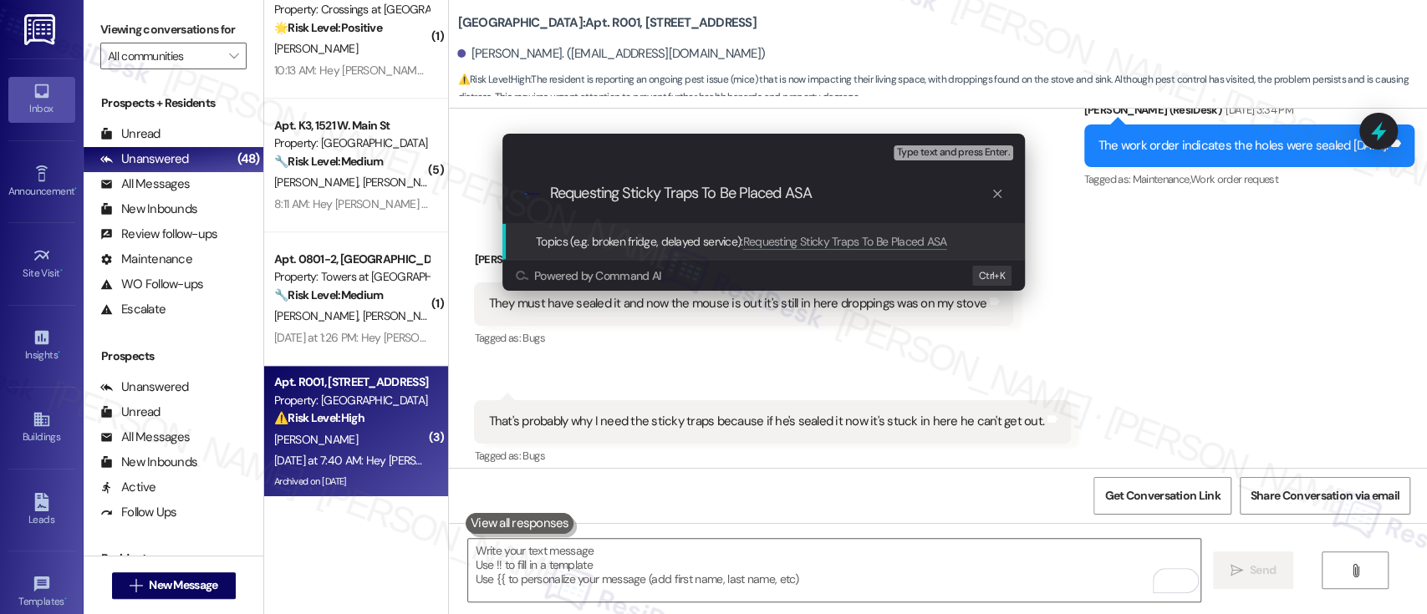
type input "Requesting Sticky Traps To Be Placed ASAP"
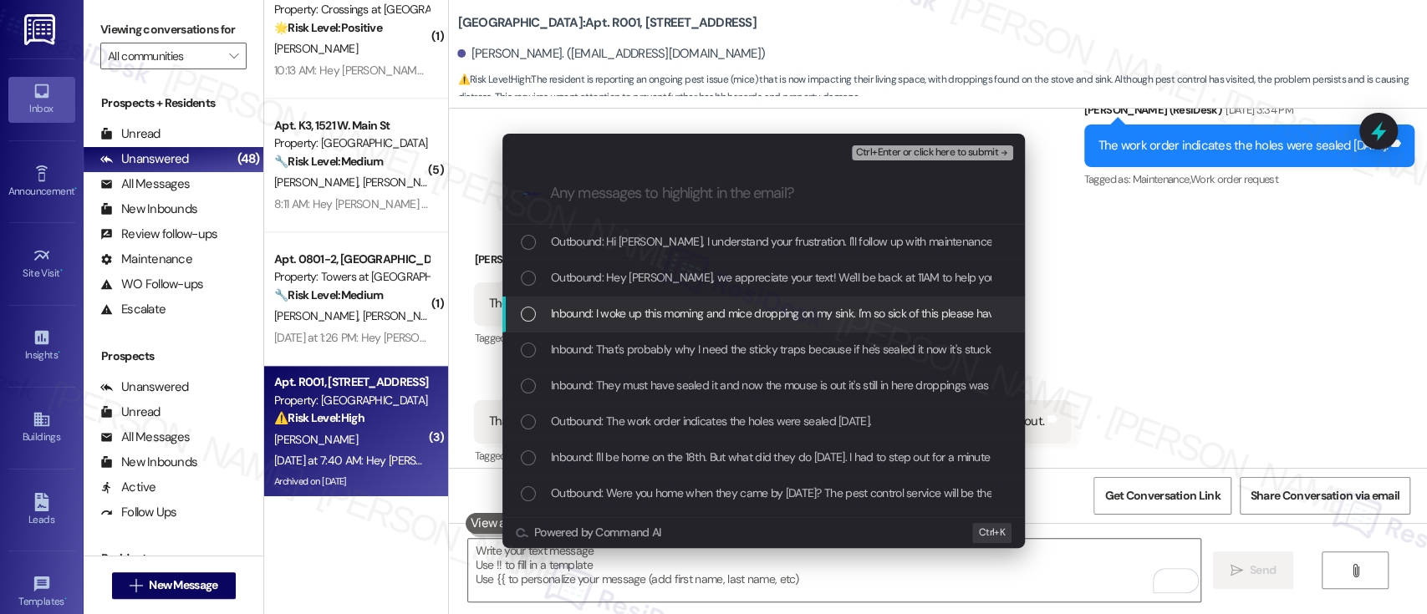
click at [640, 312] on span "Inbound: I woke up this morning and mice dropping on my sink. I'm so sick of th…" at bounding box center [853, 313] width 604 height 18
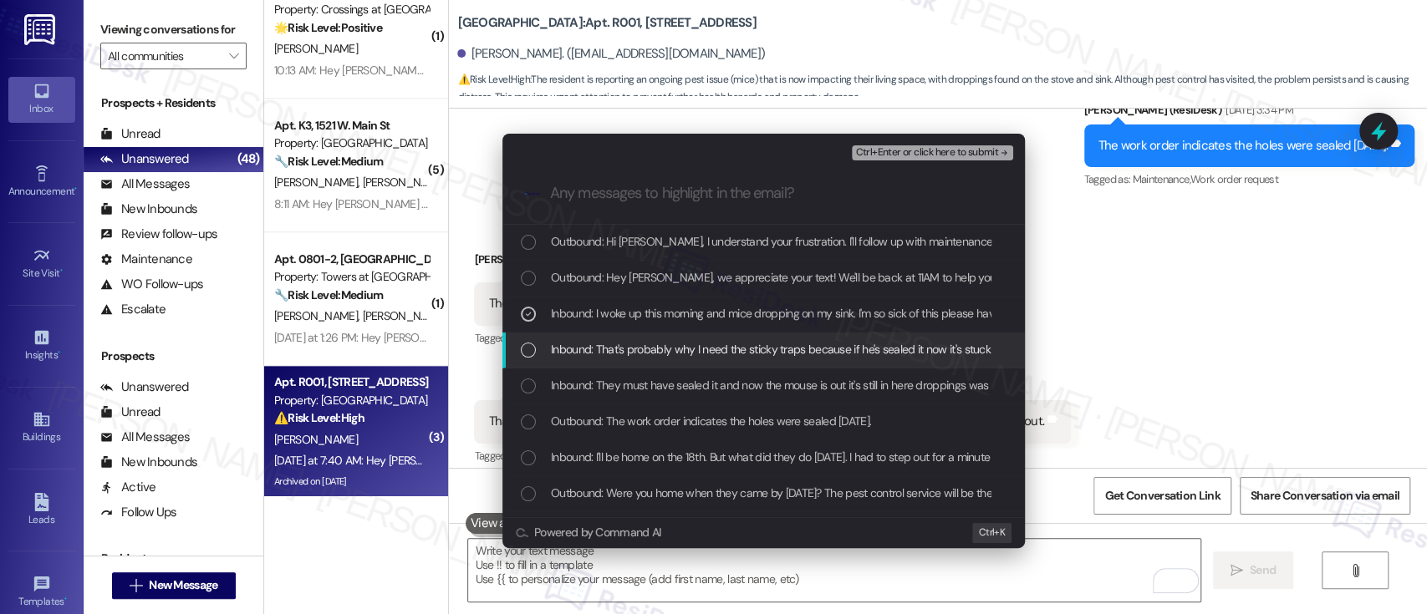
click at [650, 352] on span "Inbound: That's probably why I need the sticky traps because if he's sealed it …" at bounding box center [828, 349] width 554 height 18
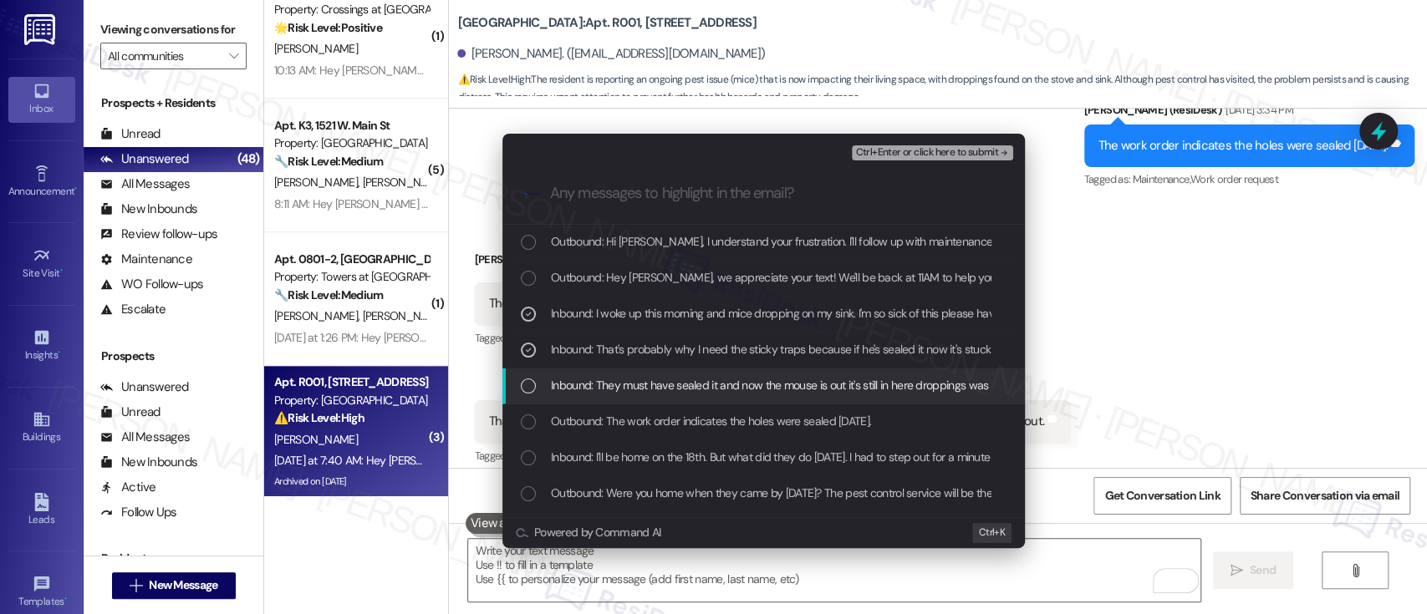
click at [661, 401] on div "Inbound: They must have sealed it and now the mouse is out it's still in here d…" at bounding box center [763, 387] width 523 height 36
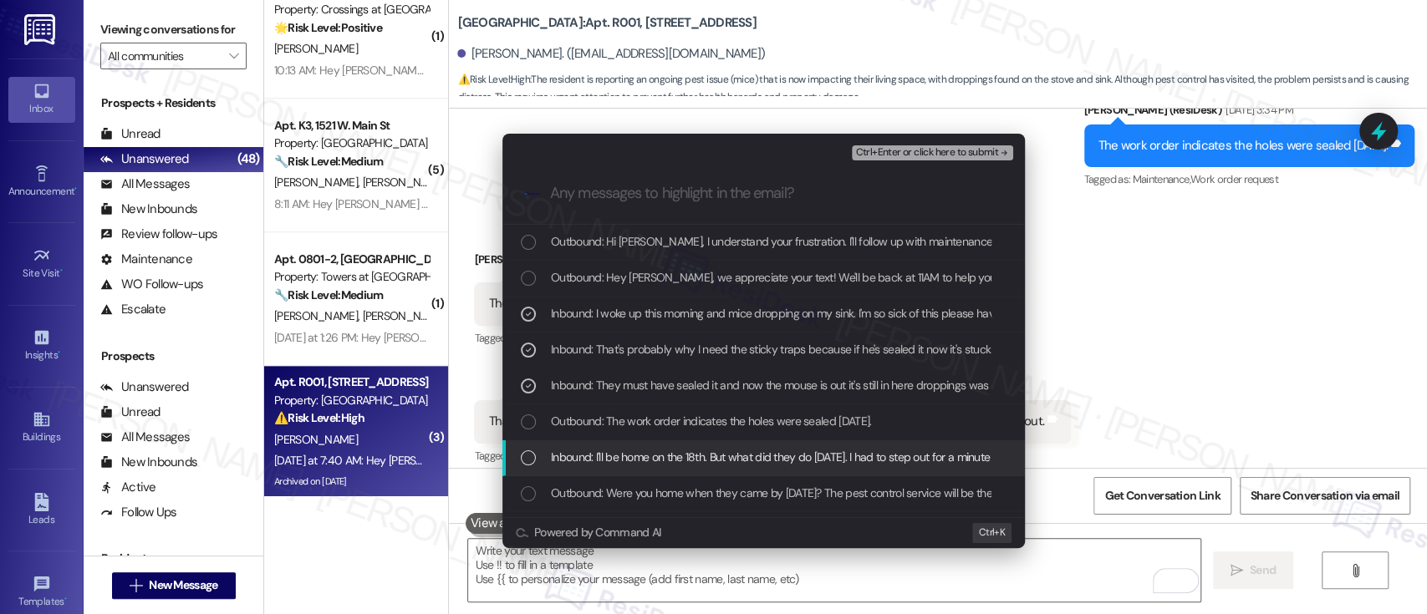
click at [645, 465] on span "Inbound: I'll be home on the 18th. But what did they do on Wednesday. I had to …" at bounding box center [899, 457] width 696 height 18
drag, startPoint x: 710, startPoint y: 456, endPoint x: 869, endPoint y: 329, distance: 203.4
click at [710, 456] on span "Inbound: I'll be home on the 18th. But what did they do on Wednesday. I had to …" at bounding box center [899, 457] width 696 height 18
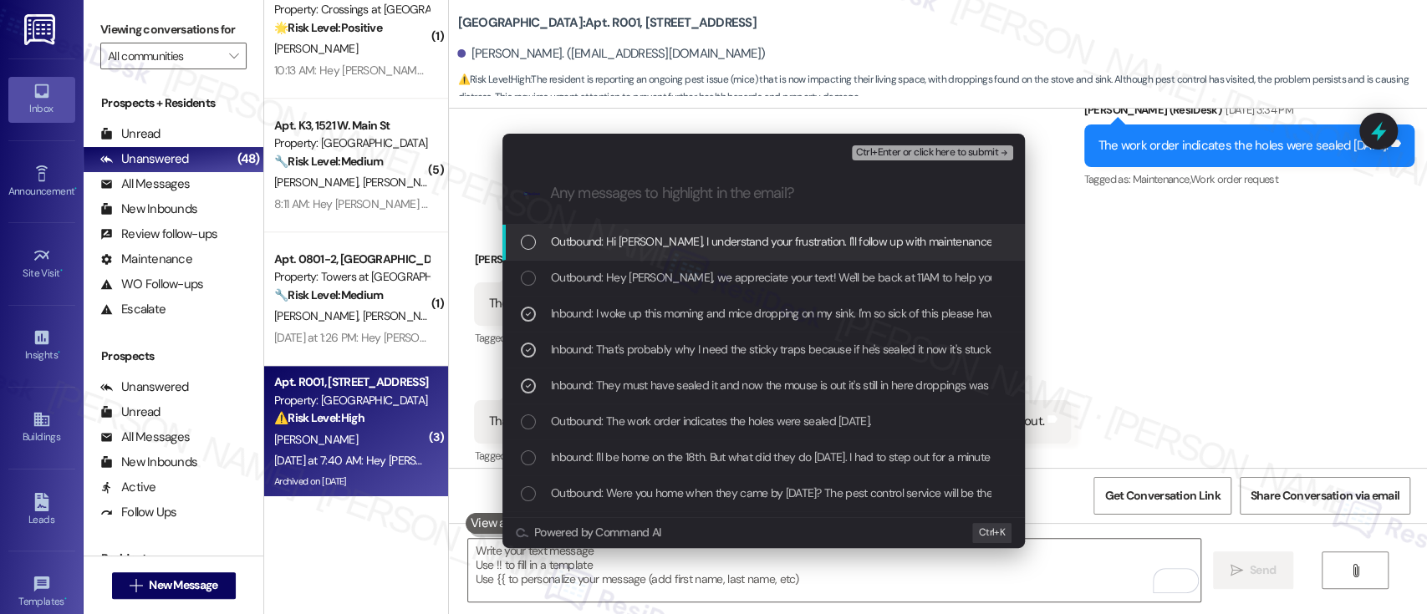
click at [943, 150] on span "Ctrl+Enter or click here to submit" at bounding box center [926, 153] width 143 height 12
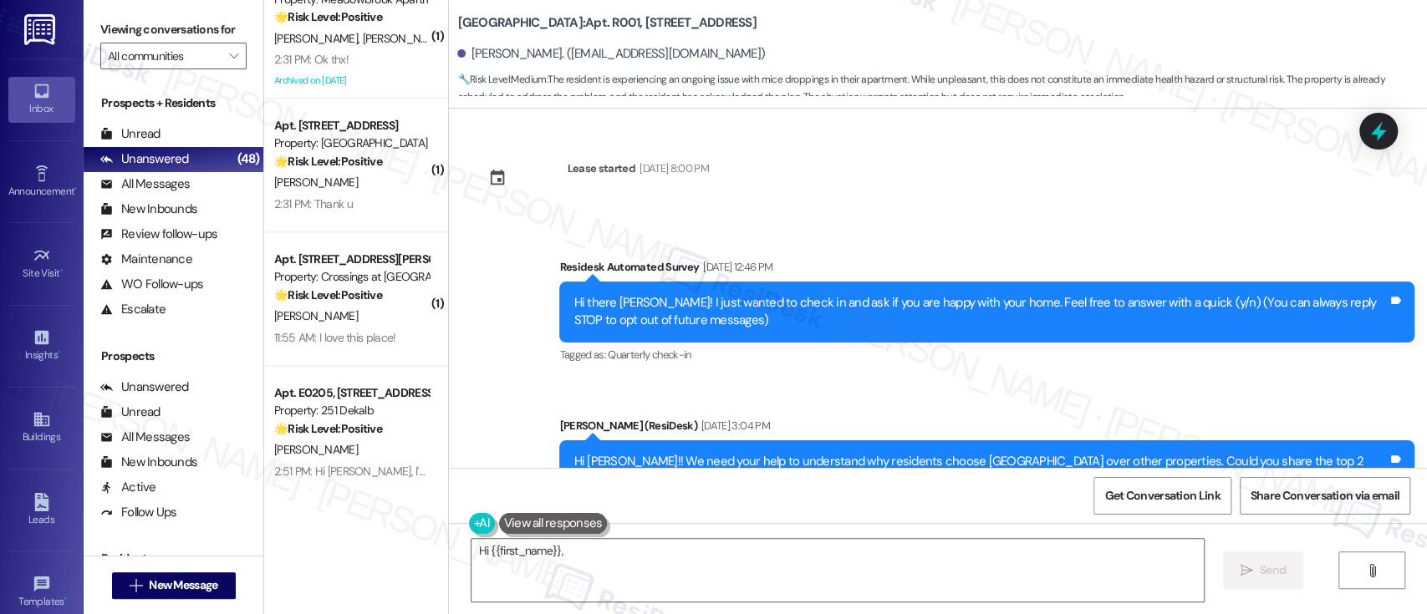
scroll to position [43551, 0]
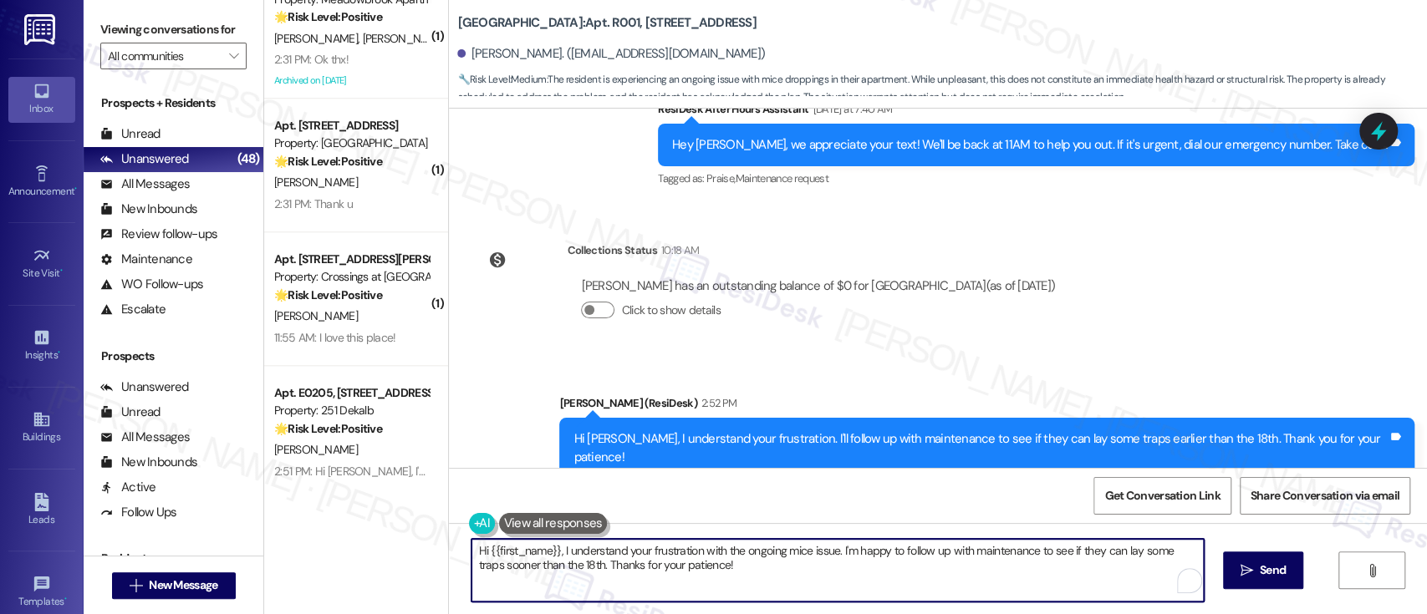
drag, startPoint x: 1037, startPoint y: 572, endPoint x: 941, endPoint y: 500, distance: 119.4
click at [264, 502] on div "( 1 ) Apt. 616, 1320 W. Somerville Ave Property: YONO 💡 Risk Level: Low The res…" at bounding box center [845, 307] width 1163 height 614
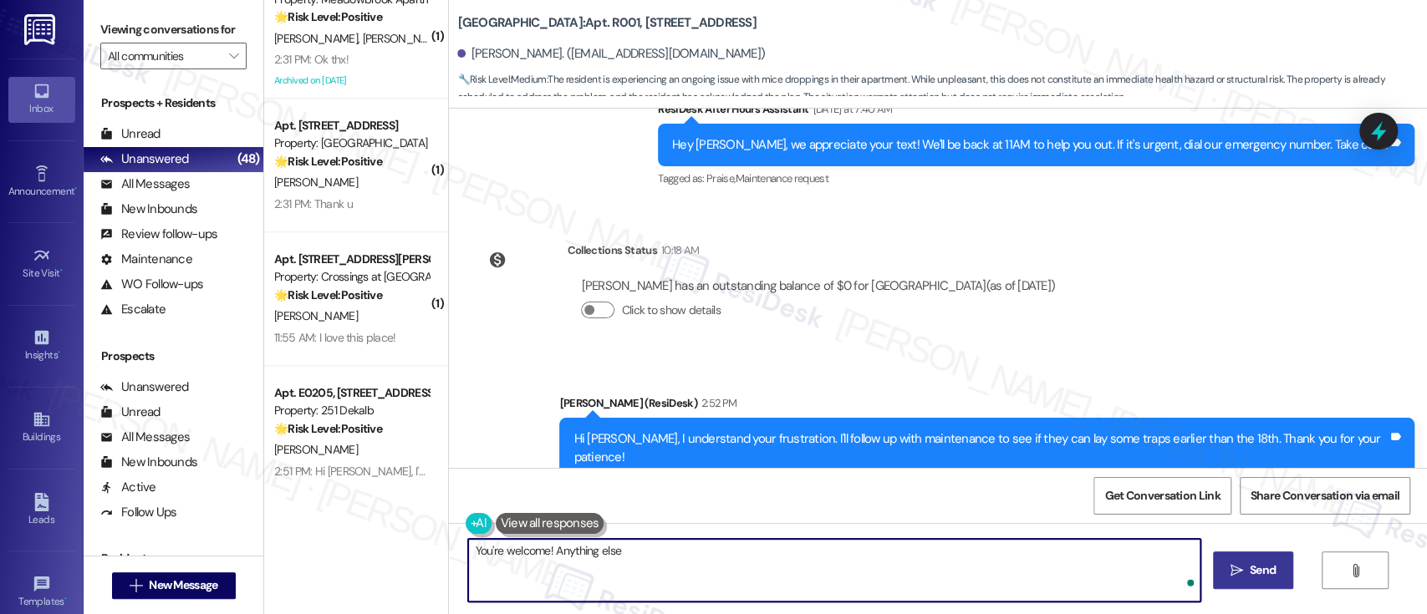
type textarea "You're welcome! Anything else?"
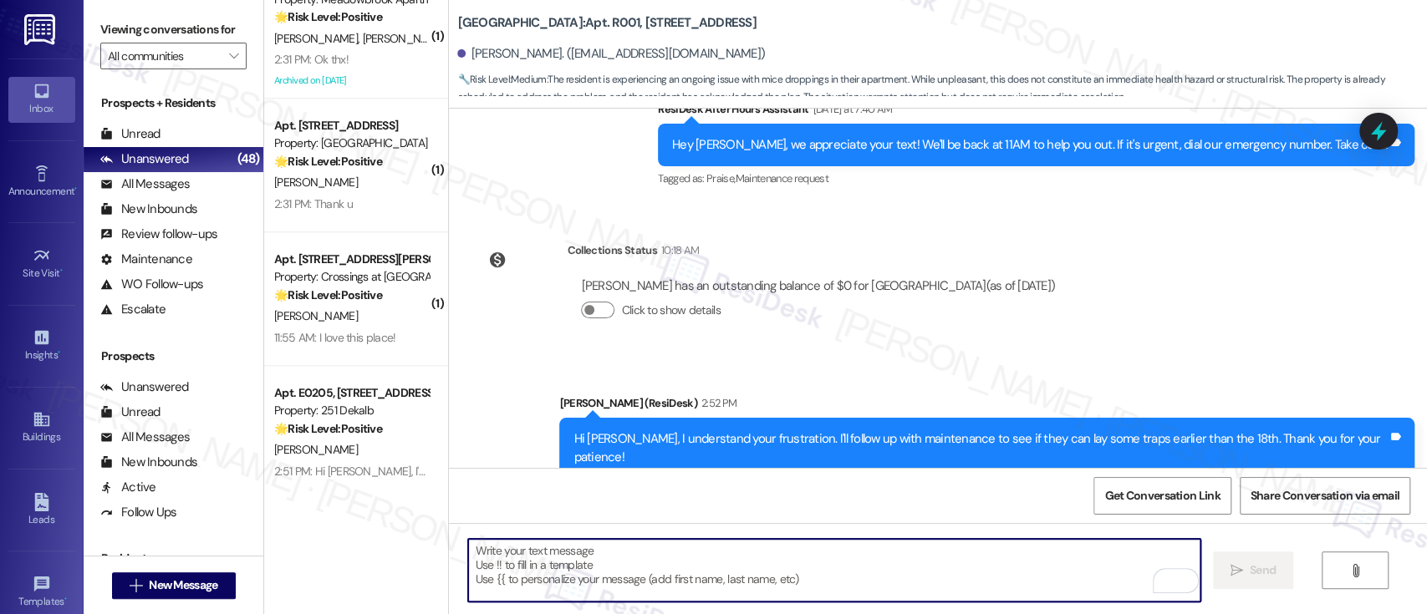
type textarea "Fetching suggested responses. Please feel free to read through the conversation…"
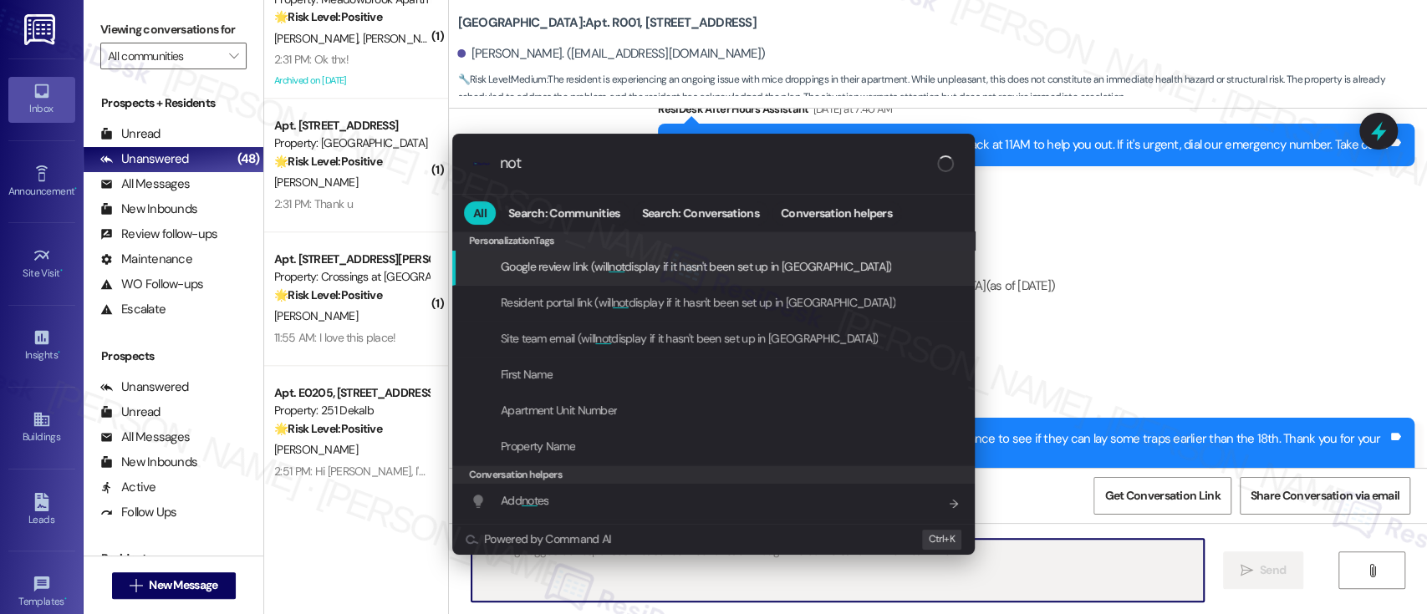
type input "note"
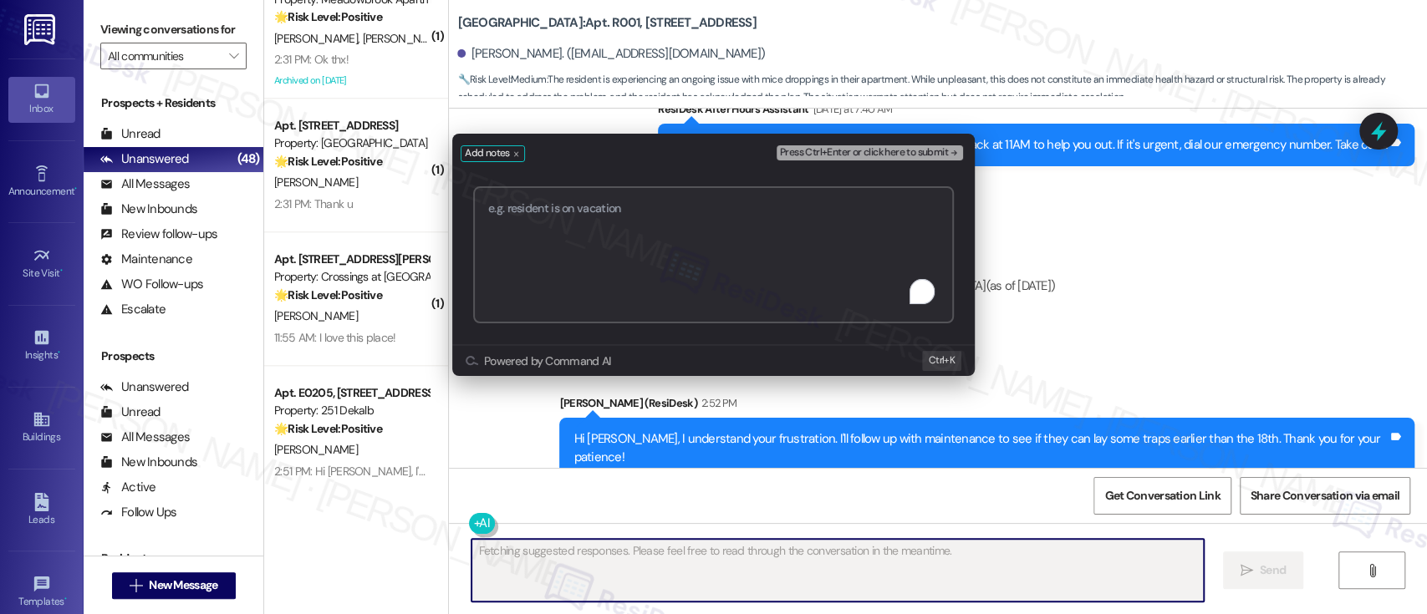
paste textarea "Work Order #593988"
type textarea "Updating..."
type textarea "Work Order #593988"
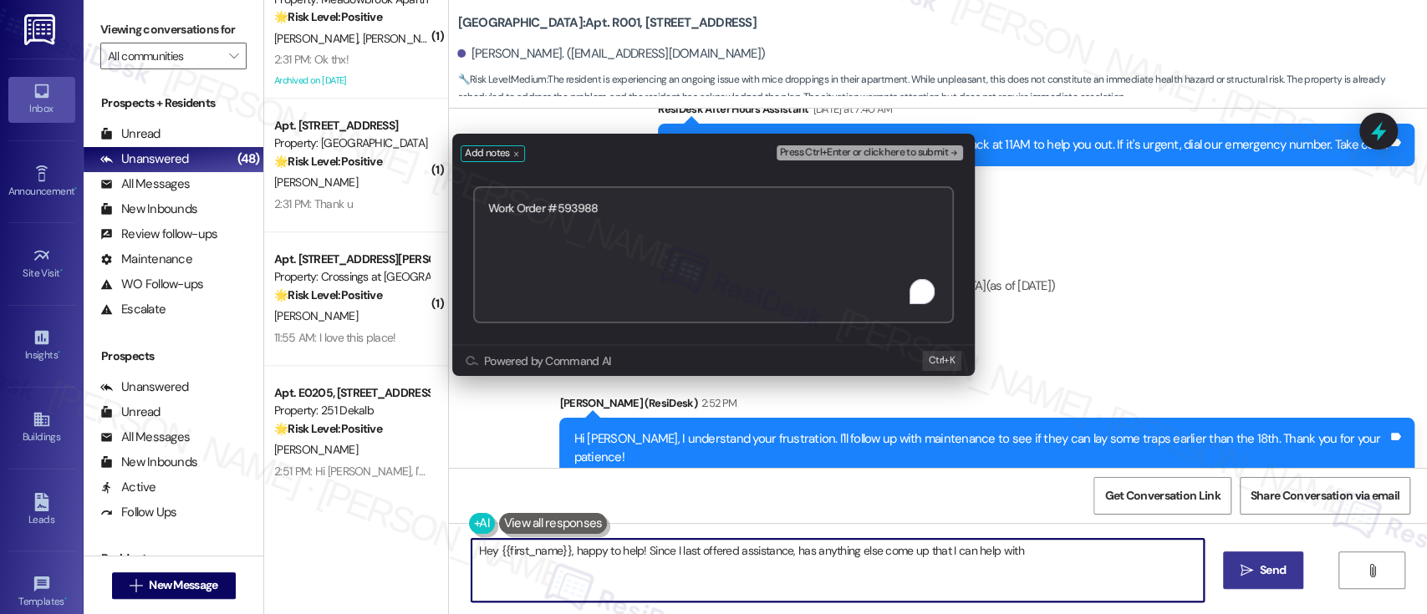
type textarea "Hey {{first_name}}, happy to help! Since I last offered assistance, has anythin…"
type textarea "Submitted Work Order #593988 - Sticky Traps"
click at [928, 144] on div "Press Ctrl+Enter or click here to submit" at bounding box center [872, 153] width 190 height 23
click at [928, 149] on span "Press Ctrl+Enter or click here to submit" at bounding box center [864, 153] width 168 height 12
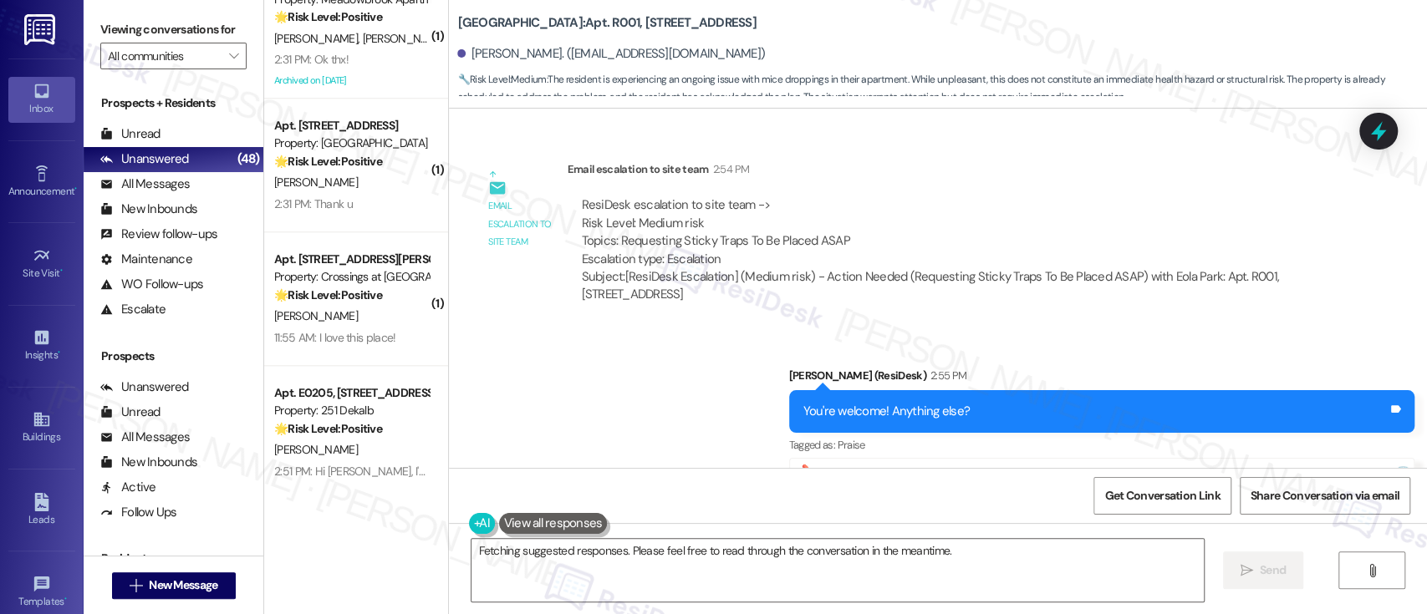
scroll to position [44309, 0]
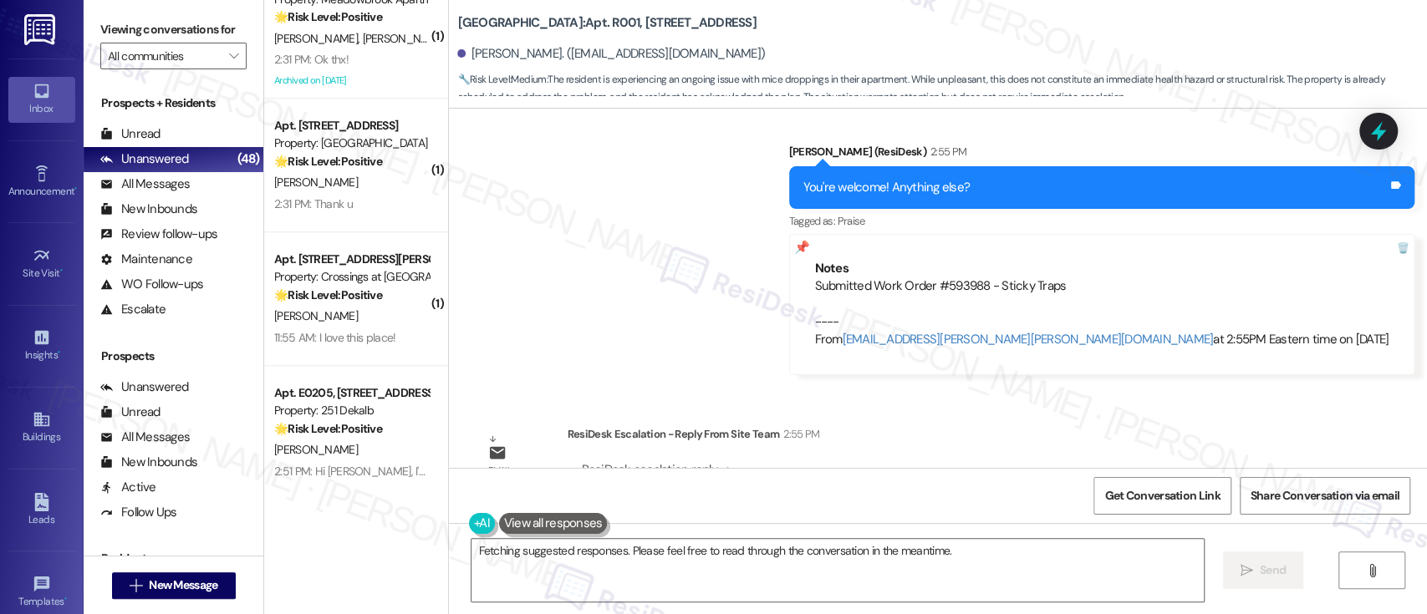
click at [969, 540] on div "Received via SMS [PERSON_NAME] 2:55 PM No thanks 🙏 Tags and notes" at bounding box center [938, 598] width 978 height 116
click at [971, 540] on div "Received via SMS [PERSON_NAME] 2:55 PM No thanks 🙏 Tags and notes" at bounding box center [938, 598] width 978 height 116
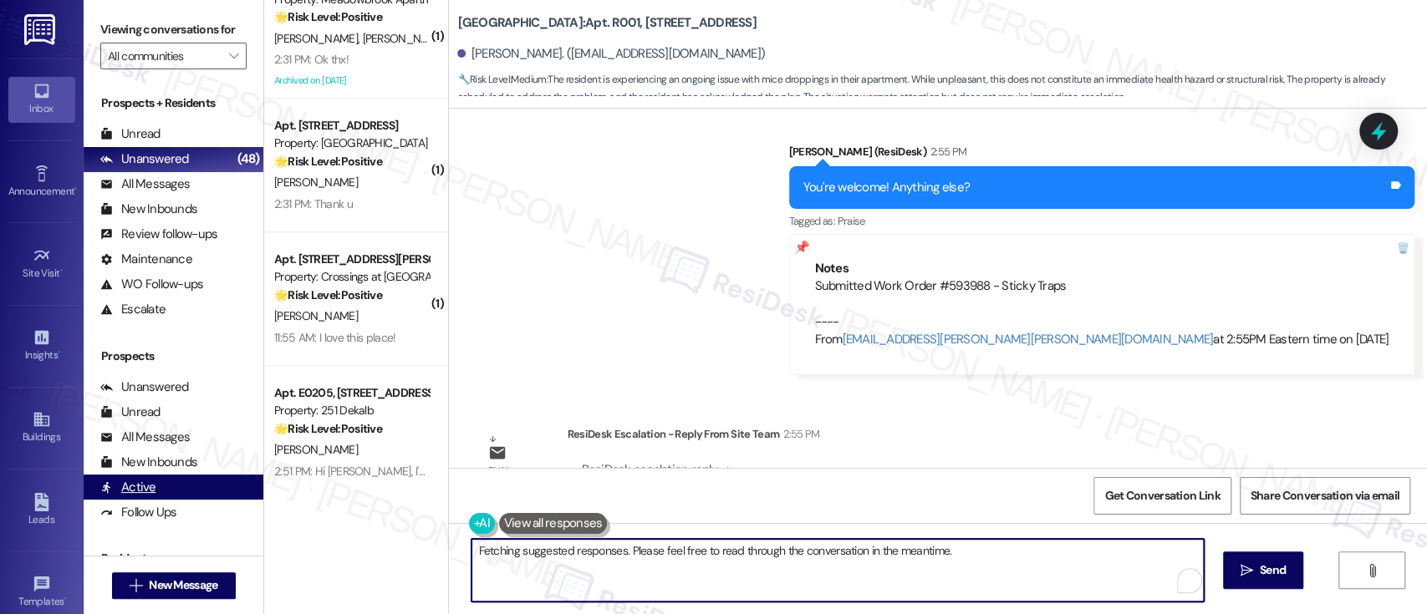
drag, startPoint x: 558, startPoint y: 558, endPoint x: 242, endPoint y: 491, distance: 324.0
click at [244, 523] on div "Viewing conversations for All communities  Prospects + Residents Unread (0) Un…" at bounding box center [755, 307] width 1343 height 614
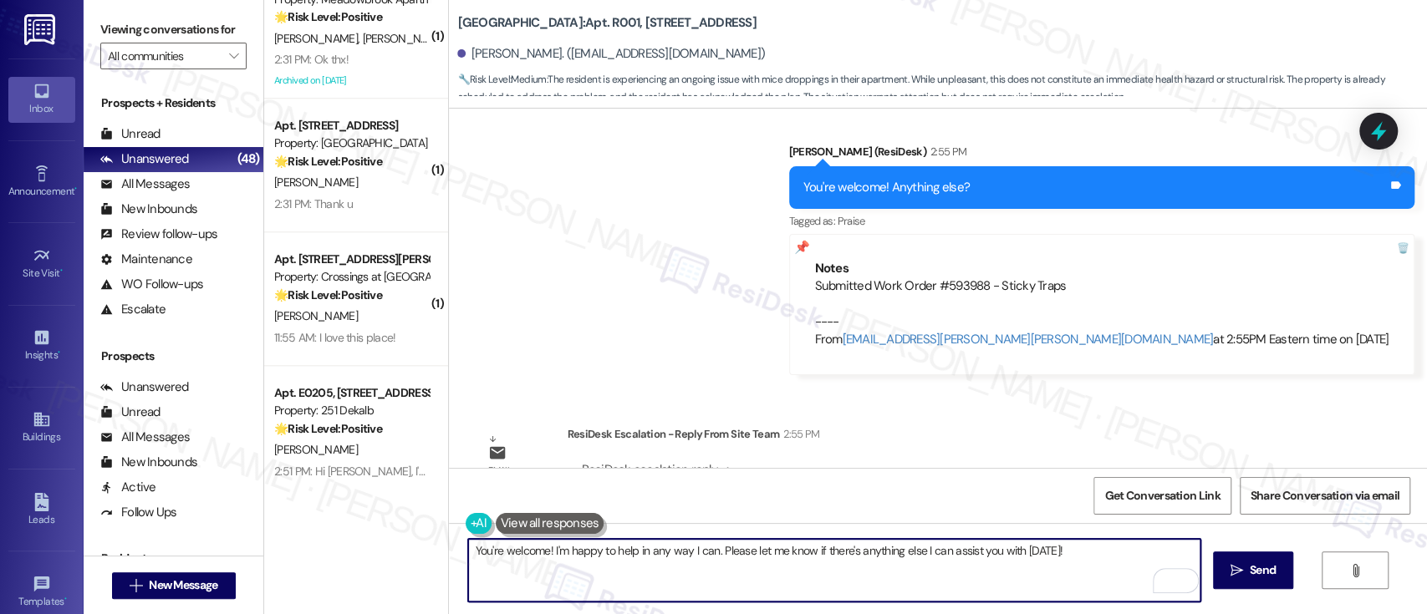
click at [951, 578] on textarea "You're welcome! I'm happy to help in any way I can. Please let me know if there…" at bounding box center [834, 570] width 732 height 63
type textarea "You're welcome! I'm happy to help in any way I can. Please let me know if there…"
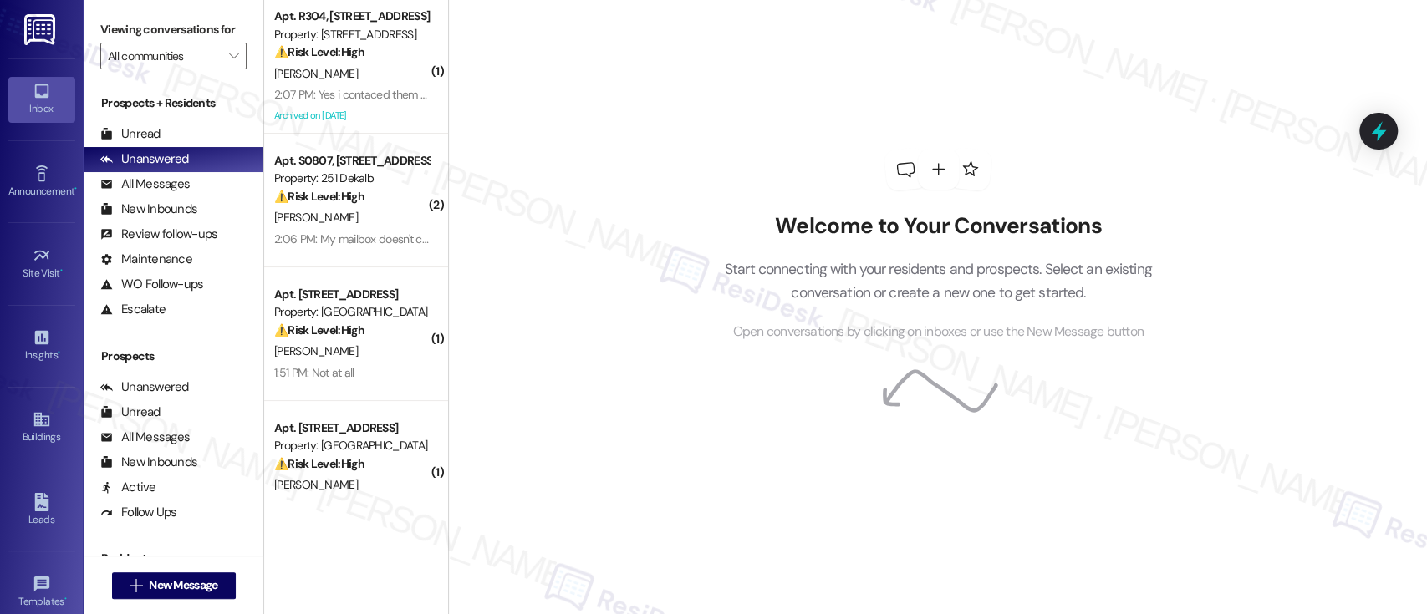
drag, startPoint x: 1035, startPoint y: 170, endPoint x: 1014, endPoint y: 189, distance: 28.4
click at [1035, 170] on div "Welcome to Your Conversations Start connecting with your residents and prospect…" at bounding box center [938, 246] width 502 height 492
click at [1196, 152] on div "Welcome to Your Conversations Start connecting with your residents and prospect…" at bounding box center [937, 307] width 979 height 614
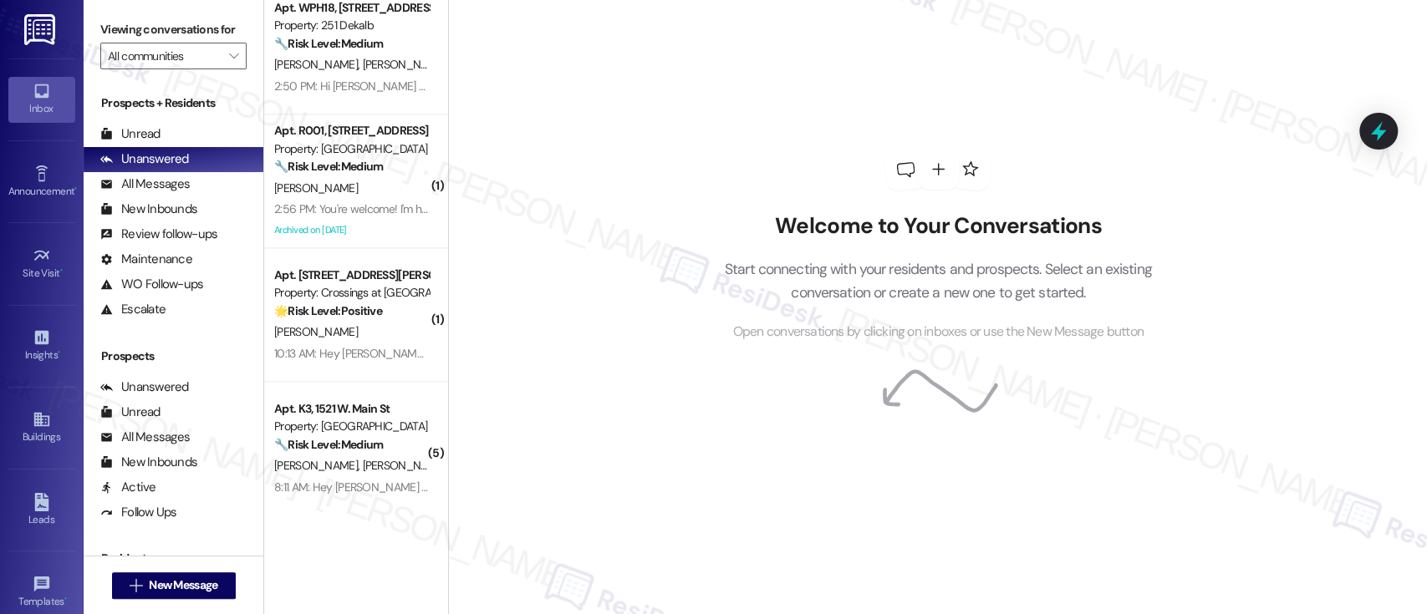
scroll to position [5925, 0]
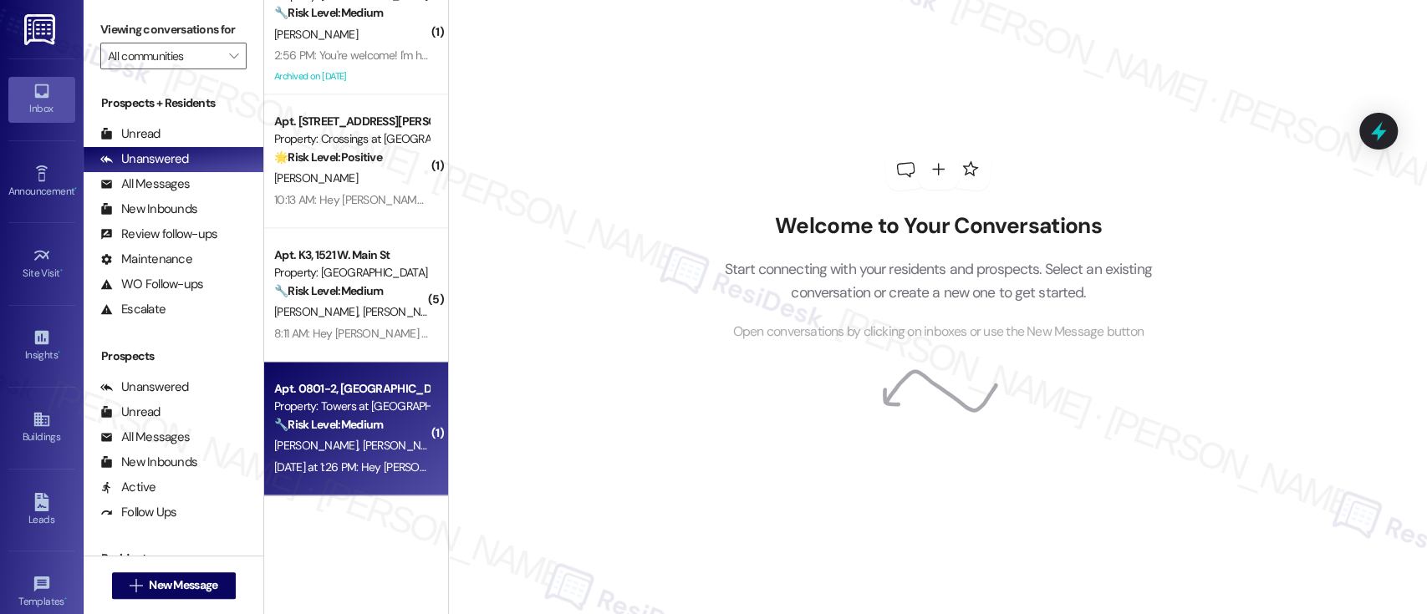
click at [363, 451] on span "[PERSON_NAME]" at bounding box center [405, 445] width 84 height 15
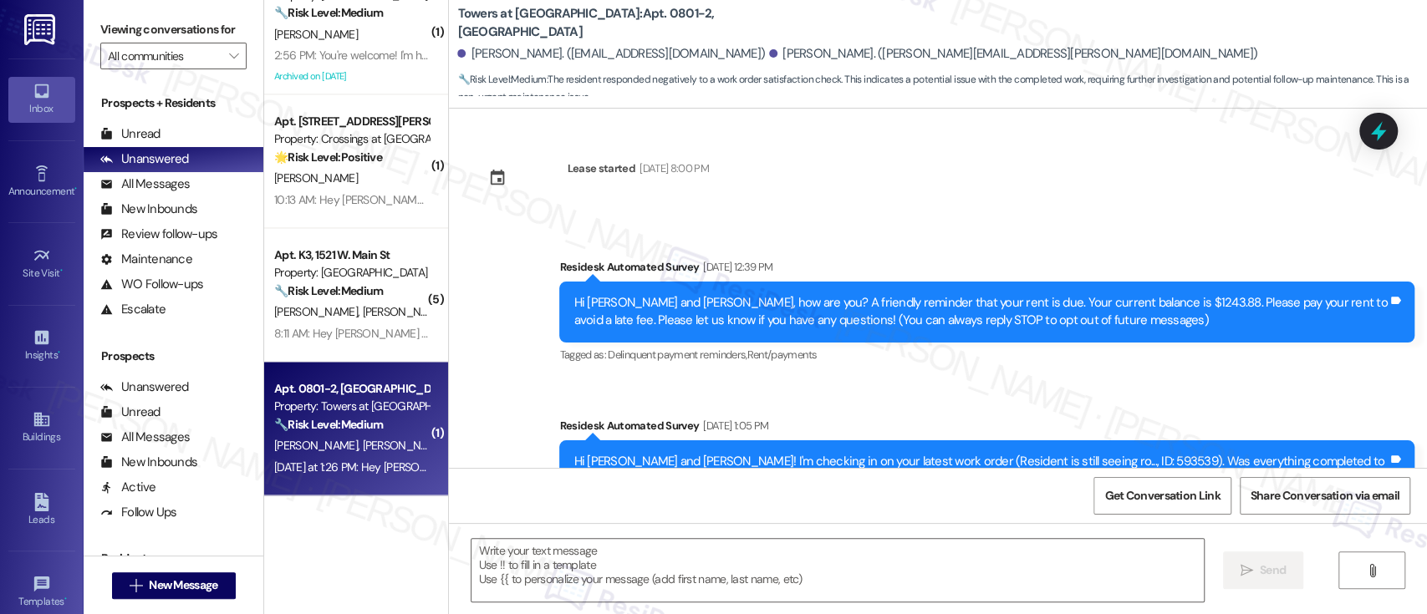
scroll to position [212, 0]
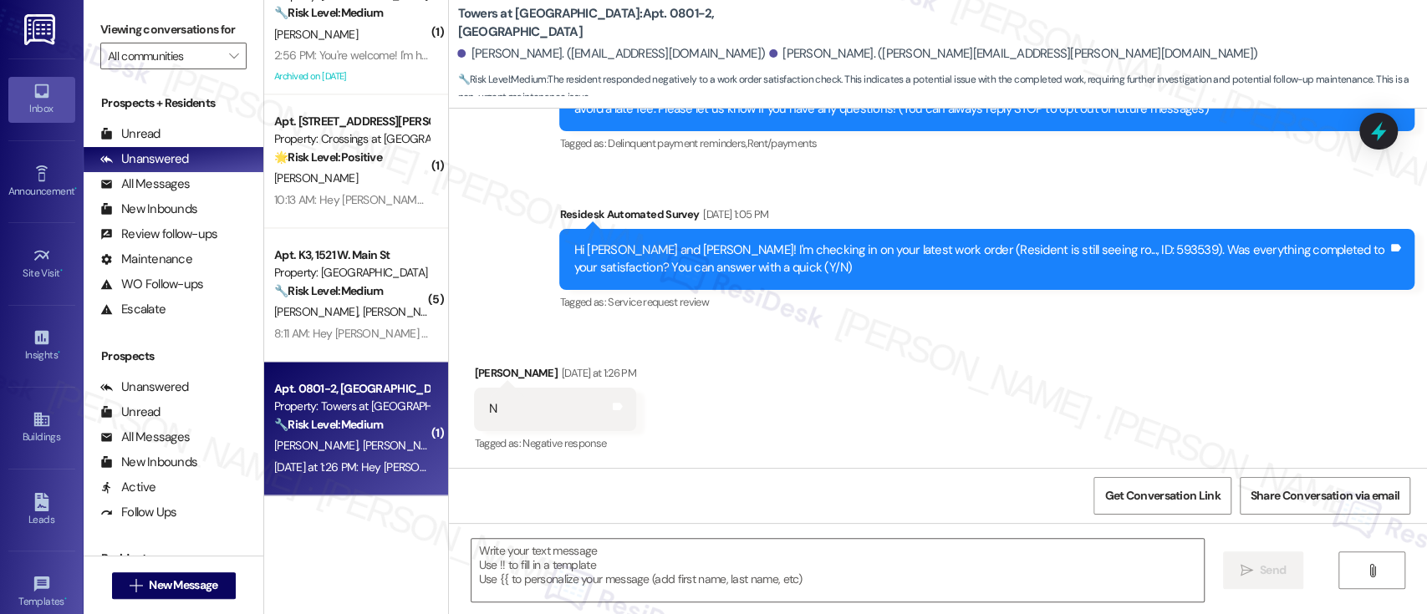
type textarea "Fetching suggested responses. Please feel free to read through the conversation…"
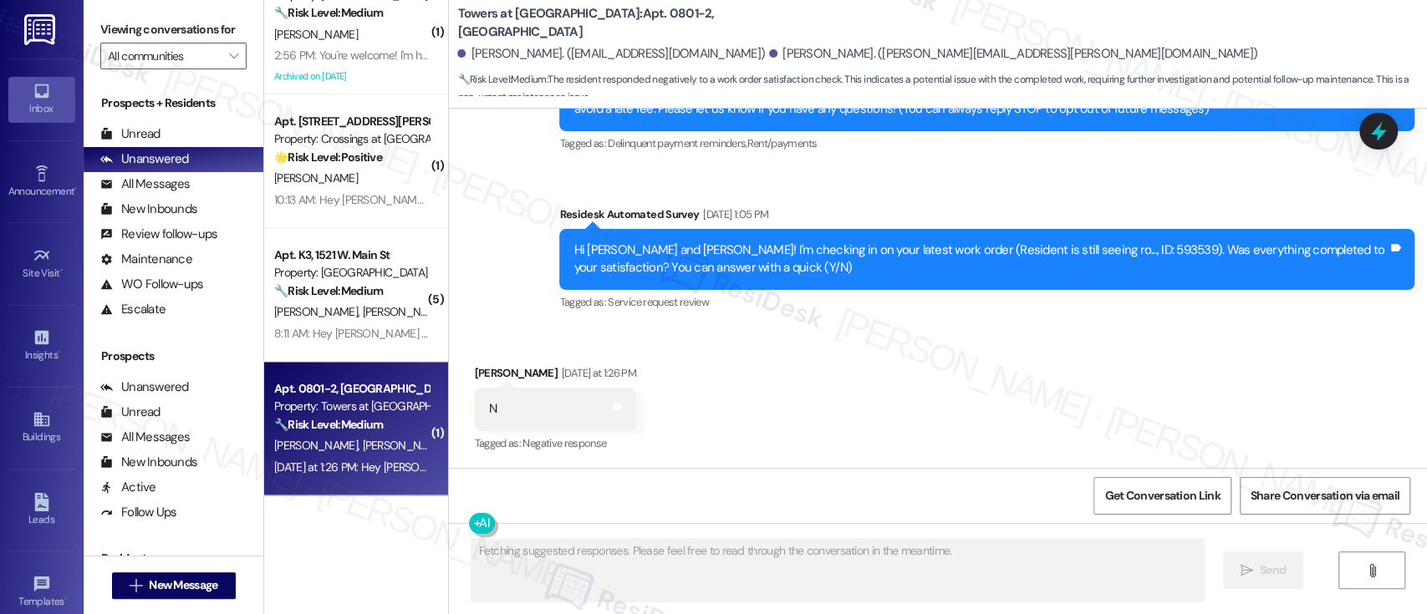
click at [1027, 386] on div "Received via SMS [PERSON_NAME] [DATE] at 1:26 PM N Tags and notes Tagged as: Ne…" at bounding box center [938, 397] width 978 height 141
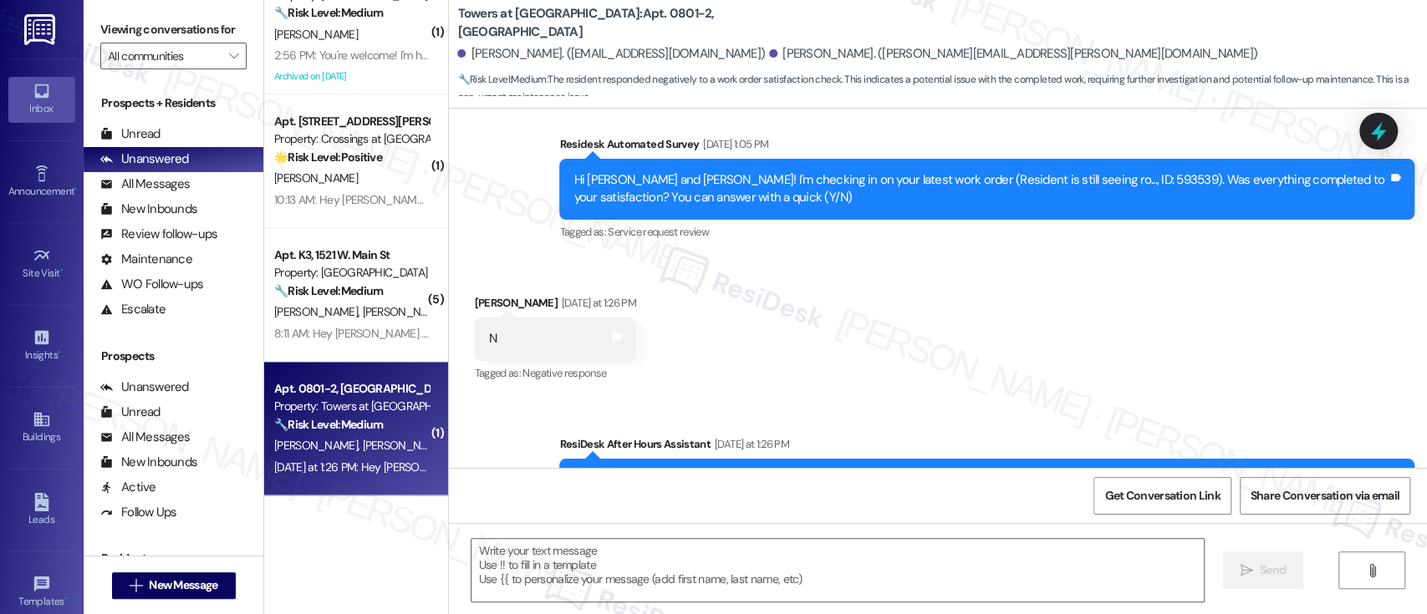
scroll to position [284, 0]
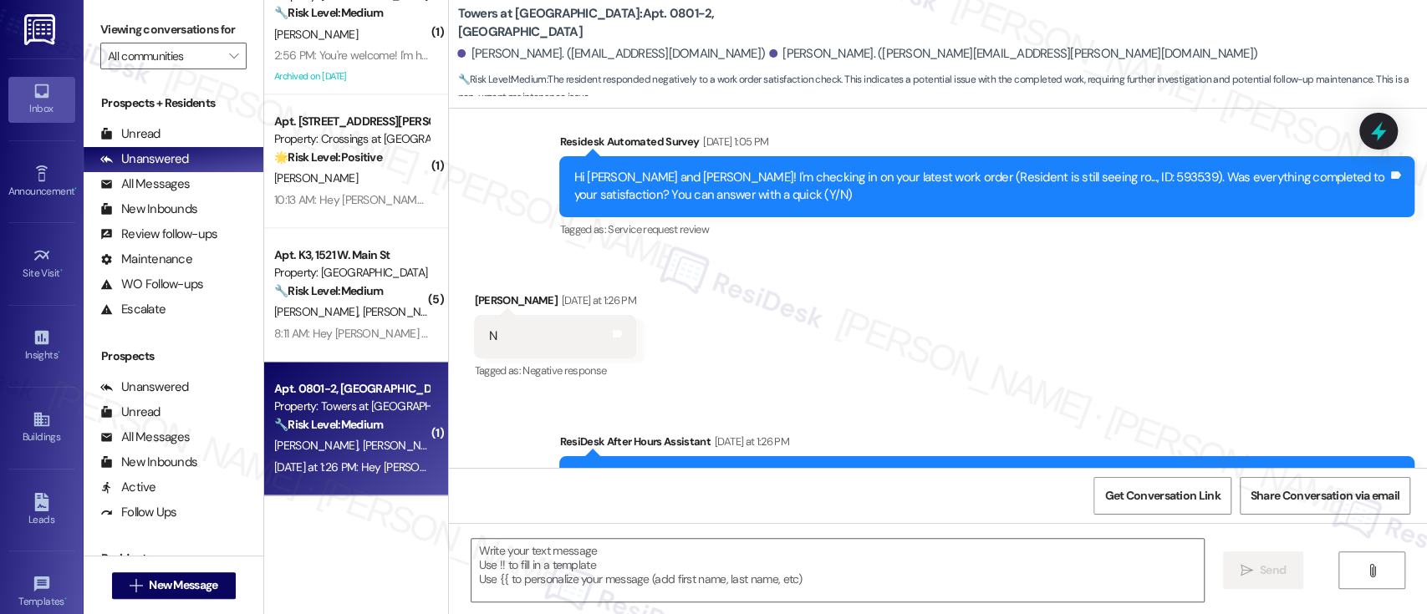
click at [1062, 170] on div "Hi [PERSON_NAME] and [PERSON_NAME]! I'm checking in on your latest work order (…" at bounding box center [981, 187] width 814 height 36
click at [1062, 170] on div "Hi Joseph and Daniel! I'm checking in on your latest work order (Resident is st…" at bounding box center [981, 187] width 814 height 36
copy div "593539"
click at [879, 324] on div "Received via SMS Daniel Clemmens Yesterday at 1:26 PM N Tags and notes Tagged a…" at bounding box center [938, 324] width 978 height 141
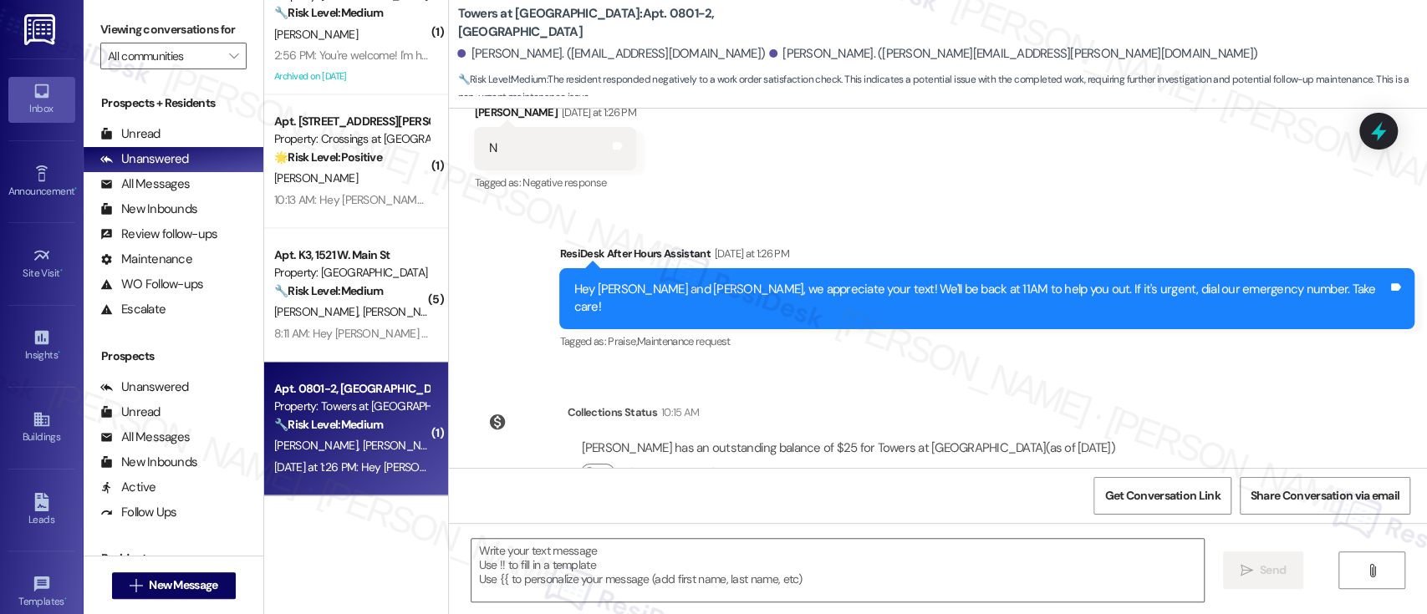
scroll to position [507, 0]
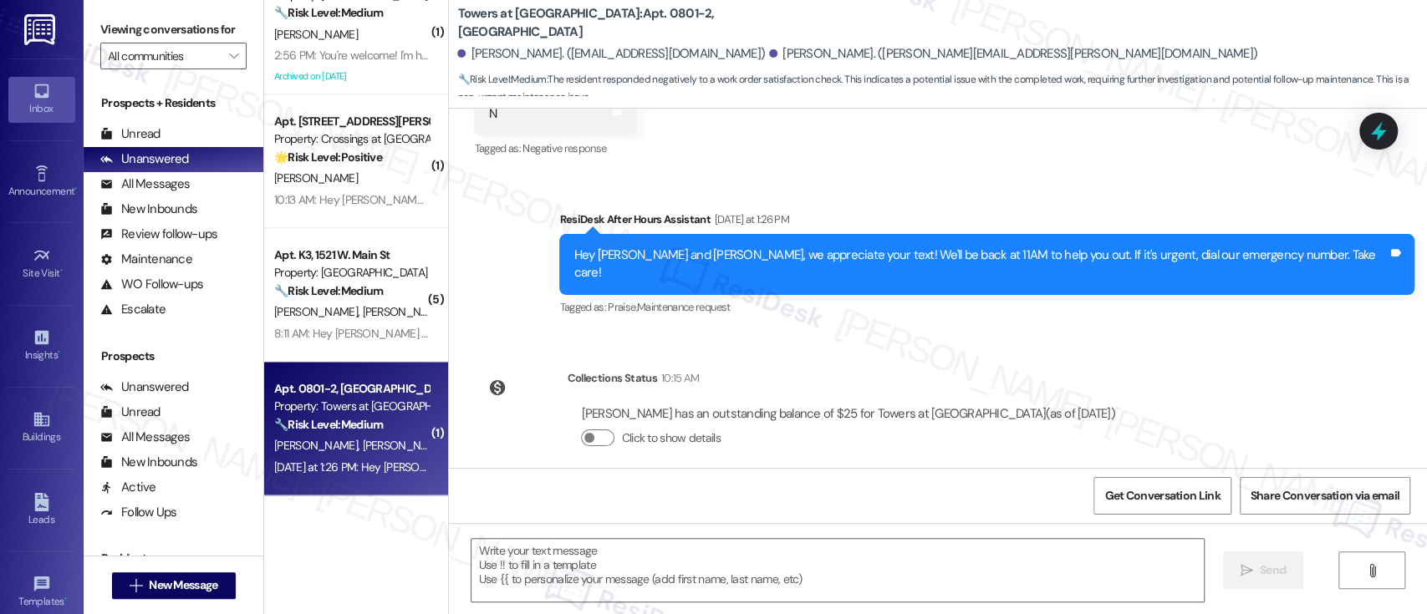
click at [1137, 384] on div "Lease started Jul 15, 2025 at 8:00 PM Survey, sent via SMS Residesk Automated S…" at bounding box center [938, 288] width 978 height 359
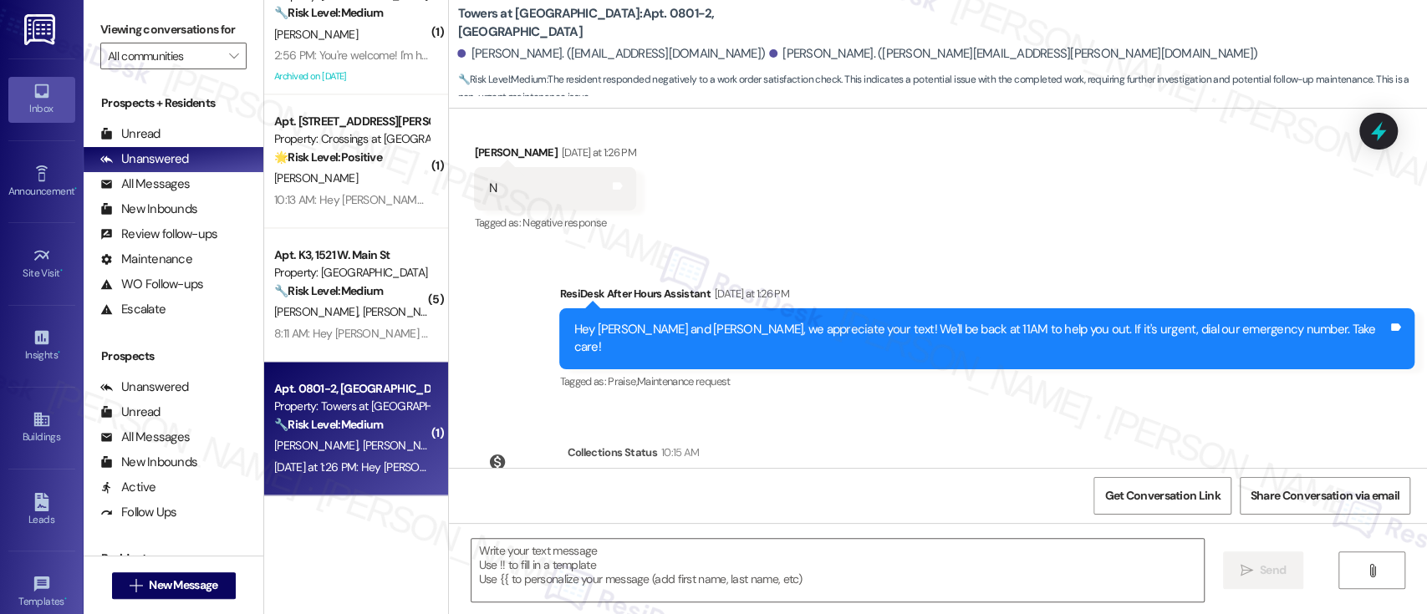
scroll to position [395, 0]
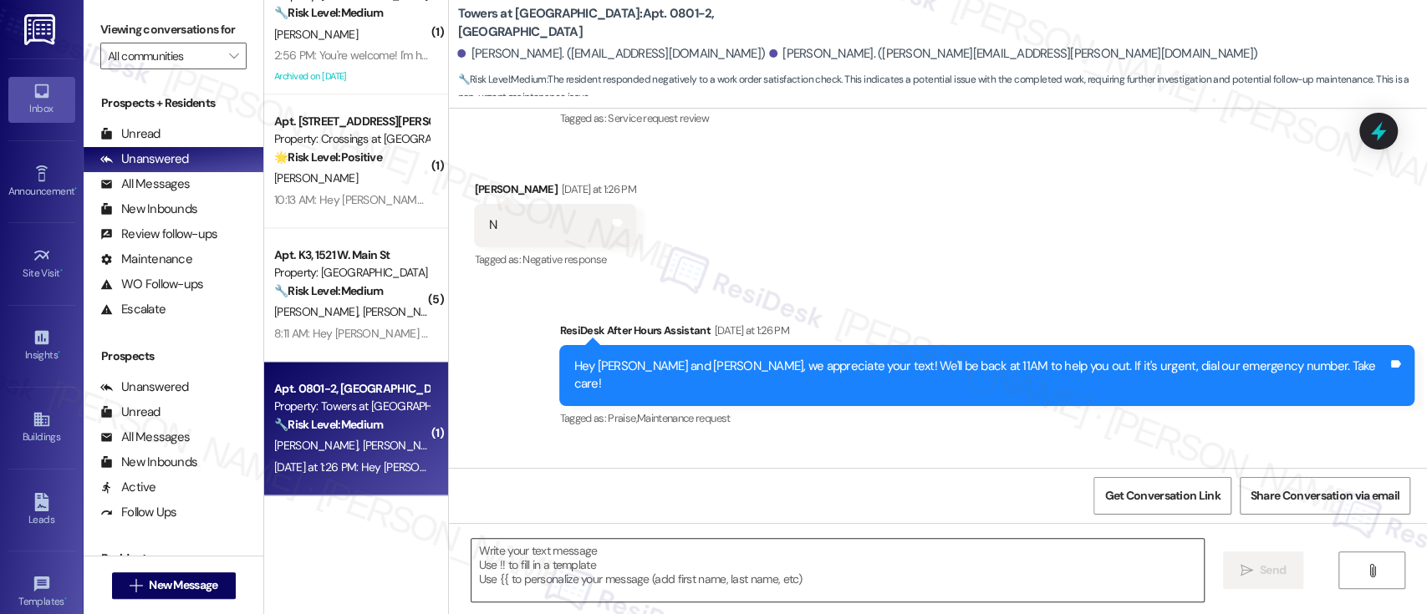
drag, startPoint x: 867, startPoint y: 560, endPoint x: 866, endPoint y: 542, distance: 18.4
click at [867, 553] on textarea at bounding box center [838, 570] width 732 height 63
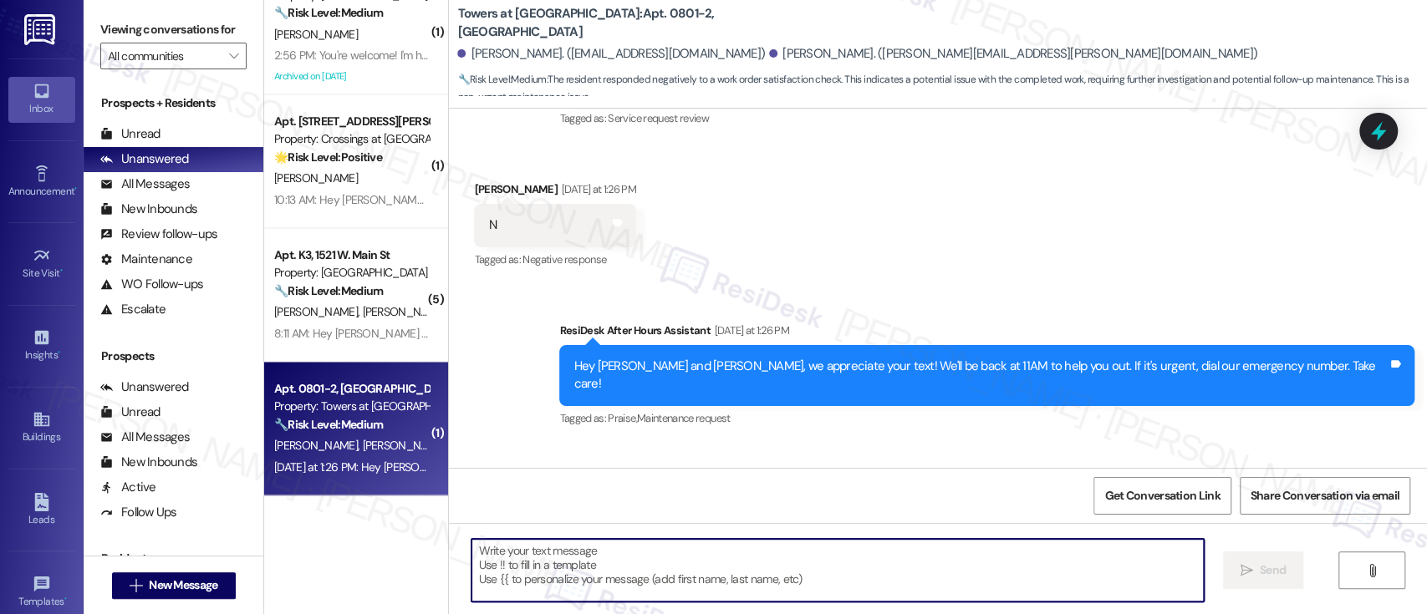
paste textarea "I'm so sorry to hear that the issue wasn't resolved to your satisfaction. Can y…"
type textarea "I'm so sorry to hear that the issue wasn't resolved to your satisfaction. Can y…"
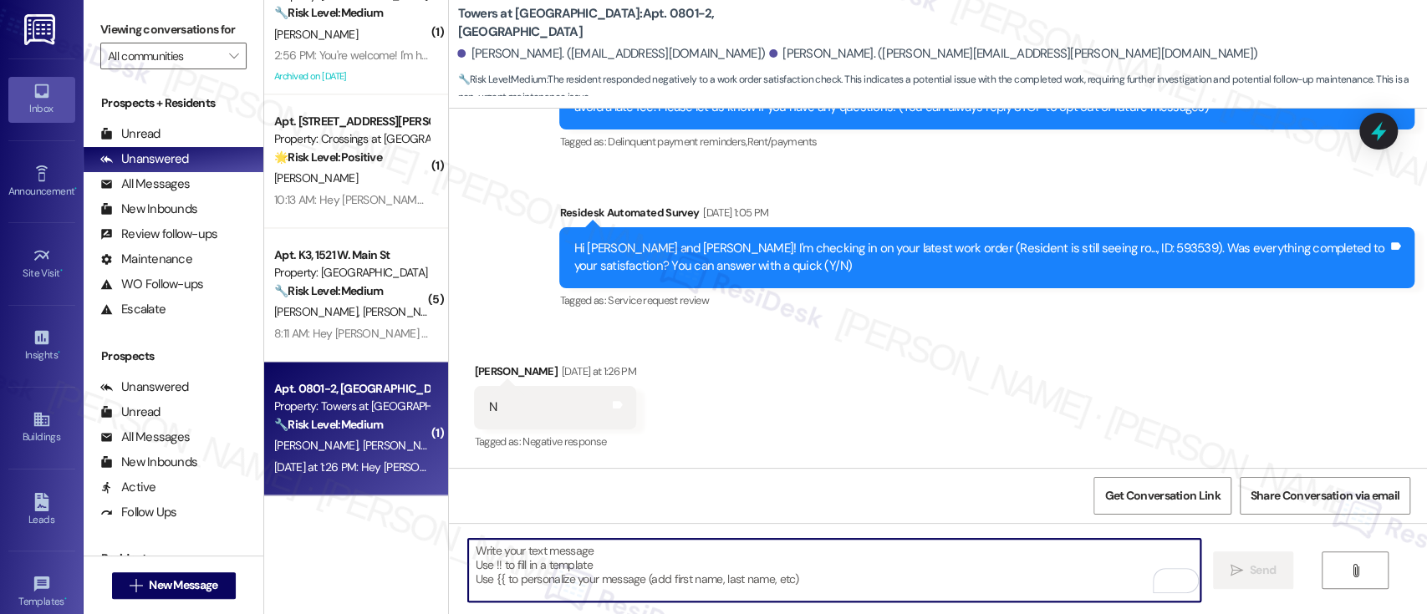
scroll to position [212, 0]
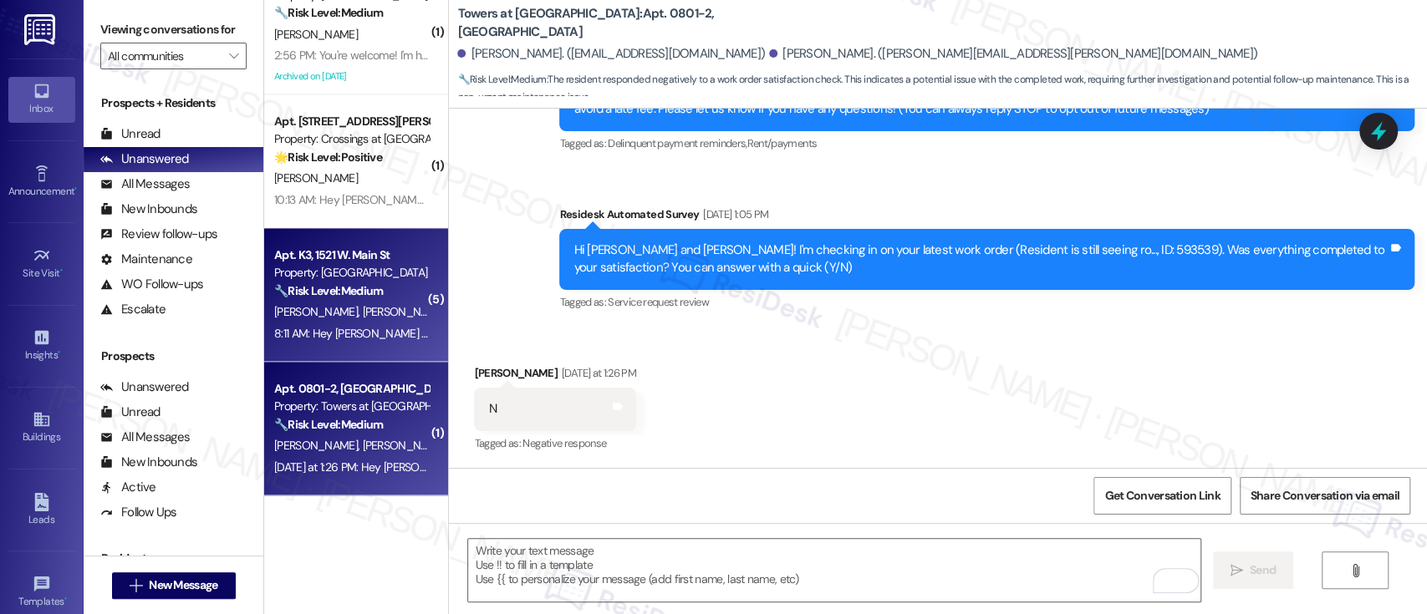
click at [294, 281] on div "Property: West Gate Arms" at bounding box center [351, 273] width 155 height 18
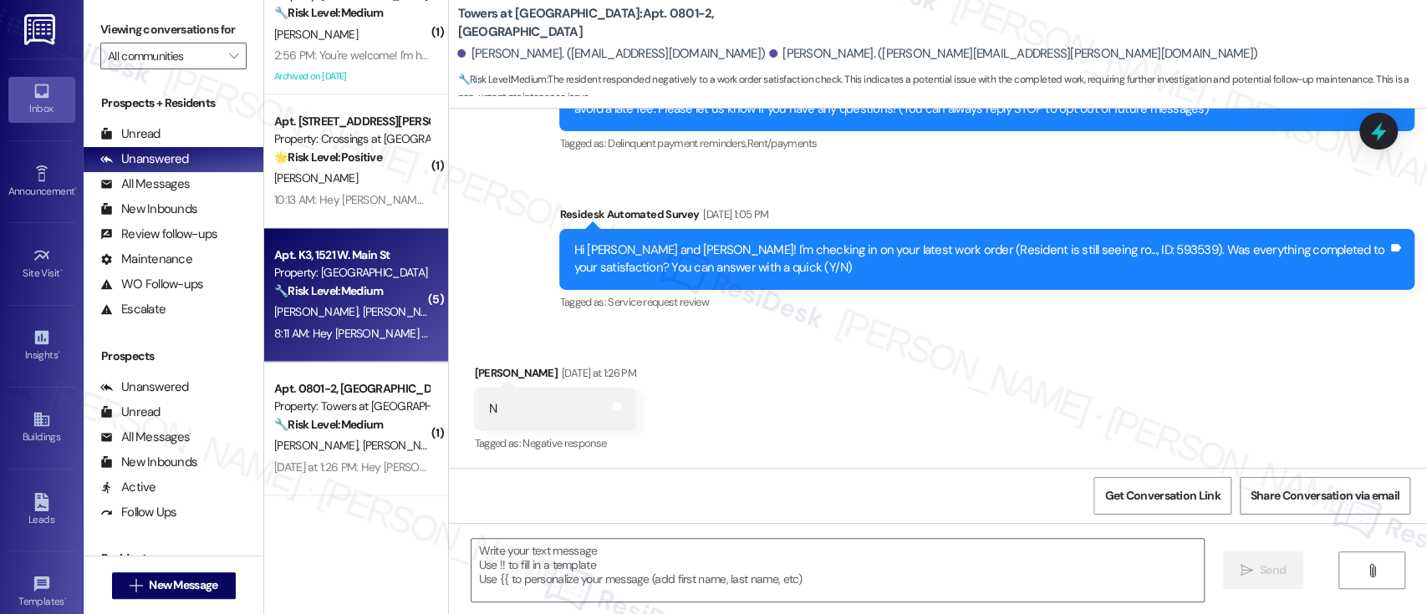
type textarea "Fetching suggested responses. Please feel free to read through the conversation…"
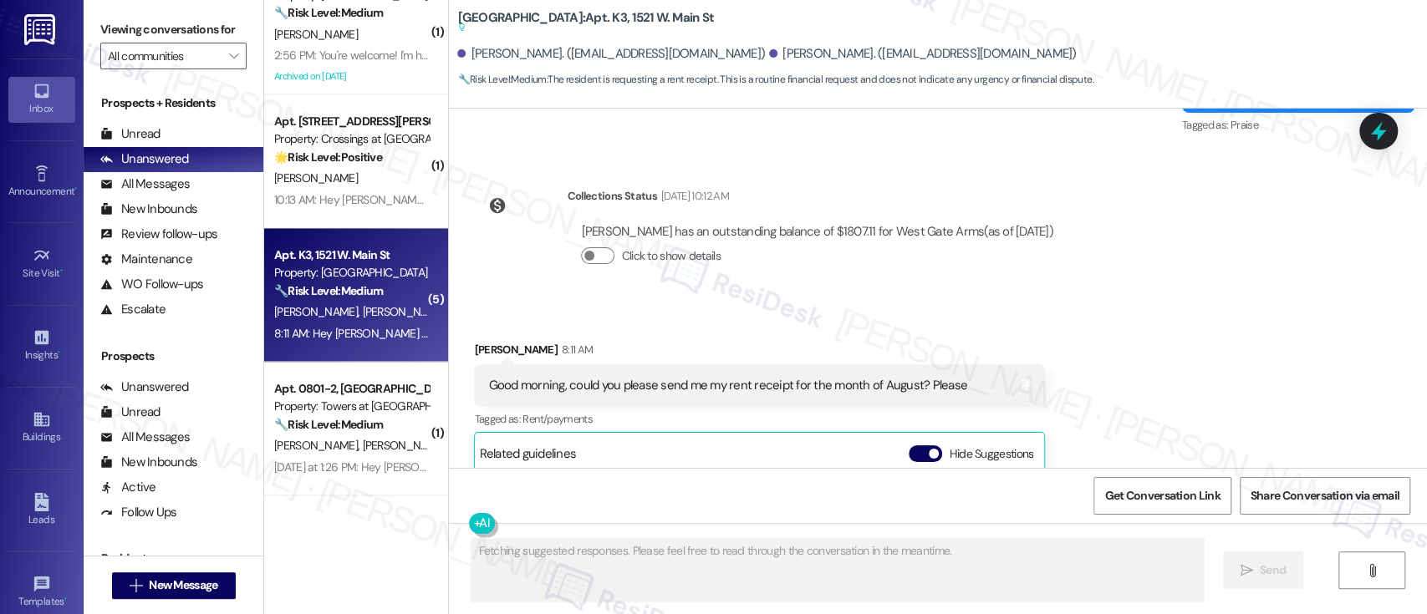
scroll to position [4257, 0]
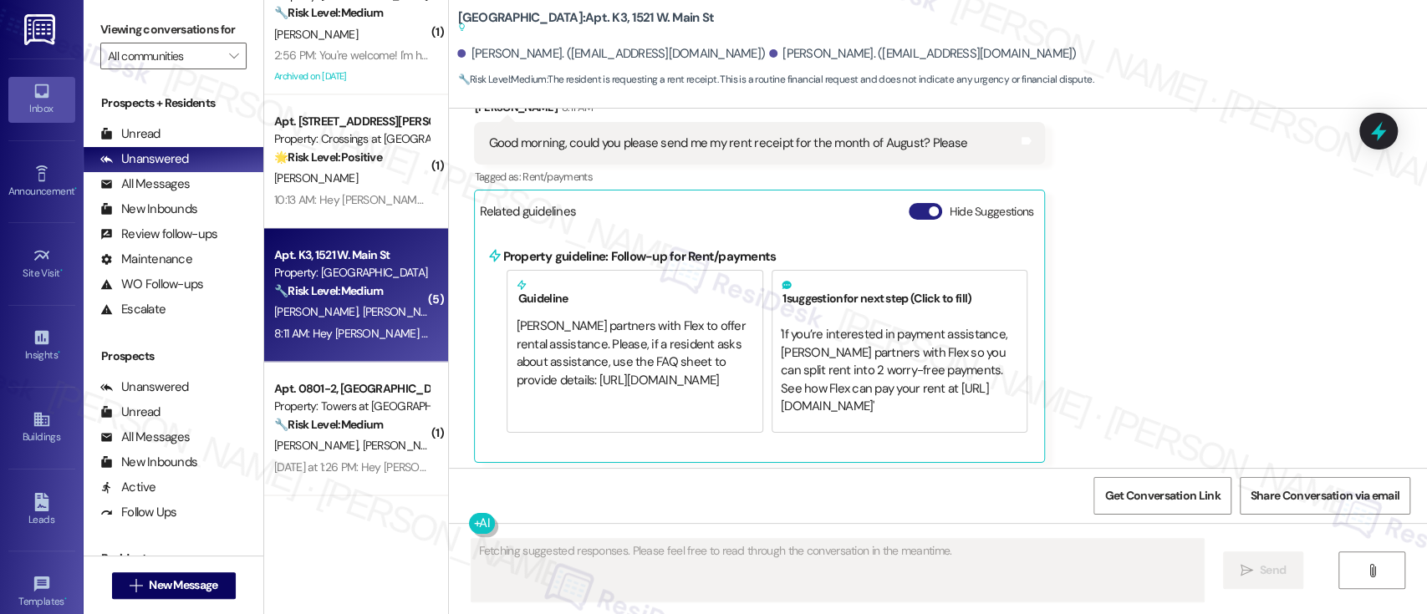
click at [929, 206] on span "button" at bounding box center [934, 211] width 10 height 10
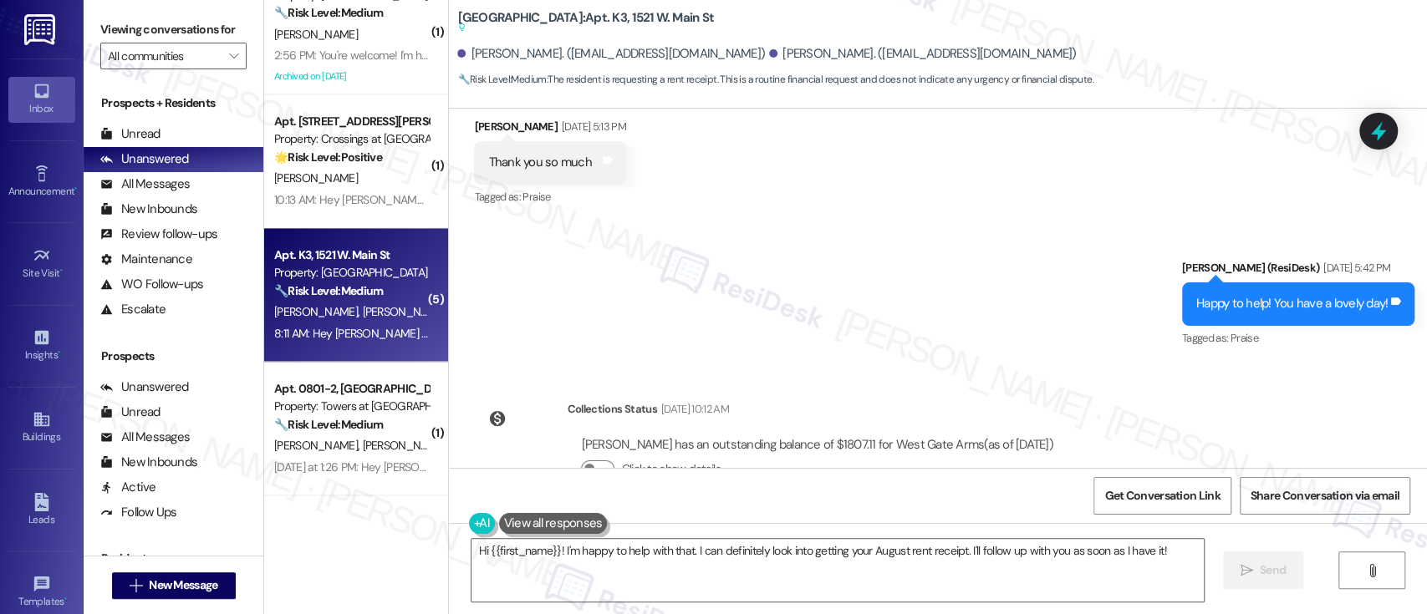
scroll to position [4025, 0]
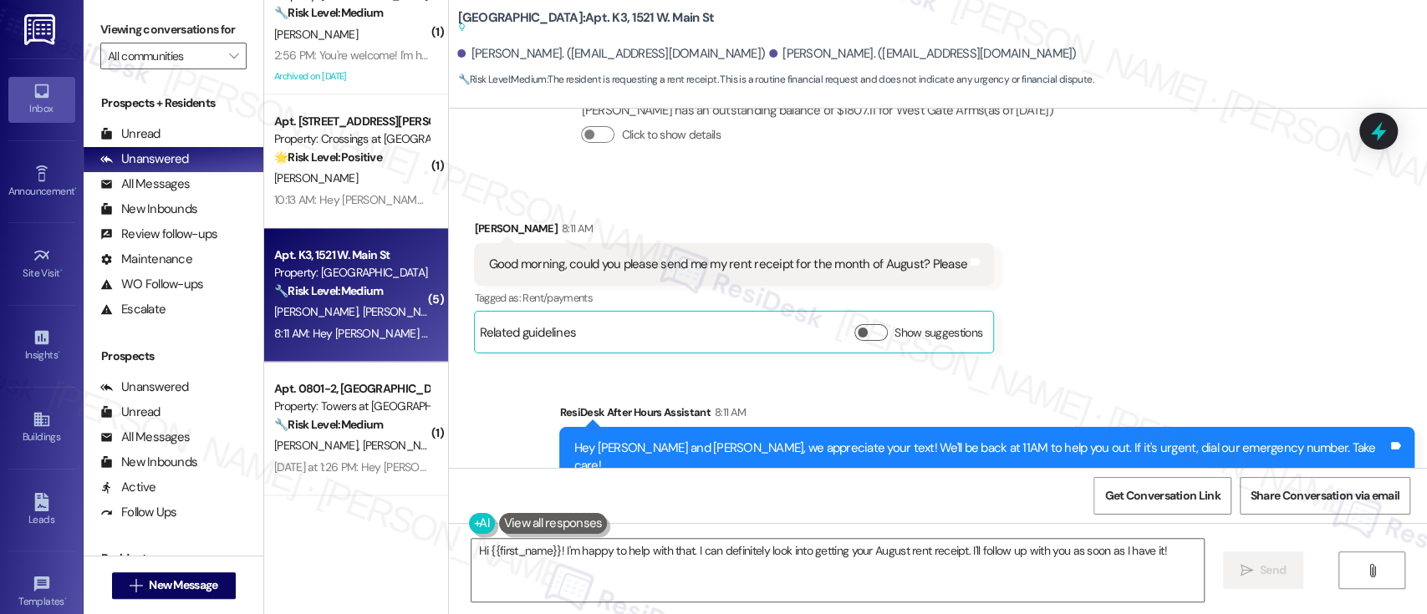
click at [1104, 366] on div "Sent via SMS ResiDesk After Hours Assistant 8:11 AM Hey Leandro and Adriana, we…" at bounding box center [938, 445] width 978 height 159
click at [1145, 291] on div "Received via SMS Leandro Solis 8:11 AM Good morning, could you please send me m…" at bounding box center [938, 274] width 978 height 184
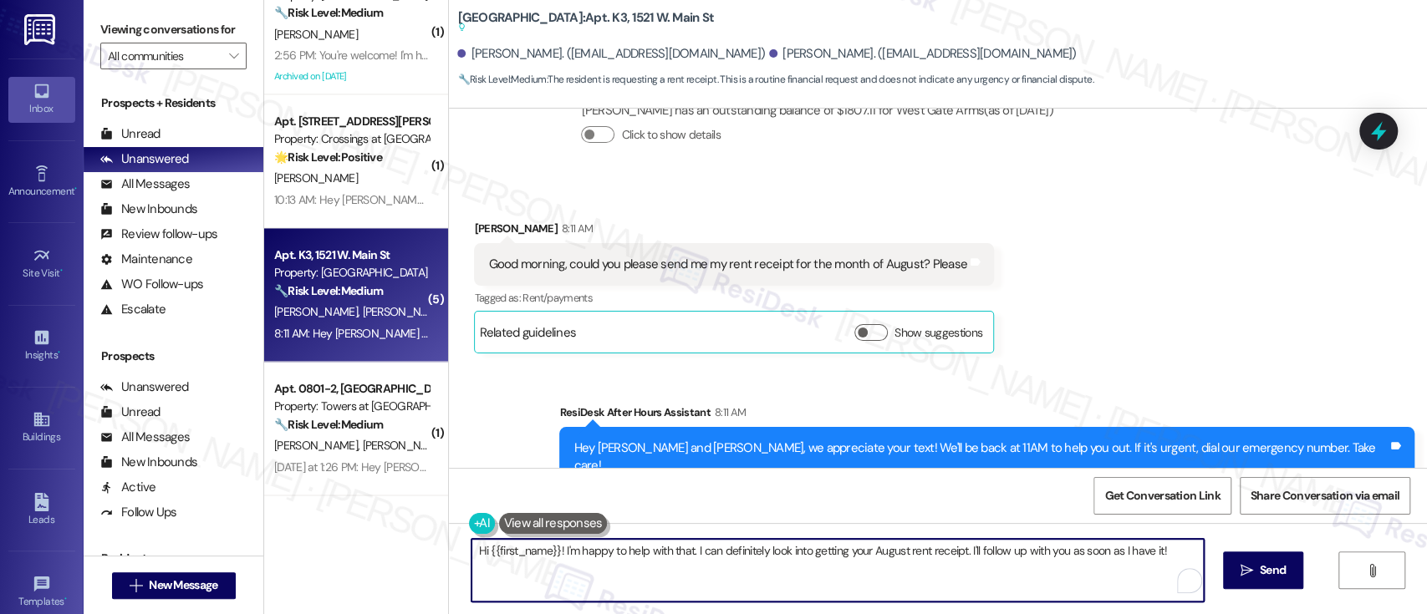
drag, startPoint x: 553, startPoint y: 555, endPoint x: 1341, endPoint y: 542, distance: 787.6
click at [1341, 542] on div "Hi {{first_name}}! I'm happy to help with that. I can definitely look into gett…" at bounding box center [938, 585] width 978 height 125
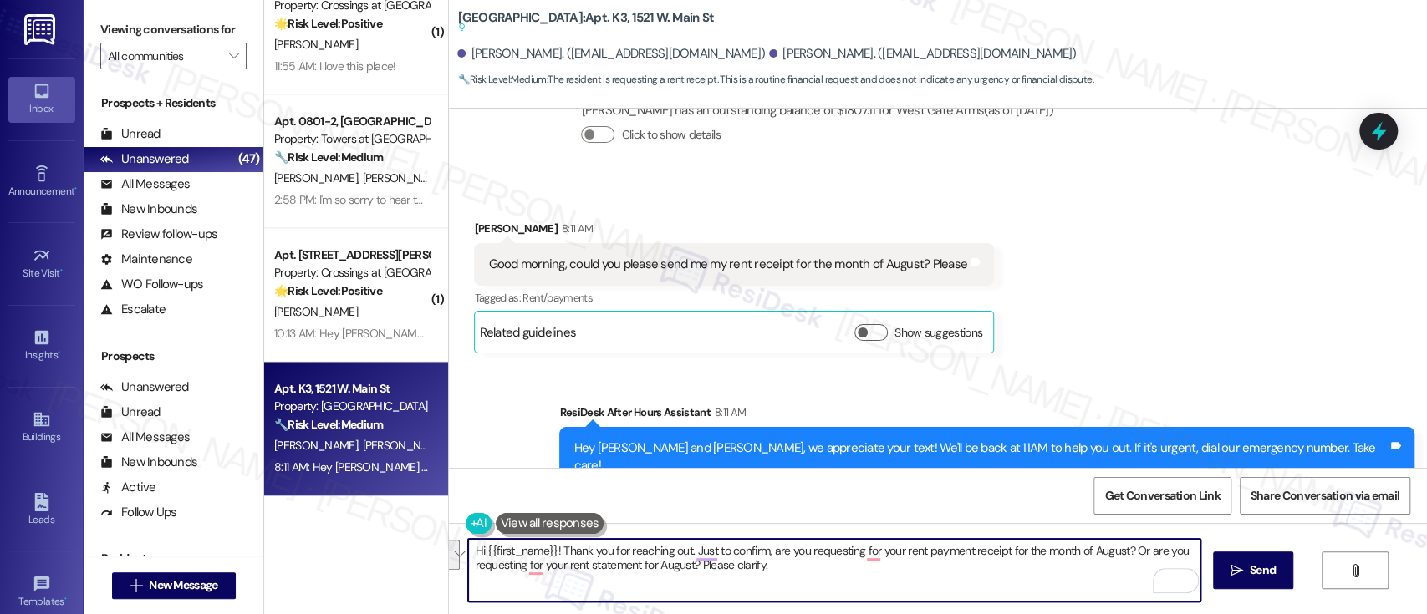
scroll to position [5791, 0]
click at [837, 593] on textarea "Hi {{first_name}}! Thank you for reaching out. Just to confirm, are you request…" at bounding box center [834, 570] width 732 height 63
click at [559, 553] on textarea "Hi {{first_name}}! Thank you for reaching out. Just to confirm, are you request…" at bounding box center [834, 570] width 732 height 63
paste textarea "—are you requesting a rent payment receipt for the month of August, or are you …"
type textarea "Hi {{first_name}}! Thank you for reaching out. Just to confirm—are you requesti…"
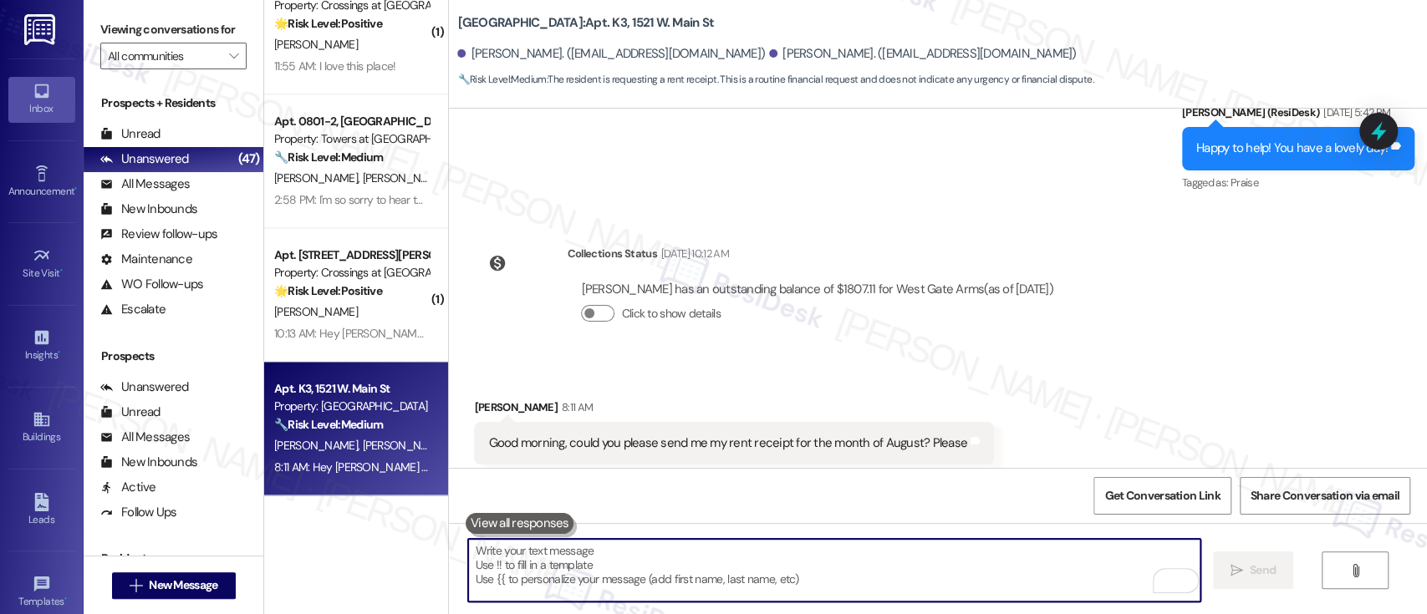
scroll to position [3840, 0]
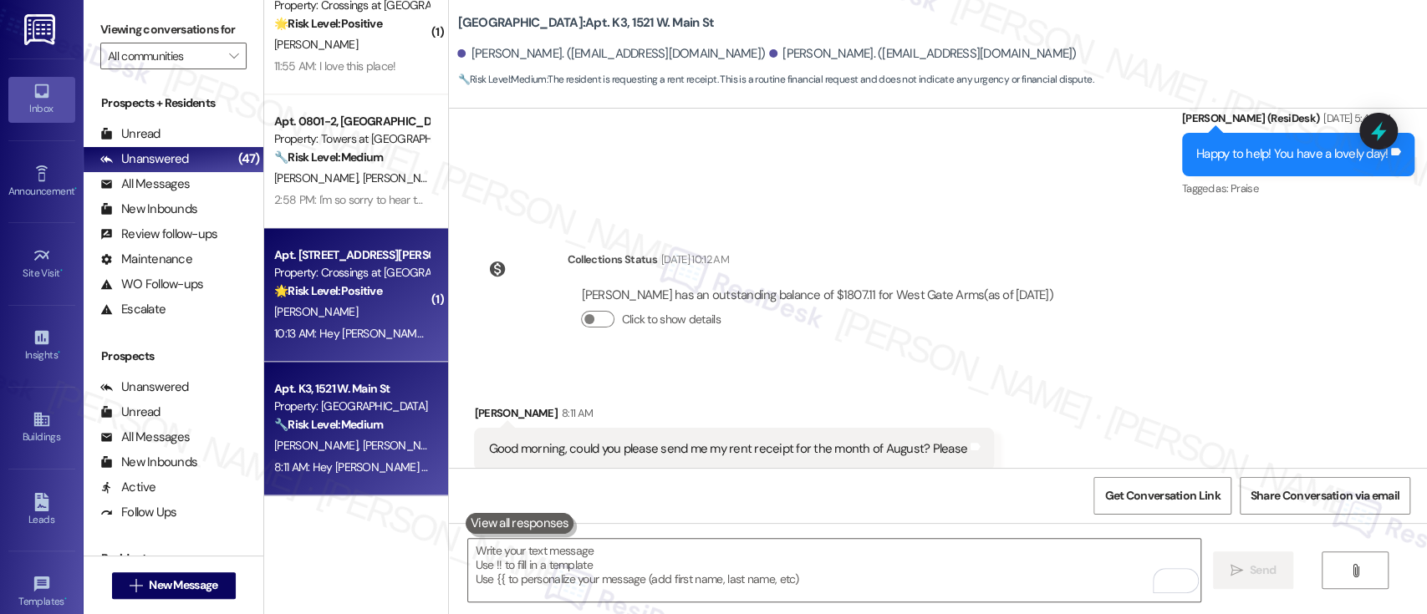
click at [292, 293] on strong "🌟 Risk Level: Positive" at bounding box center [328, 290] width 108 height 15
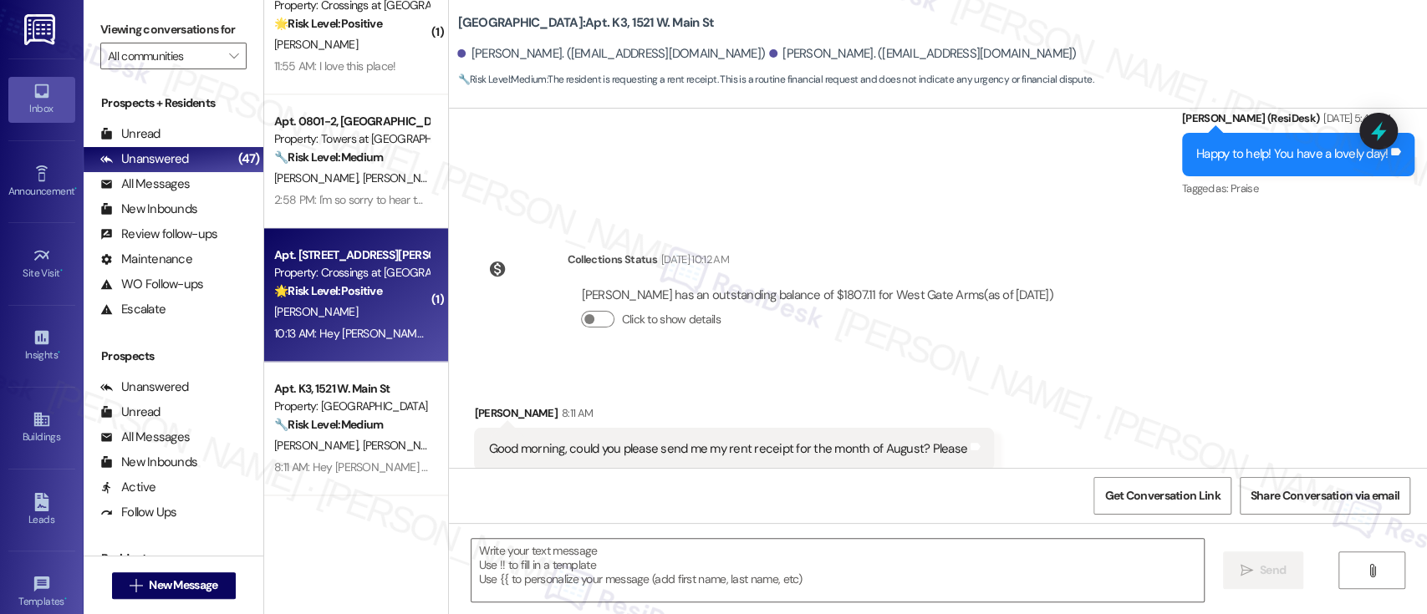
type textarea "Fetching suggested responses. Please feel free to read through the conversation…"
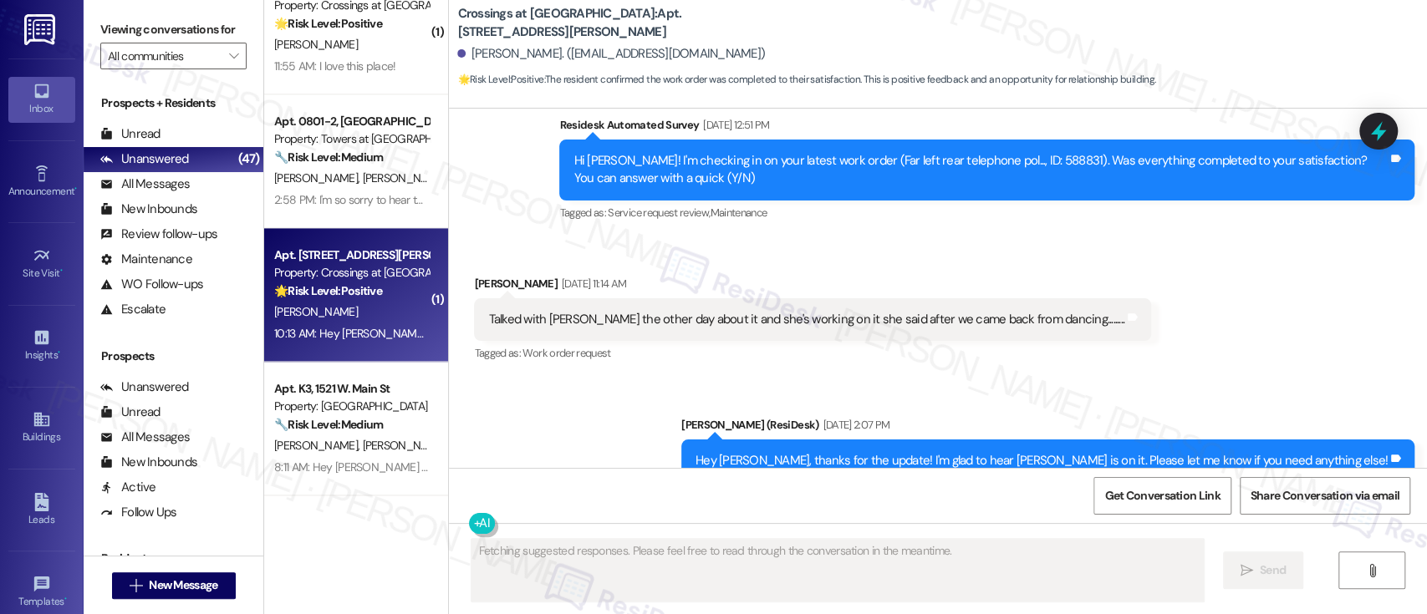
scroll to position [18767, 0]
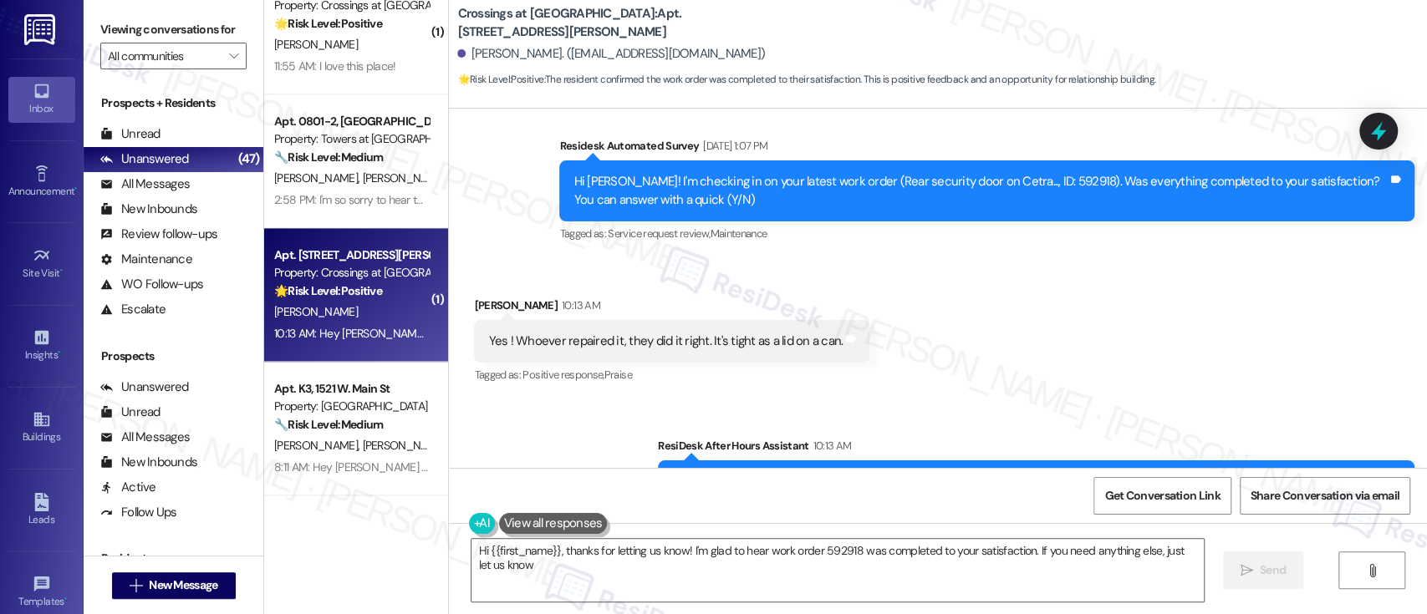
type textarea "Hi {{first_name}}, thanks for letting us know! I'm glad to hear work order 5929…"
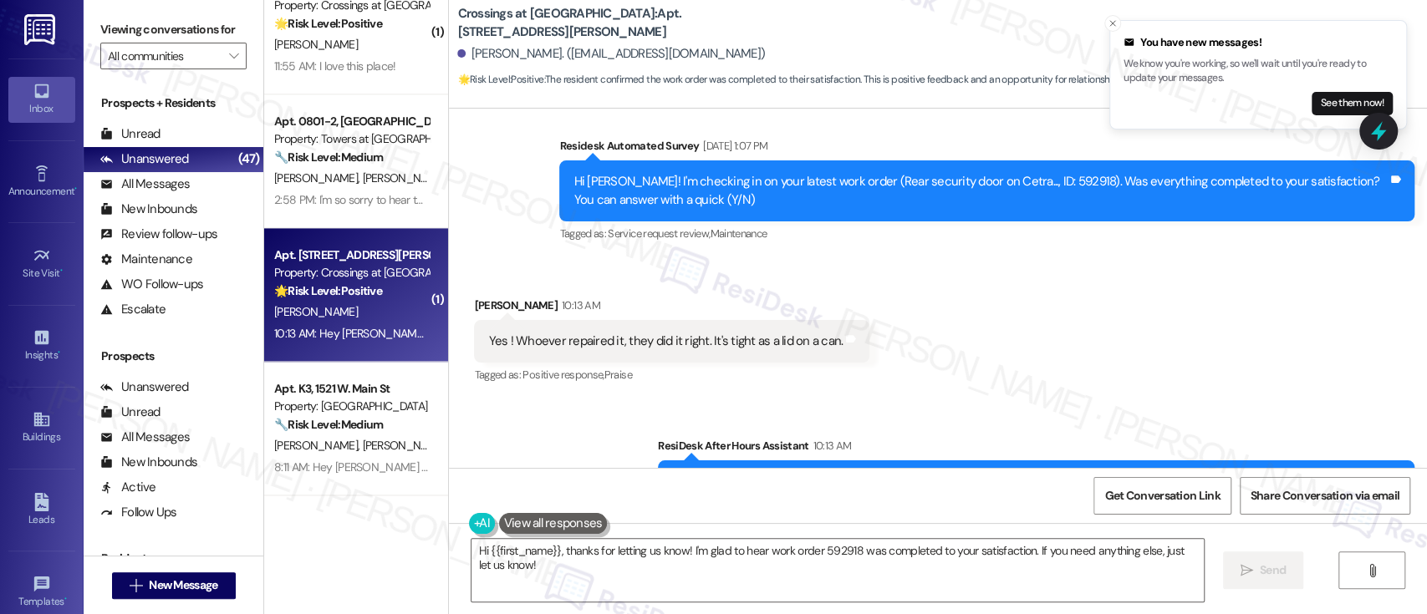
click at [999, 311] on div "Received via SMS William Watson 10:13 AM Yes ! Whoever repaired it, they did it…" at bounding box center [938, 329] width 978 height 141
click at [1103, 575] on textarea "Hi {{first_name}}, thanks for letting us know! I'm glad to hear work order 5929…" at bounding box center [838, 570] width 732 height 63
click at [1284, 572] on button " Send" at bounding box center [1253, 571] width 81 height 38
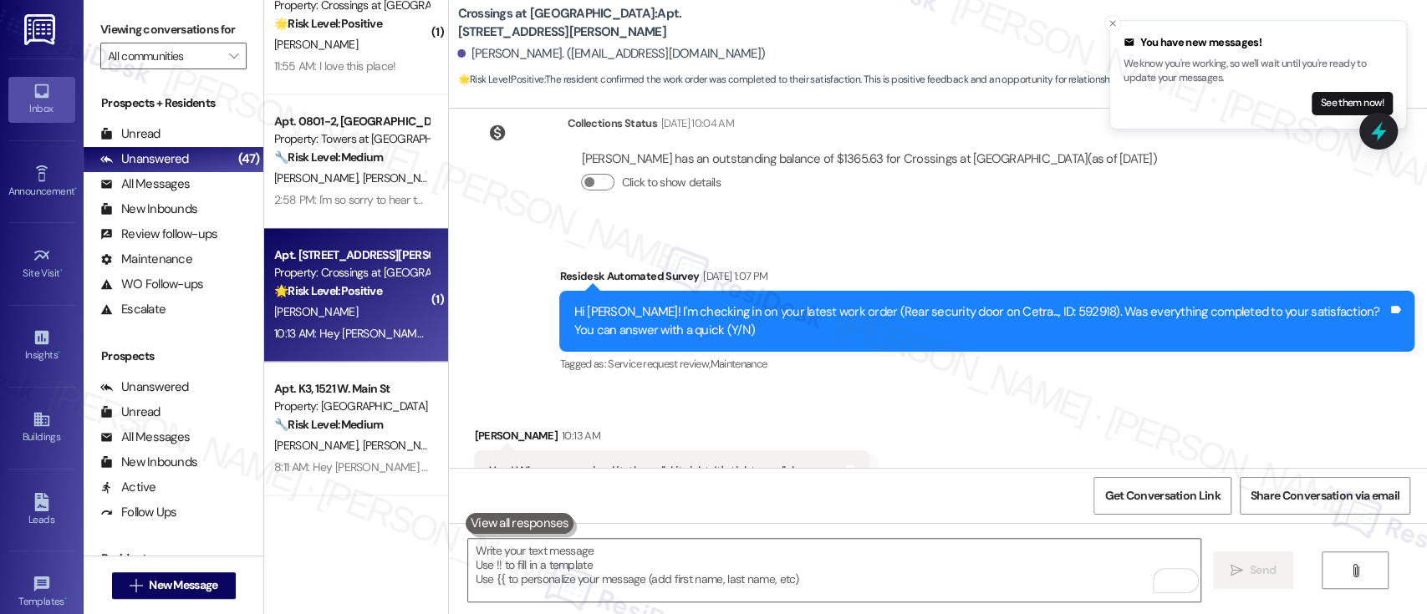
scroll to position [18625, 0]
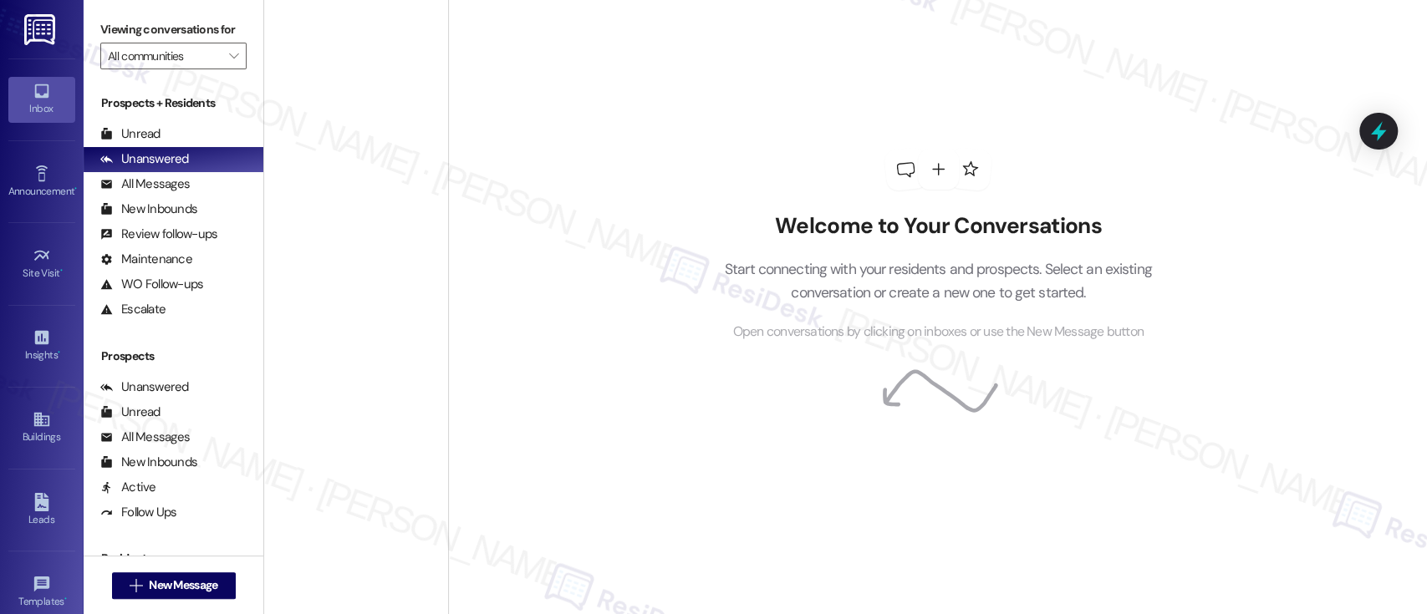
scroll to position [5524, 0]
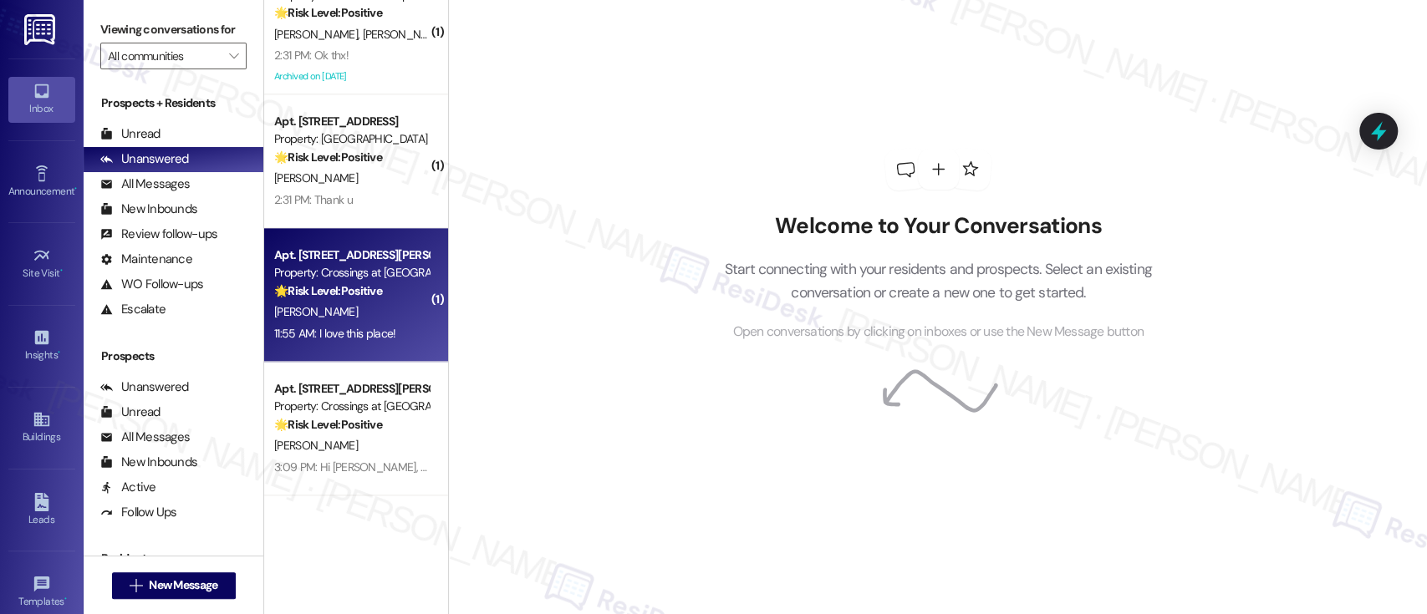
click at [376, 298] on div "🌟 Risk Level: Positive The resident expresses positive sentiment about the prop…" at bounding box center [351, 292] width 155 height 18
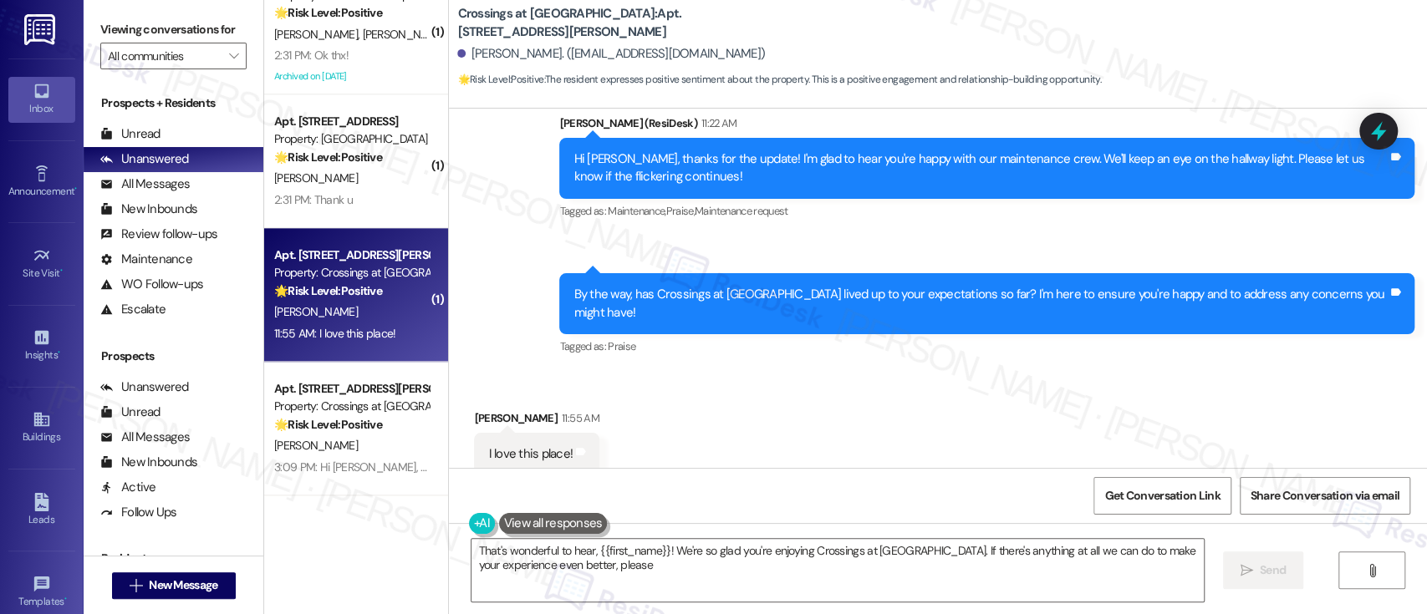
scroll to position [548, 0]
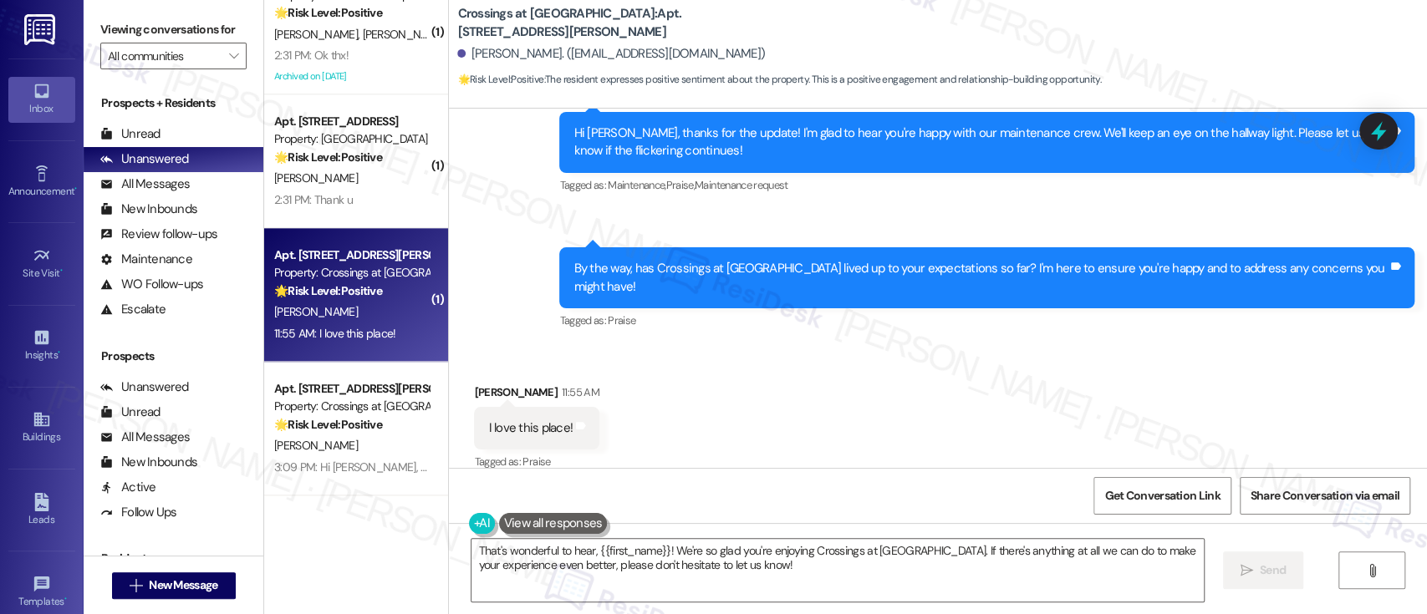
click at [1244, 419] on div "Received via SMS [PERSON_NAME] 11:55 AM I love this place! Tags and notes Tagge…" at bounding box center [938, 416] width 978 height 141
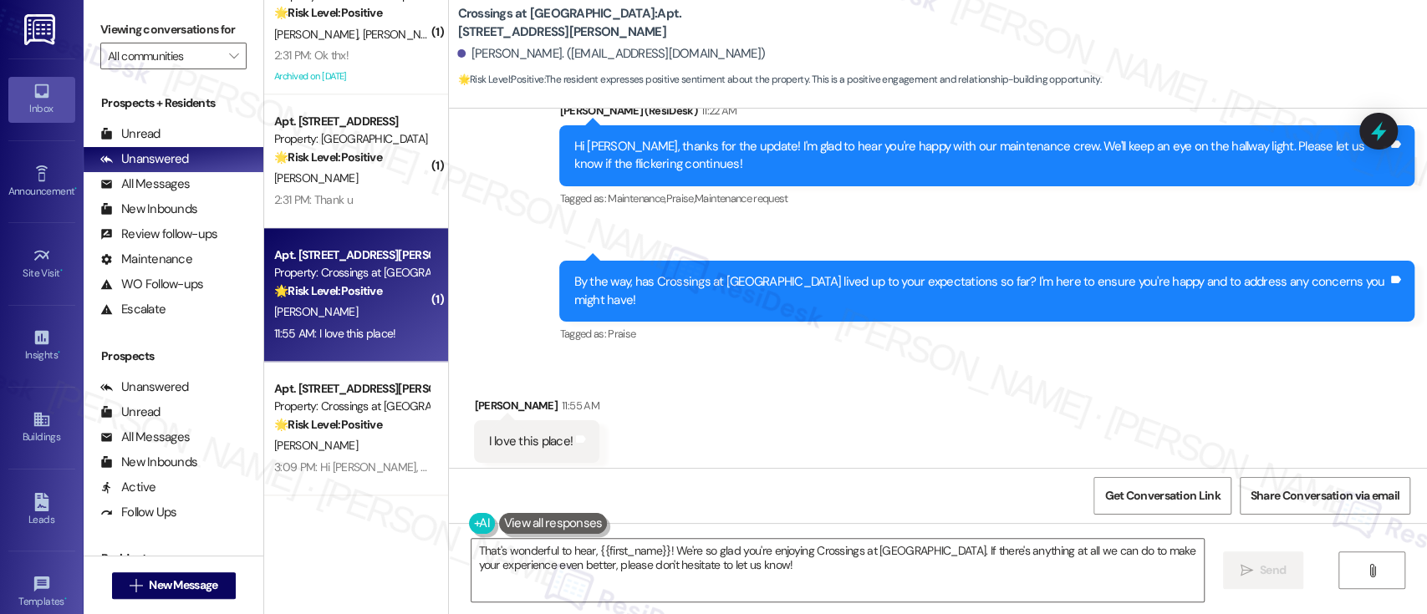
scroll to position [549, 0]
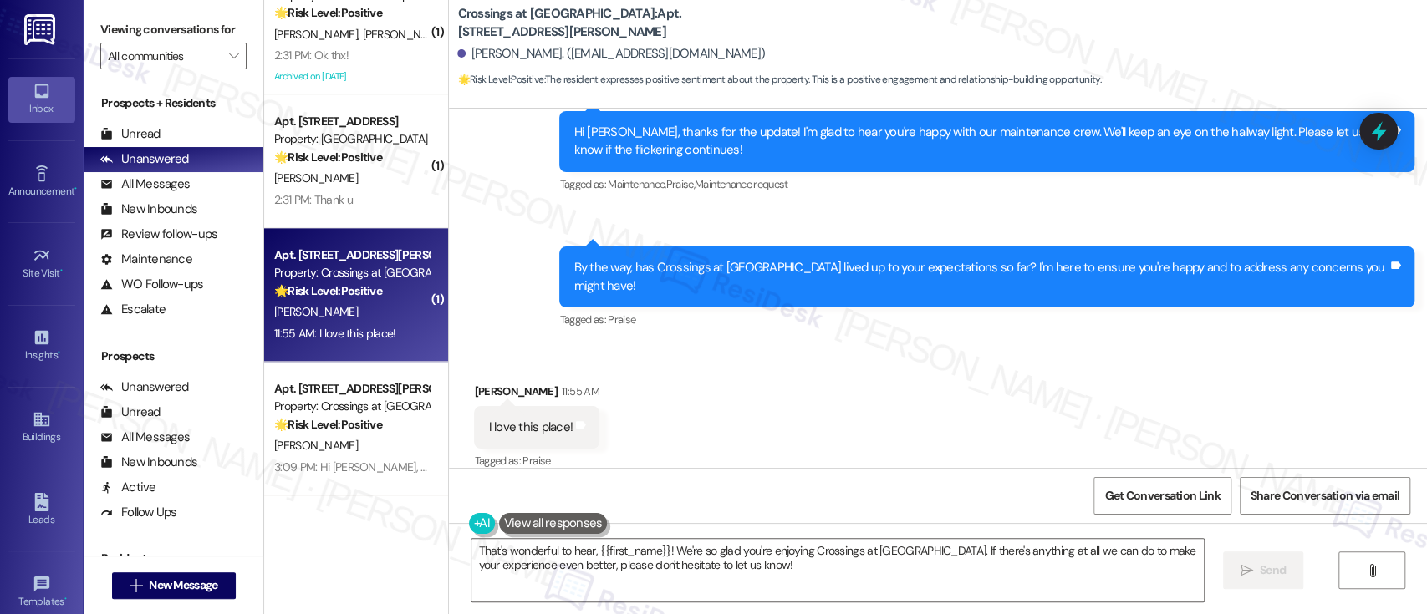
click at [923, 396] on div "Received via SMS [PERSON_NAME] 11:55 AM I love this place! Tags and notes Tagge…" at bounding box center [938, 415] width 978 height 141
click at [966, 569] on textarea "That's wonderful to hear, {{first_name}}! We're so glad you're enjoying Crossin…" at bounding box center [838, 570] width 732 height 63
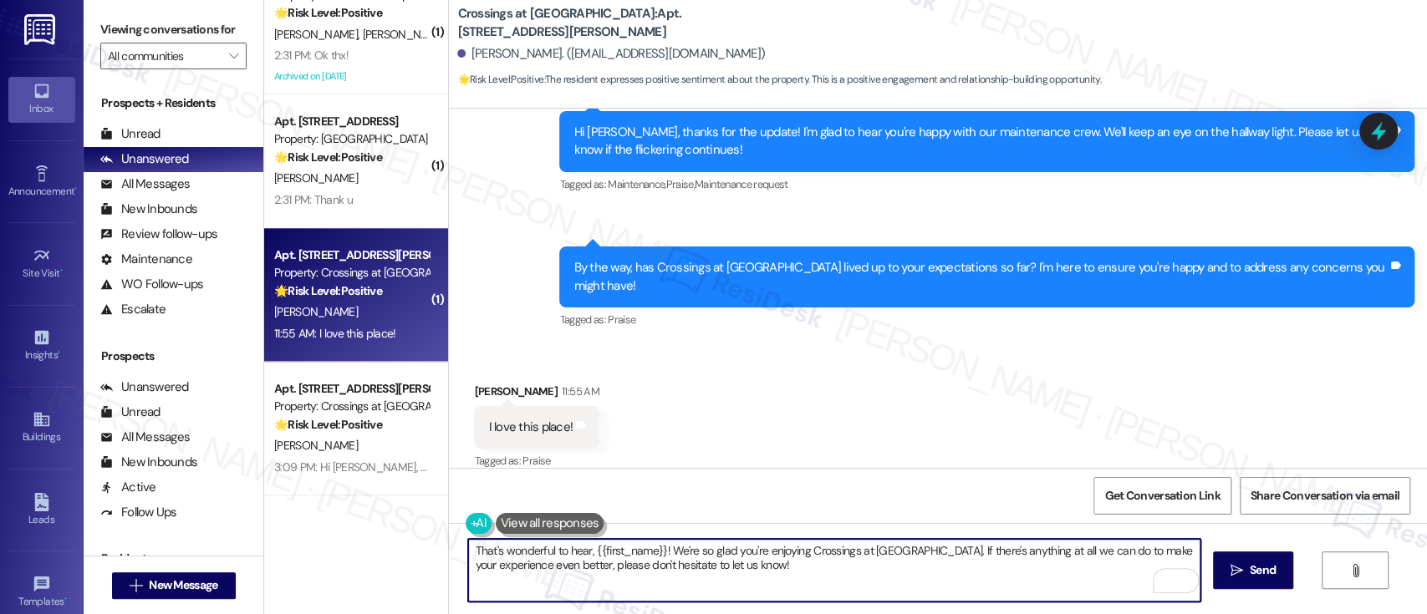
click at [922, 548] on textarea "That's wonderful to hear, {{first_name}}! We're so glad you're enjoying Crossin…" at bounding box center [834, 570] width 732 height 63
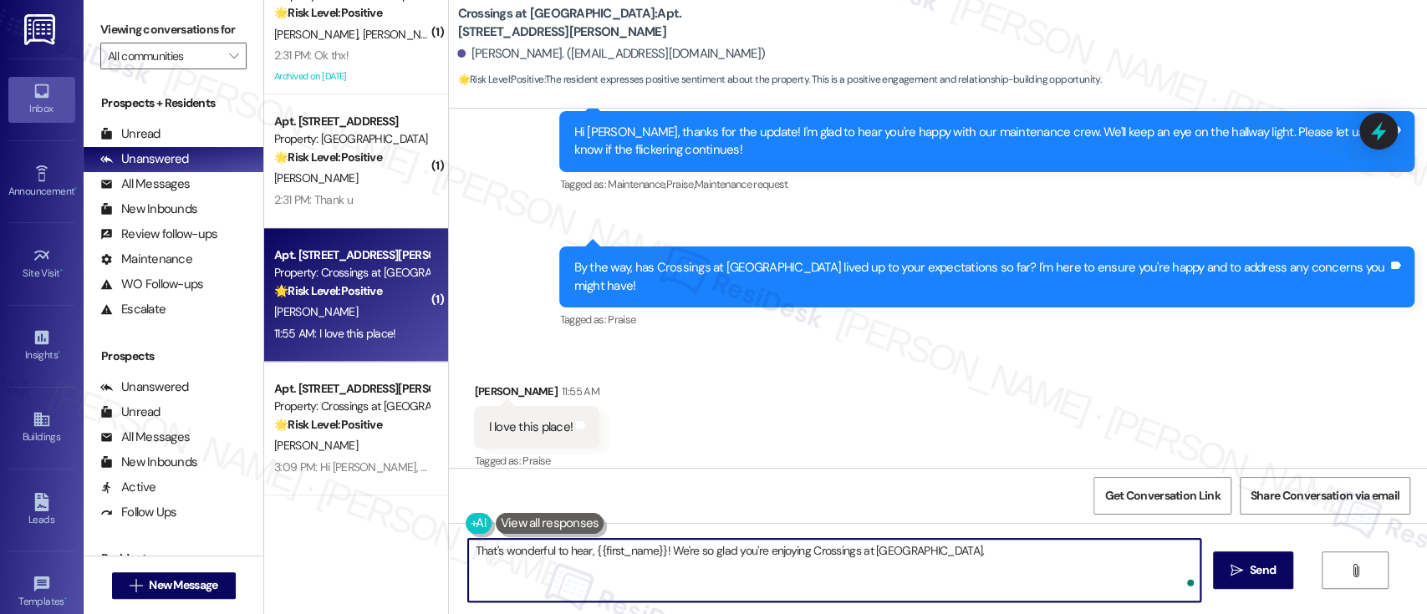
paste textarea "If you’re happy with your experience, we’d love it if you left us a quick Googl…"
type textarea "That's wonderful to hear, {{first_name}}! We're so glad you're enjoying Crossin…"
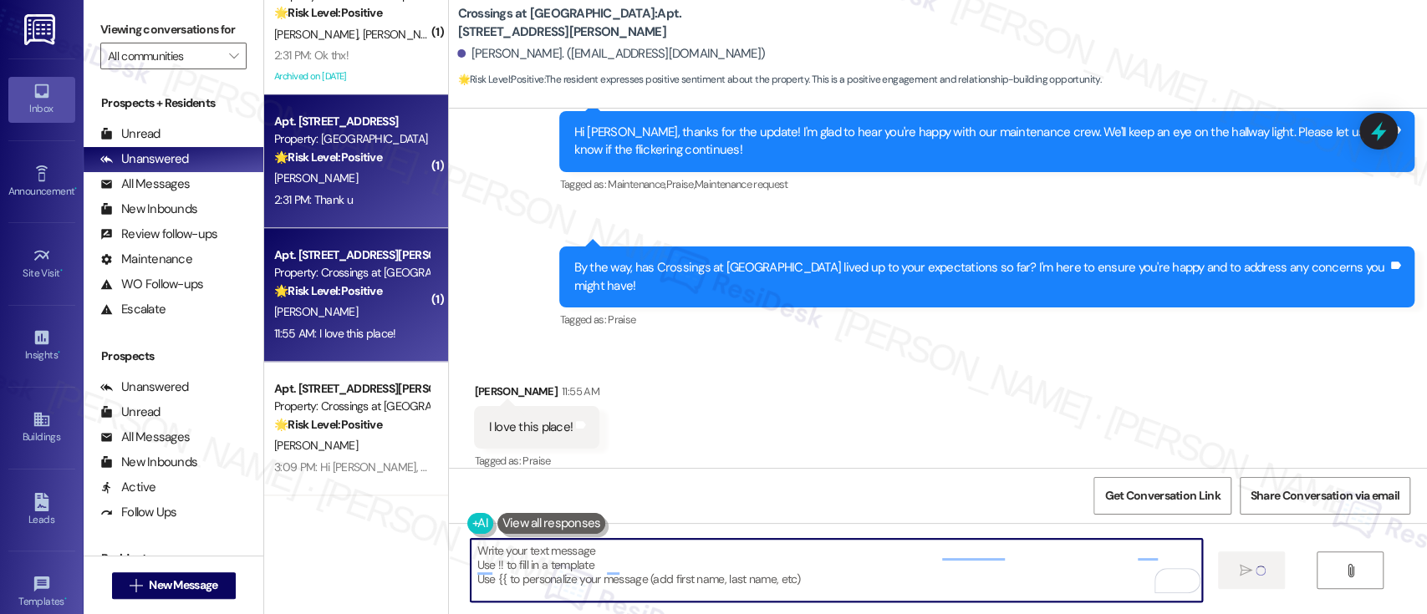
type textarea "Fetching suggested responses. Please feel free to read through the conversation…"
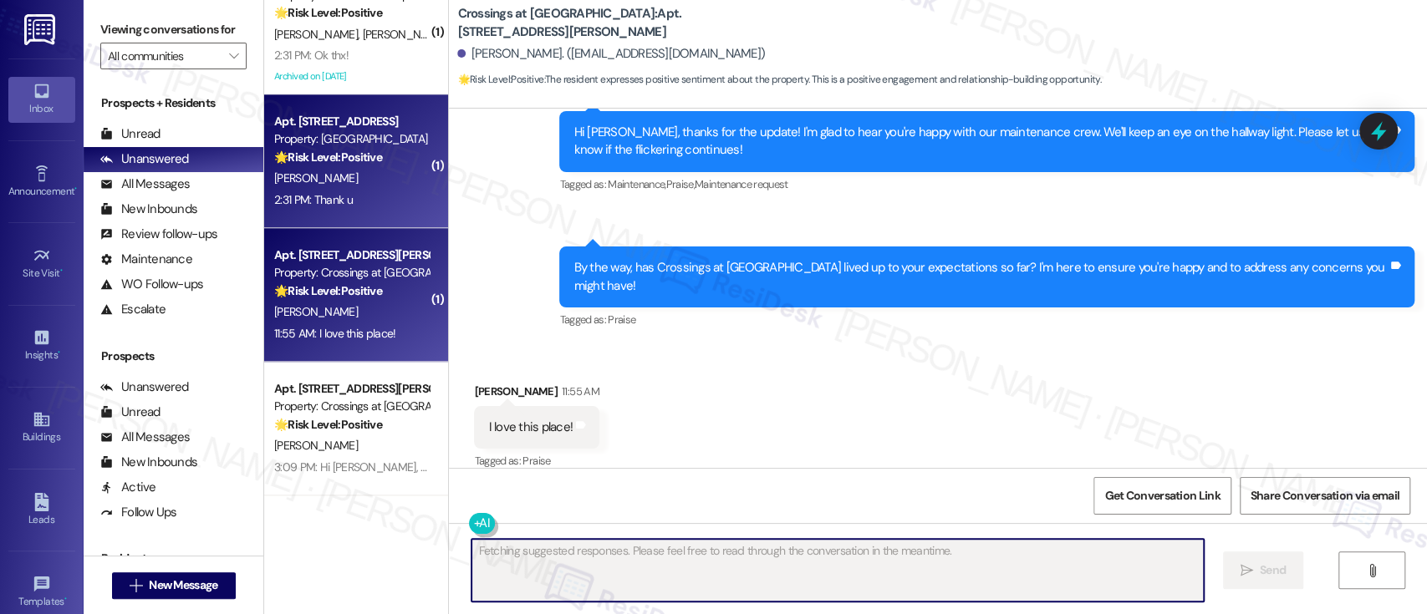
scroll to position [548, 0]
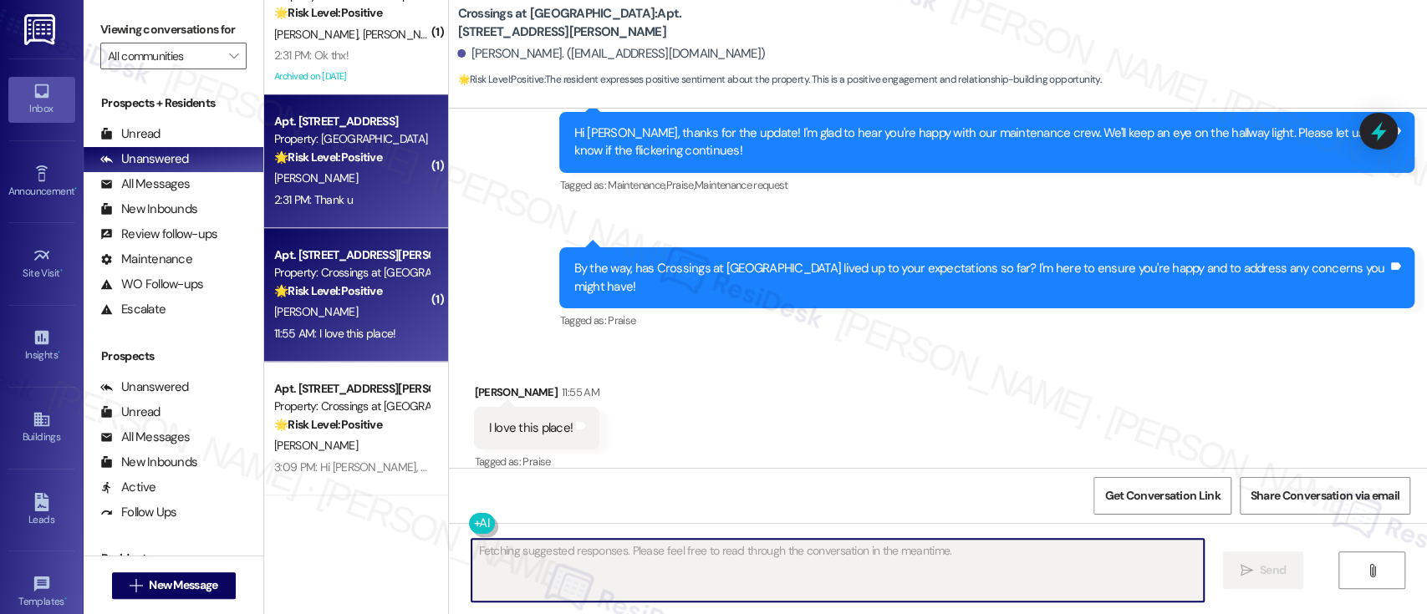
click at [333, 186] on div "[PERSON_NAME]" at bounding box center [352, 178] width 158 height 21
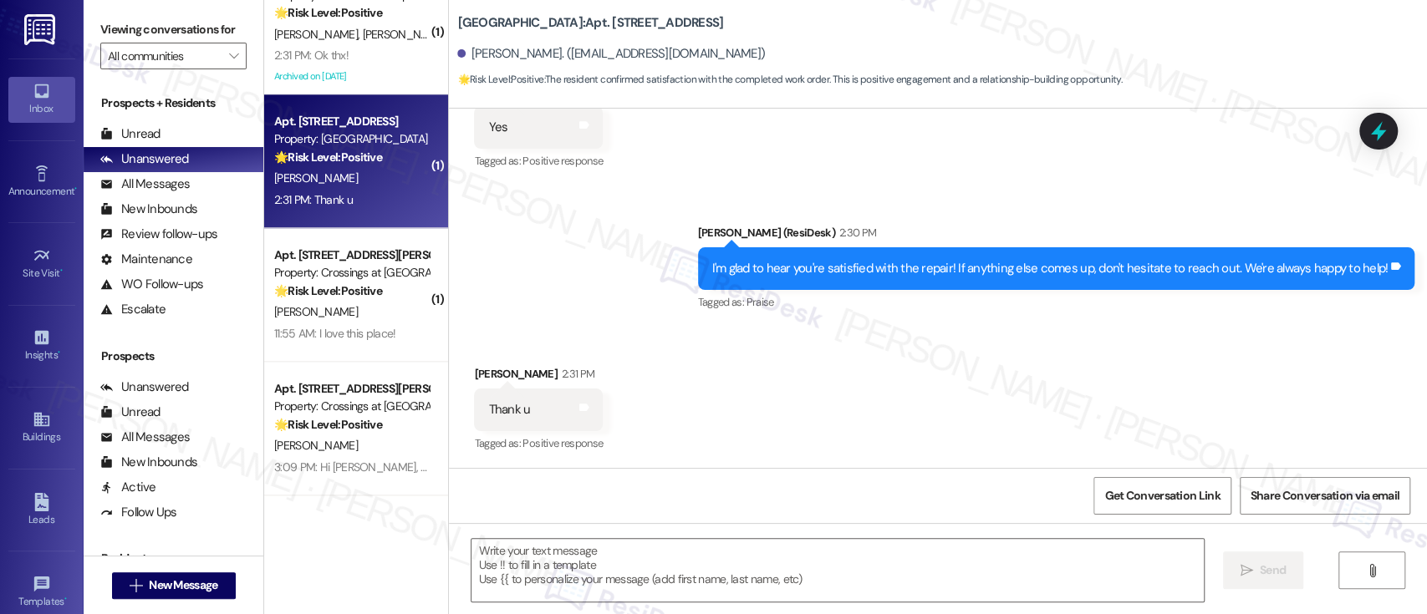
scroll to position [648, 0]
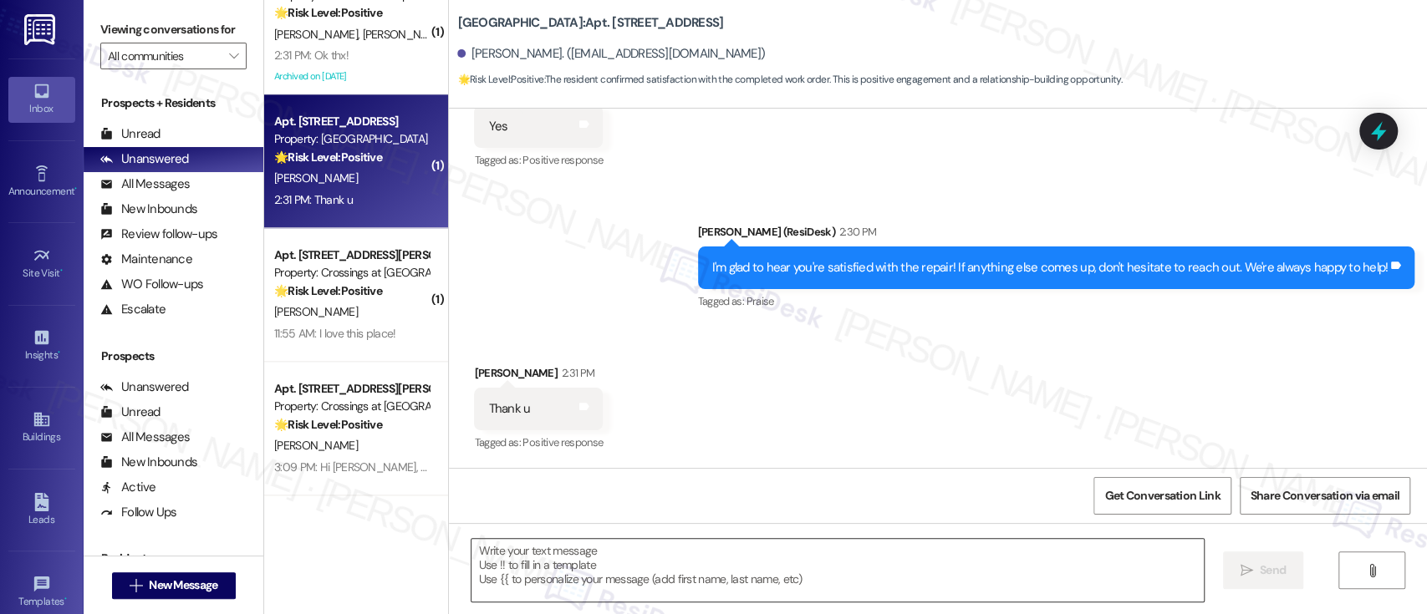
click at [701, 573] on textarea at bounding box center [838, 570] width 732 height 63
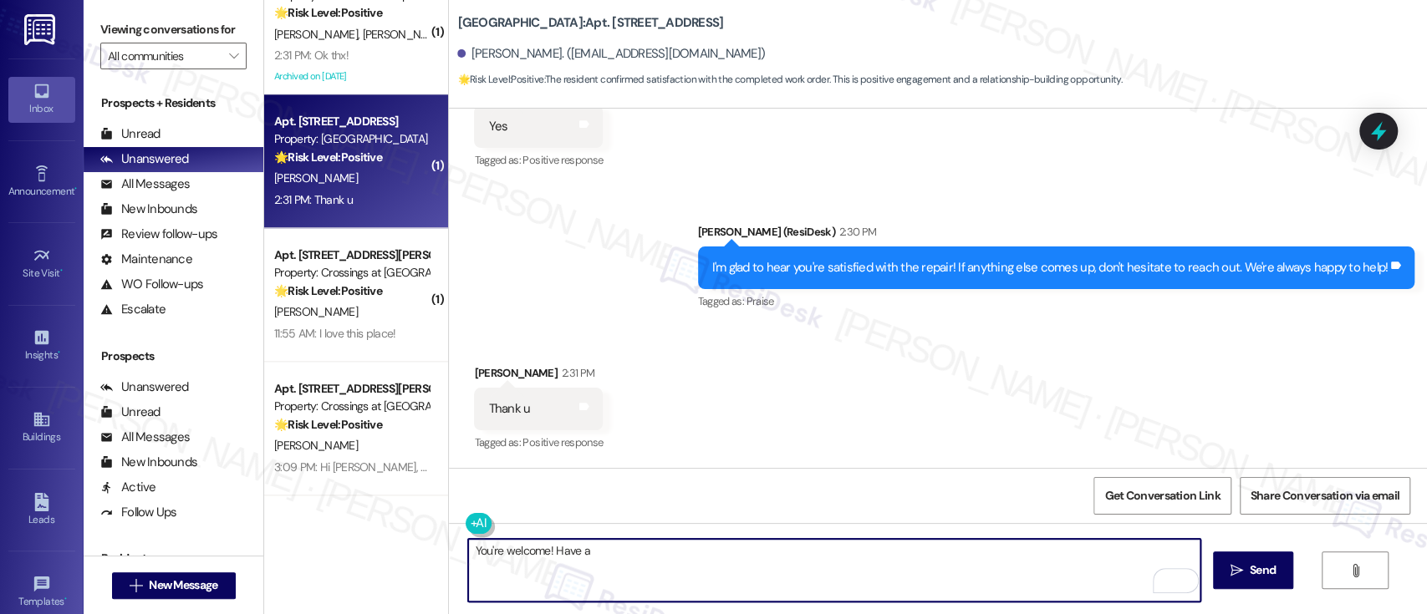
click at [545, 549] on textarea "You're welcome! Have a" at bounding box center [834, 570] width 732 height 63
paste textarea "If you’re happy with your experience, we’d love it if you left us a quick Googl…"
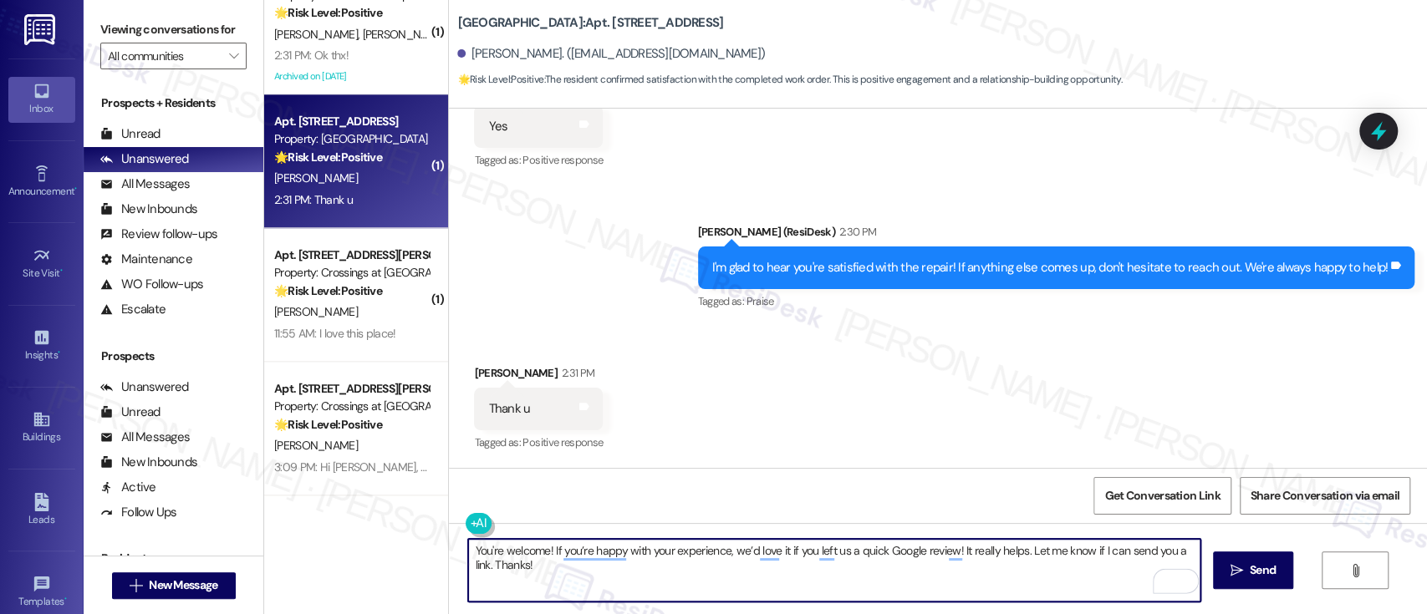
click at [625, 552] on textarea "You're welcome! If you’re happy with your experience, we’d love it if you left …" at bounding box center [834, 570] width 732 height 63
click at [890, 554] on textarea "You're welcome! If you’re happy with your experience, we’d love it if you left …" at bounding box center [834, 570] width 732 height 63
click at [1020, 554] on textarea "You're welcome! If you’re happy with your experience, we’d love it if you left …" at bounding box center [834, 570] width 732 height 63
click at [1120, 566] on textarea "You're welcome! If you’re happy with your experience, we’d love it if you left …" at bounding box center [834, 570] width 732 height 63
type textarea "You're welcome! If you’re happy with your experience, we’d love it if you left …"
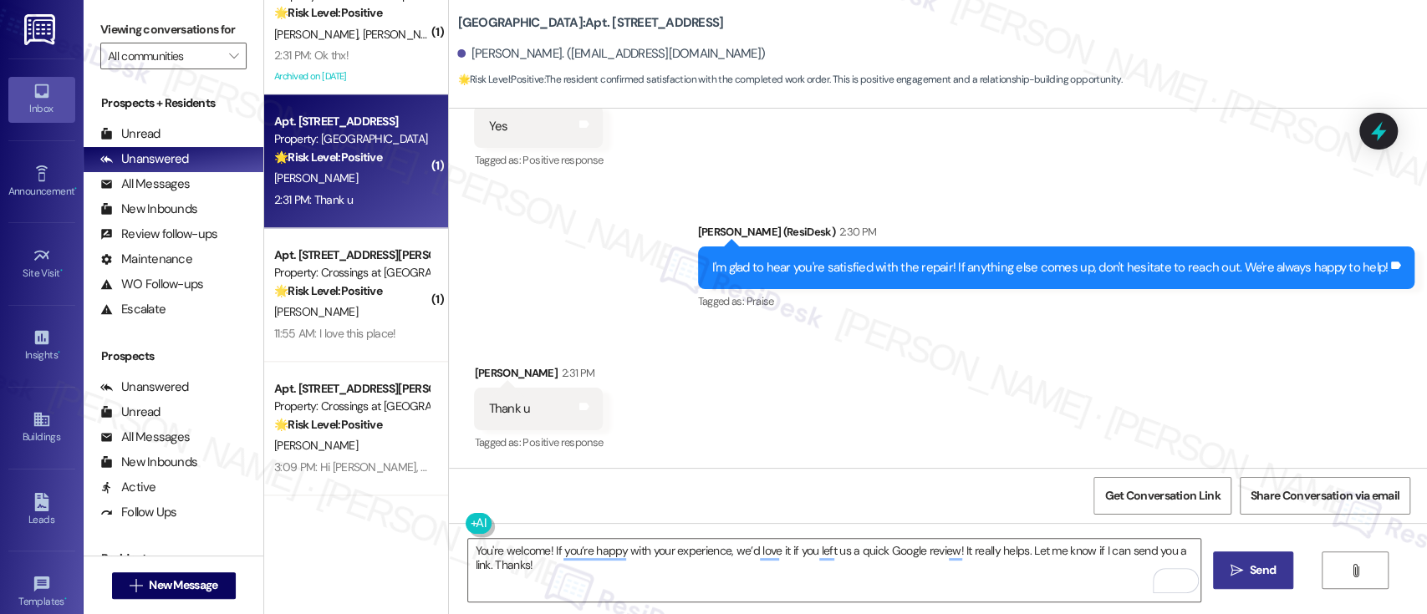
click at [1218, 564] on button " Send" at bounding box center [1253, 571] width 81 height 38
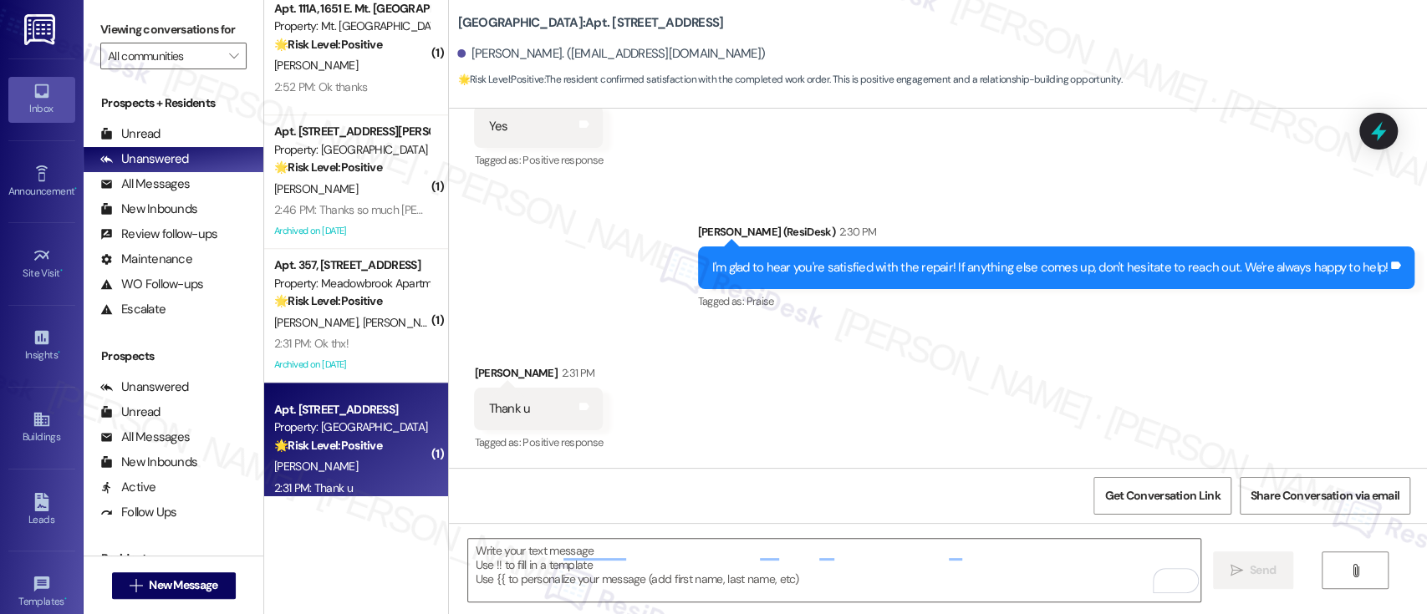
scroll to position [647, 0]
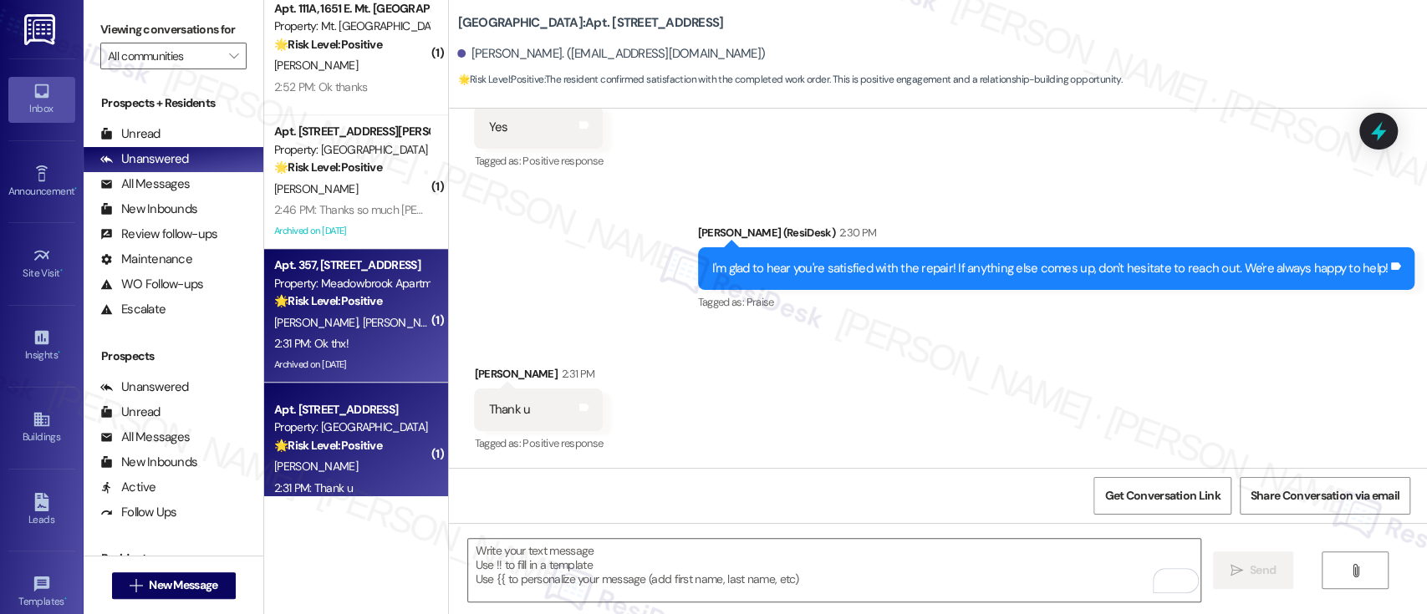
click at [363, 328] on span "[PERSON_NAME]" at bounding box center [405, 322] width 84 height 15
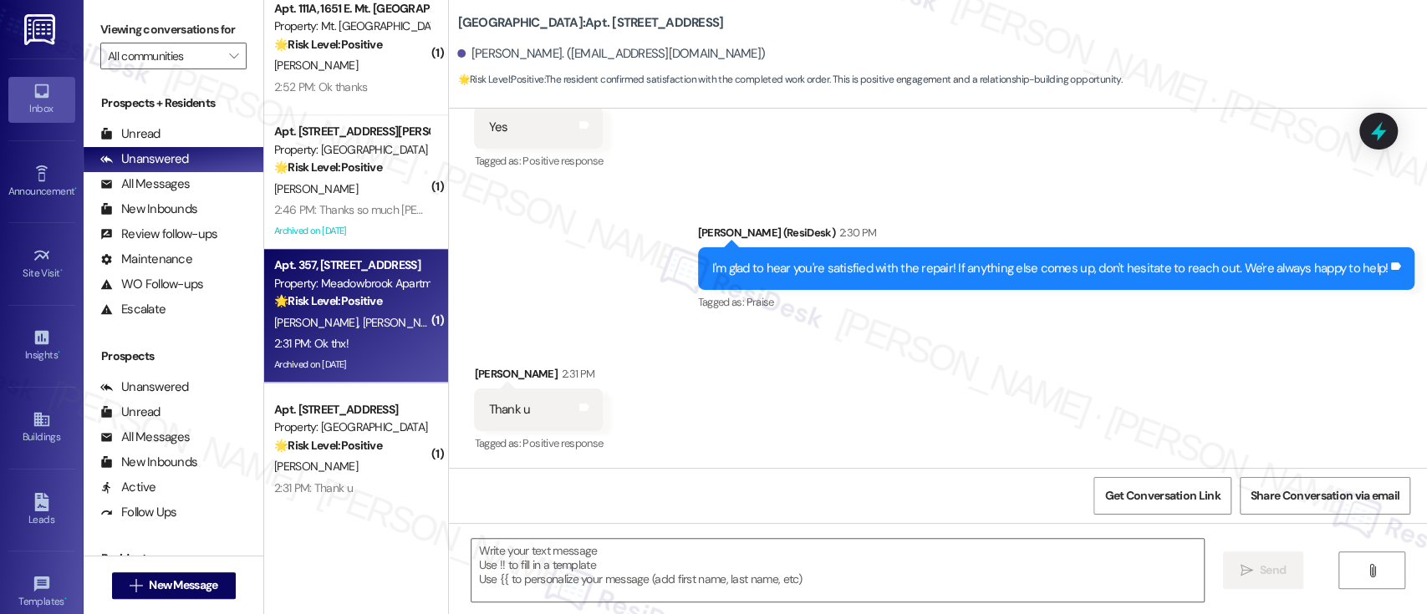
type textarea "Fetching suggested responses. Please feel free to read through the conversation…"
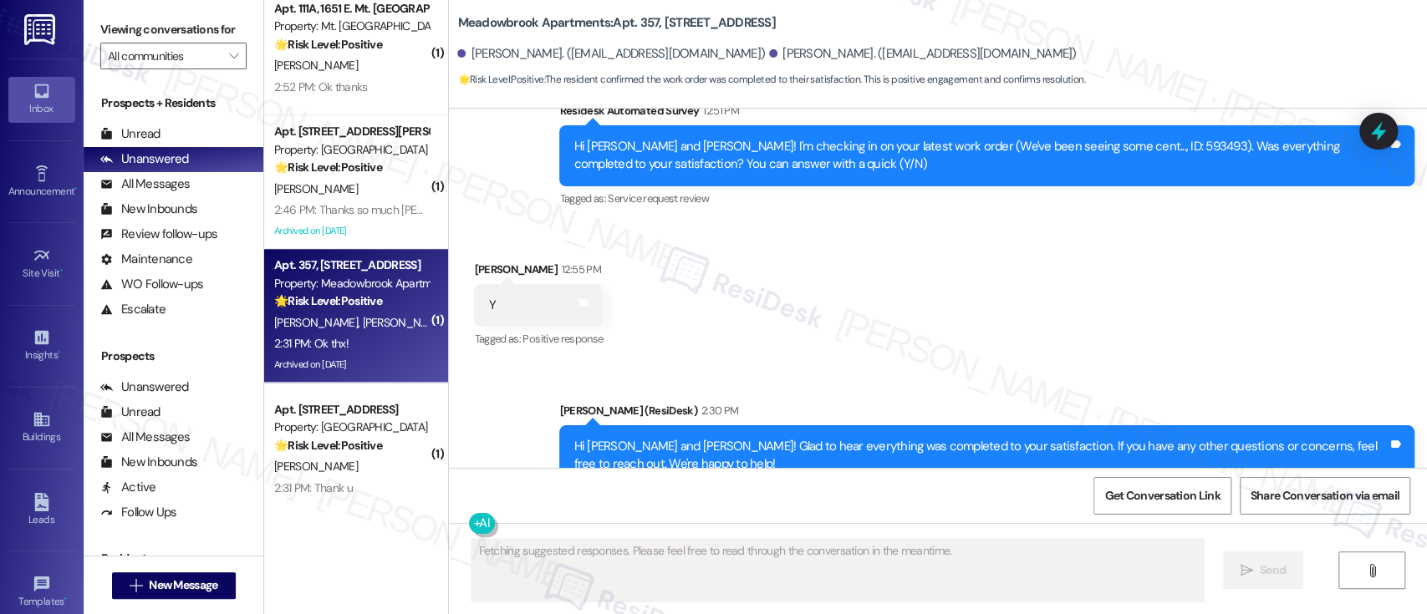
scroll to position [8966, 0]
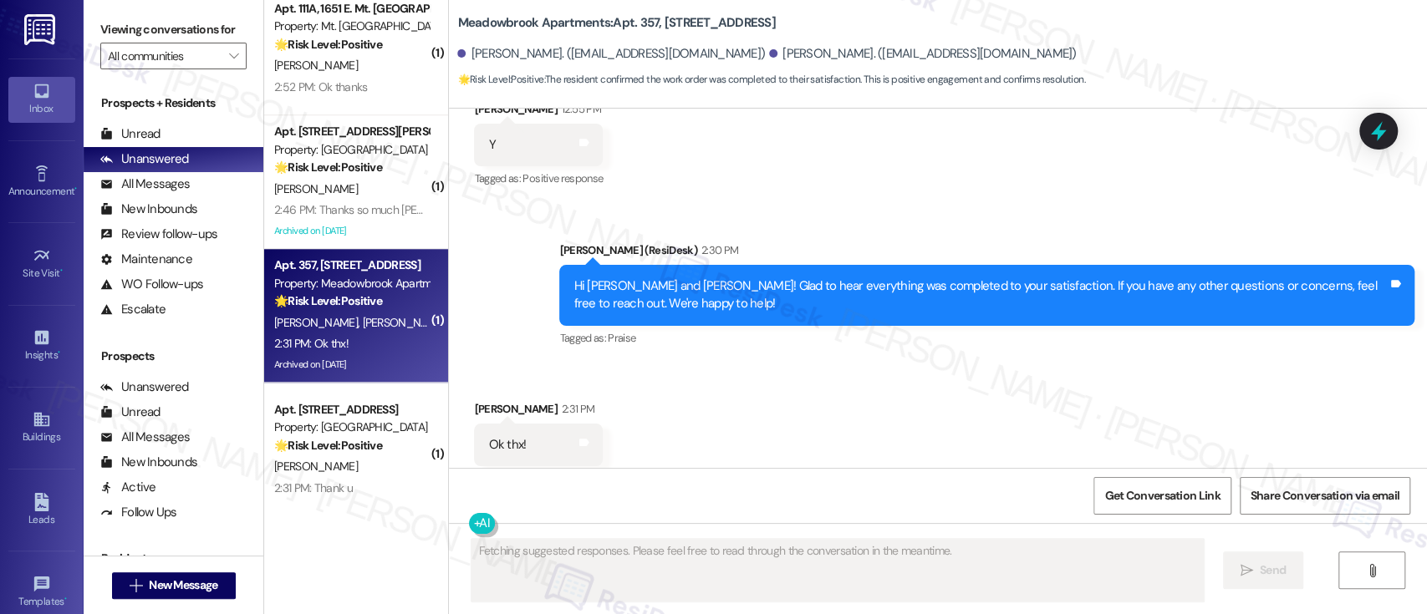
click at [856, 375] on div "Received via SMS [PERSON_NAME] 2:31 PM Ok thx! Tags and notes Tagged as: Positi…" at bounding box center [938, 433] width 978 height 141
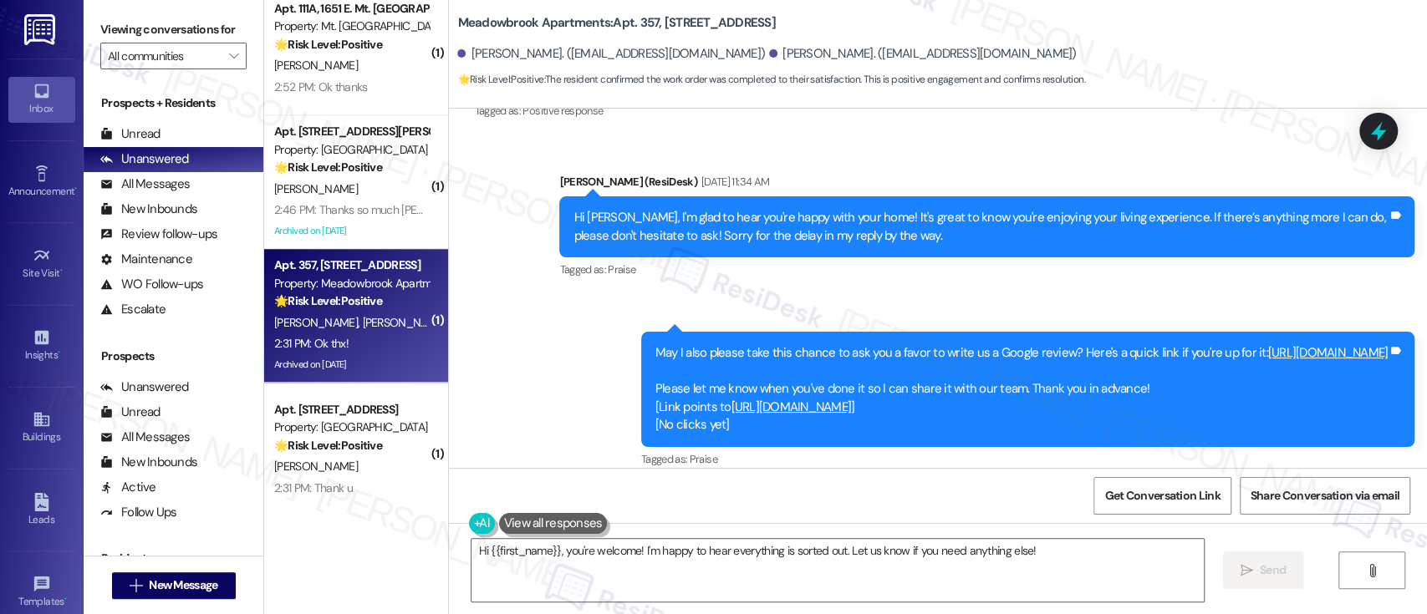
scroll to position [8966, 0]
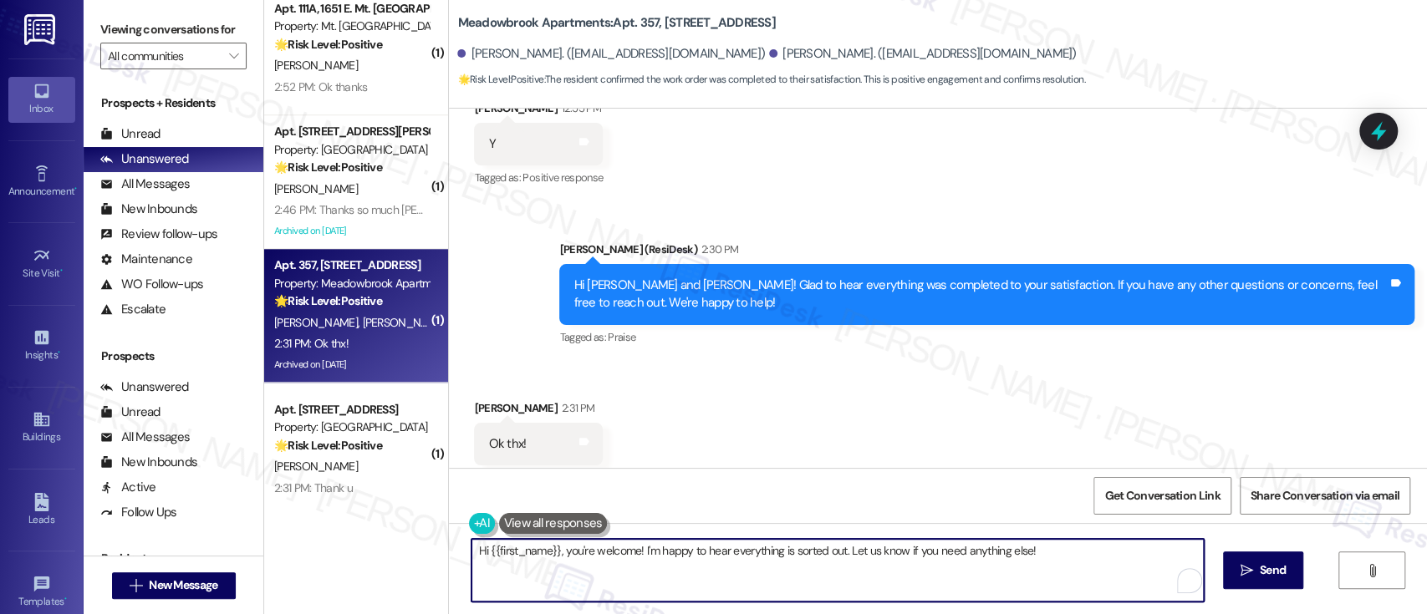
drag, startPoint x: 558, startPoint y: 558, endPoint x: 270, endPoint y: 487, distance: 297.1
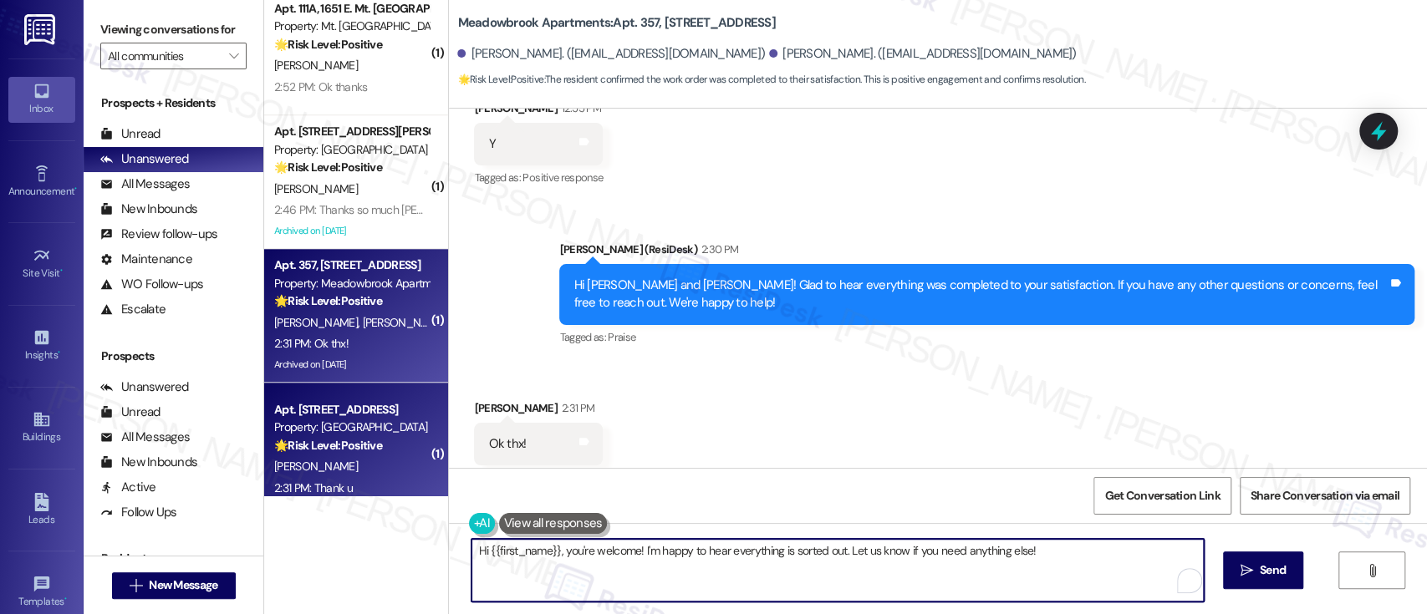
click at [264, 534] on div "( 1 ) Apt. [STREET_ADDRESS][PERSON_NAME] Property: [PERSON_NAME] 💡 Risk Level: …" at bounding box center [845, 307] width 1163 height 614
type textarea "You're welcome! I'm happy to hear everything is sorted out. Let us know if you …"
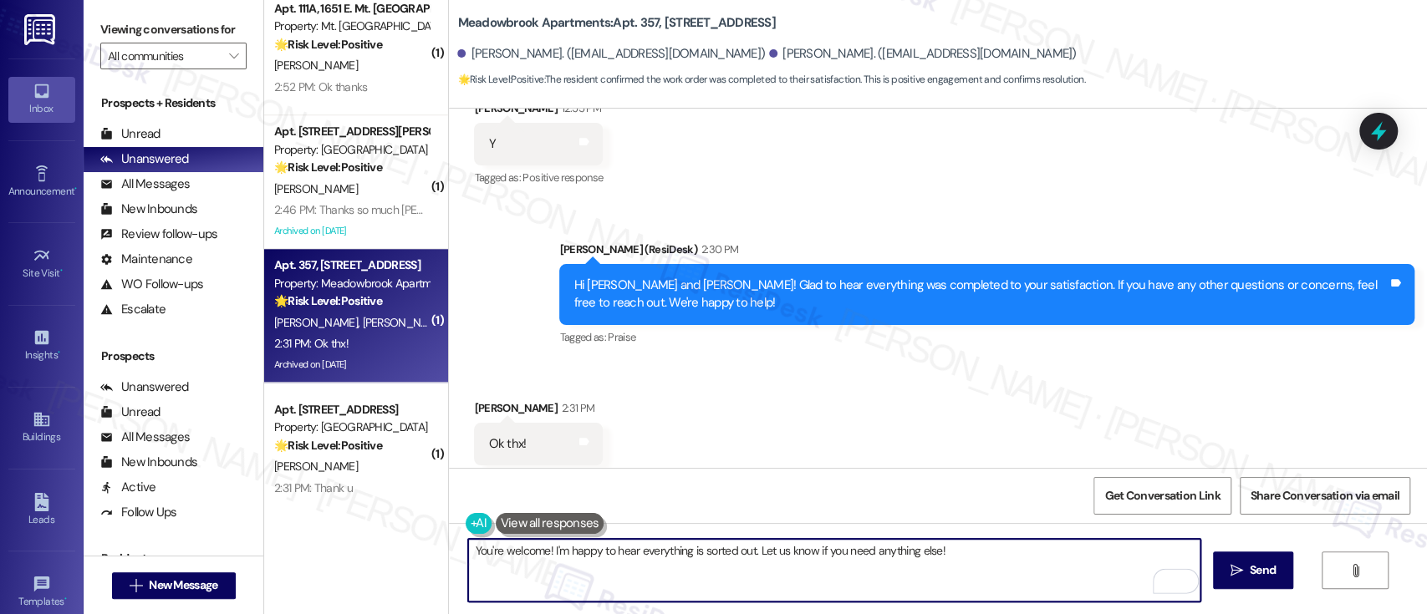
click at [1001, 552] on textarea "You're welcome! I'm happy to hear everything is sorted out. Let us know if you …" at bounding box center [834, 570] width 732 height 63
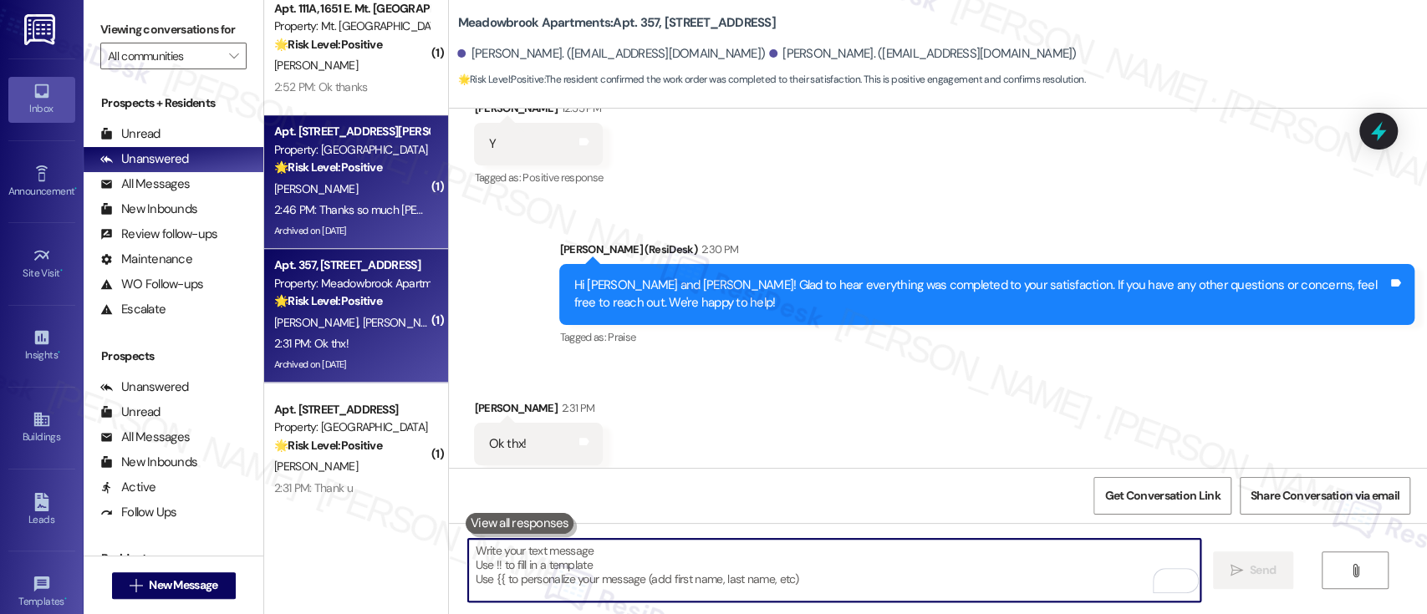
scroll to position [8966, 0]
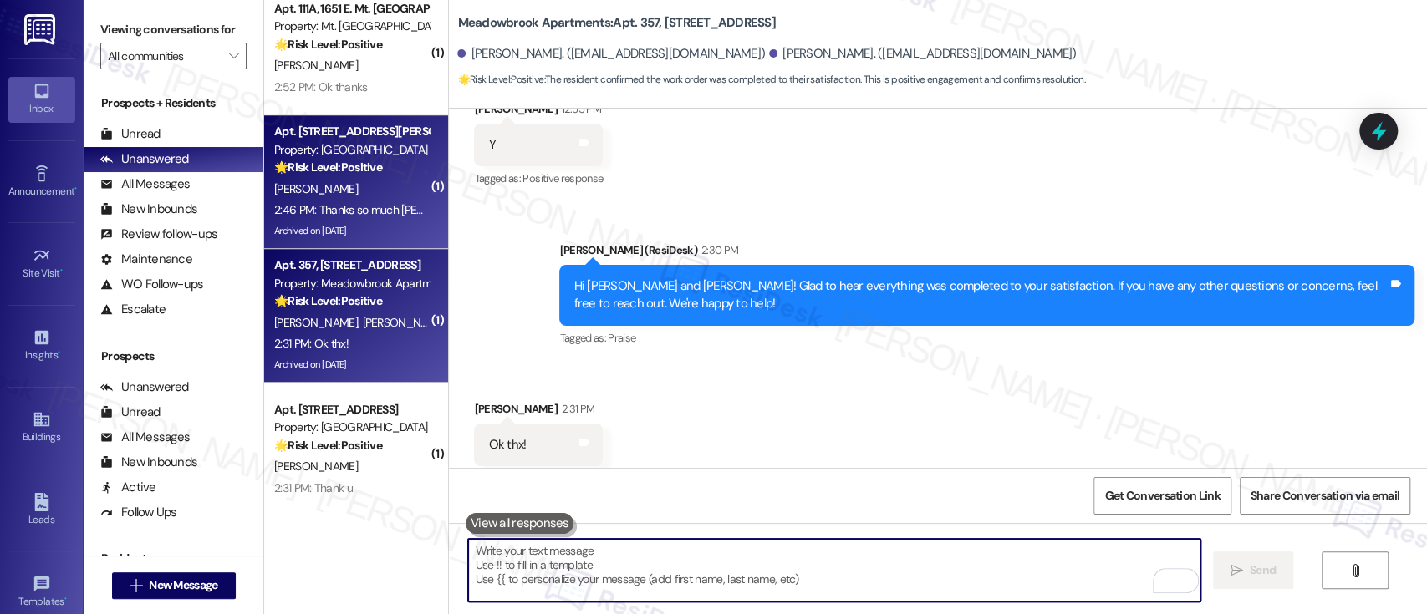
click at [386, 184] on div "[PERSON_NAME]" at bounding box center [352, 189] width 158 height 21
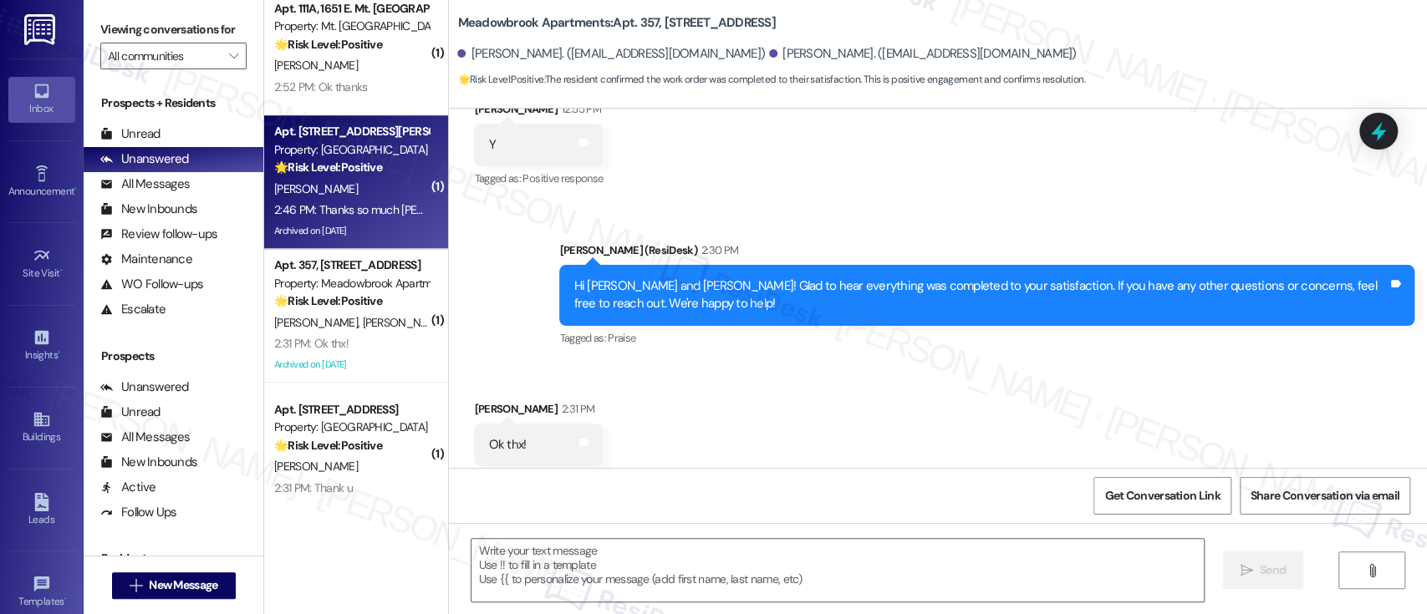
type textarea "Fetching suggested responses. Please feel free to read through the conversation…"
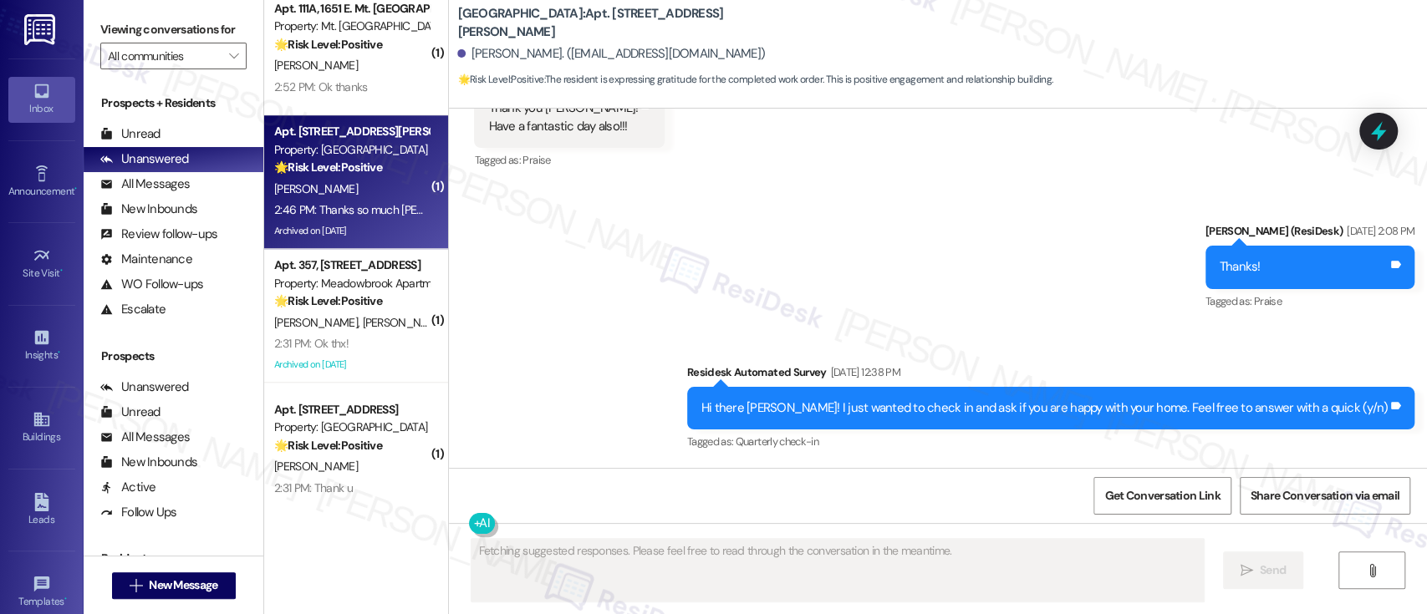
scroll to position [11374, 0]
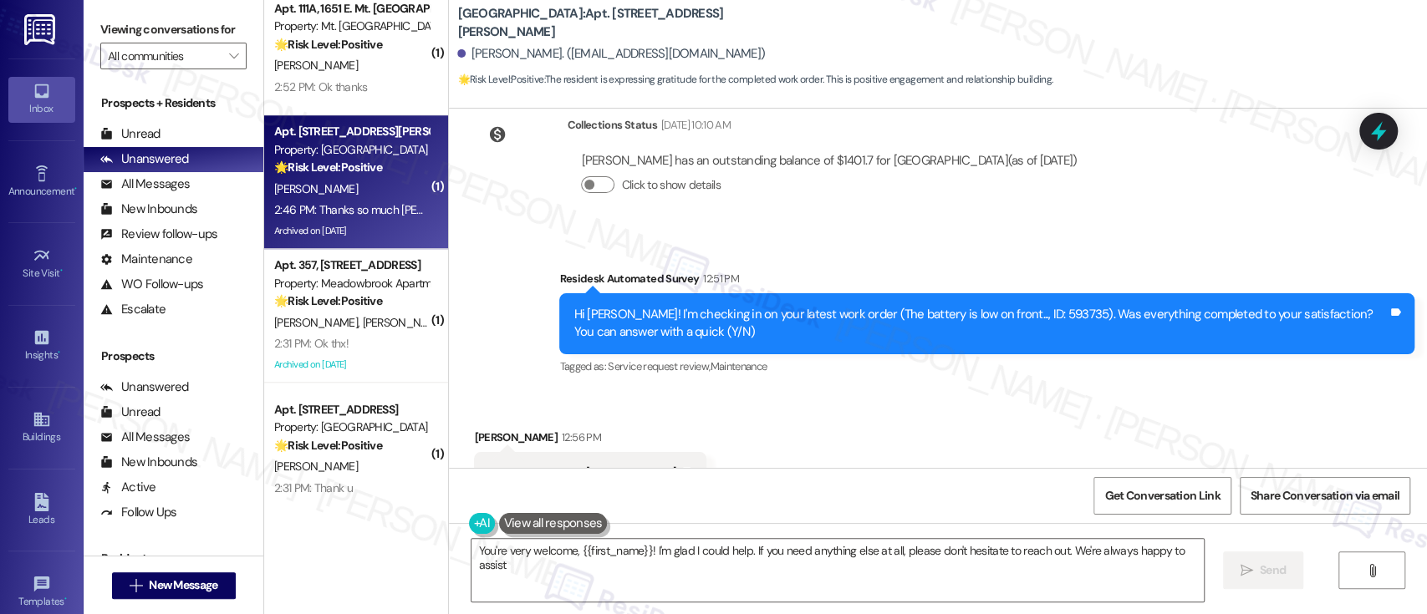
type textarea "You're very welcome, {{first_name}}! I'm glad I could help. If you need anythin…"
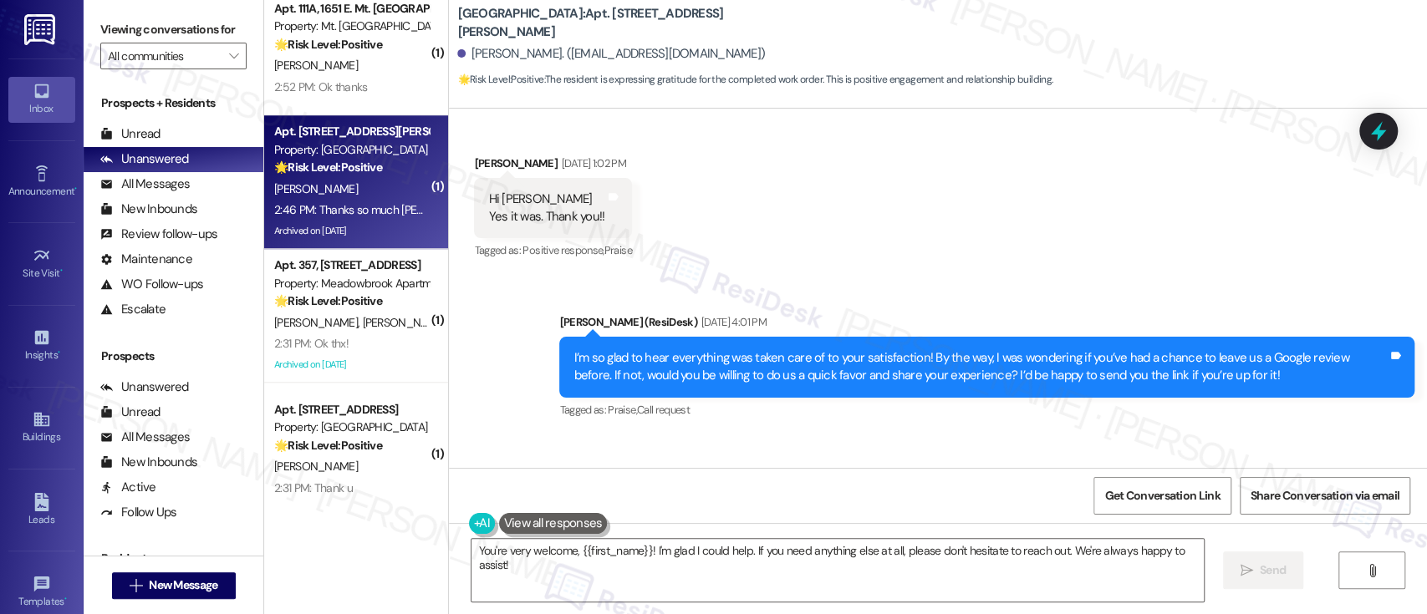
scroll to position [11375, 0]
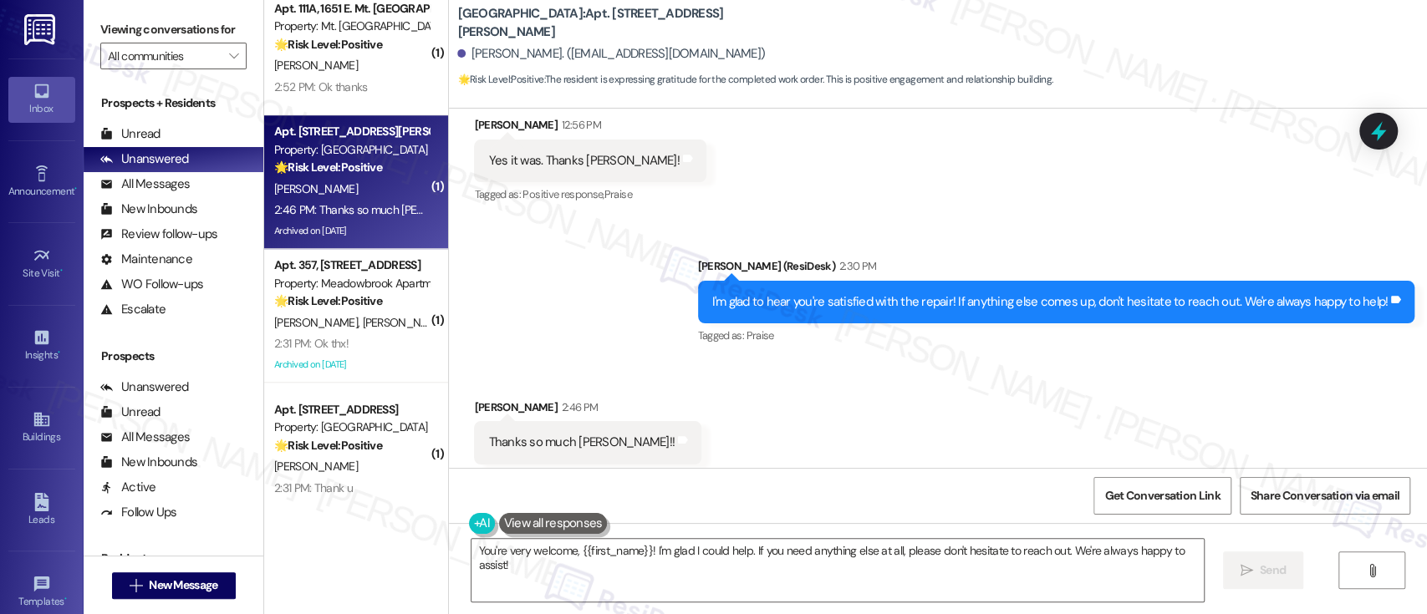
click at [905, 456] on div "Received via SMS [PERSON_NAME] 2:46 PM Thanks so much [PERSON_NAME]!! Tags and …" at bounding box center [938, 431] width 978 height 141
click at [909, 545] on textarea "You're very welcome, {{first_name}}! I'm glad I could help. If you need anythin…" at bounding box center [838, 570] width 732 height 63
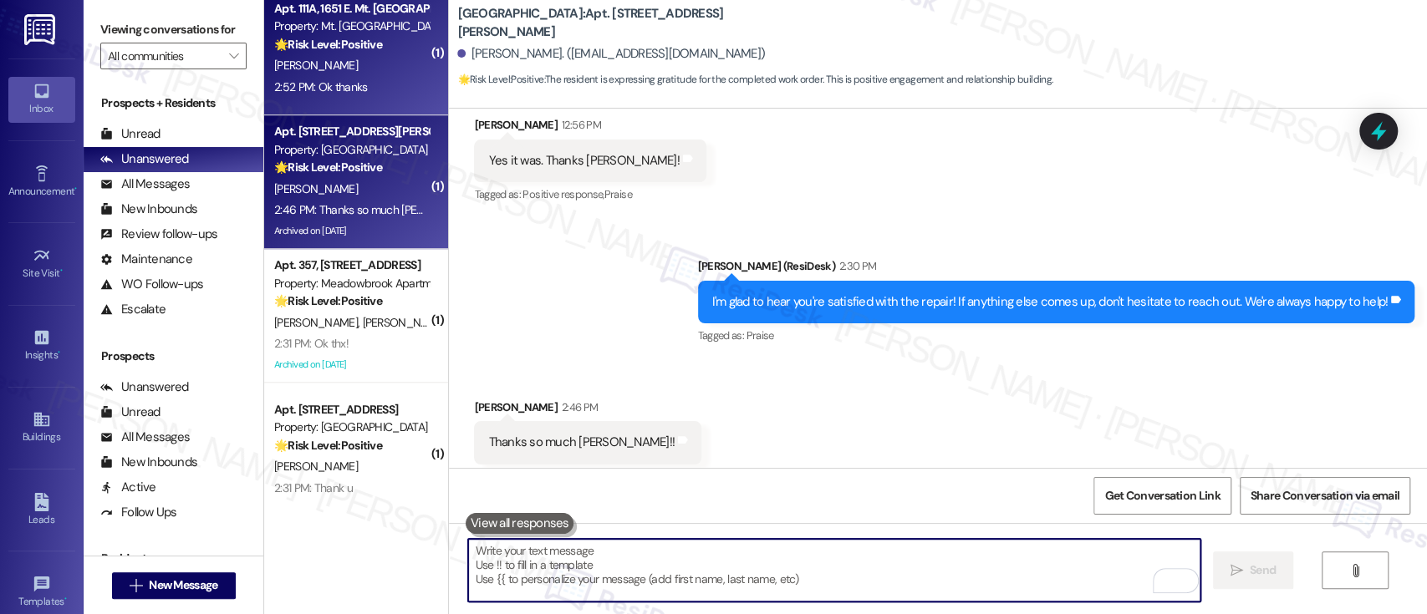
scroll to position [11374, 0]
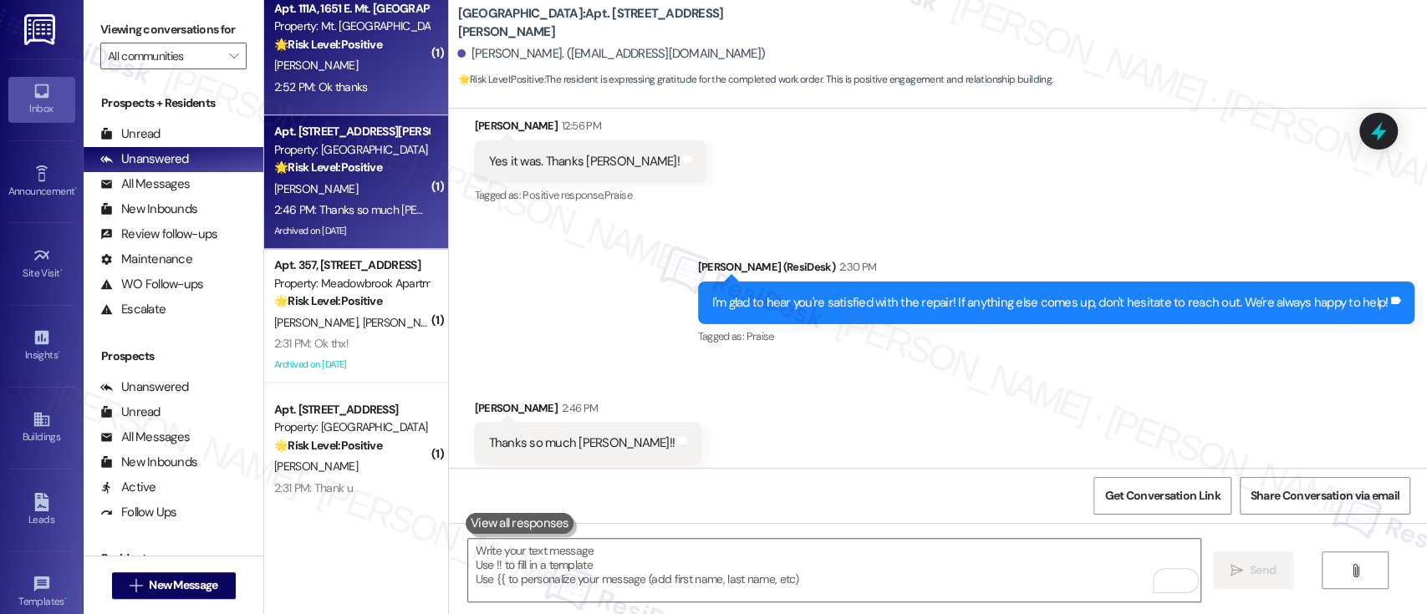
click at [318, 52] on div "🌟 Risk Level: Positive The resident confirmed that the refrigerator repair was …" at bounding box center [351, 45] width 155 height 18
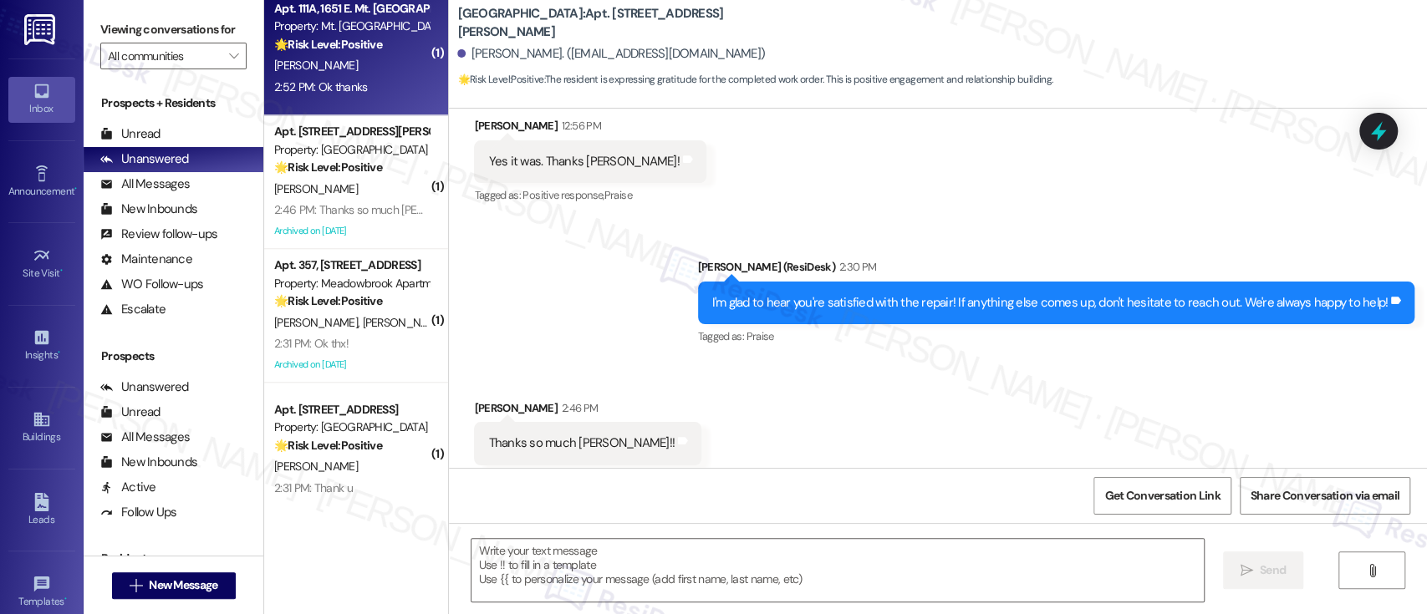
type textarea "Fetching suggested responses. Please feel free to read through the conversation…"
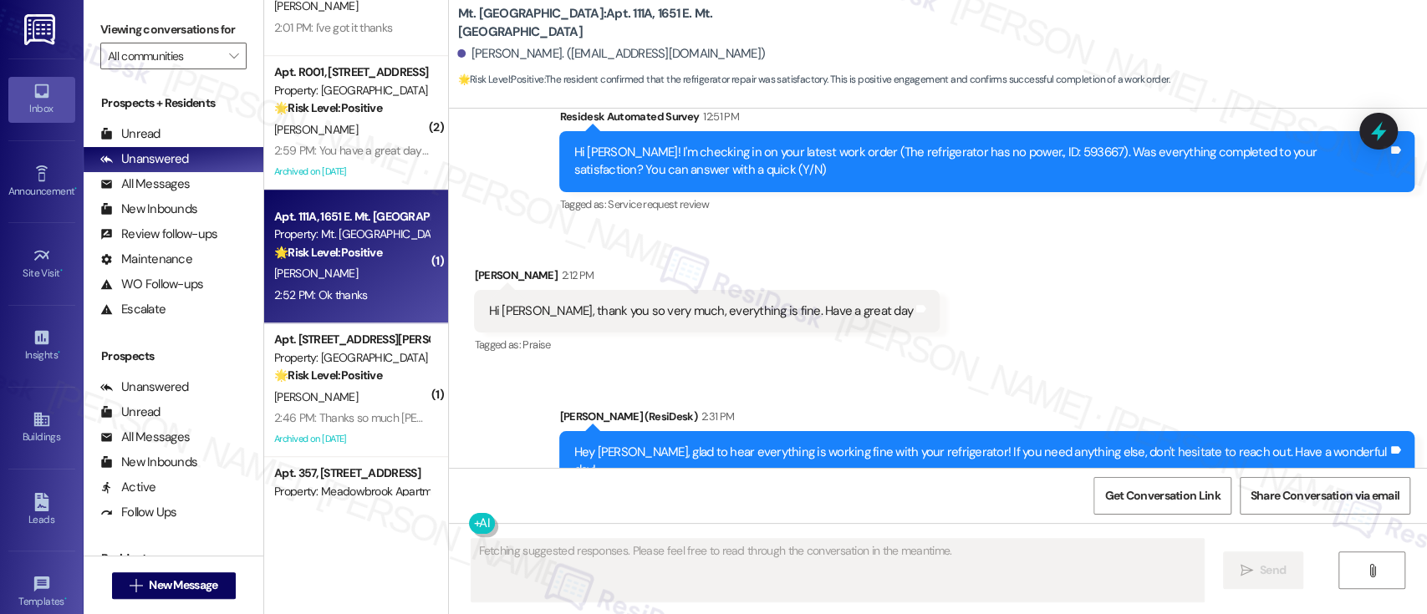
scroll to position [4936, 0]
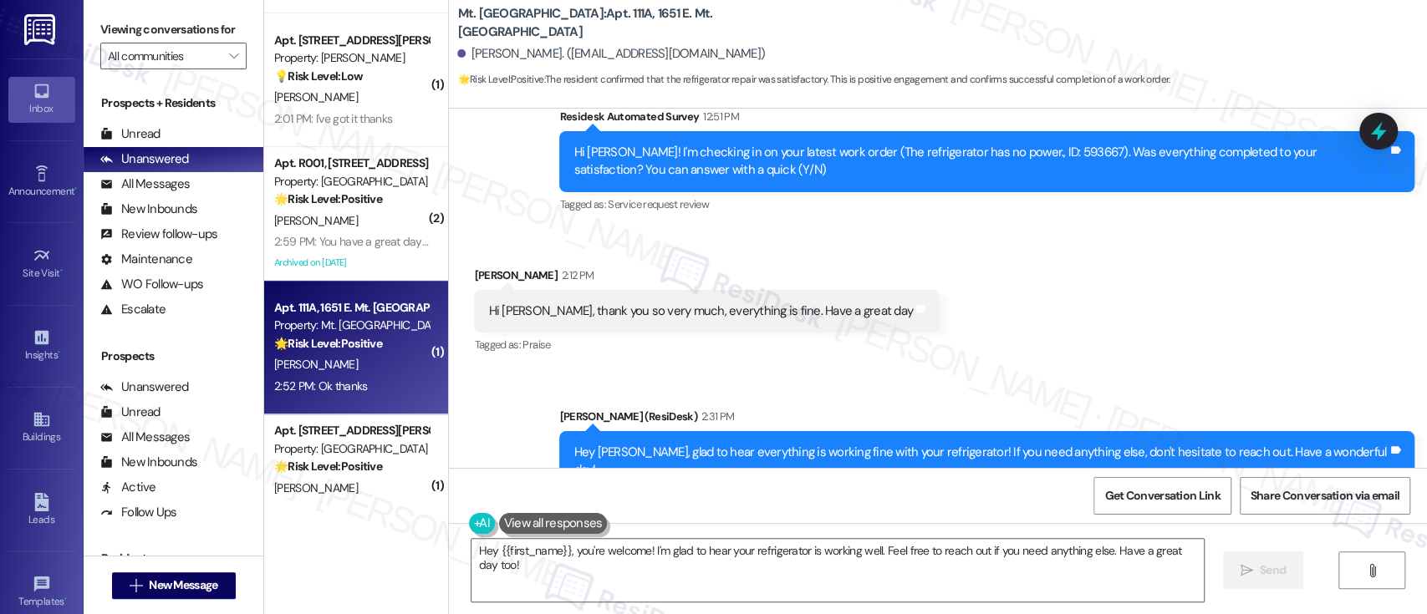
click at [1077, 529] on div "Received via SMS [PERSON_NAME] 2:52 PM Ok thanks Tags and notes Tagged as: Posi…" at bounding box center [938, 599] width 978 height 141
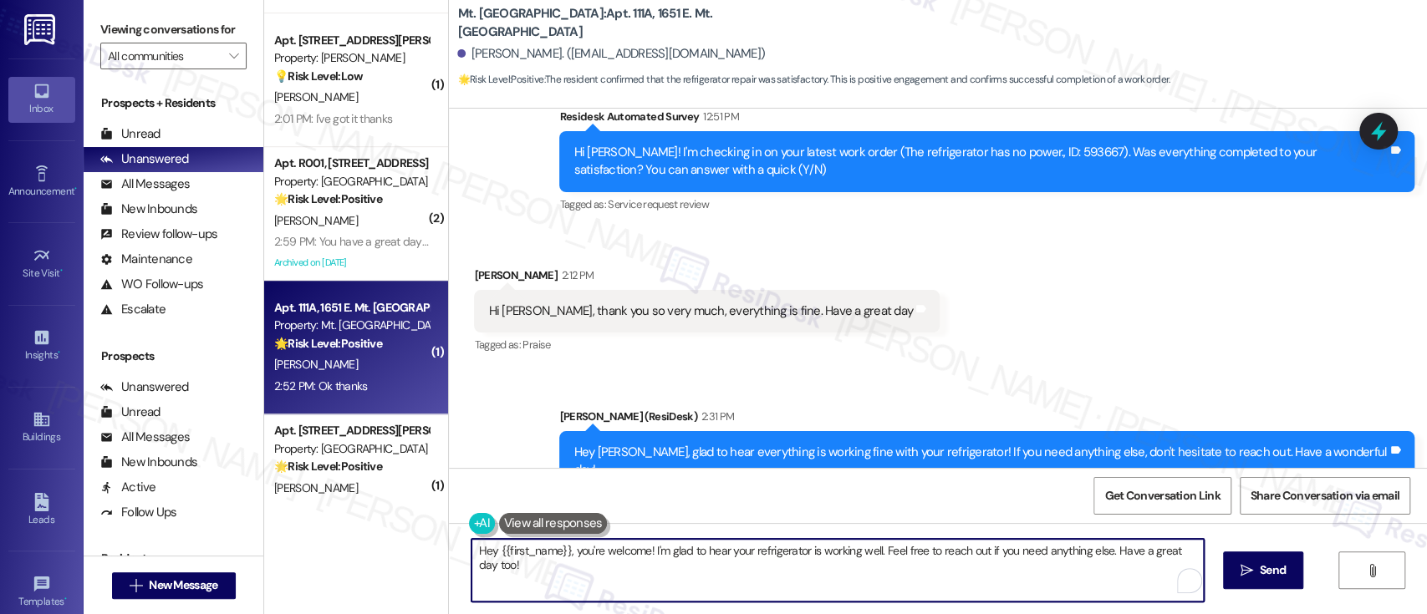
drag, startPoint x: 569, startPoint y: 552, endPoint x: 408, endPoint y: 512, distance: 166.1
click at [401, 523] on div "( 1 ) Apt. E0415, [STREET_ADDRESS] Property: 251 Dekalb 🔧 Risk Level: Medium Th…" at bounding box center [845, 307] width 1163 height 614
drag, startPoint x: 544, startPoint y: 544, endPoint x: 1145, endPoint y: 538, distance: 601.1
click at [1152, 539] on textarea "You're welcome! I'm glad to hear your refrigerator is working well. Feel free t…" at bounding box center [834, 570] width 732 height 63
type textarea "You're welcome!"
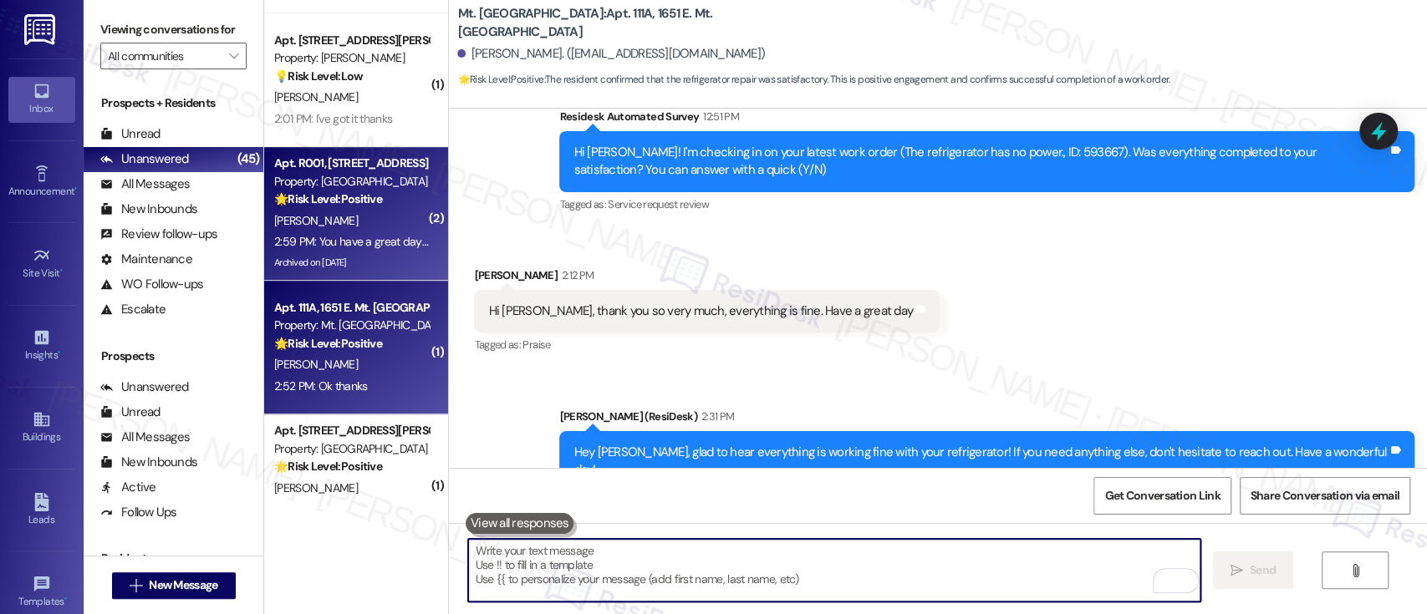
scroll to position [28472, 0]
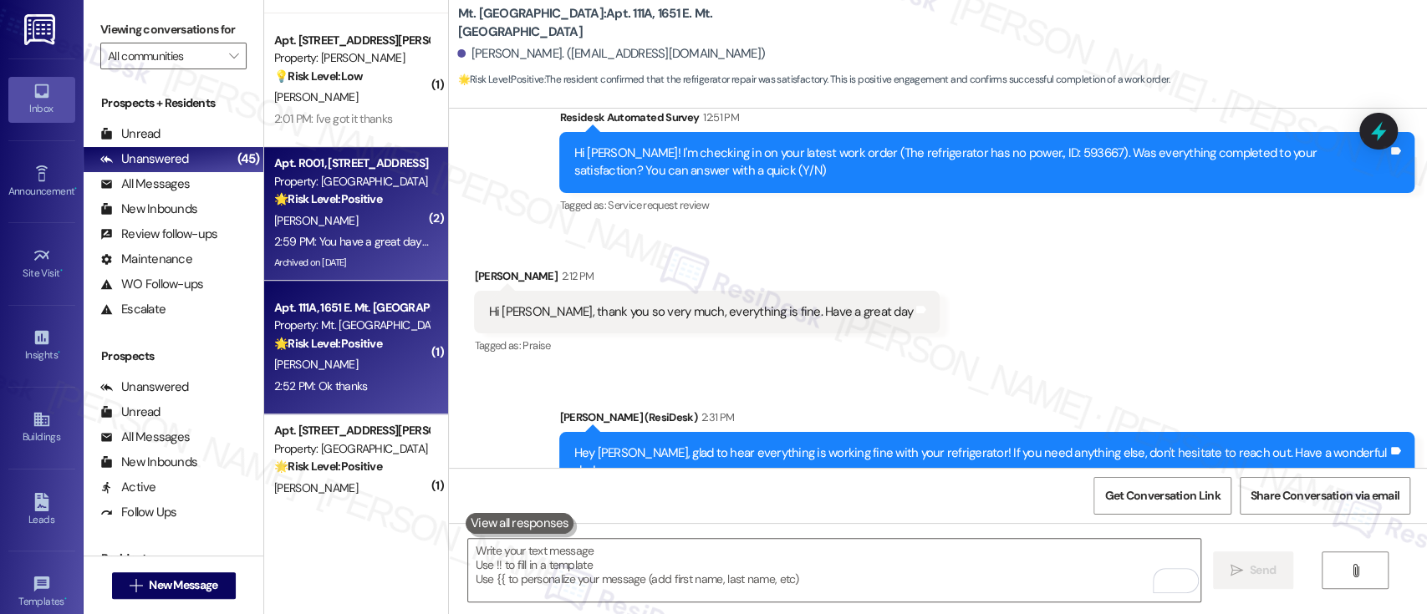
click at [347, 217] on div "[PERSON_NAME]" at bounding box center [352, 221] width 158 height 21
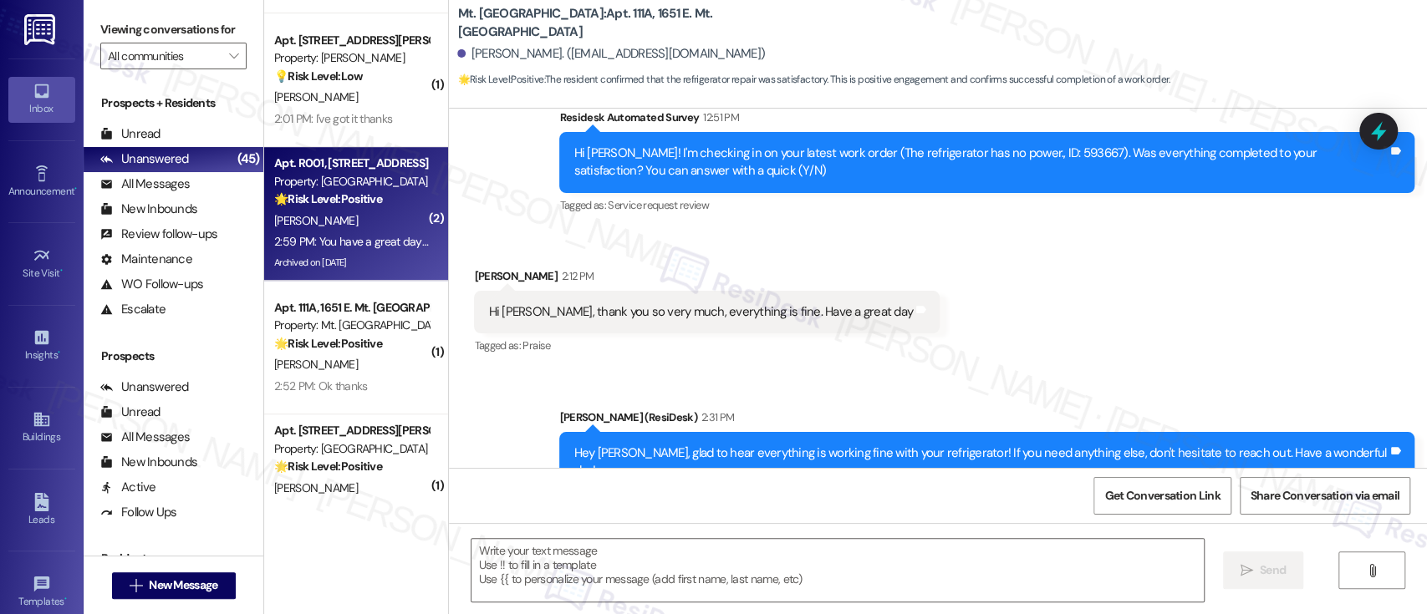
type textarea "Fetching suggested responses. Please feel free to read through the conversation…"
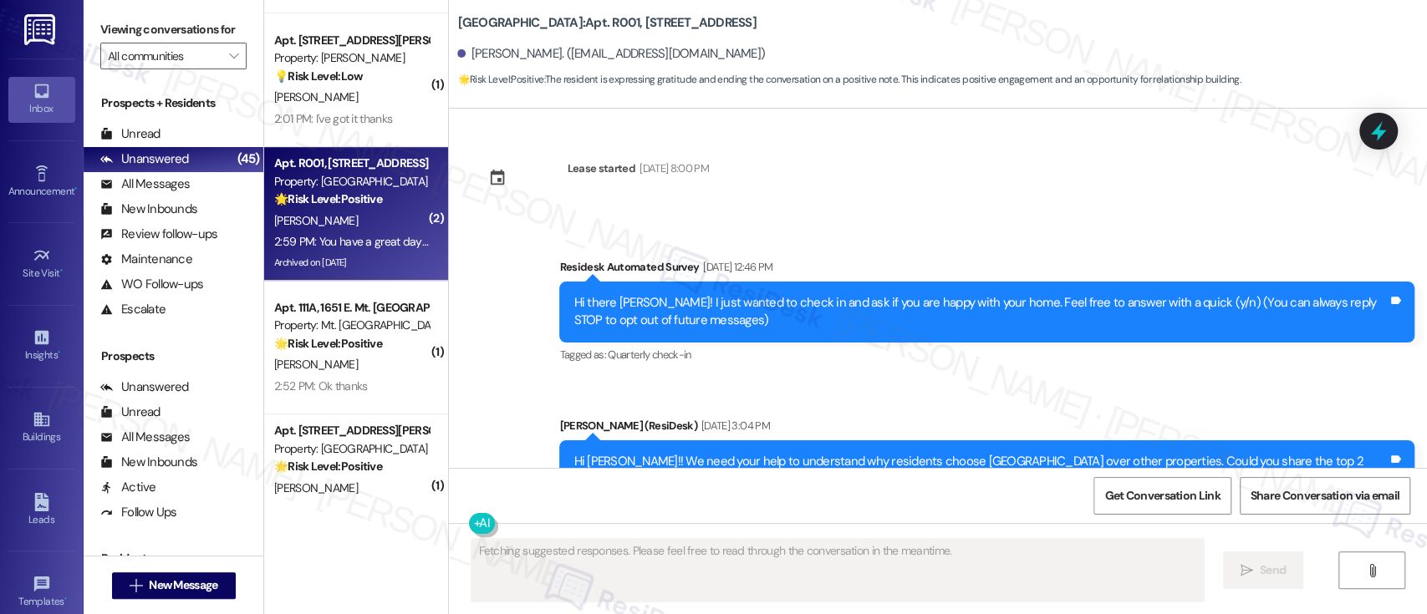
type textarea "Fetching suggested responses. Please feel free to read through the conversation…"
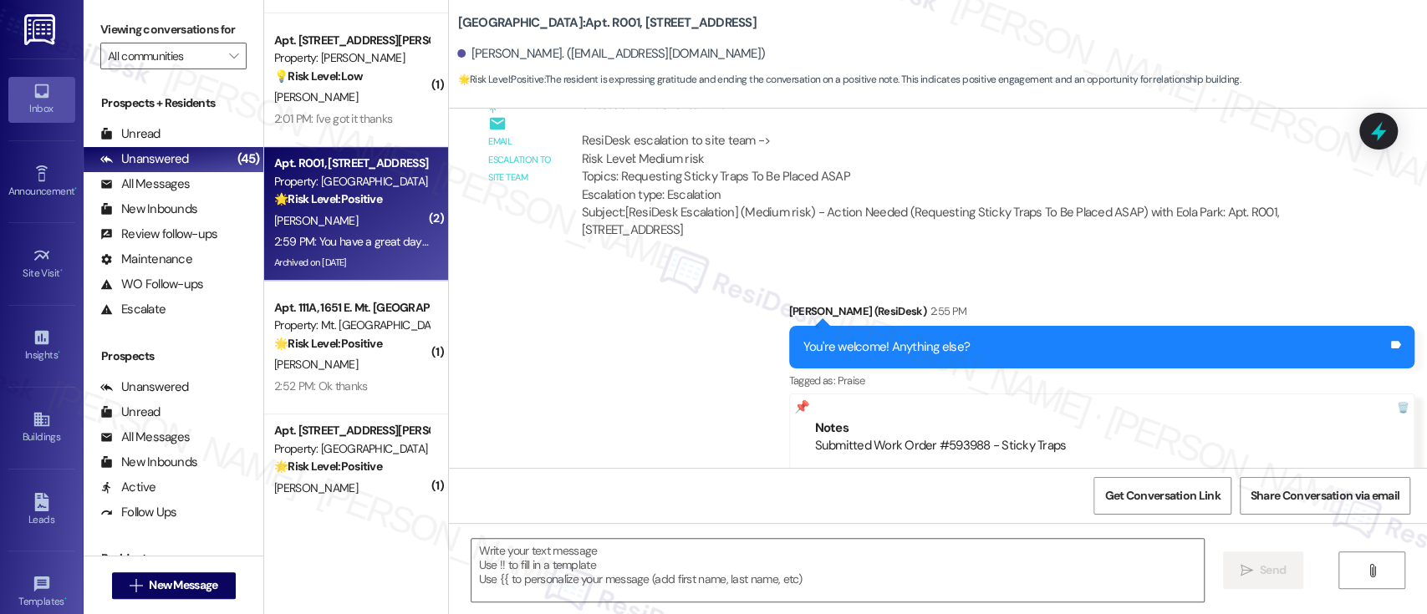
scroll to position [44634, 0]
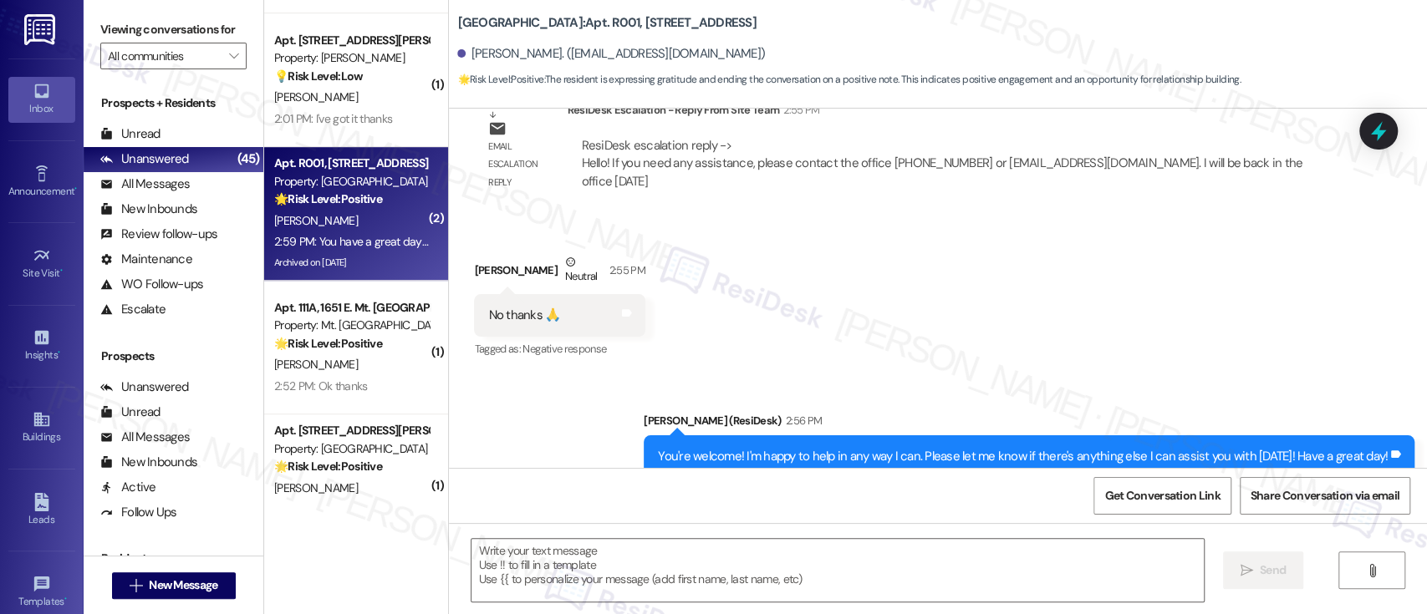
click at [690, 515] on div "Received via SMS Belinda Brown 2:59 PM You have a great day too ☺️ Tags and not…" at bounding box center [938, 585] width 978 height 141
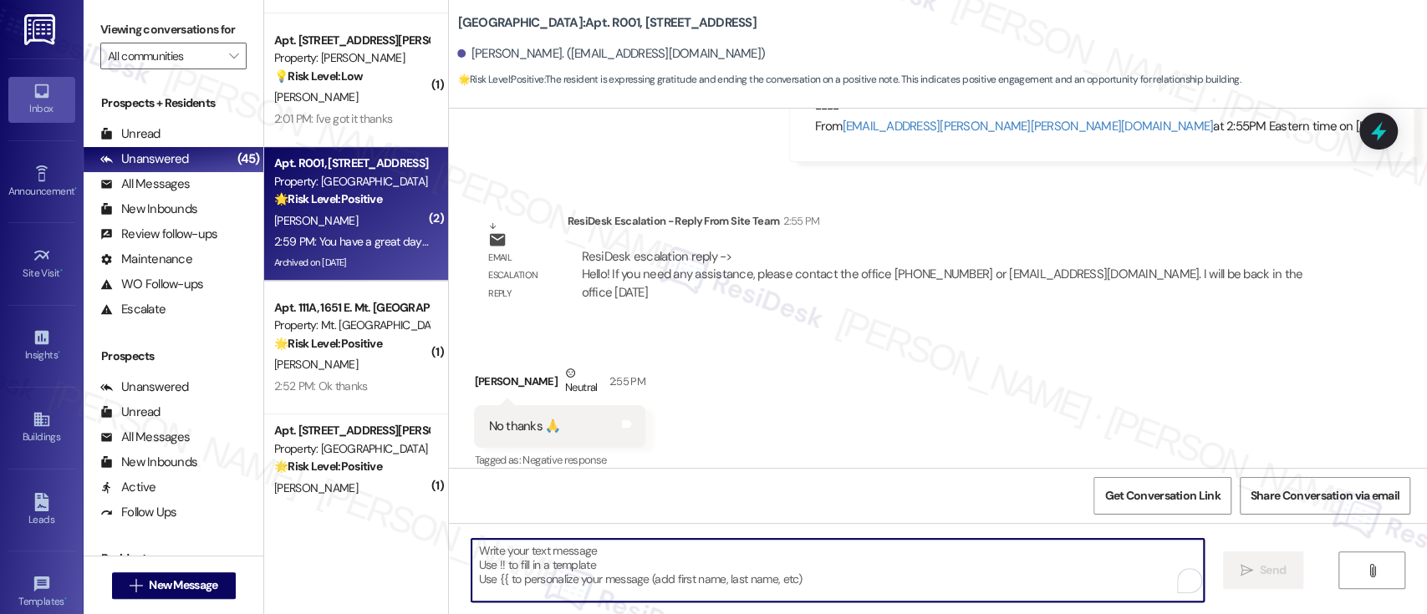
click at [695, 548] on textarea "To enrich screen reader interactions, please activate Accessibility in Grammarl…" at bounding box center [838, 570] width 732 height 63
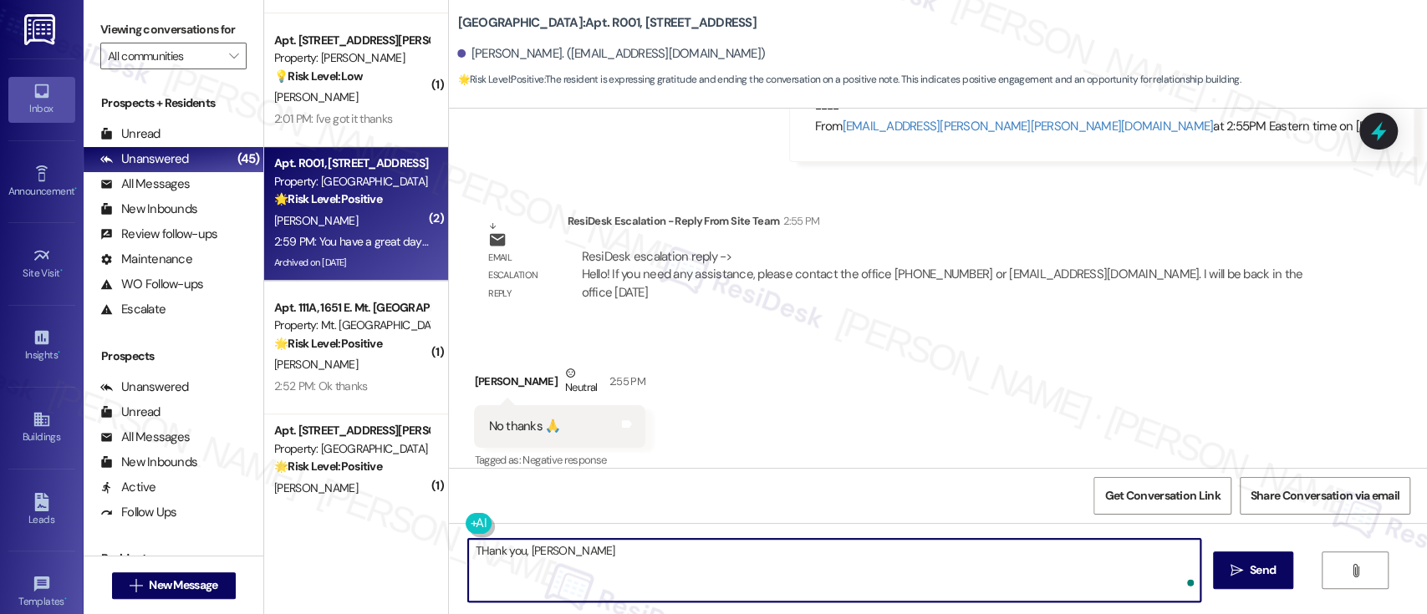
type textarea "THank you, Belinda!"
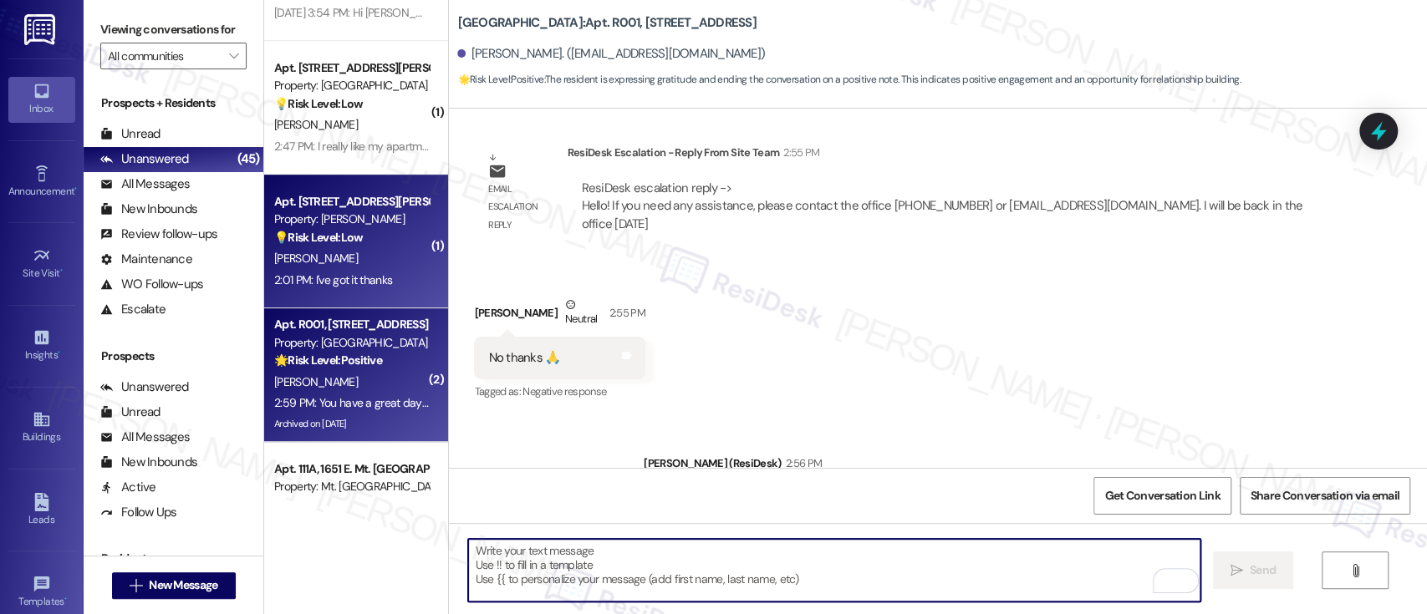
scroll to position [44633, 0]
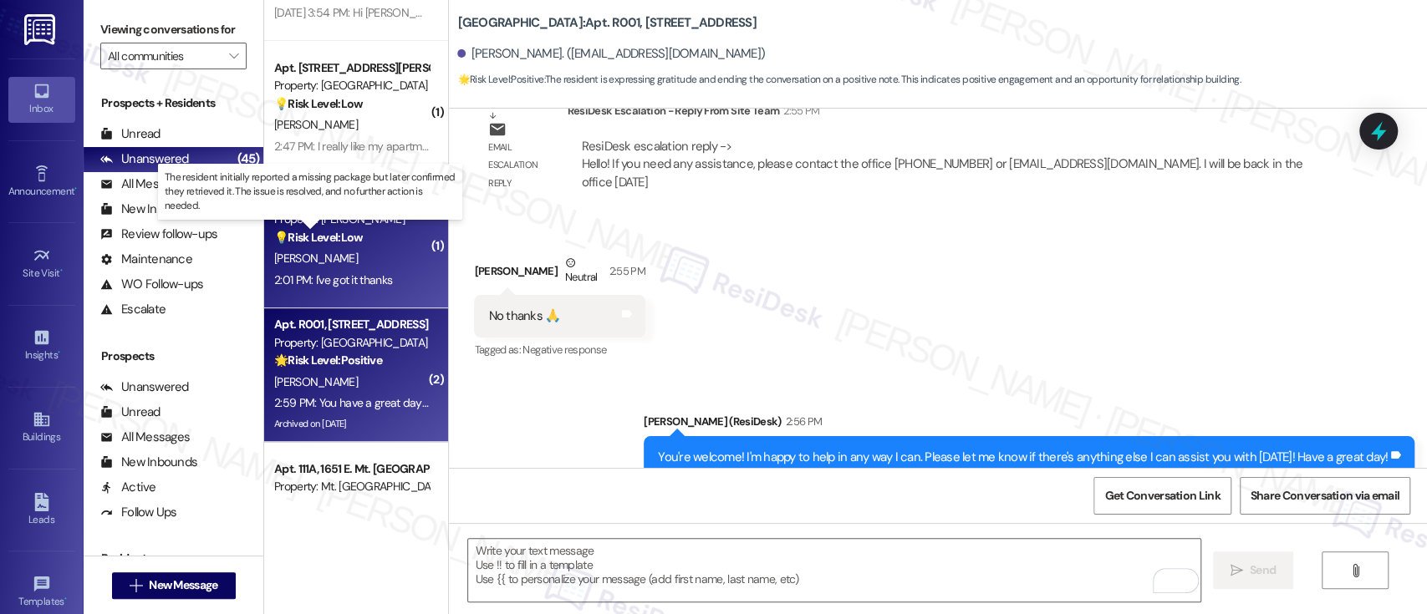
click at [319, 235] on strong "💡 Risk Level: Low" at bounding box center [318, 237] width 89 height 15
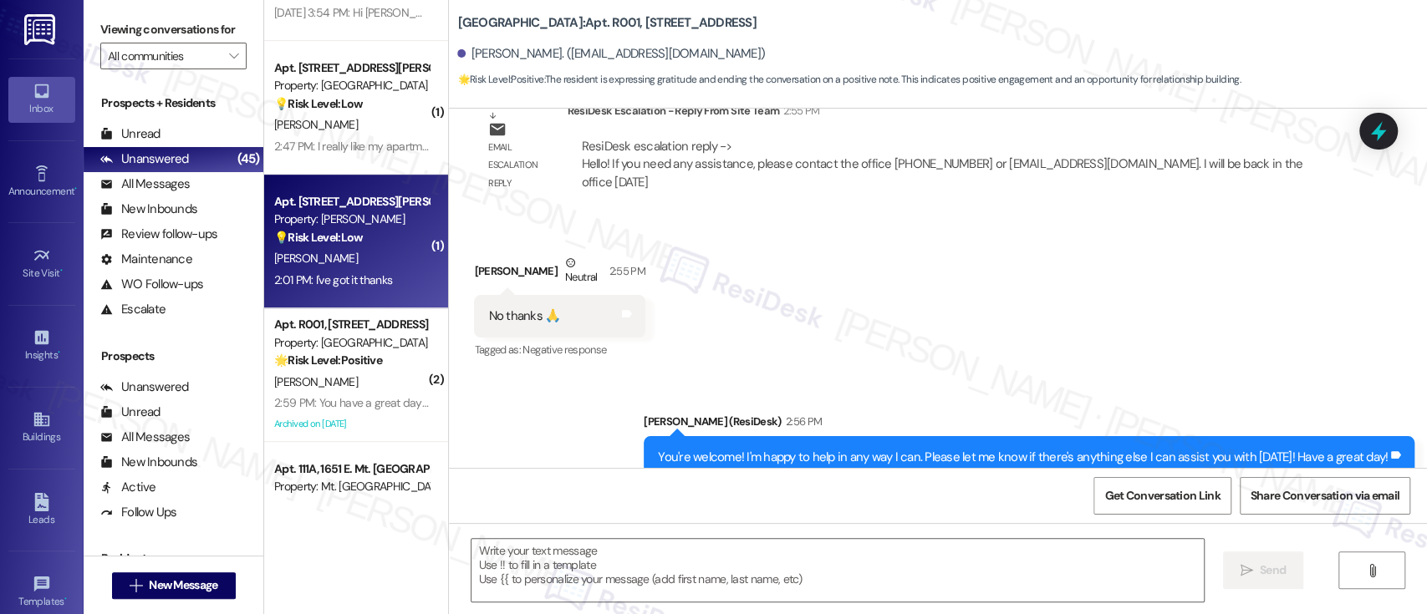
type textarea "Fetching suggested responses. Please feel free to read through the conversation…"
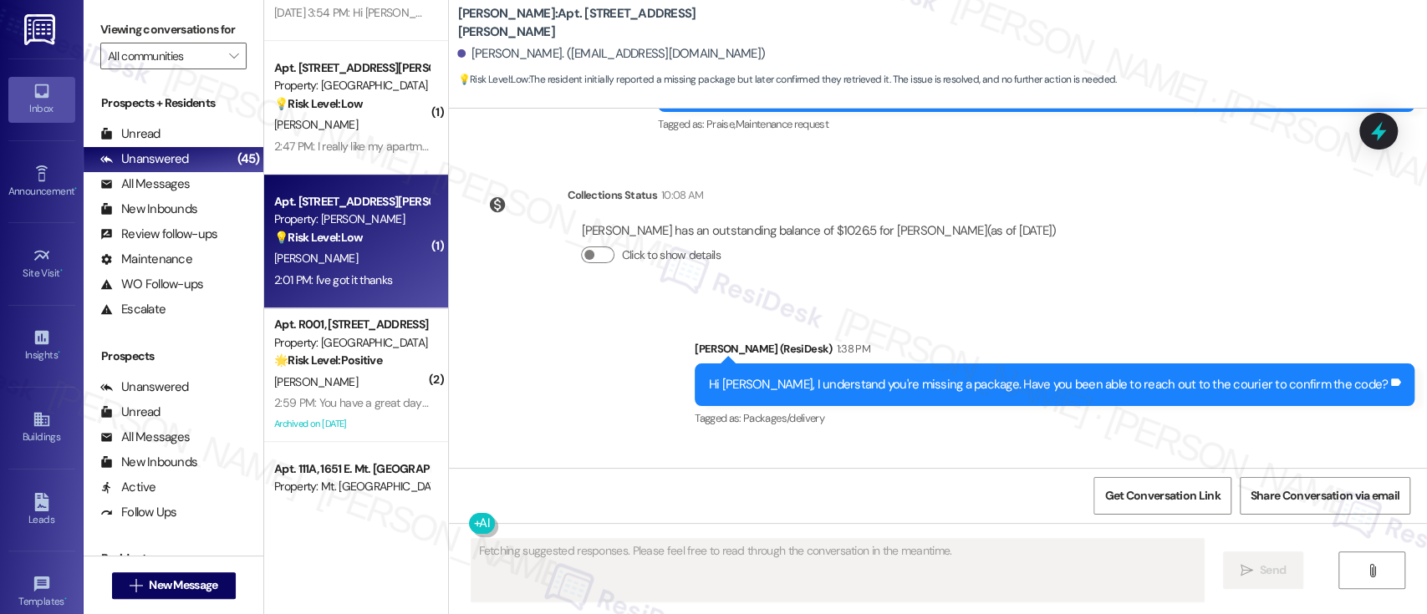
scroll to position [4148, 0]
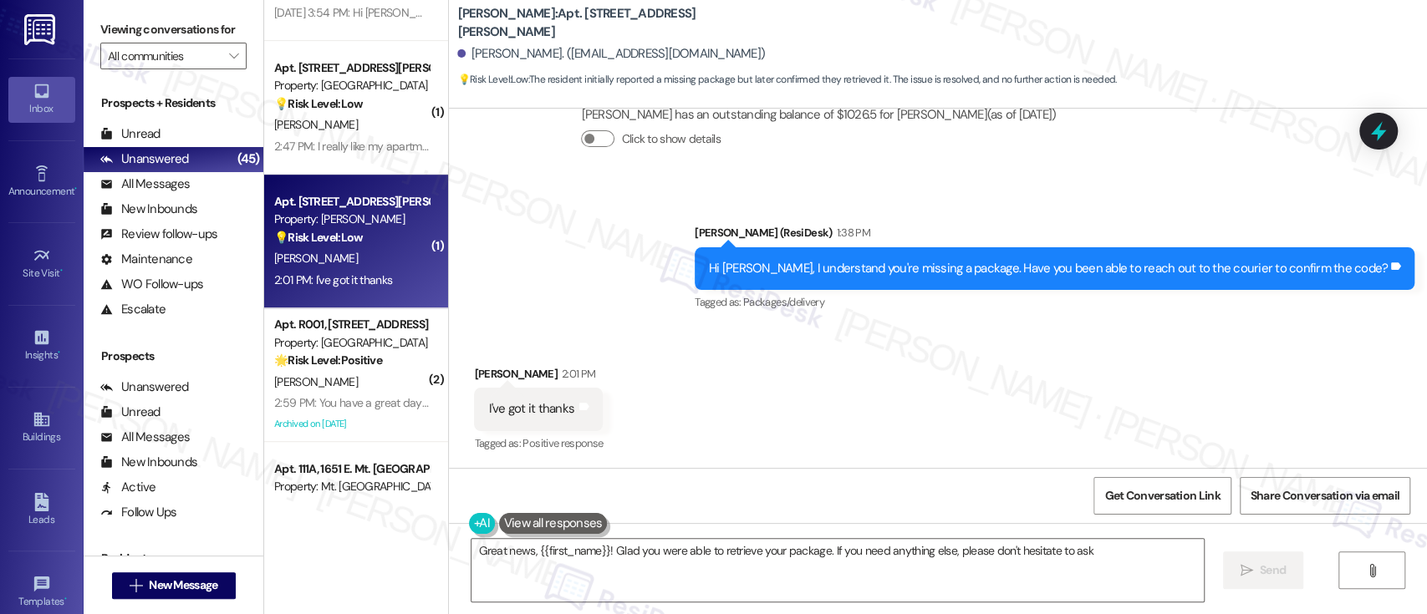
type textarea "Great news, {{first_name}}! Glad you were able to retrieve your package. If you…"
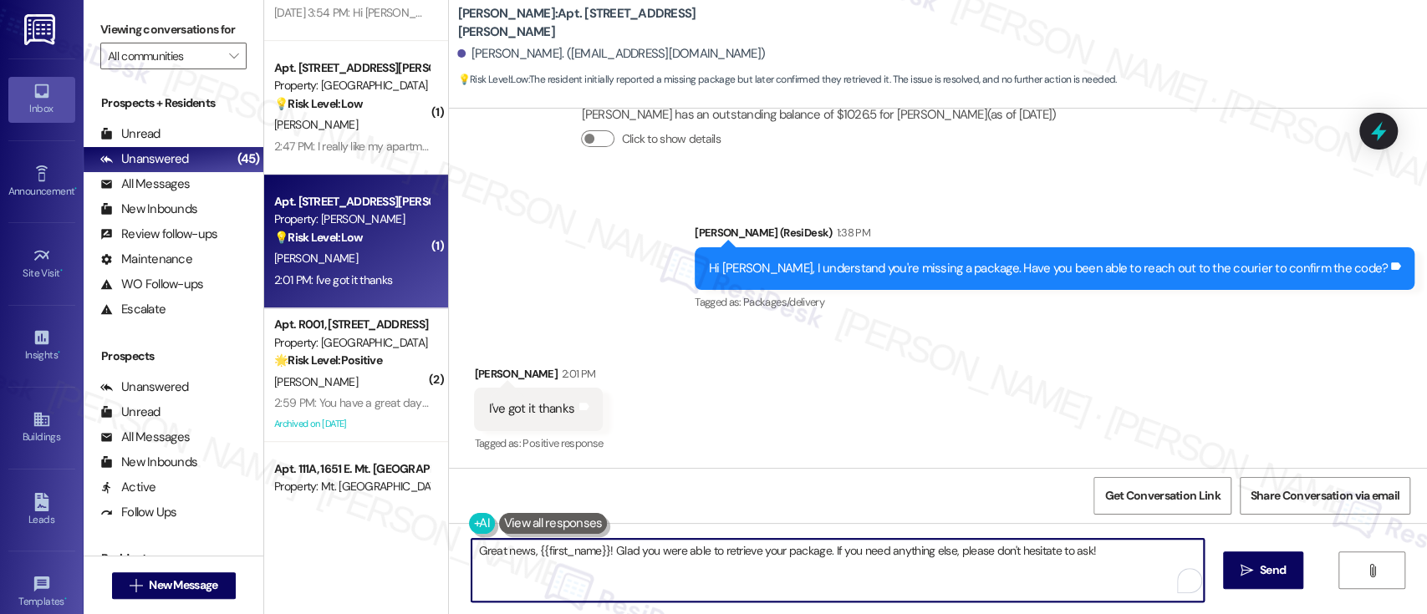
click at [1091, 582] on textarea "Great news, {{first_name}}! Glad you were able to retrieve your package. If you…" at bounding box center [838, 570] width 732 height 63
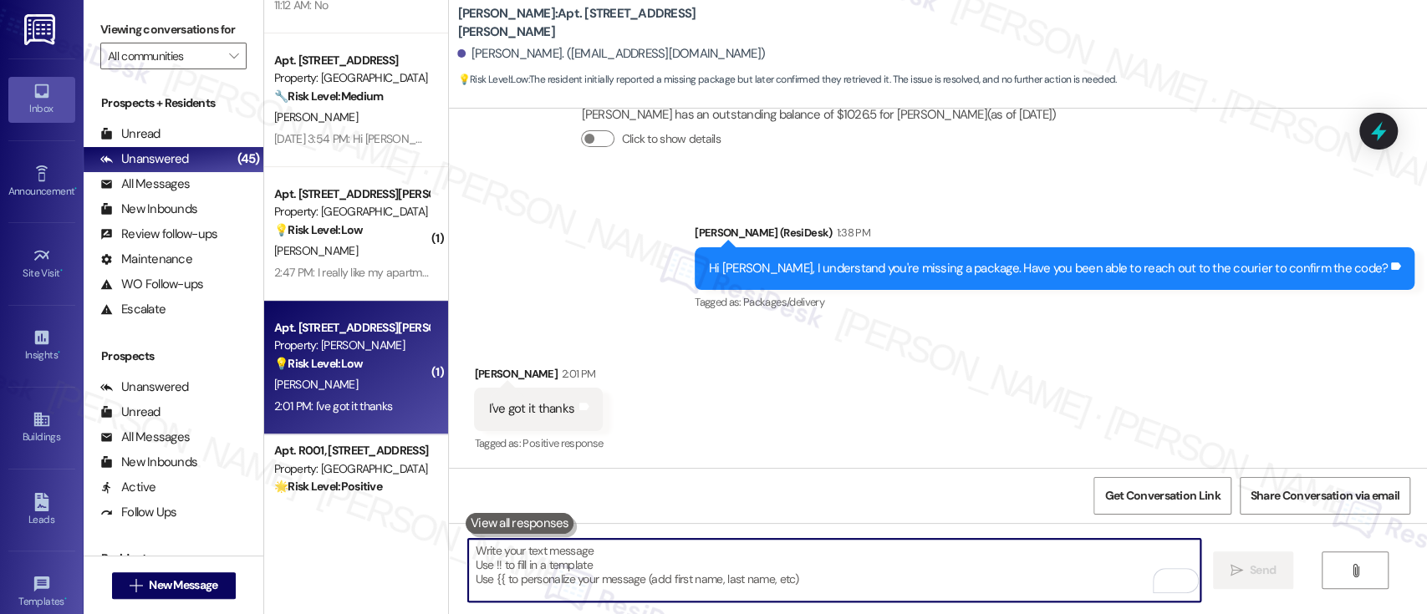
scroll to position [4621, 0]
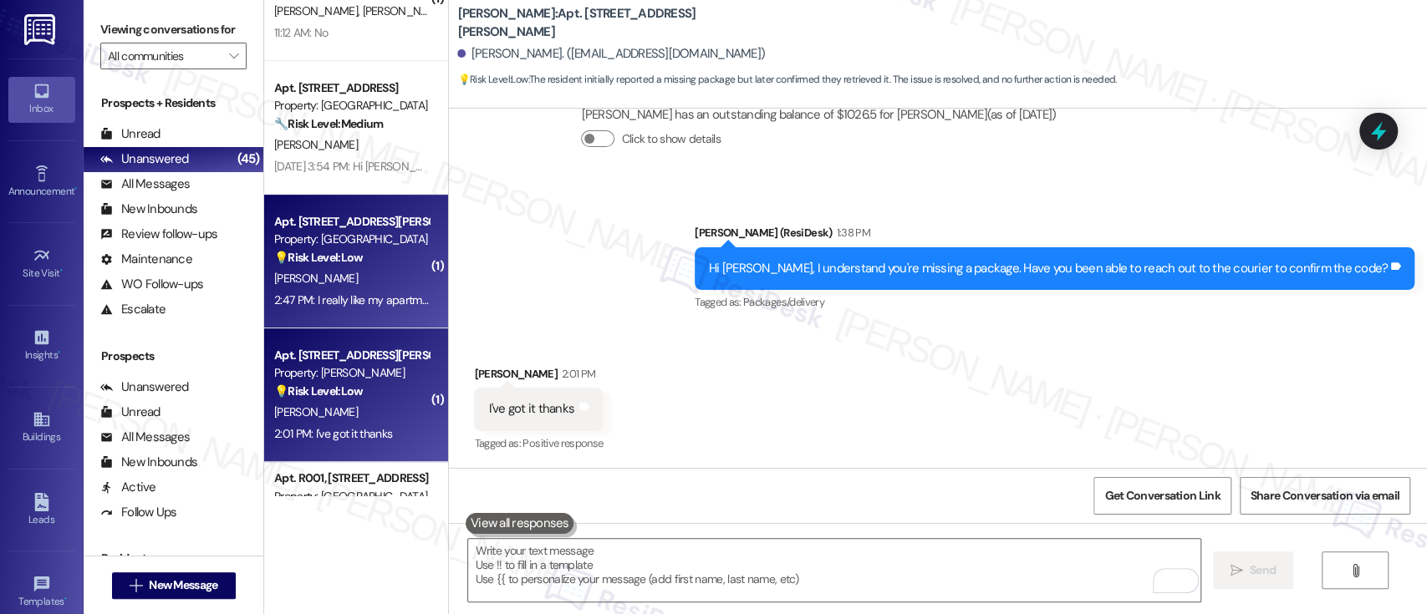
click at [354, 278] on div "[PERSON_NAME]" at bounding box center [352, 278] width 158 height 21
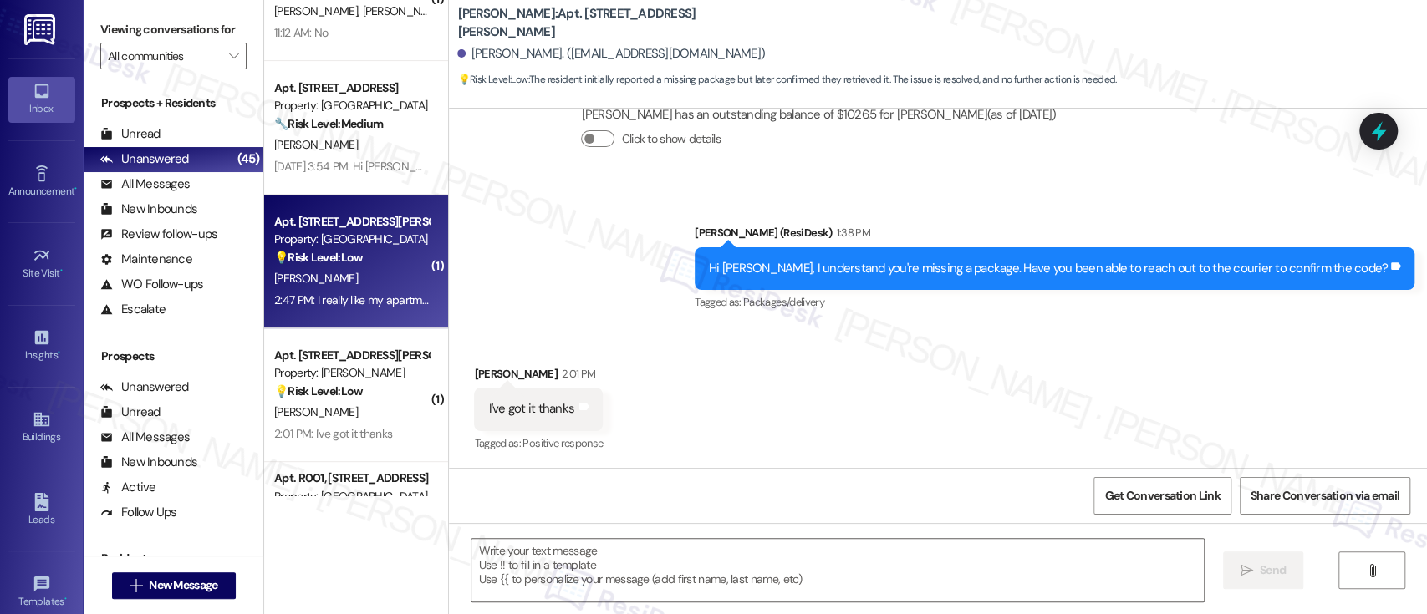
type textarea "Fetching suggested responses. Please feel free to read through the conversation…"
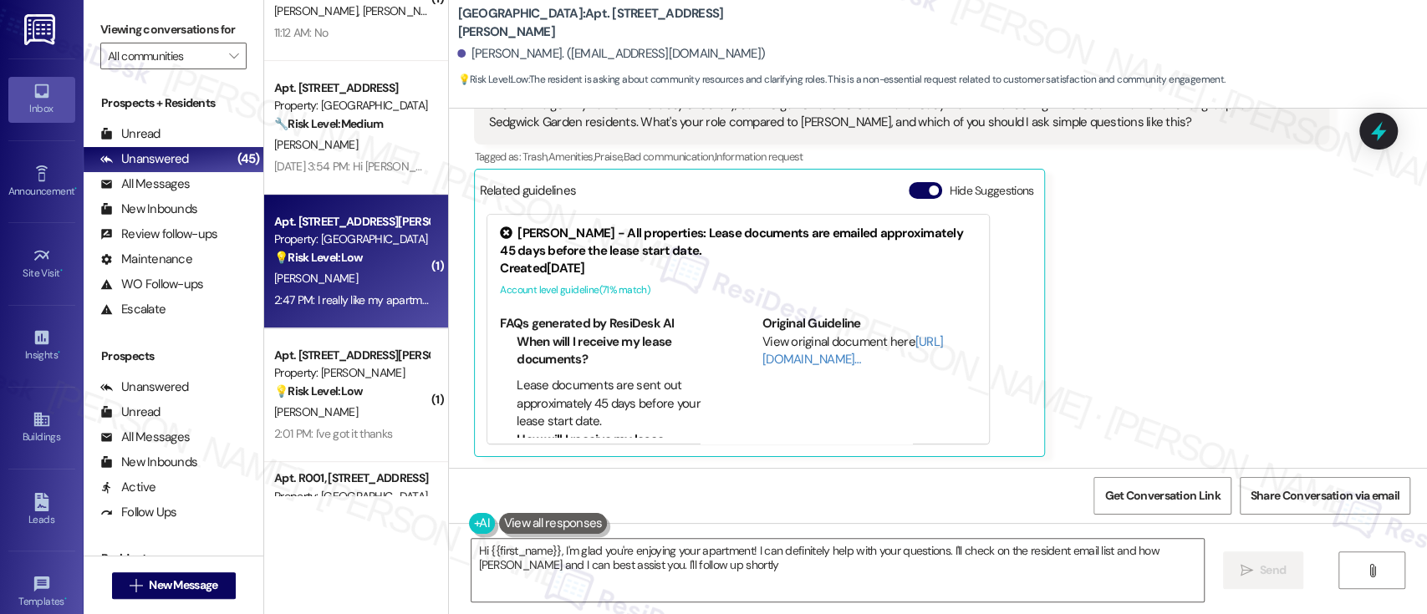
type textarea "Hi {{first_name}}, I'm glad you're enjoying your apartment! I can definitely he…"
click at [929, 191] on span "button" at bounding box center [934, 189] width 10 height 10
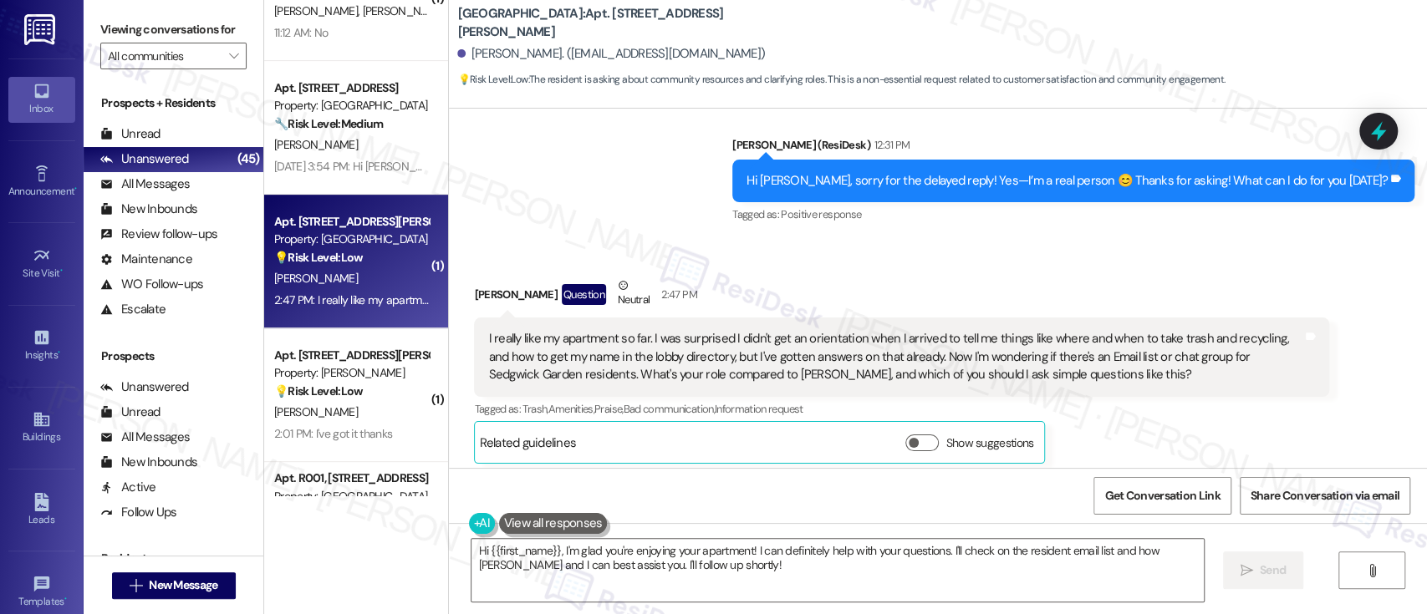
scroll to position [889, 0]
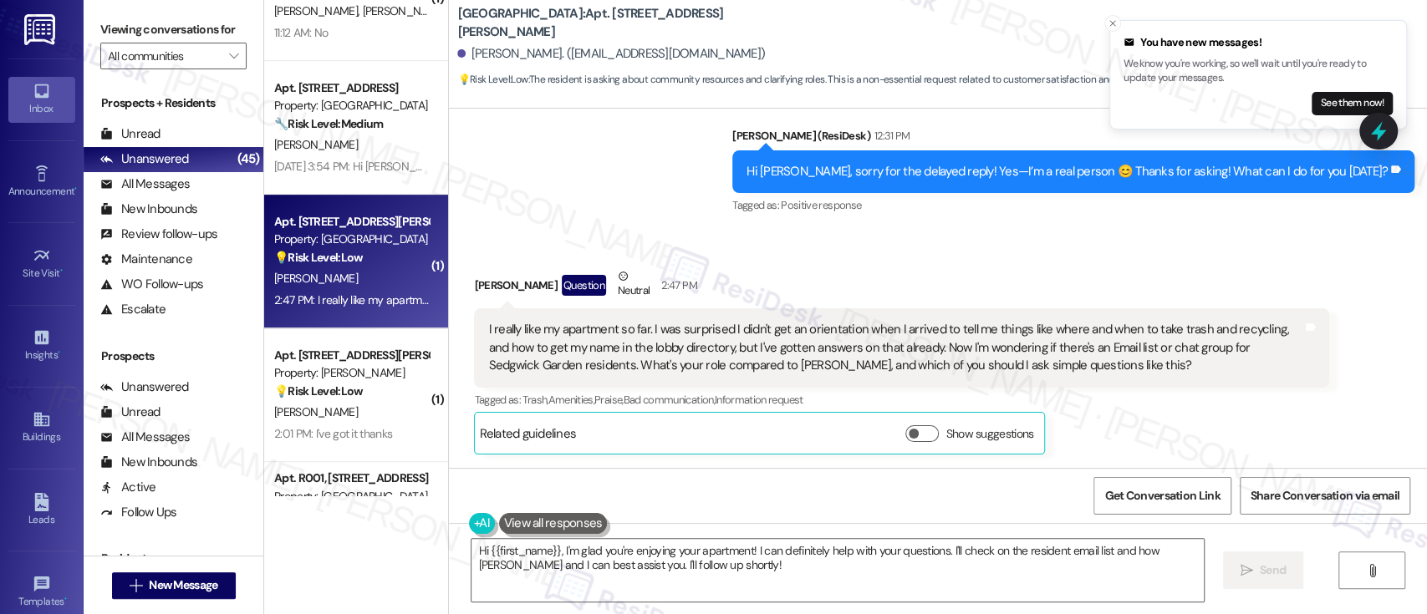
click at [1185, 425] on div "[PERSON_NAME] Question Neutral 2:47 PM I really like my apartment so far. I was…" at bounding box center [901, 361] width 855 height 187
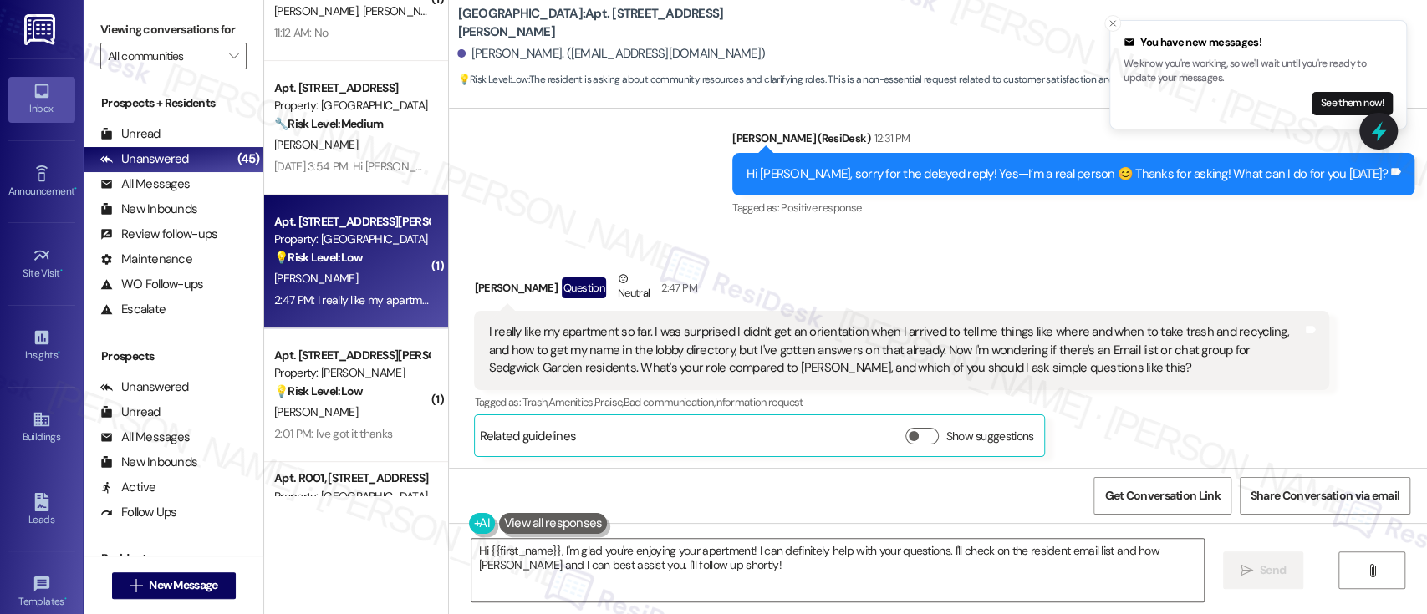
click at [1304, 425] on div "David Mosenkis Question Neutral 2:47 PM I really like my apartment so far. I wa…" at bounding box center [901, 363] width 855 height 187
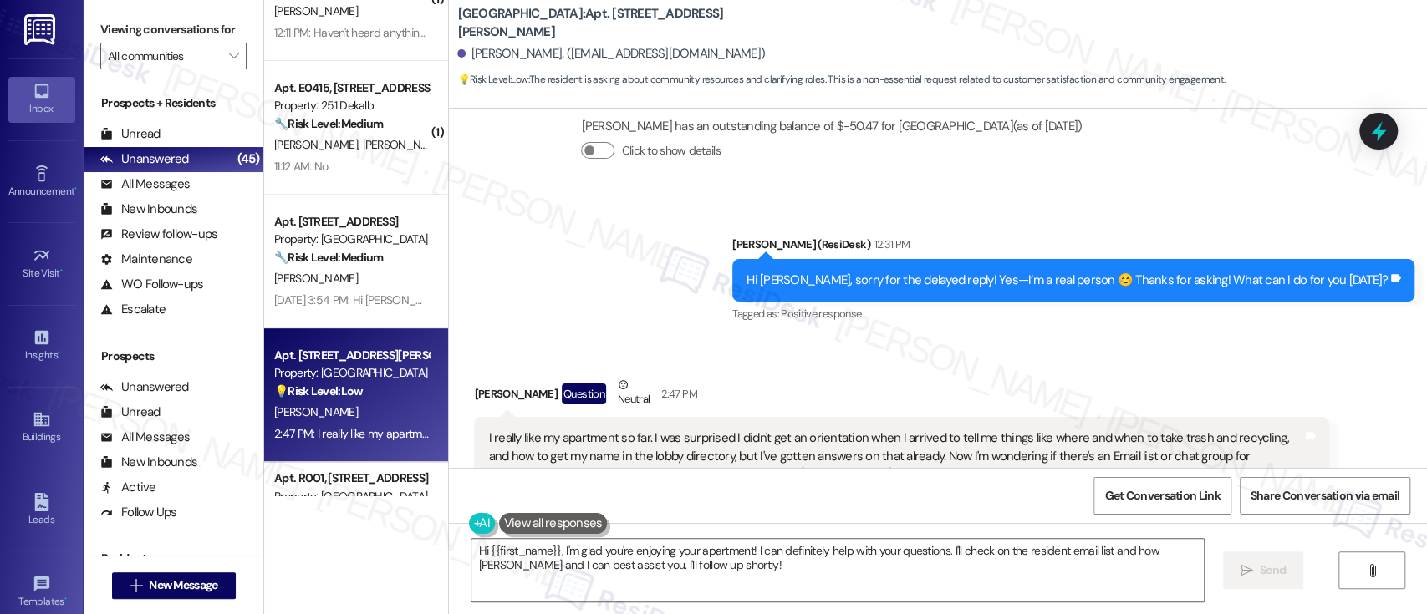
scroll to position [889, 0]
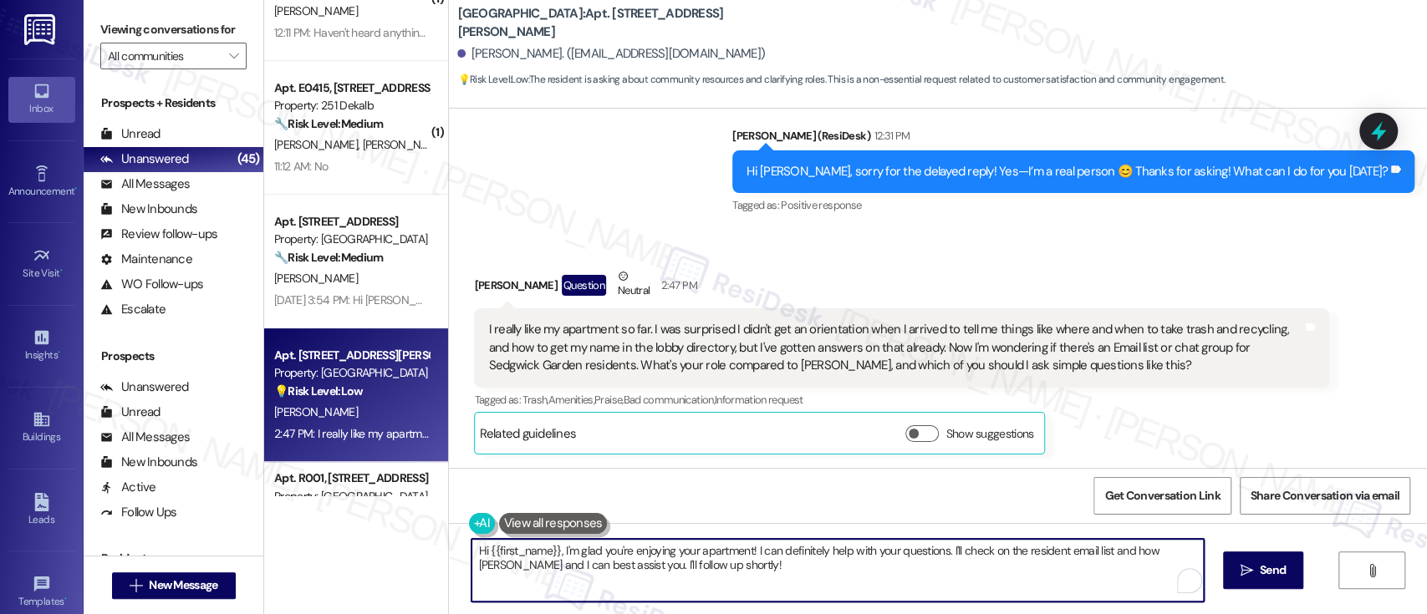
click at [748, 550] on textarea "Hi {{first_name}}, I'm glad you're enjoying your apartment! I can definitely he…" at bounding box center [838, 570] width 732 height 63
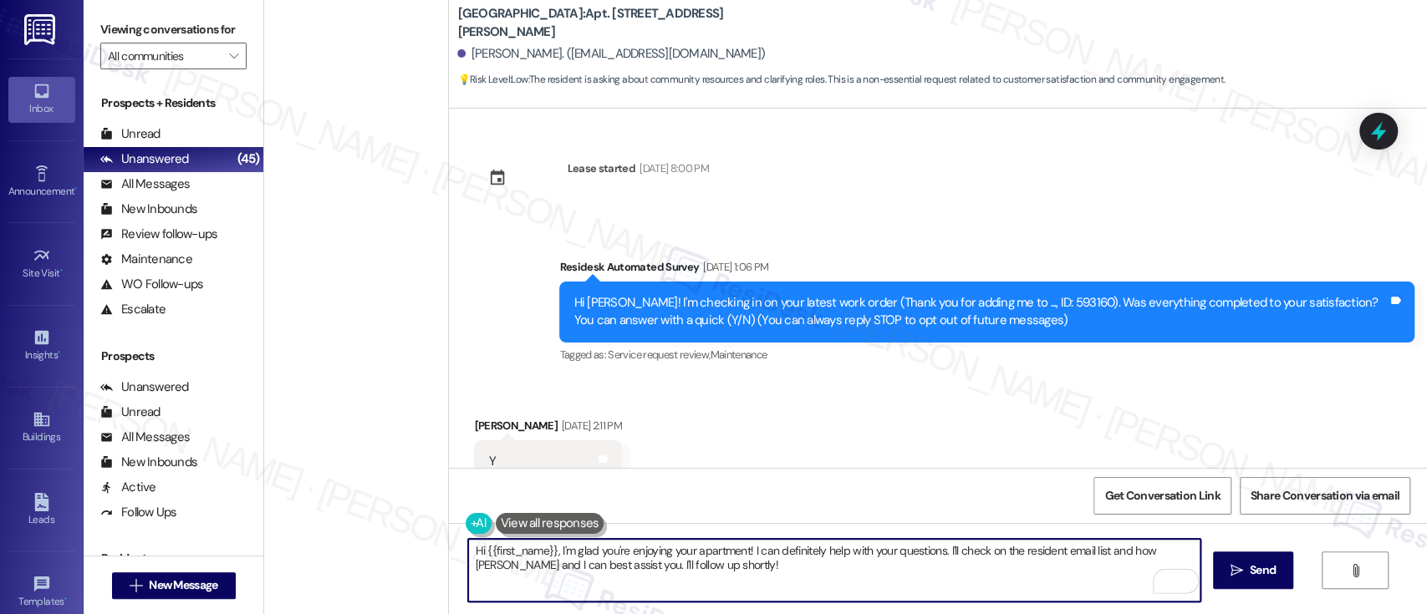
scroll to position [889, 0]
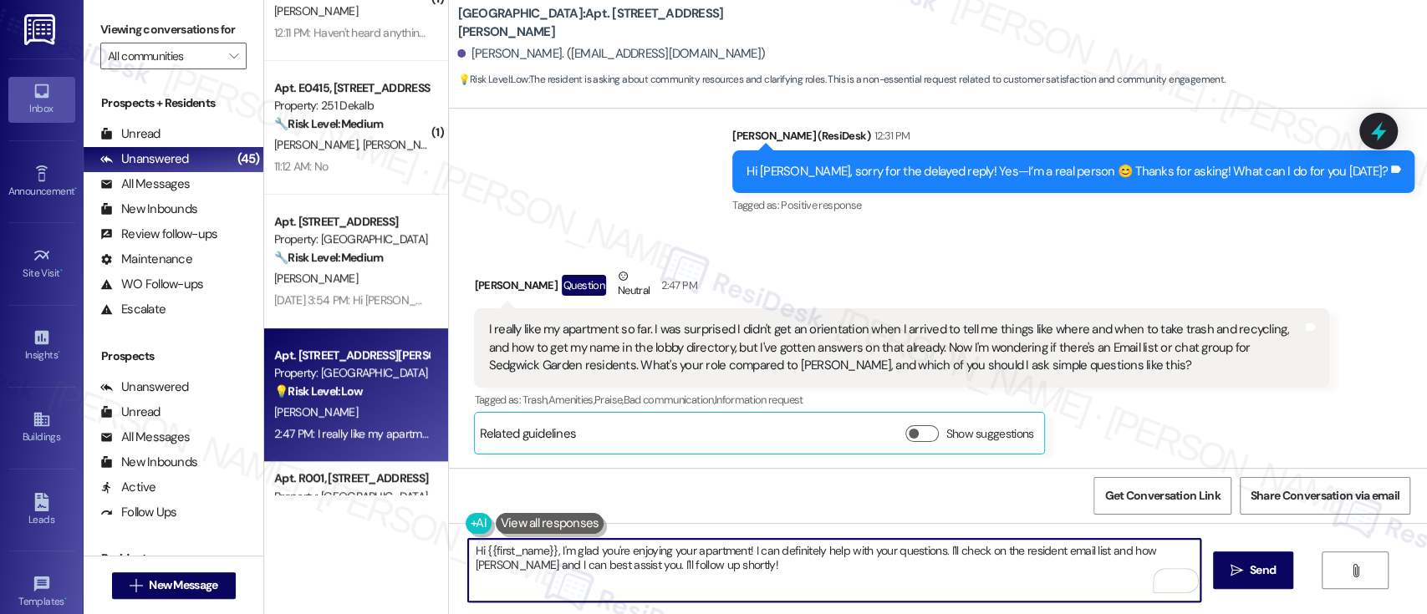
click at [952, 553] on textarea "Hi {{first_name}}, I'm glad you're enjoying your apartment! I can definitely he…" at bounding box center [834, 570] width 732 height 63
click at [859, 548] on textarea "Hi {{first_name}}, I'm glad you're enjoying your apartment! I'm happy to check …" at bounding box center [834, 570] width 732 height 63
click at [1005, 552] on textarea "Hi {{first_name}}, I'm glad you're enjoying your apartment! I'm happy to check …" at bounding box center [834, 570] width 732 height 63
click at [721, 579] on textarea "Hi {{first_name}}, I'm glad you're enjoying your apartment! I'm happy to check …" at bounding box center [834, 570] width 732 height 63
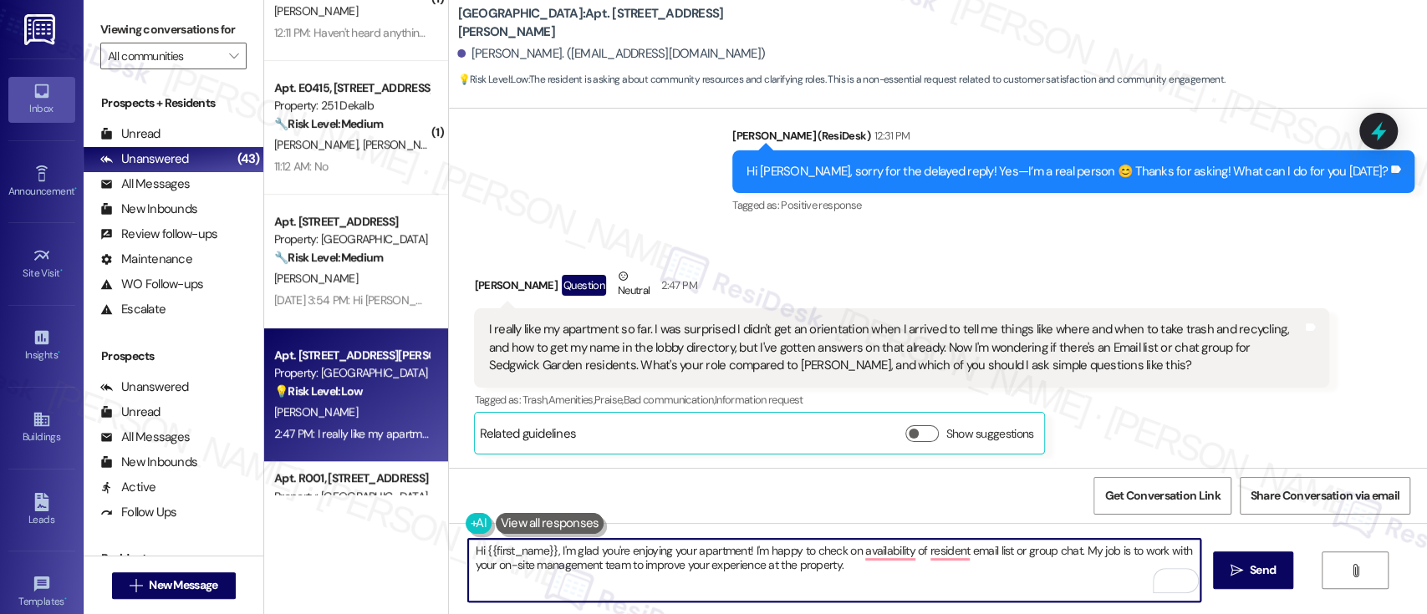
click at [874, 570] on textarea "Hi {{first_name}}, I'm glad you're enjoying your apartment! I'm happy to check …" at bounding box center [834, 570] width 732 height 63
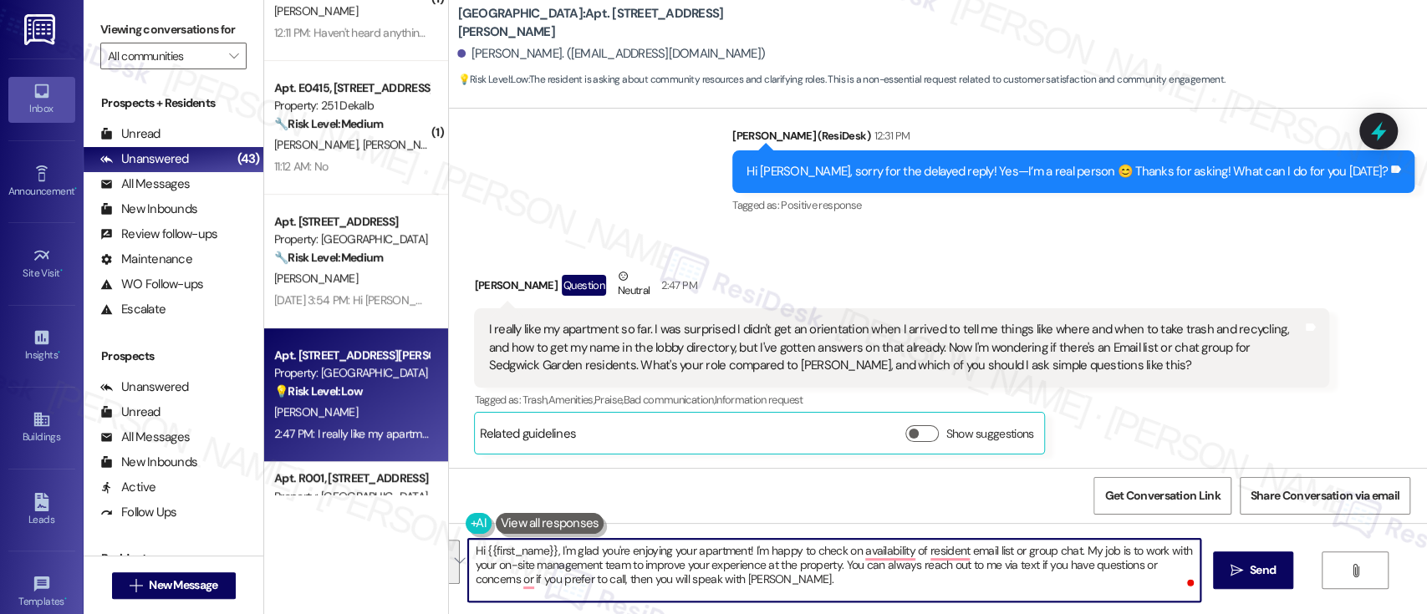
paste textarea "I’m so glad to hear you’re enjoying your apartment! I’d be happy to check on th…"
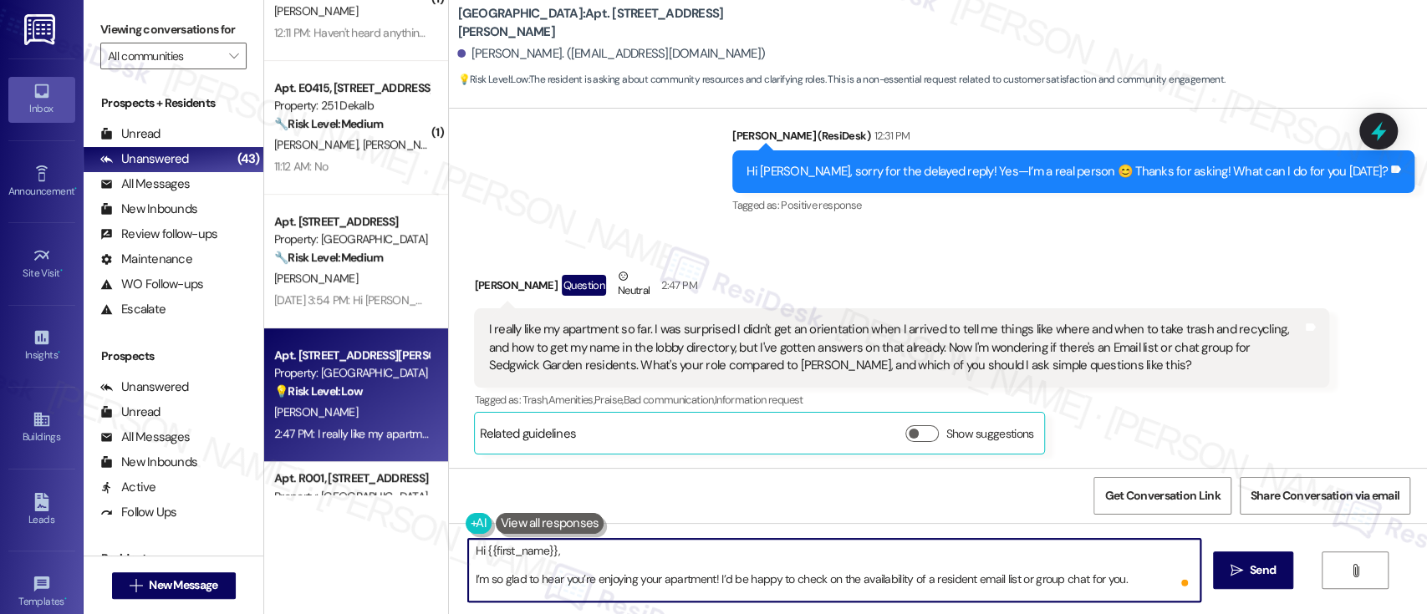
scroll to position [0, 0]
drag, startPoint x: 549, startPoint y: 556, endPoint x: 293, endPoint y: 535, distance: 257.5
click at [293, 535] on div "( 1 ) Apt. D102, [STREET_ADDRESS][PERSON_NAME] Property: 450 Green Apartments 🔧…" at bounding box center [845, 307] width 1163 height 614
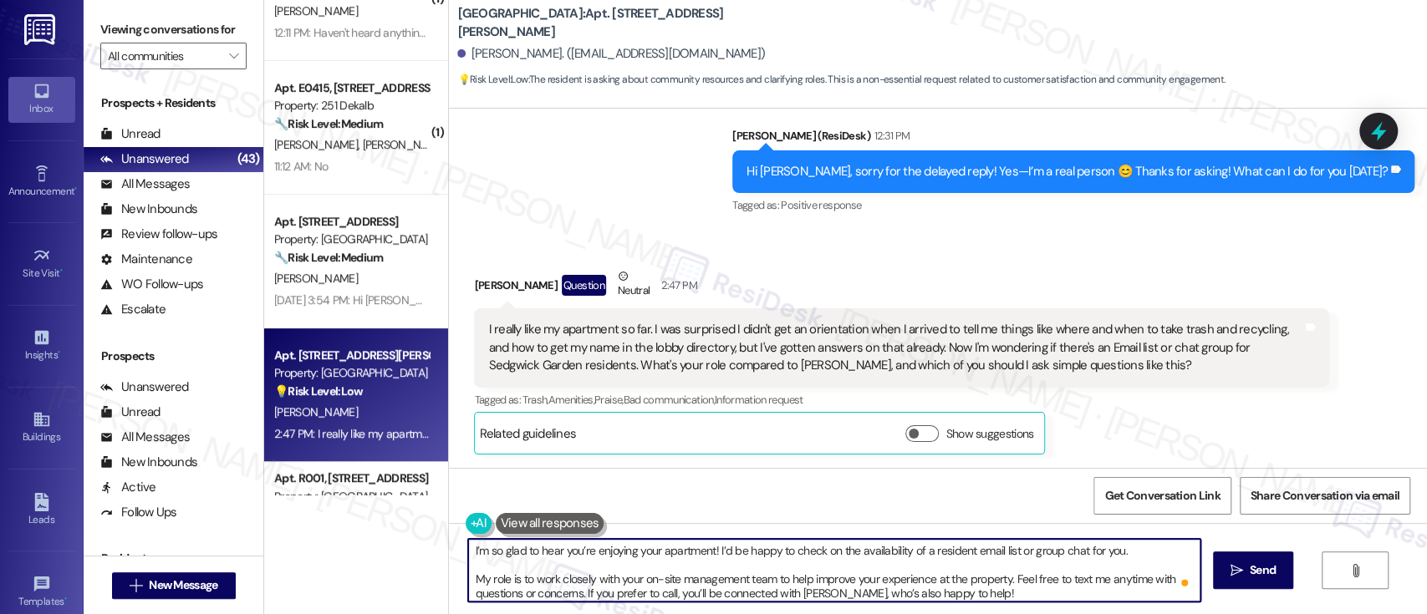
click at [468, 580] on textarea "I’m so glad to hear you’re enjoying your apartment! I’d be happy to check on th…" at bounding box center [834, 570] width 732 height 63
type textarea "I’m so glad to hear you’re enjoying your apartment! I’d be happy to check on th…"
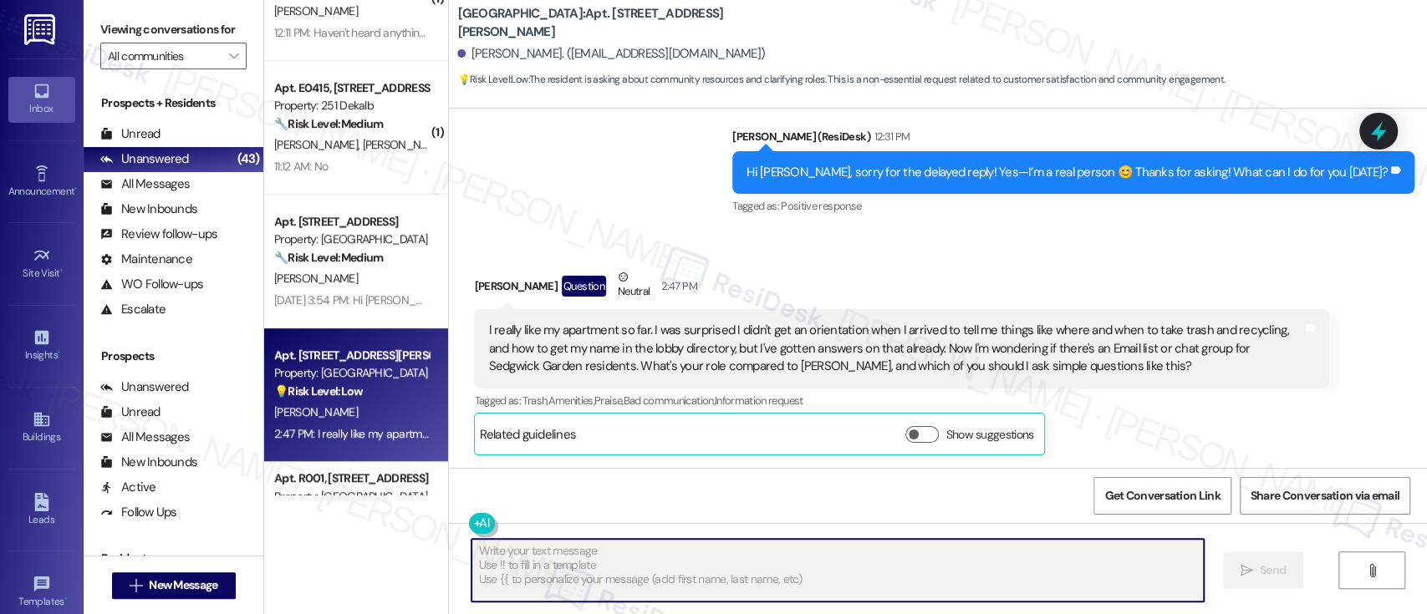
scroll to position [1005, 0]
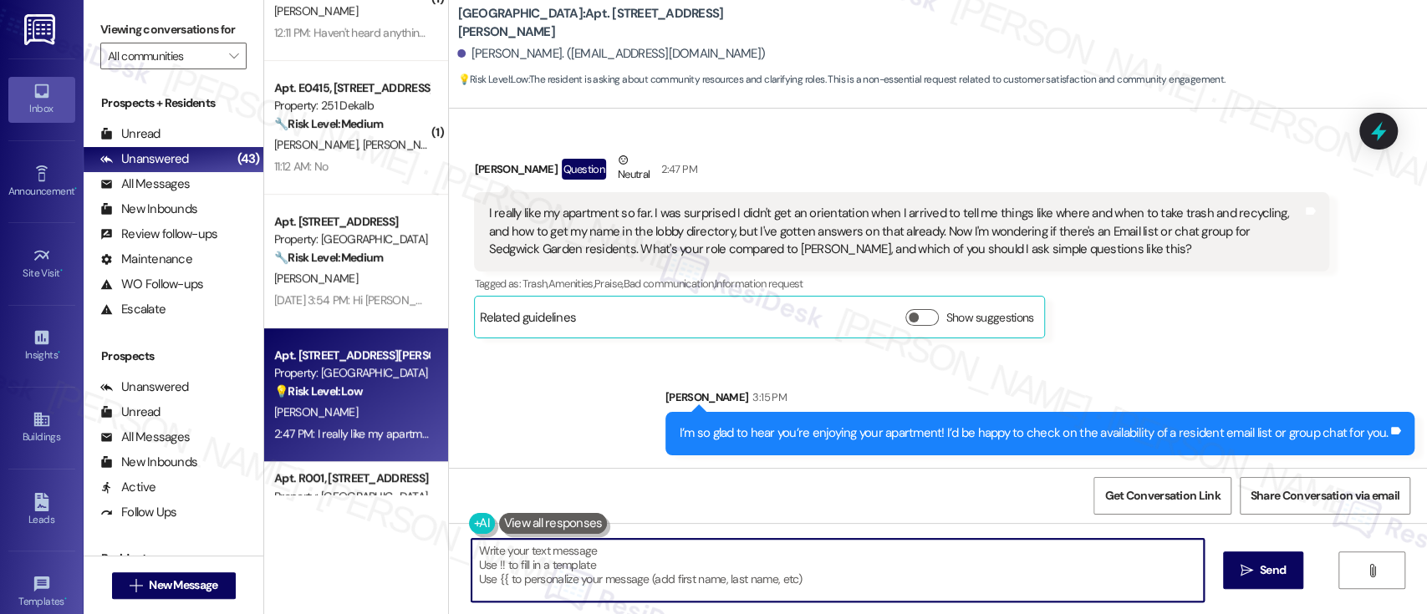
click at [1237, 360] on div "Sent via SMS [PERSON_NAME] 3:15 PM I’m so glad to hear you’re enjoying your apa…" at bounding box center [938, 409] width 978 height 116
drag, startPoint x: 824, startPoint y: 584, endPoint x: 166, endPoint y: 485, distance: 665.4
click at [166, 485] on div "Viewing conversations for All communities  Prospects + Residents Unread (0) Un…" at bounding box center [755, 307] width 1343 height 614
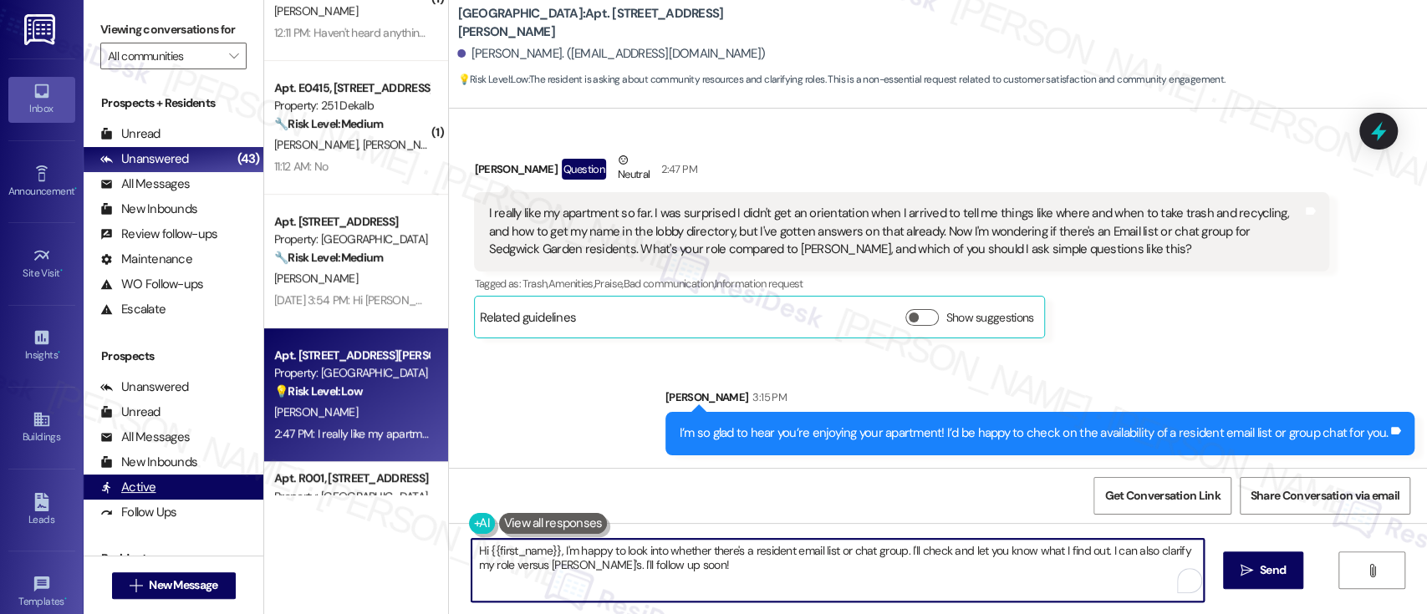
paste textarea "My role is to work closely with your on-site management team to help improve yo…"
type textarea "My role is to work closely with your on-site management team to help improve yo…"
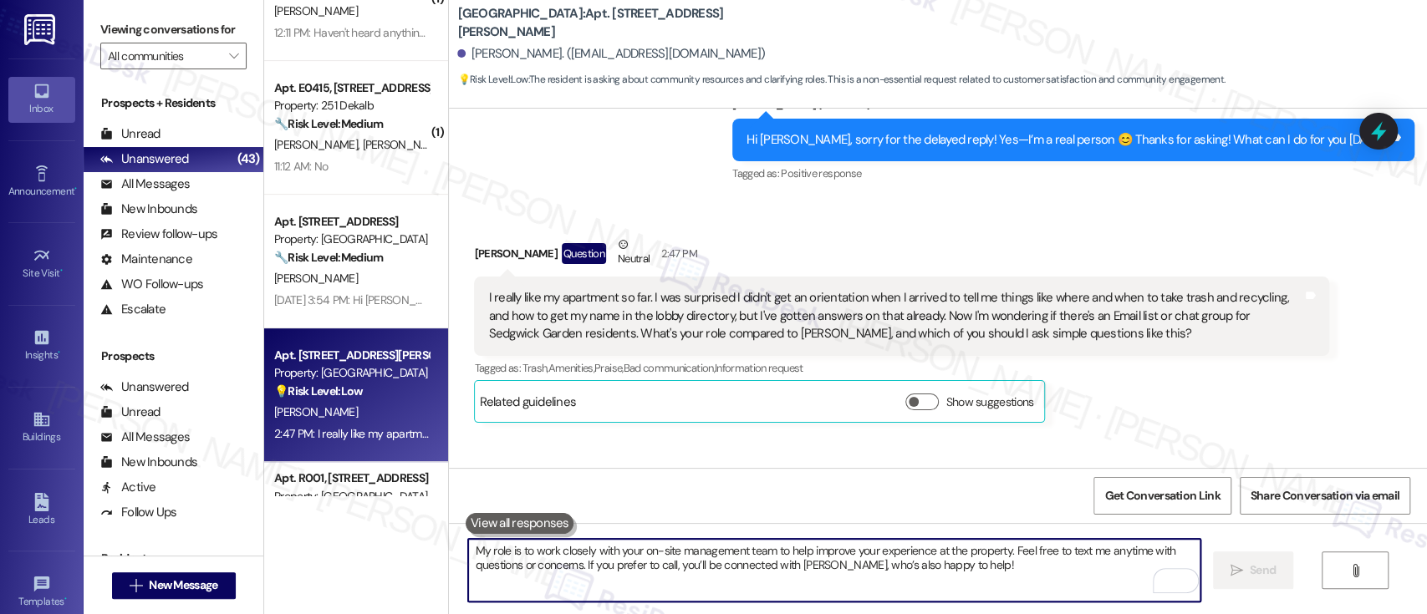
scroll to position [888, 0]
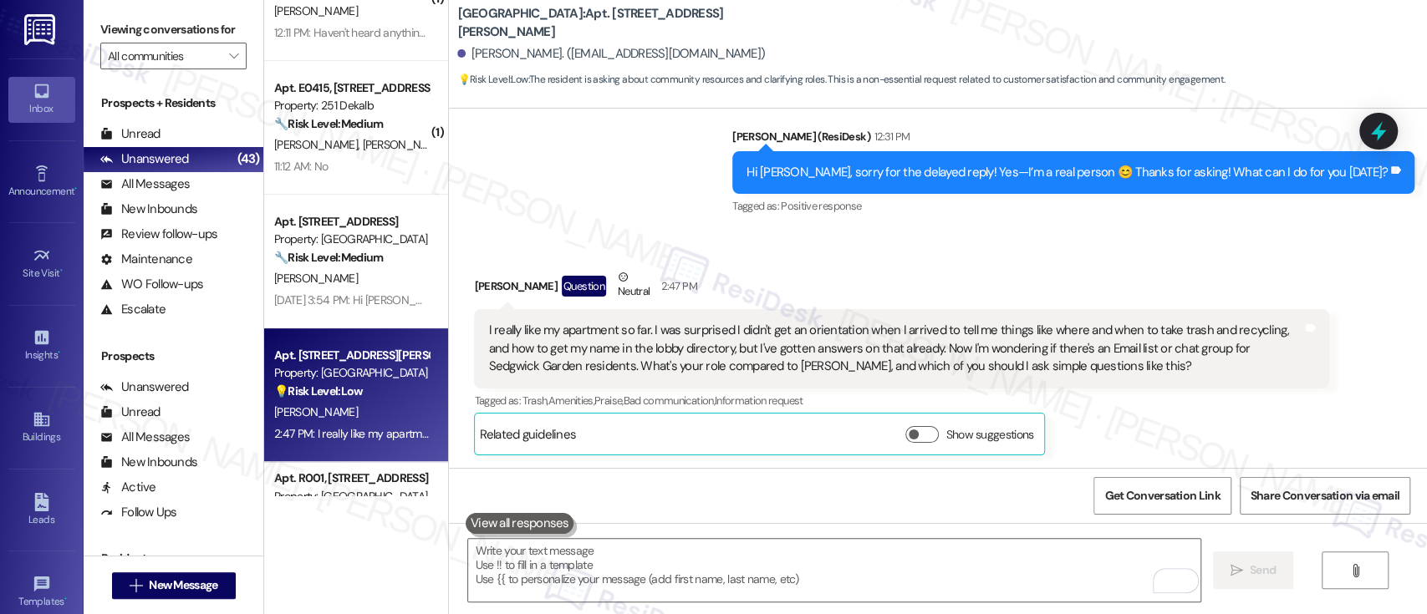
drag, startPoint x: 1176, startPoint y: 428, endPoint x: 1203, endPoint y: 426, distance: 26.9
click at [1202, 426] on div "[PERSON_NAME] Question Neutral 2:47 PM I really like my apartment so far. I was…" at bounding box center [901, 361] width 855 height 187
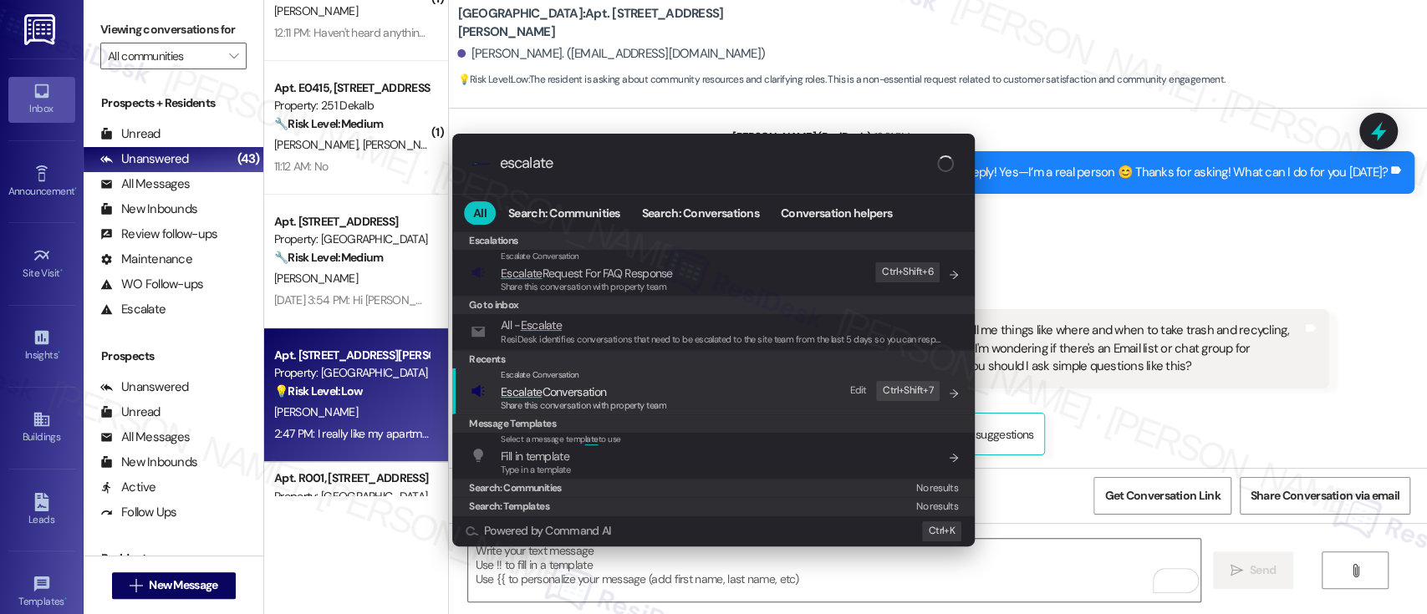
type input "escalate"
click at [647, 390] on span "Escalate Conversation" at bounding box center [584, 392] width 166 height 18
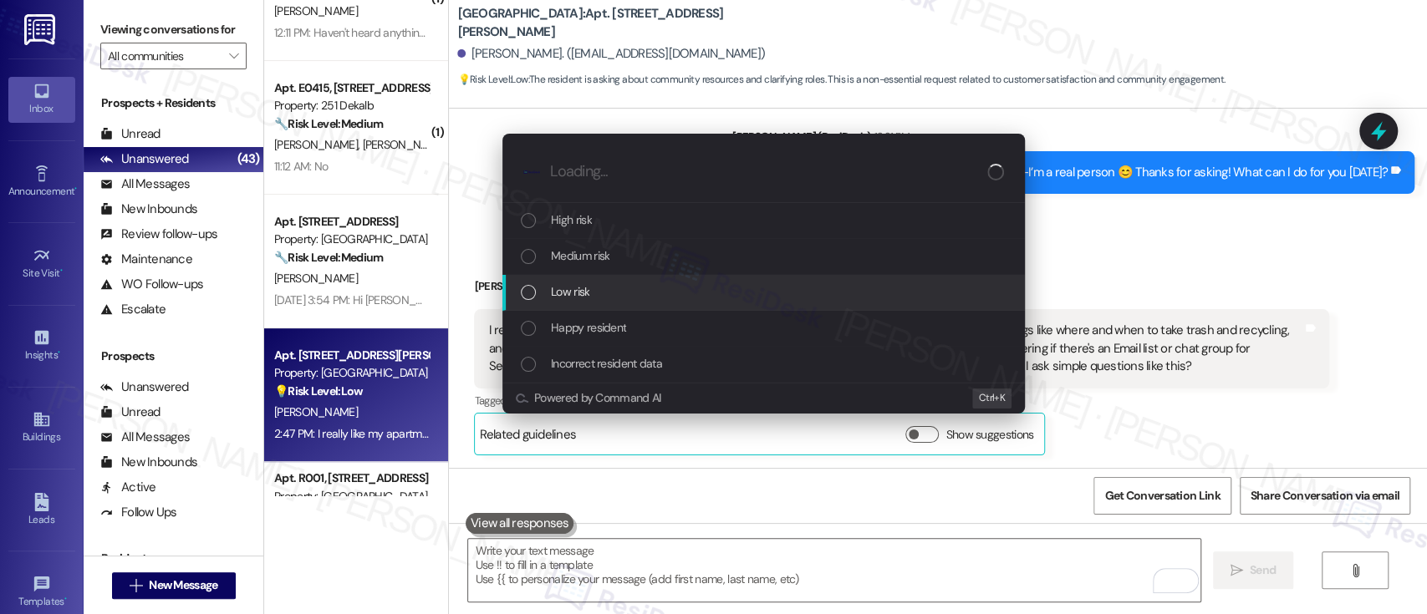
click at [635, 302] on div "Low risk" at bounding box center [763, 293] width 523 height 36
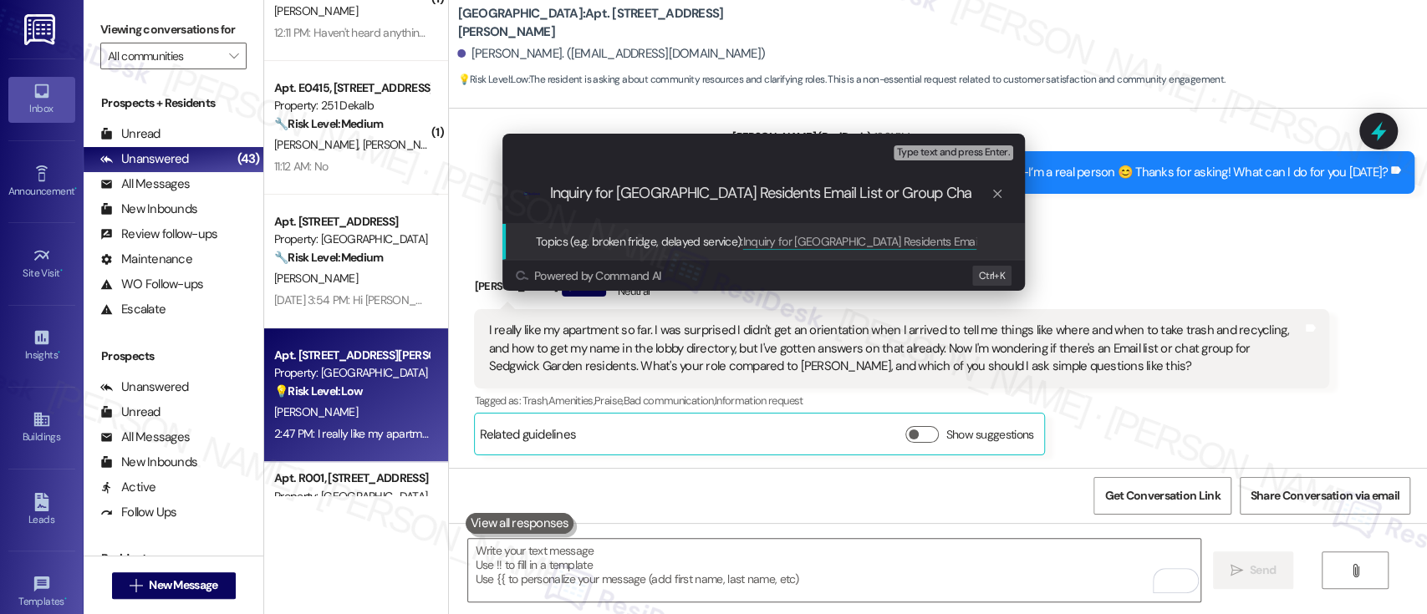
type input "Inquiry for [GEOGRAPHIC_DATA] Residents Email List or Group Chat"
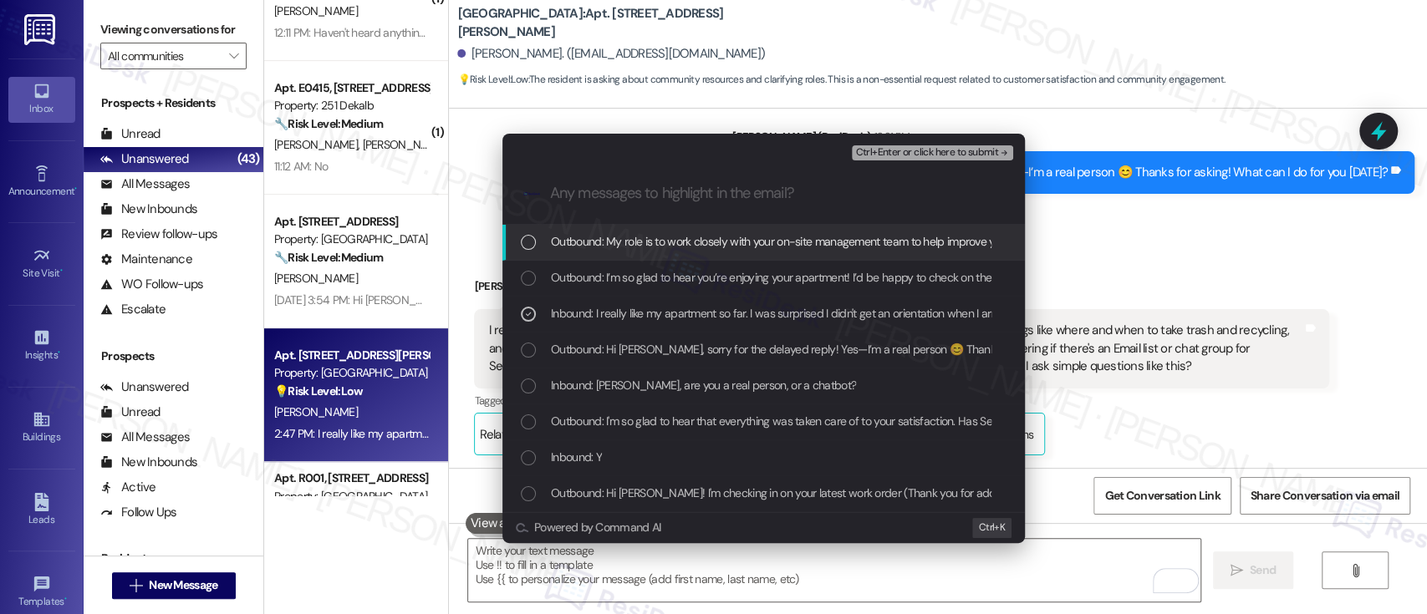
click at [925, 148] on span "Ctrl+Enter or click here to submit" at bounding box center [926, 153] width 143 height 12
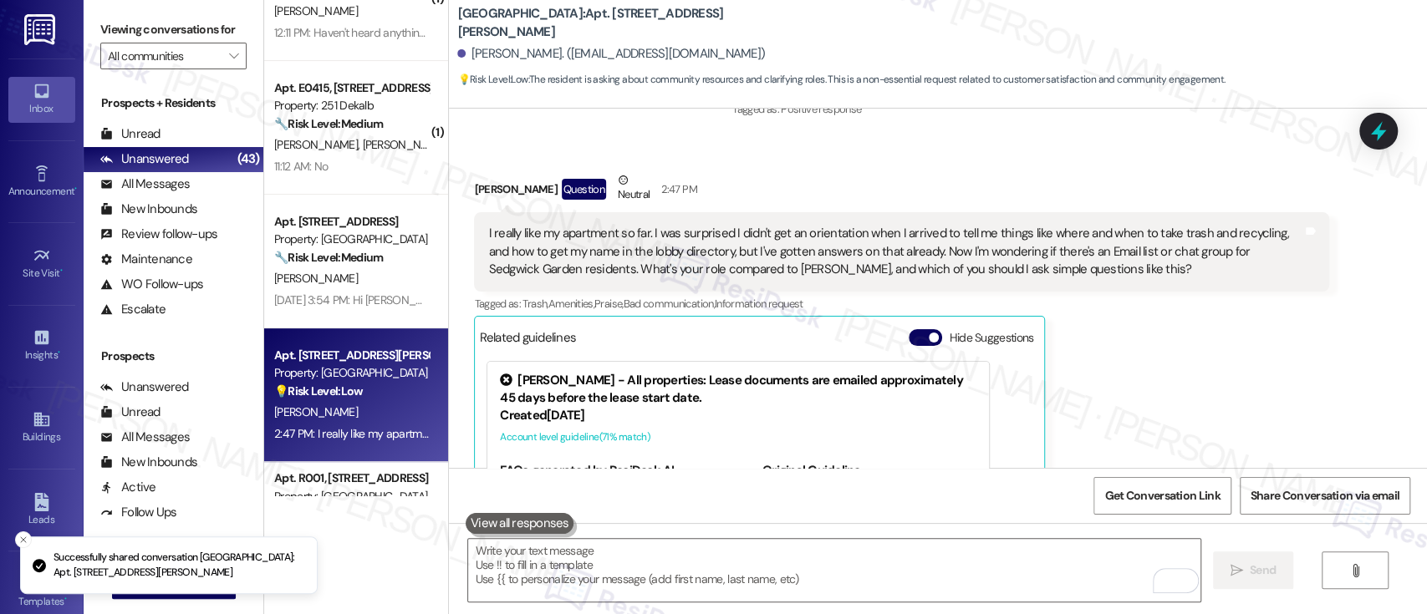
scroll to position [1134, 0]
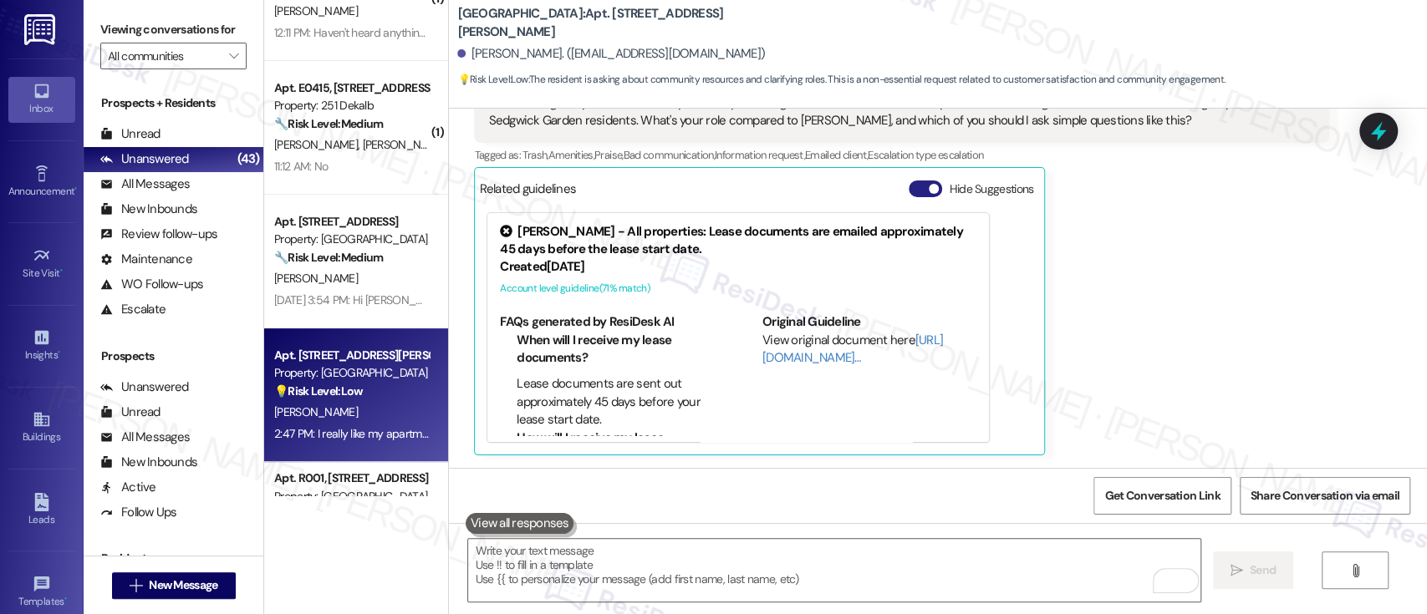
click at [909, 184] on button "Hide Suggestions" at bounding box center [925, 189] width 33 height 17
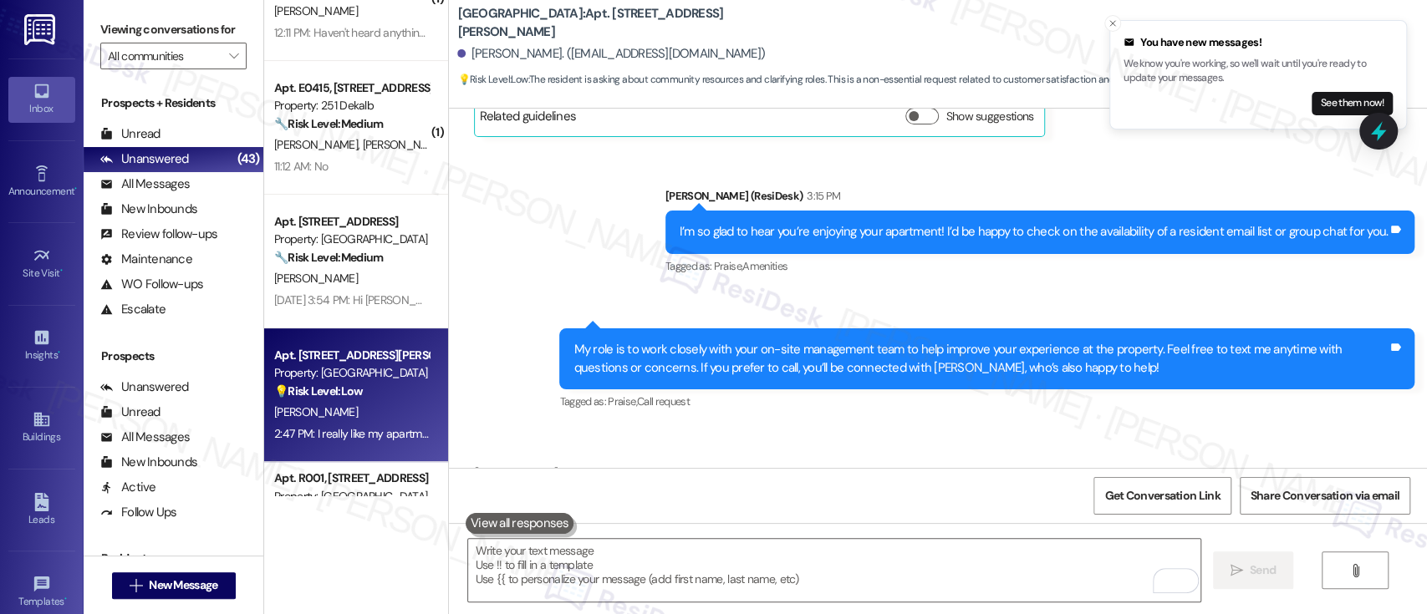
scroll to position [1281, 0]
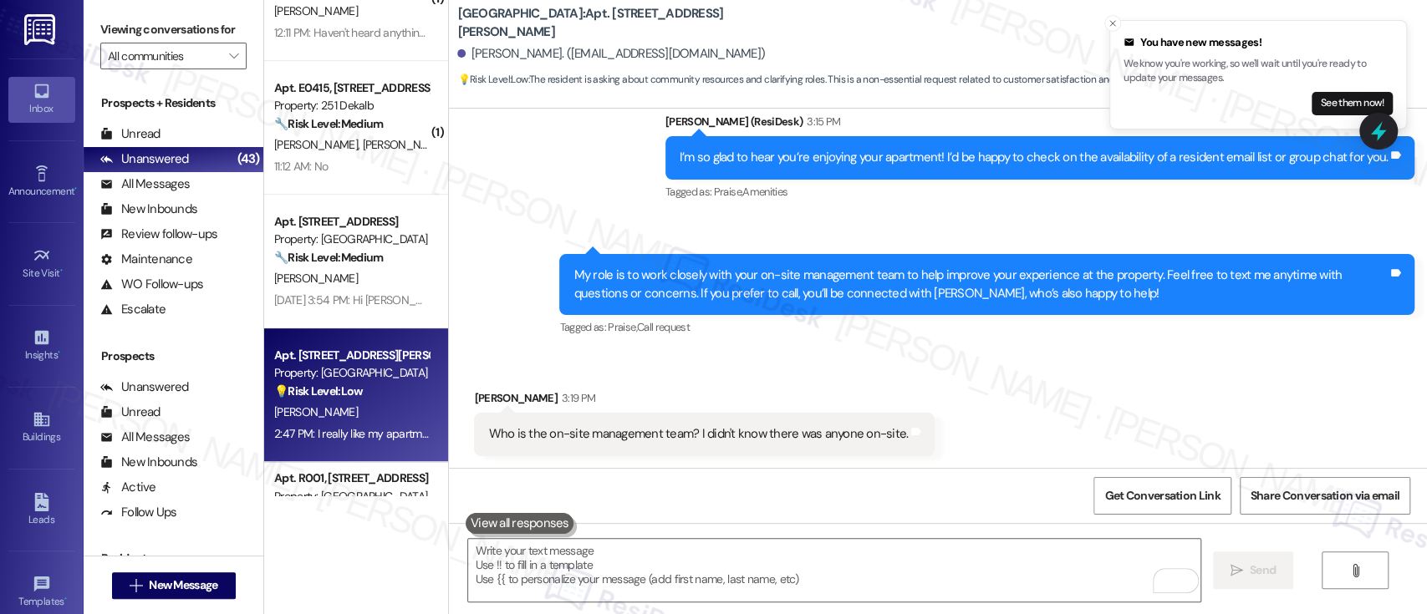
drag, startPoint x: 1113, startPoint y: 20, endPoint x: 1121, endPoint y: 41, distance: 22.5
click at [1112, 21] on icon "Close toast" at bounding box center [1113, 23] width 10 height 10
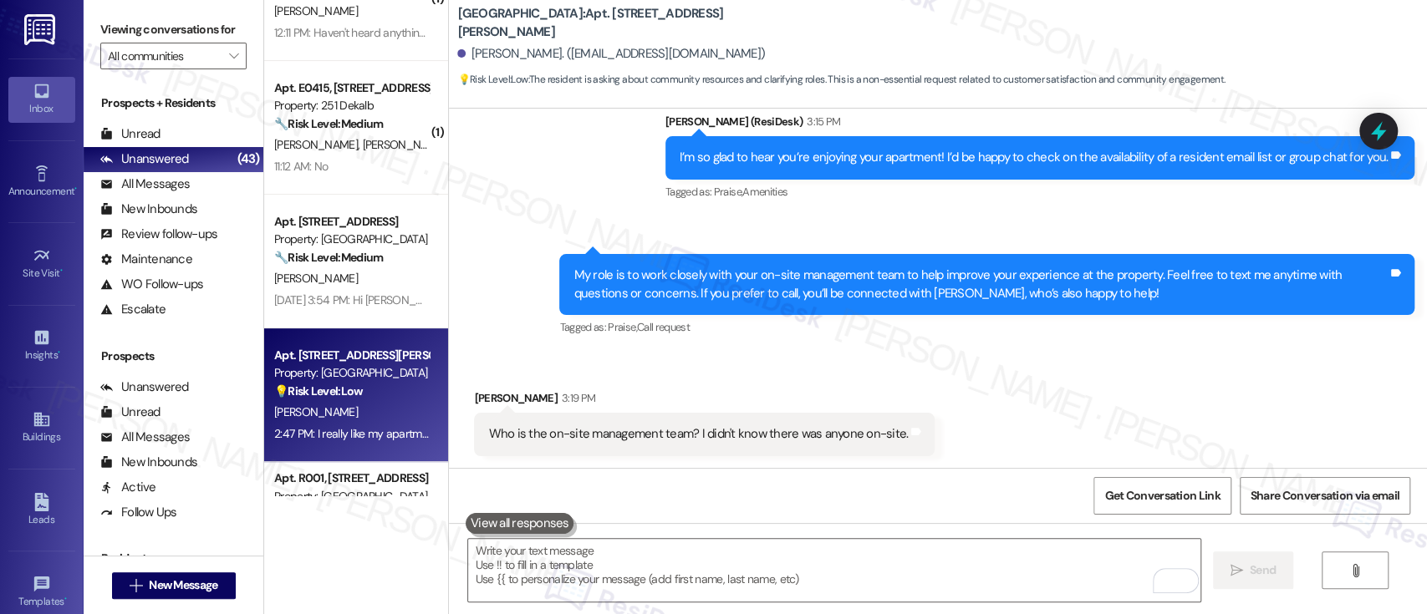
scroll to position [1282, 0]
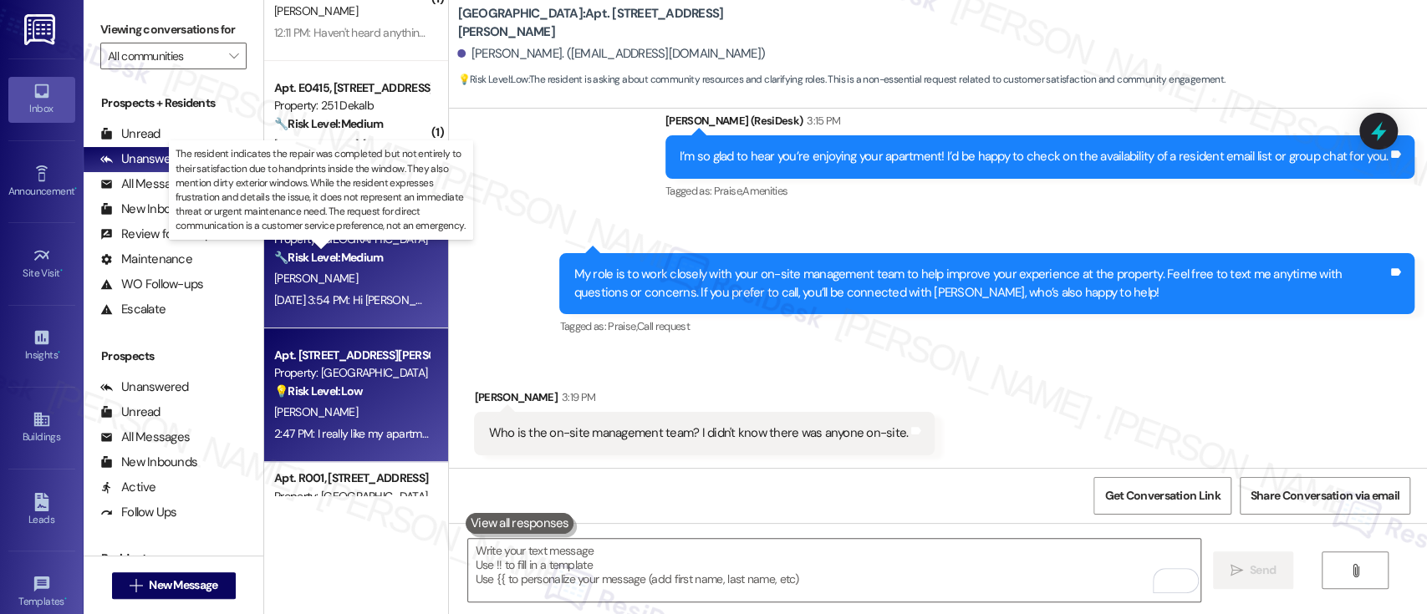
click at [335, 260] on strong "🔧 Risk Level: Medium" at bounding box center [328, 257] width 109 height 15
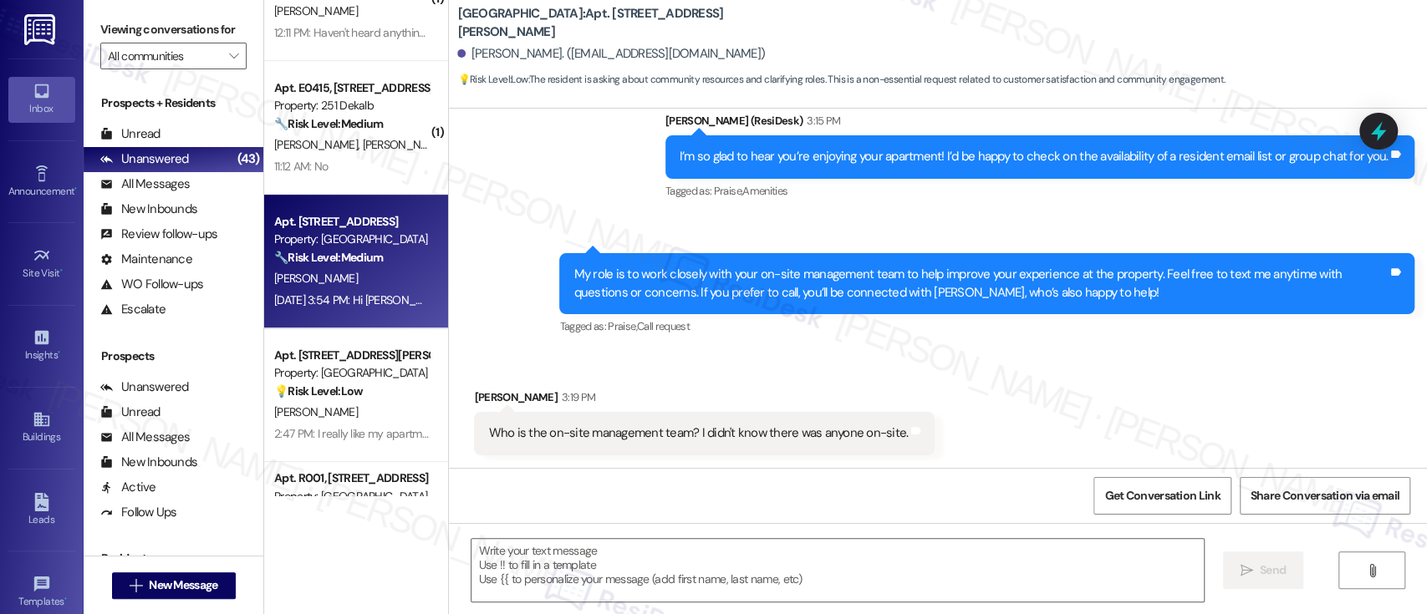
type textarea "Fetching suggested responses. Please feel free to read through the conversation…"
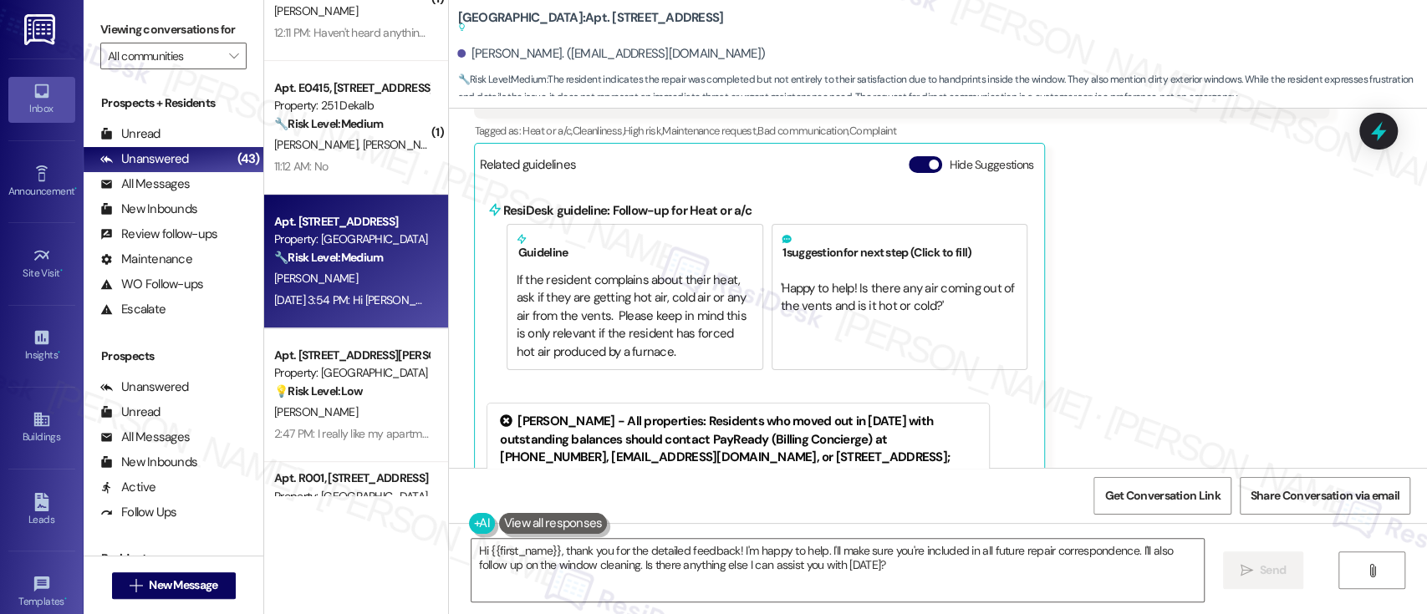
scroll to position [627, 0]
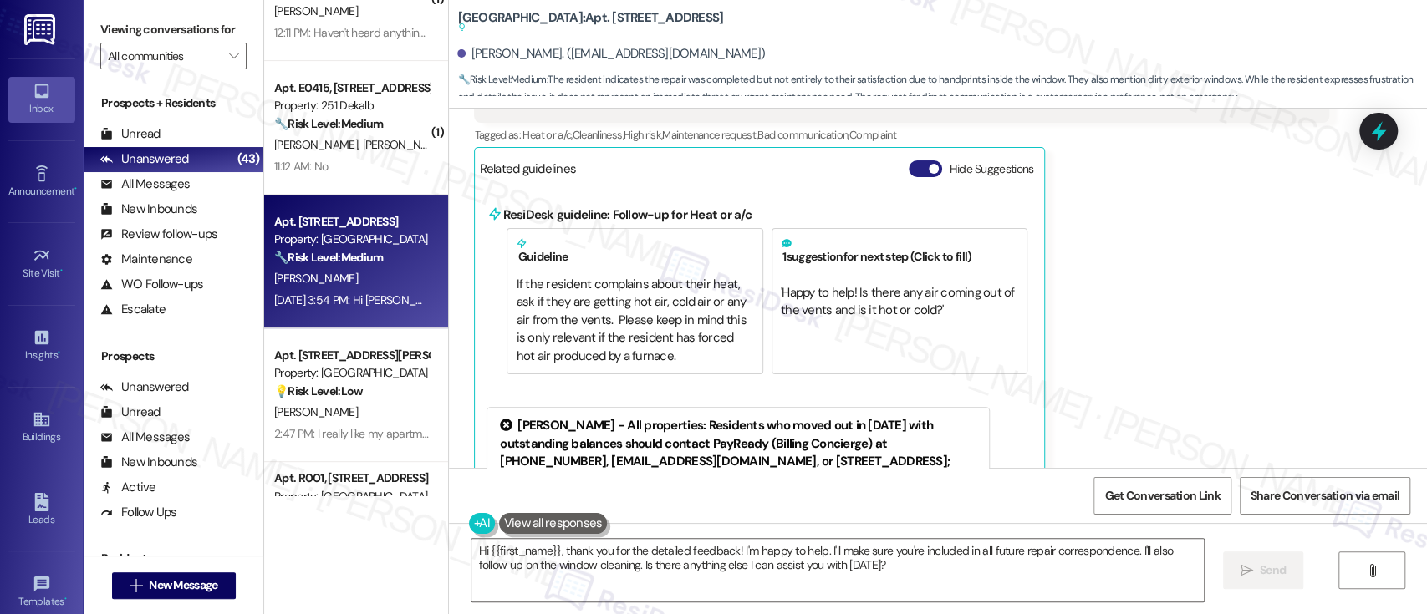
click at [910, 161] on button "Hide Suggestions" at bounding box center [925, 169] width 33 height 17
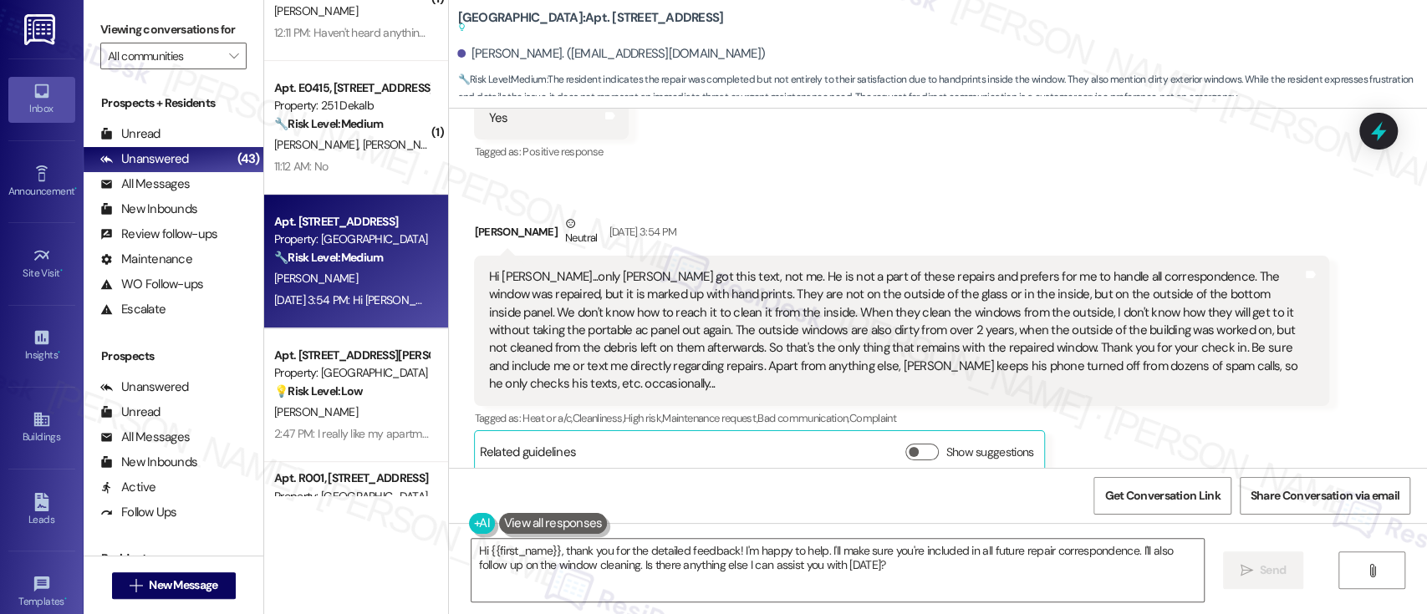
click at [1197, 209] on div "Received via SMS [PERSON_NAME] Neutral [DATE] 3:54 PM Hi [PERSON_NAME]...only […" at bounding box center [901, 344] width 880 height 284
click at [881, 170] on div "Received via SMS [PERSON_NAME] [DATE] 3:29 PM Yes Tags and notes Tagged as: Pos…" at bounding box center [938, 261] width 978 height 450
click at [949, 197] on div "Received via SMS [PERSON_NAME] [DATE] 3:29 PM Yes Tags and notes Tagged as: Pos…" at bounding box center [938, 261] width 978 height 450
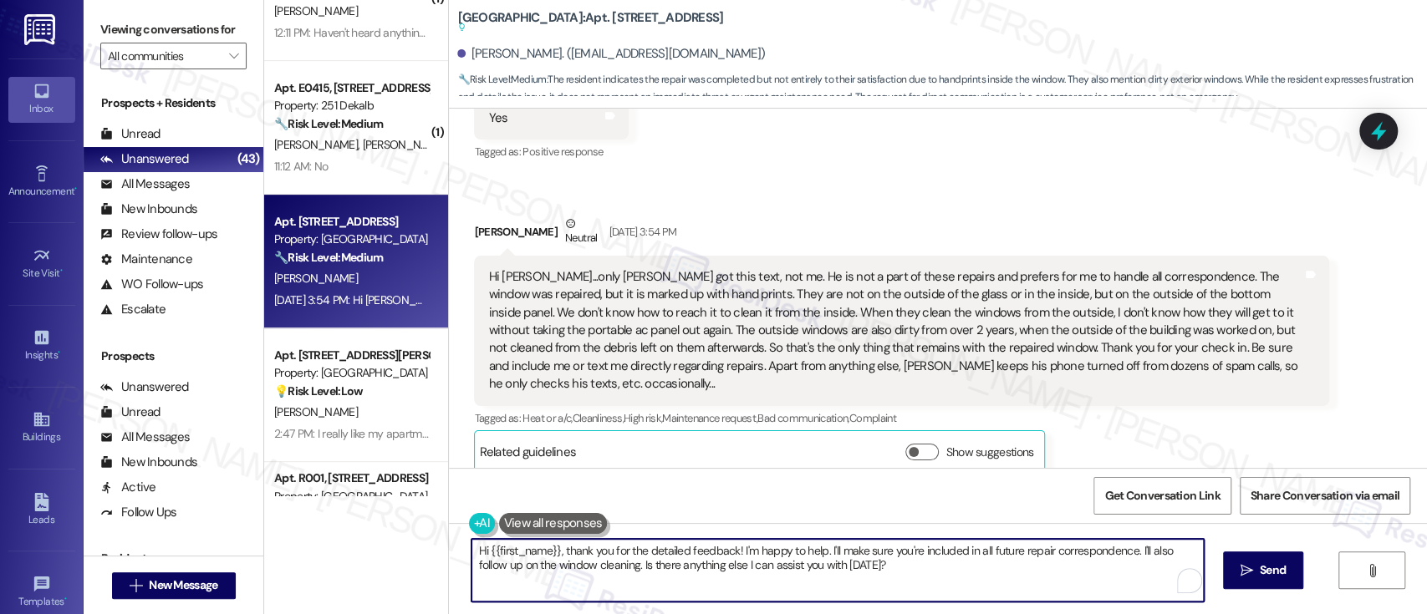
click at [488, 548] on textarea "Hi {{first_name}}, thank you for the detailed feedback! I'm happy to help. I'll…" at bounding box center [838, 570] width 732 height 63
click at [853, 548] on textarea "Hi [PERSON_NAME] and [PERSON_NAME], thank you for the detailed feedback! I'm ha…" at bounding box center [834, 570] width 732 height 63
drag, startPoint x: 832, startPoint y: 552, endPoint x: 1157, endPoint y: 543, distance: 325.3
click at [1157, 543] on textarea "Hi [PERSON_NAME] and [PERSON_NAME], thank you for the detailed feedback! I'm ha…" at bounding box center [834, 570] width 732 height 63
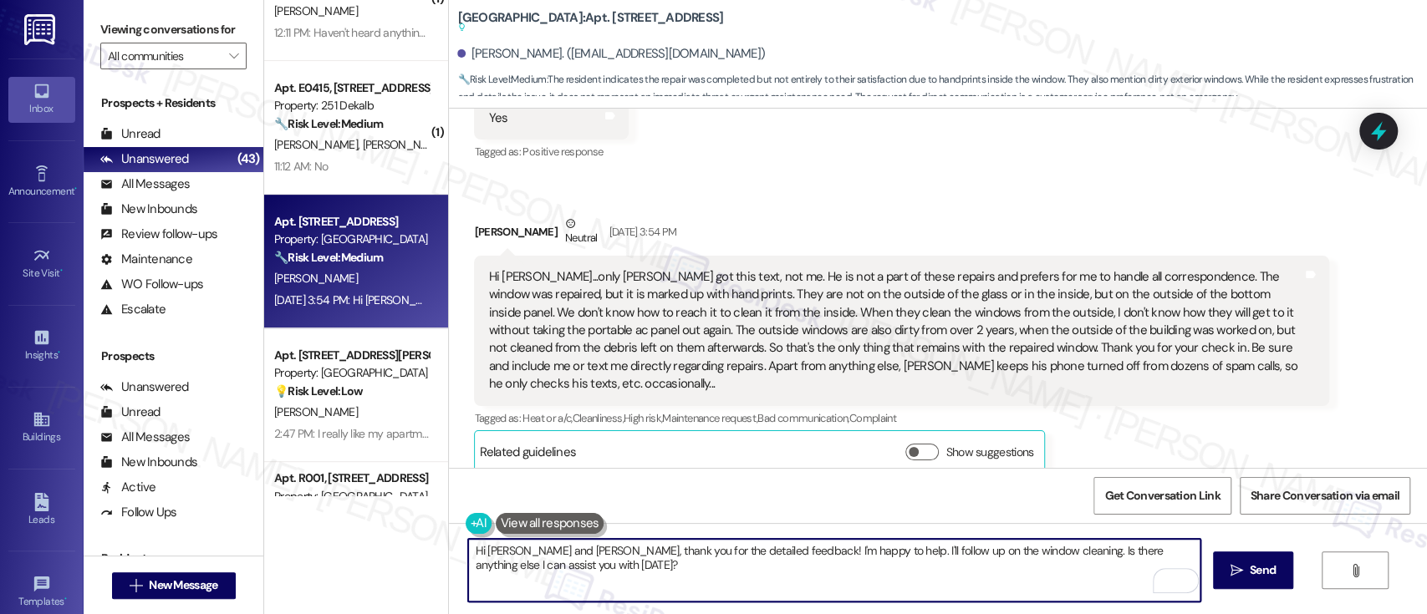
drag, startPoint x: 987, startPoint y: 551, endPoint x: 1058, endPoint y: 610, distance: 92.6
click at [987, 552] on textarea "Hi [PERSON_NAME] and [PERSON_NAME], thank you for the detailed feedback! I'm ha…" at bounding box center [834, 570] width 732 height 63
paste textarea "Thank you for the detailed feedback! I’m happy to help. I’ll follow up on the w…"
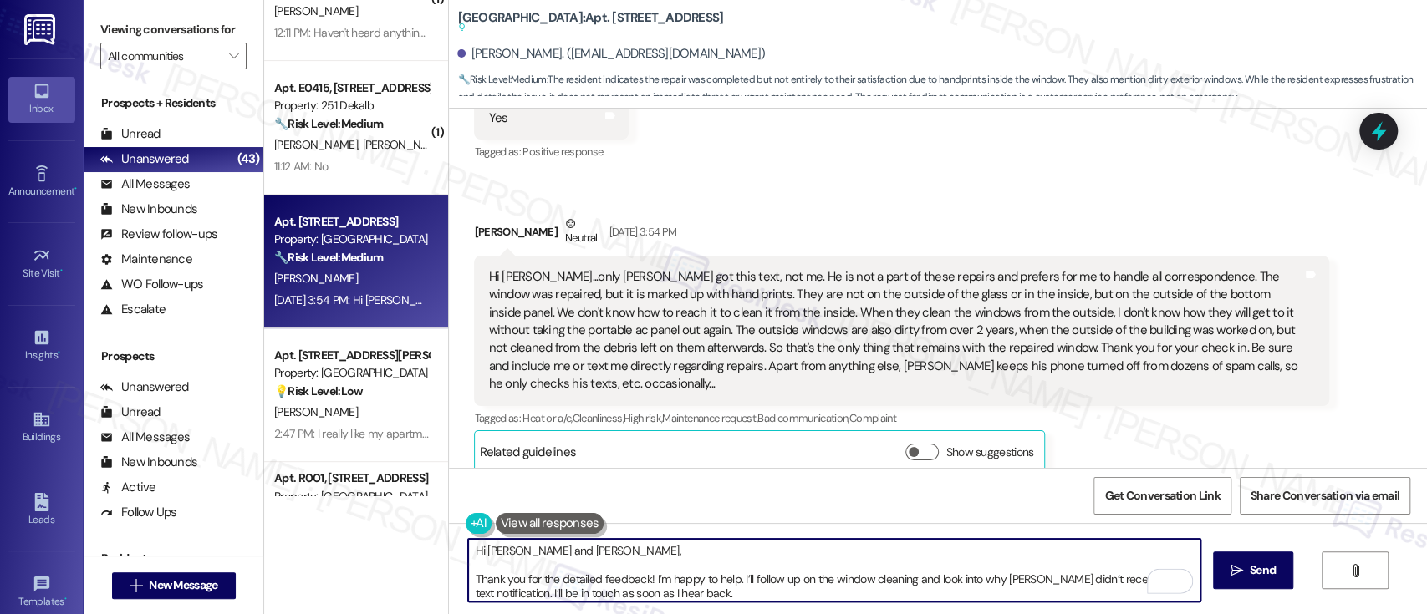
click at [720, 555] on textarea "Hi [PERSON_NAME] and [PERSON_NAME], Thank you for the detailed feedback! I’m ha…" at bounding box center [834, 570] width 732 height 63
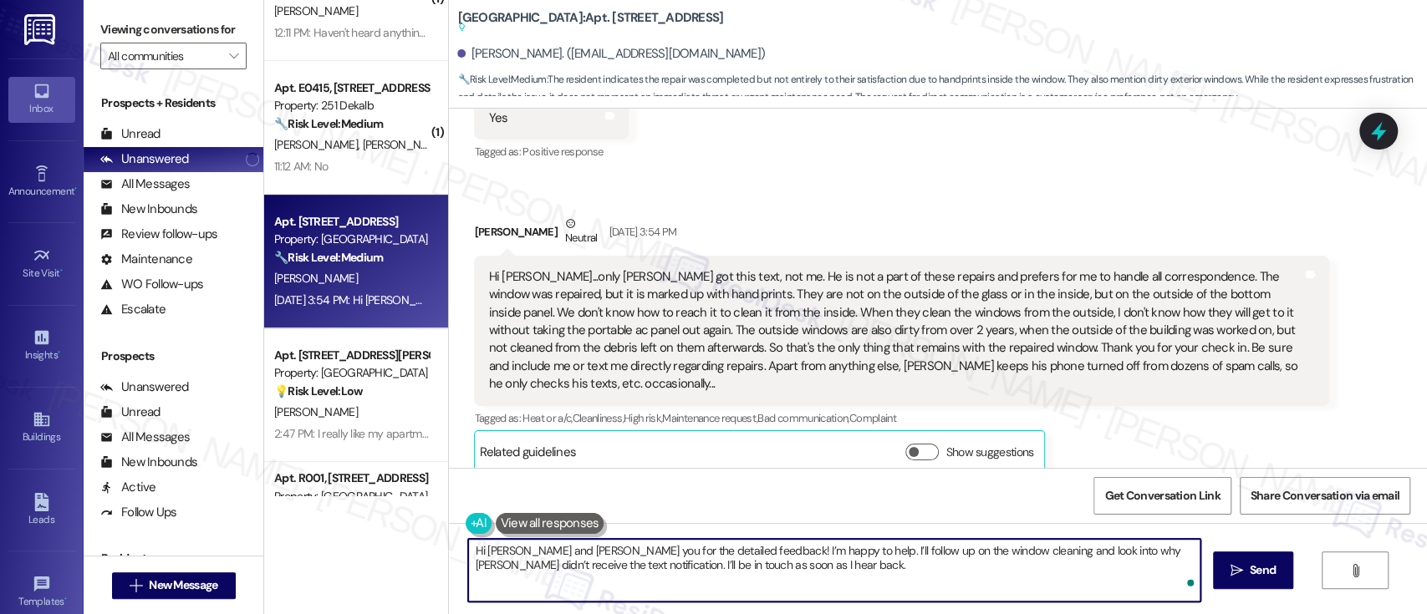
type textarea "Hi [PERSON_NAME] and [PERSON_NAME], thank you for the detailed feedback! I’m ha…"
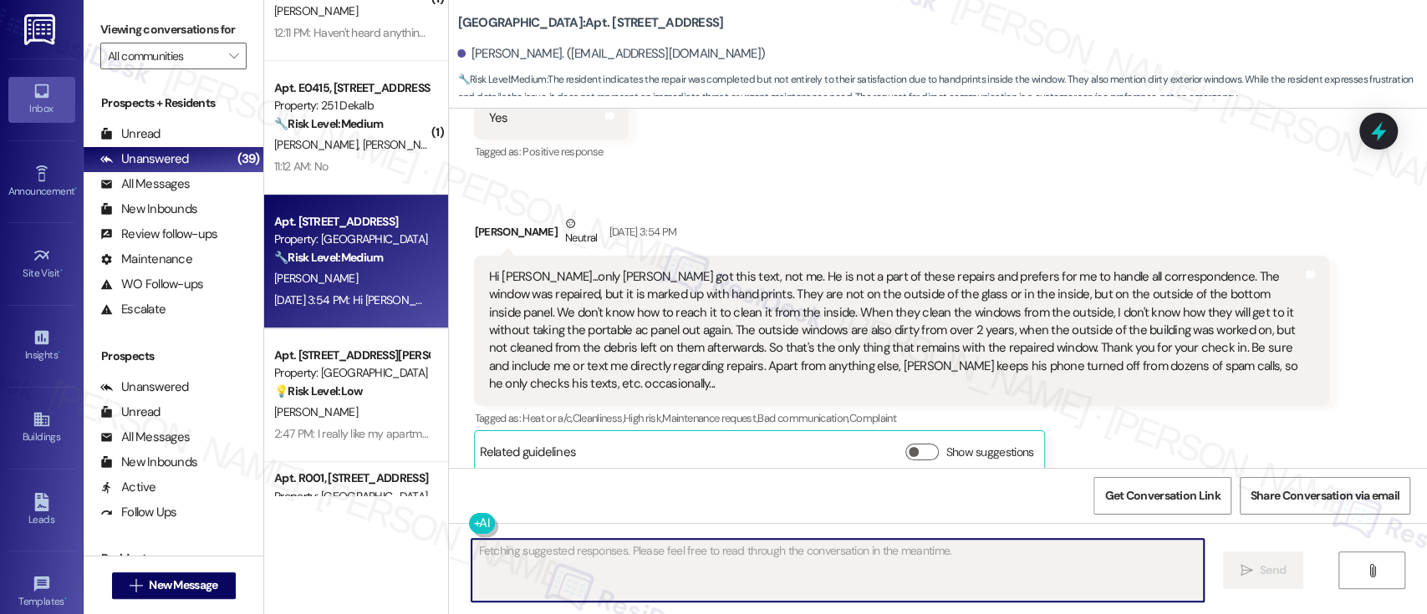
scroll to position [343, 0]
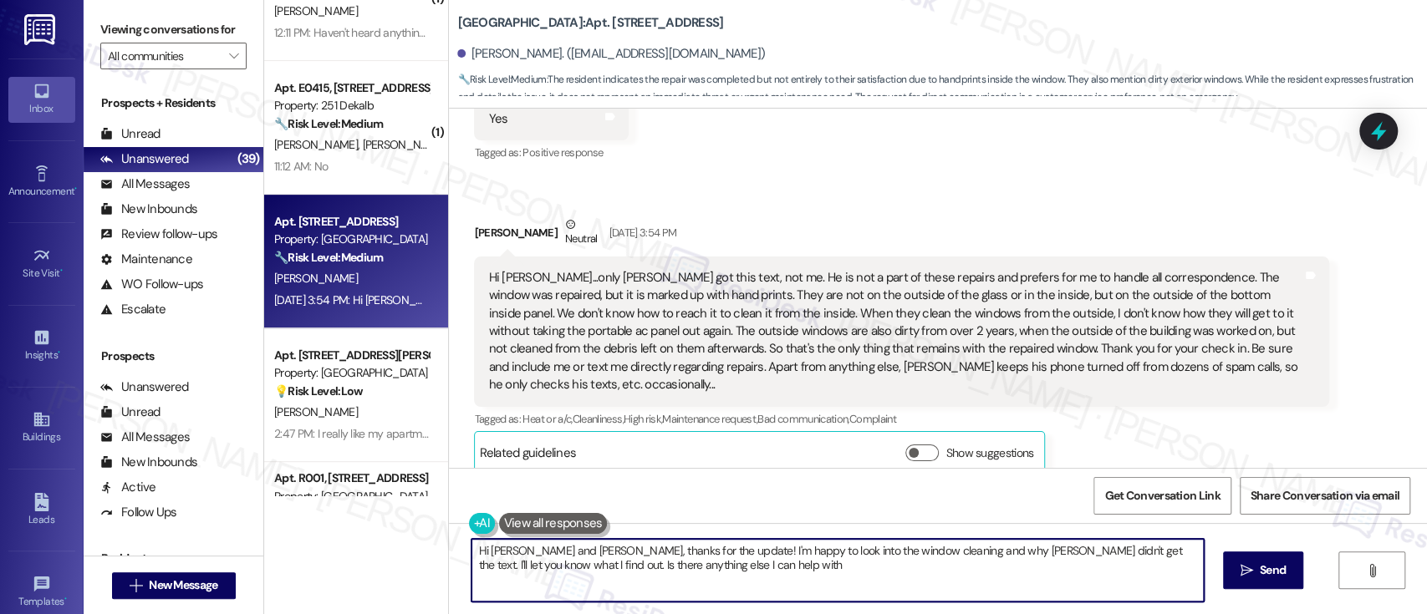
type textarea "Hi [PERSON_NAME] and [PERSON_NAME], thanks for the update! I'm happy to look in…"
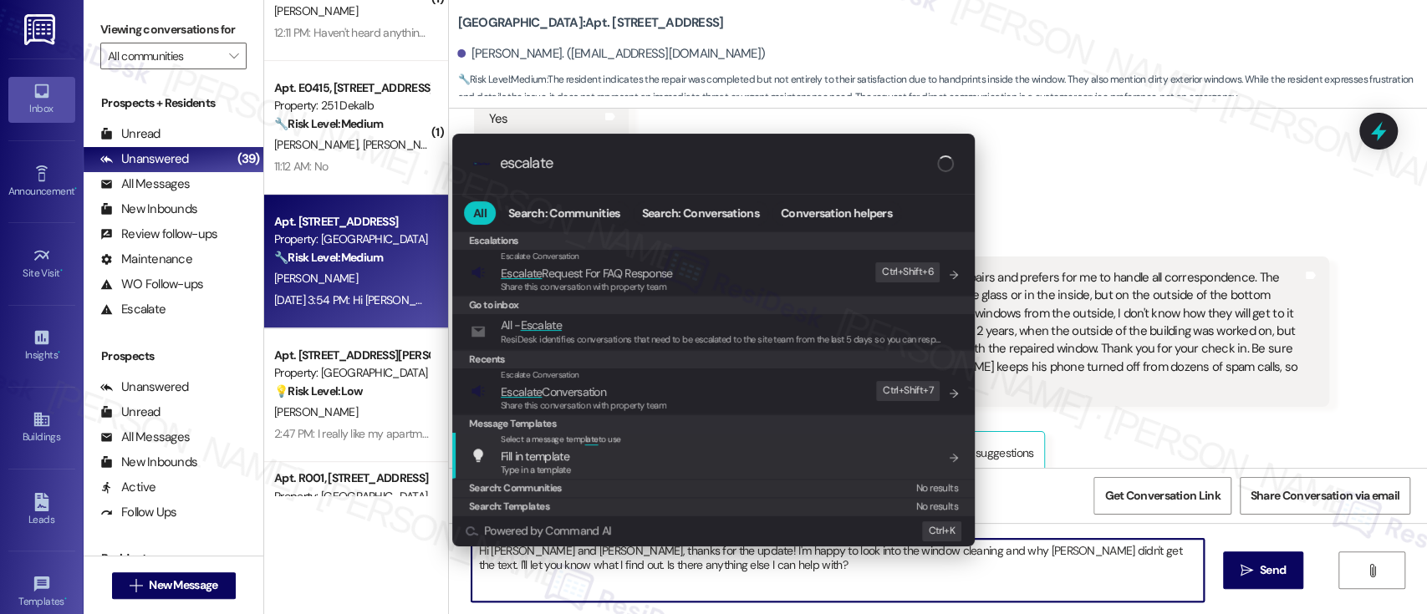
type input "escalate"
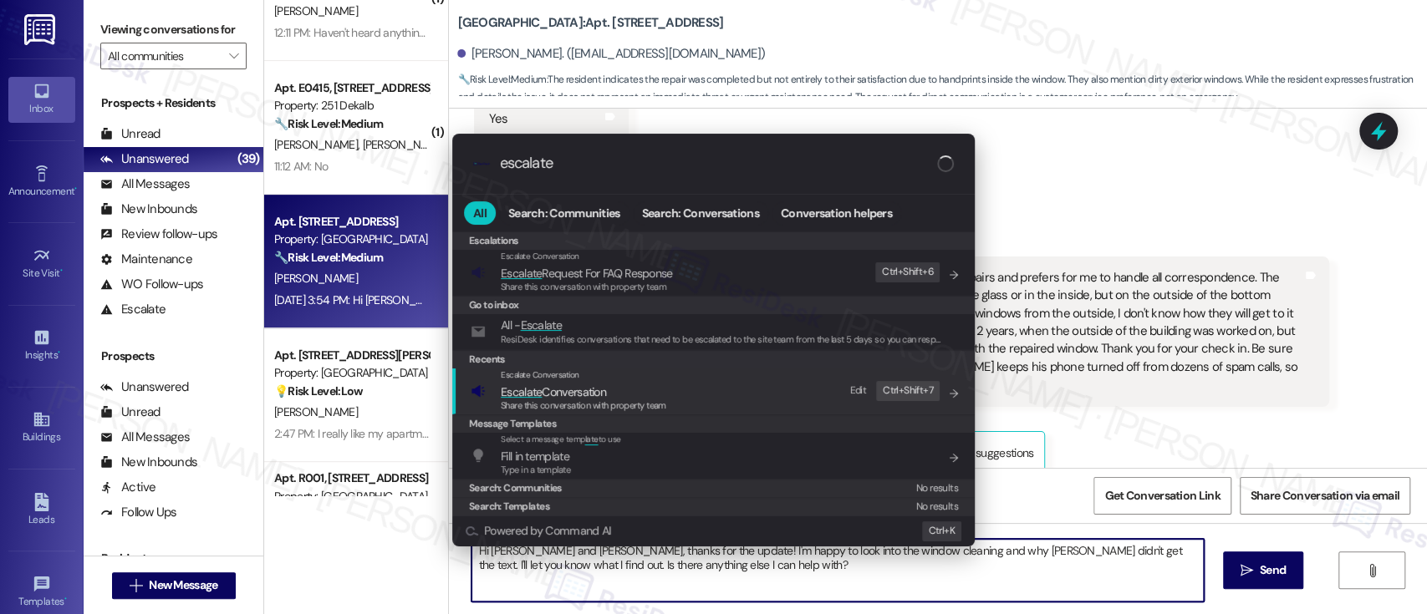
click at [629, 400] on span "Share this conversation with property team" at bounding box center [584, 406] width 166 height 12
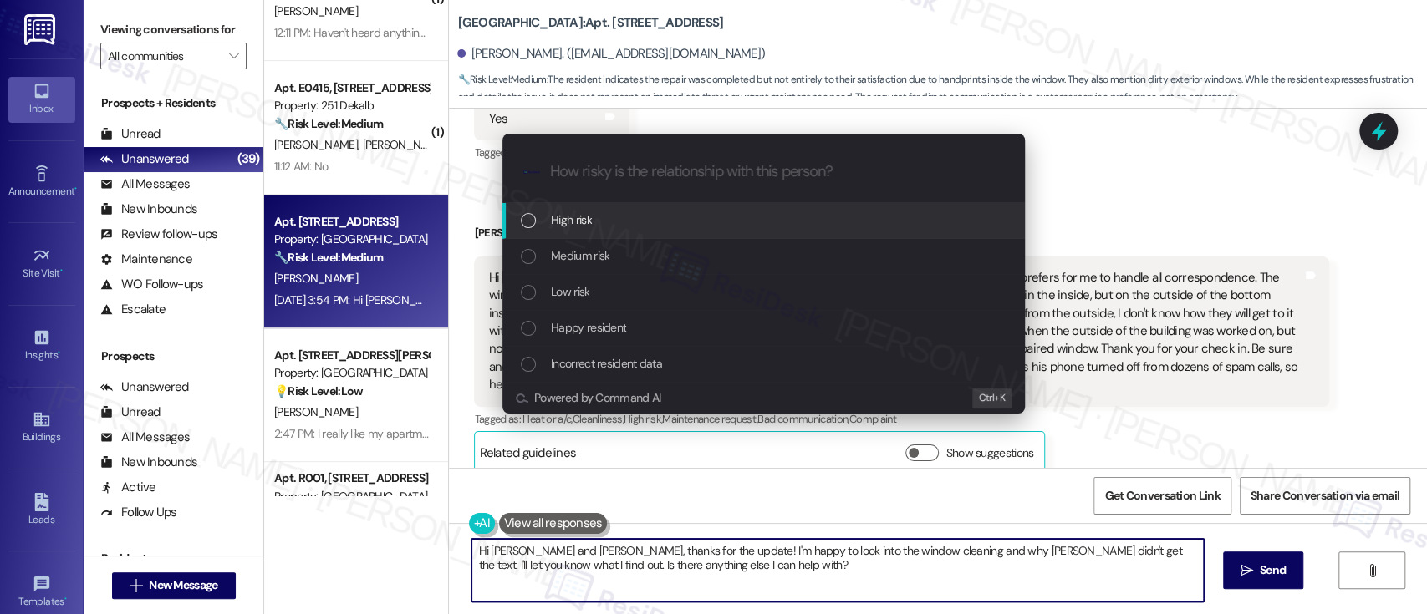
click at [621, 221] on div "High risk" at bounding box center [765, 220] width 489 height 18
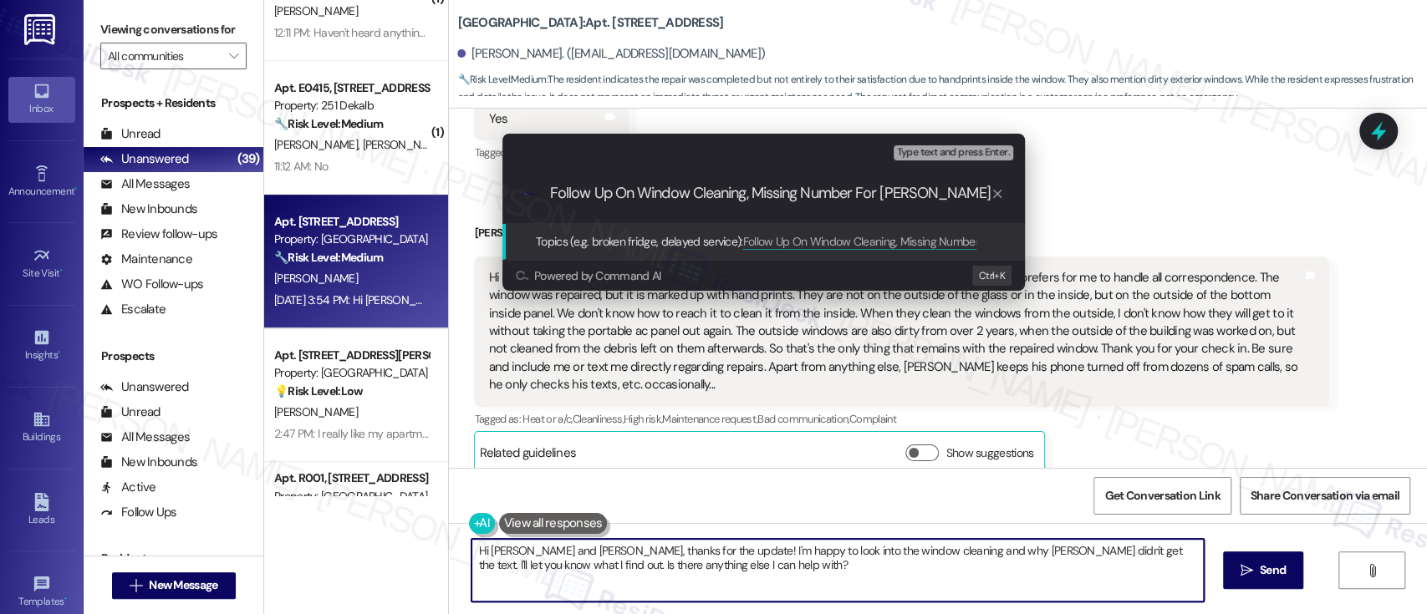
type input "Follow Up On Window Cleaning, Missing Number For [PERSON_NAME]"
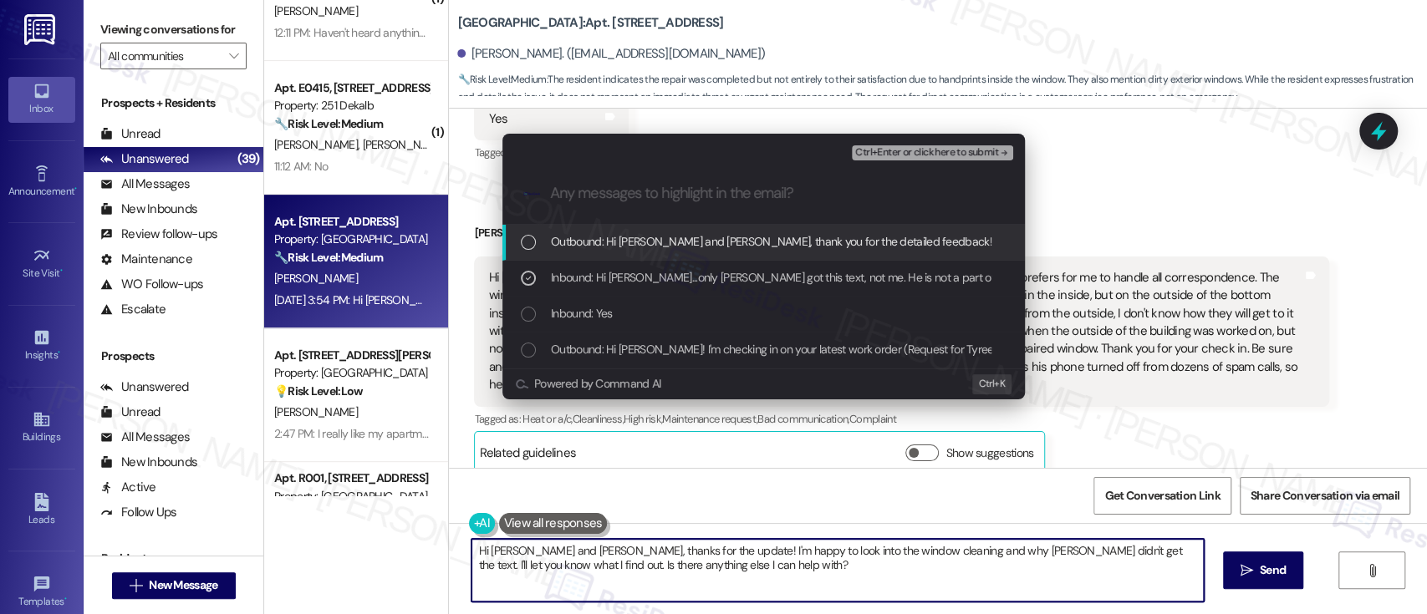
click at [904, 149] on span "Ctrl+Enter or click here to submit" at bounding box center [926, 153] width 143 height 12
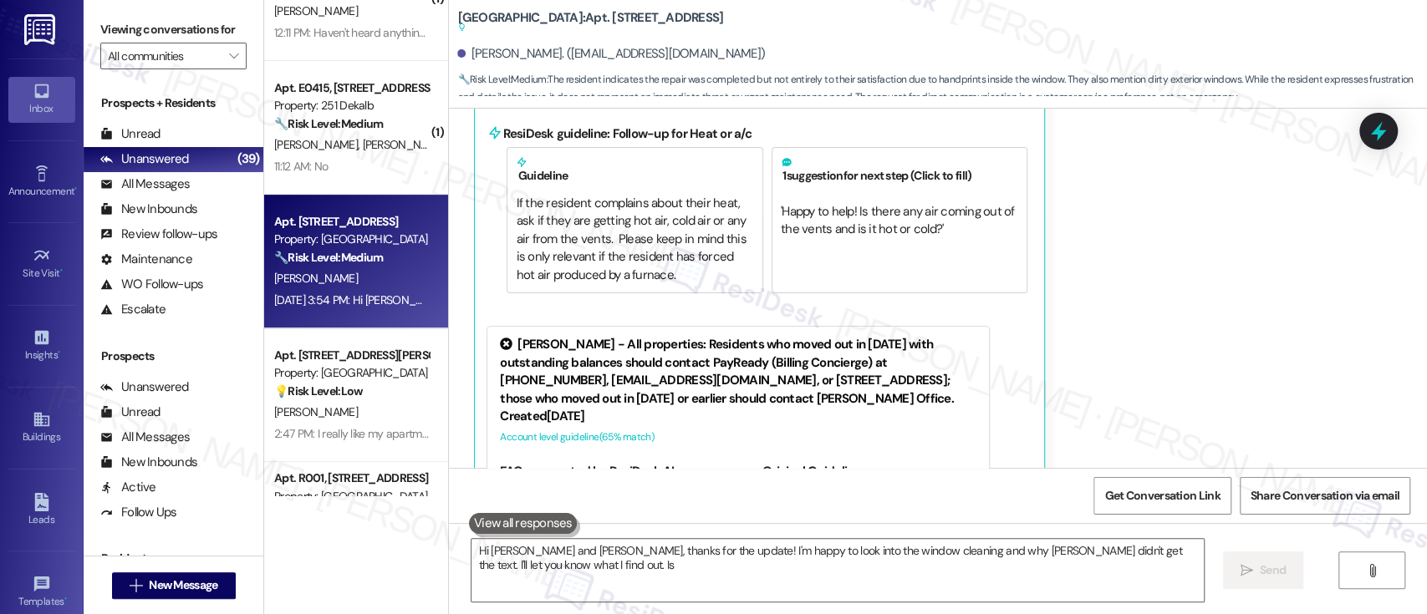
scroll to position [803, 0]
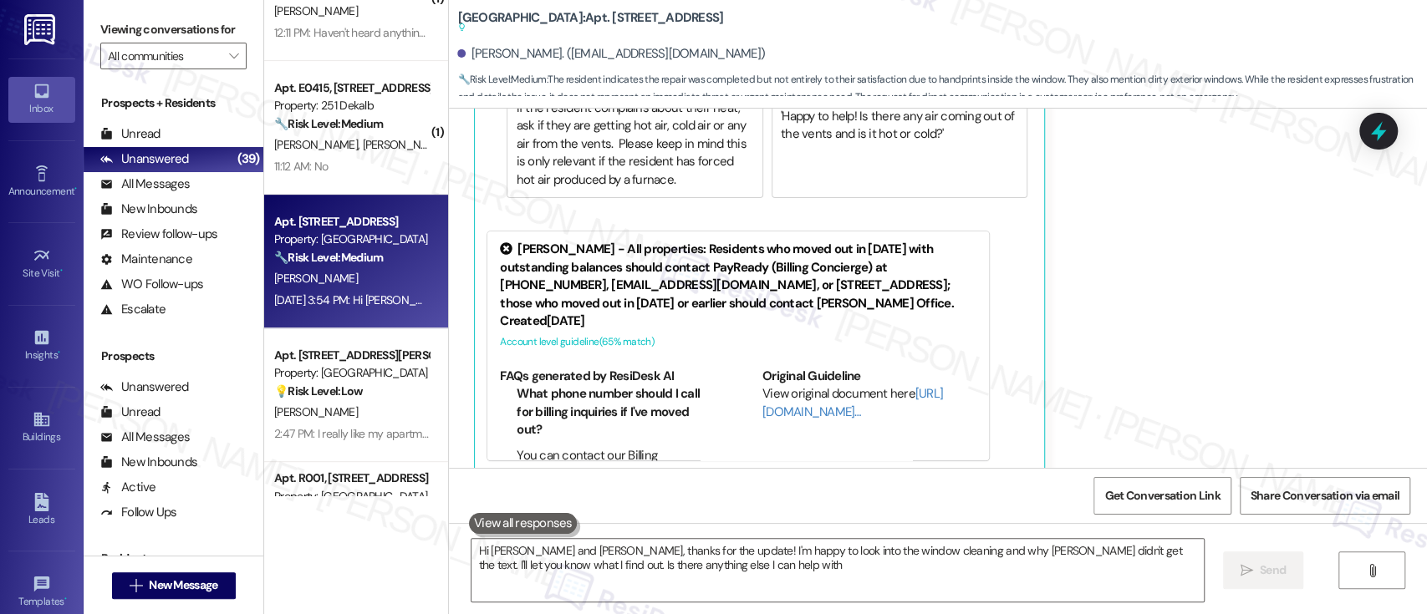
type textarea "Hi [PERSON_NAME] and [PERSON_NAME], thanks for the update! I'm happy to look in…"
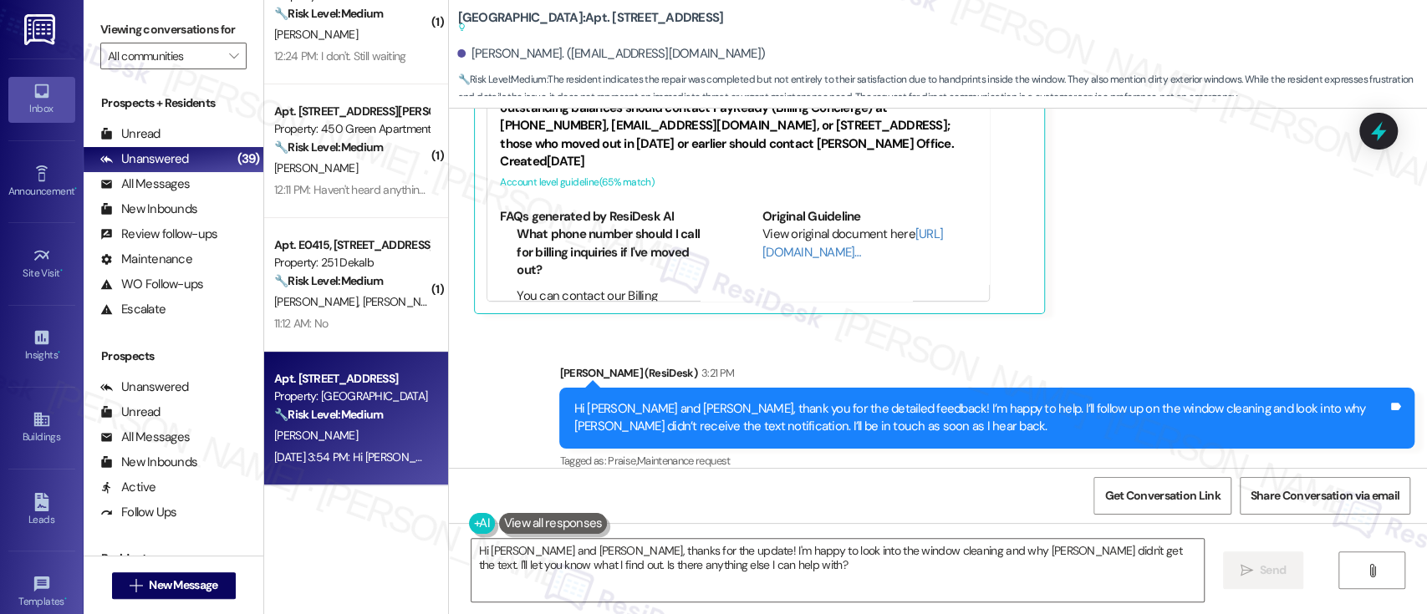
scroll to position [4428, 0]
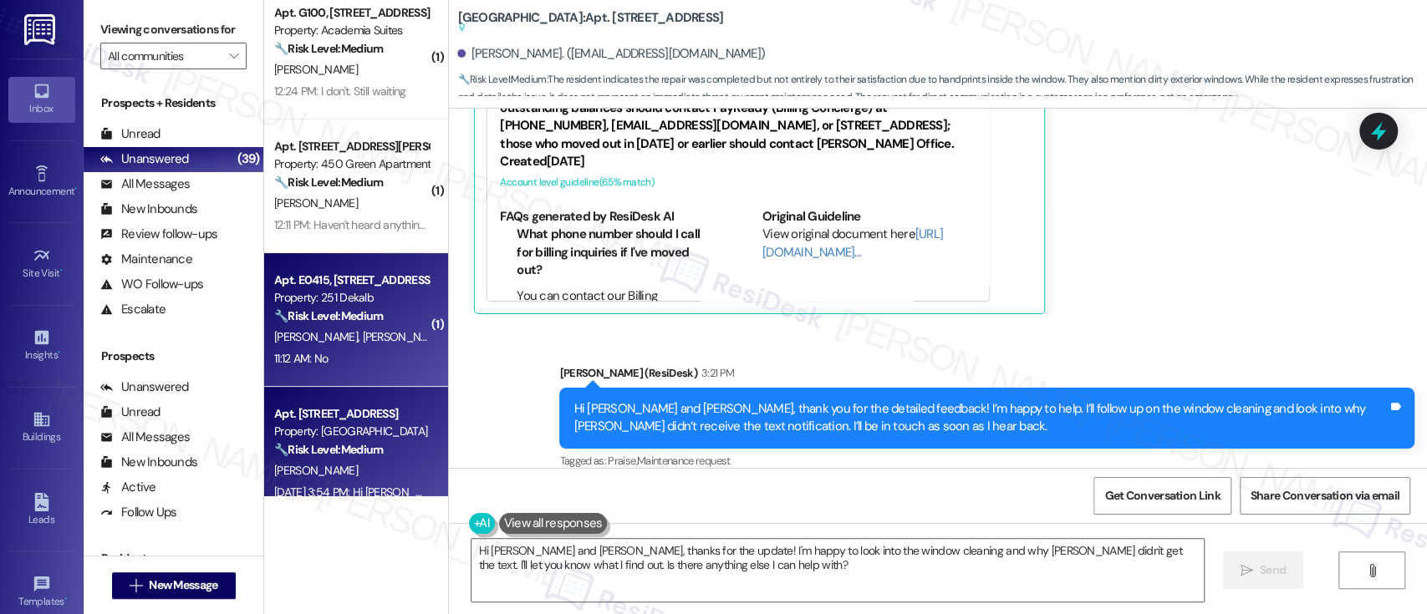
click at [307, 338] on span "[PERSON_NAME]" at bounding box center [318, 336] width 89 height 15
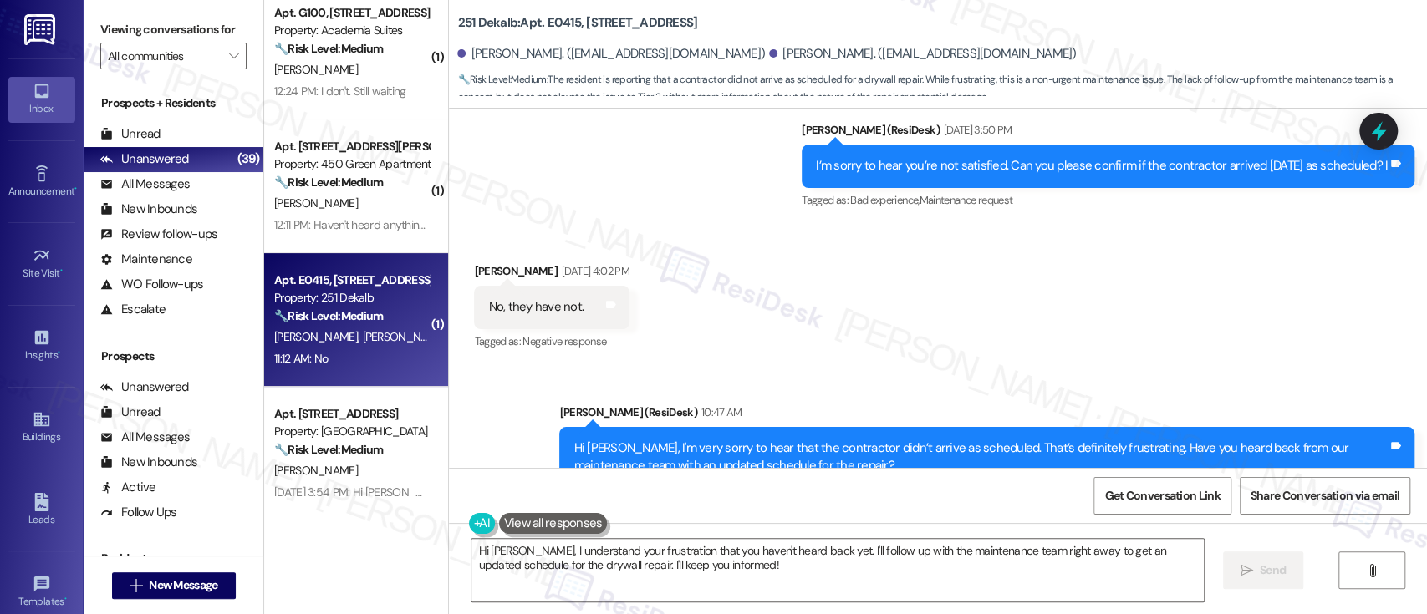
scroll to position [1756, 0]
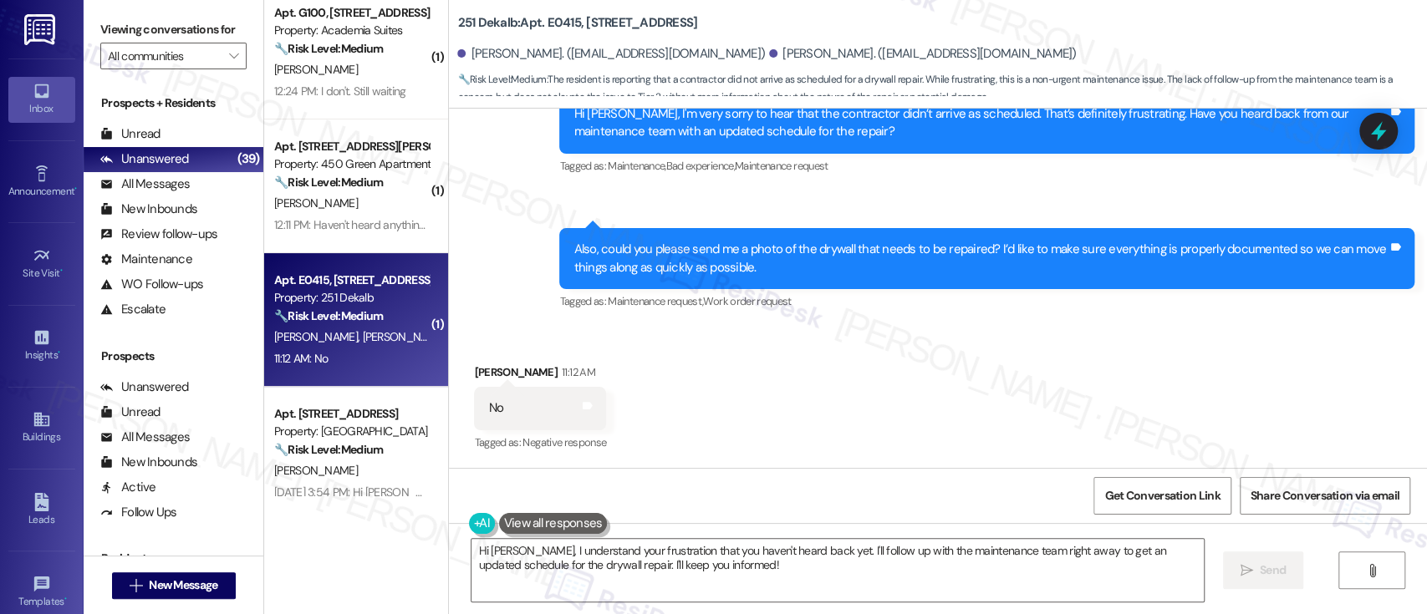
click at [957, 400] on div "Received via SMS [PERSON_NAME] 11:12 AM No Tags and notes Tagged as: Negative r…" at bounding box center [938, 396] width 978 height 141
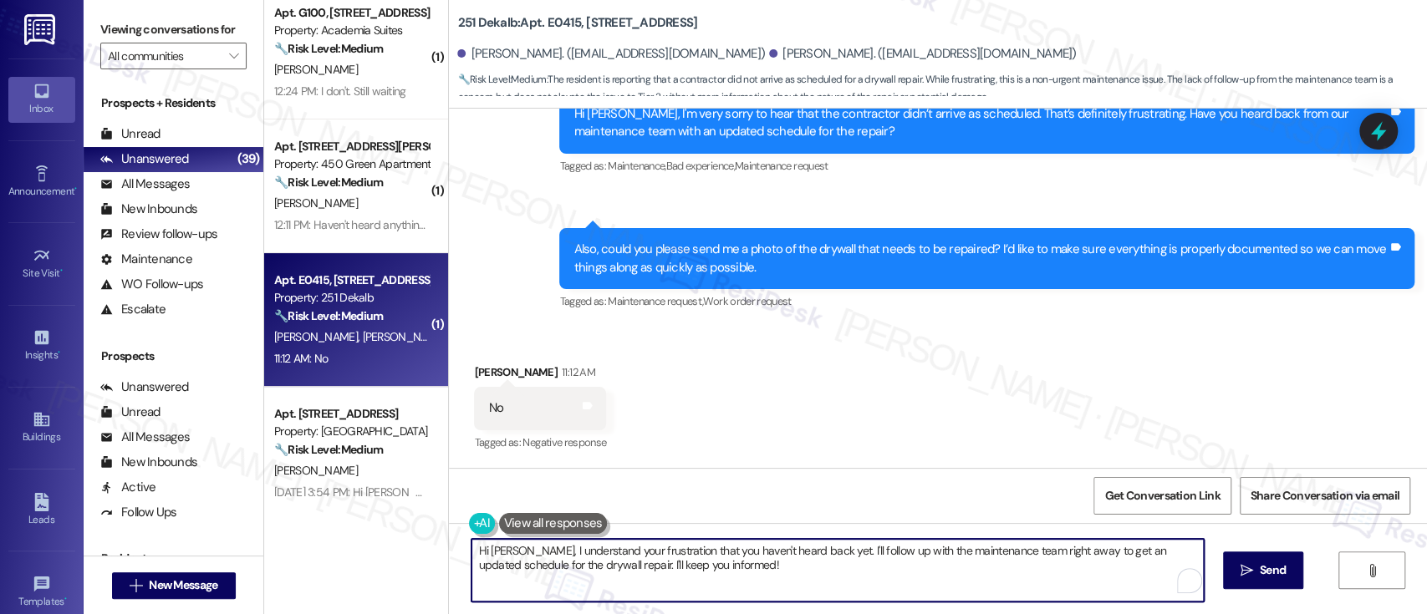
drag, startPoint x: 567, startPoint y: 552, endPoint x: 662, endPoint y: 557, distance: 95.4
click at [662, 557] on textarea "Hi [PERSON_NAME], I understand your frustration that you haven't heard back yet…" at bounding box center [838, 570] width 732 height 63
drag, startPoint x: 499, startPoint y: 550, endPoint x: 385, endPoint y: 515, distance: 119.0
click at [387, 517] on div "( 1 ) Apt. PH13-3, [GEOGRAPHIC_DATA] Property: Towers at [GEOGRAPHIC_DATA] 🔧 Ri…" at bounding box center [845, 307] width 1163 height 614
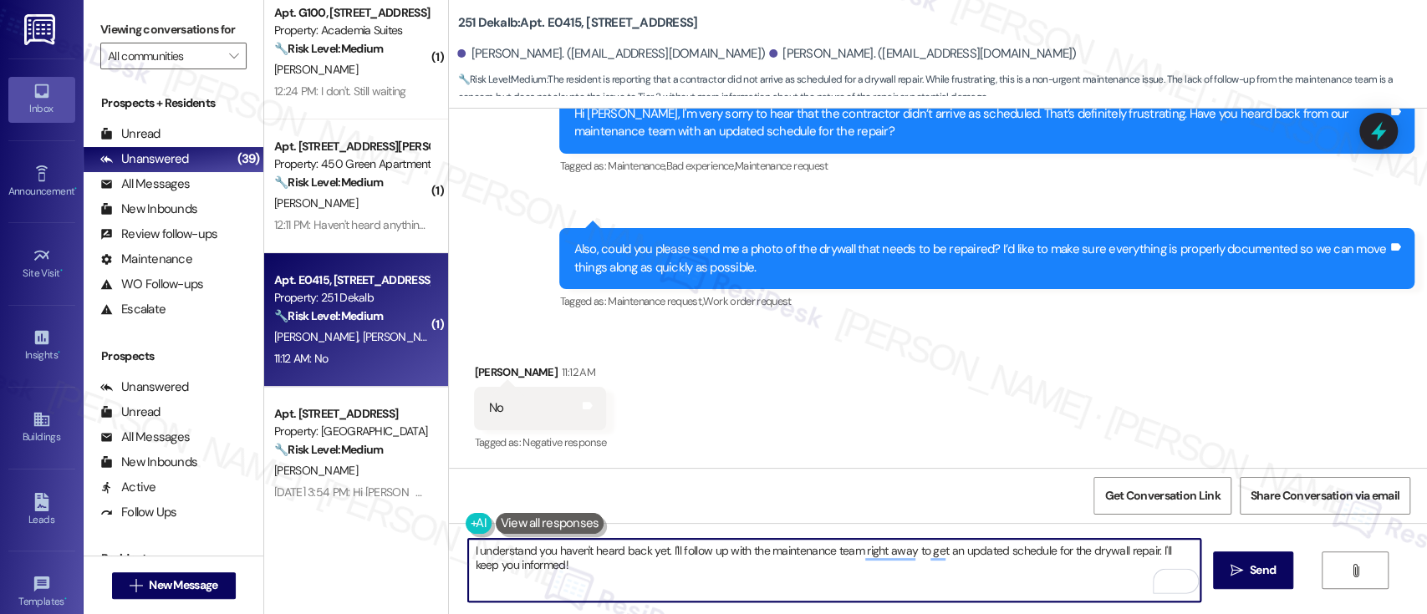
click at [689, 576] on textarea "I understand you haven't heard back yet. I'll follow up with the maintenance te…" at bounding box center [834, 570] width 732 height 63
click at [1032, 572] on textarea "I understand you haven't heard back yet. I'll follow up with the maintenance te…" at bounding box center [834, 570] width 732 height 63
click at [1144, 548] on textarea "I understand you haven't heard back yet. I'll follow up with the maintenance te…" at bounding box center [834, 570] width 732 height 63
type textarea "I understand you haven't heard back yet. I'll follow up with the maintenance te…"
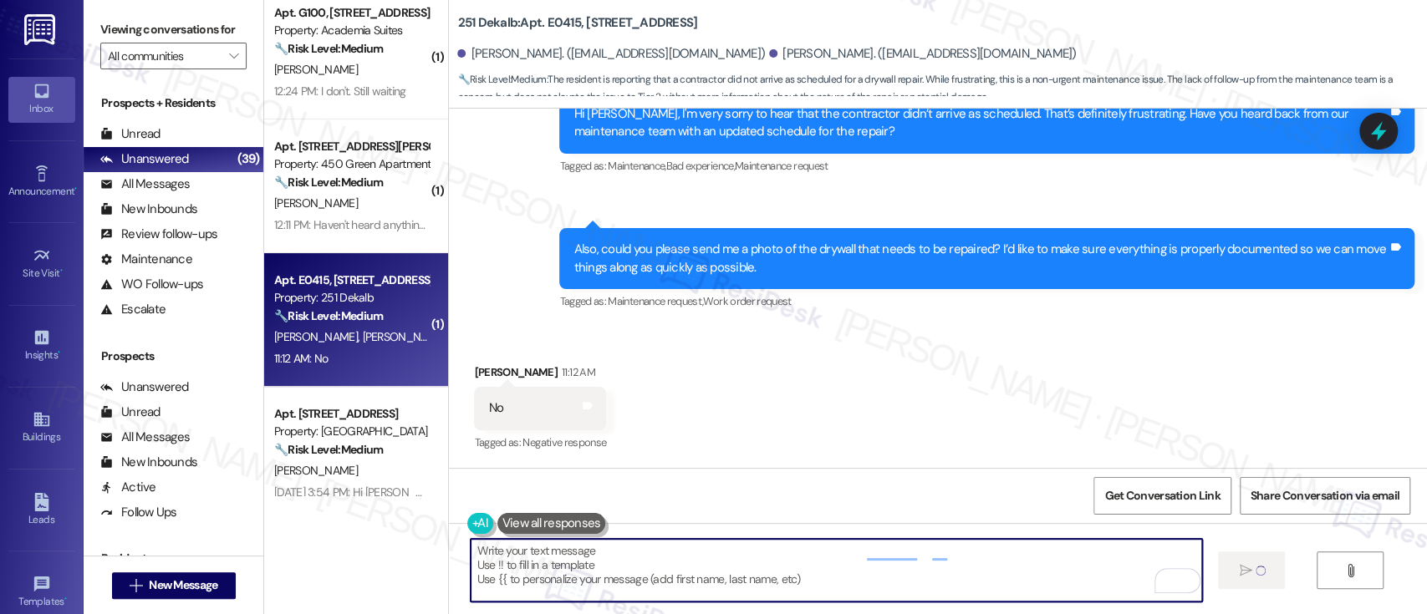
scroll to position [1755, 0]
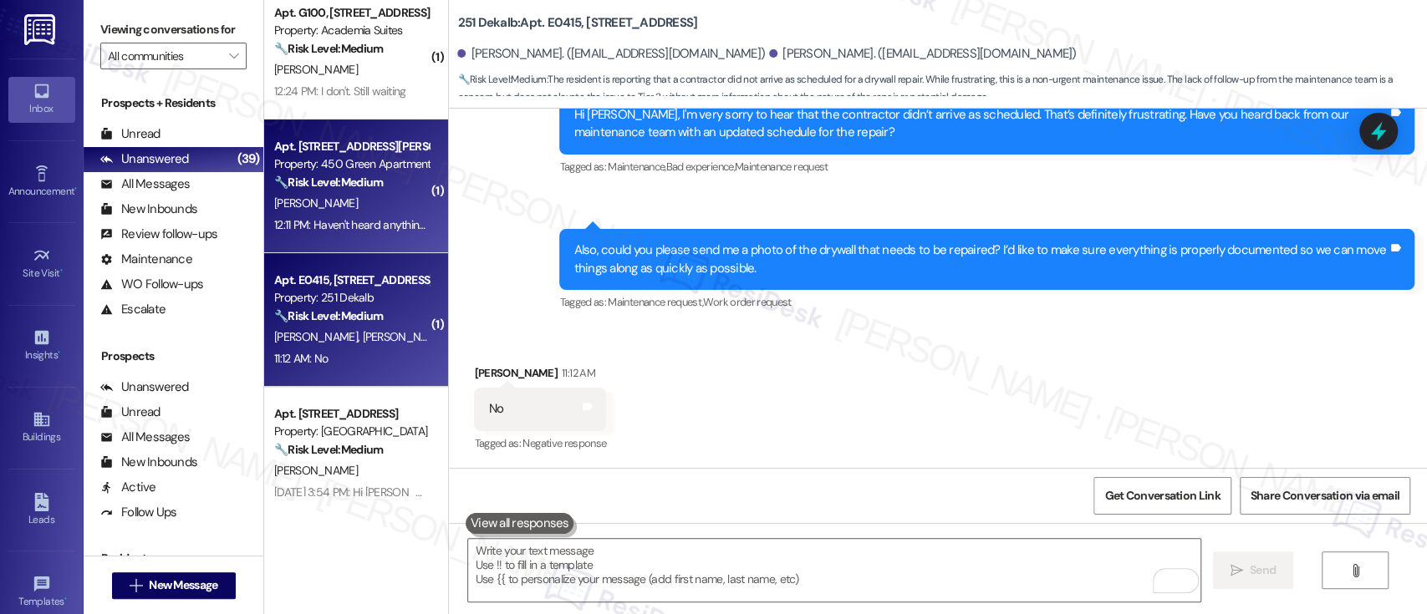
click at [346, 201] on div "[PERSON_NAME]" at bounding box center [352, 203] width 158 height 21
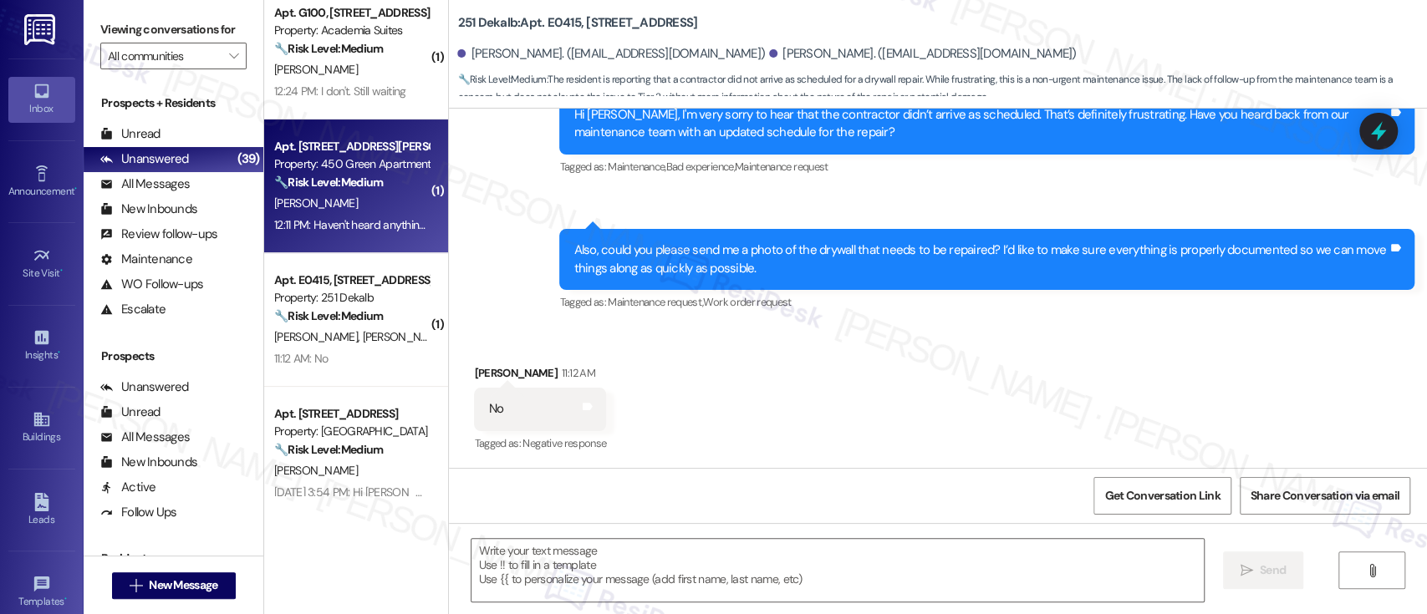
type textarea "Fetching suggested responses. Please feel free to read through the conversation…"
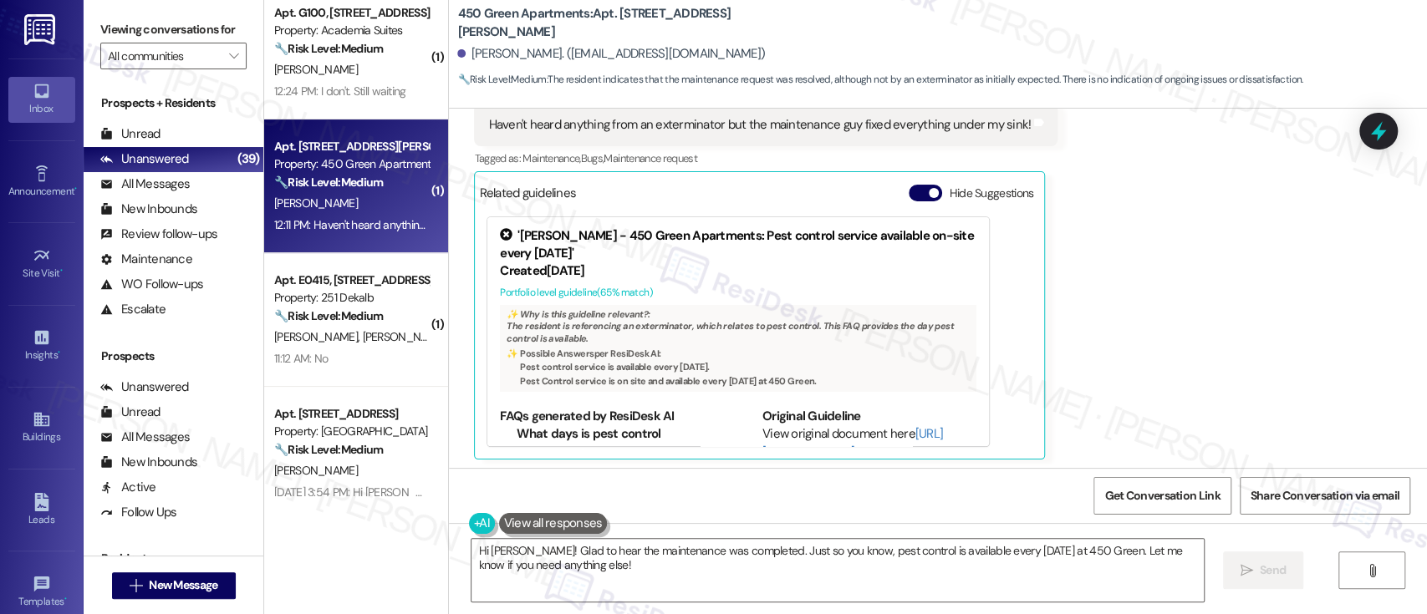
scroll to position [659, 0]
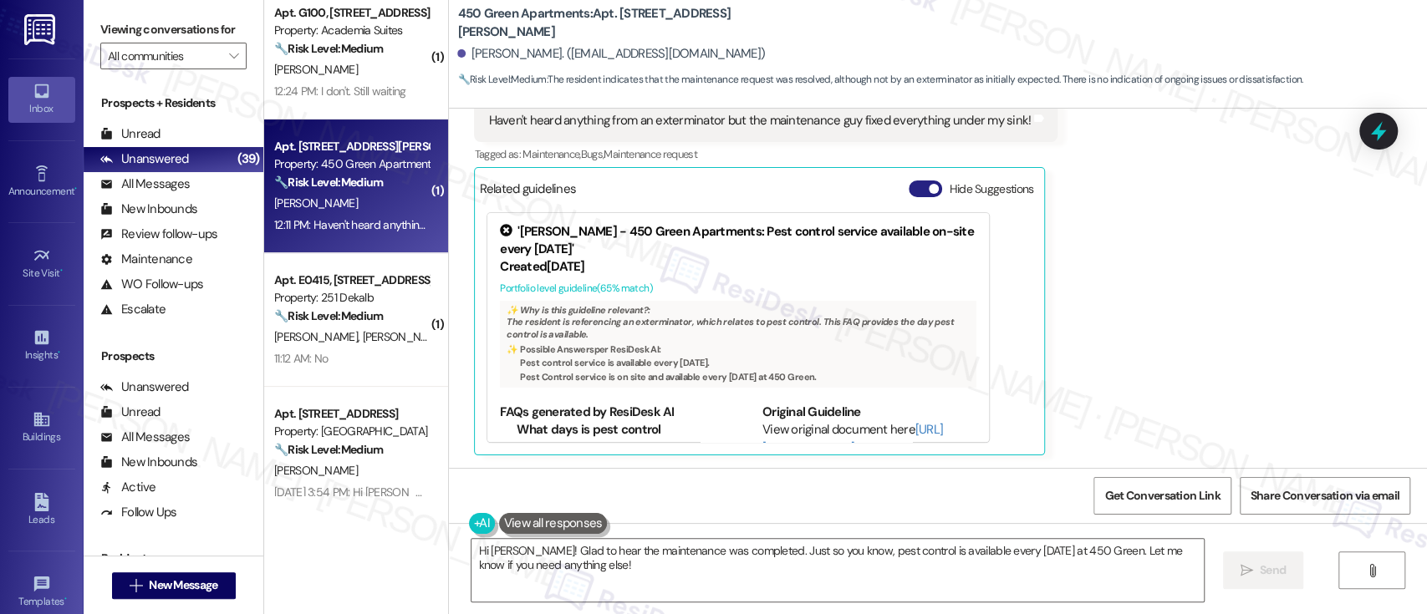
click at [909, 190] on button "Hide Suggestions" at bounding box center [925, 189] width 33 height 17
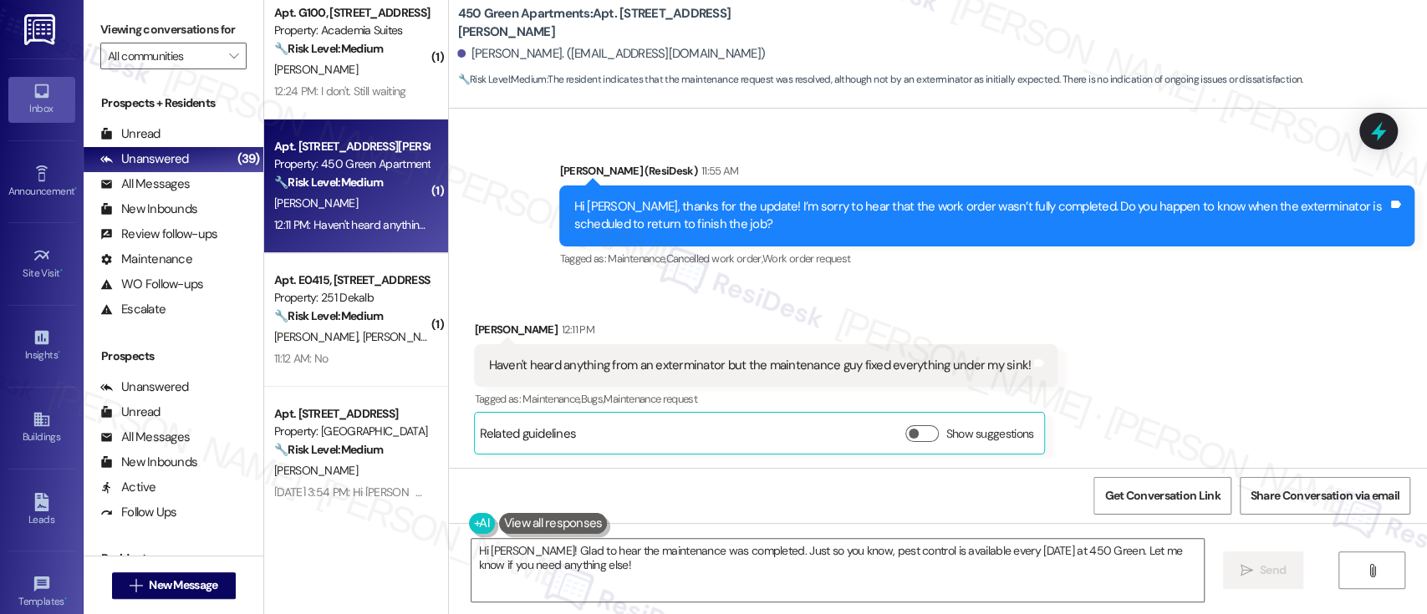
scroll to position [414, 0]
click at [1241, 365] on div "Received via SMS [PERSON_NAME] 12:11 PM Haven't heard anything from an extermin…" at bounding box center [938, 375] width 978 height 184
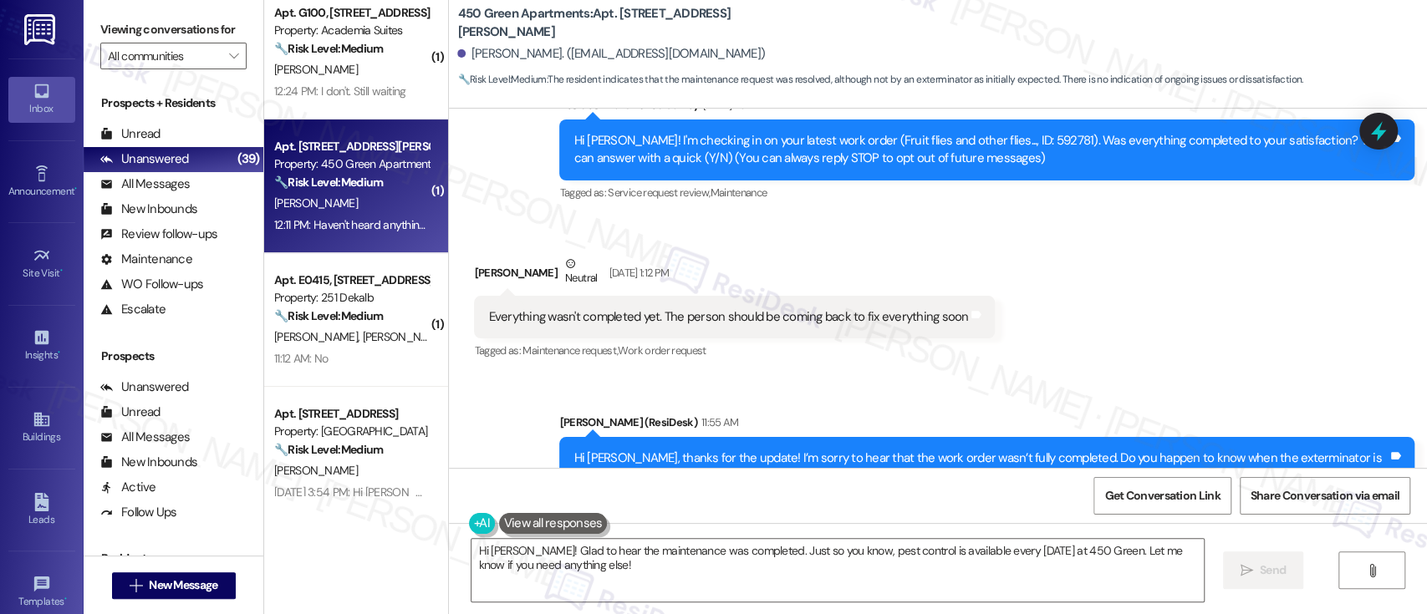
scroll to position [160, 0]
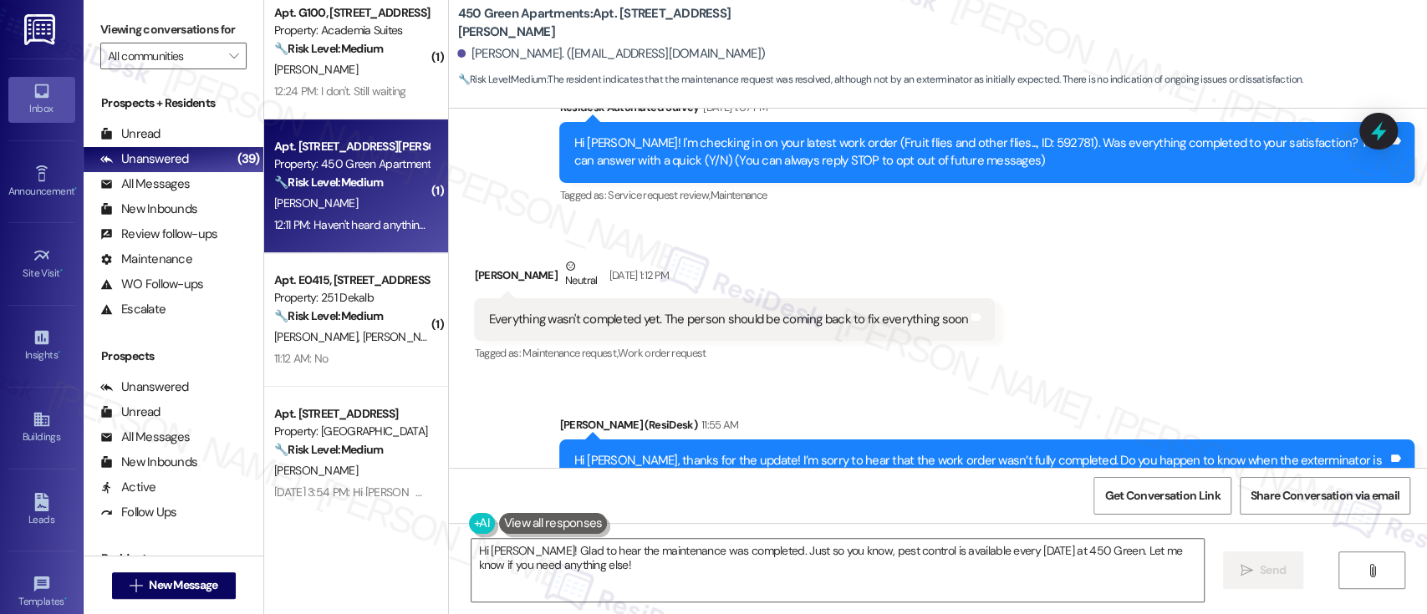
drag, startPoint x: 1314, startPoint y: 326, endPoint x: 1324, endPoint y: 320, distance: 11.6
click at [1324, 320] on div "Received via SMS [PERSON_NAME] Neutral [DATE] 1:12 PM Everything wasn't complet…" at bounding box center [938, 299] width 978 height 159
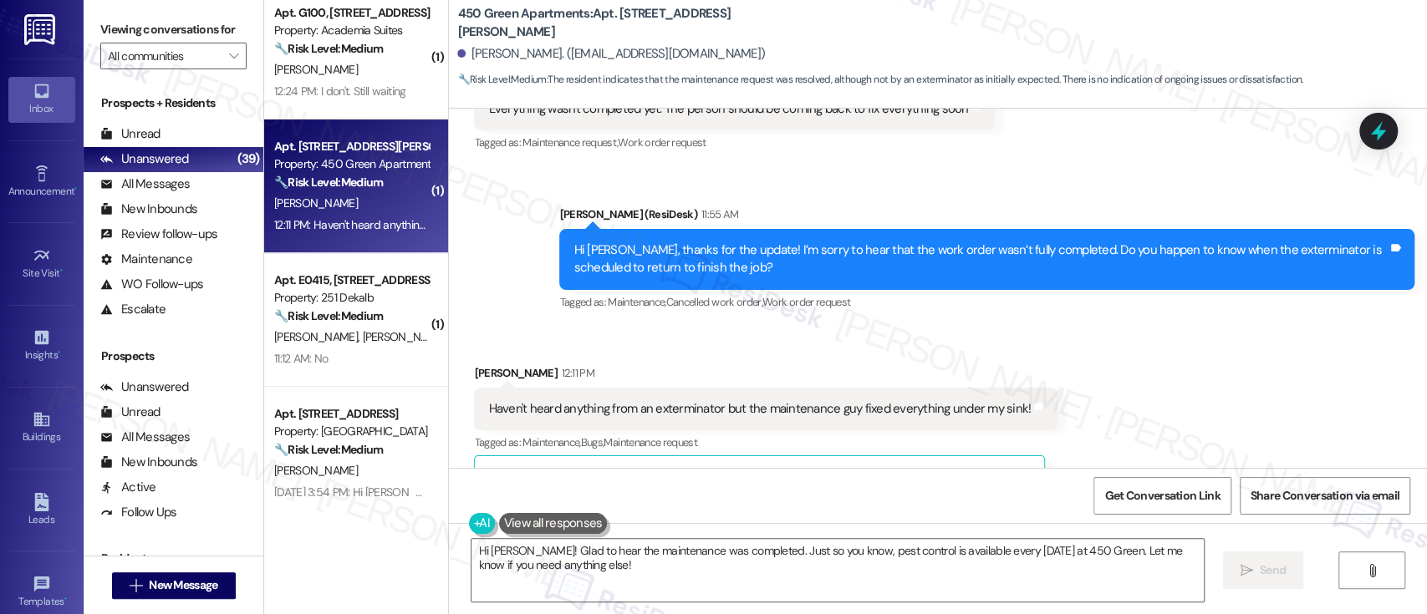
scroll to position [414, 0]
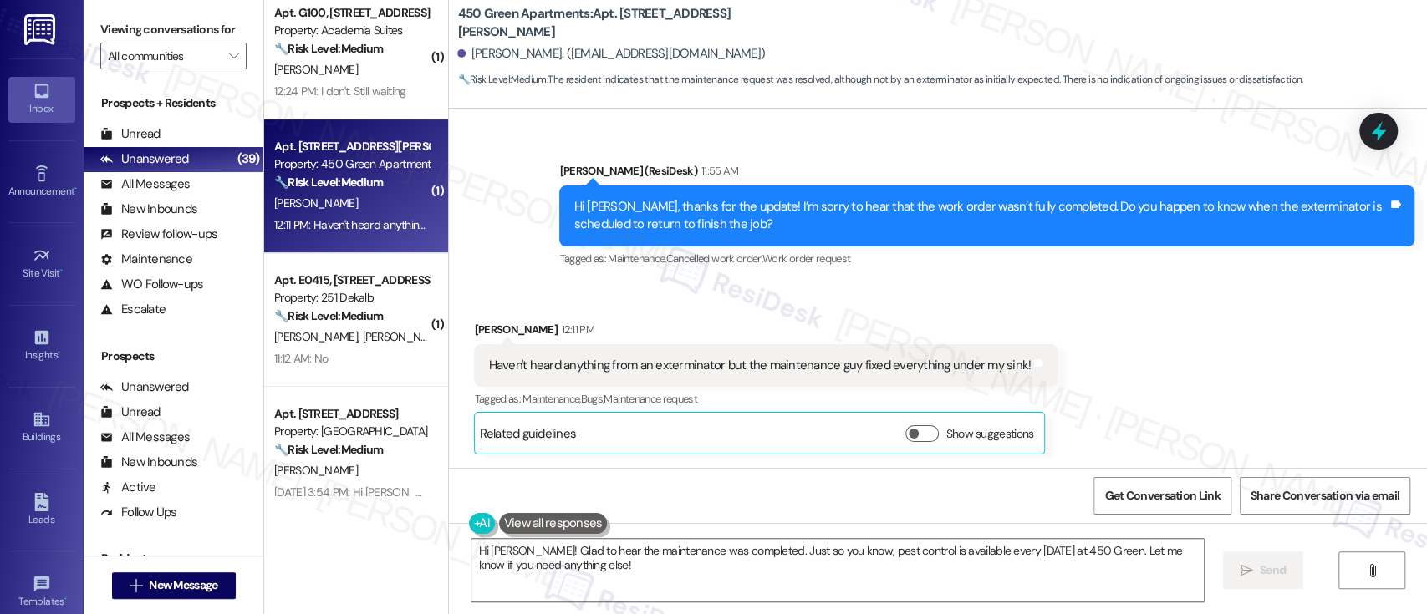
click at [1140, 336] on div "Received via SMS [PERSON_NAME] 12:11 PM Haven't heard anything from an extermin…" at bounding box center [938, 375] width 978 height 184
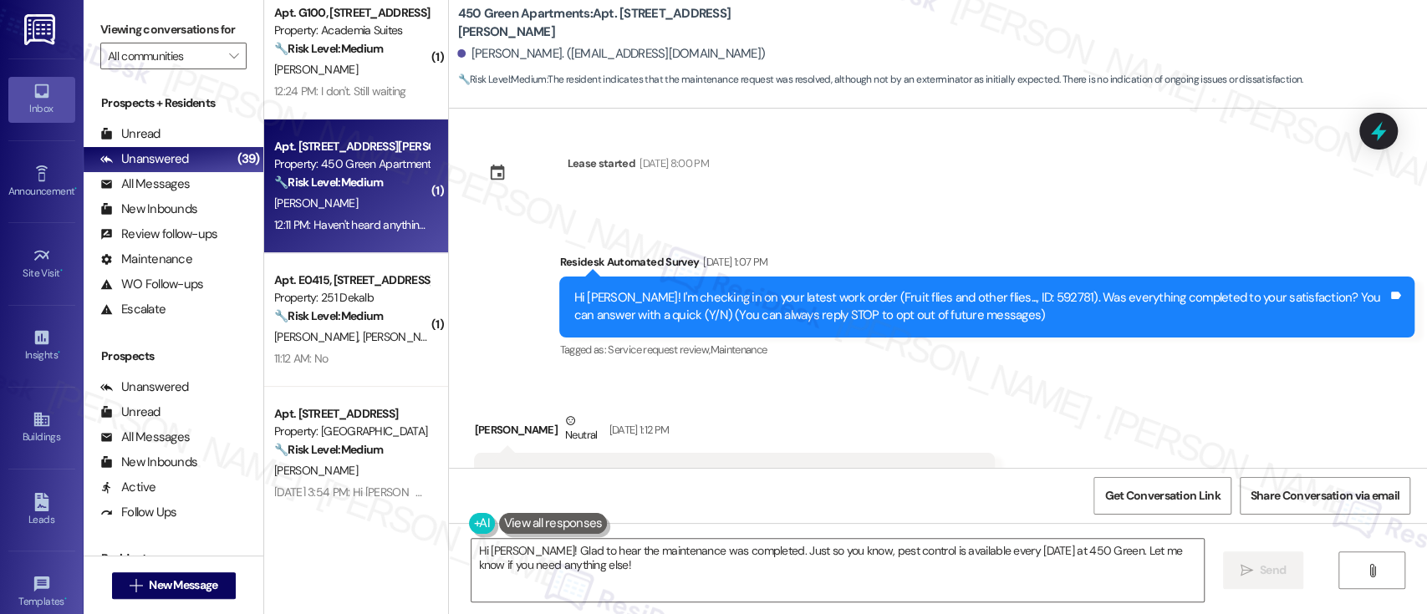
scroll to position [0, 0]
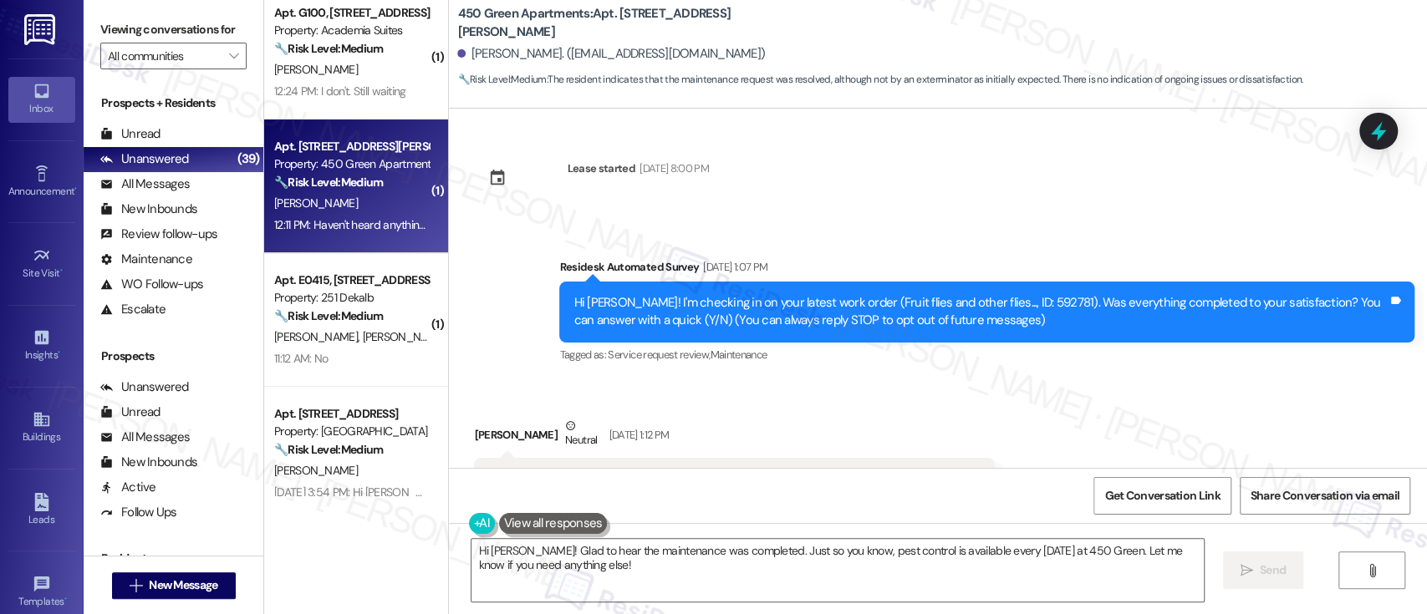
click at [1005, 301] on div "Hi [PERSON_NAME]! I'm checking in on your latest work order (Fruit flies and ot…" at bounding box center [981, 312] width 814 height 36
copy div "592781"
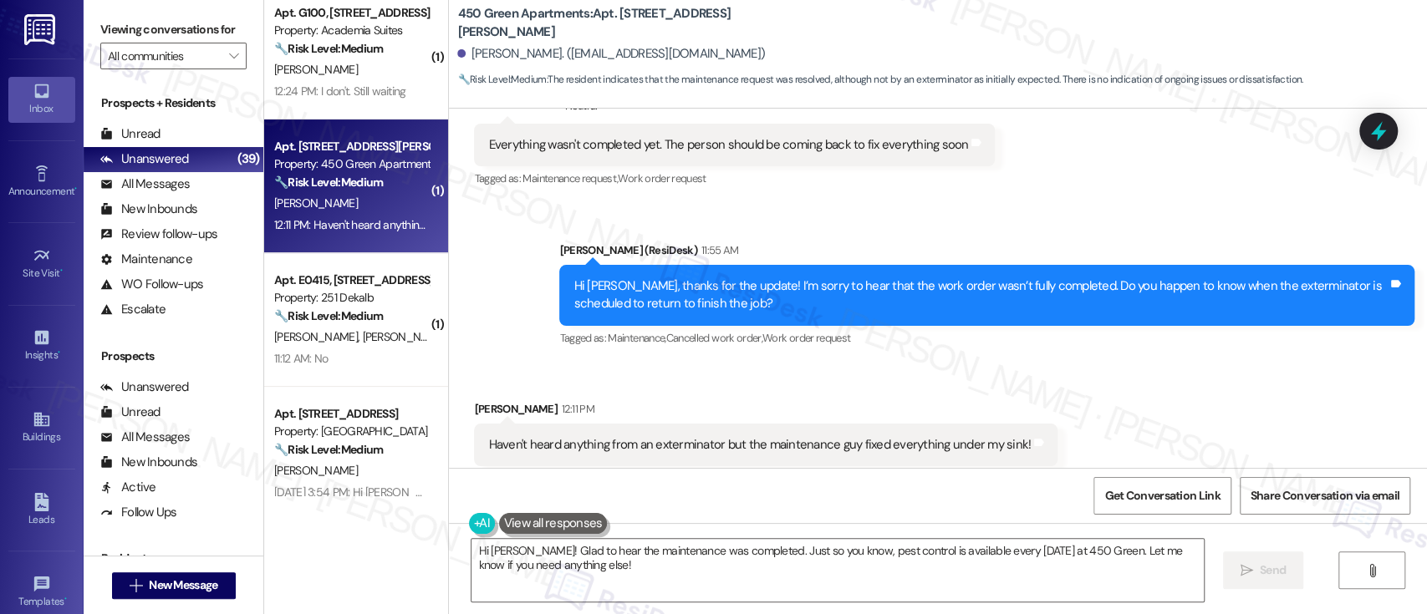
scroll to position [414, 0]
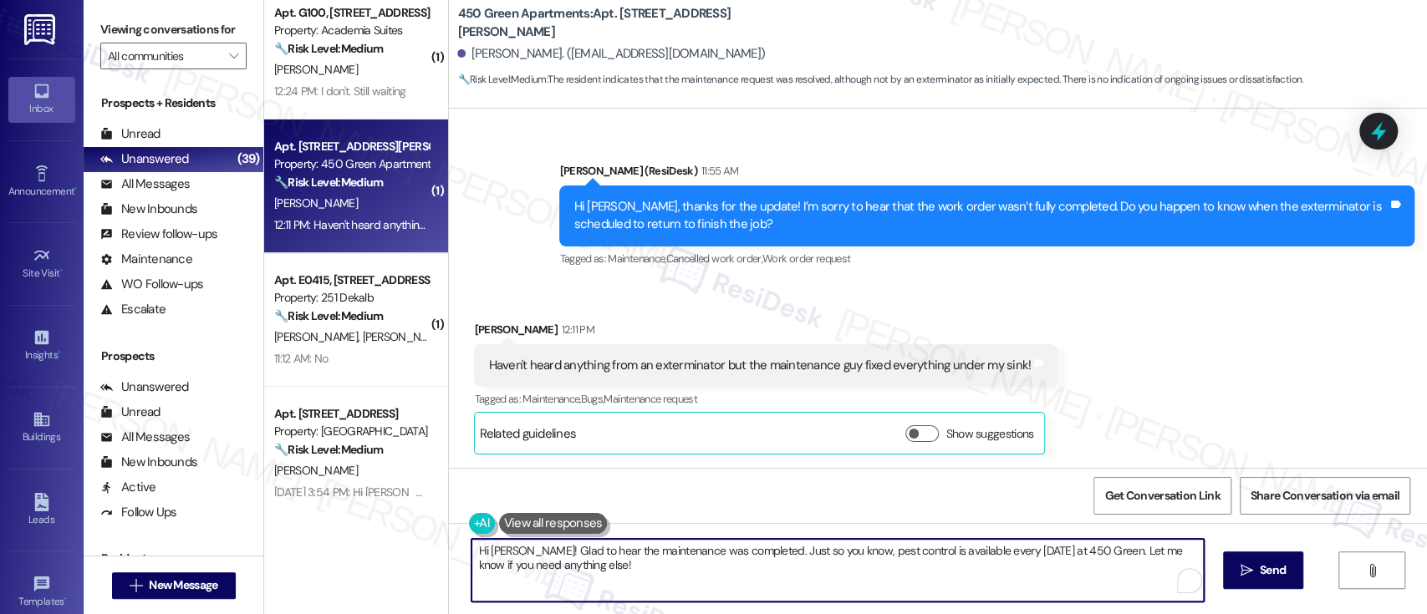
drag, startPoint x: 718, startPoint y: 591, endPoint x: 304, endPoint y: 498, distance: 424.1
click at [304, 498] on div "( 1 ) Apt. PH13-3, [GEOGRAPHIC_DATA] Property: Towers at [GEOGRAPHIC_DATA] 🔧 Ri…" at bounding box center [845, 307] width 1163 height 614
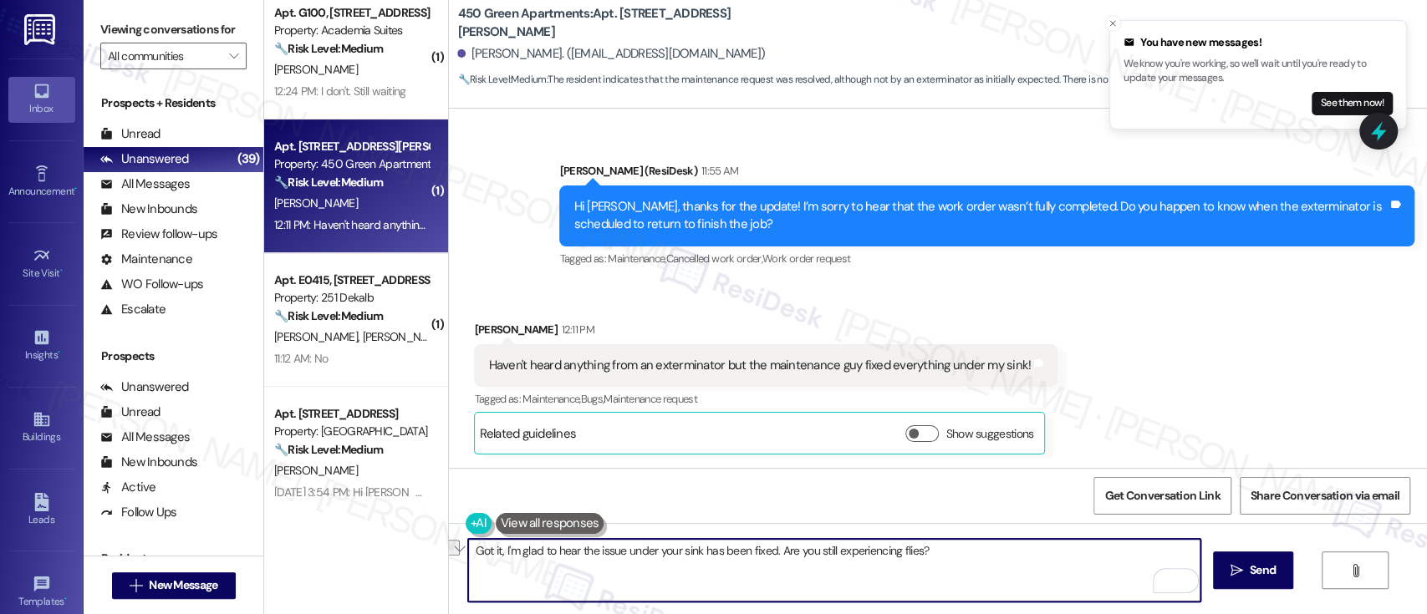
paste textarea "! I’m glad to hear the issue under your sink has been fixed. Are you still noti…"
type textarea "Got it! I’m glad to hear the issue under your sink has been fixed. Are you stil…"
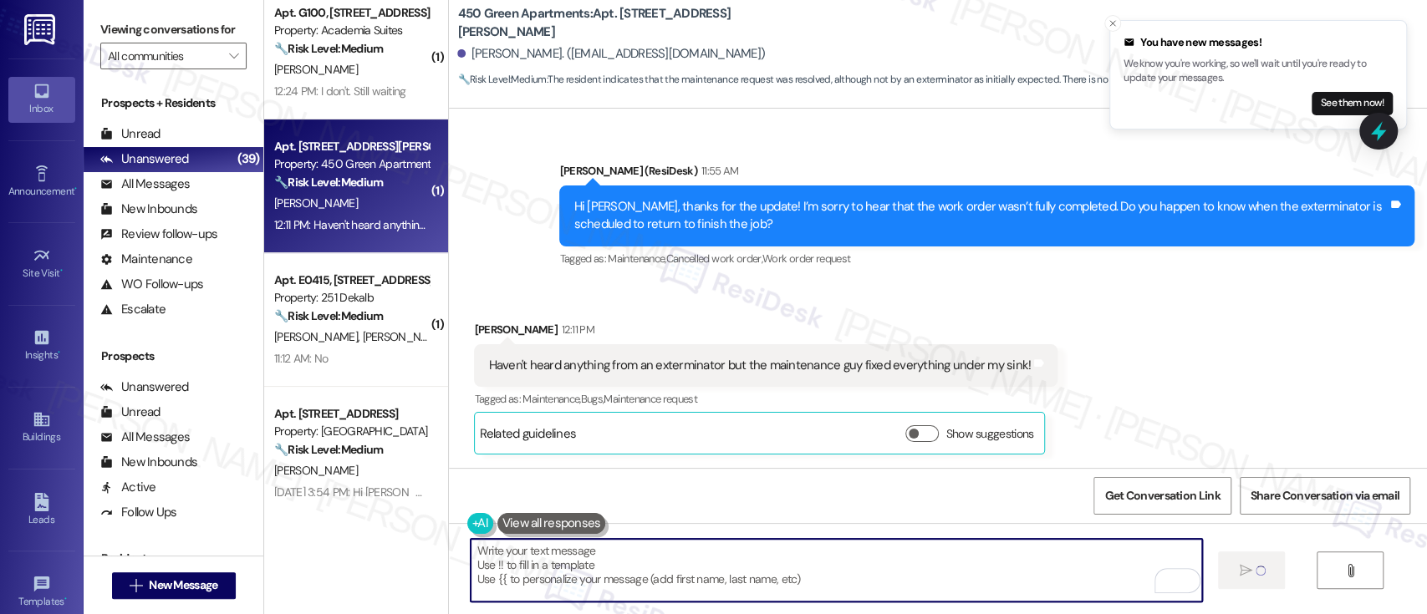
type textarea "Fetching suggested responses. Please feel free to read through the conversation…"
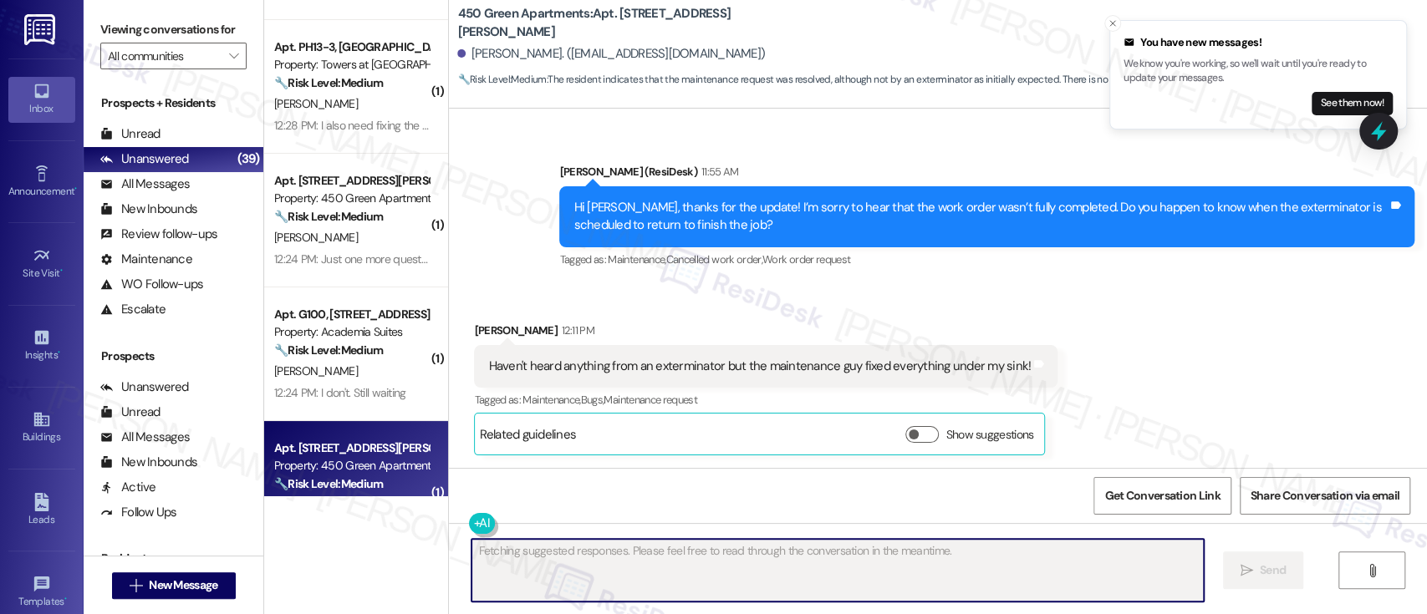
scroll to position [4075, 0]
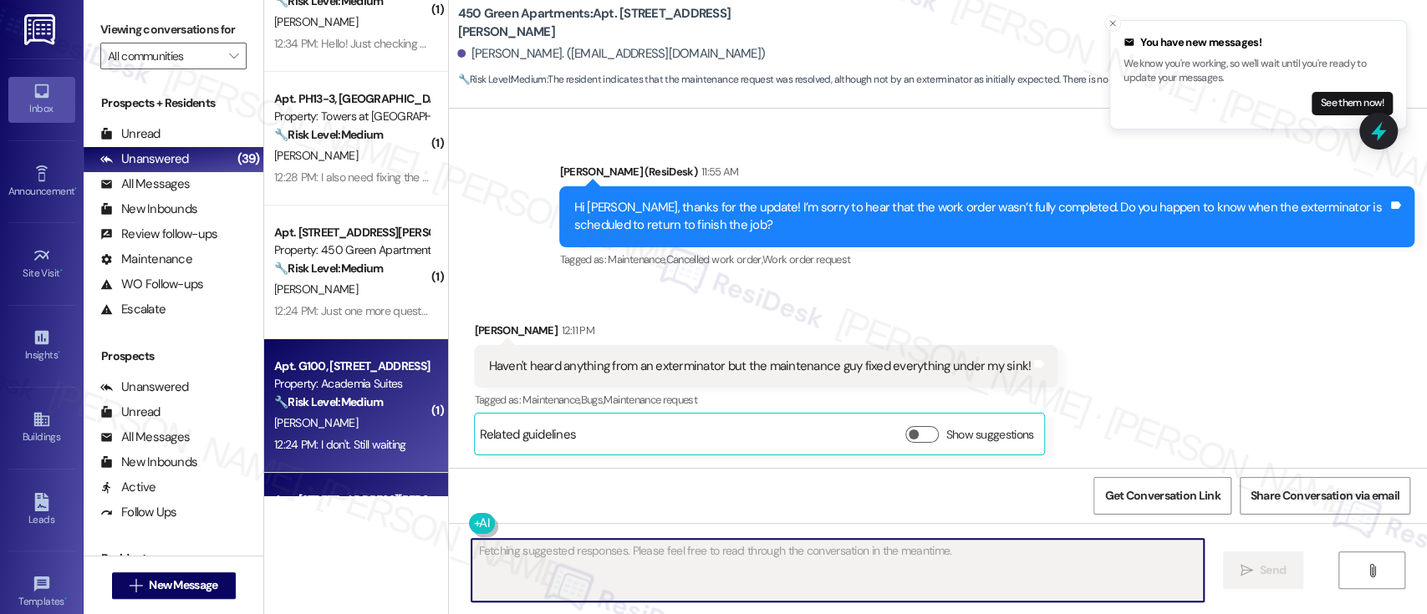
click at [375, 405] on strong "🔧 Risk Level: Medium" at bounding box center [328, 402] width 109 height 15
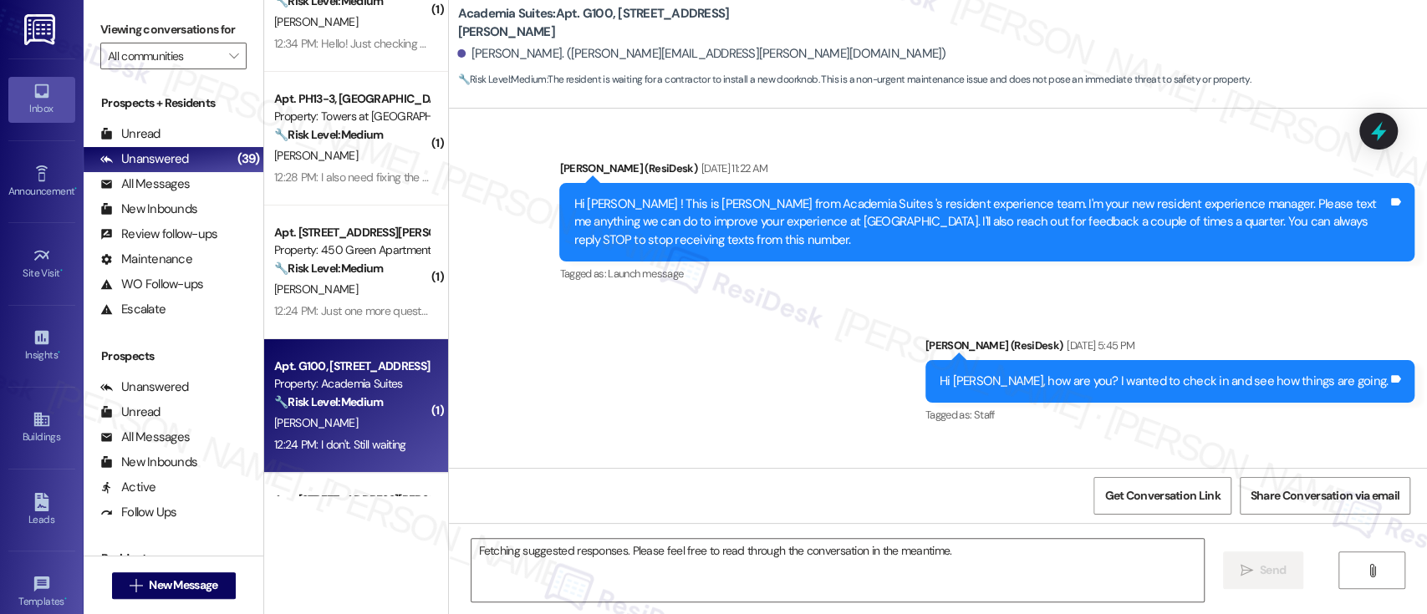
scroll to position [21752, 0]
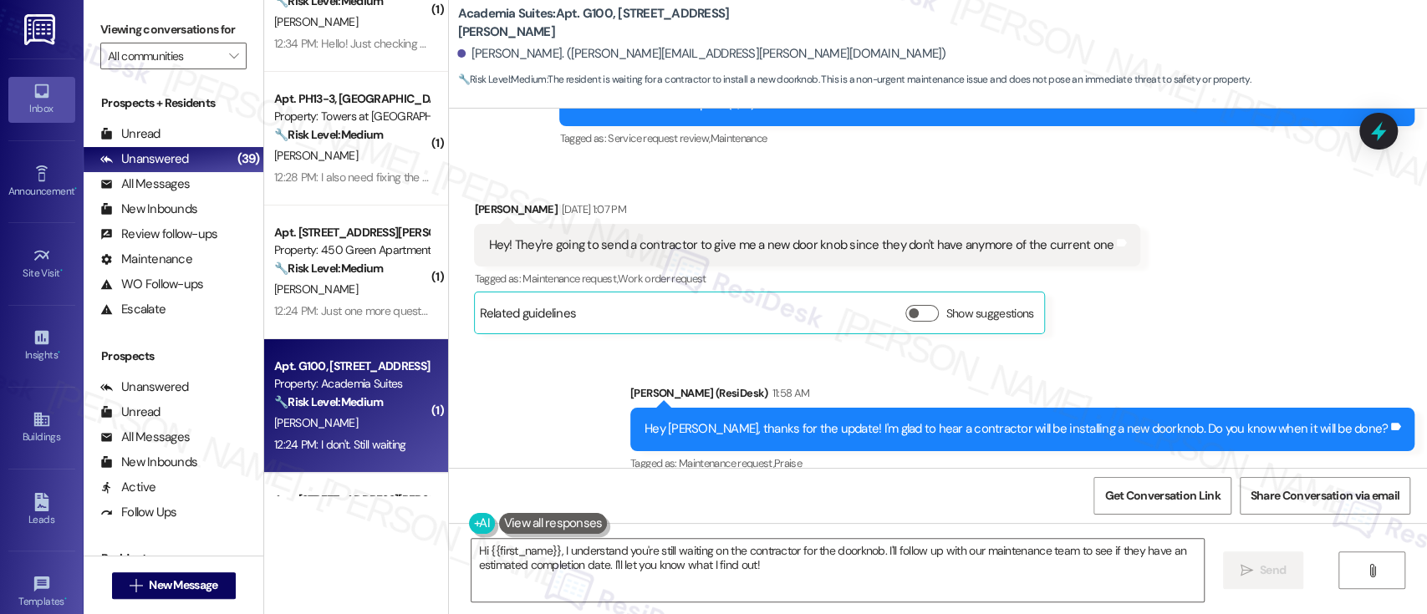
click at [971, 488] on div "Received via SMS [PERSON_NAME] 12:24 PM I don't. Still waiting Tags and notes T…" at bounding box center [938, 558] width 978 height 141
click at [973, 488] on div "Received via SMS [PERSON_NAME] 12:24 PM I don't. Still waiting Tags and notes T…" at bounding box center [938, 558] width 978 height 141
click at [589, 15] on b "Academia Suites: Apt. G100, [STREET_ADDRESS][PERSON_NAME]" at bounding box center [624, 23] width 334 height 36
copy b "G100"
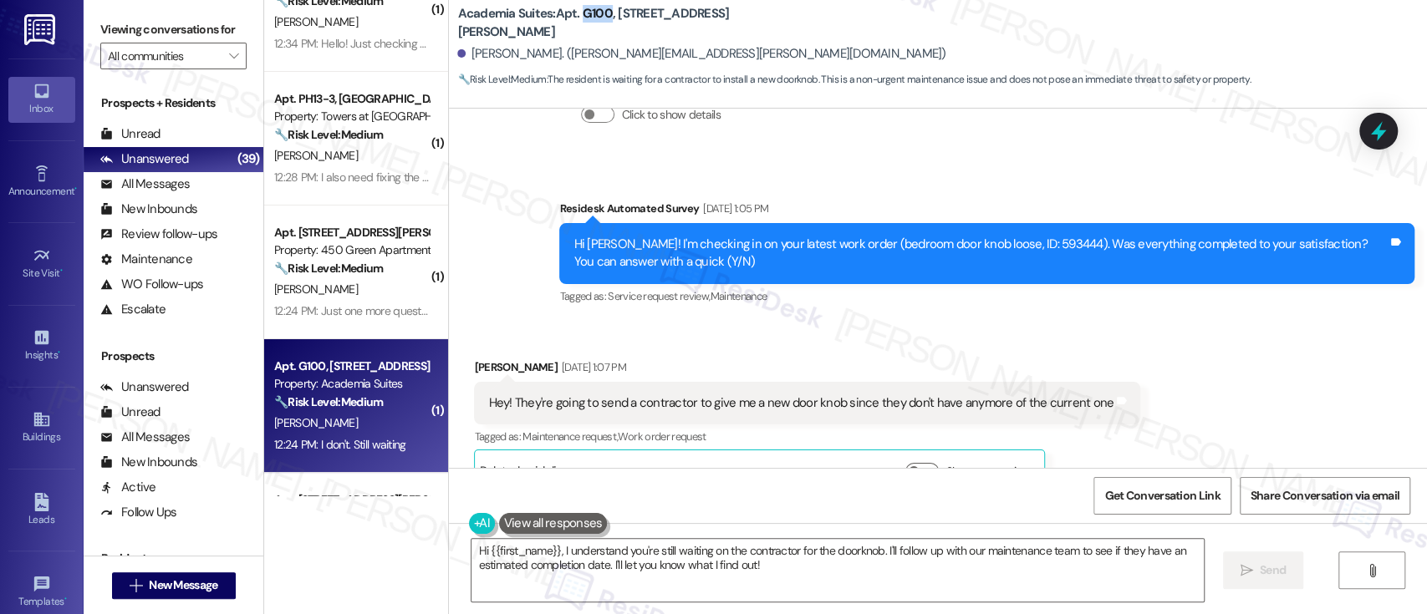
scroll to position [21529, 0]
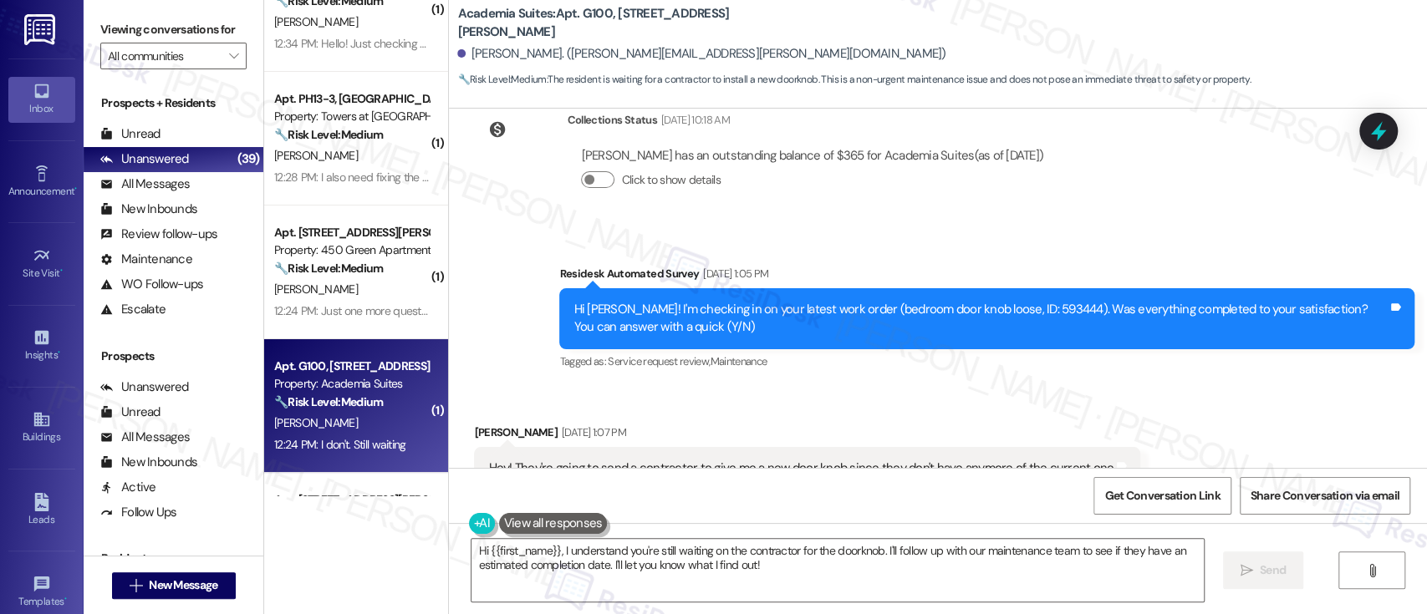
click at [1395, 386] on div "Received via SMS [PERSON_NAME] [DATE] 1:07 PM Hey! They're going to send a cont…" at bounding box center [938, 478] width 978 height 184
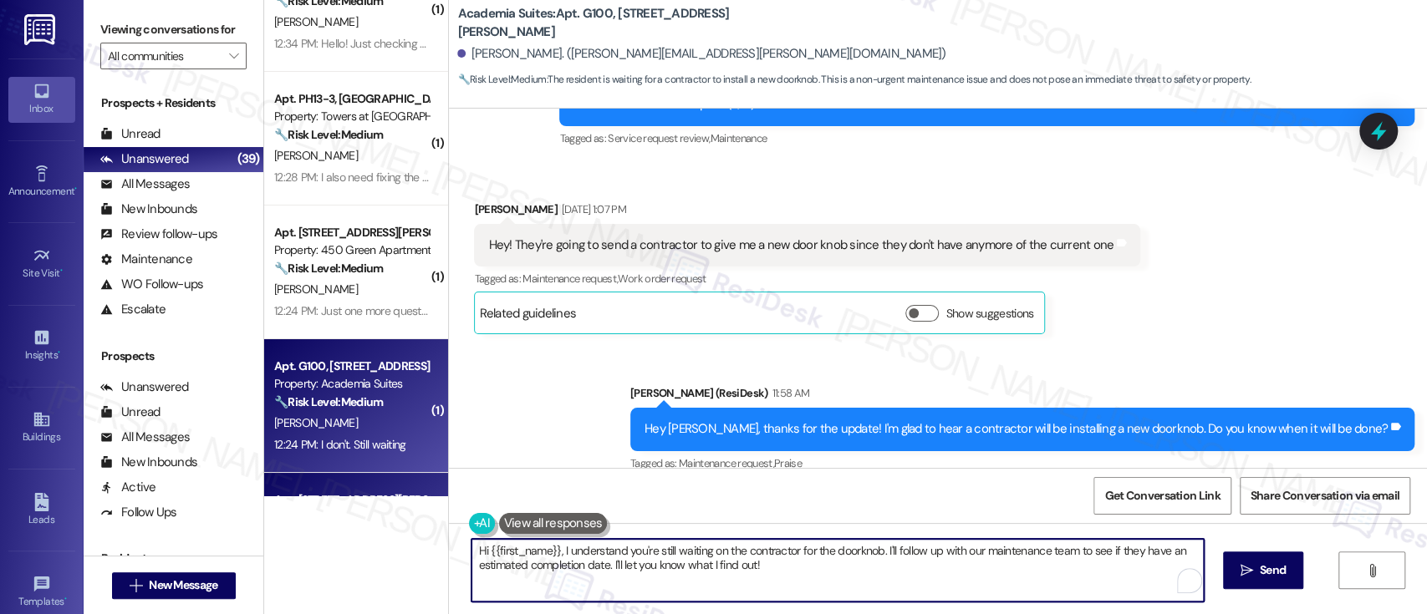
drag, startPoint x: 874, startPoint y: 554, endPoint x: 405, endPoint y: 492, distance: 472.4
click at [405, 496] on div "( 1 ) Apt. [STREET_ADDRESS][PERSON_NAME] Property: Rosedale Court 🔧 Risk Level:…" at bounding box center [845, 307] width 1163 height 614
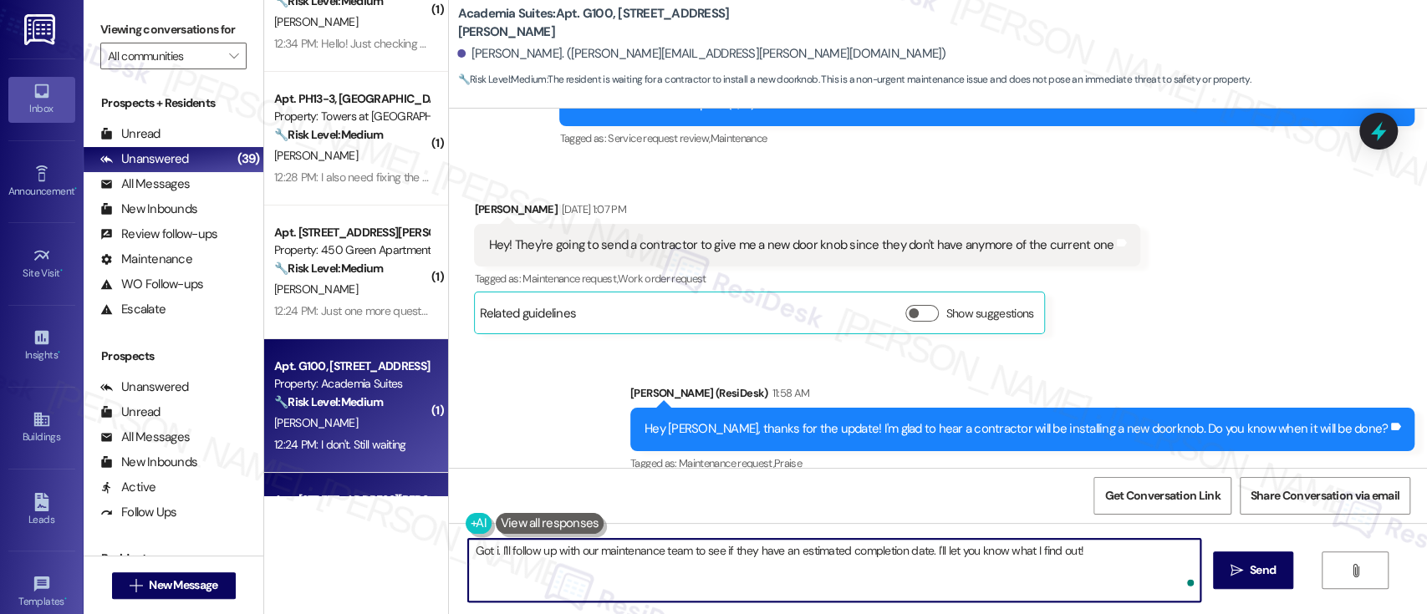
type textarea "Got it. I'll follow up with our maintenance team to see if they have an estimat…"
click at [849, 555] on textarea "Got it. I'll follow up with our maintenance team to see if they have an estimat…" at bounding box center [834, 570] width 732 height 63
click at [956, 552] on textarea "Got it. I'll follow up with our maintenance team to see if they have an estimat…" at bounding box center [834, 570] width 732 height 63
click at [1089, 561] on textarea "Got it. I'll follow up with our maintenance team to see if they have an estimat…" at bounding box center [834, 570] width 732 height 63
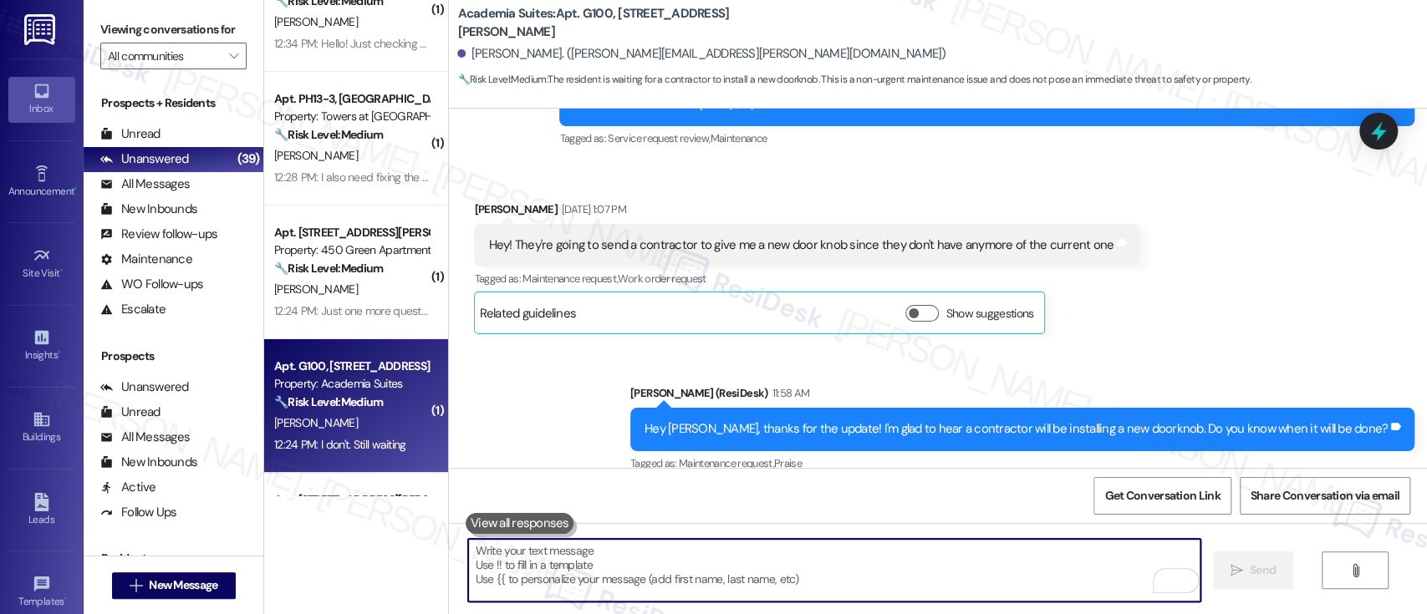
scroll to position [21752, 0]
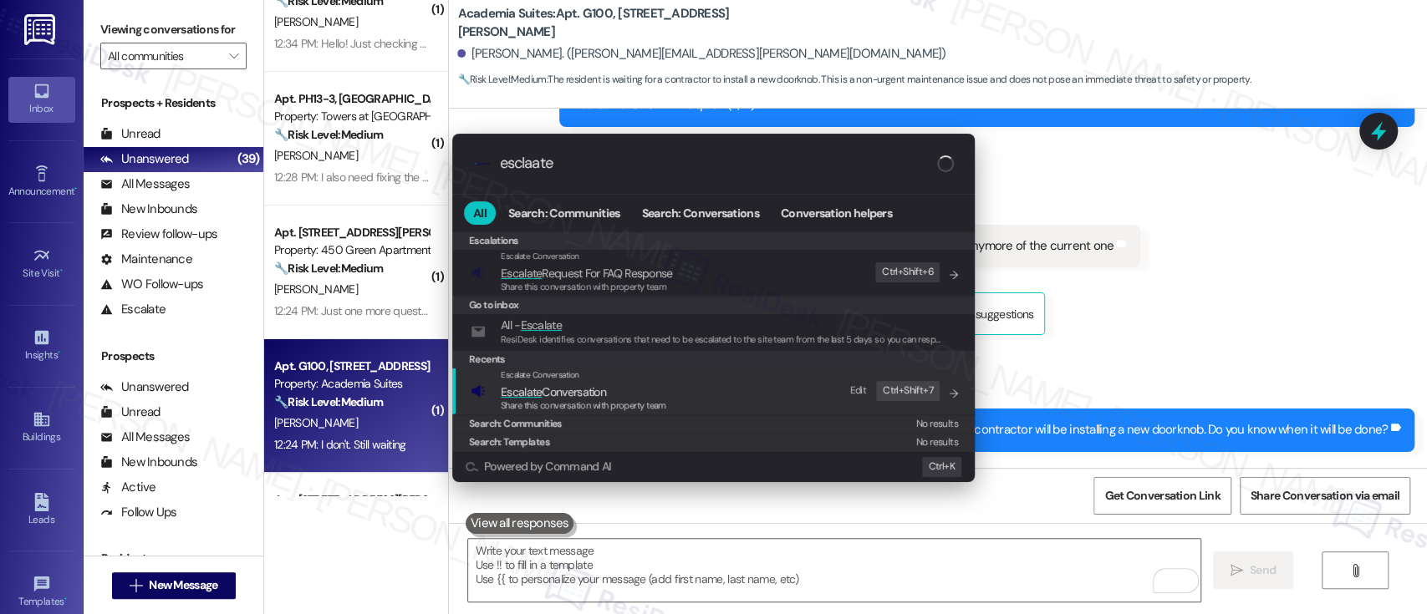
type input "esclaate"
click at [596, 385] on span "Escalate Conversation" at bounding box center [553, 392] width 105 height 15
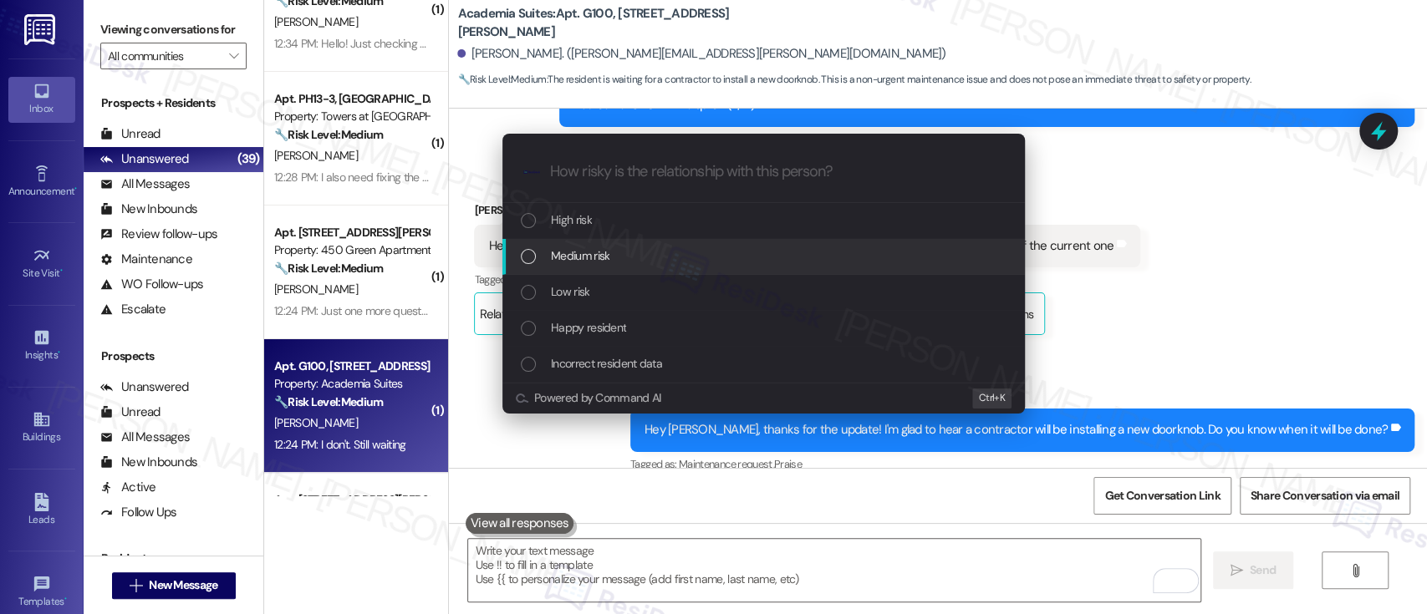
click at [633, 253] on div "Medium risk" at bounding box center [765, 256] width 489 height 18
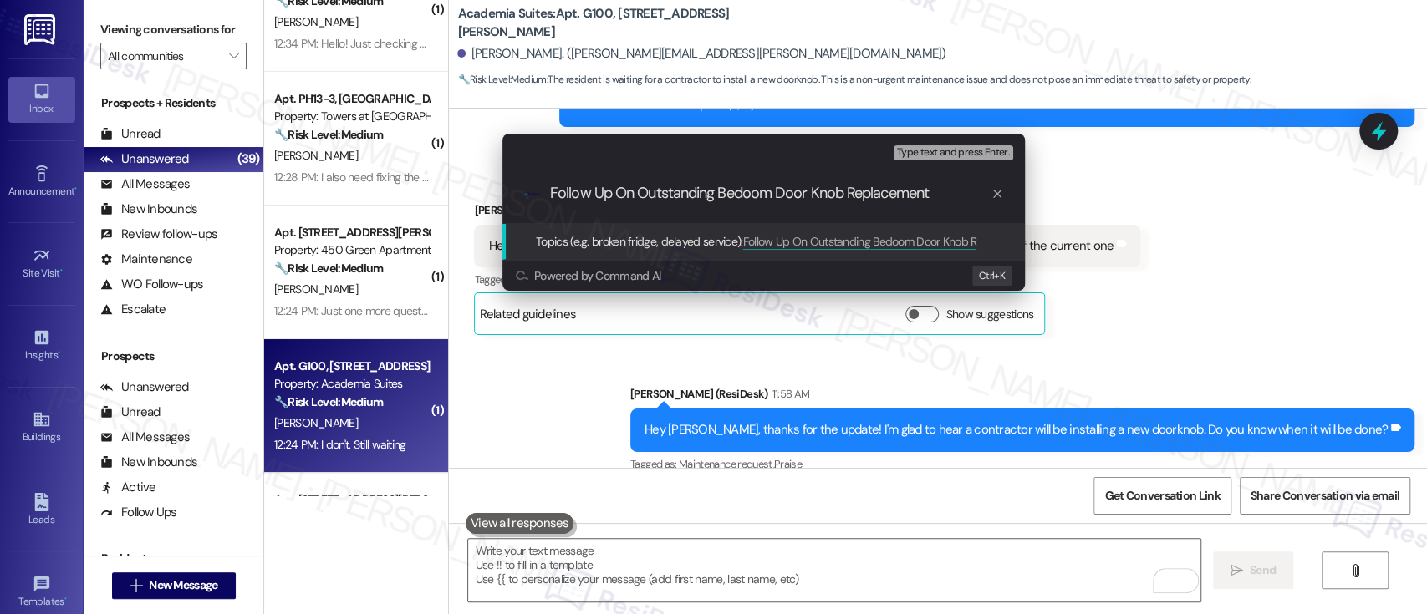
click at [753, 195] on input "Follow Up On Outstanding Bedoom Door Knob Replacement" at bounding box center [770, 194] width 441 height 18
click at [747, 195] on input "Follow Up On Outstanding Bedoom Door Knob Replacement" at bounding box center [770, 194] width 441 height 18
type input "Follow Up On Outstanding Bedroom Door Knob Replacement"
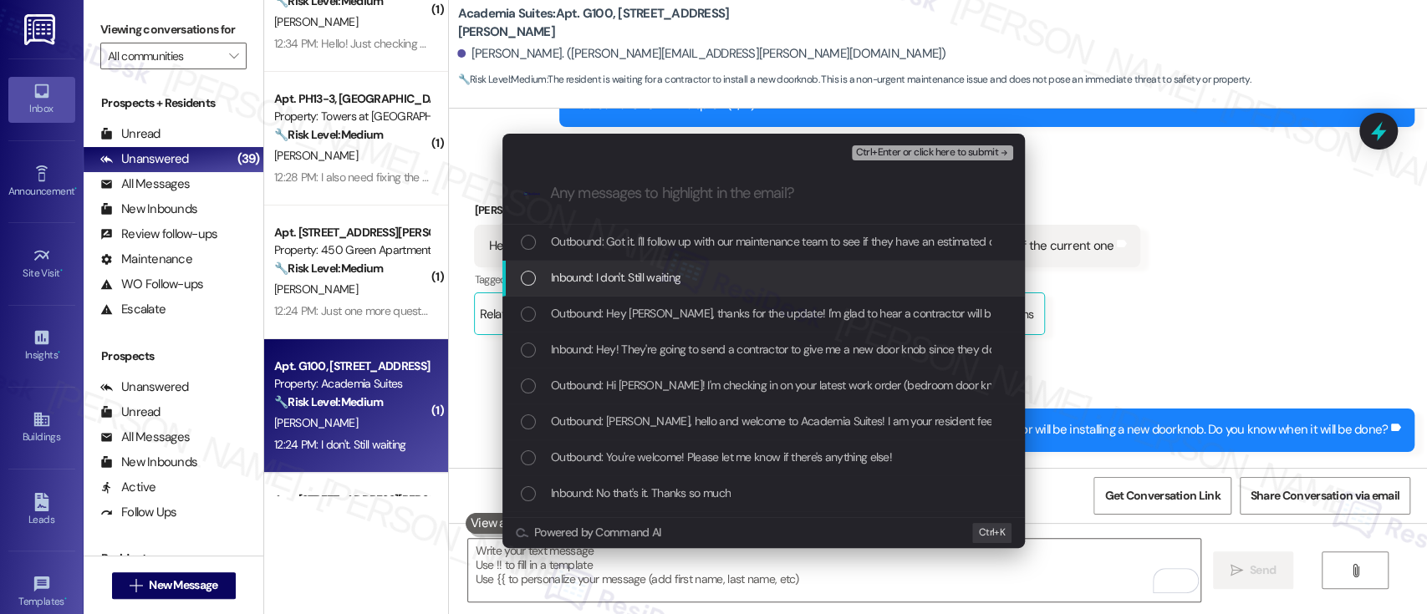
click at [679, 275] on span "Inbound: I don't. Still waiting" at bounding box center [616, 277] width 130 height 18
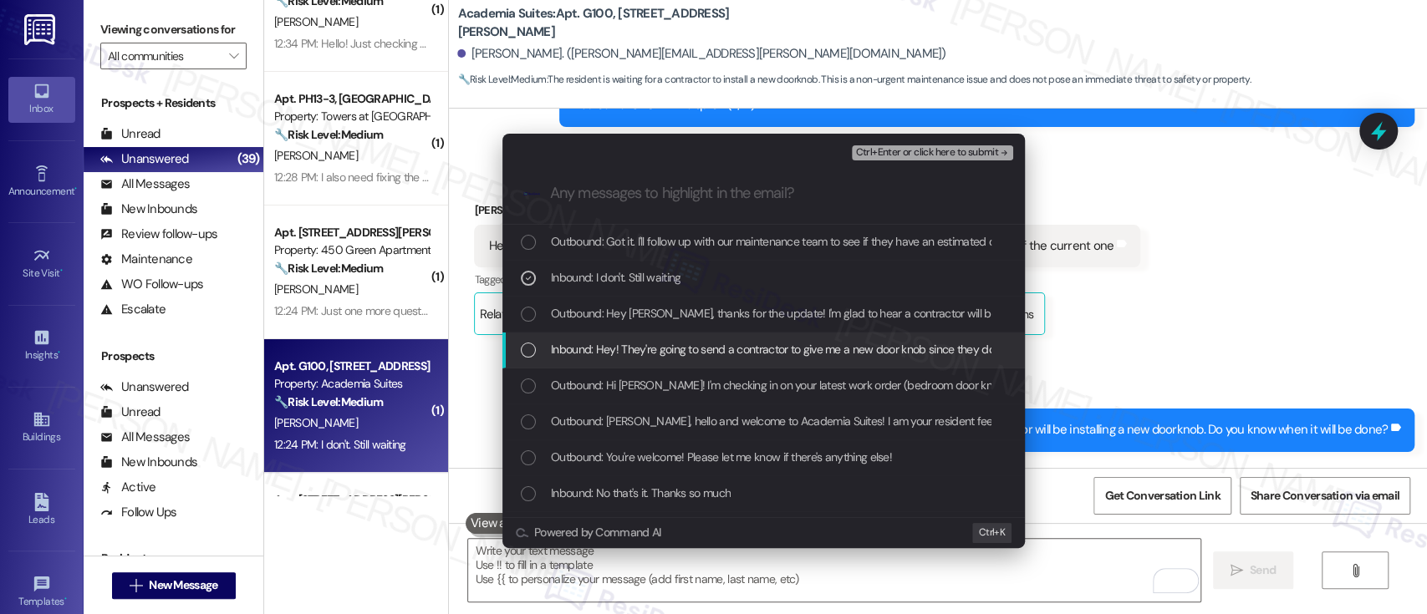
click at [649, 350] on span "Inbound: Hey! They're going to send a contractor to give me a new door knob sin…" at bounding box center [859, 349] width 616 height 18
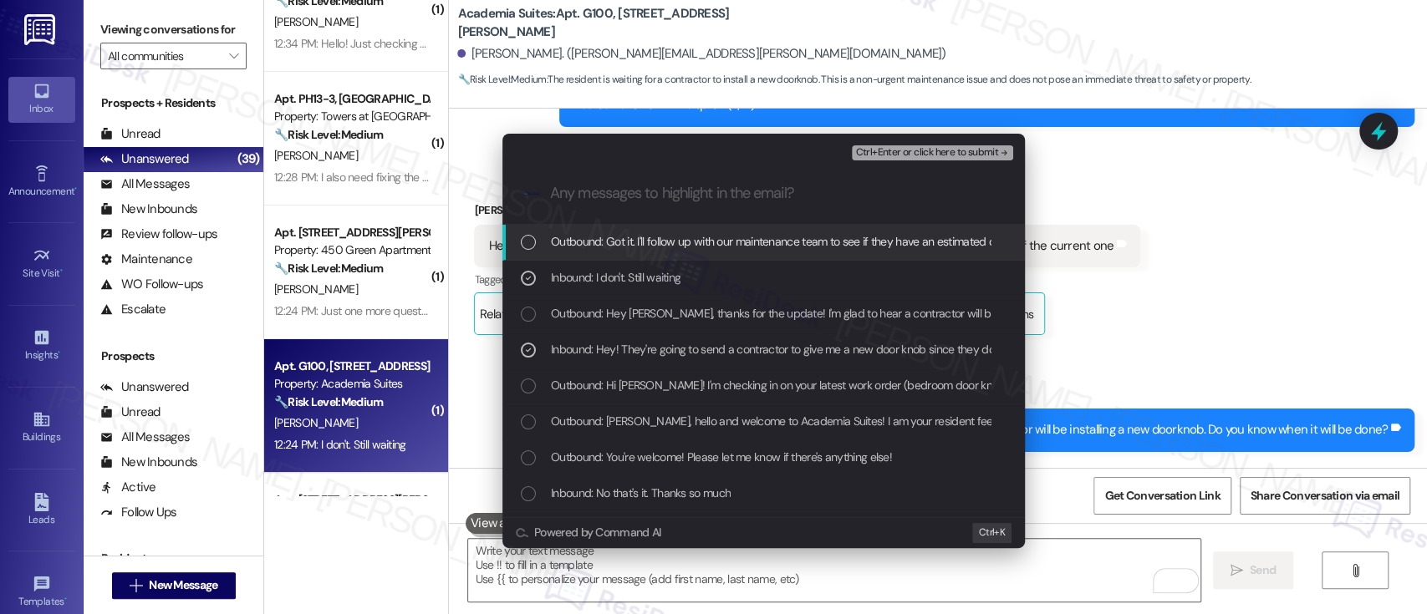
click at [946, 148] on span "Ctrl+Enter or click here to submit" at bounding box center [926, 153] width 143 height 12
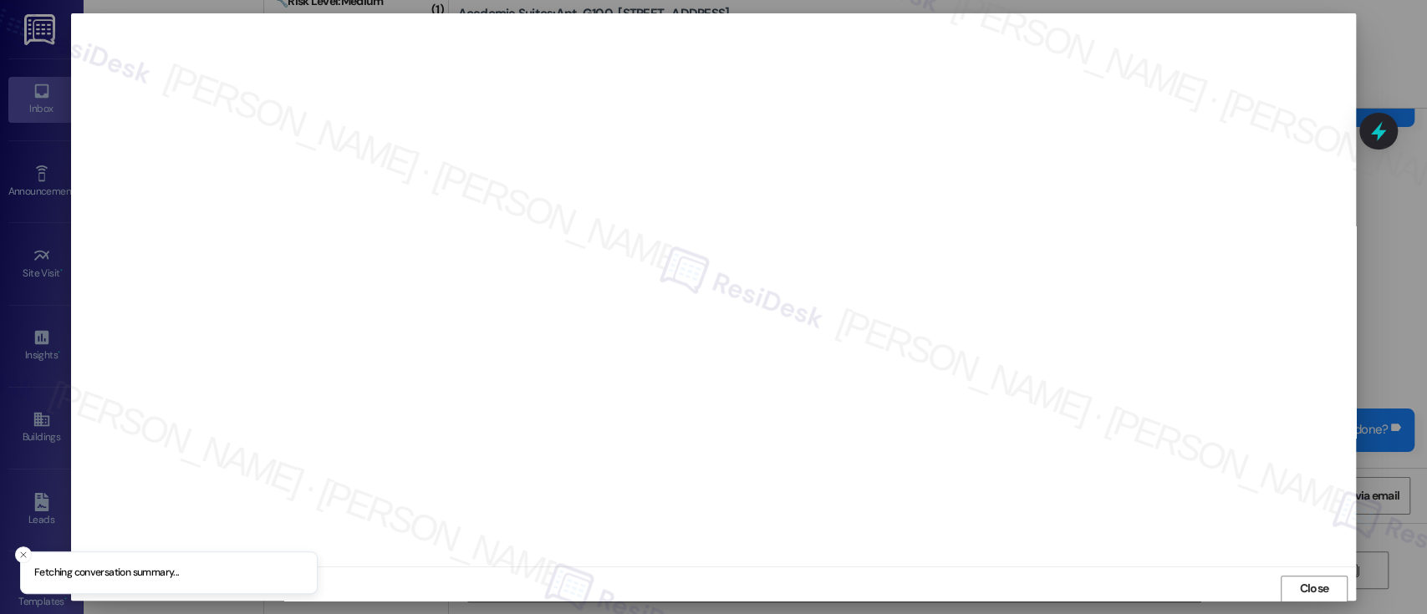
scroll to position [1, 0]
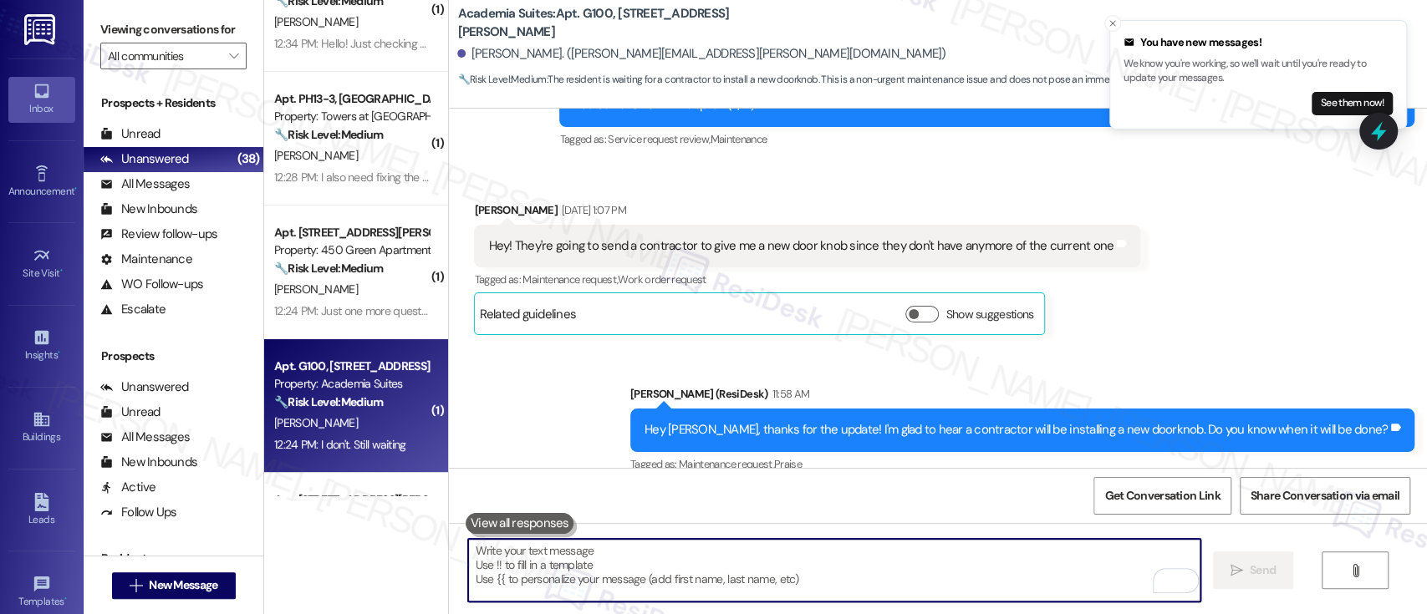
scroll to position [21894, 0]
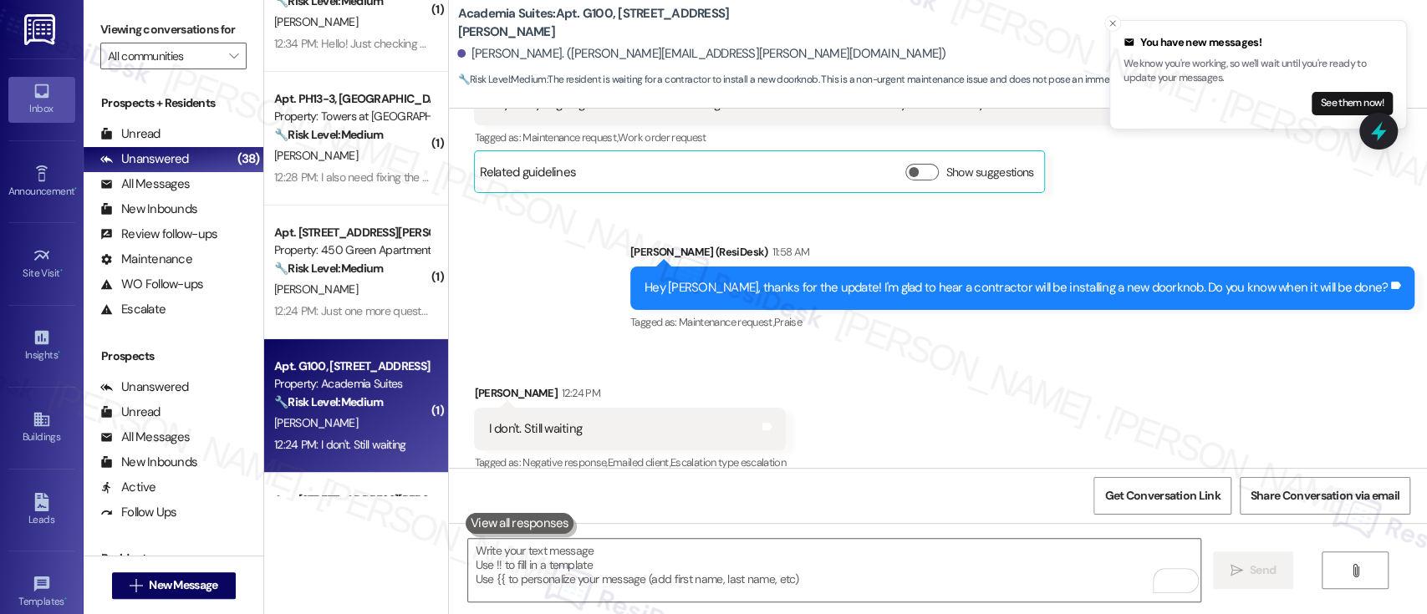
click at [1186, 347] on div "Received via SMS [PERSON_NAME] 12:24 PM I don't. Still waiting Tags and notes T…" at bounding box center [938, 417] width 978 height 141
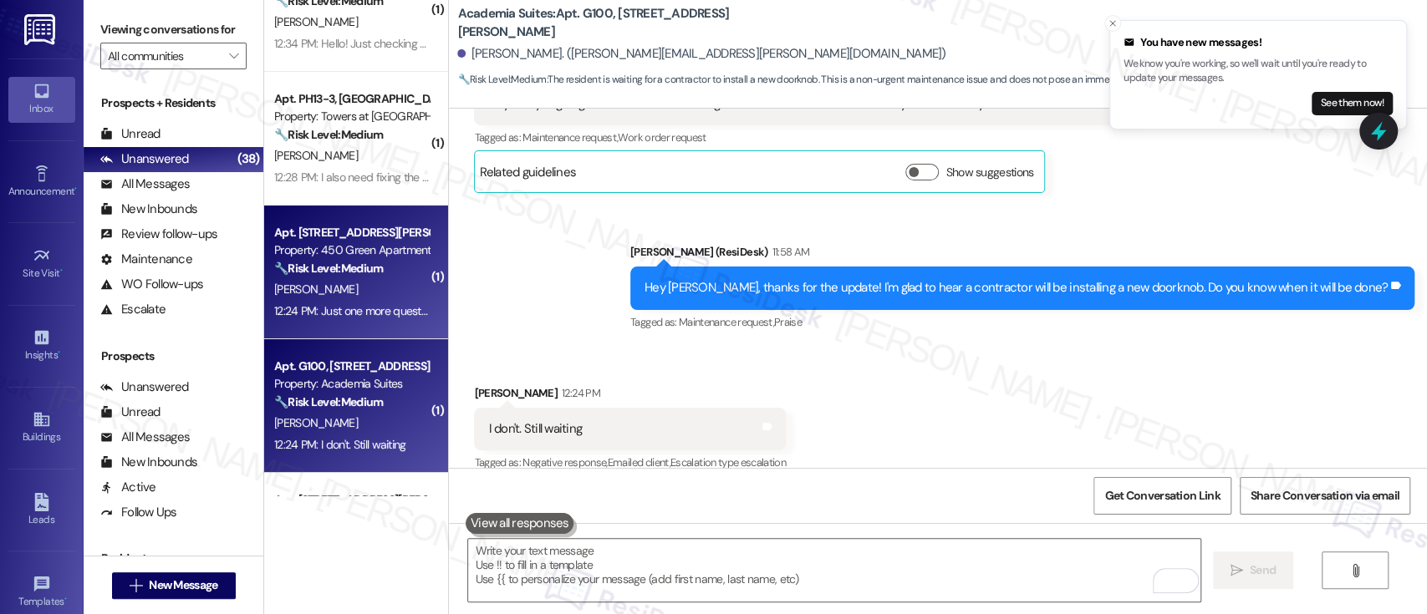
click at [374, 274] on strong "🔧 Risk Level: Medium" at bounding box center [328, 268] width 109 height 15
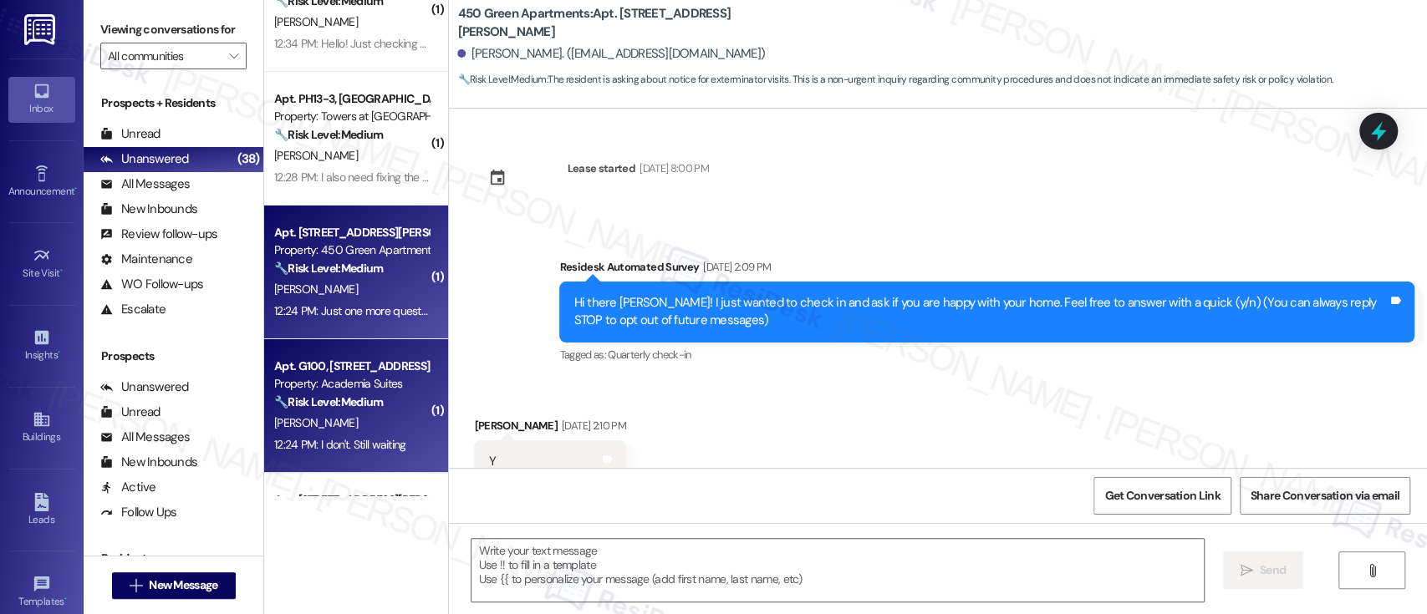
click at [375, 388] on div "Property: Academia Suites" at bounding box center [351, 384] width 155 height 18
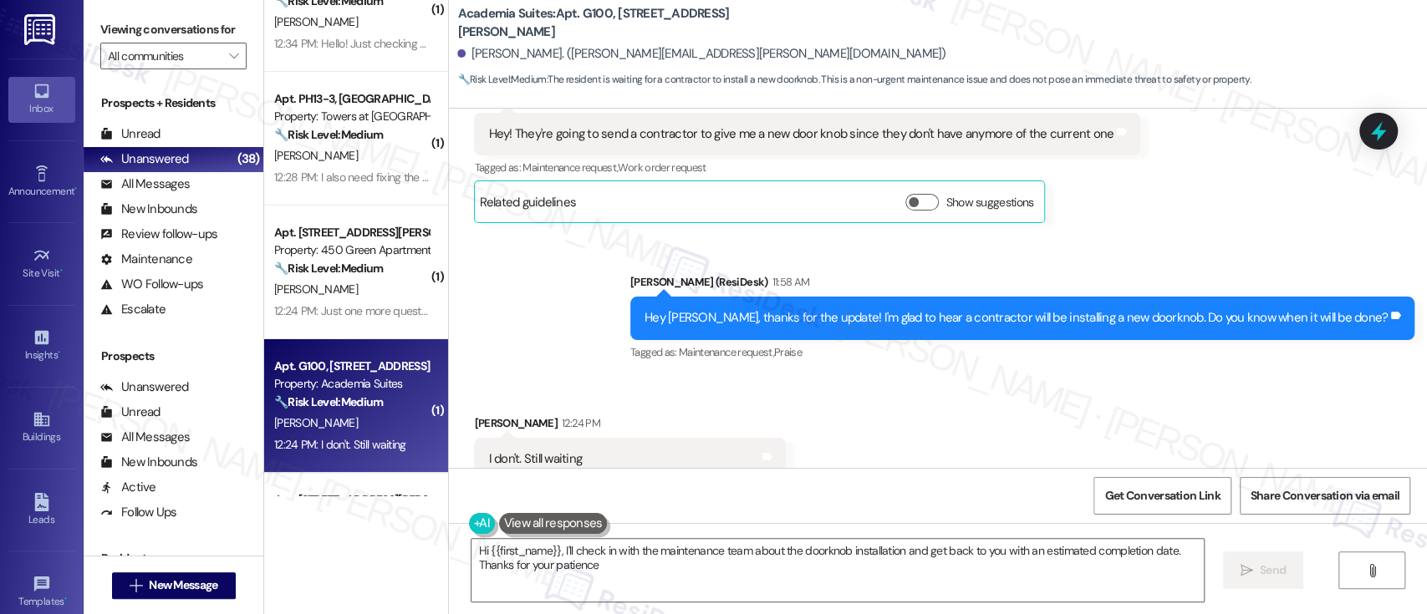
type textarea "Hi {{first_name}}, I'll check in with the maintenance team about the doorknob i…"
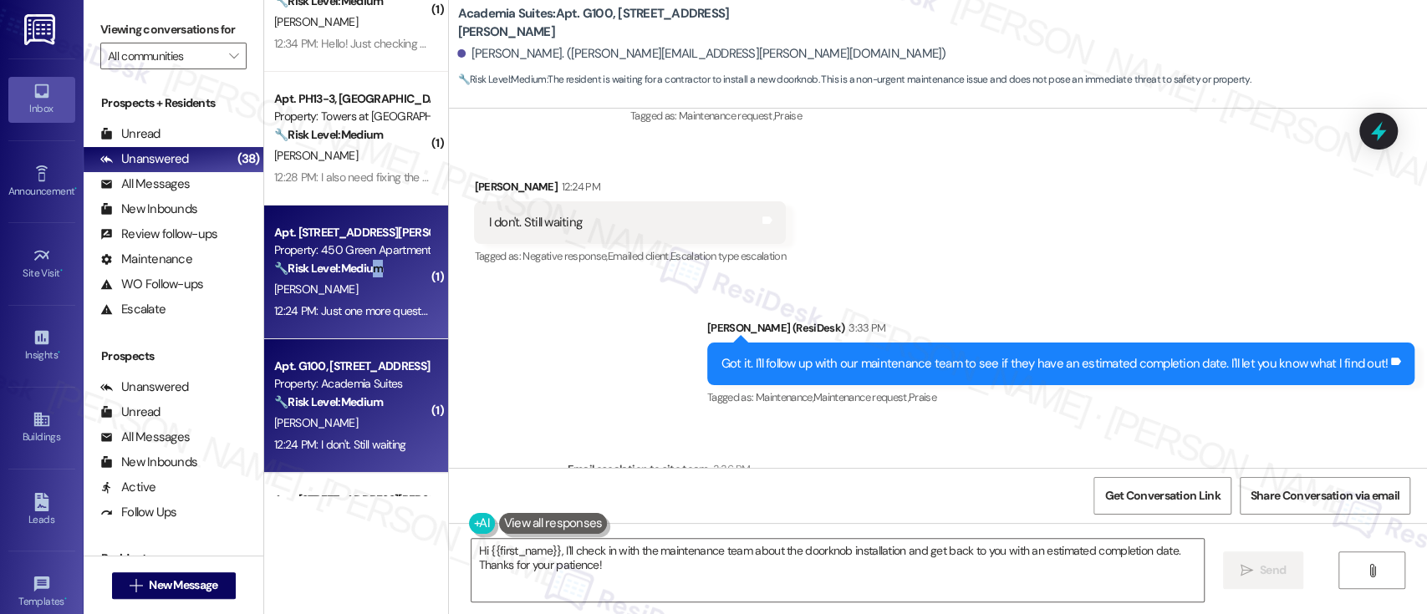
click at [372, 269] on strong "🔧 Risk Level: Medium" at bounding box center [328, 268] width 109 height 15
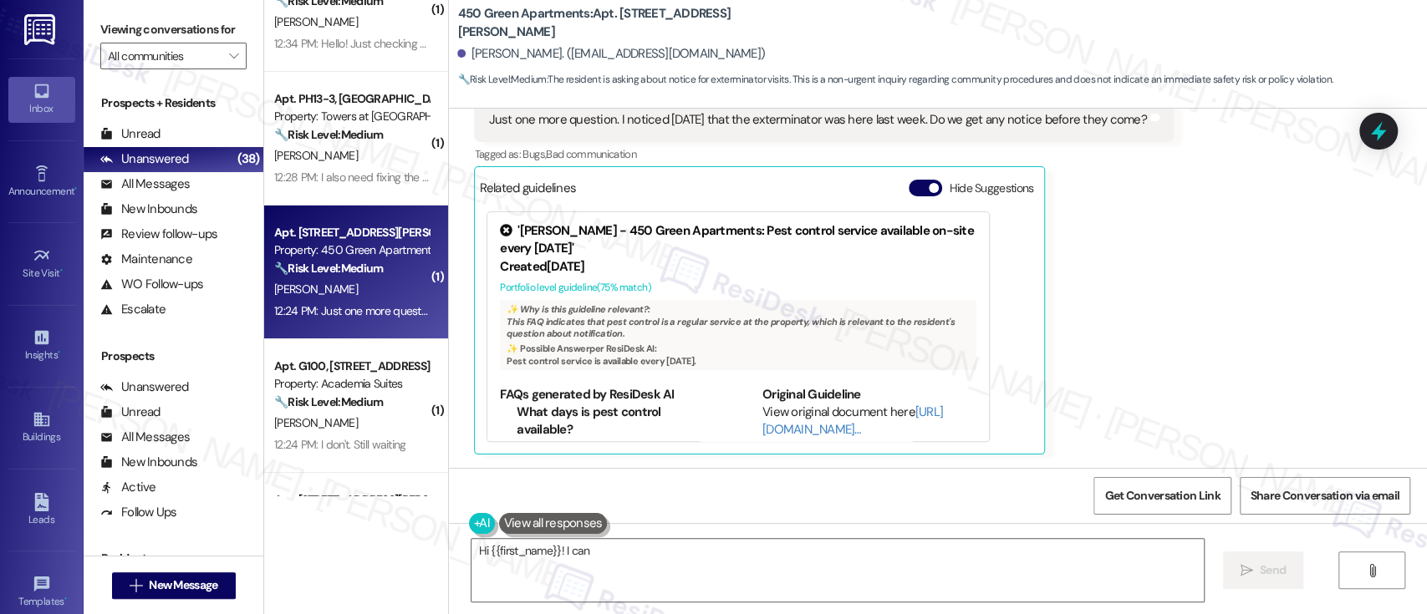
scroll to position [6105, 0]
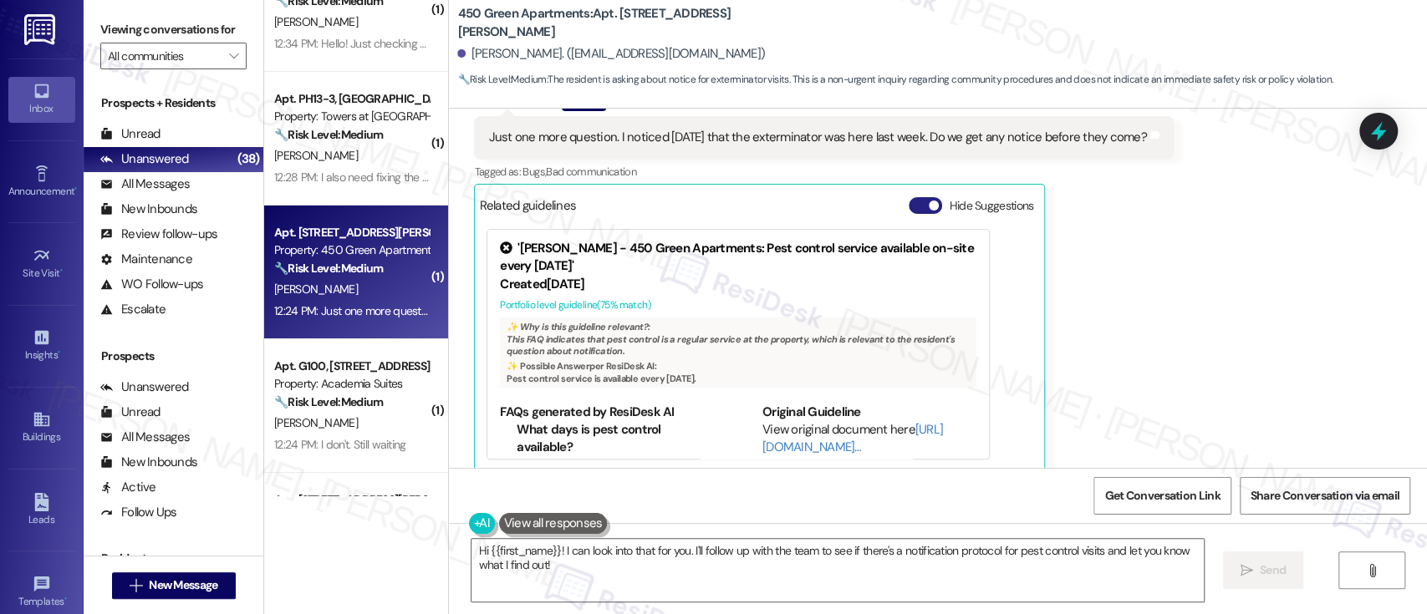
click at [909, 197] on button "Hide Suggestions" at bounding box center [925, 205] width 33 height 17
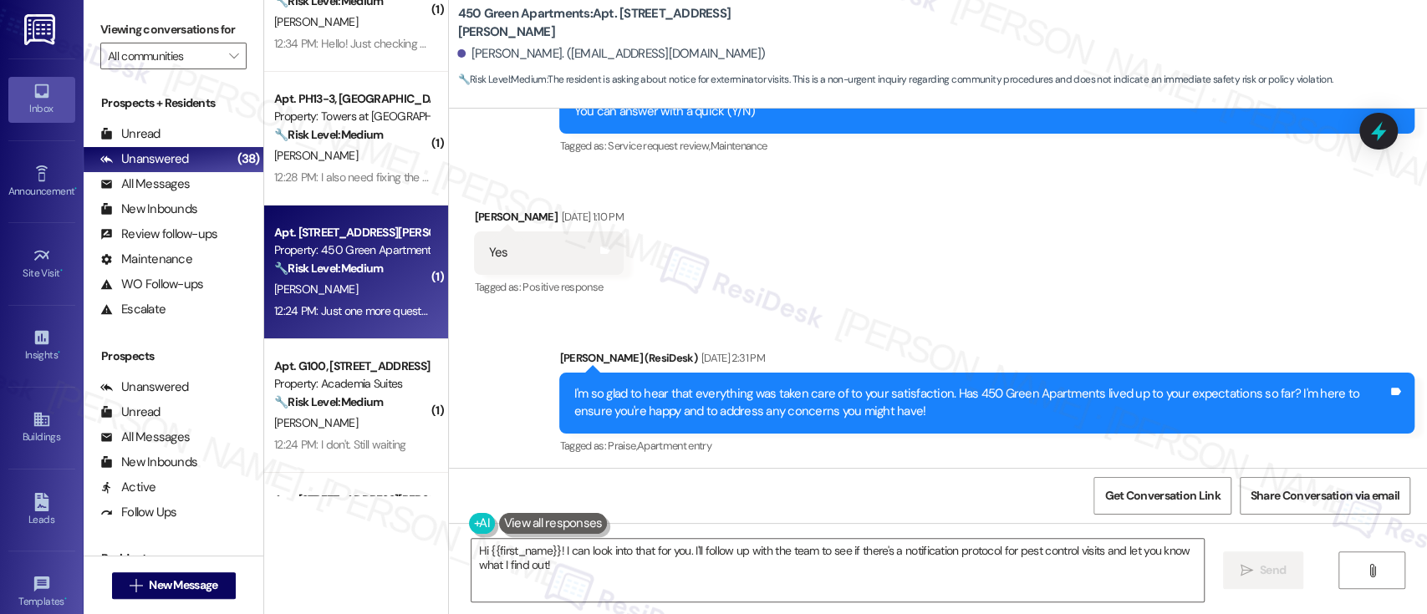
scroll to position [5859, 0]
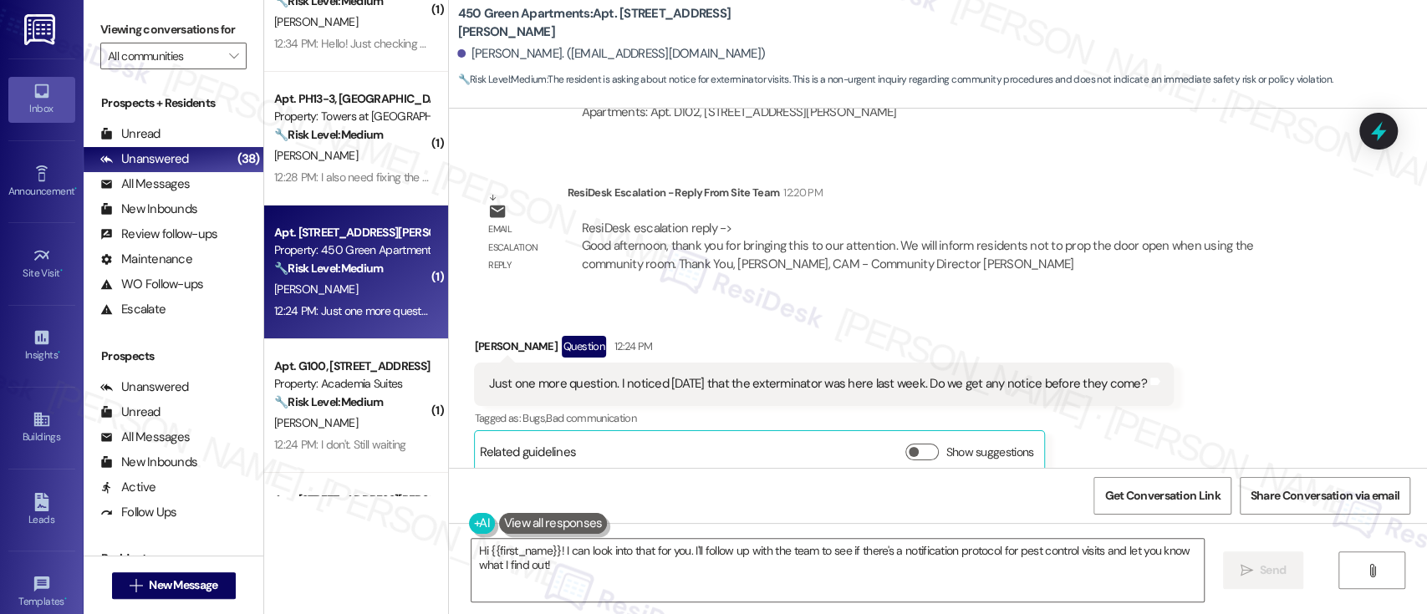
drag, startPoint x: 470, startPoint y: 367, endPoint x: 1134, endPoint y: 371, distance: 663.8
click at [1134, 371] on div "Just one more question. I noticed yesterday that the exterminator was here last…" at bounding box center [823, 384] width 699 height 43
copy div "Just one more question. I noticed yesterday that the exterminator was here last…"
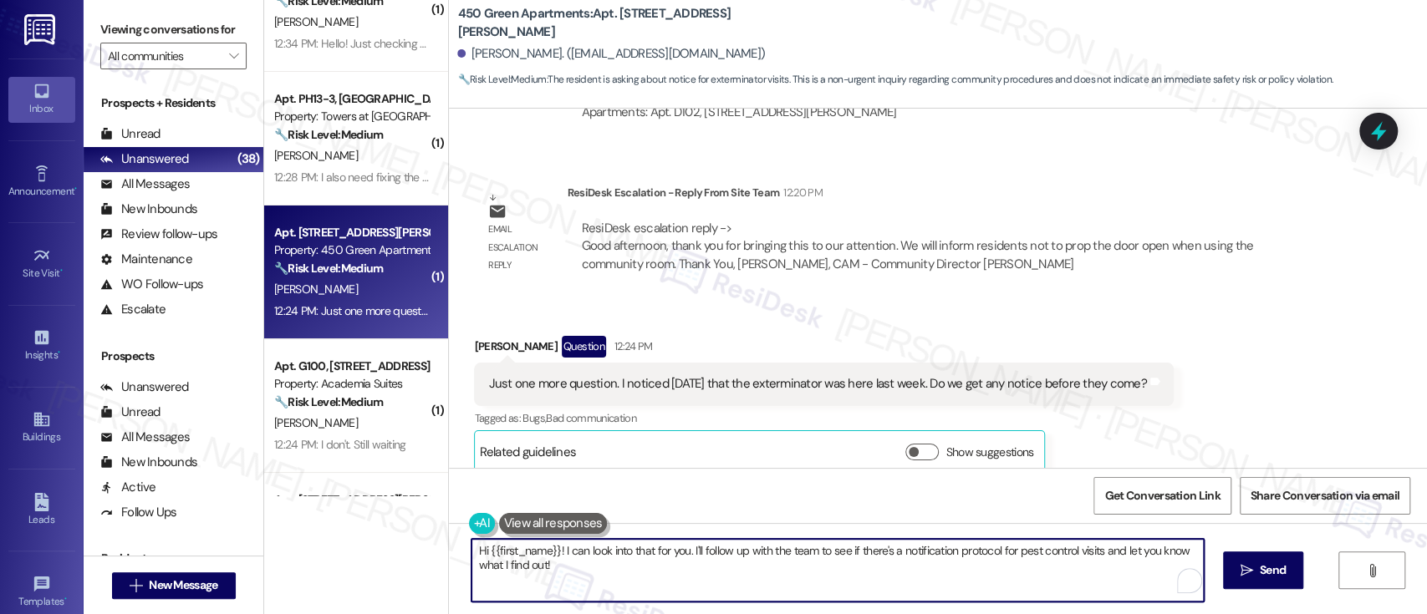
click at [648, 575] on textarea "Hi {{first_name}}! I can look into that for you. I'll follow up with the team t…" at bounding box center [838, 570] width 732 height 63
paste textarea "Thanks for your question! Typically, exterminators do not provide advance notic…"
type textarea "Thanks for your question! Typically, exterminators do not provide advance notic…"
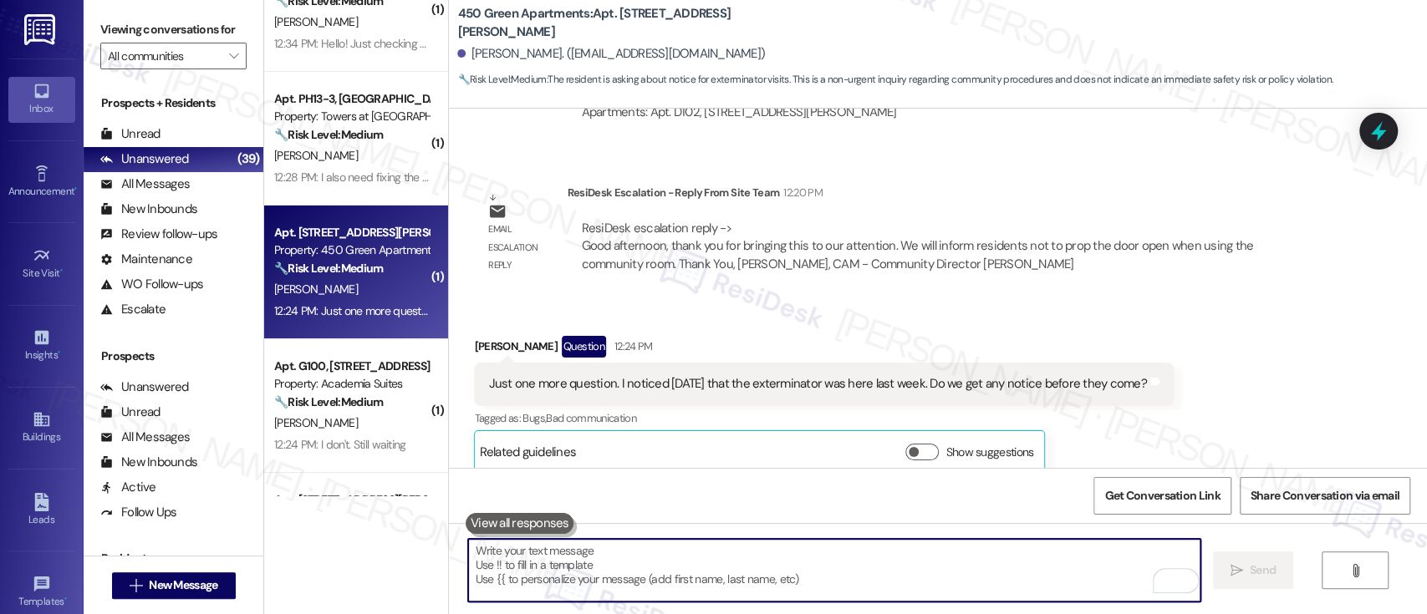
scroll to position [3963, 0]
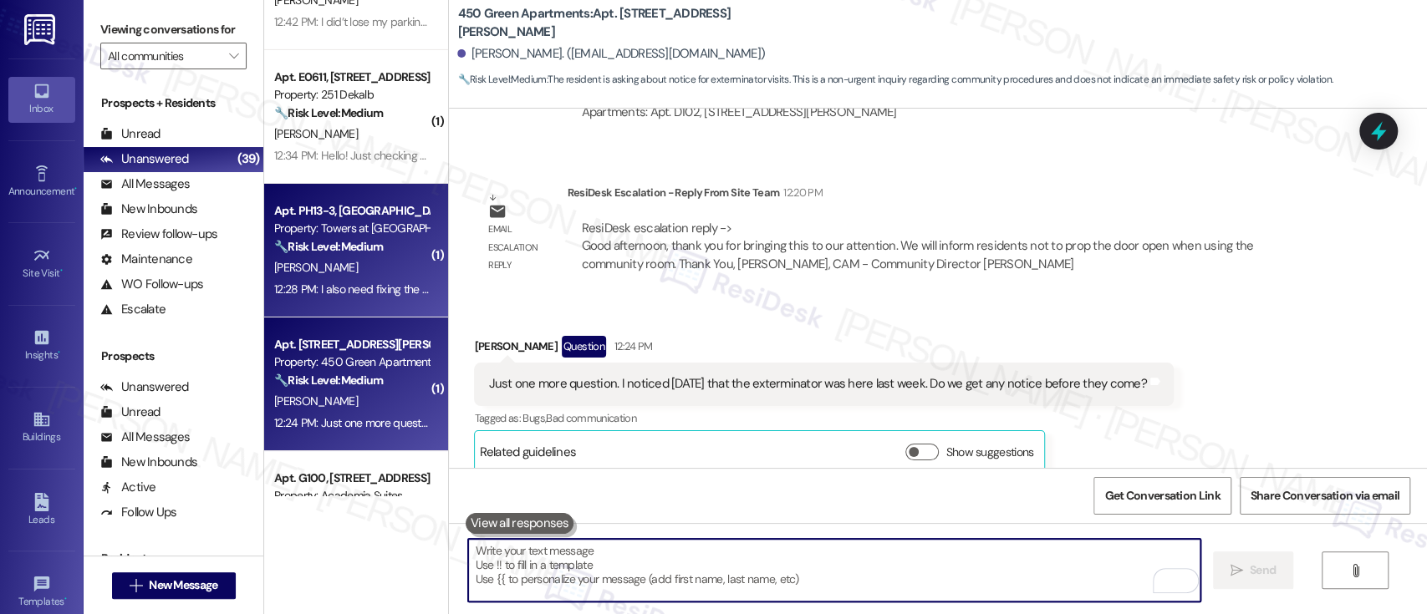
click at [312, 257] on div "K. Hamilton" at bounding box center [352, 267] width 158 height 21
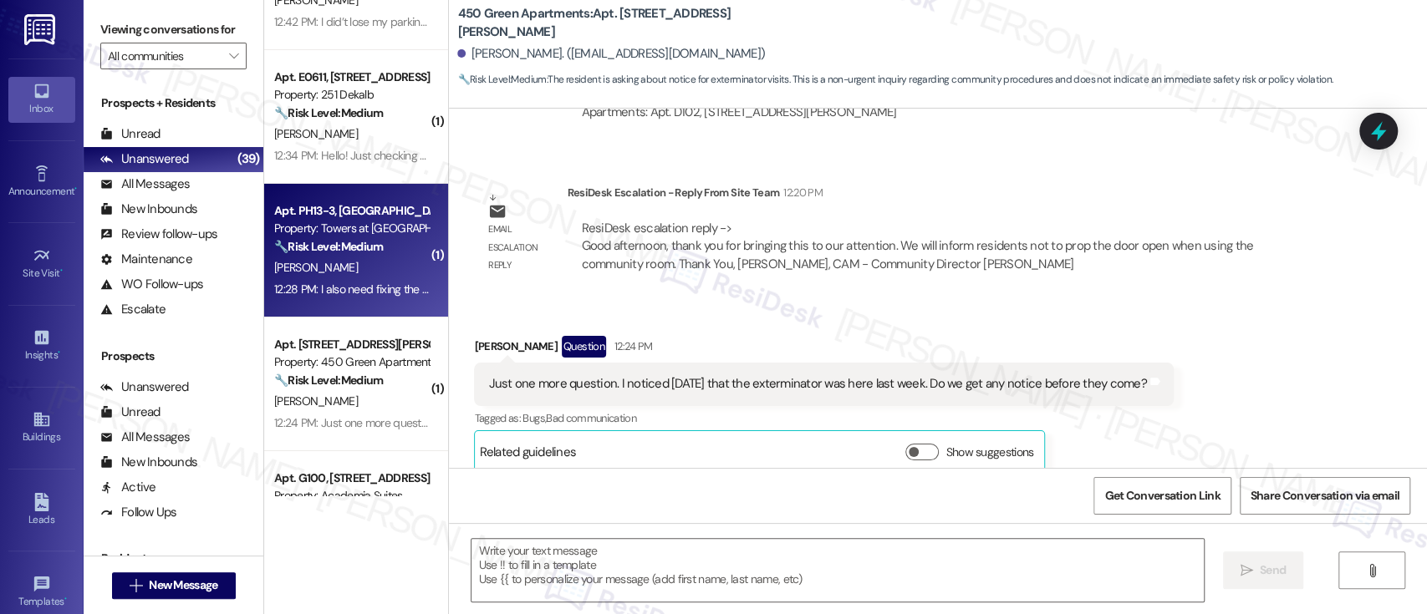
type textarea "Fetching suggested responses. Please feel free to read through the conversation…"
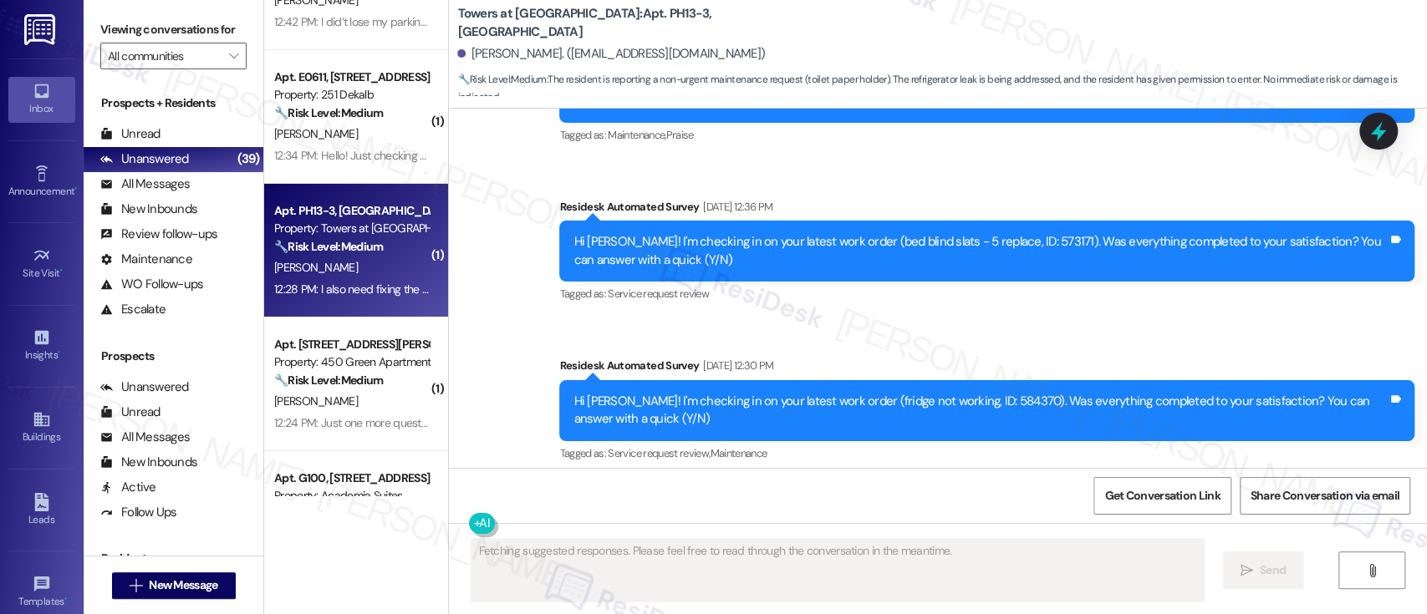
scroll to position [13213, 0]
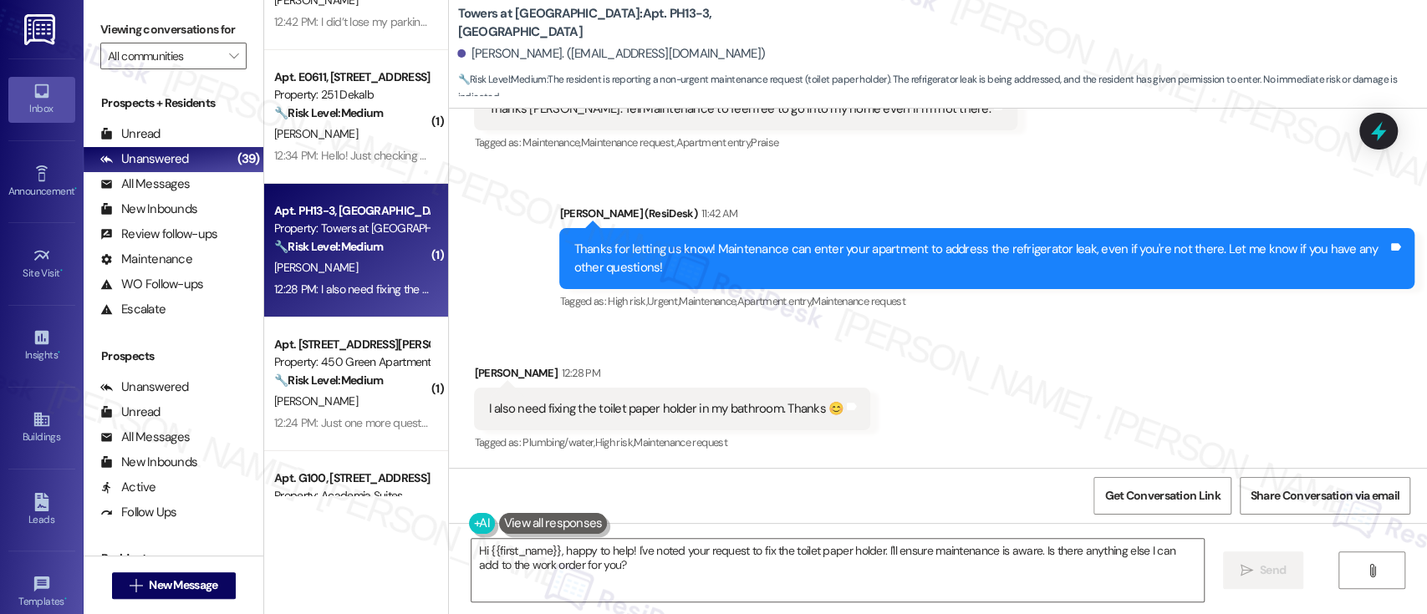
click at [1040, 400] on div "Received via SMS Karen Hamilton 12:28 PM I also need fixing the toilet paper ho…" at bounding box center [938, 397] width 978 height 141
click at [584, 21] on b "Towers at Wyncote: Apt. PH13-3, 8440 Limekiln Pike" at bounding box center [624, 23] width 334 height 36
click at [652, 565] on textarea "Hi {{first_name}}, happy to help! I've noted your request to fix the toilet pap…" at bounding box center [838, 570] width 732 height 63
drag, startPoint x: 623, startPoint y: 23, endPoint x: 586, endPoint y: 21, distance: 36.9
click at [586, 21] on b "Towers at Wyncote: Apt. PH13-3, 8440 Limekiln Pike" at bounding box center [624, 23] width 334 height 36
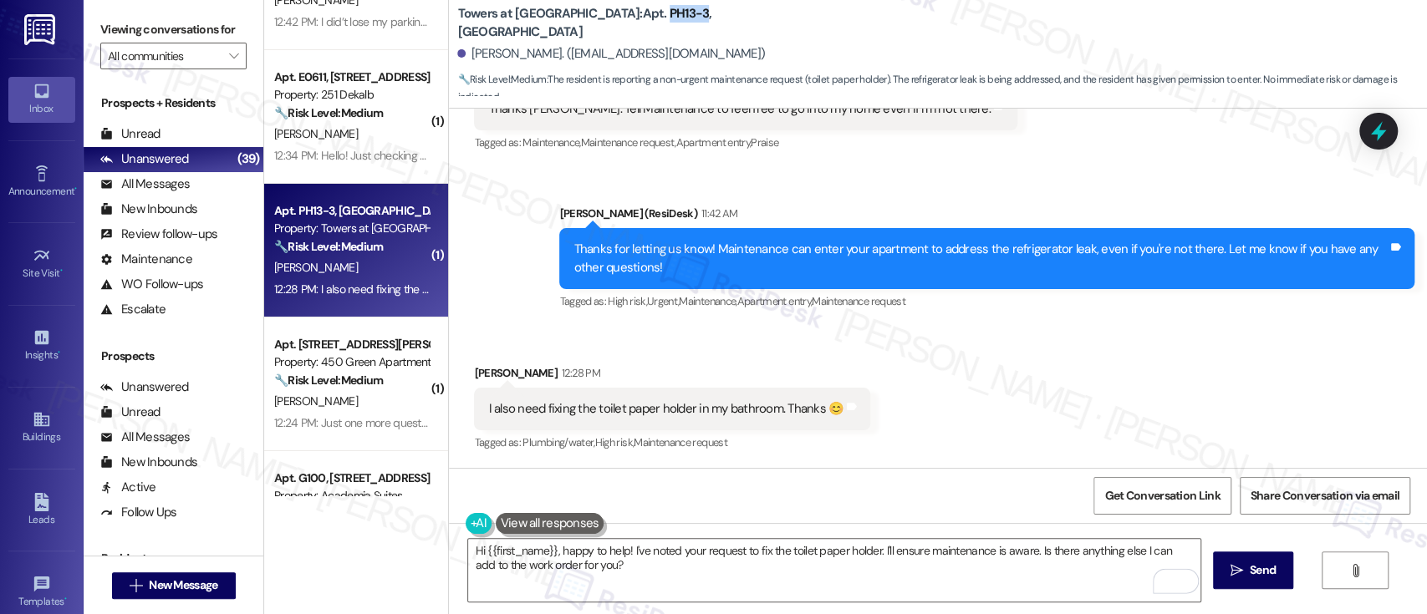
copy b "PH13-3"
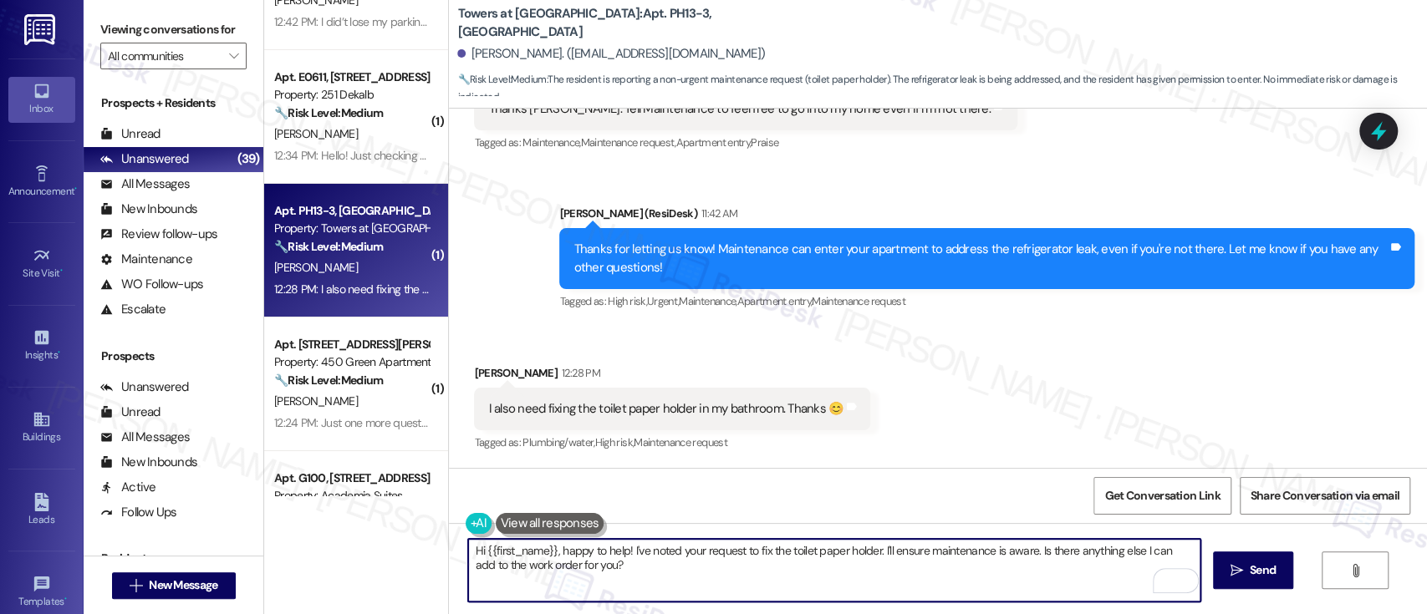
click at [666, 584] on textarea "Hi {{first_name}}, happy to help! I've noted your request to fix the toilet pap…" at bounding box center [834, 570] width 732 height 63
drag, startPoint x: 709, startPoint y: 583, endPoint x: 69, endPoint y: 447, distance: 653.7
click at [48, 443] on div "Inbox Go to Inbox Announcement • Send A Text Announcement Site Visit • Go to Si…" at bounding box center [713, 307] width 1427 height 614
paste textarea "Hi Karen, The maintenance team has confirmed that both your toilet paper holder…"
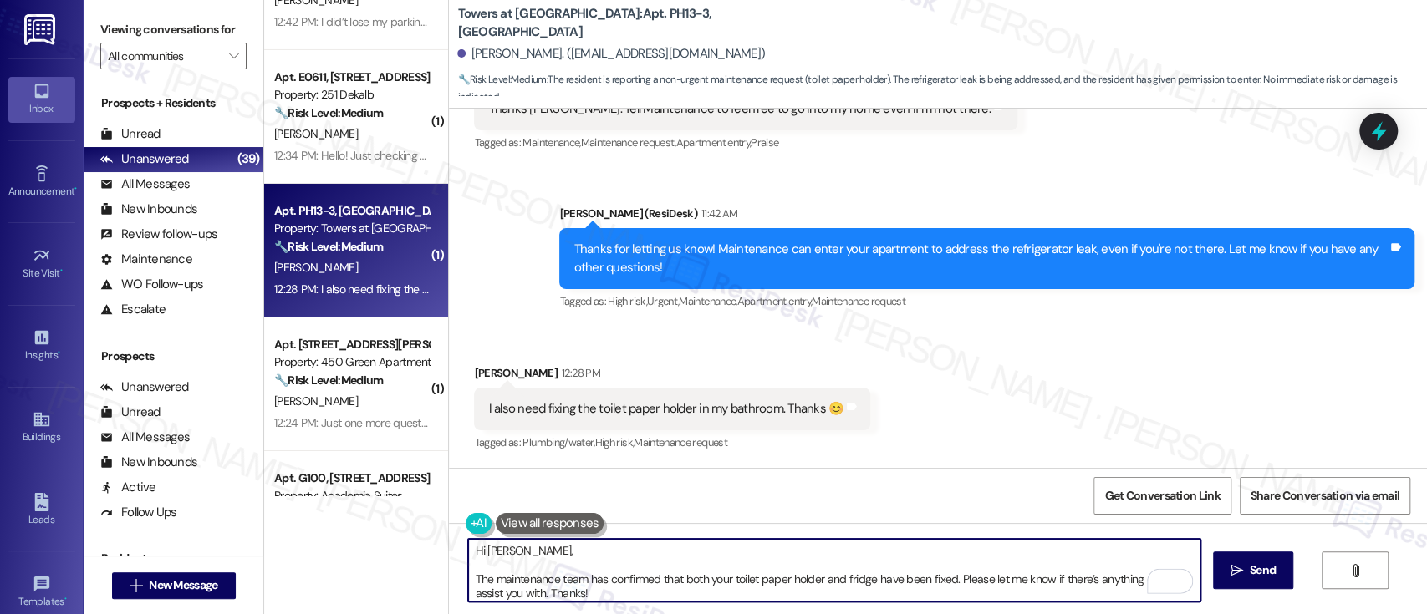
click at [681, 540] on textarea "Hi Karen, The maintenance team has confirmed that both your toilet paper holder…" at bounding box center [834, 570] width 732 height 63
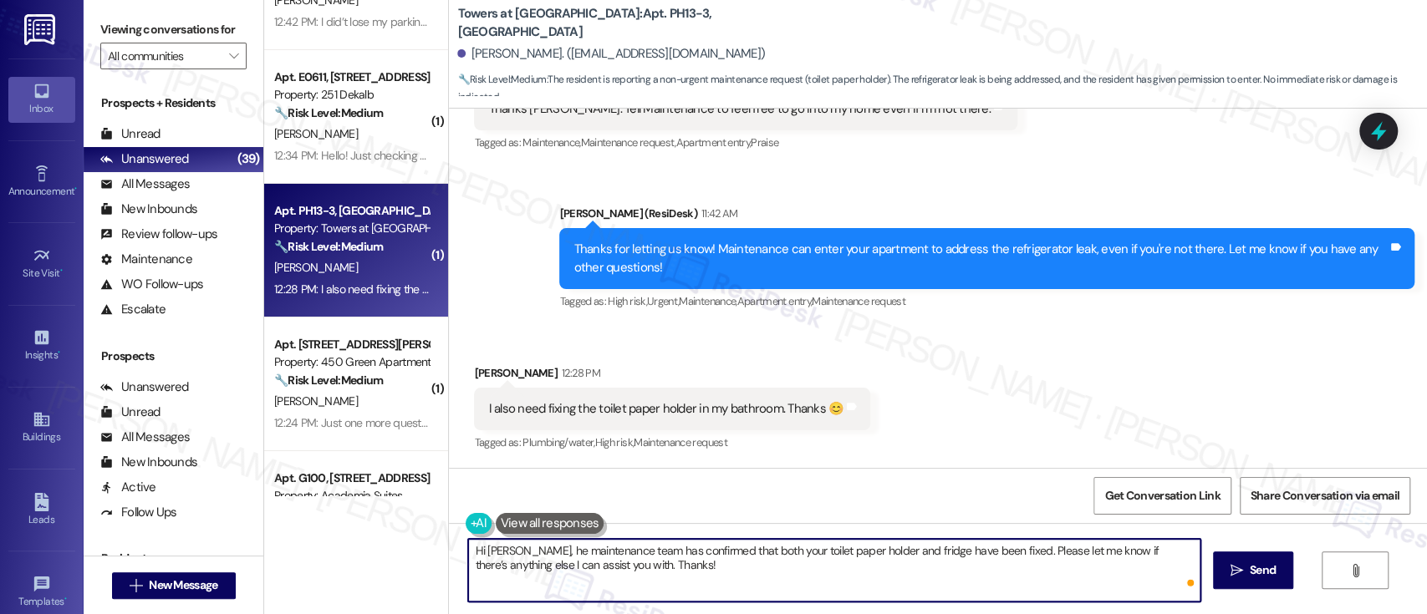
type textarea "Hi Karen, the maintenance team has confirmed that both your toilet paper holder…"
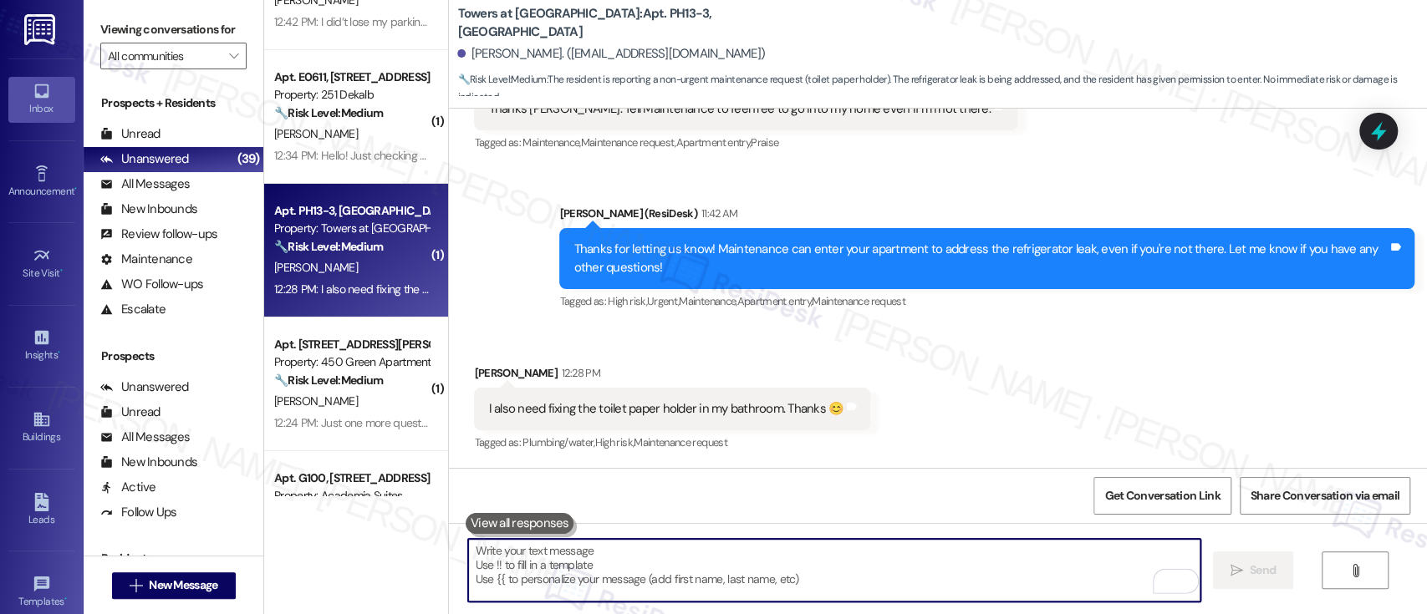
scroll to position [3765, 0]
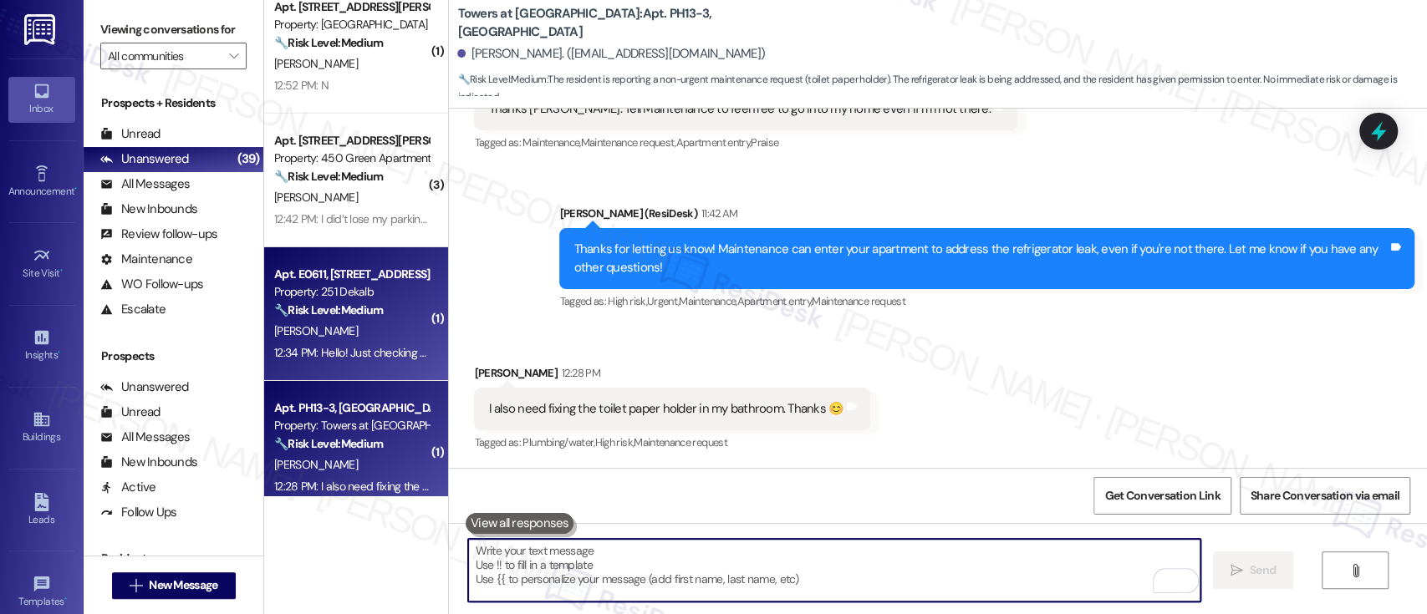
click at [341, 319] on div "🔧 Risk Level: Medium The resident is checking on the status of a maintenance re…" at bounding box center [351, 311] width 155 height 18
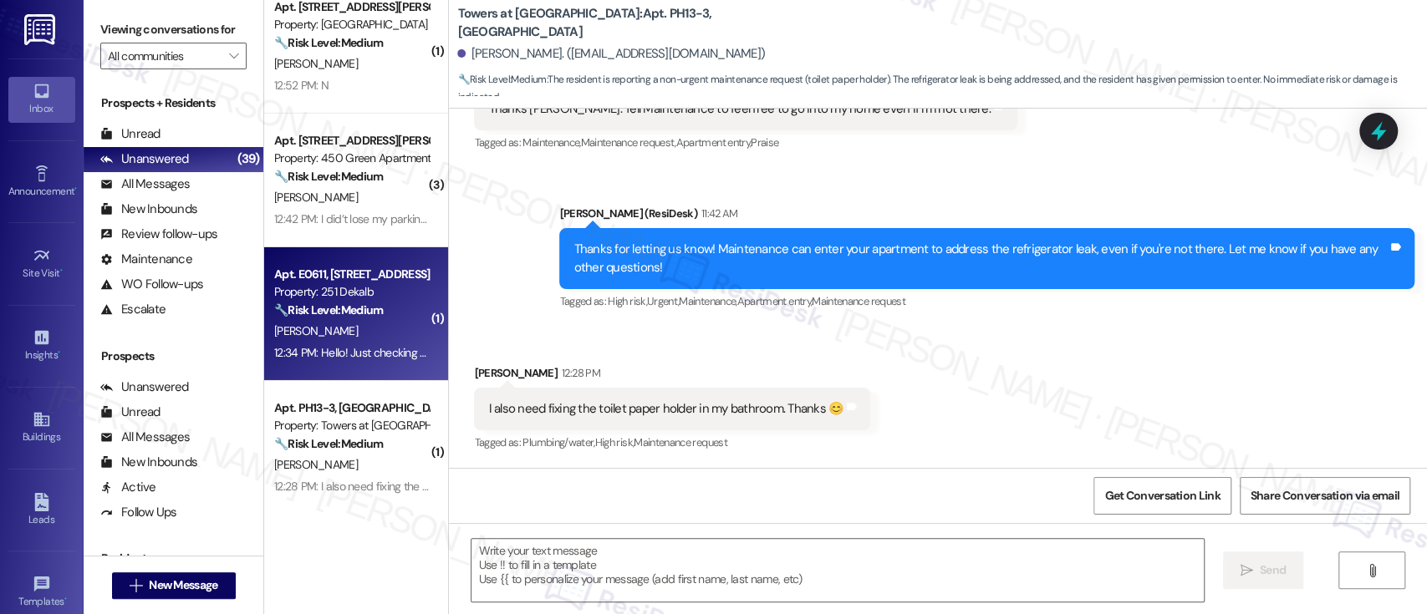
type textarea "Fetching suggested responses. Please feel free to read through the conversation…"
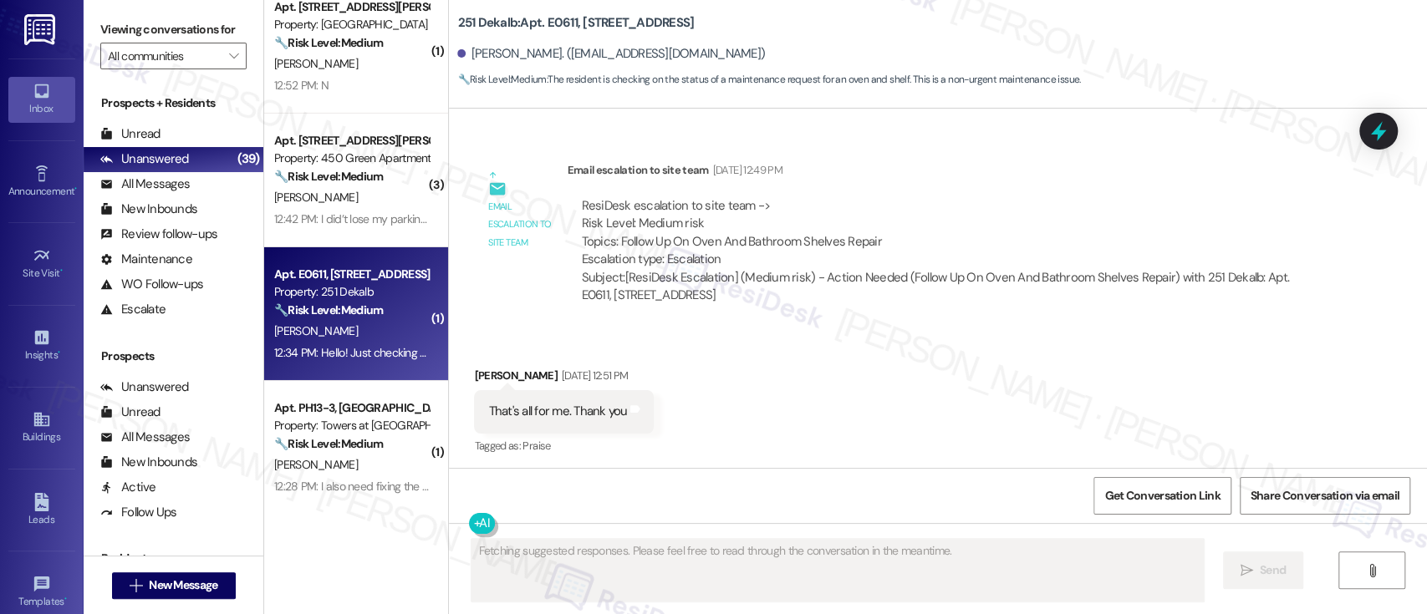
scroll to position [2286, 0]
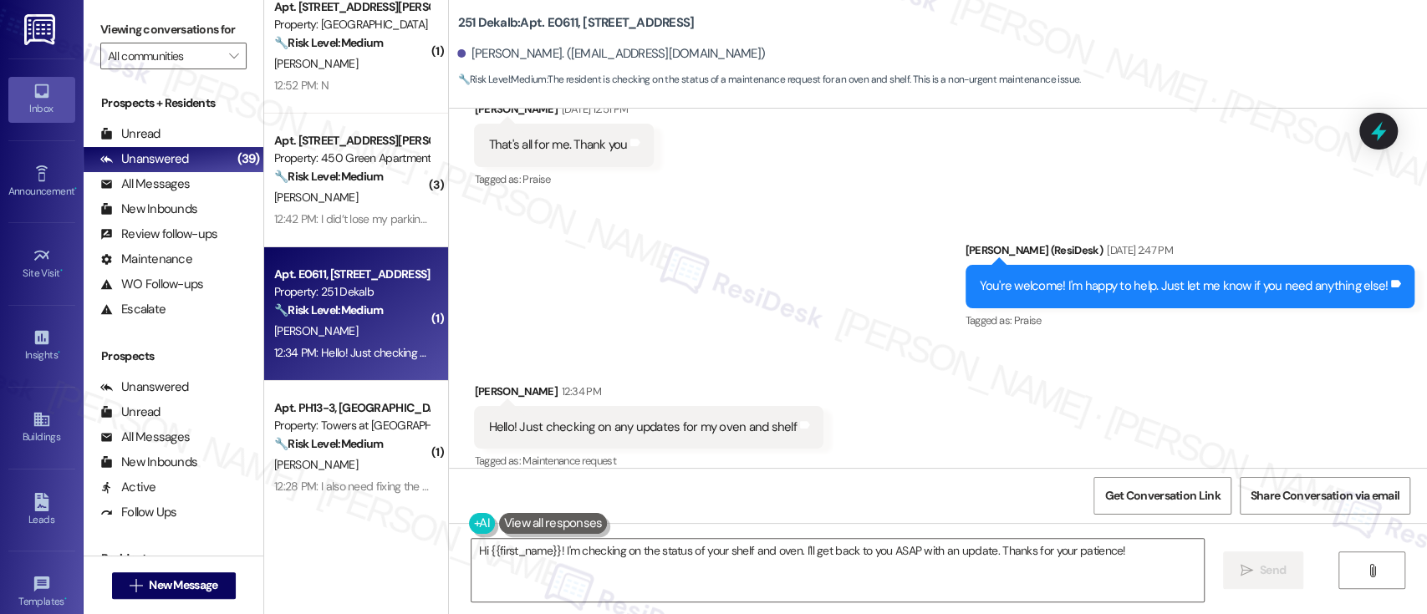
click at [594, 264] on div "Sent via SMS Emily (ResiDesk) Sep 05, 2025 at 2:47 PM You're welcome! I'm happy…" at bounding box center [938, 274] width 978 height 141
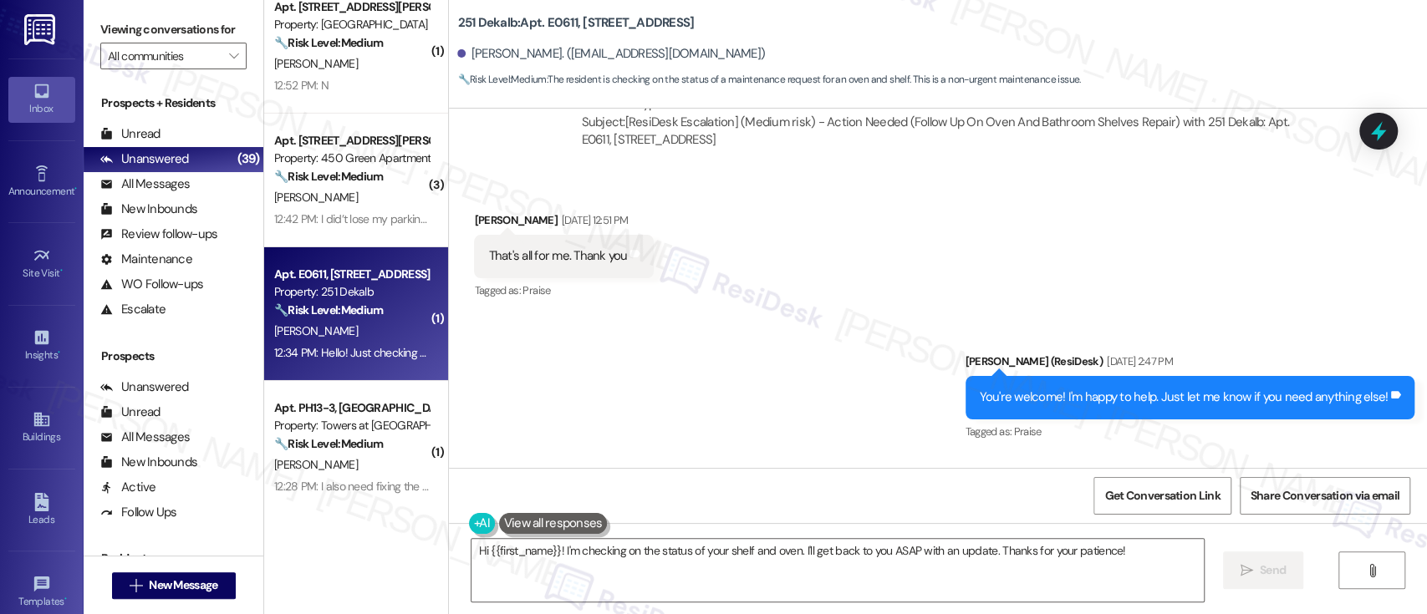
click at [544, 23] on b "251 Dekalb: Apt. E0611, 251 W Dekalb Pike" at bounding box center [575, 23] width 237 height 18
copy b "E0611"
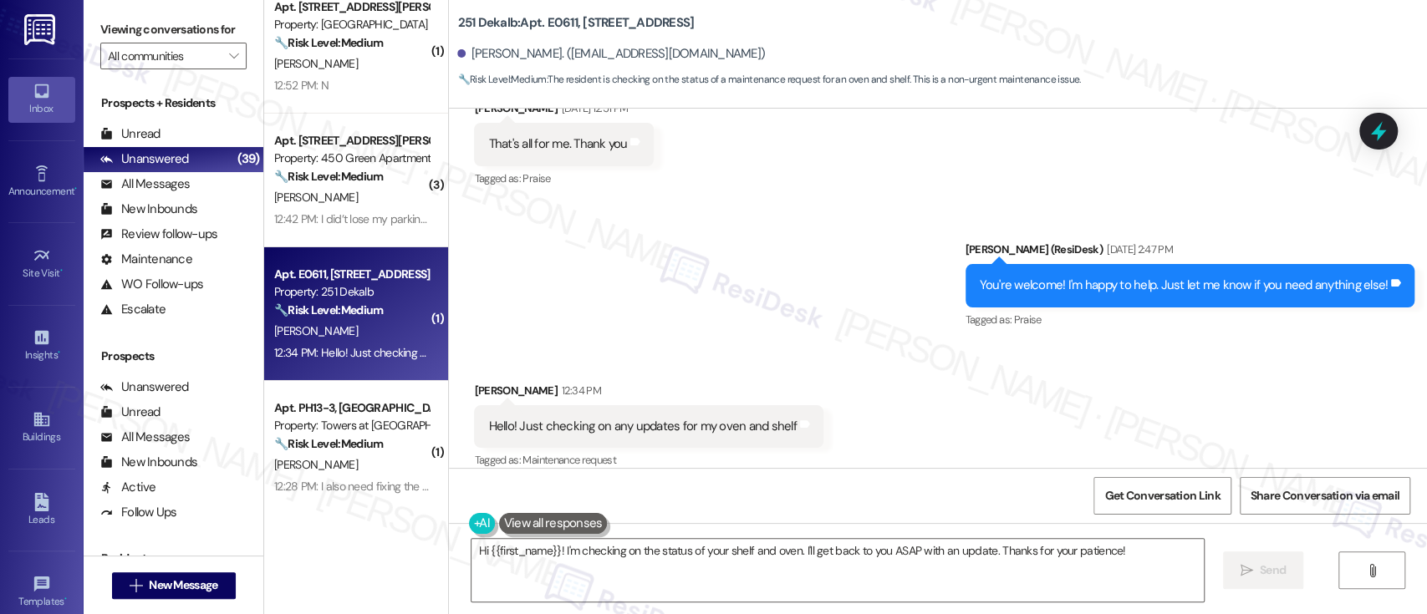
click at [1056, 436] on div "Received via SMS Tatianna Gary 12:34 PM Hello! Just checking on any updates for…" at bounding box center [938, 414] width 978 height 141
click at [785, 215] on div "Sent via SMS Emily (ResiDesk) Sep 05, 2025 at 2:47 PM You're welcome! I'm happy…" at bounding box center [938, 273] width 978 height 141
click at [890, 237] on div "Sent via SMS Emily (ResiDesk) Sep 05, 2025 at 2:47 PM You're welcome! I'm happy…" at bounding box center [938, 273] width 978 height 141
click at [556, 17] on b "251 Dekalb: Apt. E0611, 251 W Dekalb Pike" at bounding box center [575, 23] width 237 height 18
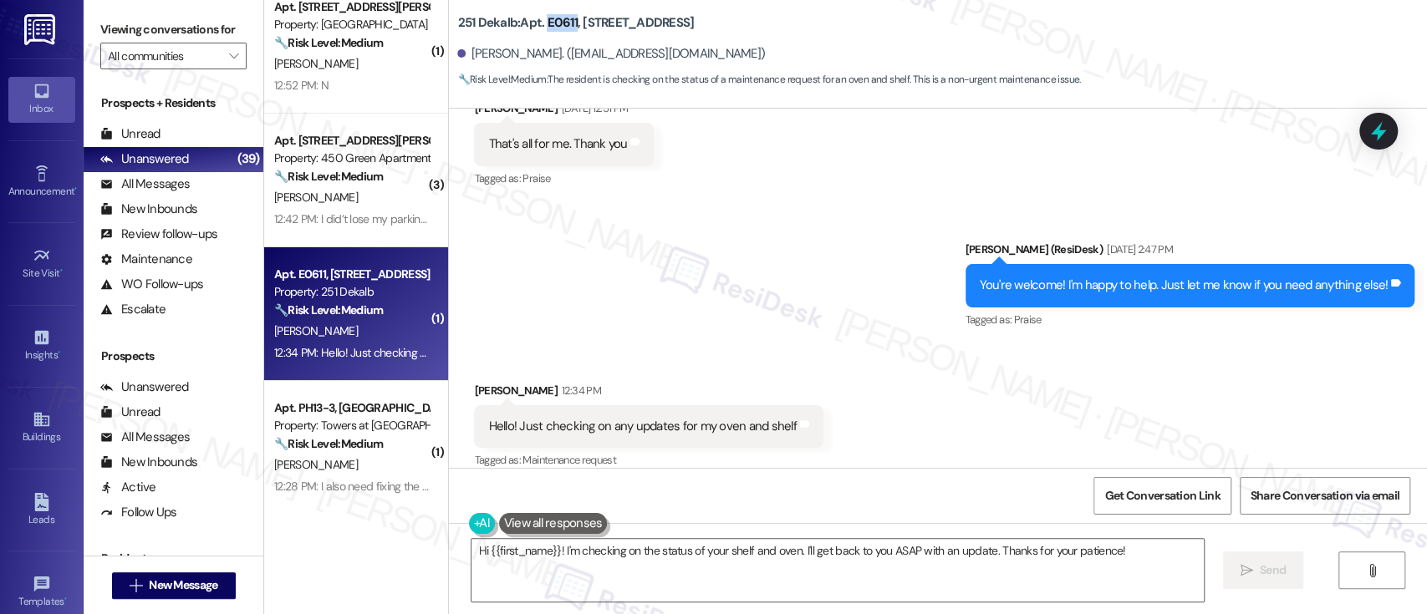
copy b "E0611"
click at [985, 407] on div "Received via SMS Tatianna Gary 12:34 PM Hello! Just checking on any updates for…" at bounding box center [938, 414] width 978 height 141
click at [916, 360] on div "Received via SMS Tatianna Gary 12:34 PM Hello! Just checking on any updates for…" at bounding box center [938, 414] width 978 height 141
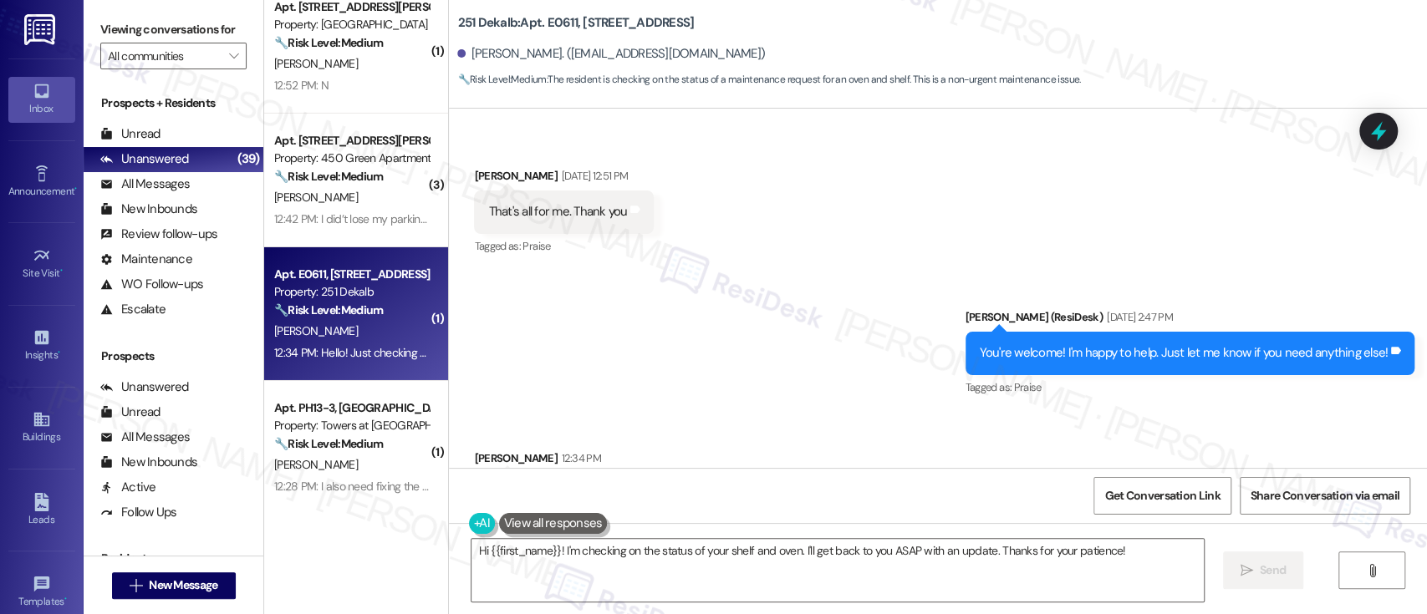
scroll to position [2174, 0]
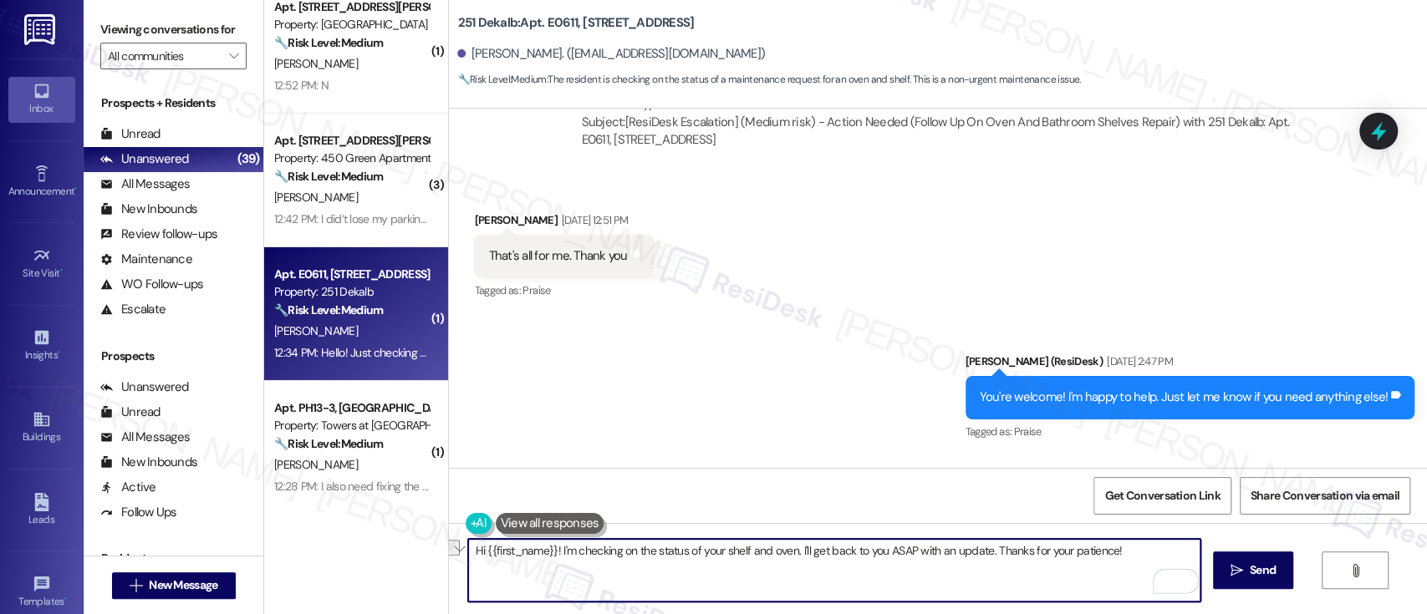
drag, startPoint x: 568, startPoint y: 551, endPoint x: 1121, endPoint y: 544, distance: 552.7
click at [1121, 544] on textarea "Hi {{first_name}}! I'm checking on the status of your shelf and oven. I'll get …" at bounding box center [834, 570] width 732 height 63
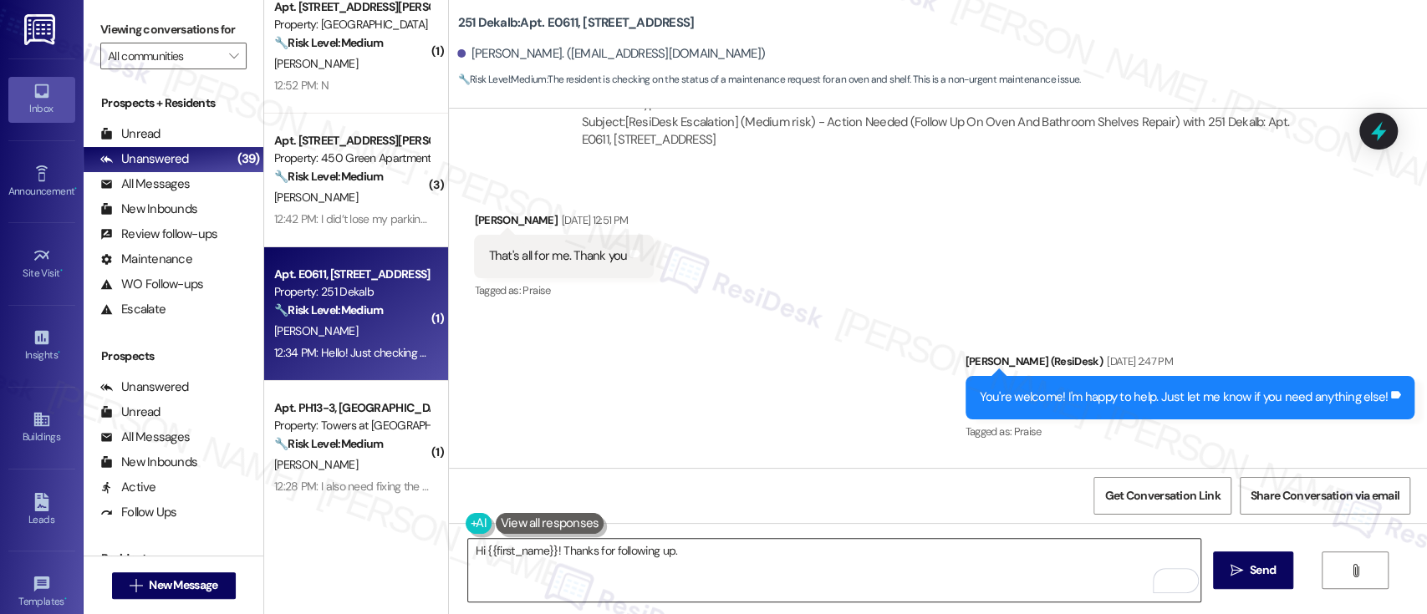
click at [836, 550] on textarea "Hi {{first_name}}! Thanks for following up." at bounding box center [834, 570] width 732 height 63
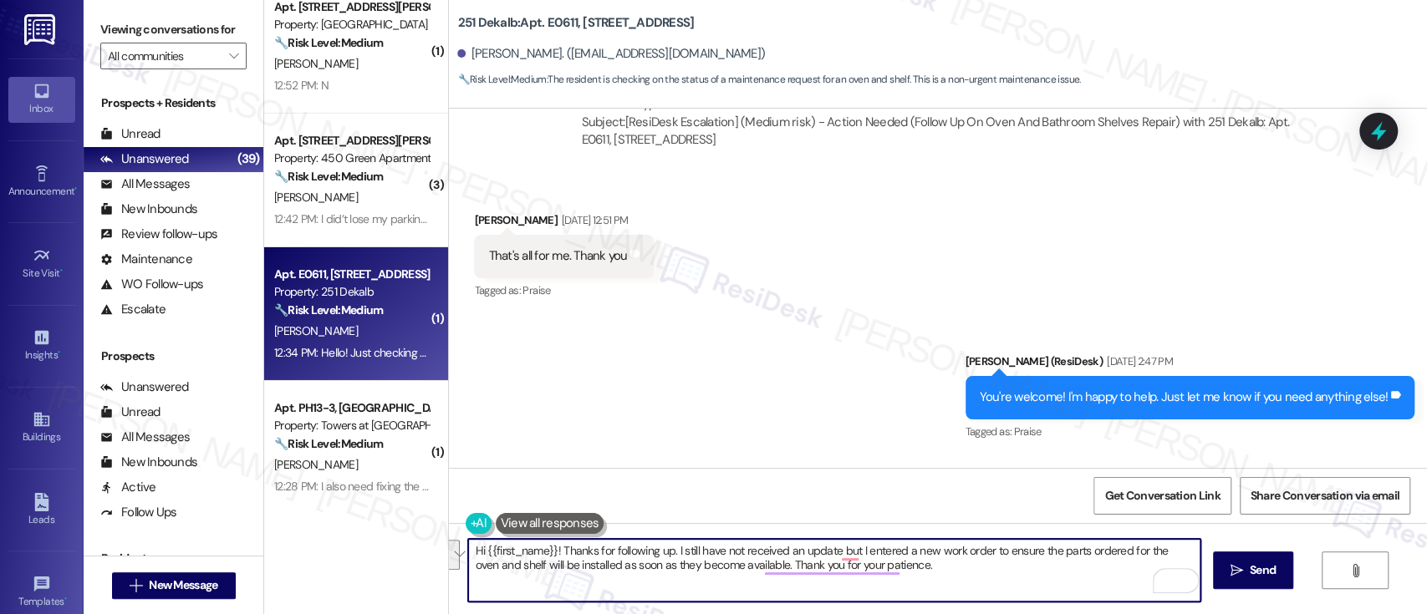
scroll to position [2287, 0]
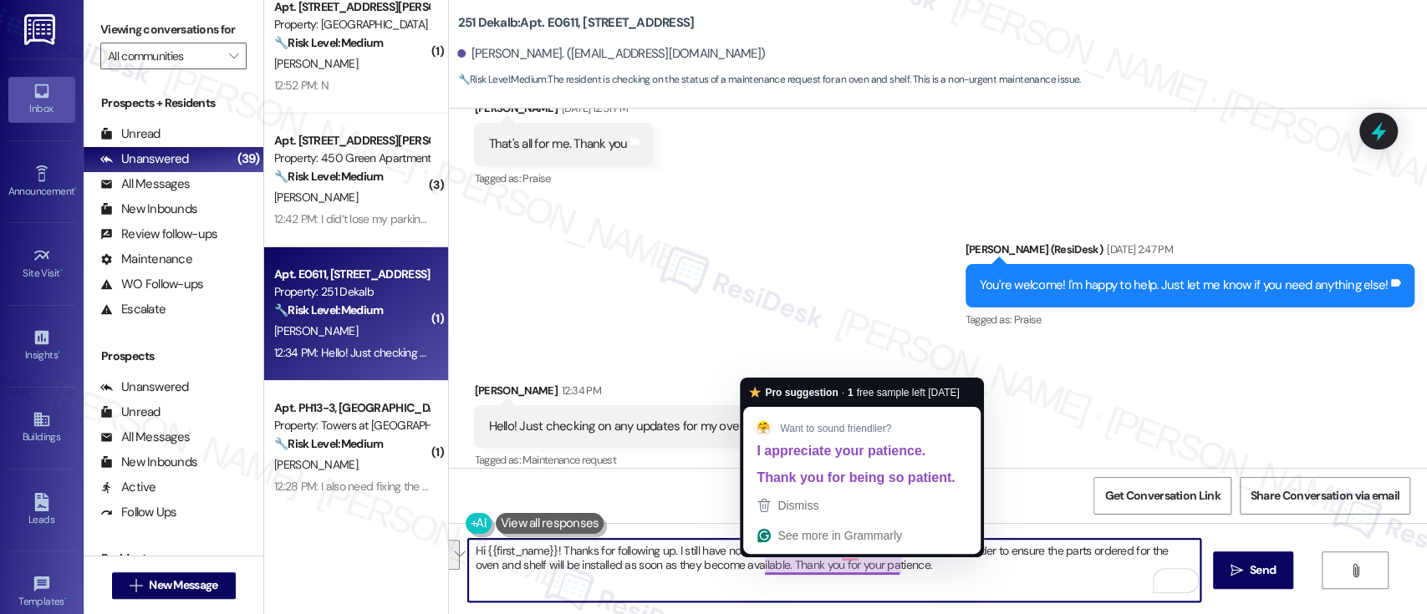
click at [920, 575] on textarea "Hi {{first_name}}! Thanks for following up. I still have not received an update…" at bounding box center [834, 570] width 732 height 63
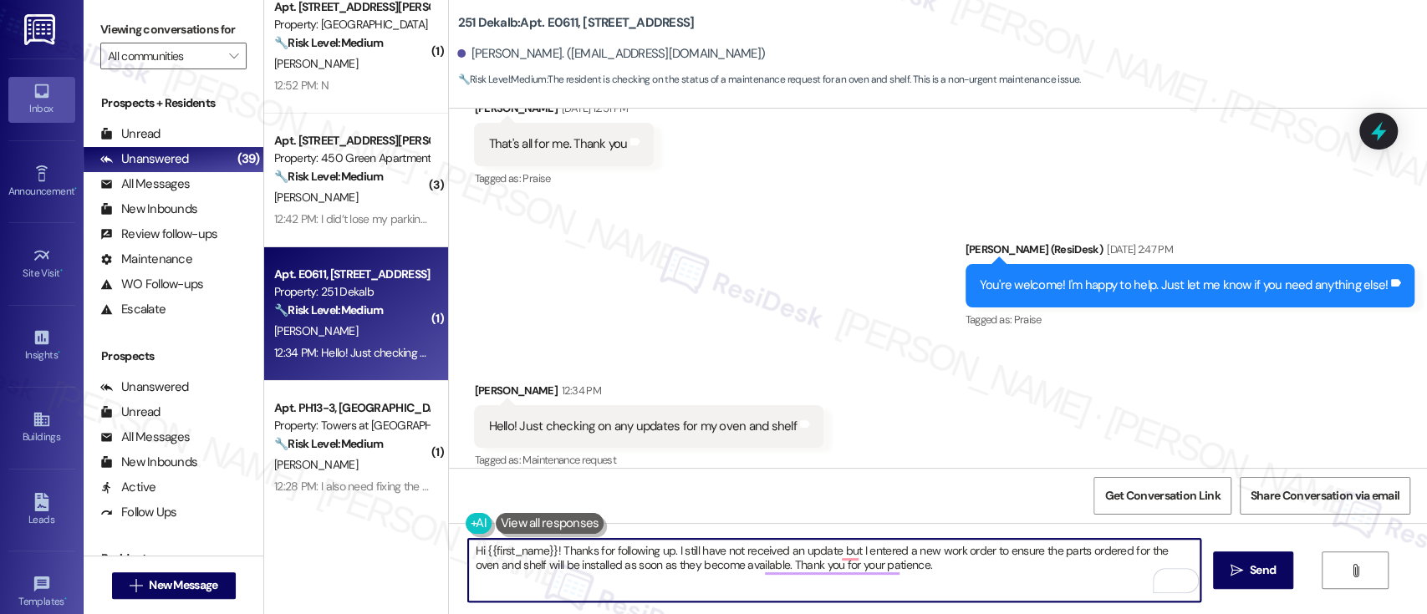
drag, startPoint x: 553, startPoint y: 550, endPoint x: 566, endPoint y: 554, distance: 14.0
click at [553, 548] on textarea "Hi {{first_name}}! Thanks for following up. I still have not received an update…" at bounding box center [834, 570] width 732 height 63
paste textarea "haven’t received an update yet, but I’ve entered a new work order to make sure …"
type textarea "Hi {{first_name}}! Thanks for following up. I haven’t received an update yet, b…"
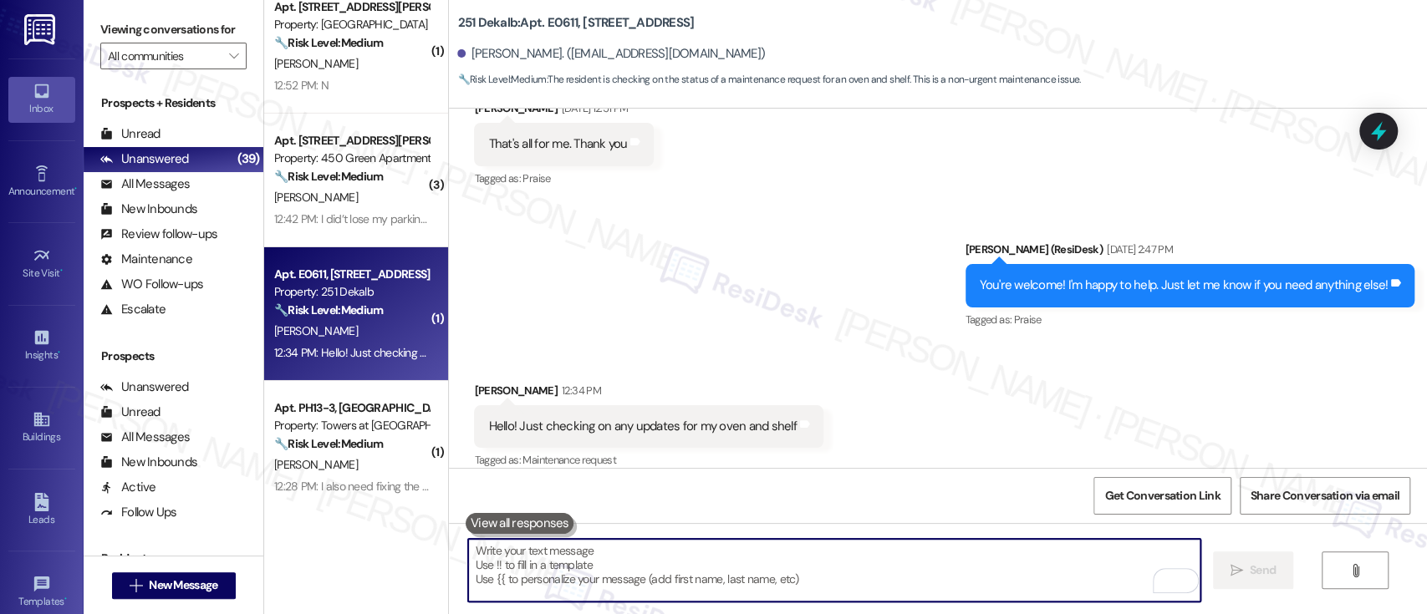
scroll to position [2286, 0]
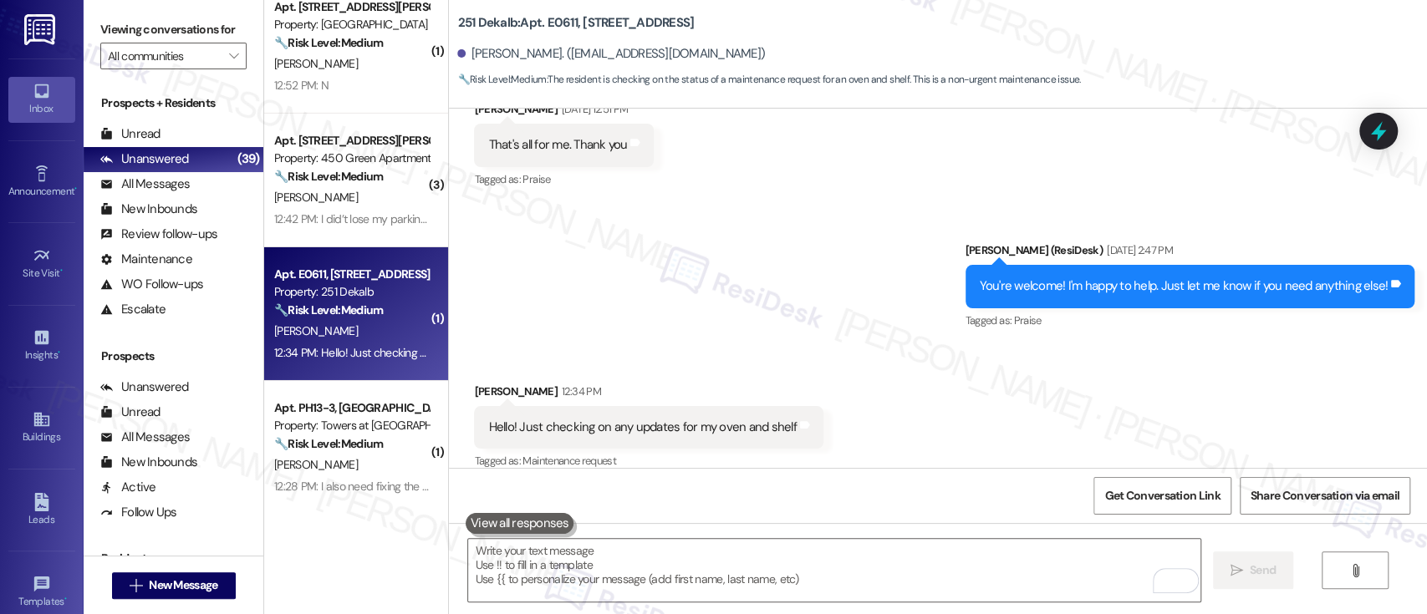
click at [730, 183] on div "Received via SMS Tatianna Gary Sep 05, 2025 at 12:51 PM That's all for me. Than…" at bounding box center [938, 133] width 978 height 141
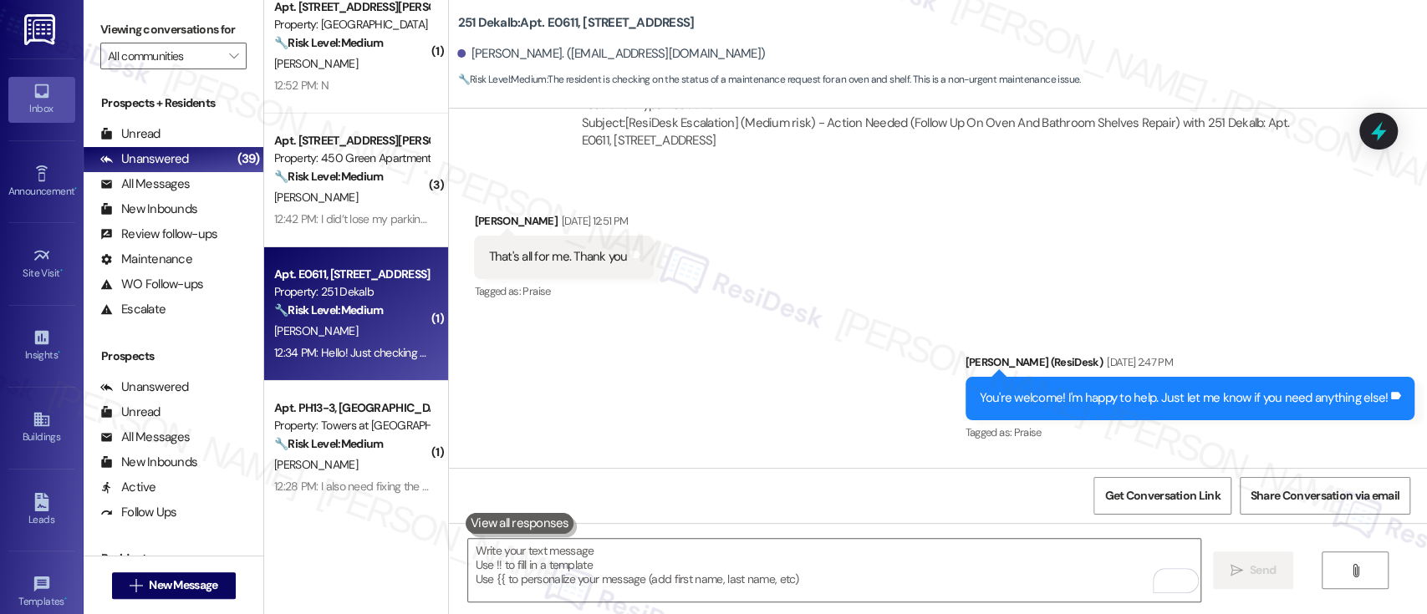
scroll to position [2421, 0]
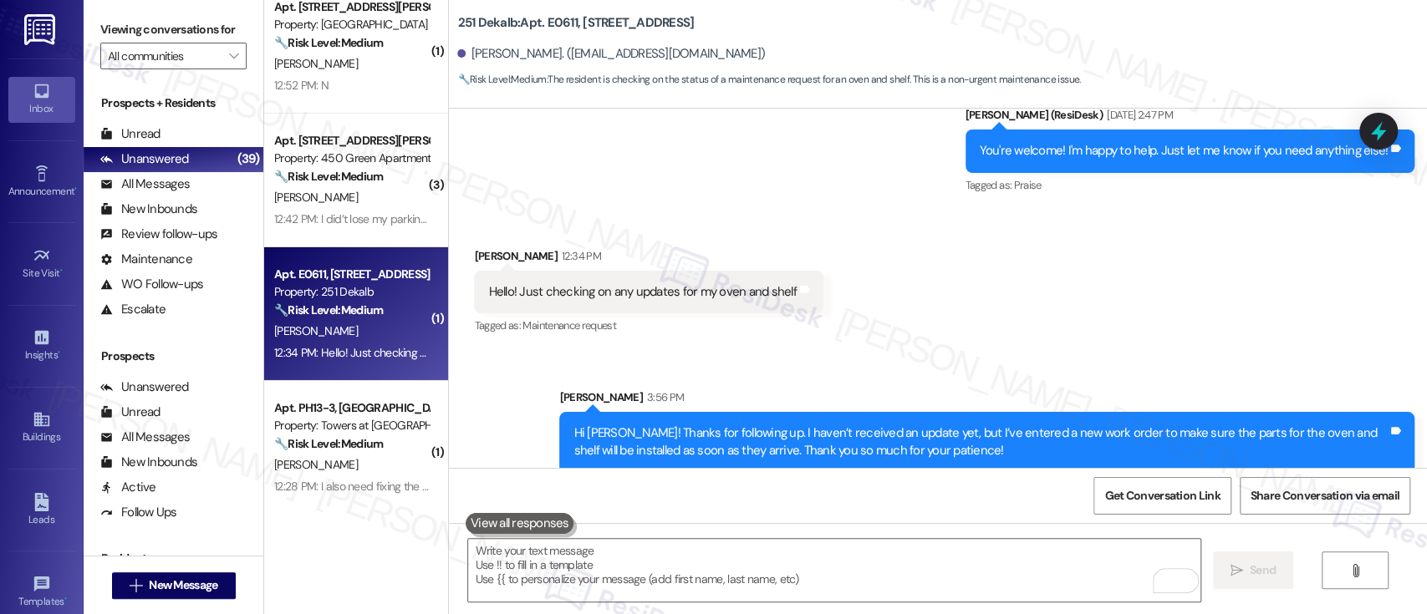
drag, startPoint x: 1137, startPoint y: 338, endPoint x: 1126, endPoint y: 334, distance: 11.6
click at [1129, 351] on div "Sent via SMS Sarah 3:56 PM Hi Tatianna! Thanks for following up. I haven’t rece…" at bounding box center [938, 418] width 978 height 135
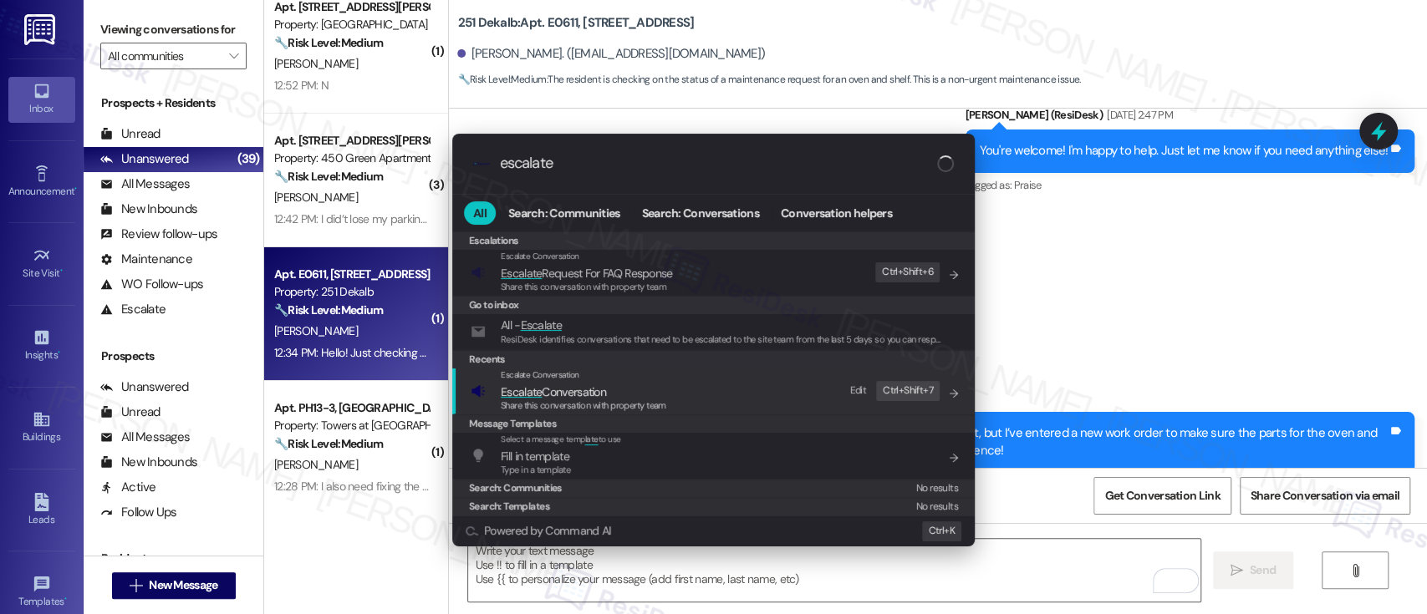
type input "escalate"
click at [680, 385] on div "Escalate Conversation Escalate Conversation Share this conversation with proper…" at bounding box center [715, 391] width 489 height 45
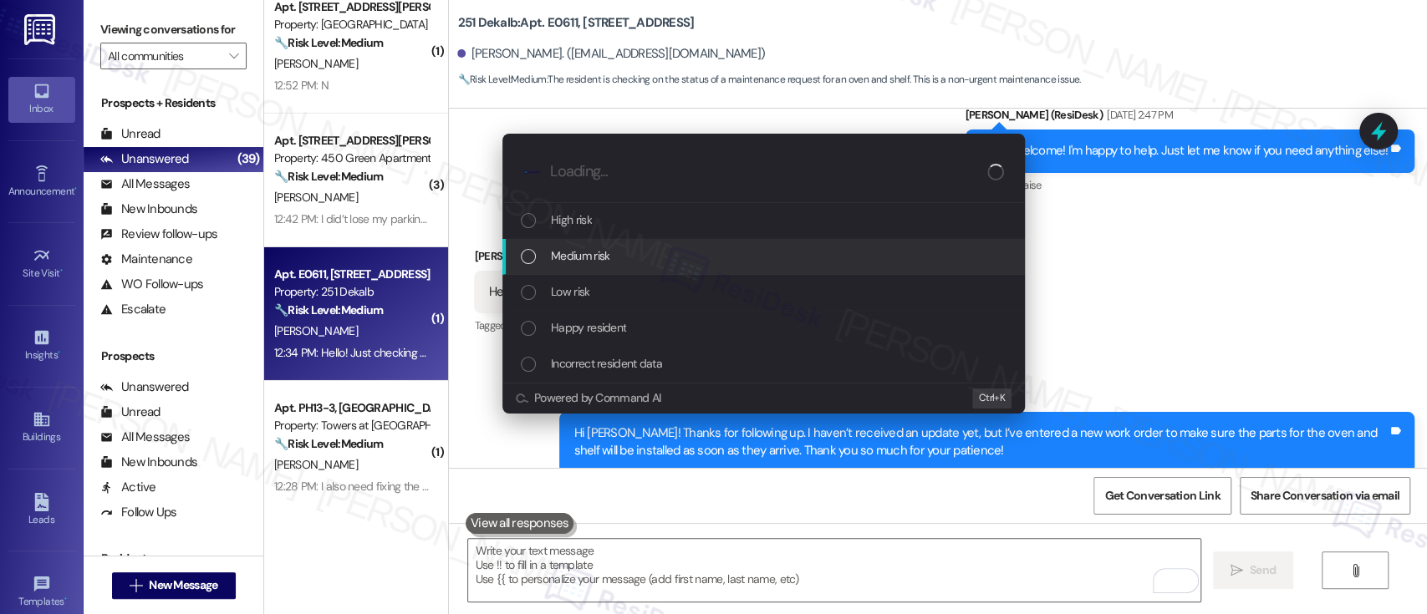
click at [609, 257] on div "Medium risk" at bounding box center [765, 256] width 489 height 18
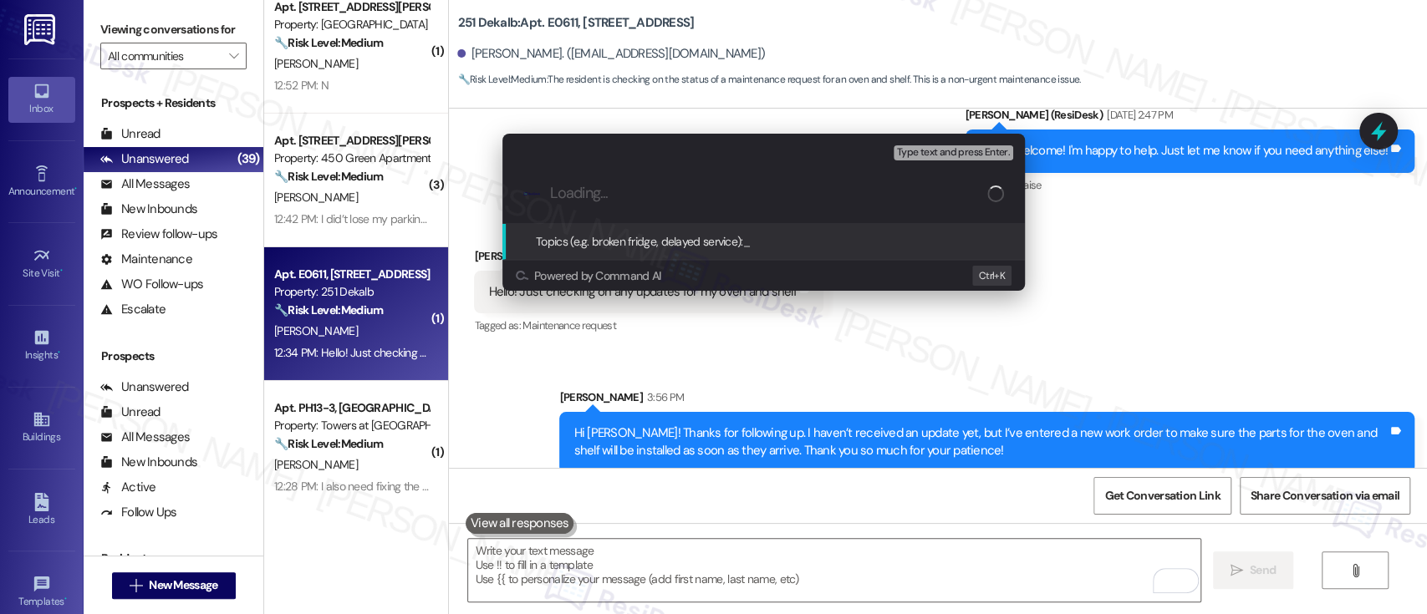
paste input "Work Order #594001"
type input "Work Order #594001"
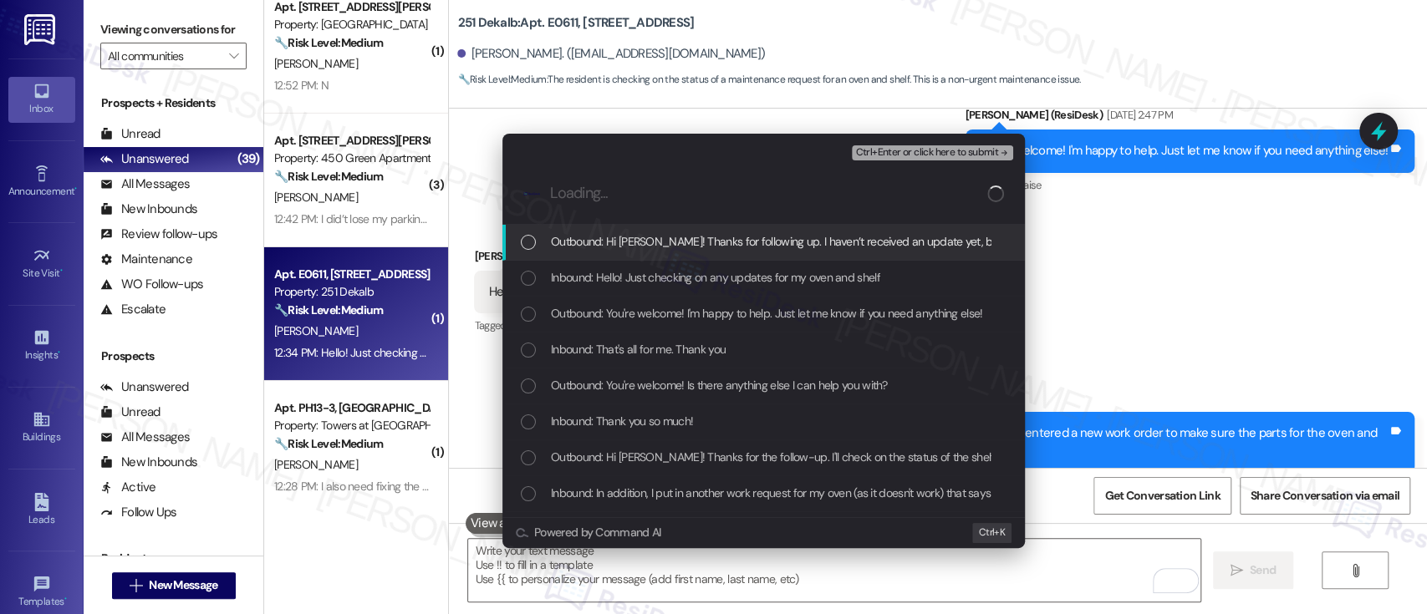
click at [1268, 277] on div "Escalate Conversation Medium risk Work Order #594001 Any messages to highlight …" at bounding box center [713, 307] width 1427 height 614
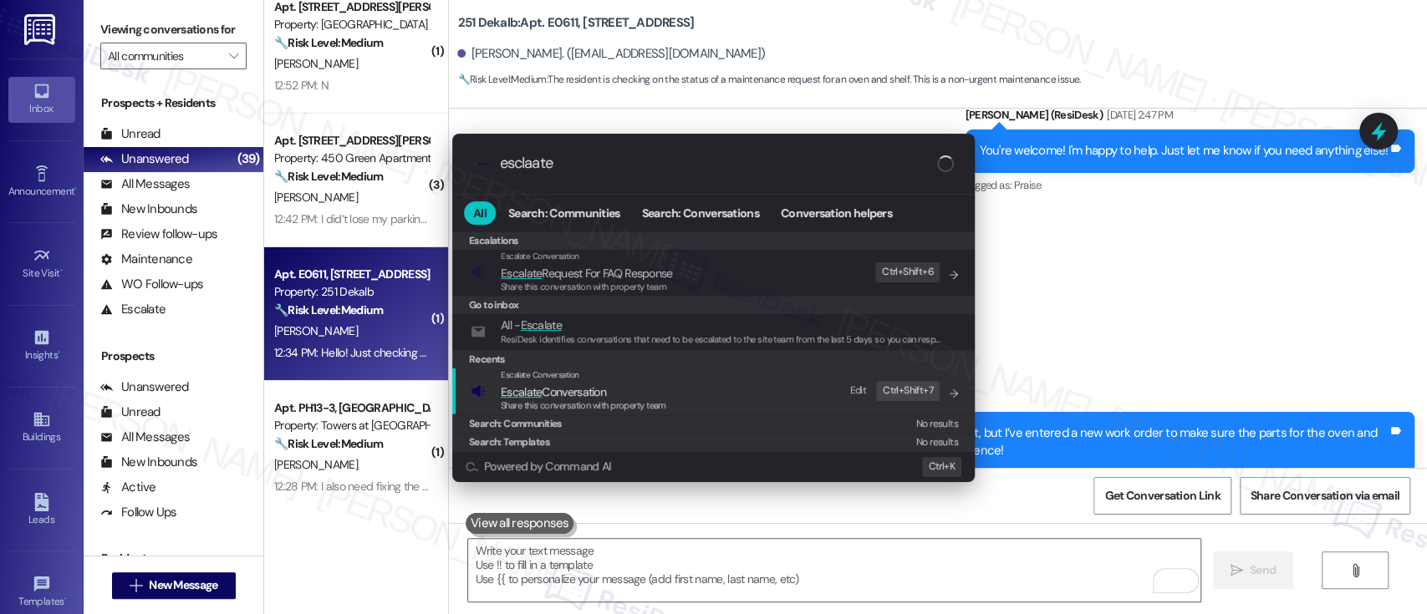
type input "esclaate"
click at [689, 399] on div "Escalate Conversation Escalate Conversation Share this conversation with proper…" at bounding box center [715, 391] width 489 height 45
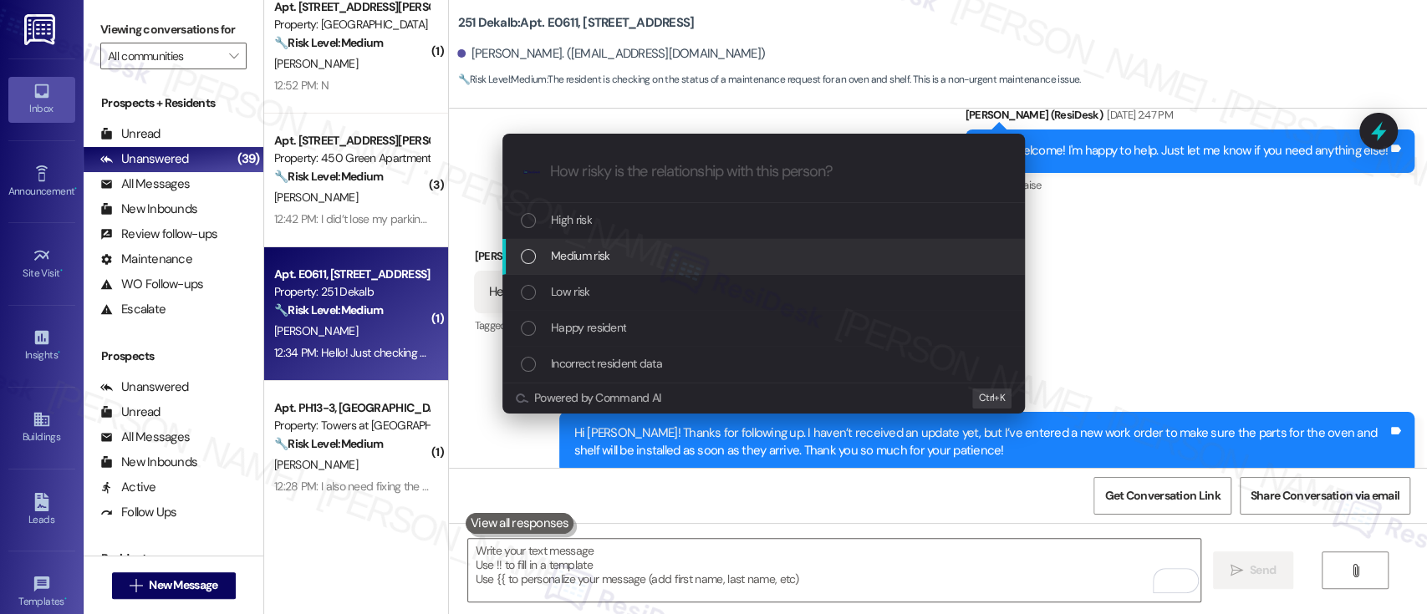
click at [633, 248] on div "Medium risk" at bounding box center [765, 256] width 489 height 18
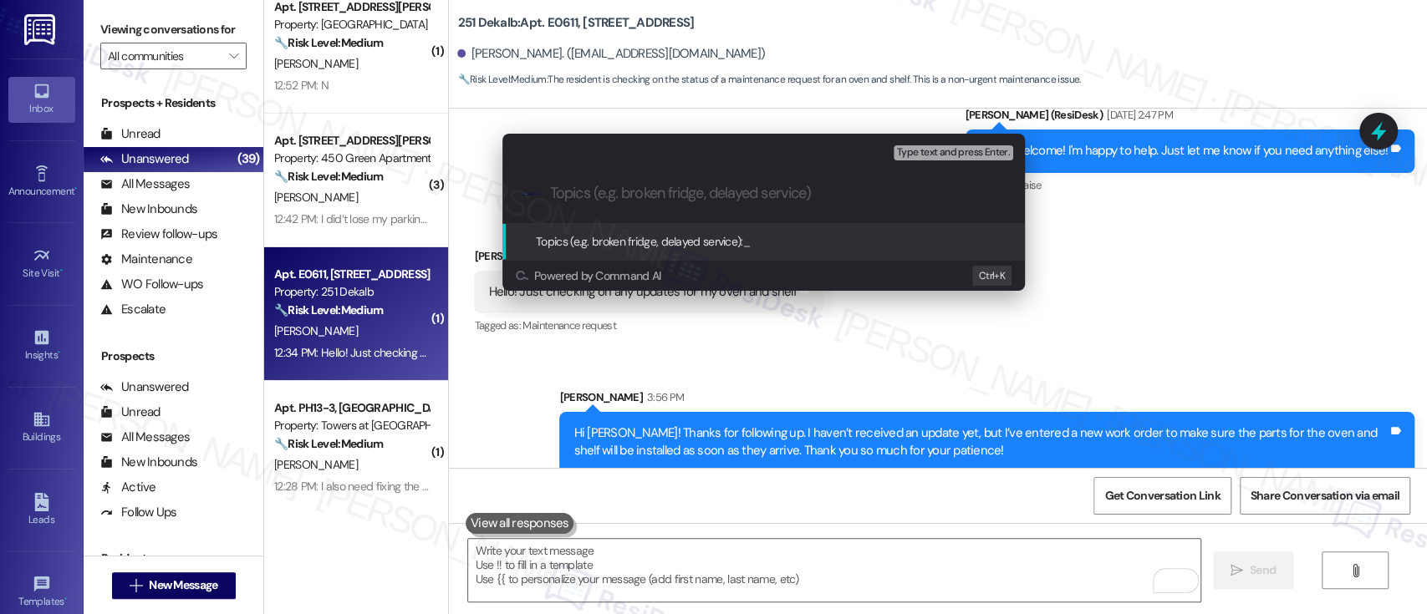
paste input "Work Order #594001"
type input "Submitted Work Order #594001 - Oven and Shelf"
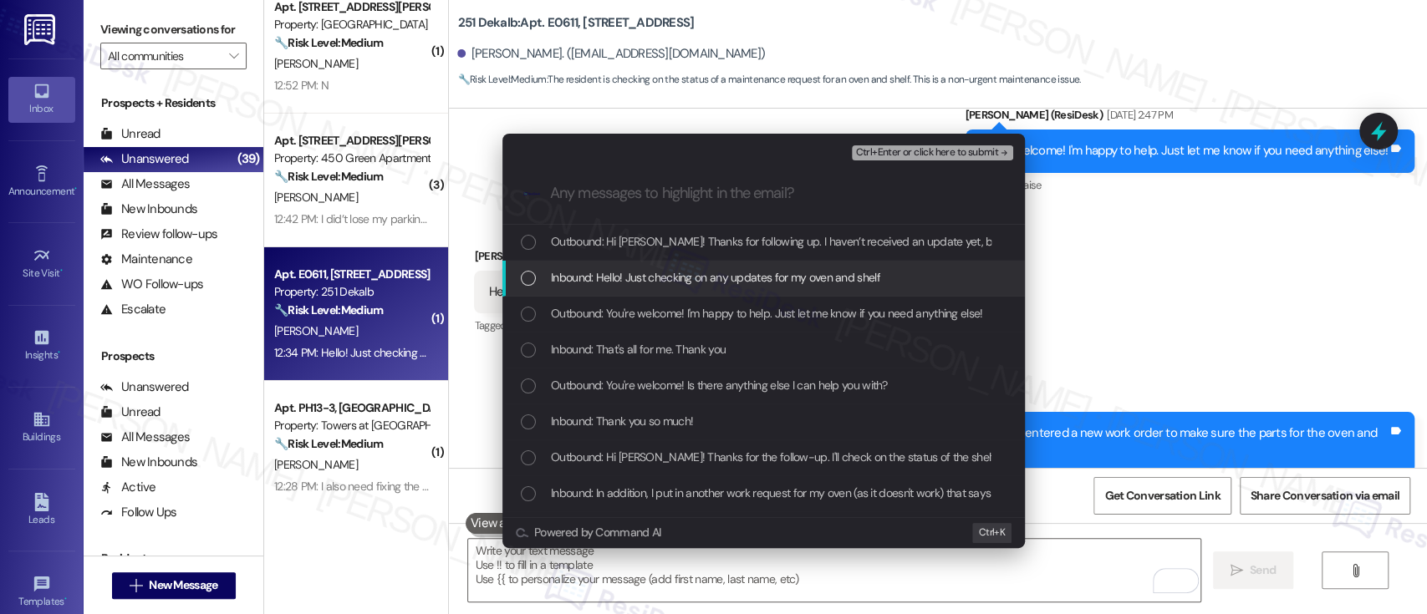
click at [734, 273] on span "Inbound: Hello! Just checking on any updates for my oven and shelf" at bounding box center [715, 277] width 329 height 18
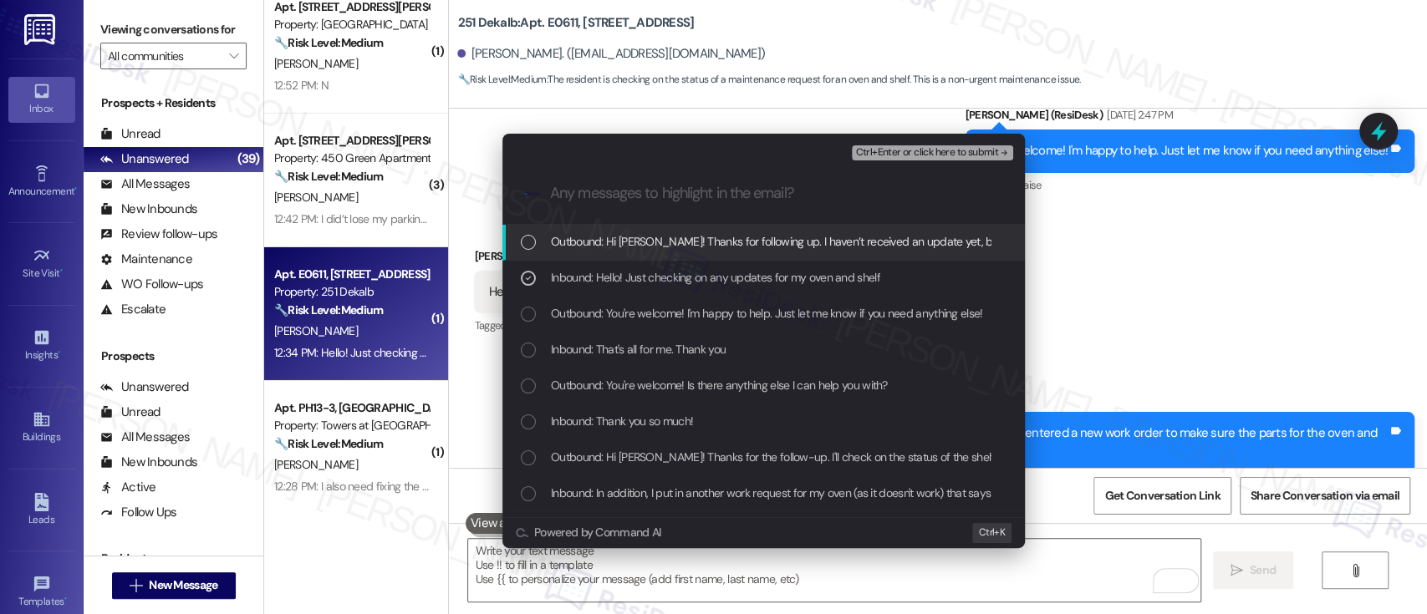
click at [1003, 155] on icon "remove-block-ctrl+enter-or click here to submit" at bounding box center [1004, 153] width 12 height 12
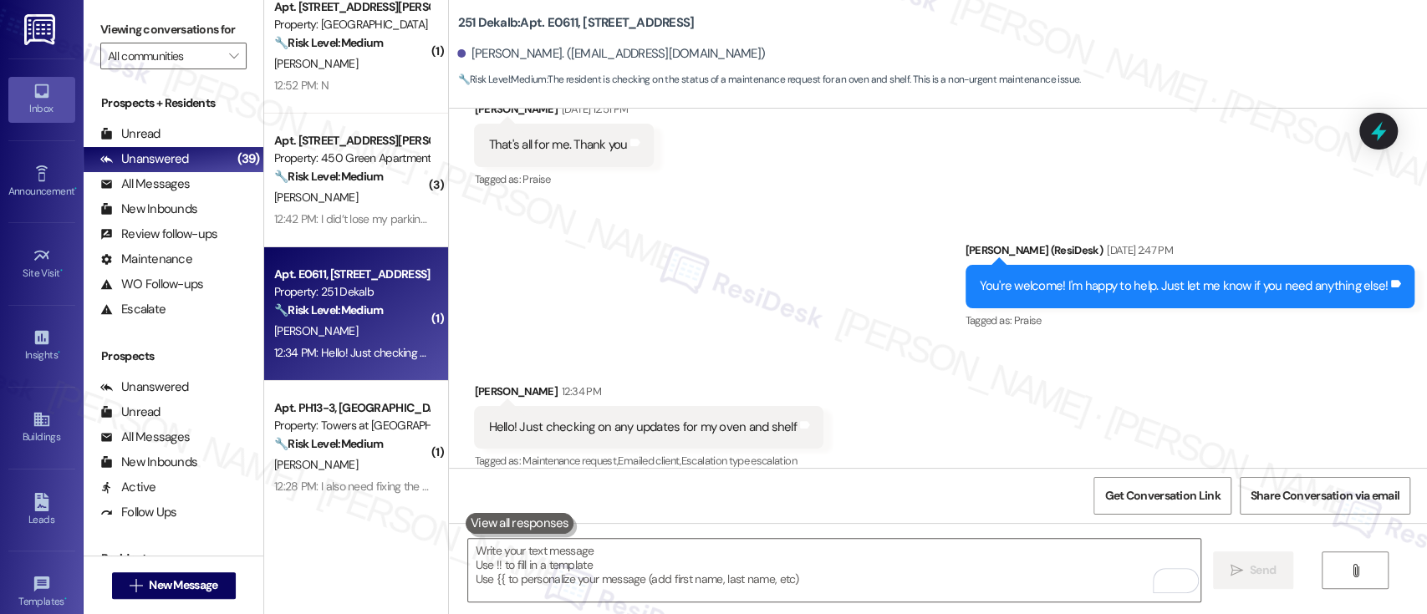
scroll to position [2445, 0]
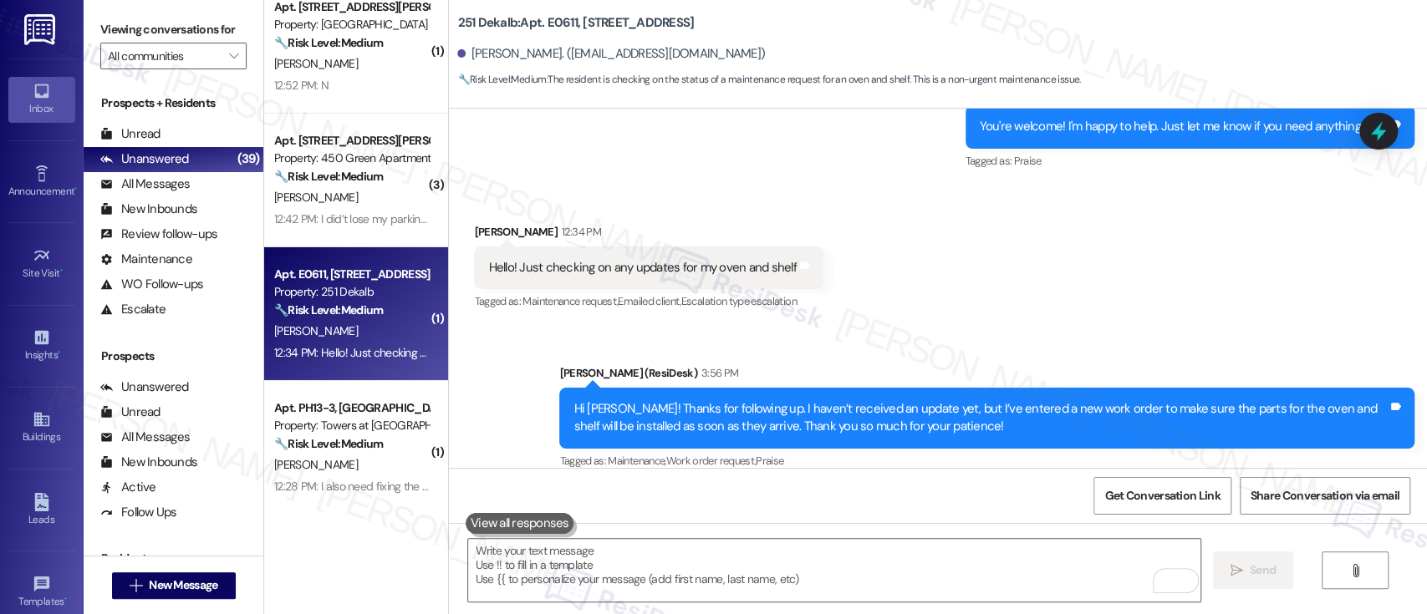
click at [1010, 327] on div "Sent via SMS Emily (ResiDesk) 3:56 PM Hi Tatianna! Thanks for following up. I h…" at bounding box center [938, 406] width 978 height 159
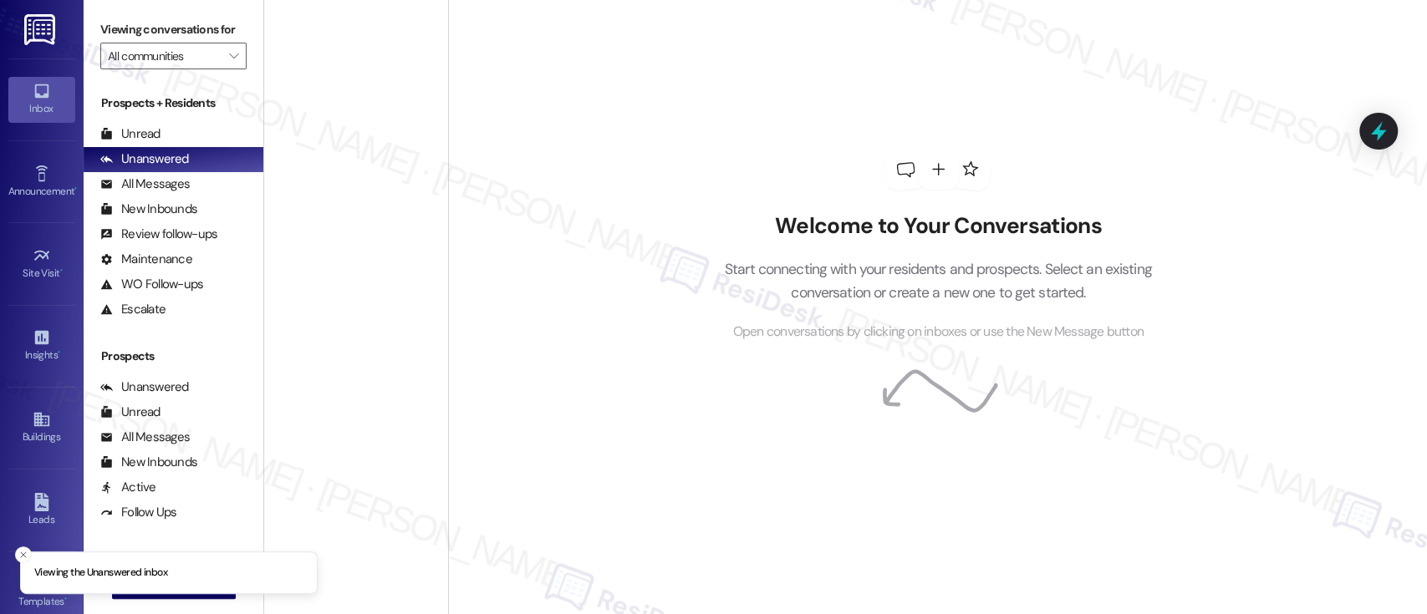
scroll to position [4587, 0]
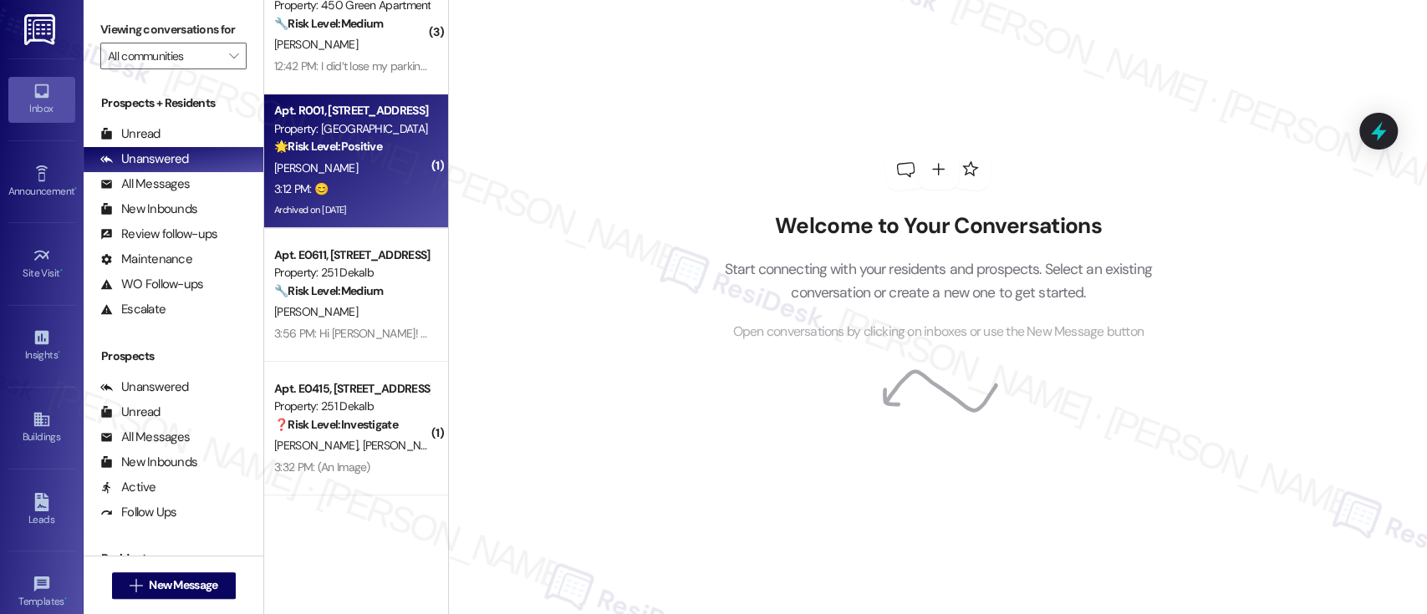
click at [388, 171] on div "B. Brown" at bounding box center [352, 168] width 158 height 21
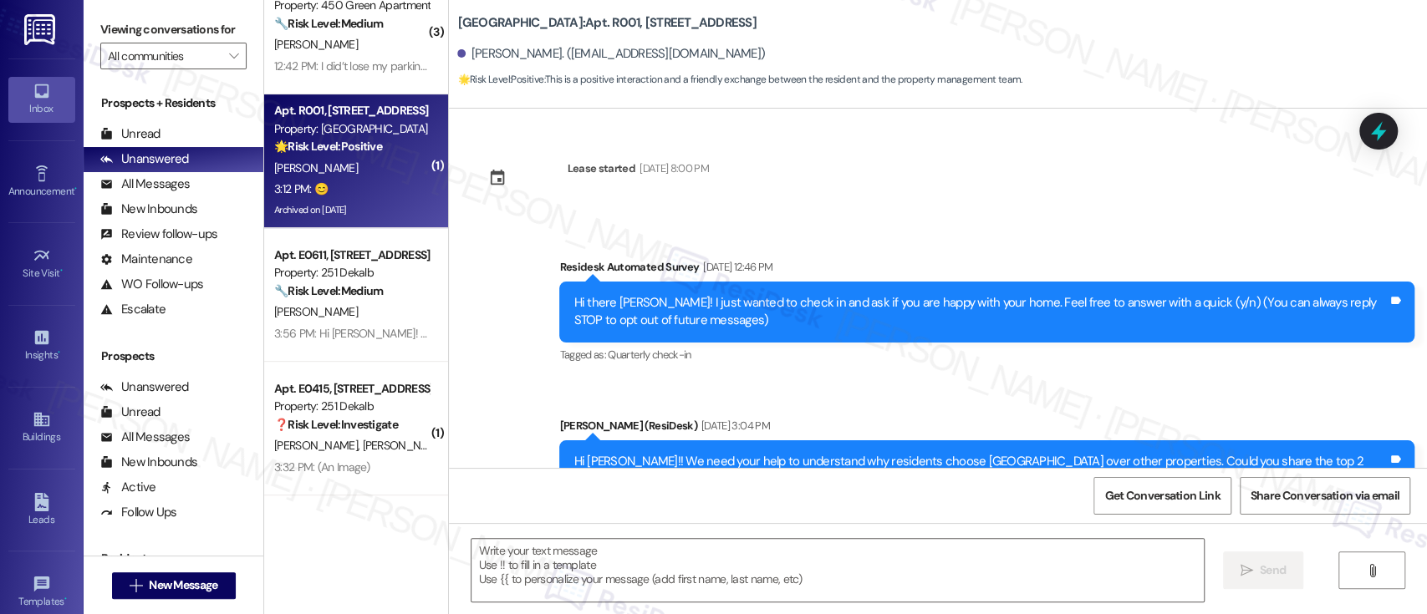
type textarea "Fetching suggested responses. Please feel free to read through the conversation…"
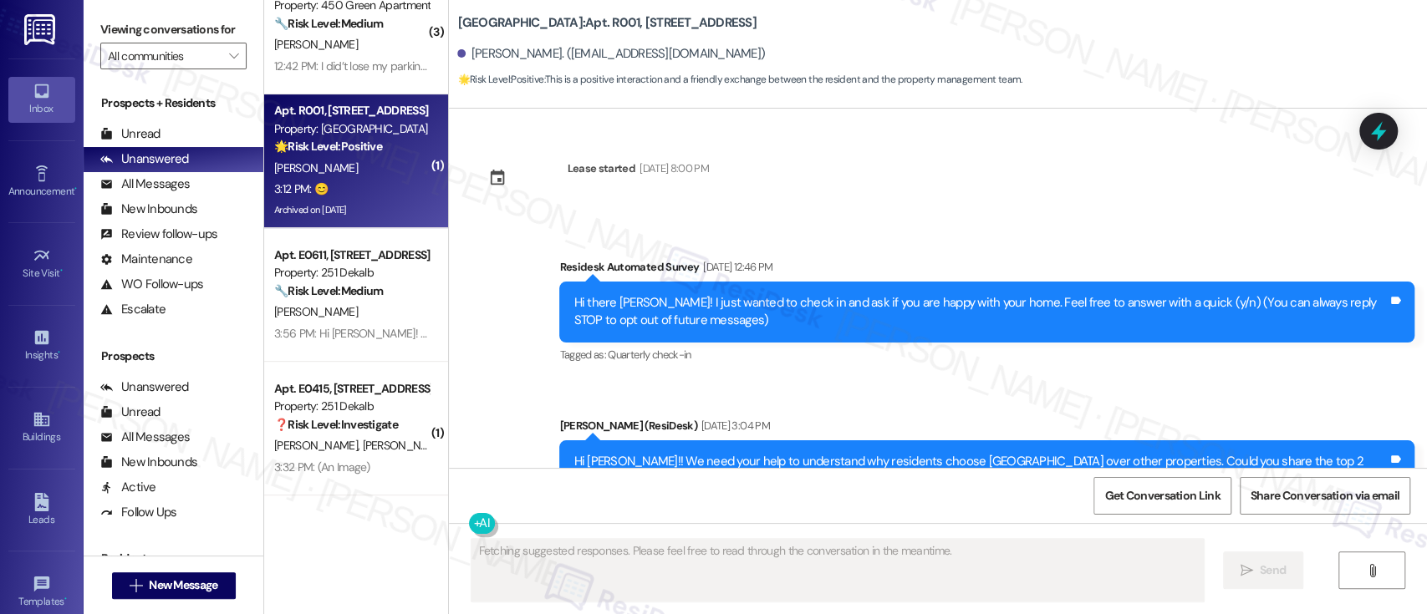
scroll to position [44891, 0]
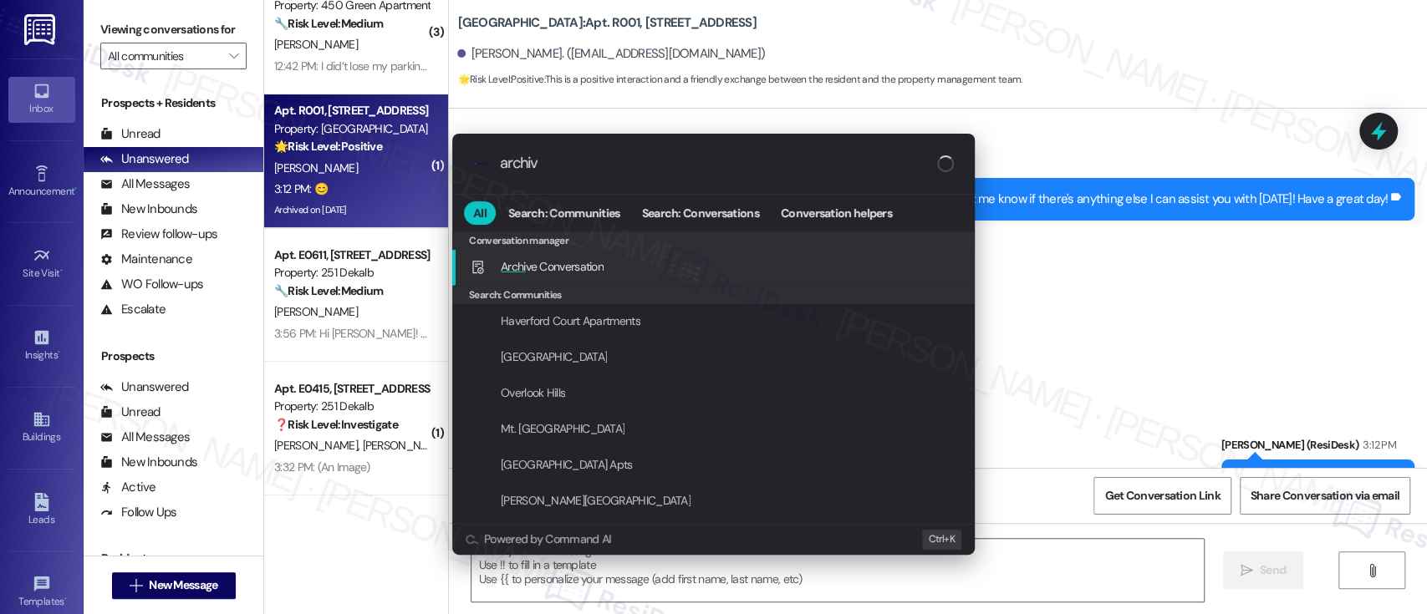
type input "archive"
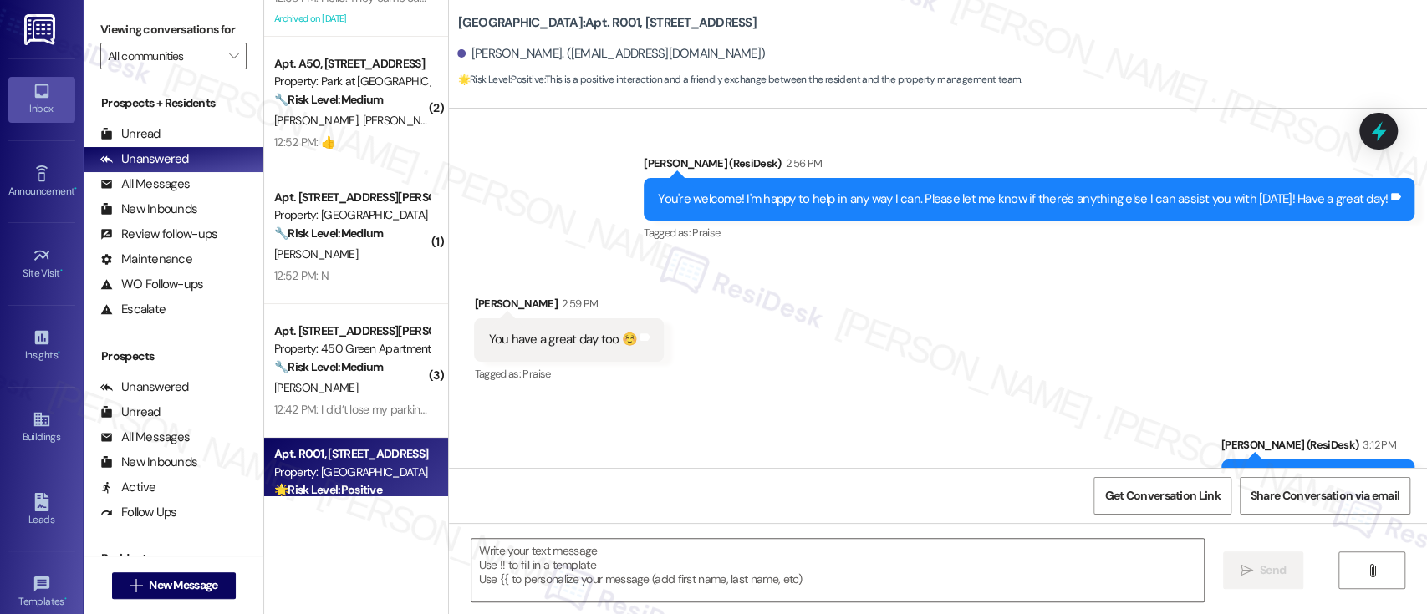
scroll to position [4244, 0]
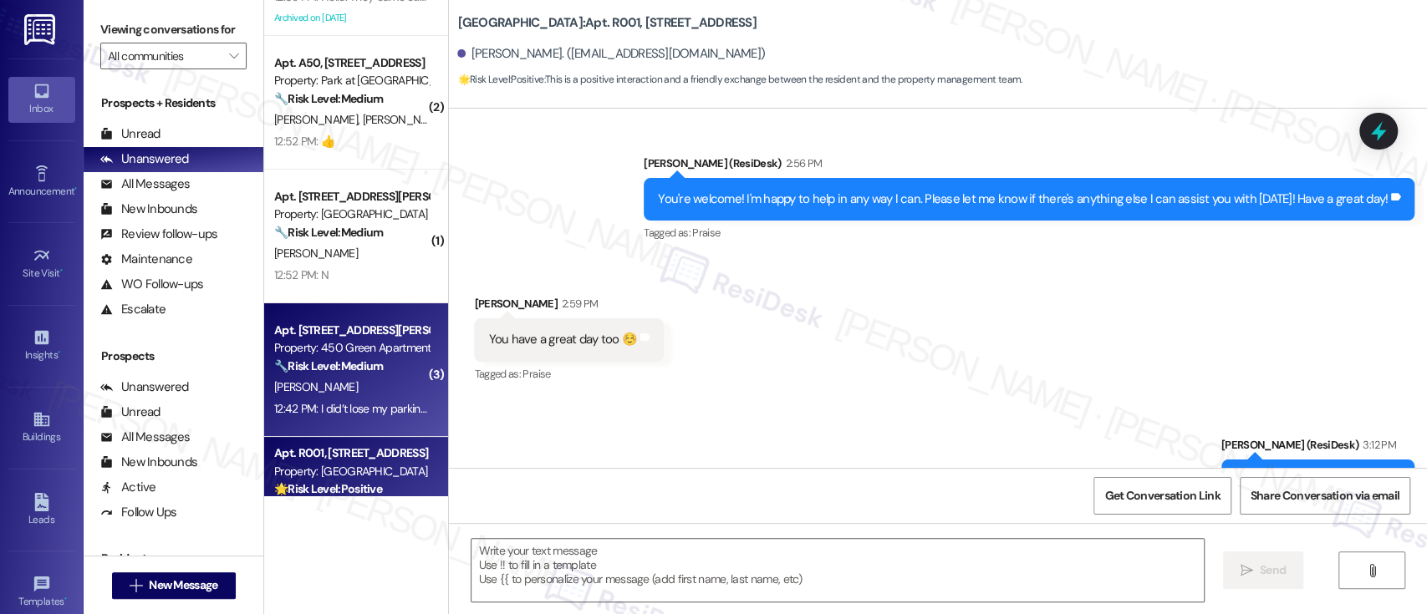
click at [358, 377] on div "J. Jang" at bounding box center [352, 387] width 158 height 21
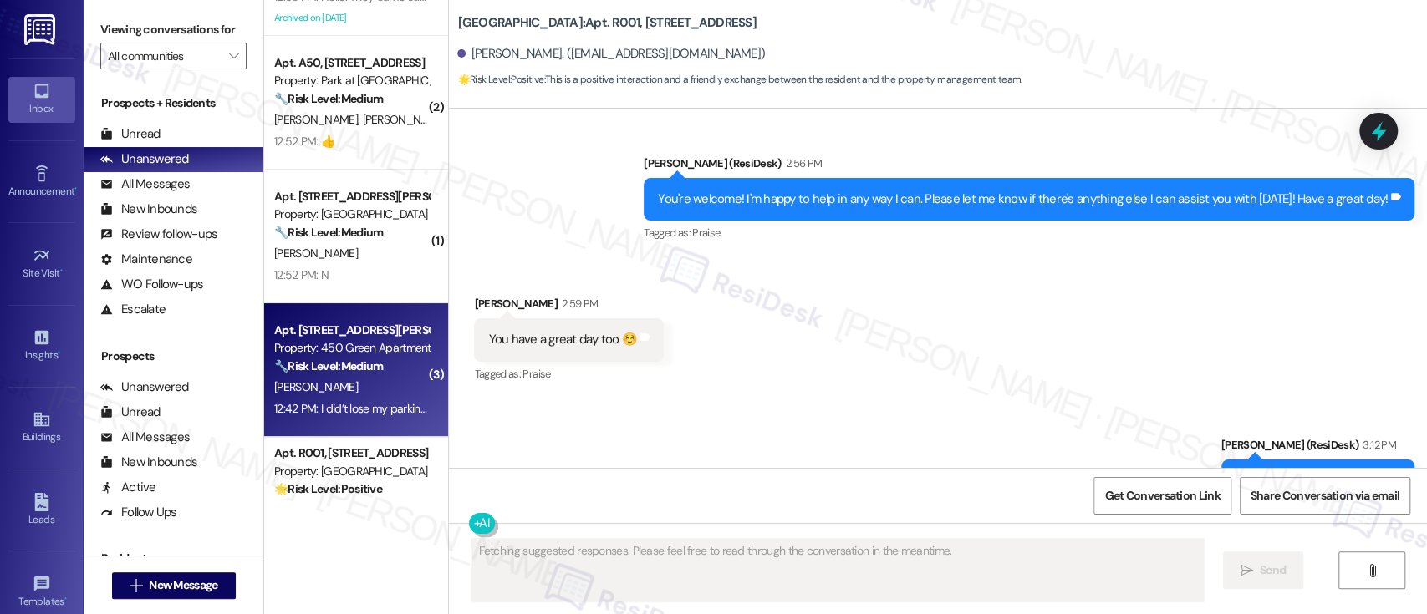
type textarea "Fetching suggested responses. Please feel free to read through the conversation…"
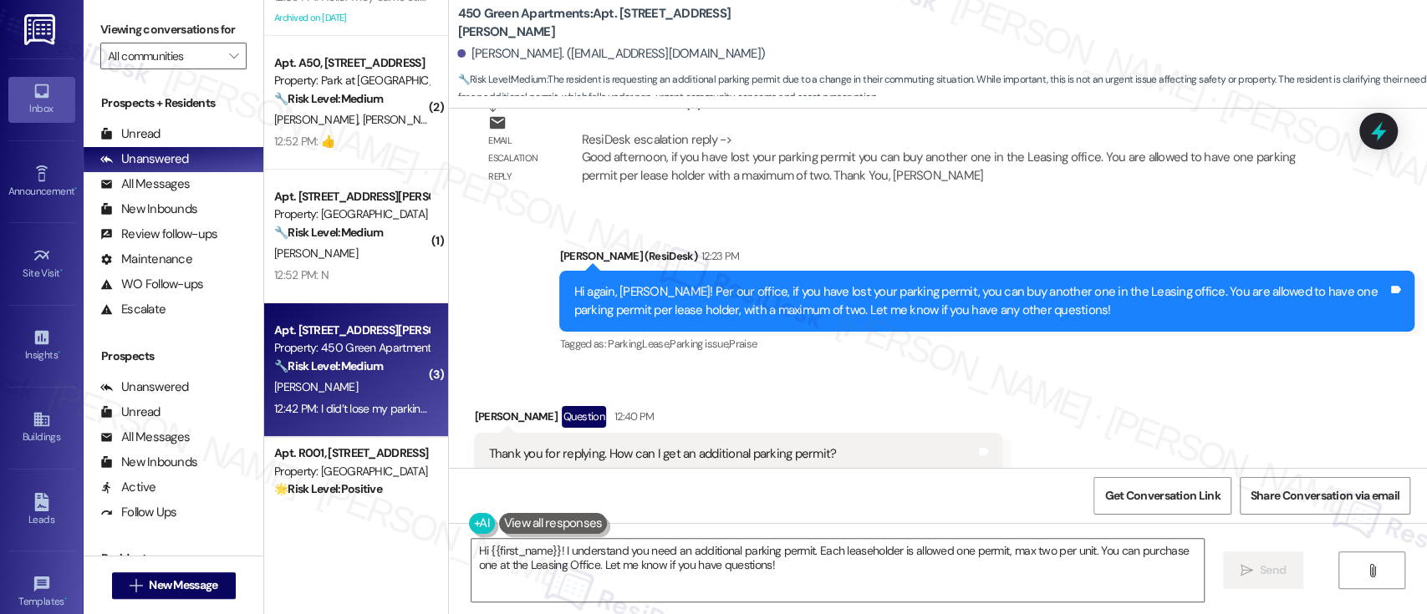
scroll to position [7966, 0]
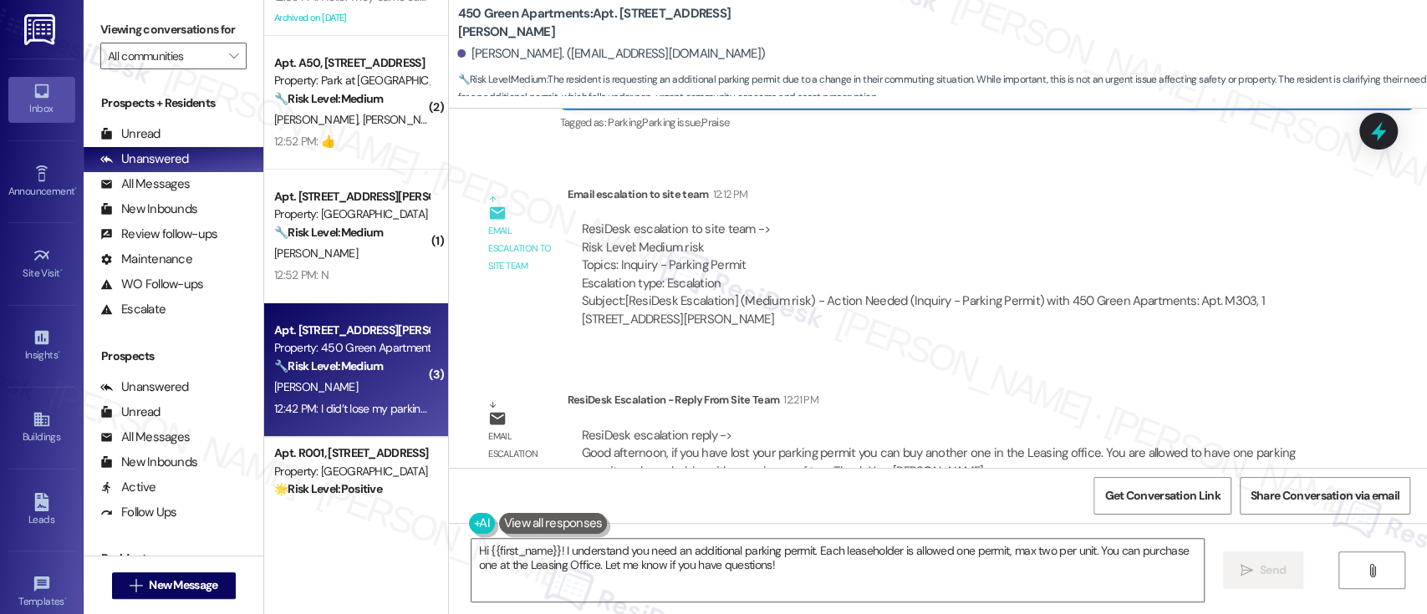
scroll to position [7855, 0]
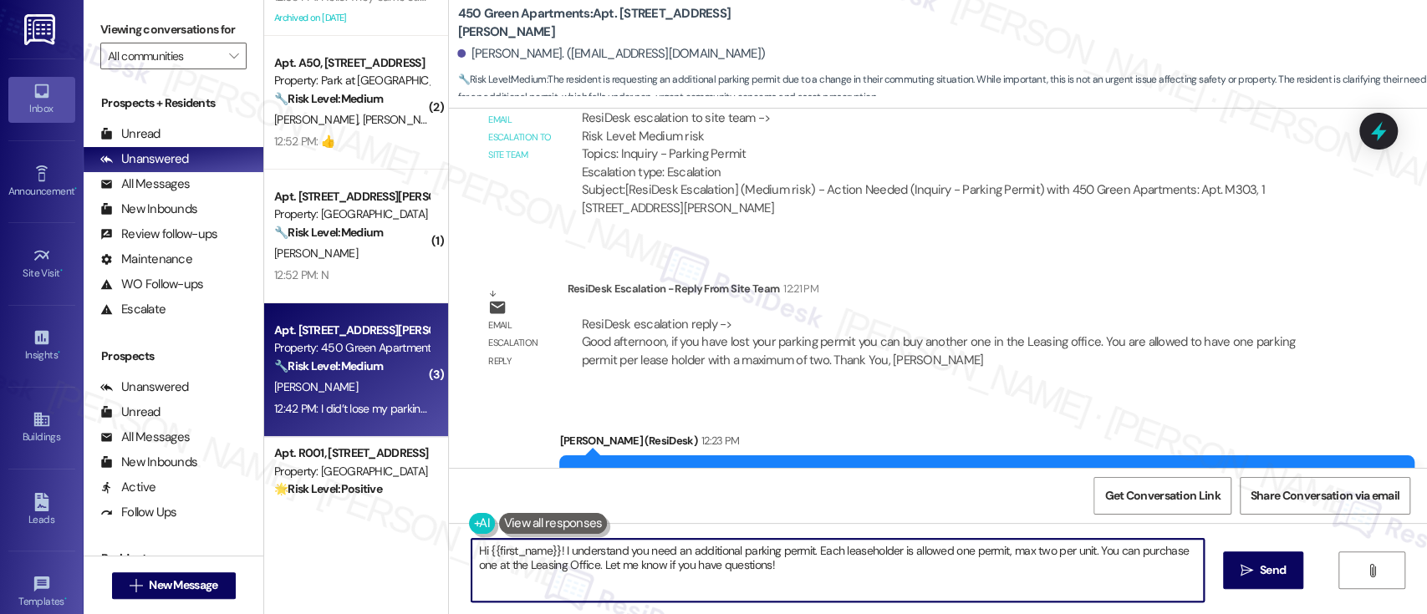
drag, startPoint x: 556, startPoint y: 553, endPoint x: 367, endPoint y: 540, distance: 189.4
click at [368, 541] on div "( 1 ) Apt. W0529, 251 W Dekalb Pike Property: 251 Dekalb 🔧 Risk Level: Medium T…" at bounding box center [845, 307] width 1163 height 614
click at [772, 559] on textarea "I understand you need an additional parking permit. Each leaseholder is allowed…" at bounding box center [834, 570] width 732 height 63
click at [716, 549] on textarea "I understand you need an additional parking permit. Each leaseholder is allowed…" at bounding box center [834, 570] width 732 height 63
click at [996, 554] on textarea "I understand you need an additional parking permit. Each leaseholder is allowed…" at bounding box center [834, 570] width 732 height 63
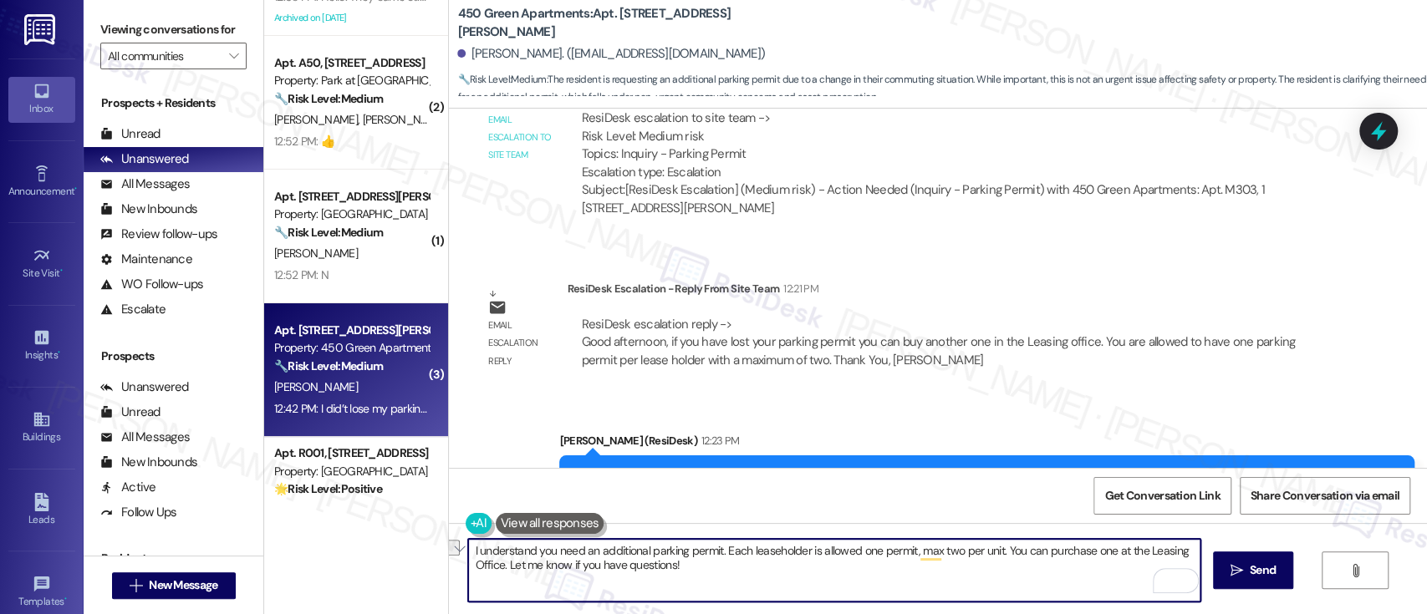
type textarea "I understand you need an additional parking permit. You can purchase one at the…"
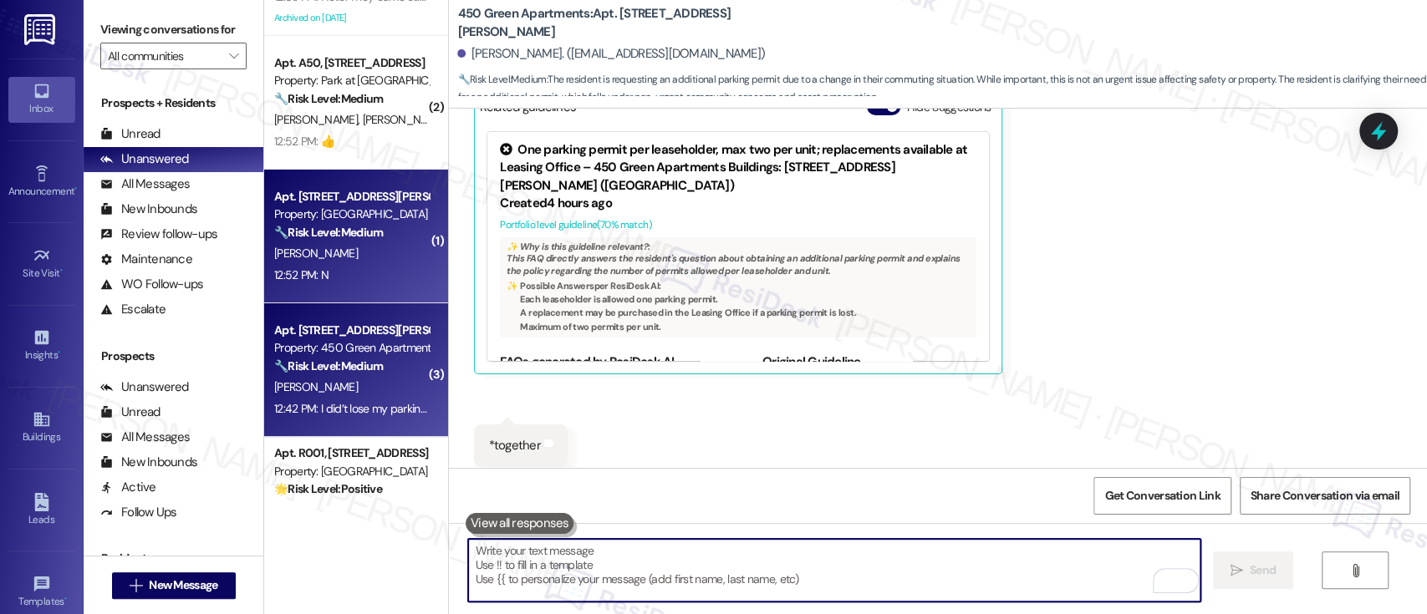
scroll to position [8501, 0]
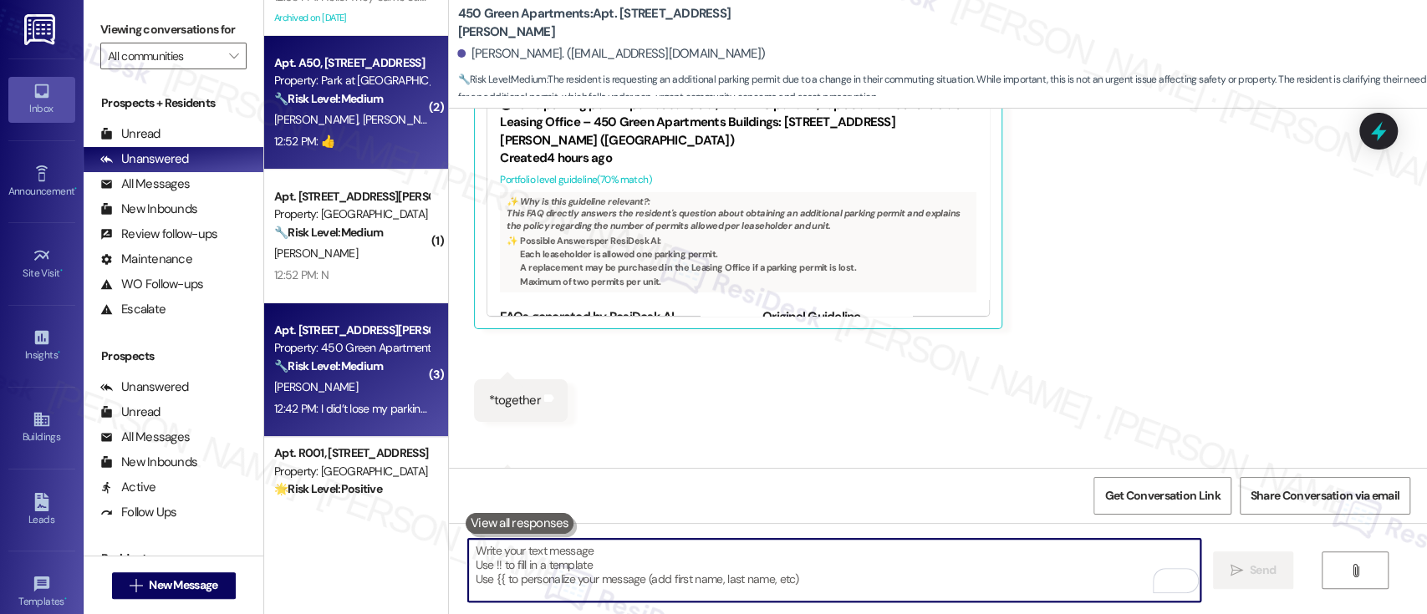
click at [327, 94] on strong "🔧 Risk Level: Medium" at bounding box center [328, 98] width 109 height 15
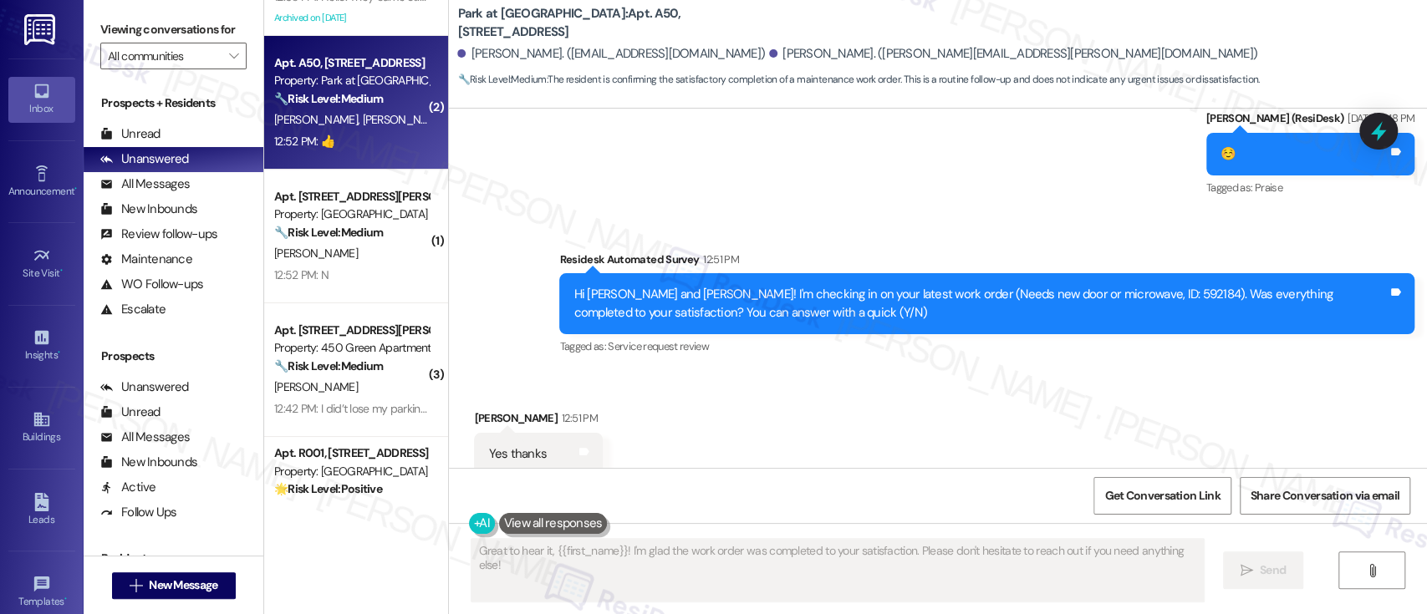
scroll to position [2300, 0]
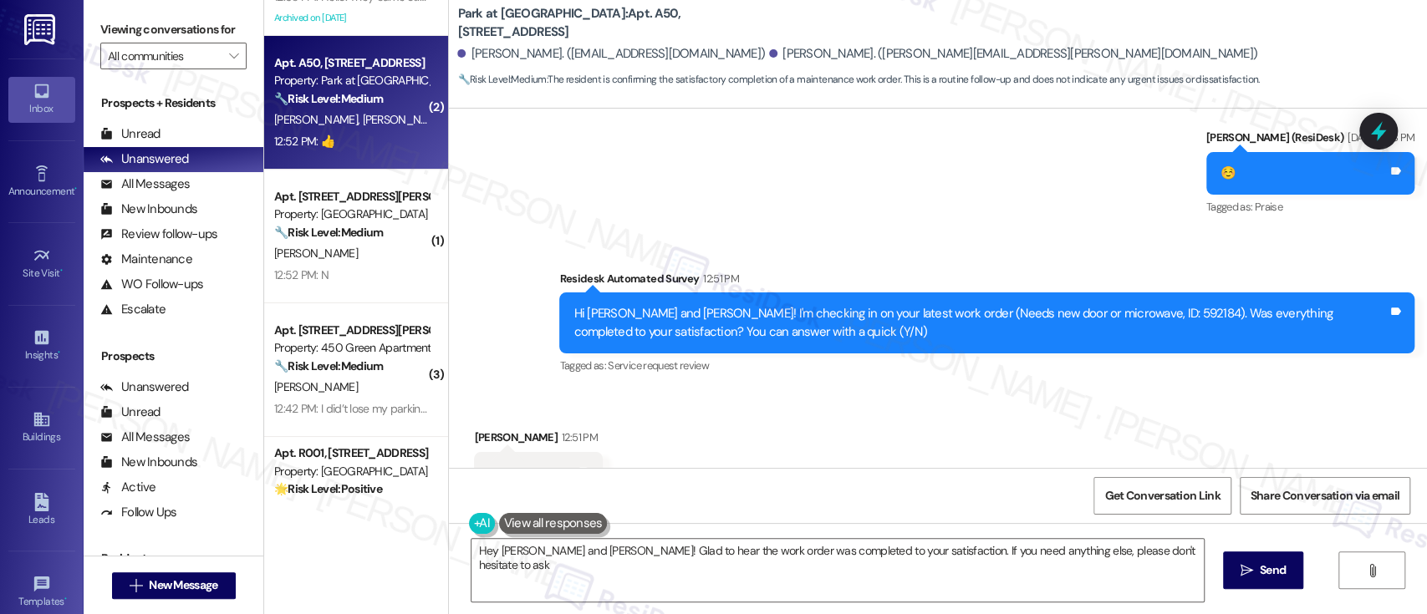
type textarea "Hey Georgette and Brian! Glad to hear the work order was completed to your sati…"
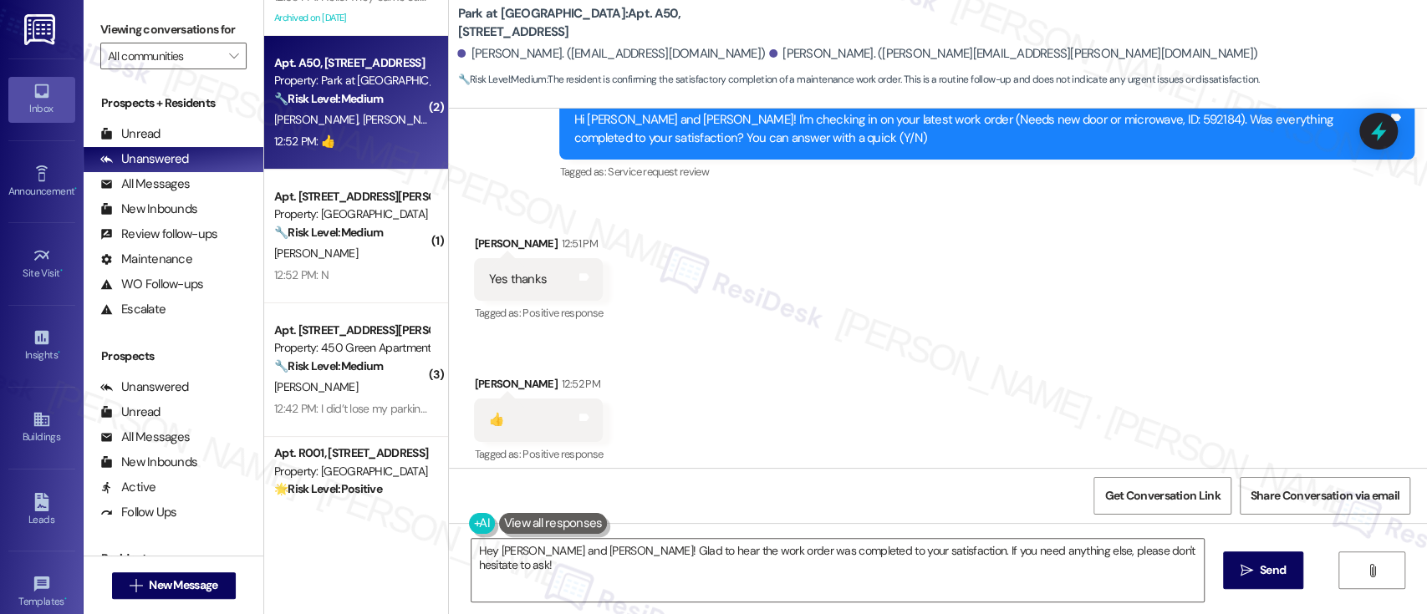
scroll to position [2413, 0]
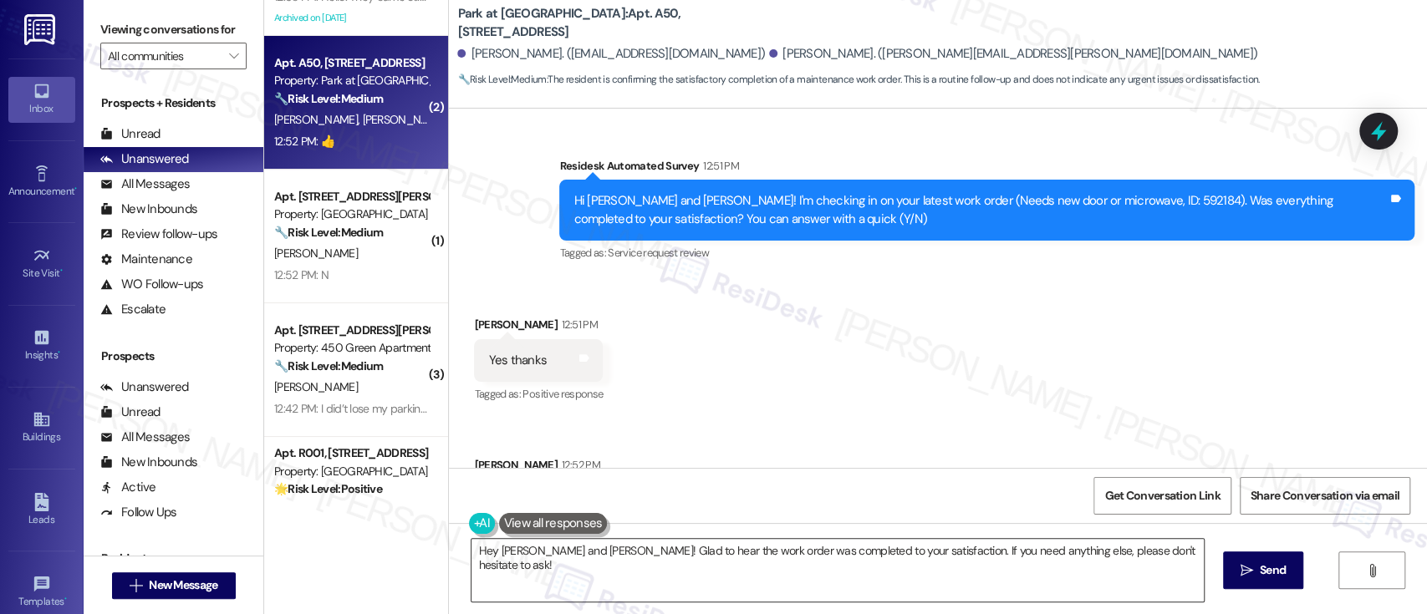
click at [971, 558] on textarea "Hey Georgette and Brian! Glad to hear the work order was completed to your sati…" at bounding box center [838, 570] width 732 height 63
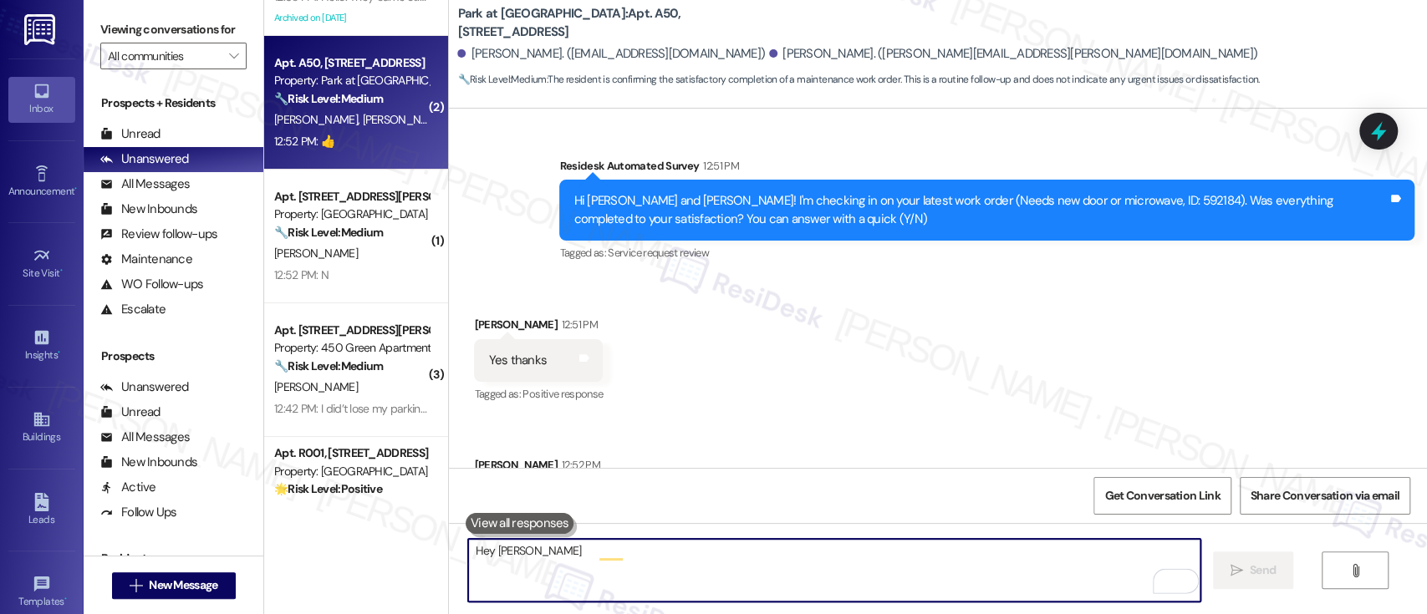
scroll to position [2522, 0]
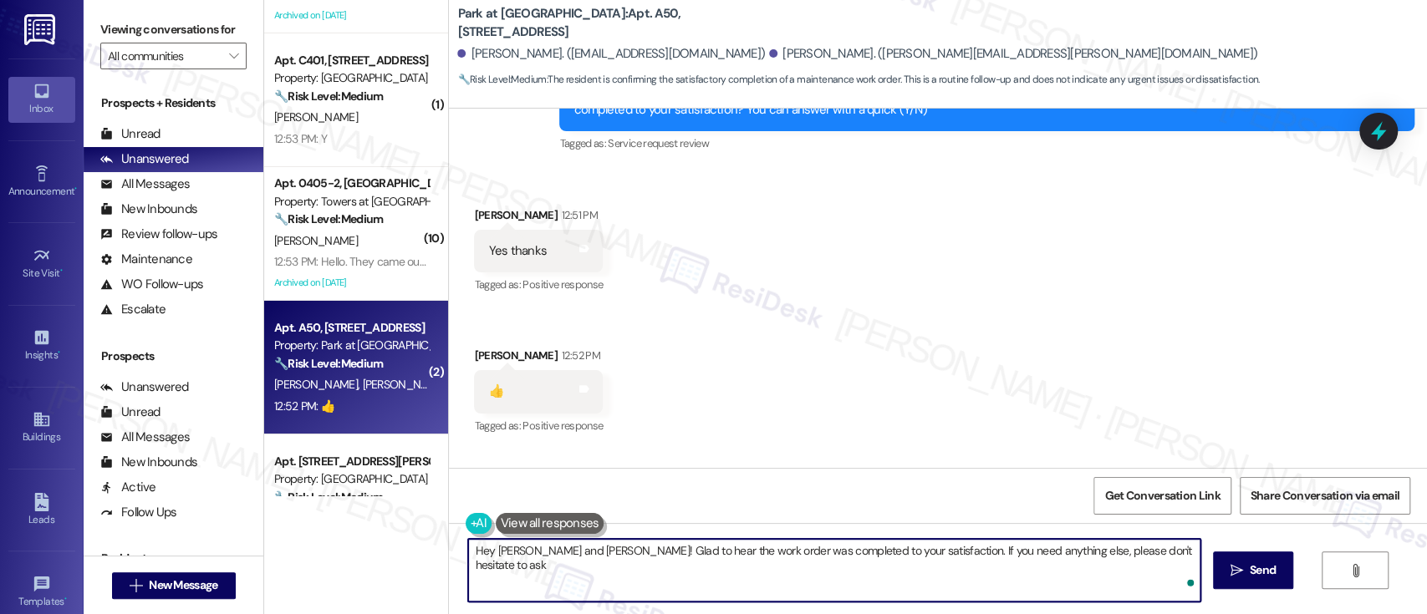
type textarea "Hey Georgette and Brian! Glad to hear the work order was completed to your sati…"
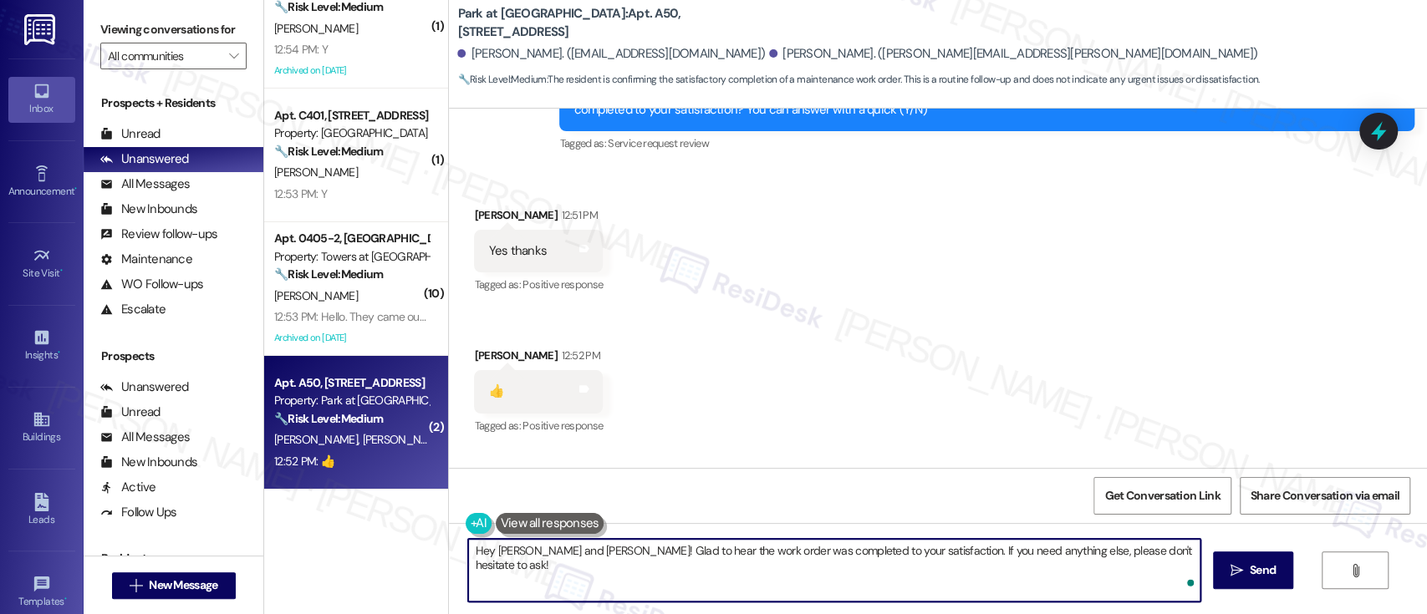
scroll to position [3871, 0]
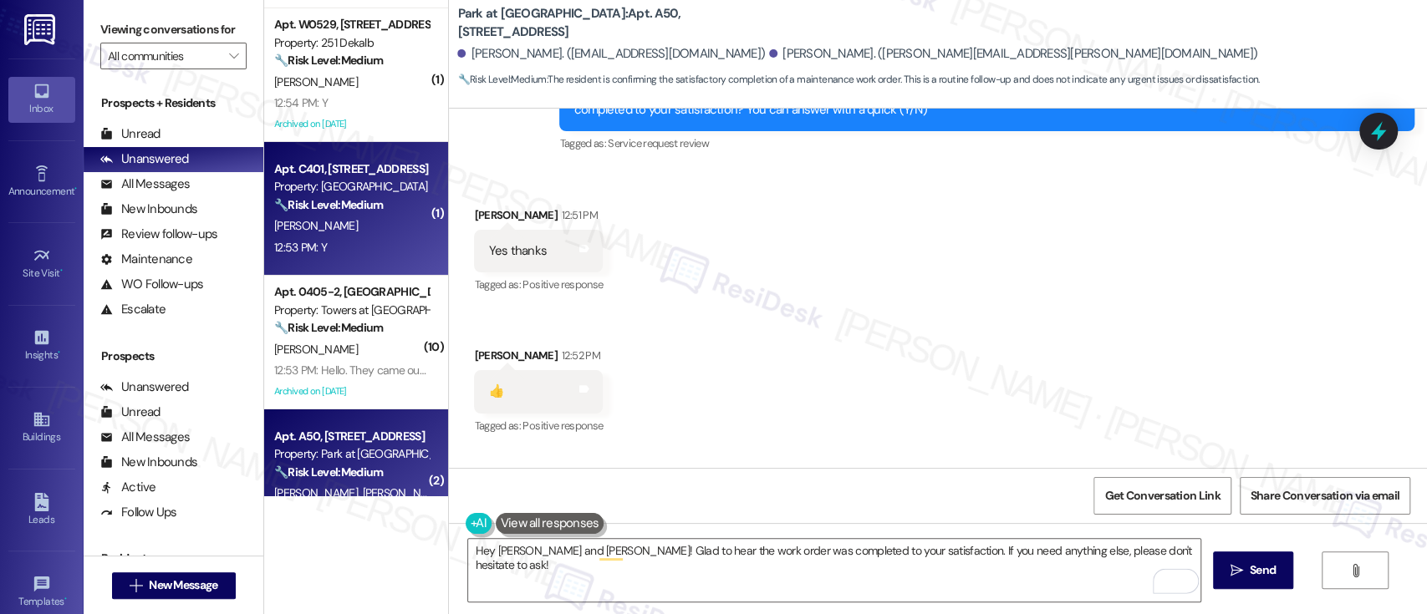
click at [335, 199] on strong "🔧 Risk Level: Medium" at bounding box center [328, 204] width 109 height 15
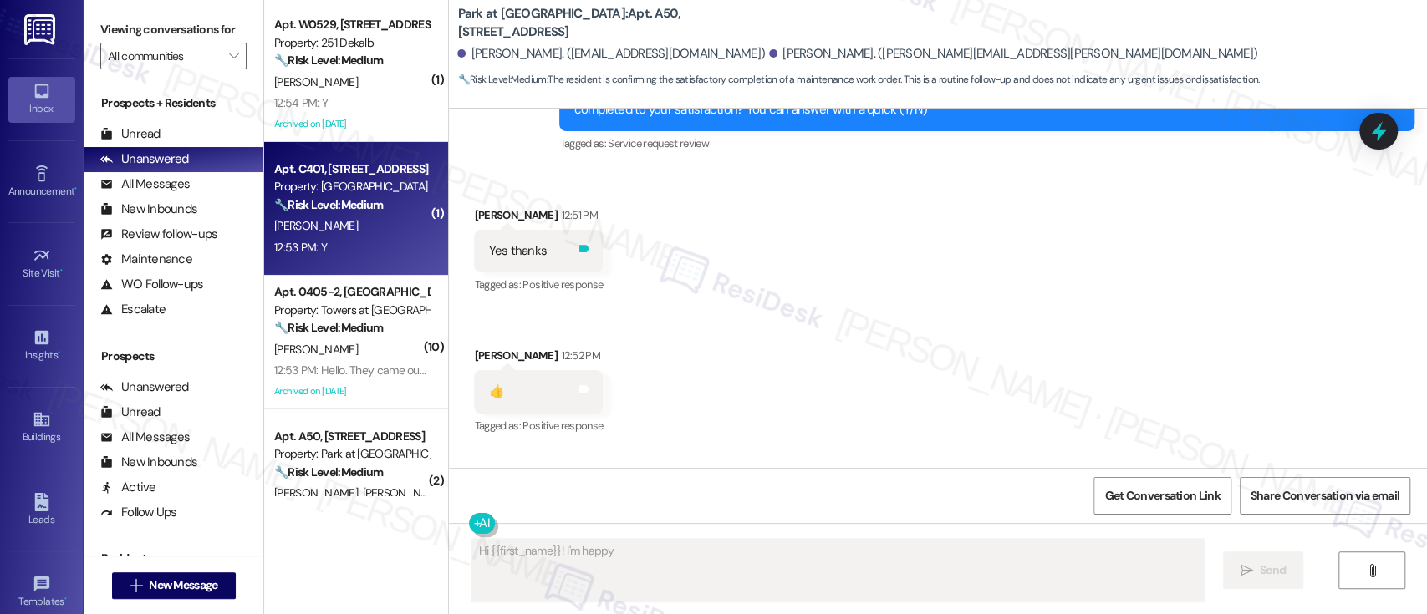
scroll to position [395, 0]
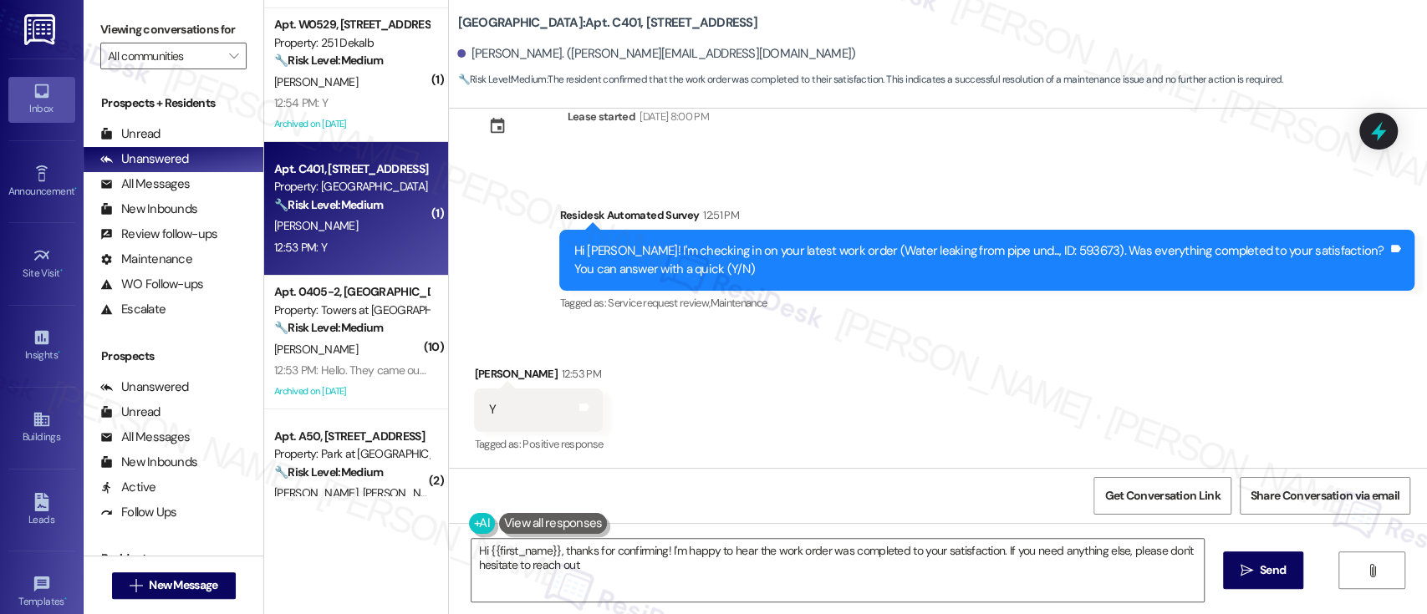
type textarea "Hi {{first_name}}, thanks for confirming! I'm happy to hear the work order was …"
click at [1079, 576] on textarea "Hi {{first_name}}, thanks for confirming! I'm happy to hear the work order was …" at bounding box center [838, 570] width 732 height 63
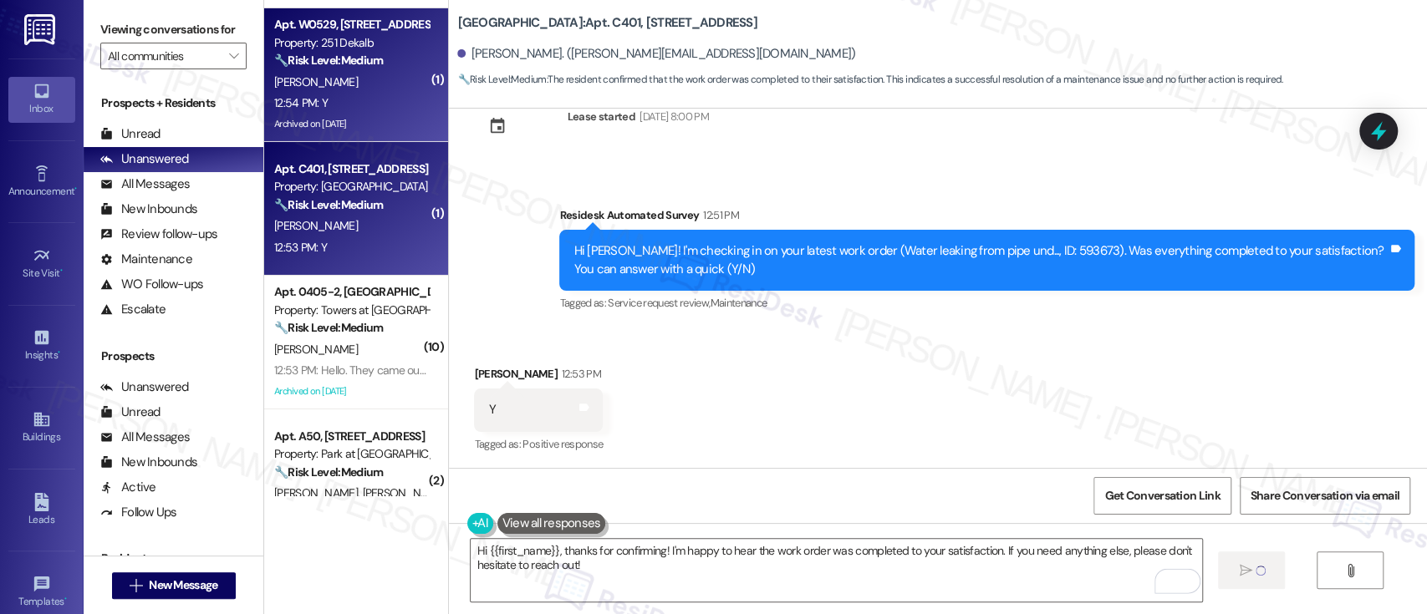
click at [344, 83] on div "K. Moyer" at bounding box center [352, 82] width 158 height 21
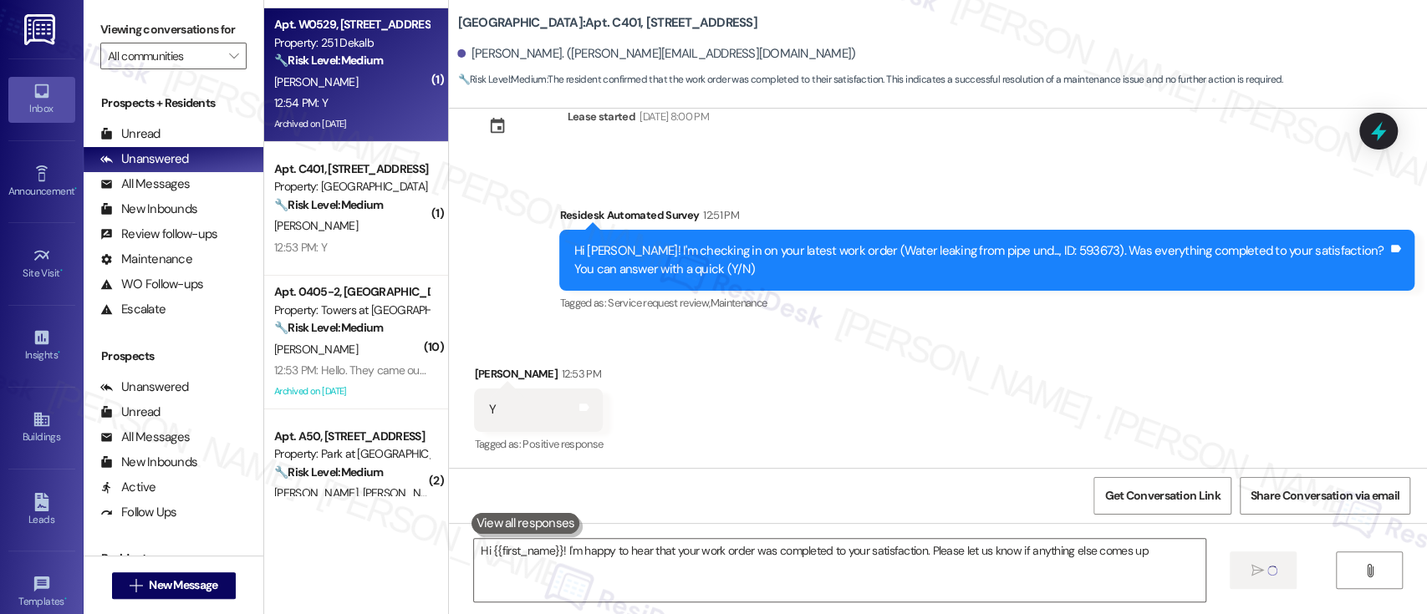
type textarea "Hi {{first_name}}! I'm happy to hear that your work order was completed to your…"
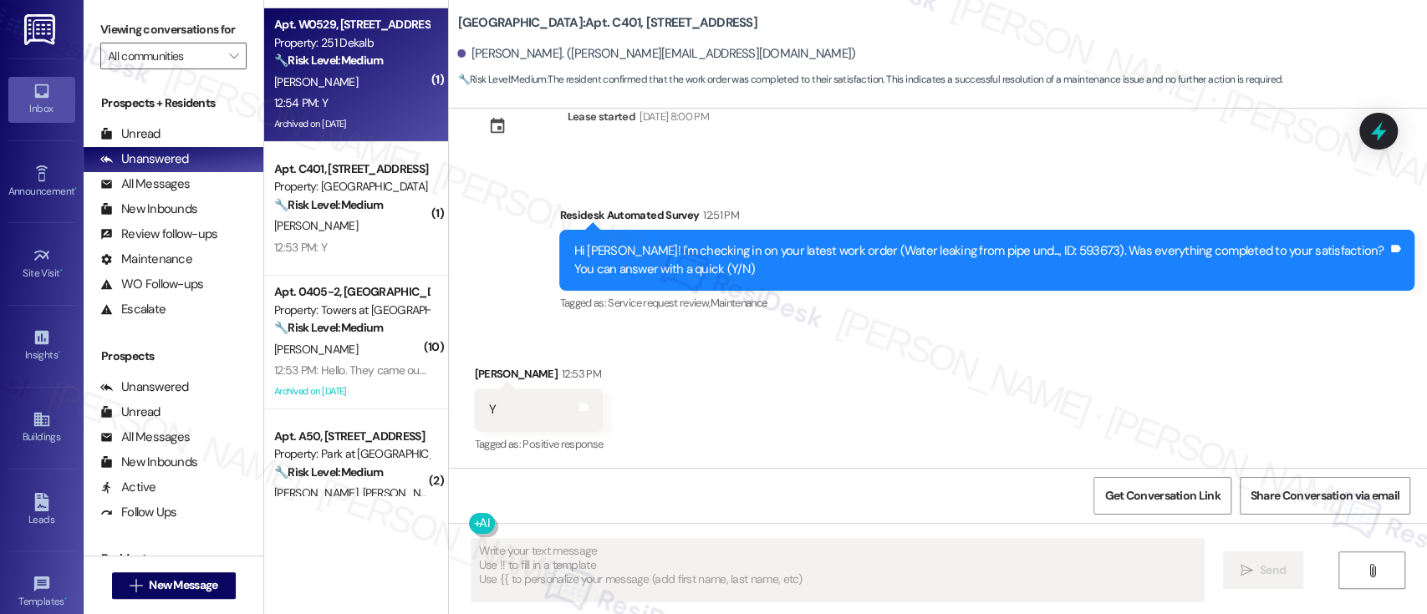
type textarea "Fetching suggested responses. Please feel free to read through the conversation…"
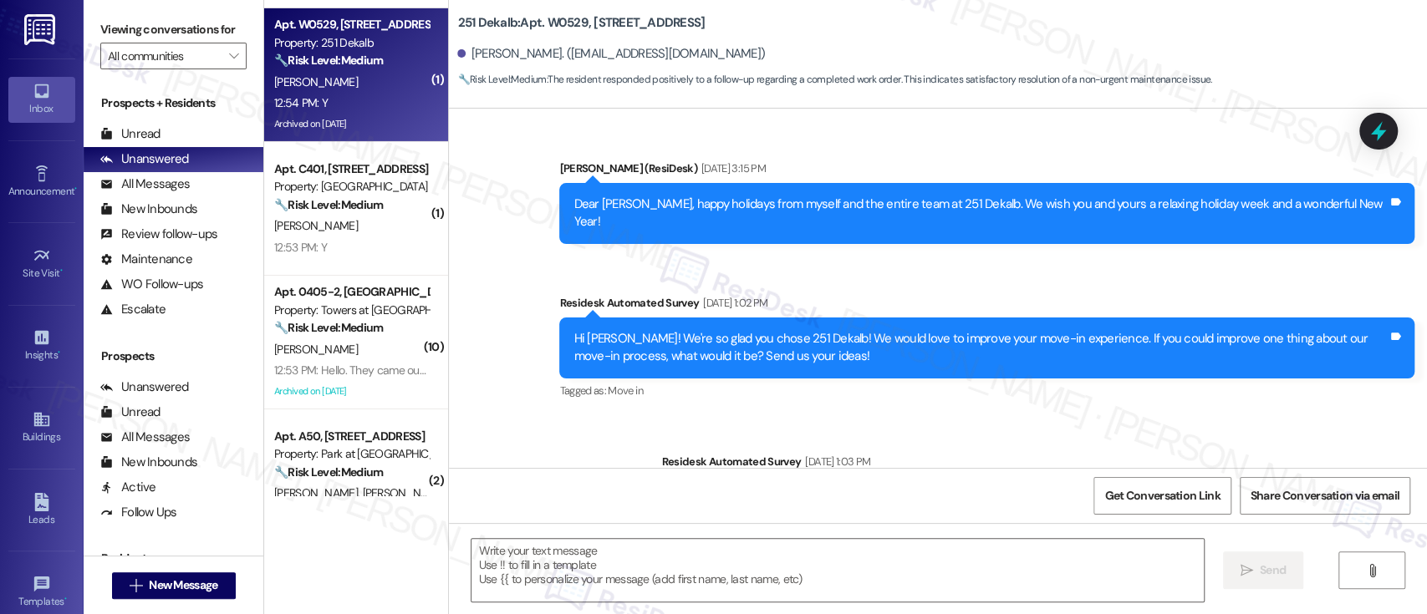
type textarea "Fetching suggested responses. Please feel free to read through the conversation…"
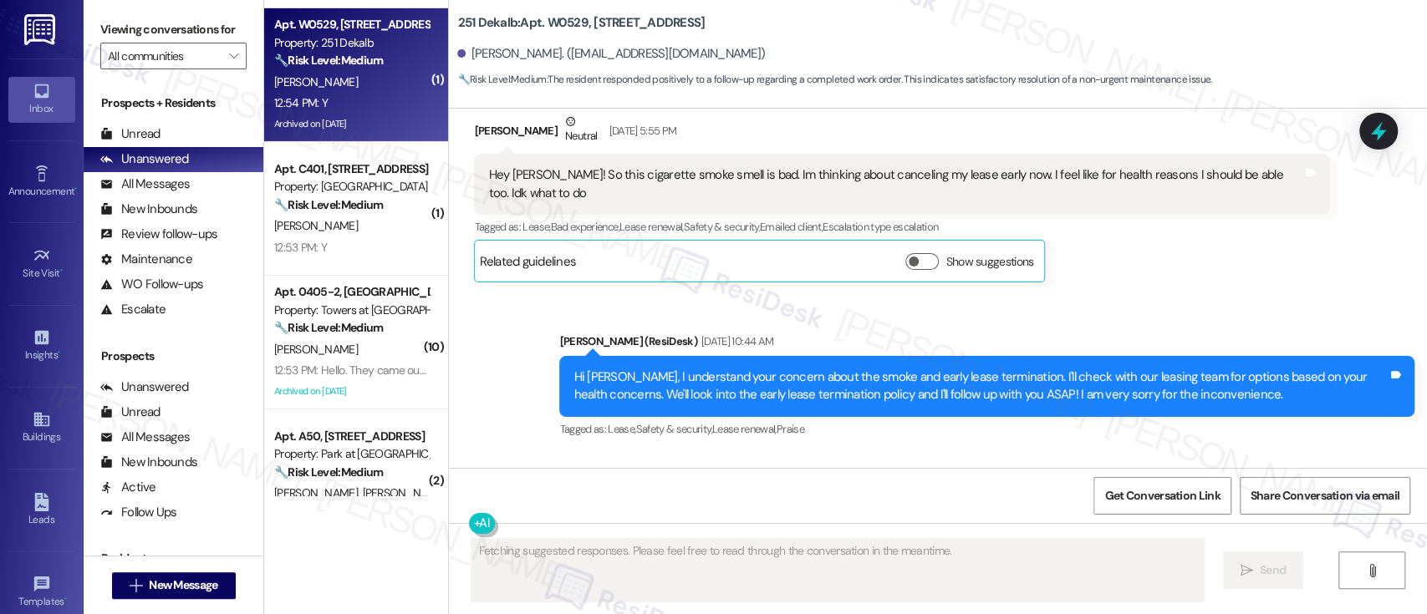
scroll to position [20172, 0]
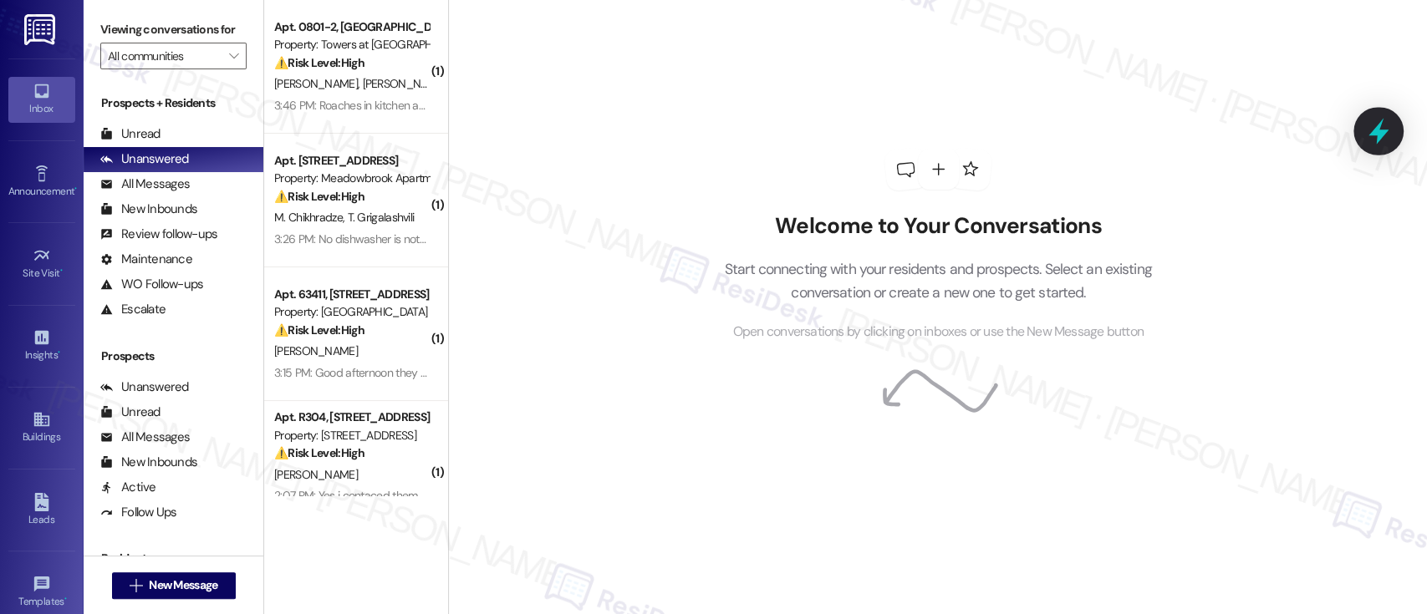
click at [1380, 141] on icon at bounding box center [1378, 131] width 28 height 28
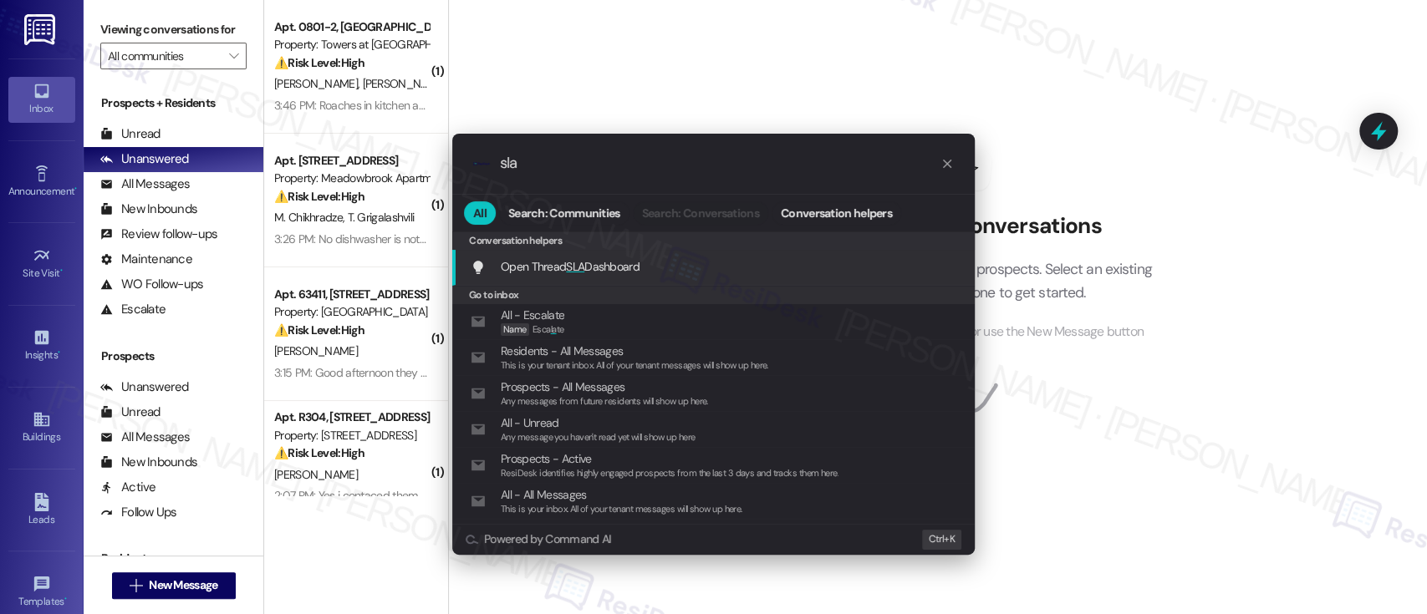
type input "sla"
click at [625, 268] on span "Open Thread SLA Dashboard" at bounding box center [570, 266] width 139 height 15
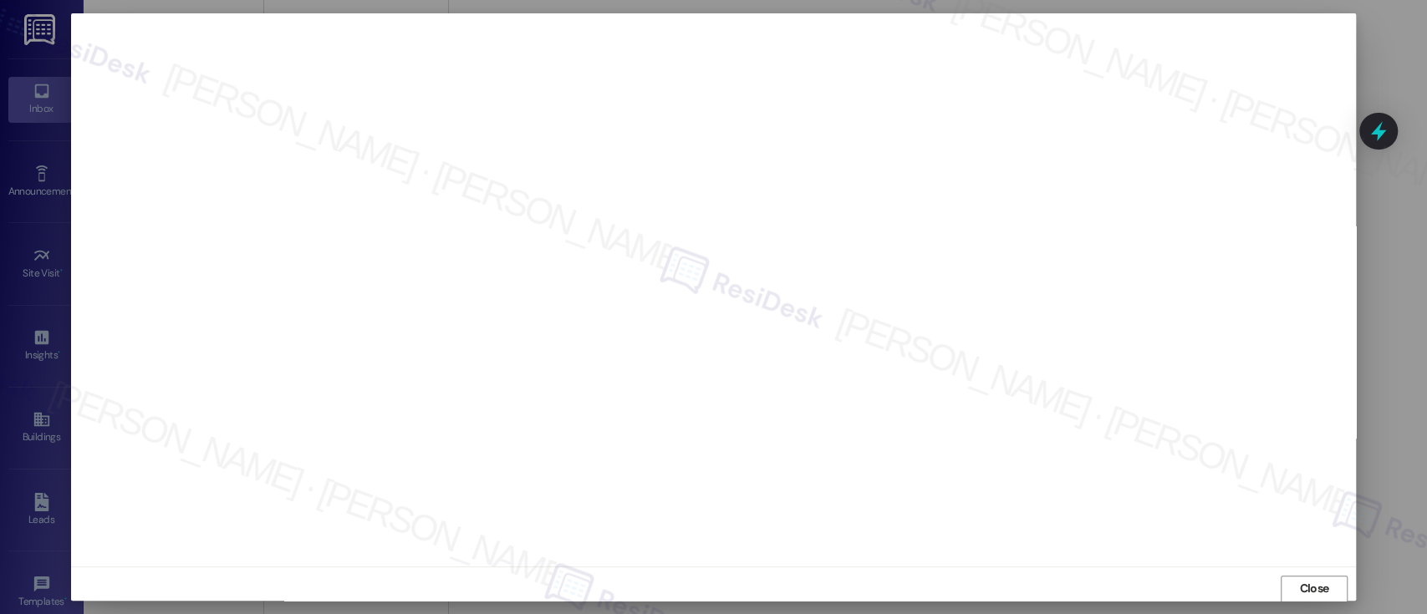
scroll to position [1, 0]
